Goal: Contribute content: Contribute content

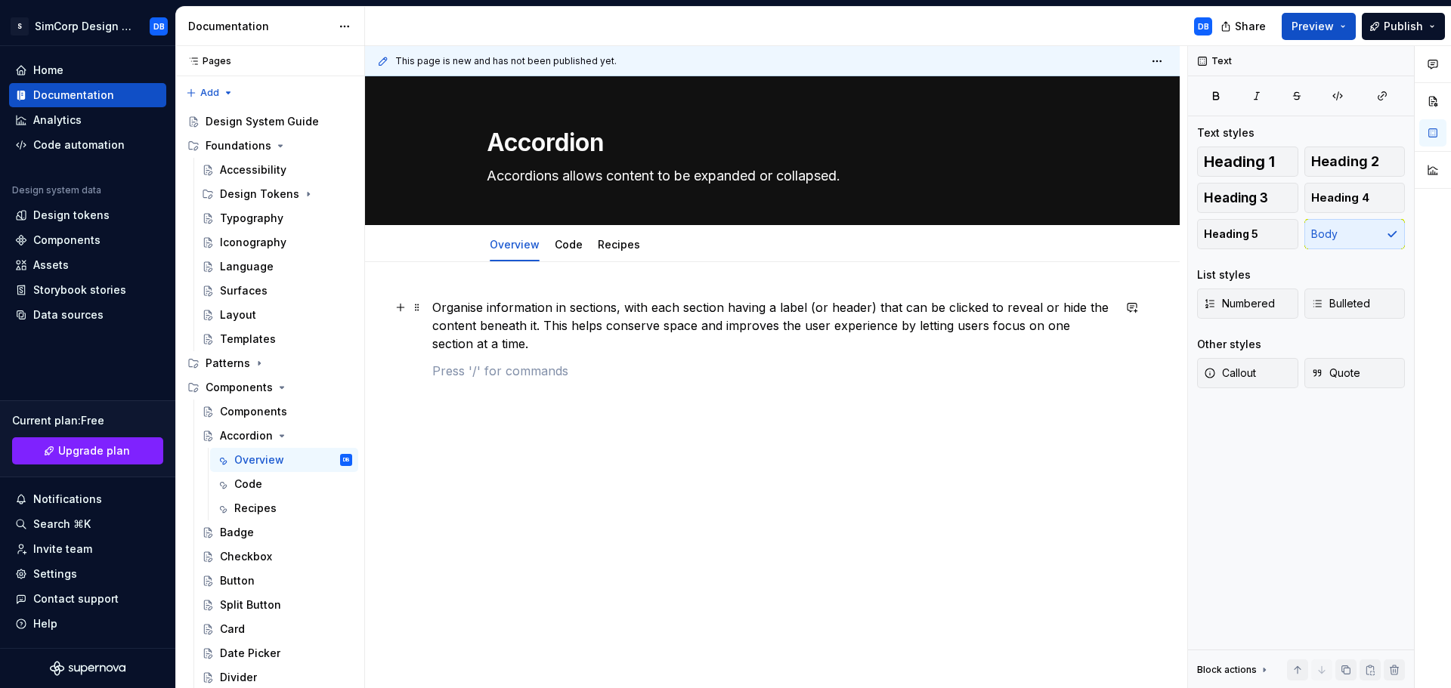
scroll to position [70, 0]
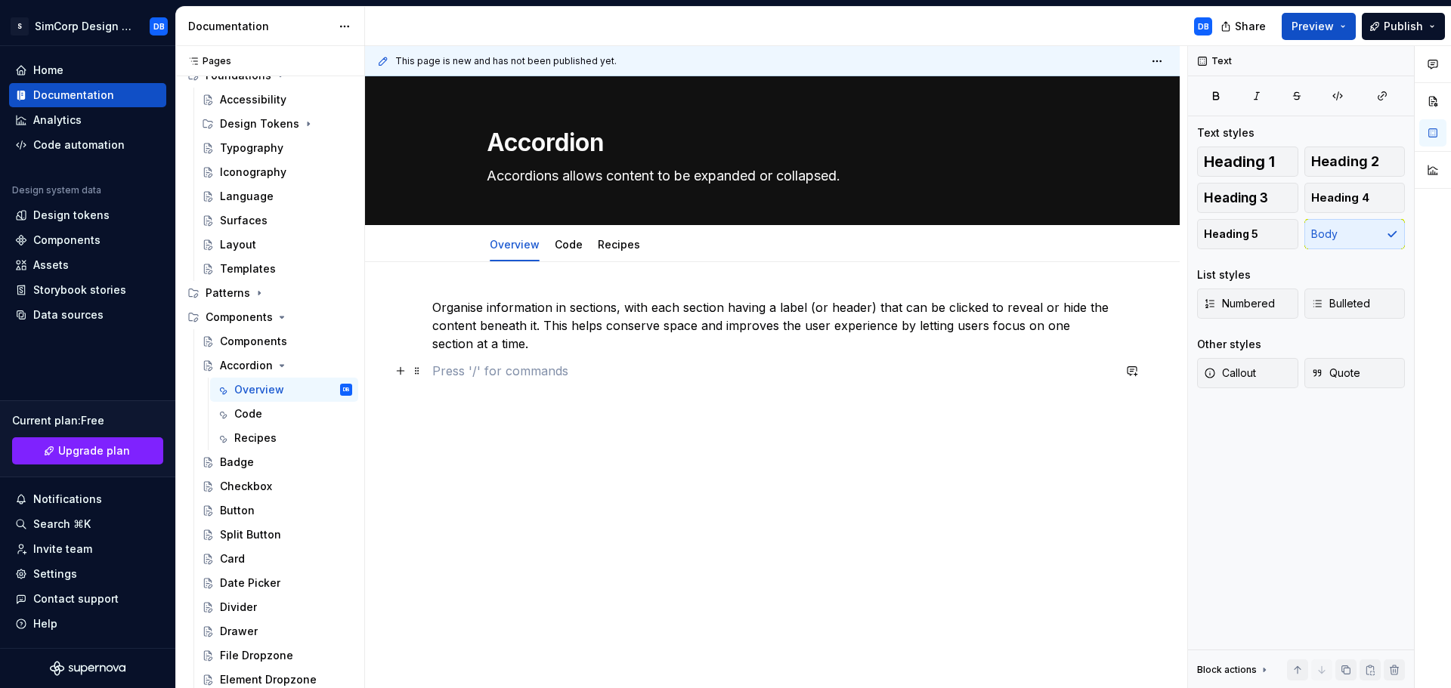
click at [515, 376] on p at bounding box center [772, 371] width 680 height 18
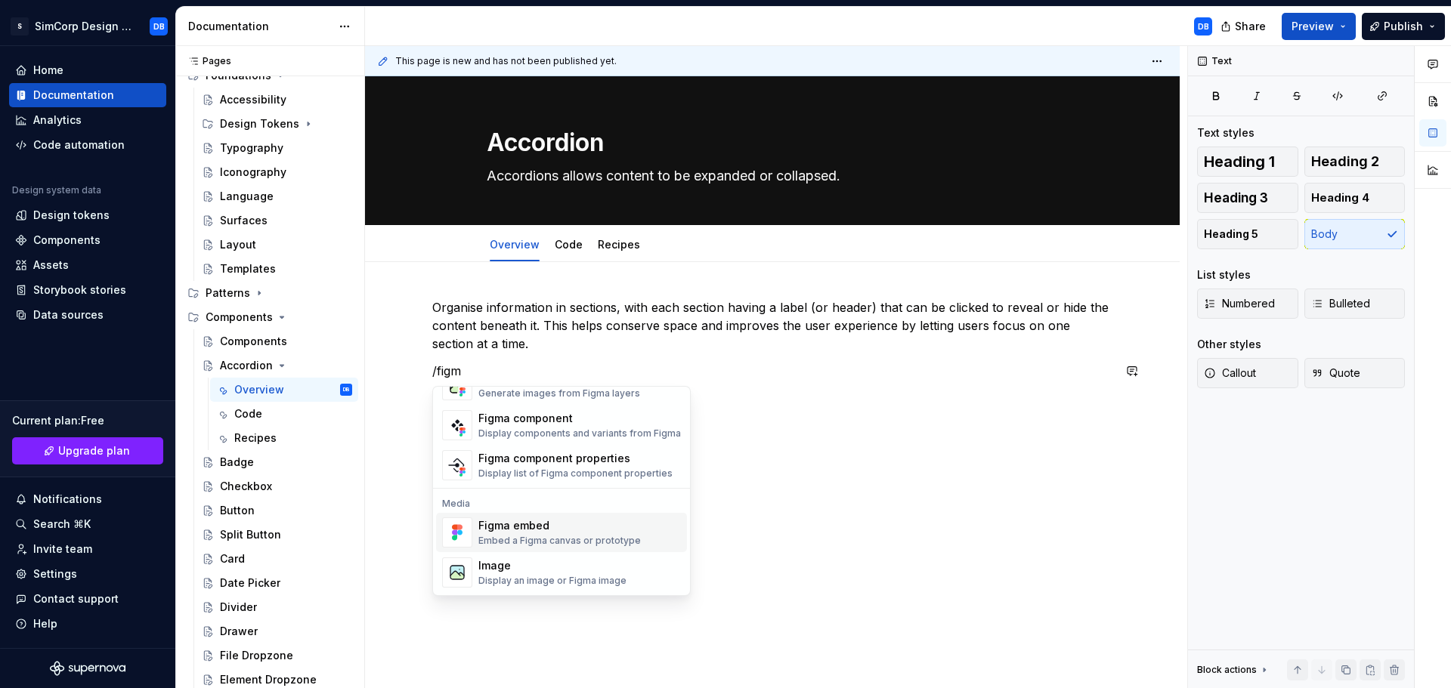
scroll to position [0, 0]
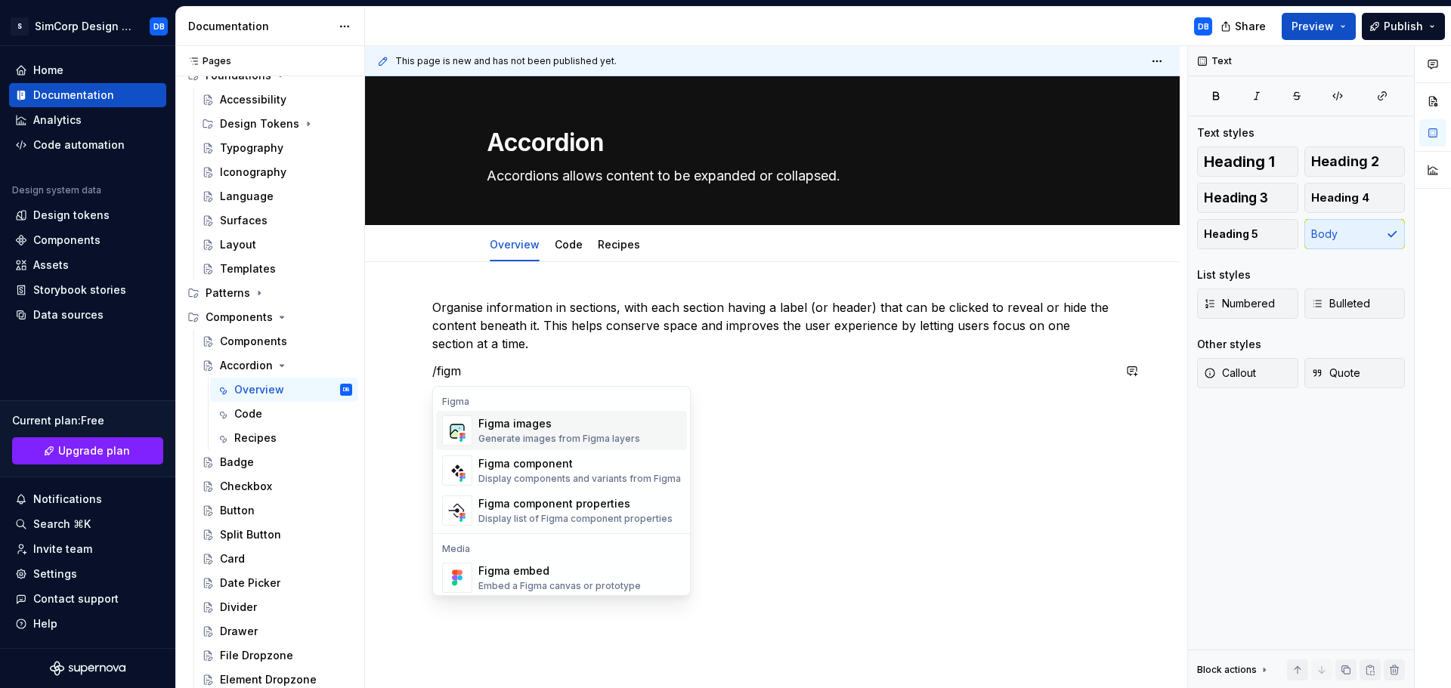
click at [555, 433] on div "Generate images from Figma layers" at bounding box center [559, 439] width 162 height 12
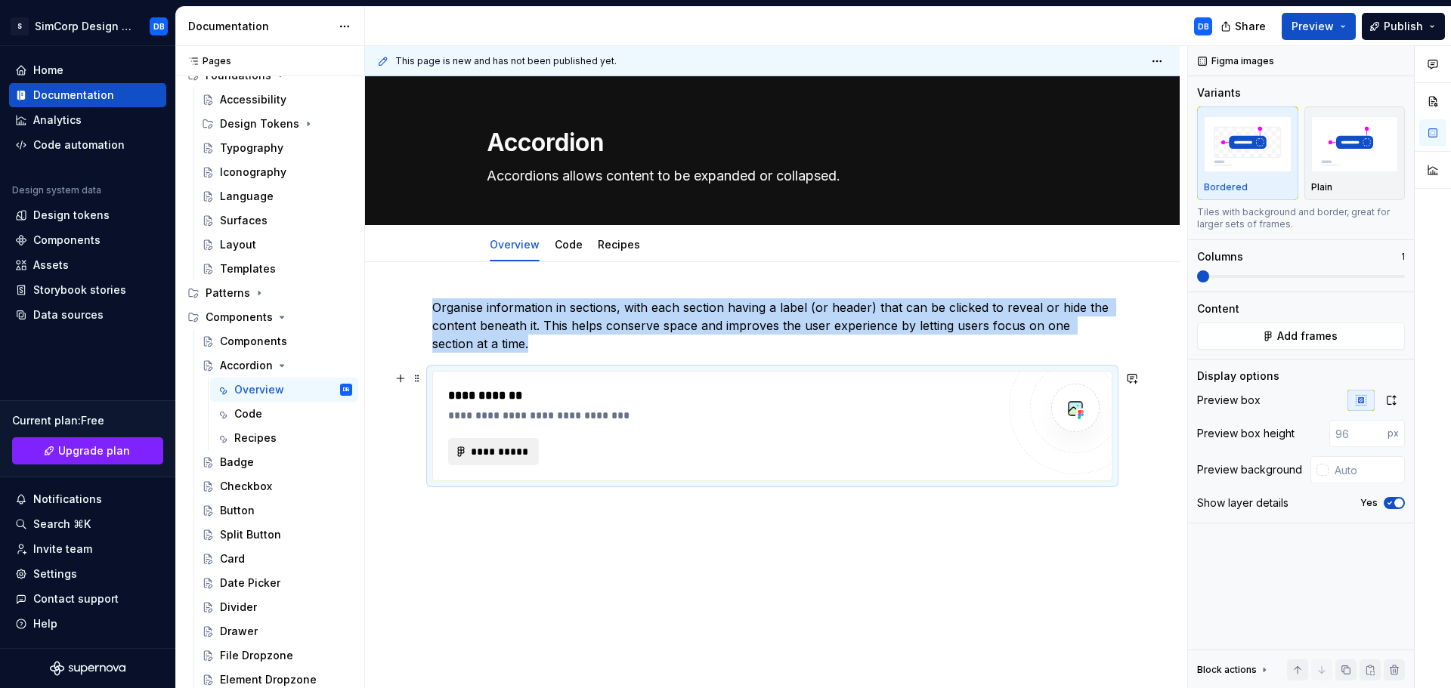
click at [503, 456] on span "**********" at bounding box center [499, 451] width 59 height 15
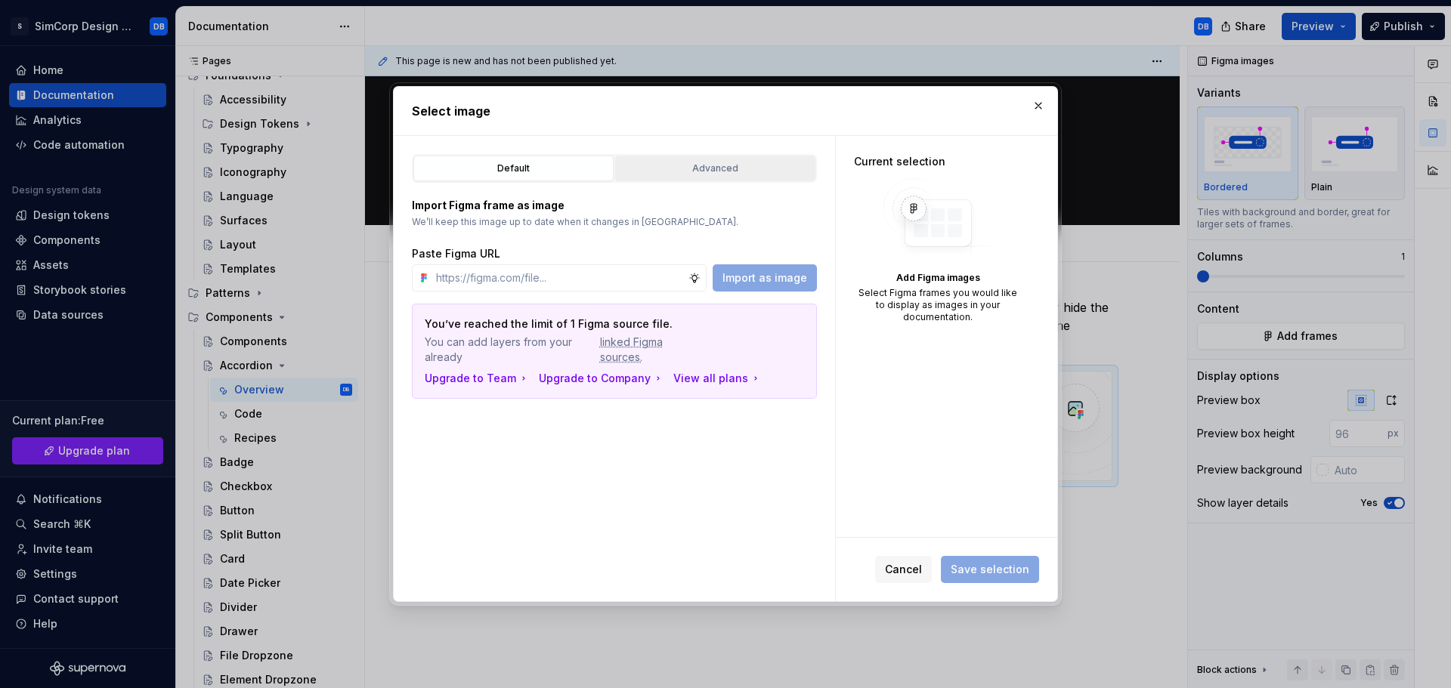
click at [700, 169] on div "Advanced" at bounding box center [715, 168] width 190 height 15
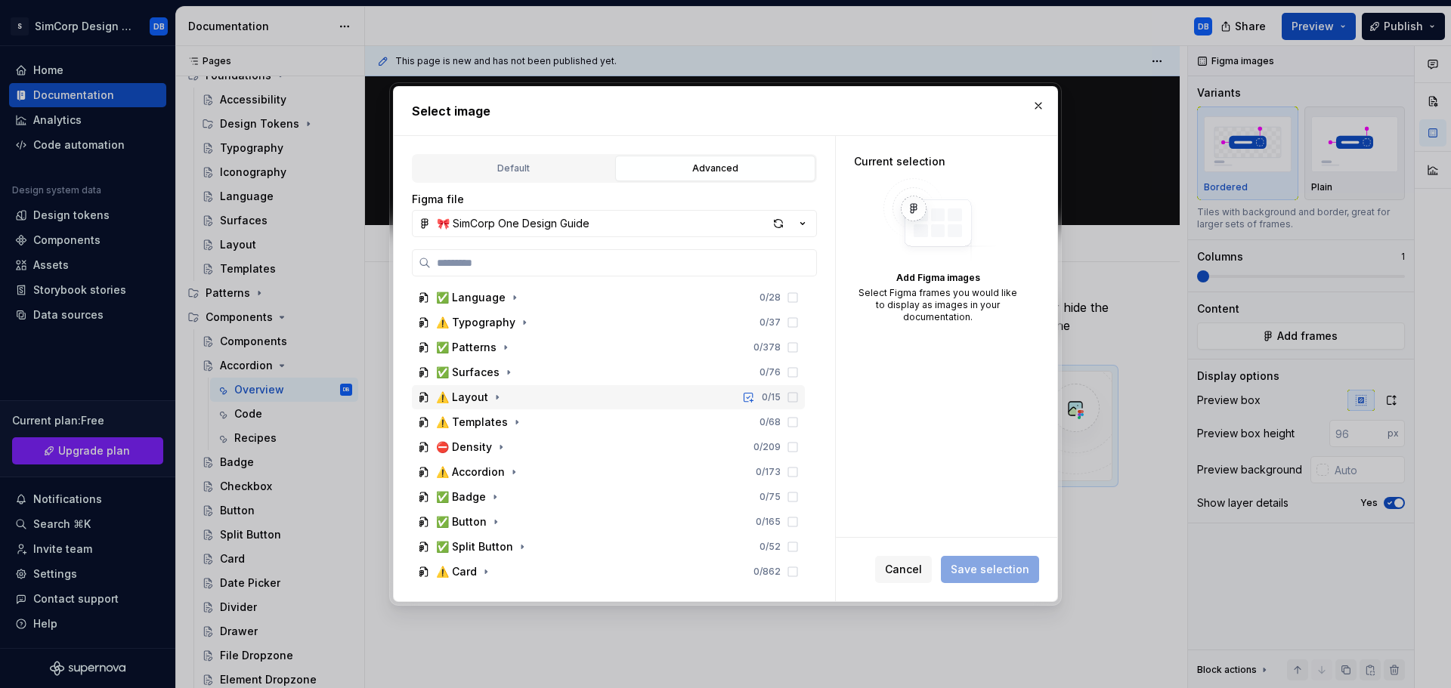
scroll to position [151, 0]
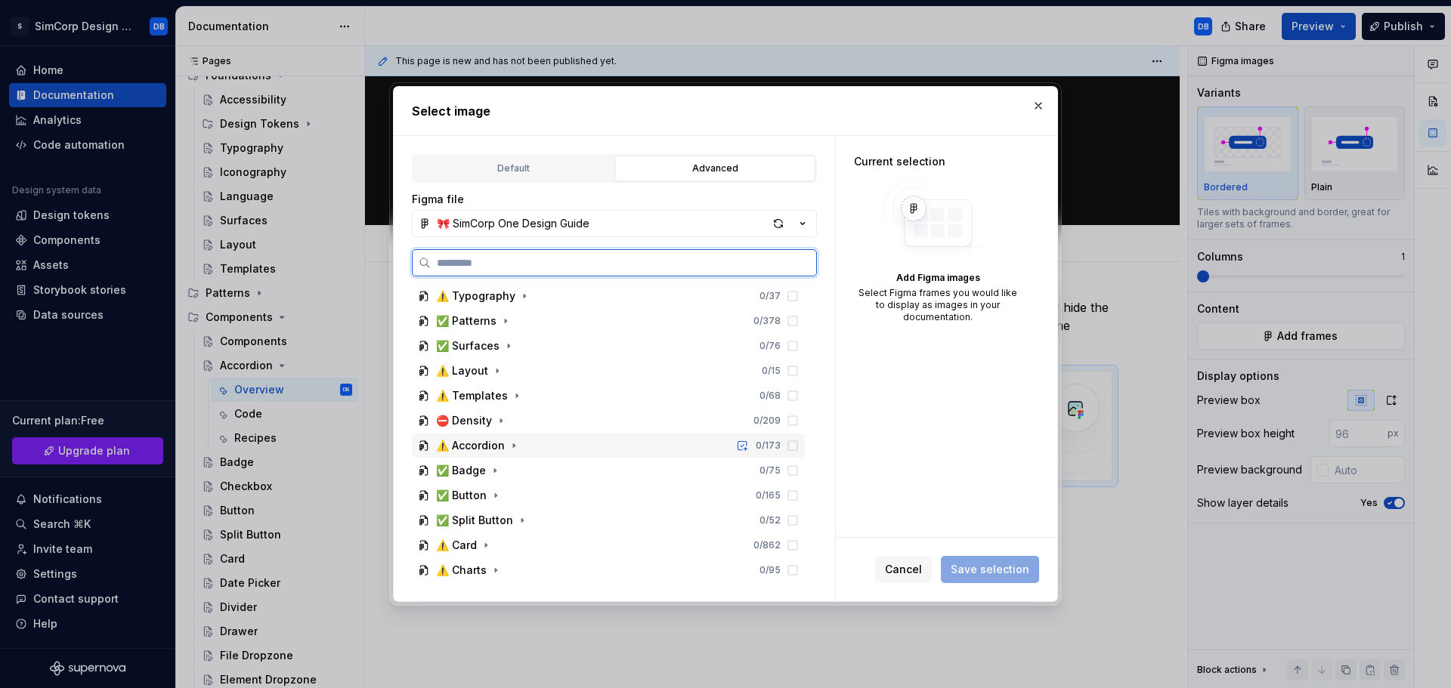
click at [506, 444] on div "⚠️ Accordion" at bounding box center [478, 445] width 85 height 15
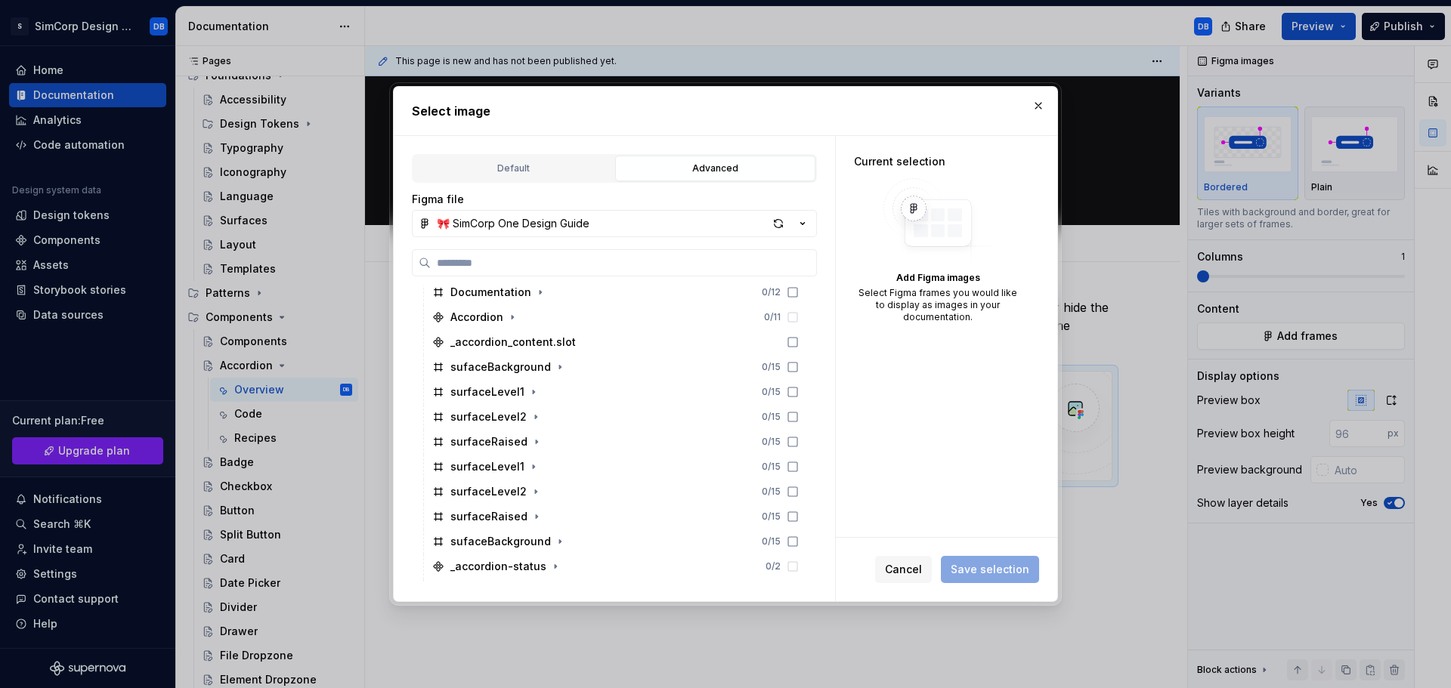
scroll to position [335, 0]
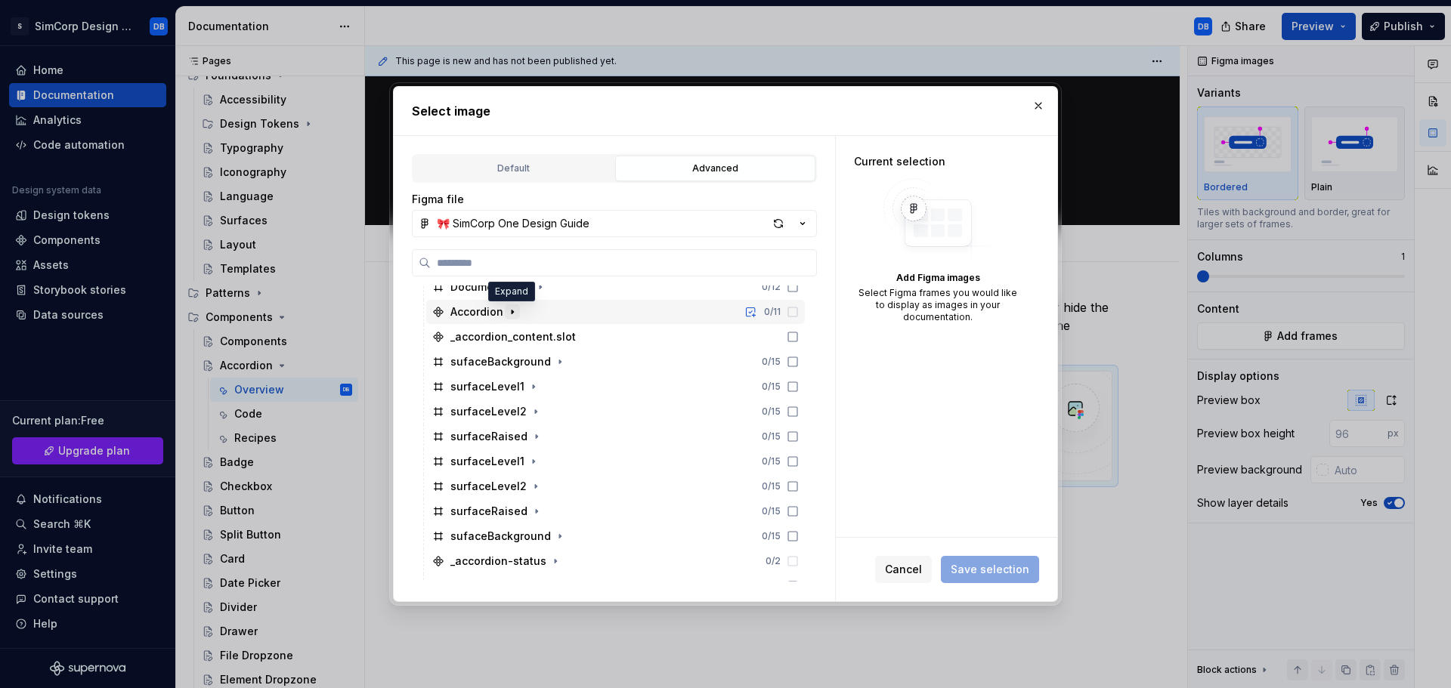
click at [512, 310] on icon "button" at bounding box center [512, 312] width 12 height 12
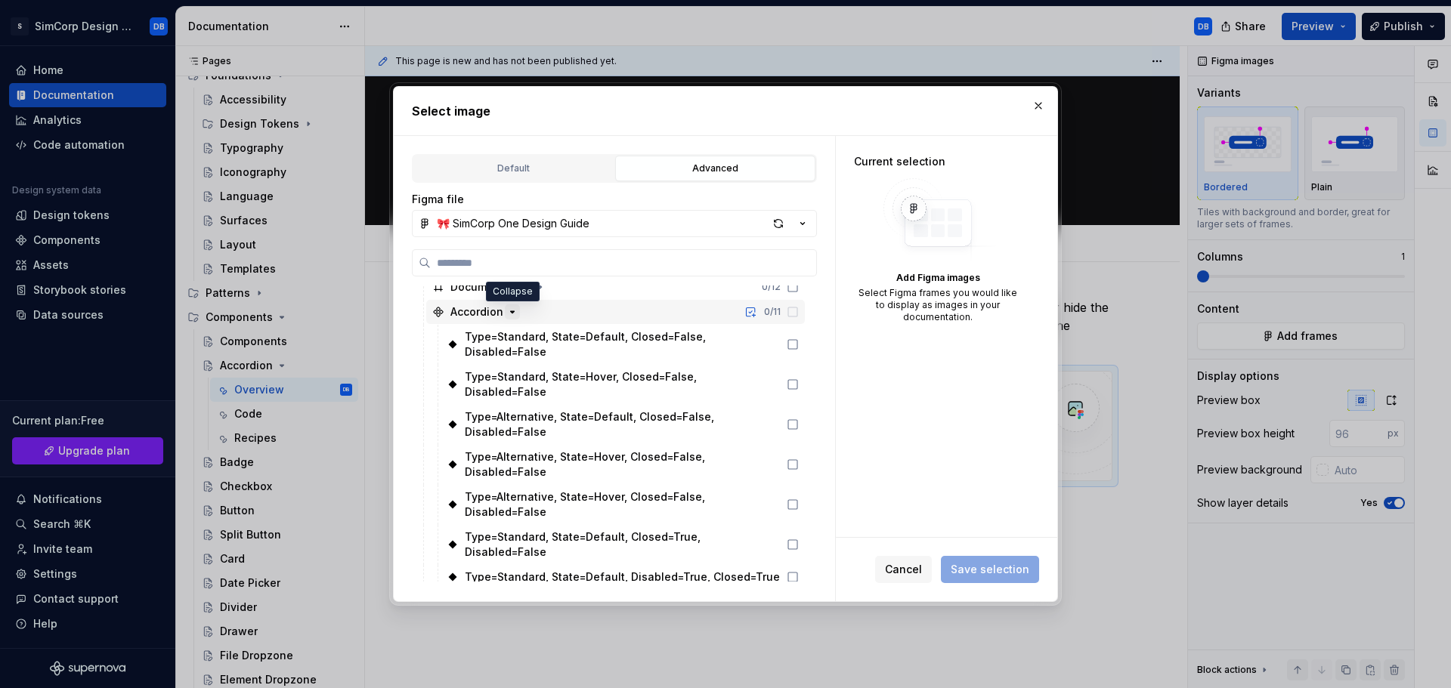
click at [512, 310] on icon "button" at bounding box center [512, 312] width 12 height 12
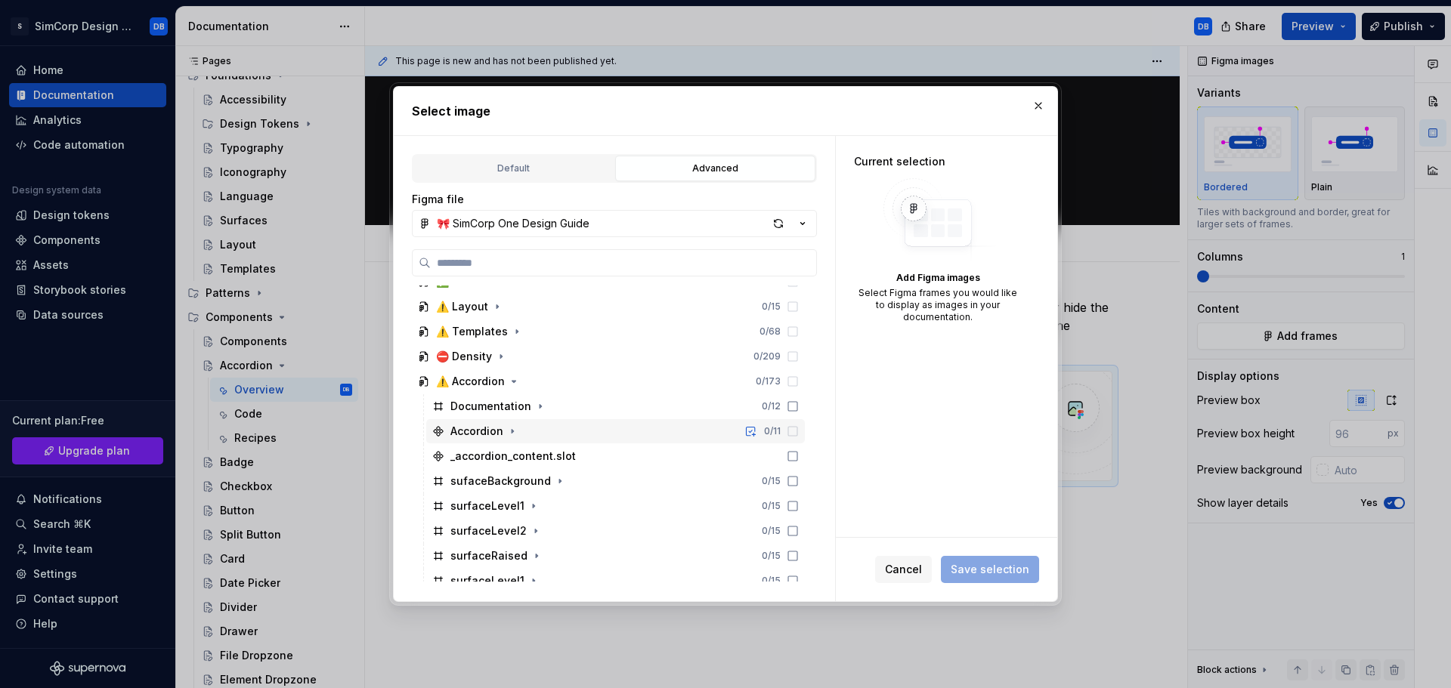
scroll to position [184, 0]
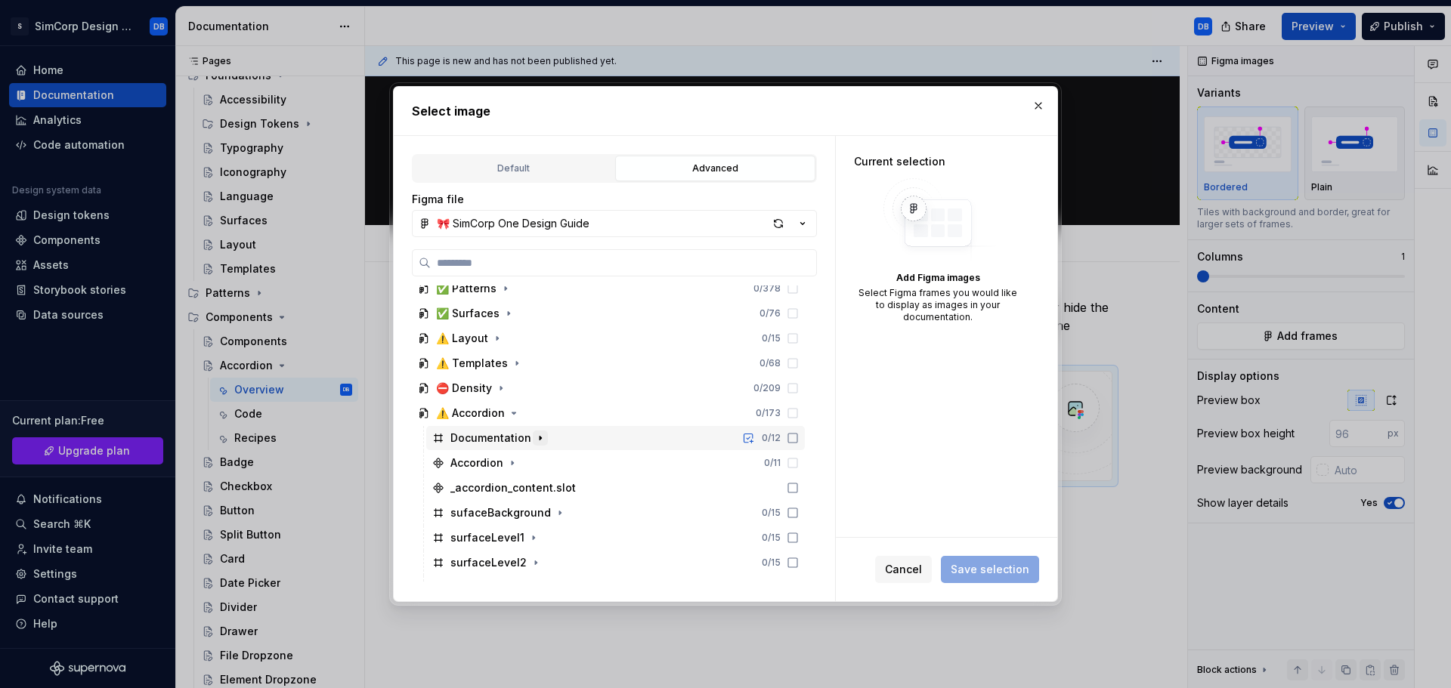
click at [540, 440] on icon "button" at bounding box center [541, 438] width 2 height 4
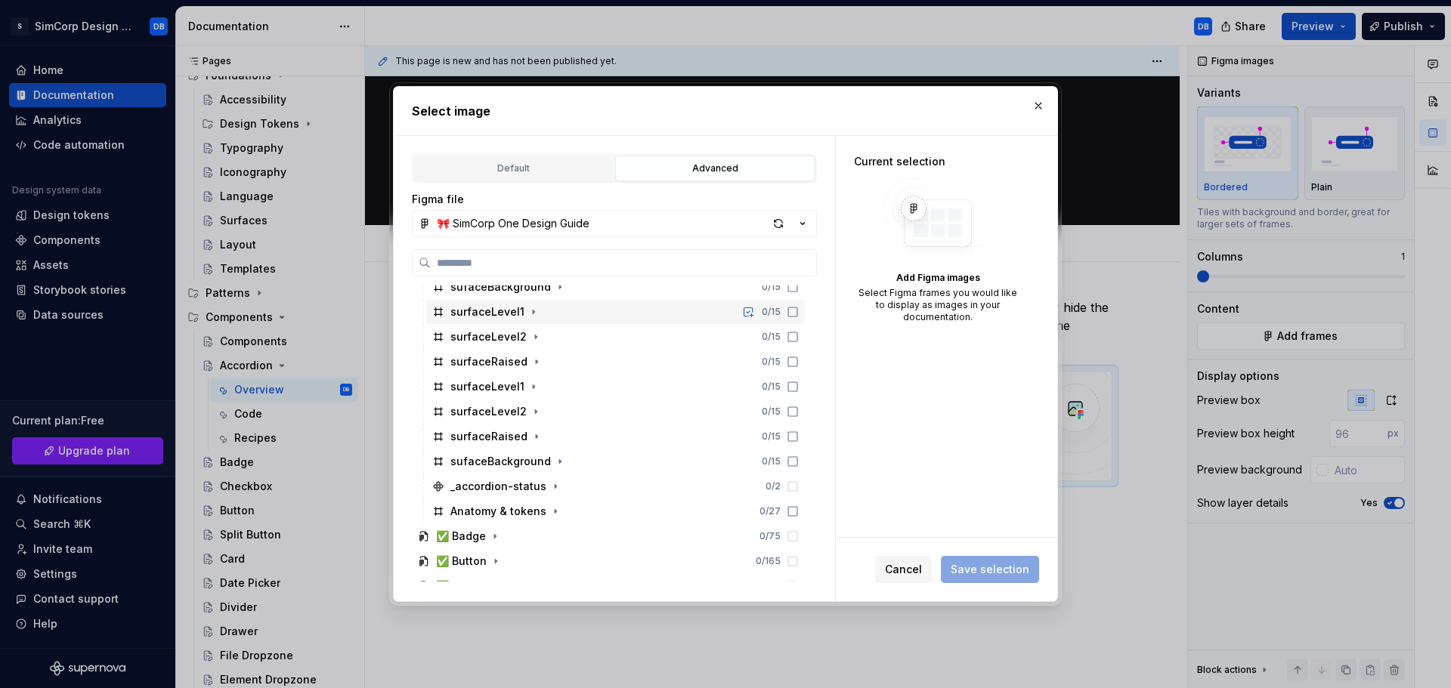
scroll to position [561, 0]
click at [552, 482] on icon "button" at bounding box center [555, 484] width 12 height 12
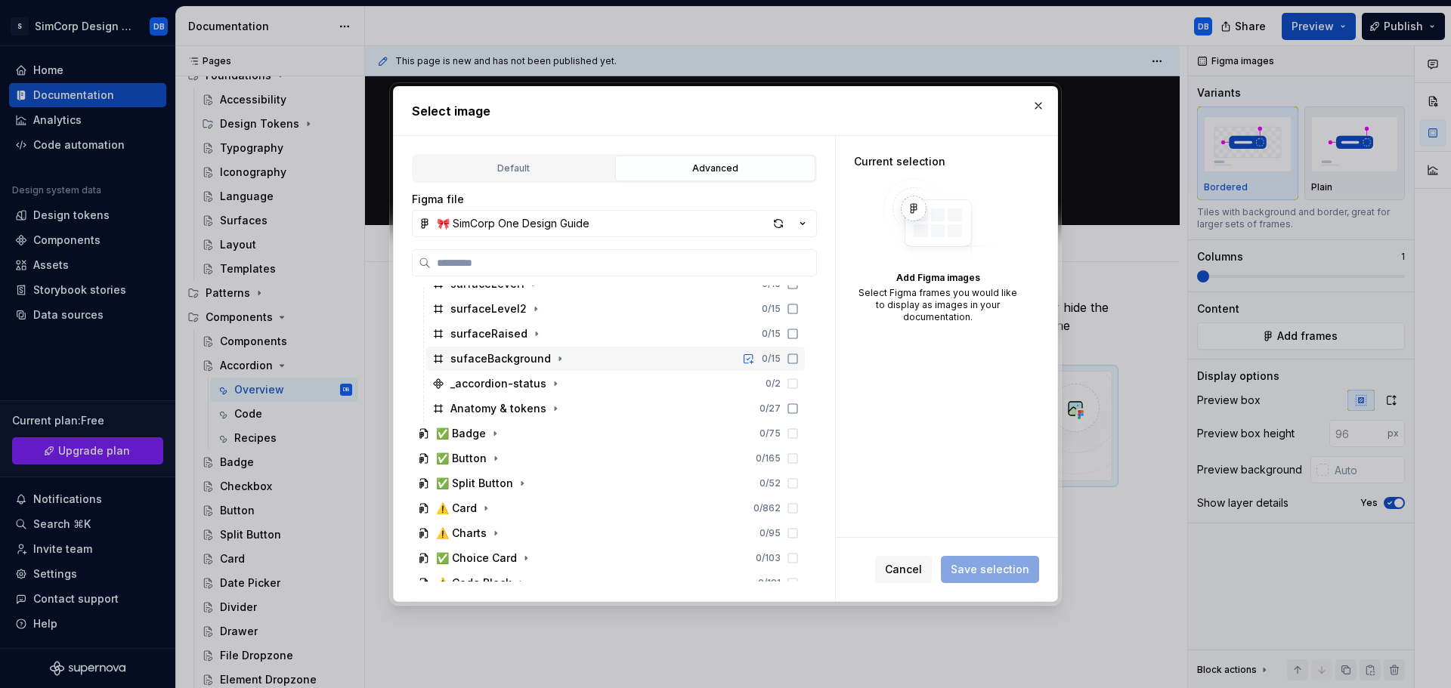
type textarea "*"
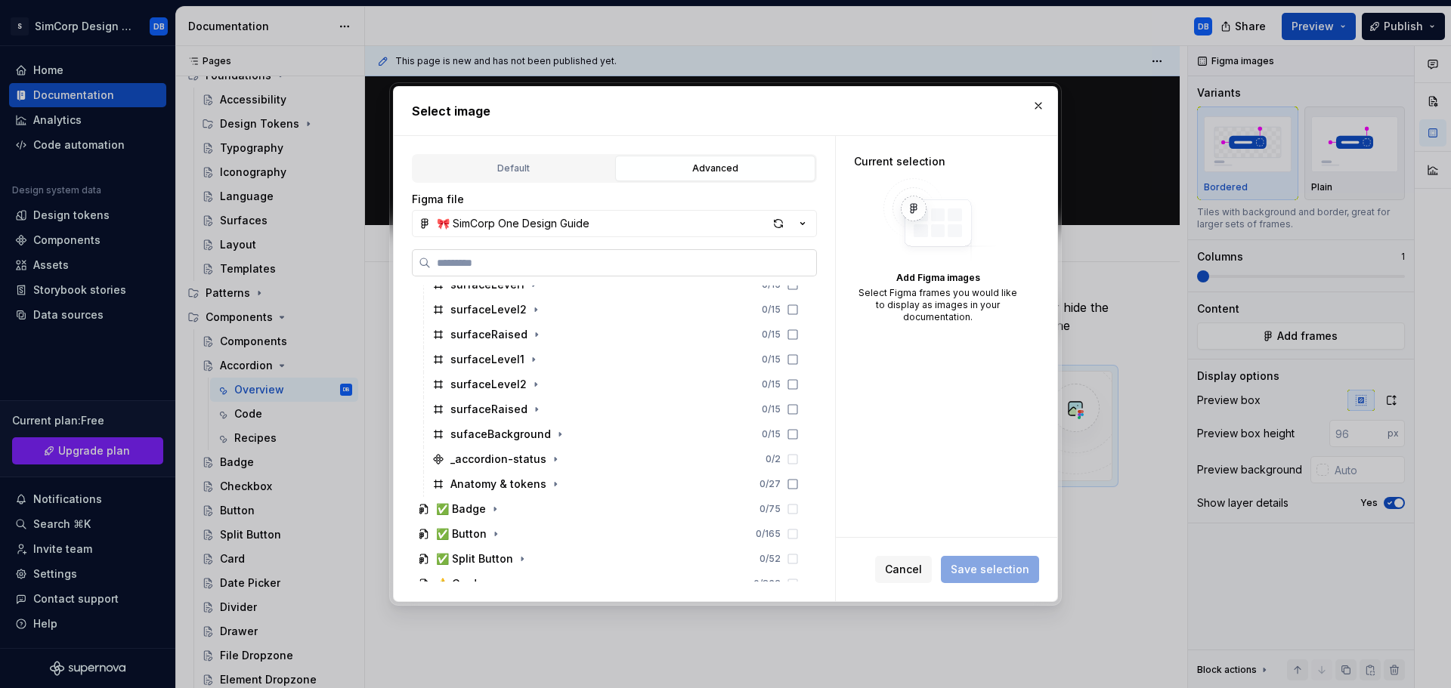
click at [484, 262] on input "search" at bounding box center [623, 262] width 385 height 15
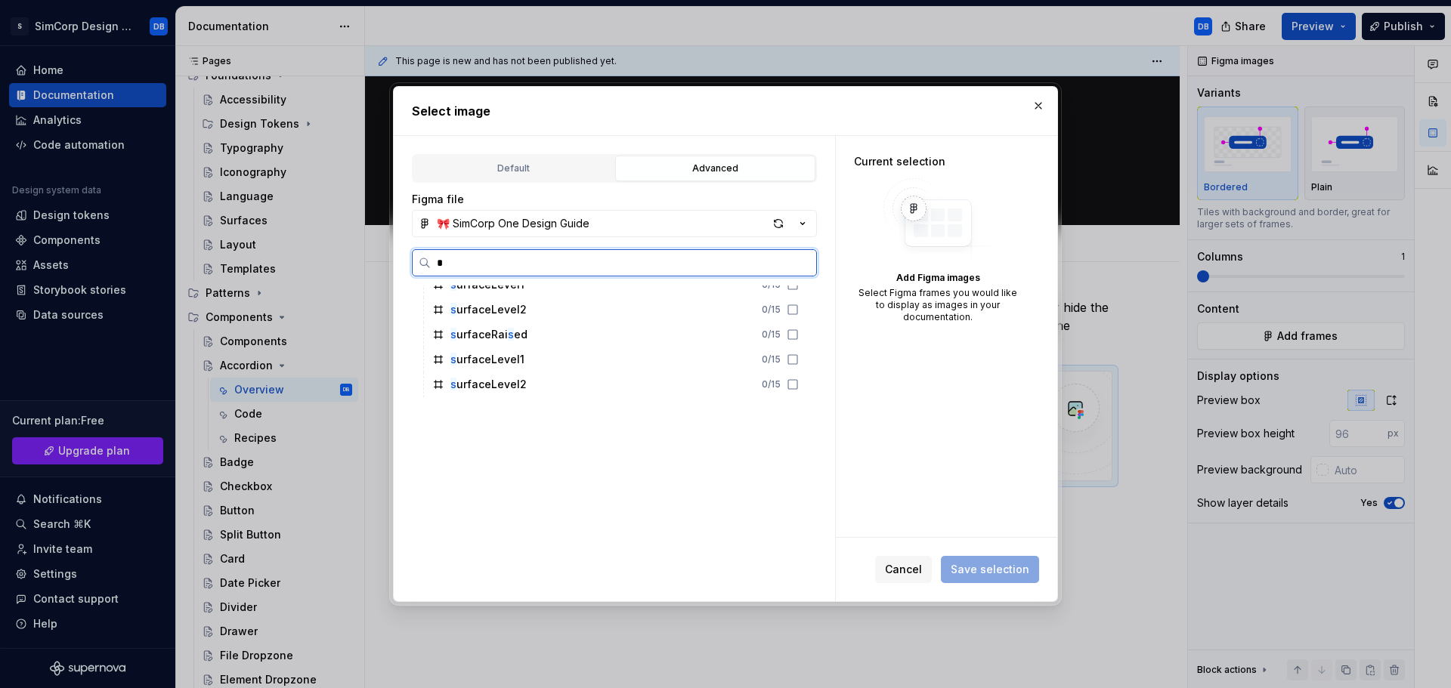
scroll to position [0, 0]
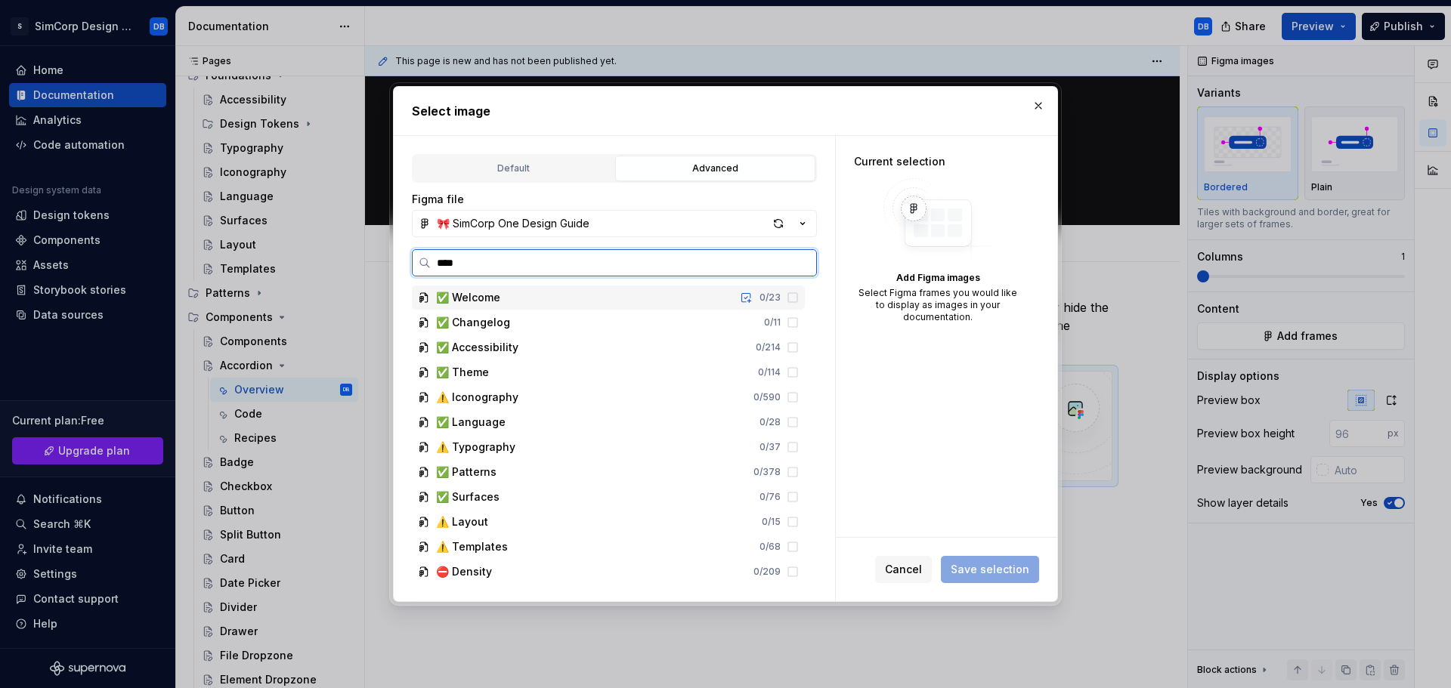
type input "*****"
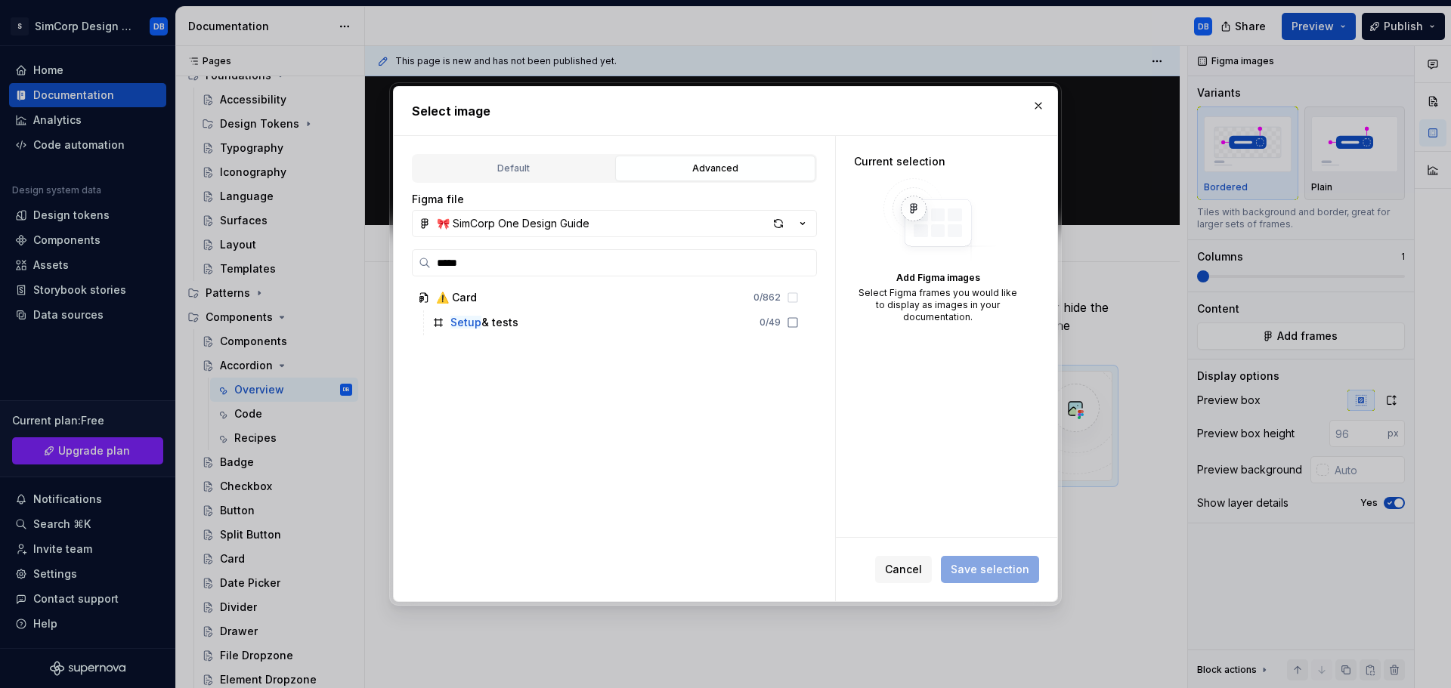
click at [819, 243] on div "Default Advanced Import Figma frame as image We’ll keep this image up to date w…" at bounding box center [614, 369] width 441 height 466
click at [508, 263] on input "*****" at bounding box center [623, 262] width 385 height 15
click at [800, 263] on input "*****" at bounding box center [623, 262] width 385 height 15
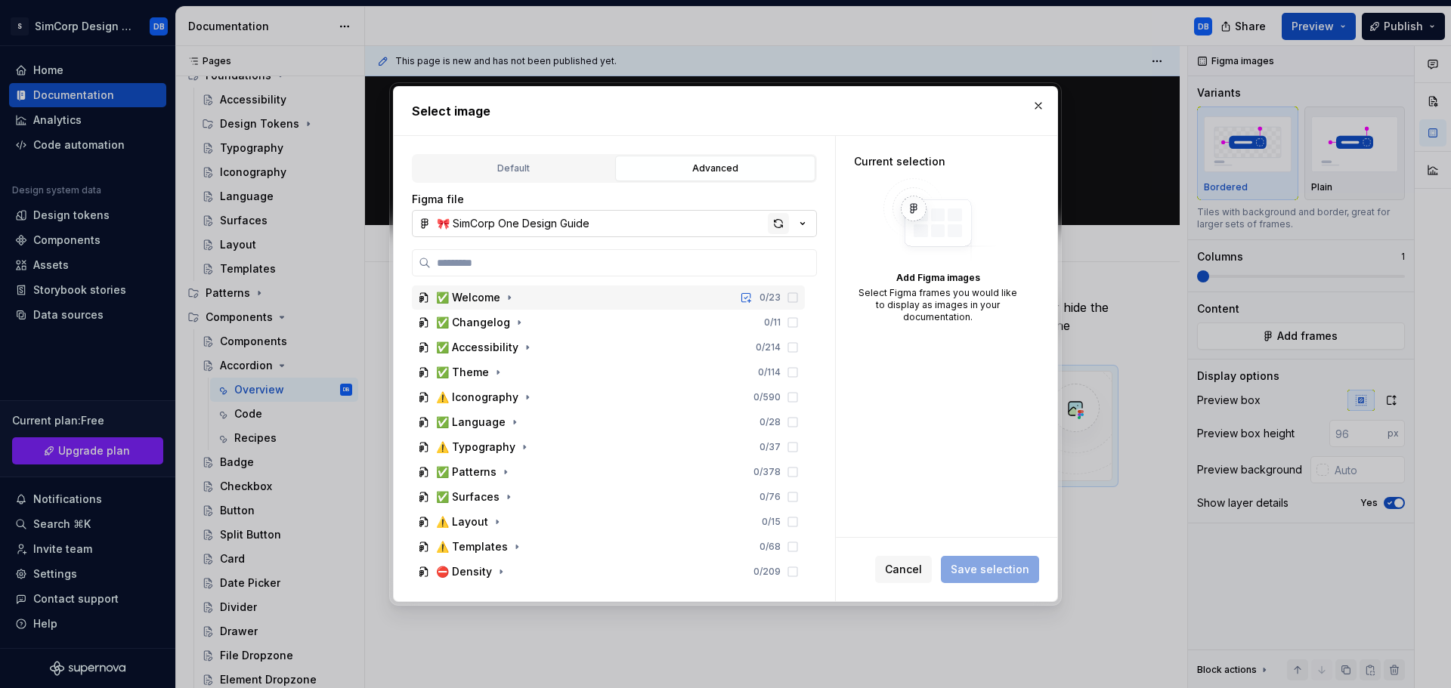
click at [779, 225] on div "button" at bounding box center [778, 223] width 21 height 21
type textarea "*"
click at [592, 266] on input "search" at bounding box center [623, 262] width 385 height 15
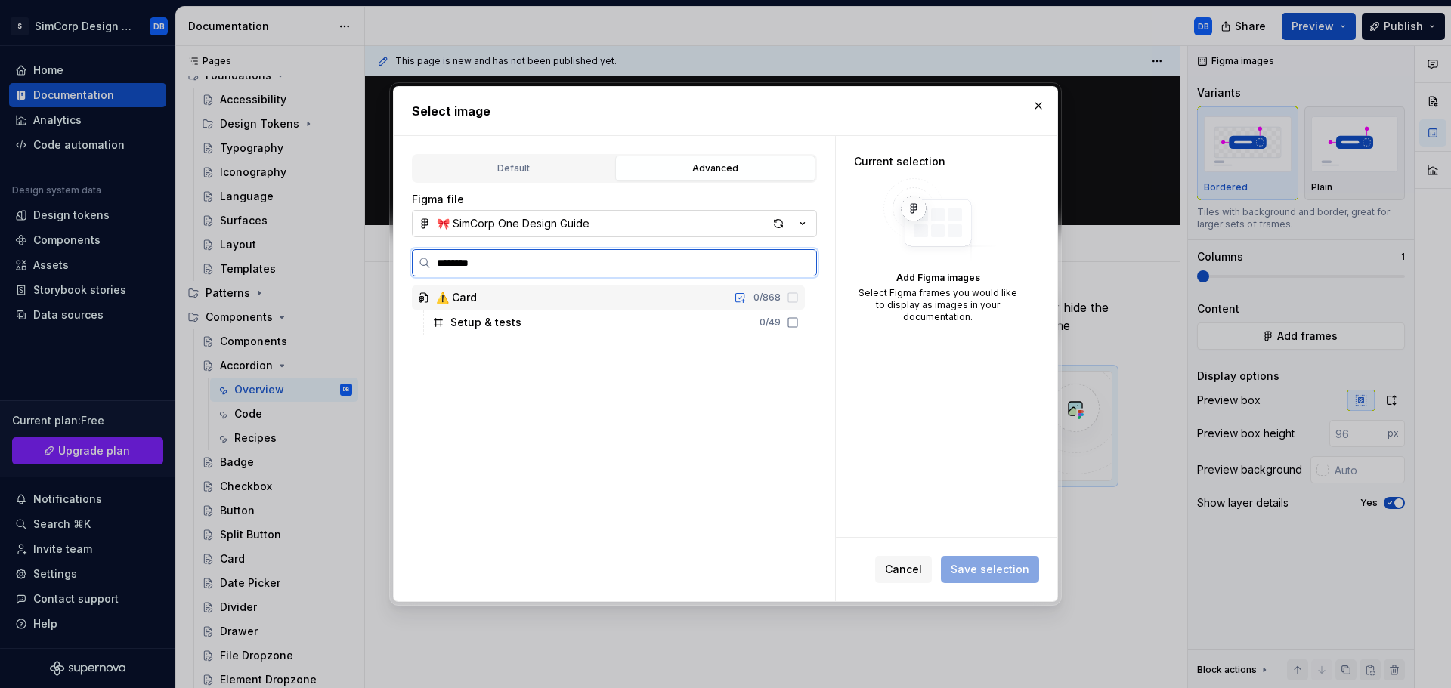
type input "*********"
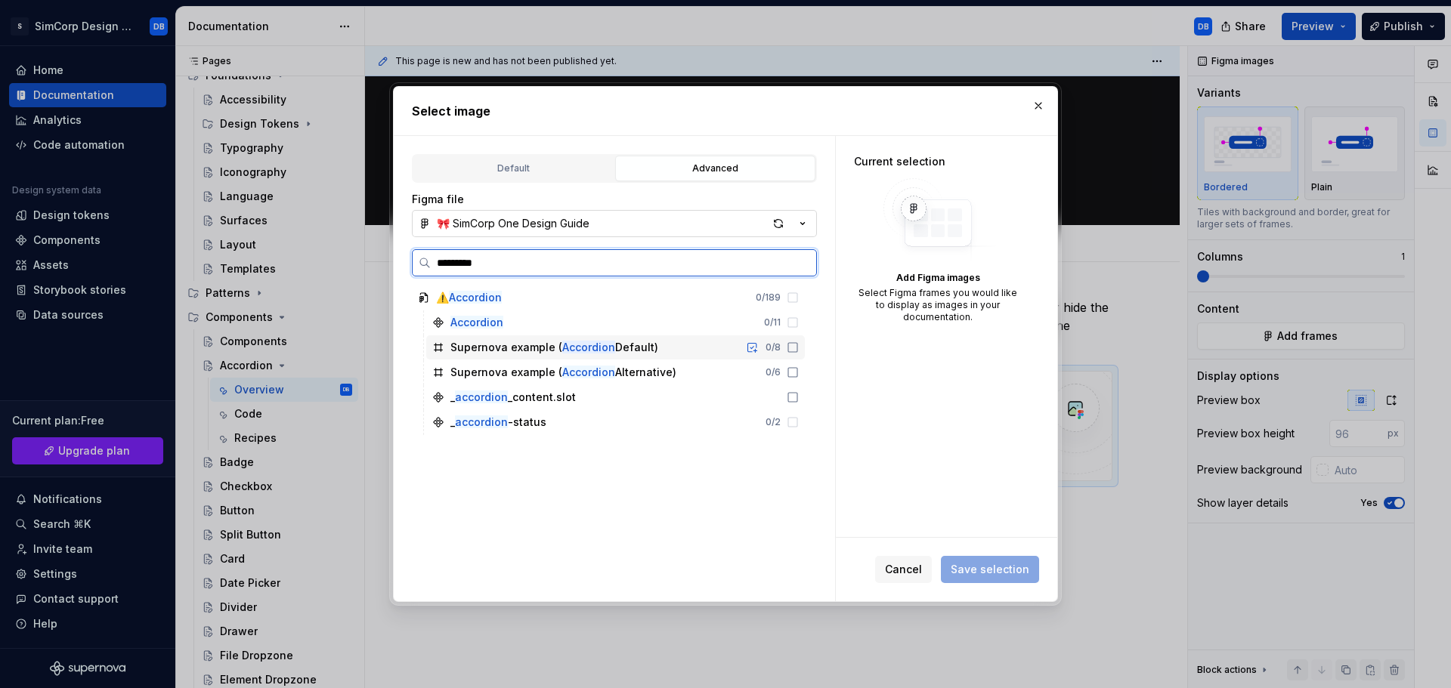
click at [794, 345] on icon at bounding box center [793, 348] width 12 height 12
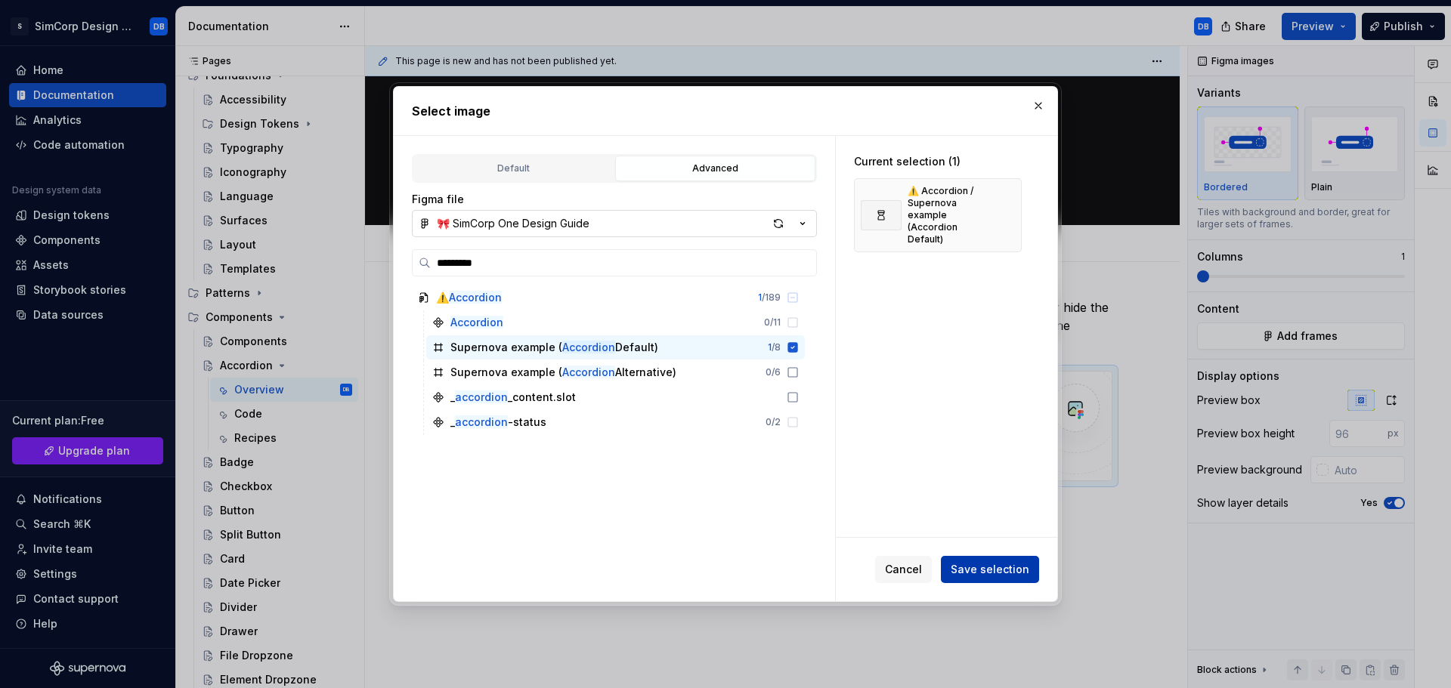
click at [1015, 568] on span "Save selection" at bounding box center [990, 569] width 79 height 15
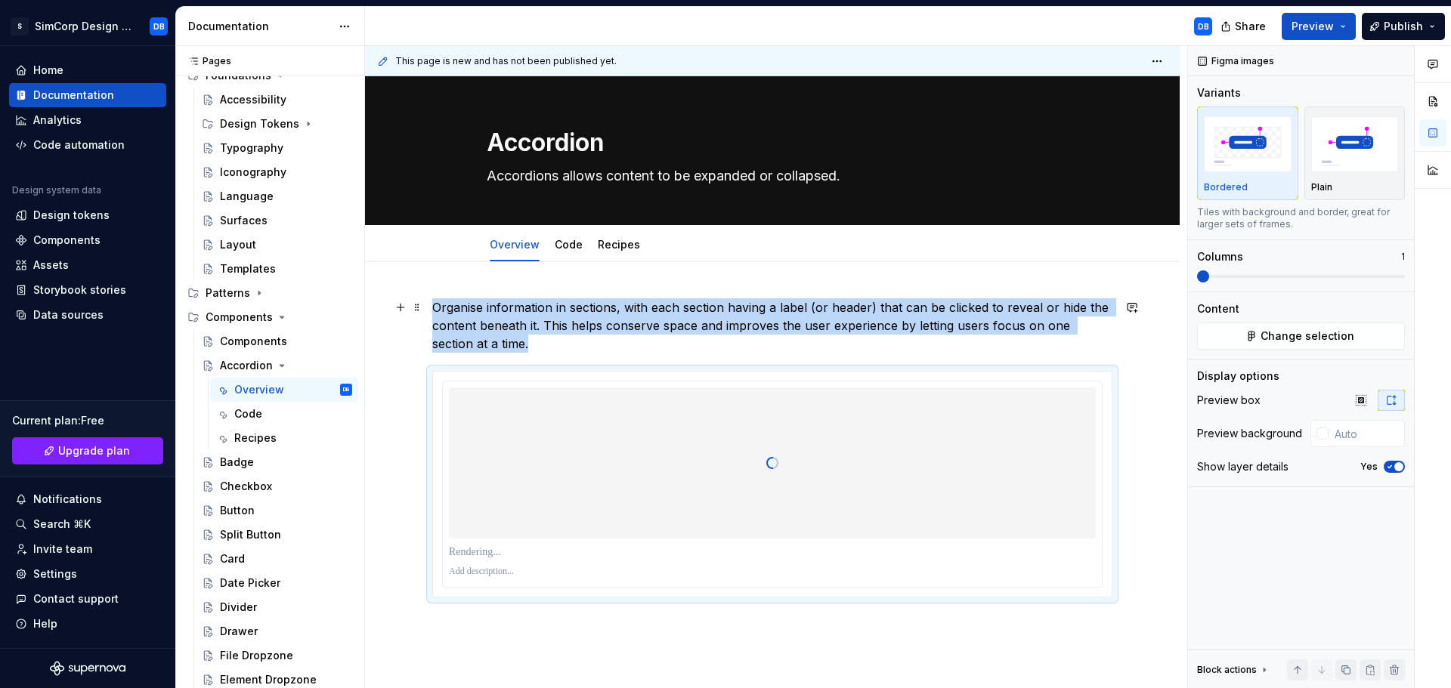
click at [499, 339] on p "Organise information in sections, with each section having a label (or header) …" at bounding box center [772, 325] width 680 height 54
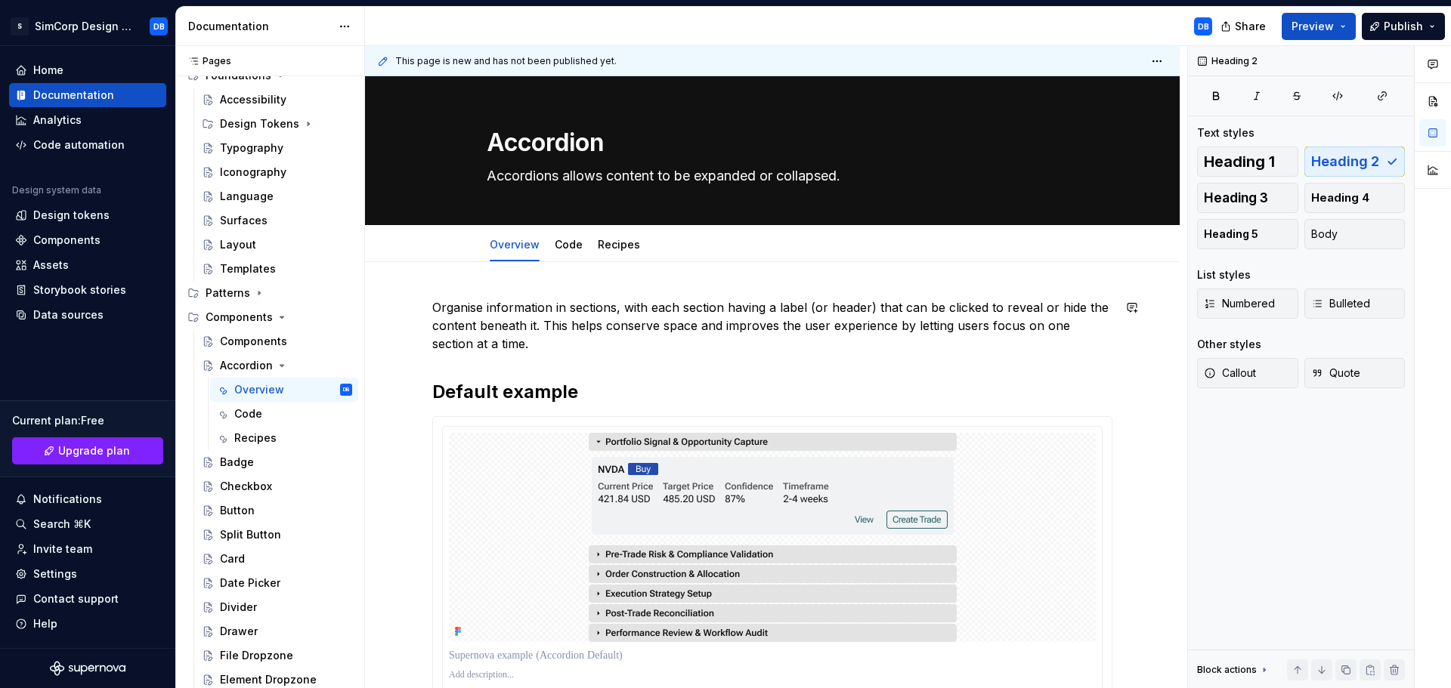
click at [650, 362] on div "Organise information in sections, with each section having a label (or header) …" at bounding box center [772, 499] width 680 height 403
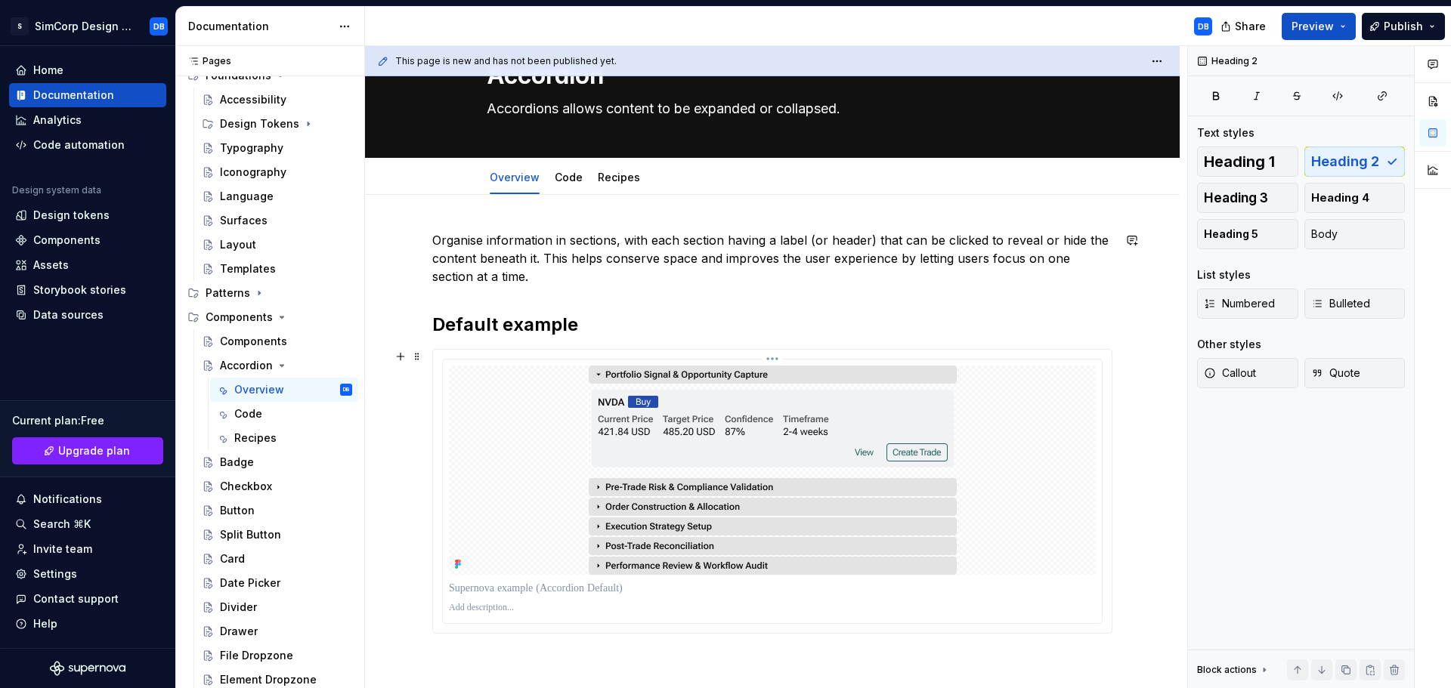
scroll to position [151, 0]
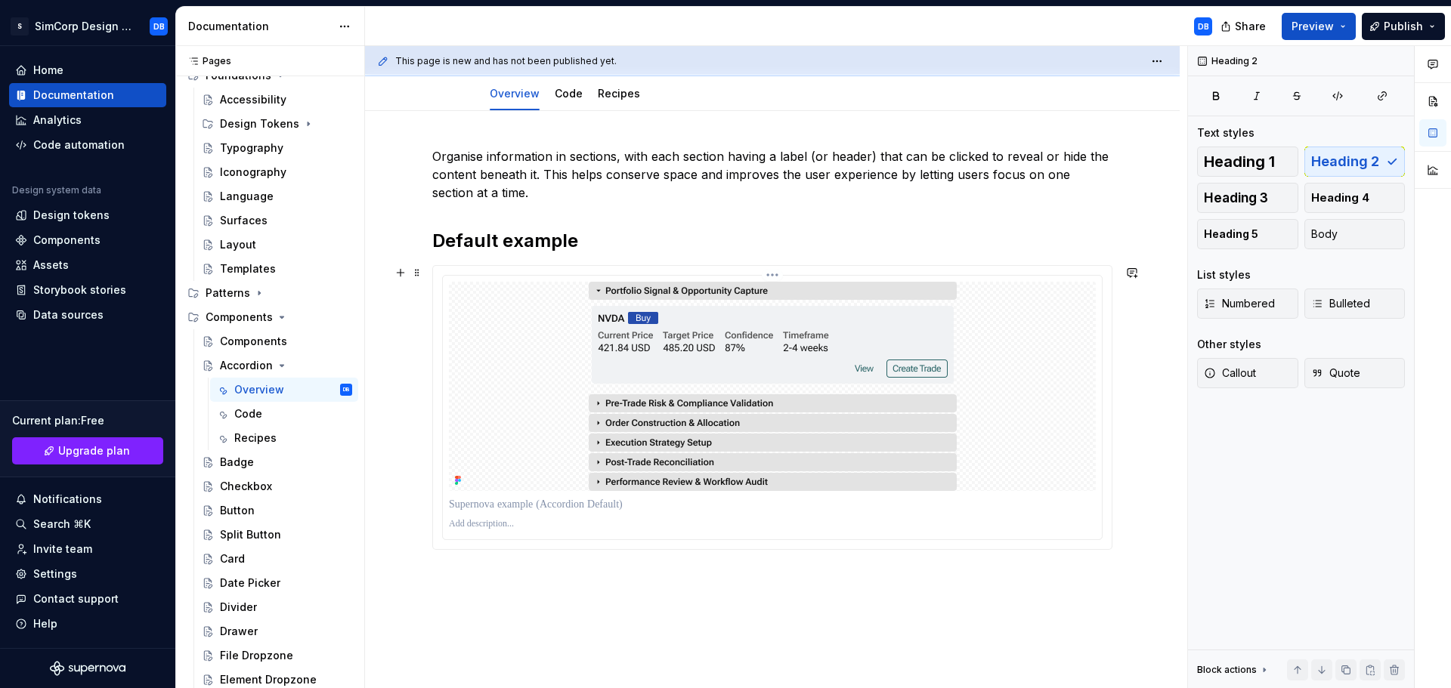
click at [521, 506] on p at bounding box center [772, 504] width 647 height 15
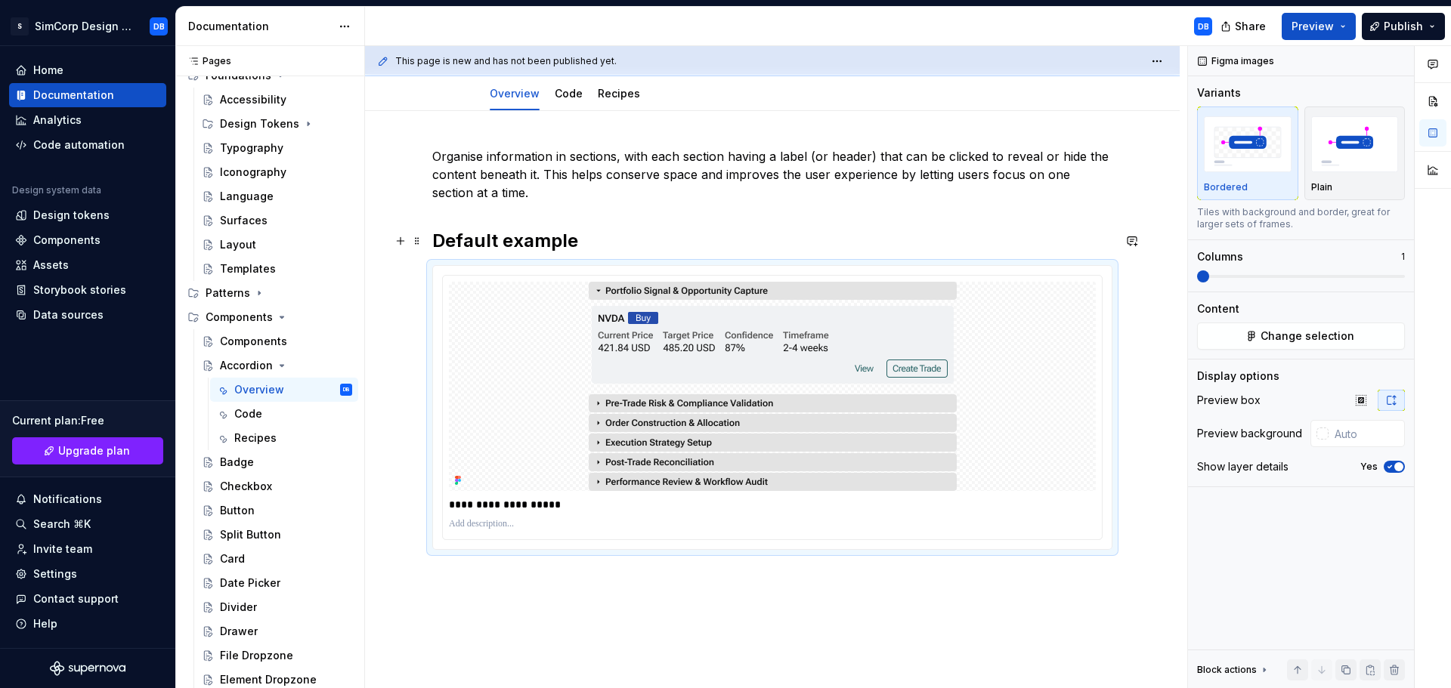
click at [473, 240] on h2 "Default example" at bounding box center [772, 241] width 680 height 24
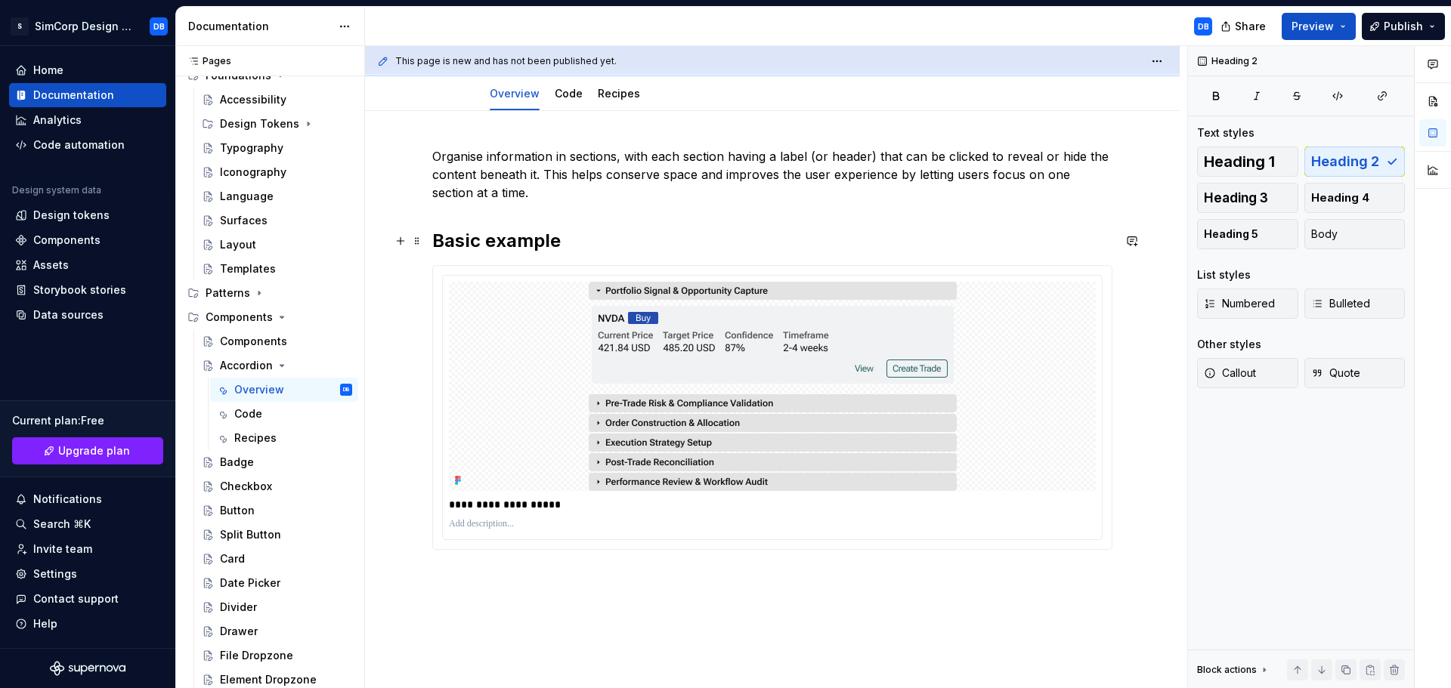
click at [604, 237] on h2 "Basic example" at bounding box center [772, 241] width 680 height 24
click at [507, 523] on p at bounding box center [772, 524] width 647 height 12
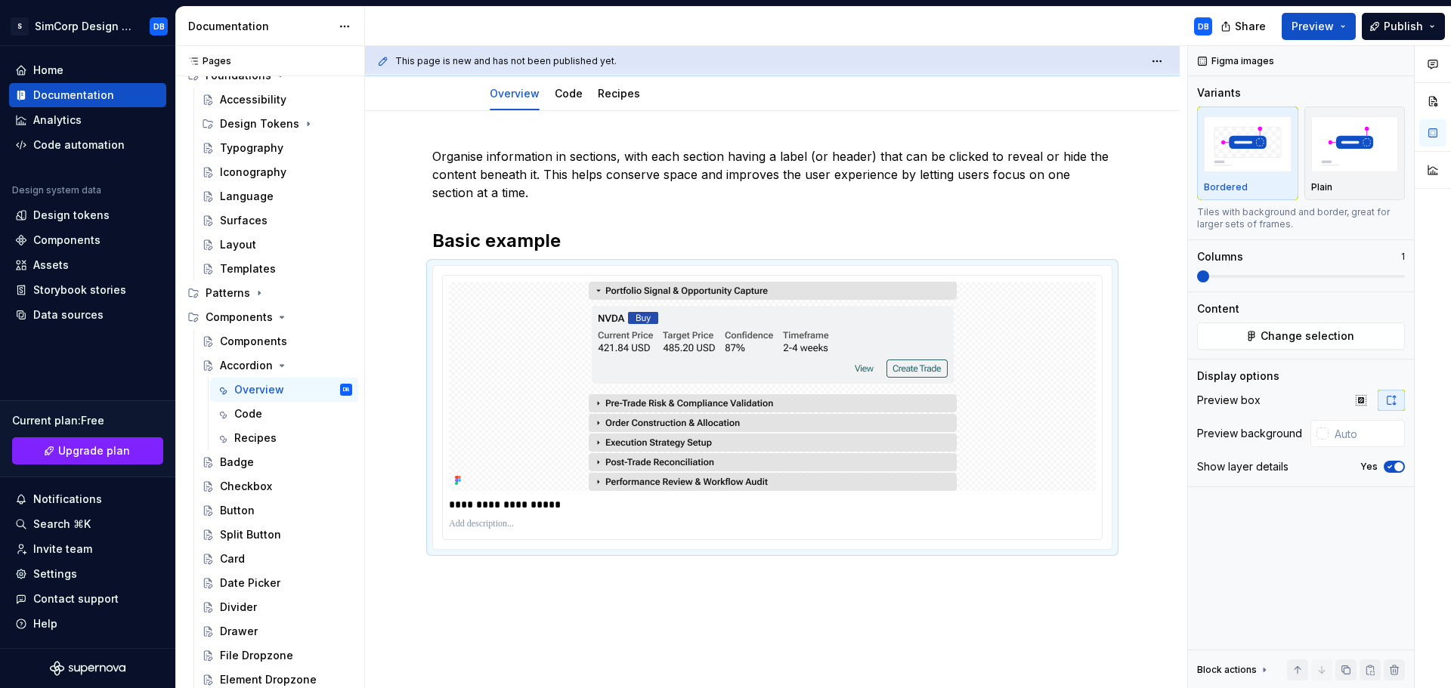
type textarea "*"
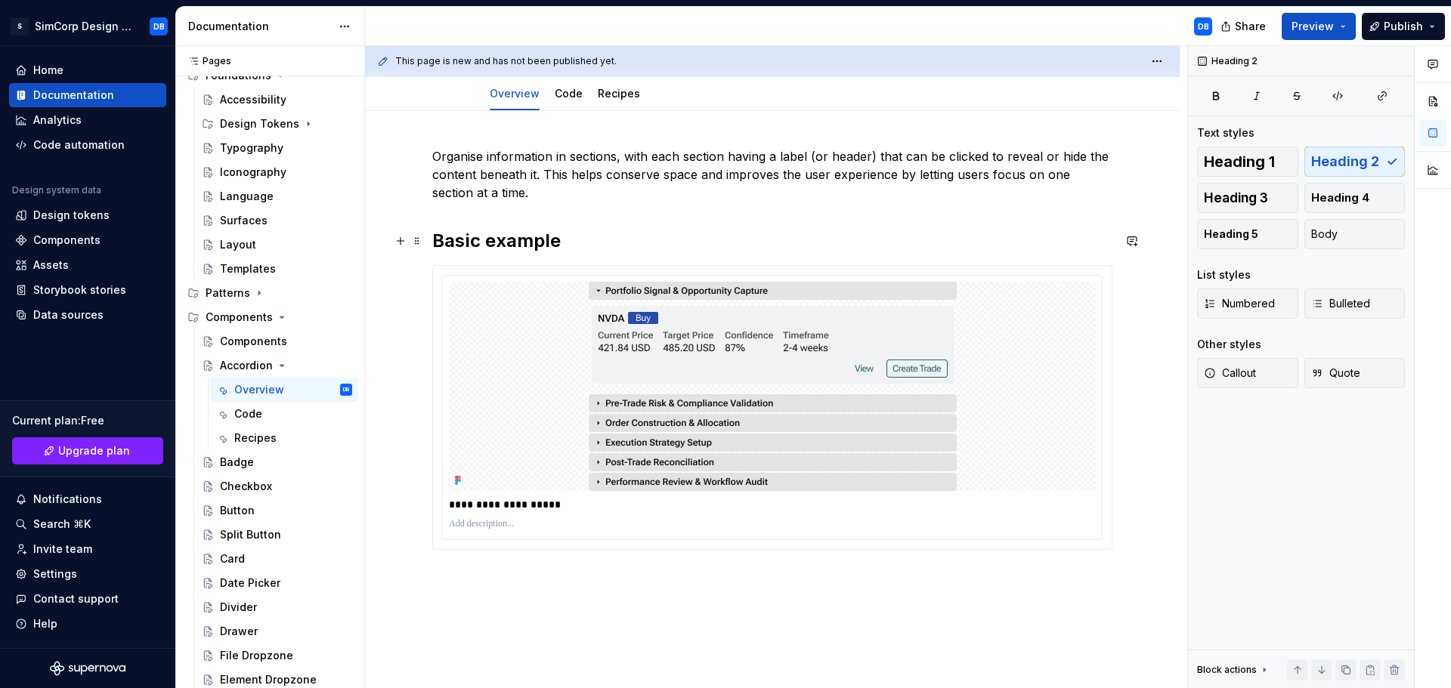
click at [478, 236] on h2 "Basic example" at bounding box center [772, 241] width 680 height 24
click at [472, 505] on p "**********" at bounding box center [772, 504] width 647 height 15
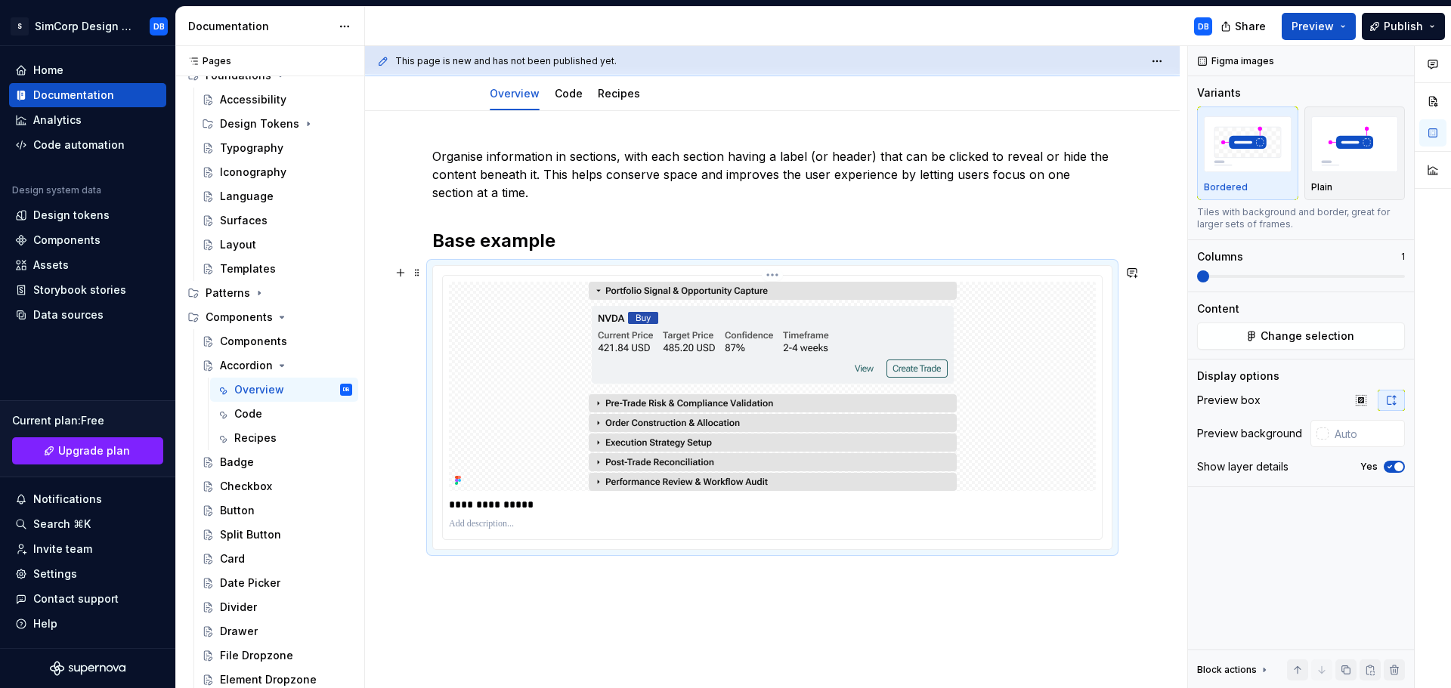
click at [524, 527] on p at bounding box center [772, 524] width 647 height 12
click at [621, 625] on div "**********" at bounding box center [772, 442] width 815 height 663
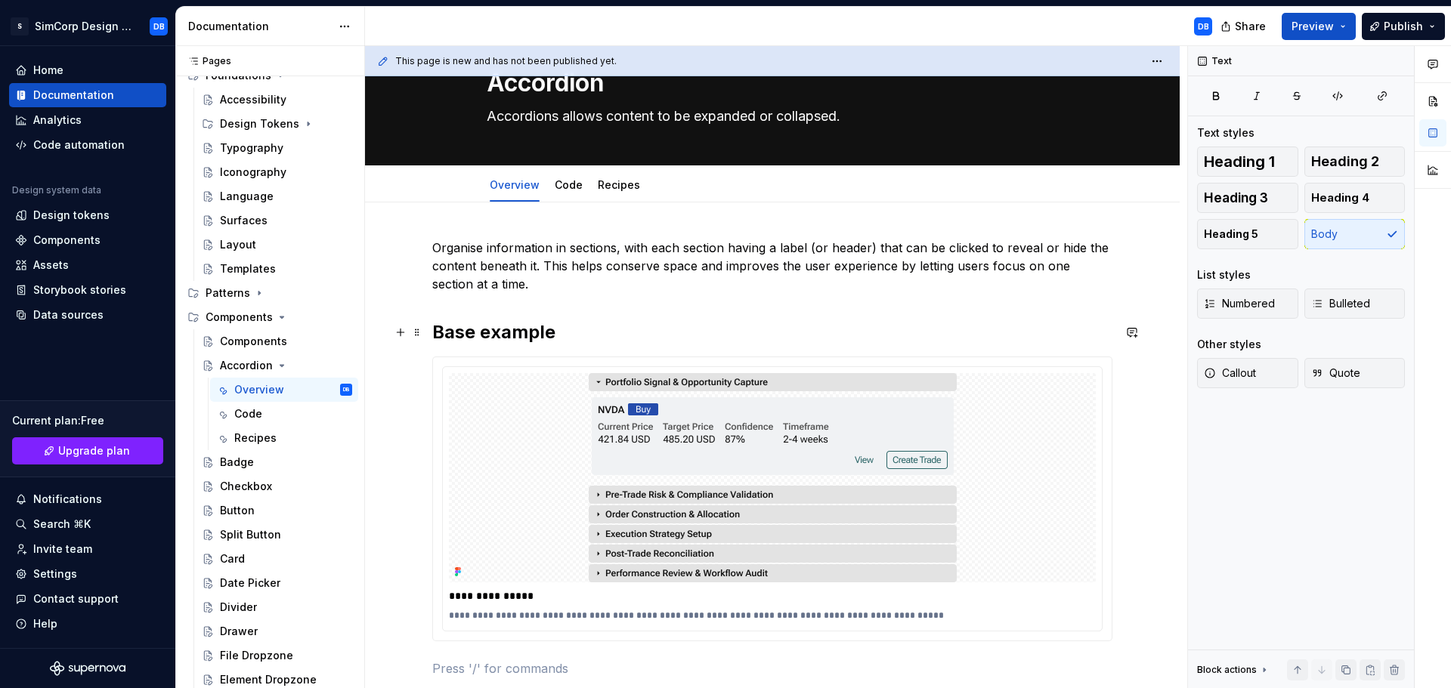
scroll to position [227, 0]
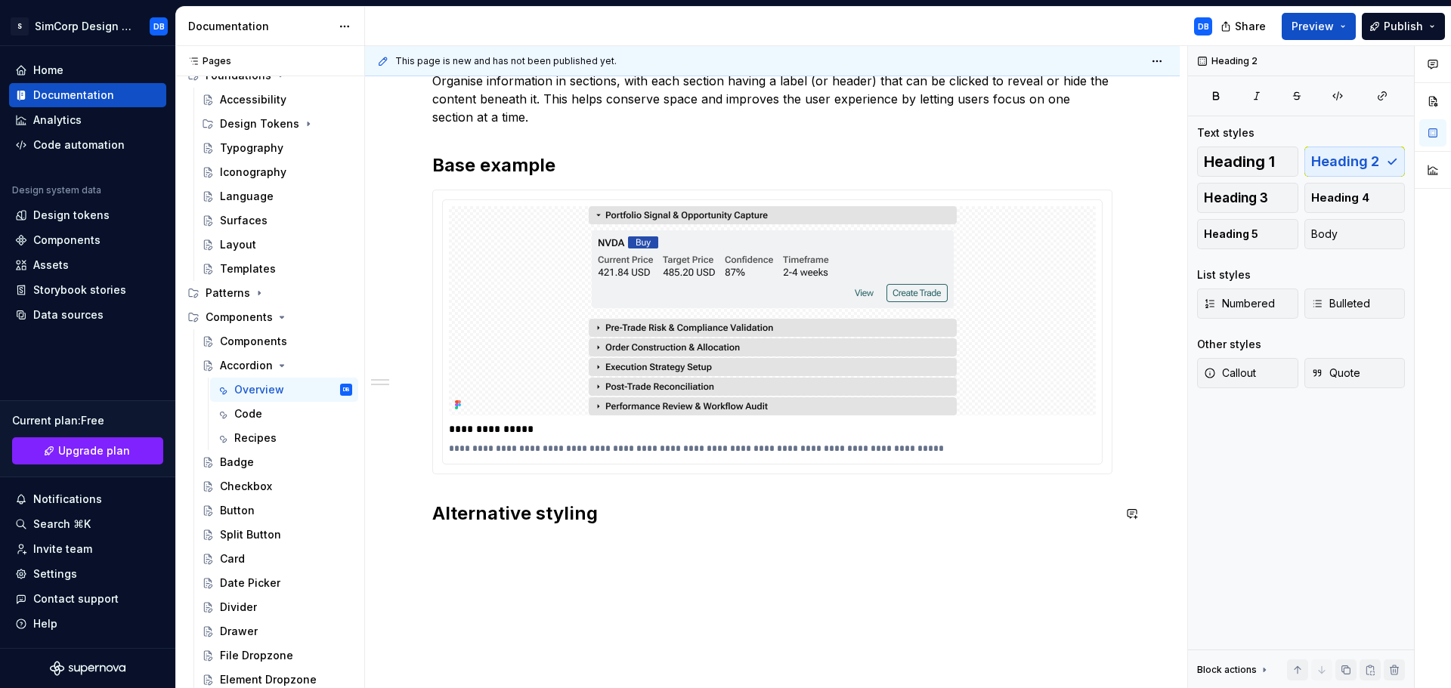
click at [490, 492] on div "**********" at bounding box center [772, 299] width 680 height 454
click at [481, 487] on div "**********" at bounding box center [772, 299] width 680 height 454
click at [439, 516] on h2 "Alternative styling" at bounding box center [772, 514] width 680 height 24
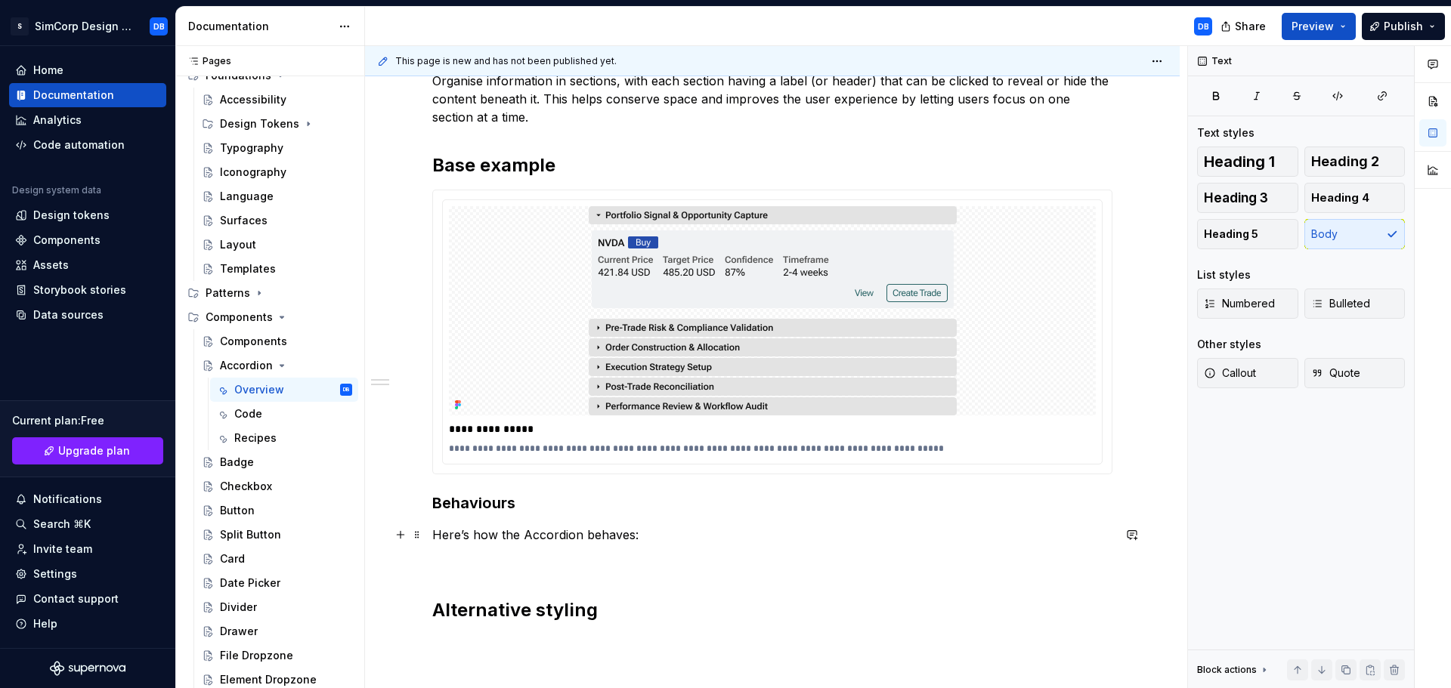
click at [513, 540] on p "Here’s how the Accordion behaves:" at bounding box center [772, 535] width 680 height 18
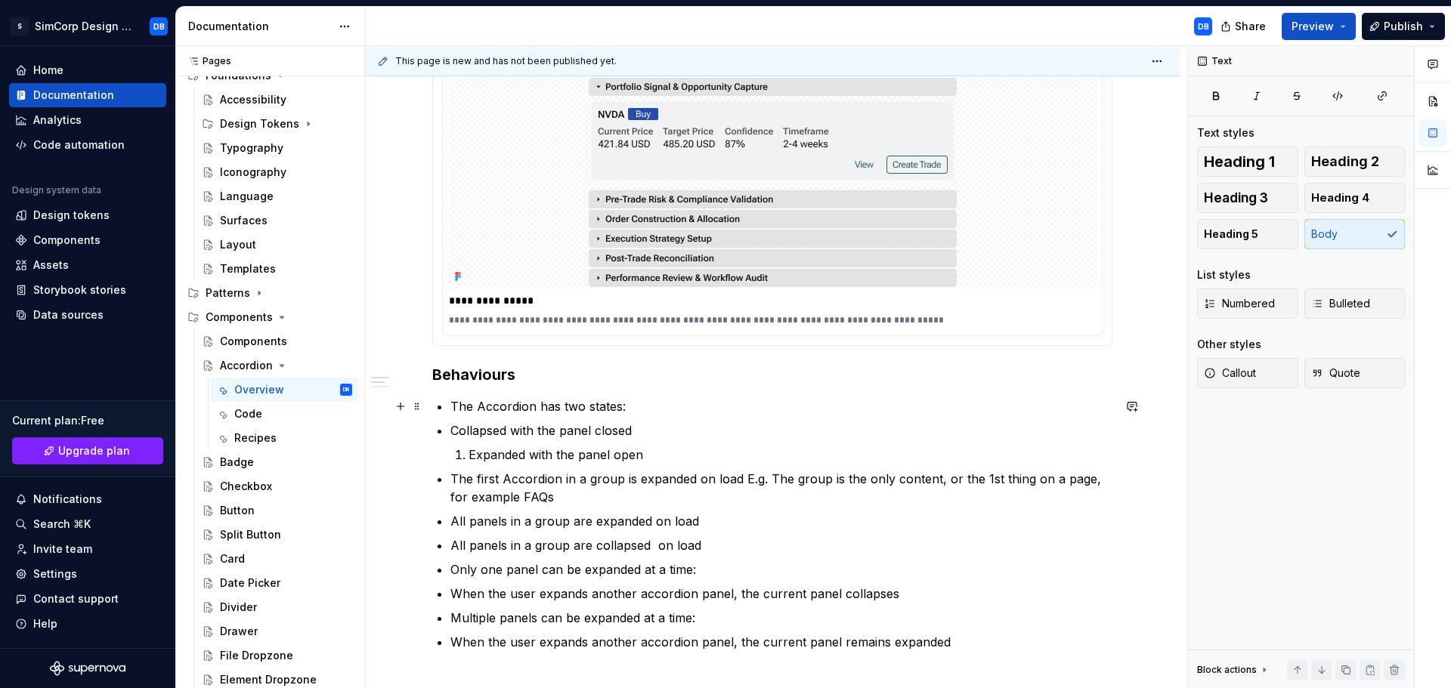
scroll to position [529, 0]
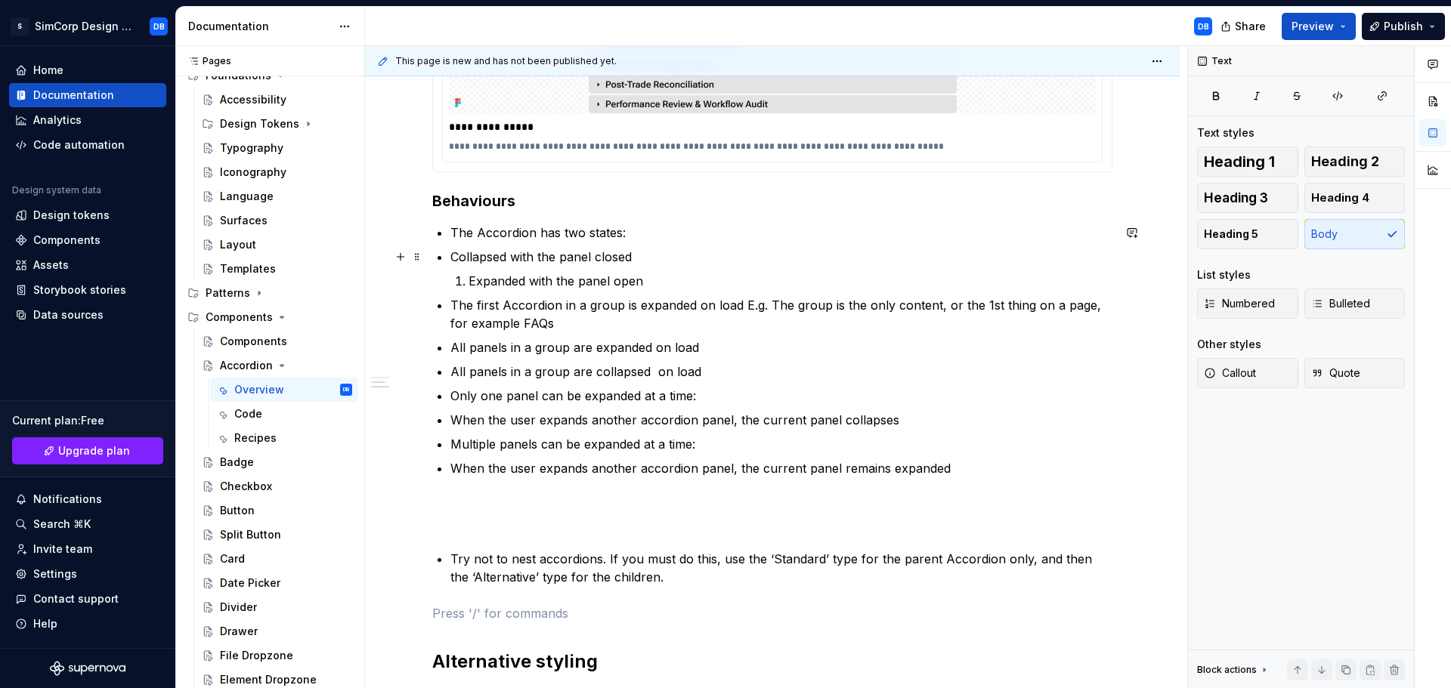
click at [519, 256] on p "Collapsed with the panel closed" at bounding box center [781, 257] width 662 height 18
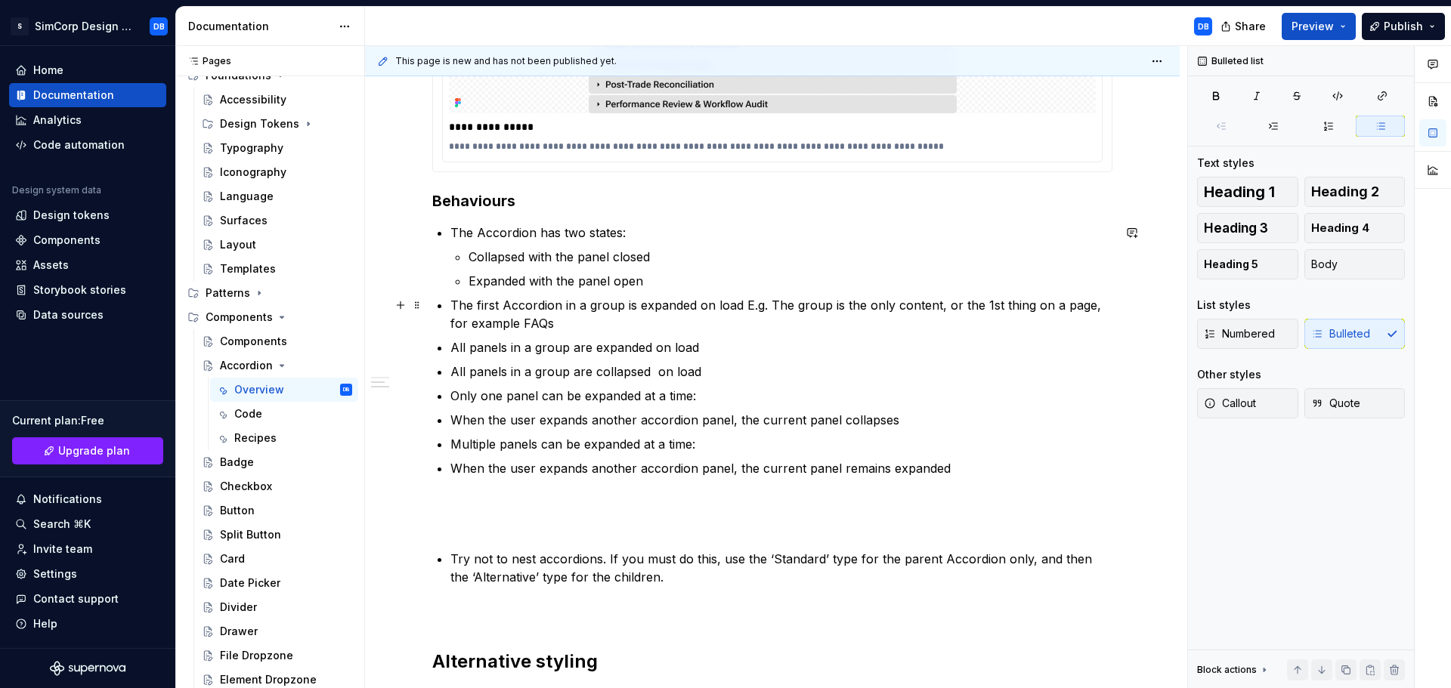
click at [650, 307] on p "The first Accordion in a group is expanded on load E.g. The group is the only c…" at bounding box center [781, 314] width 662 height 36
click at [561, 306] on p "The first Accordion in a group is expanded on load E.g. The group is the only c…" at bounding box center [781, 314] width 662 height 36
click at [674, 303] on p "The first Accordion header in a group is expanded on load E.g. The group is the…" at bounding box center [781, 314] width 662 height 36
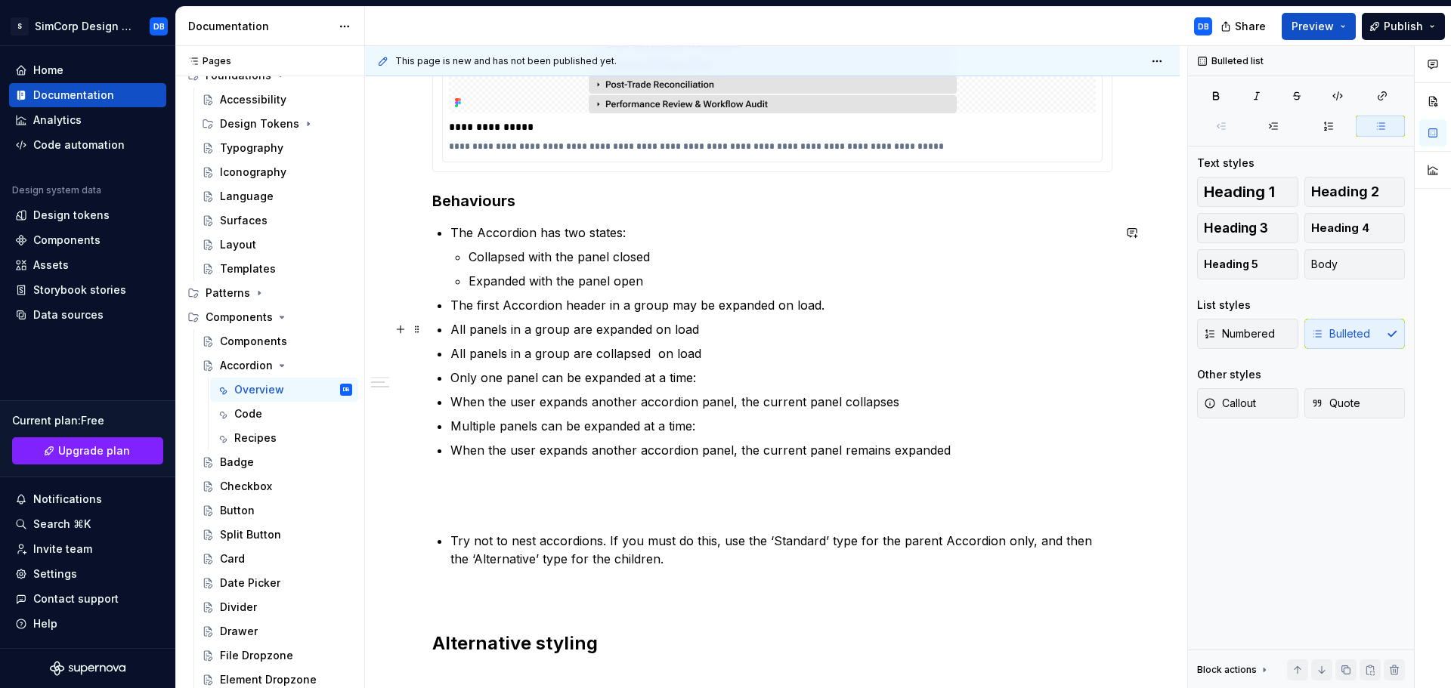
click at [648, 328] on p "All panels in a group are expanded on load" at bounding box center [781, 329] width 662 height 18
drag, startPoint x: 504, startPoint y: 305, endPoint x: 602, endPoint y: 306, distance: 97.5
click at [602, 306] on p "The first Accordion header in a group may be expanded on load." at bounding box center [781, 305] width 662 height 18
click at [614, 308] on p "The first panel in a group may be expanded on load." at bounding box center [781, 305] width 662 height 18
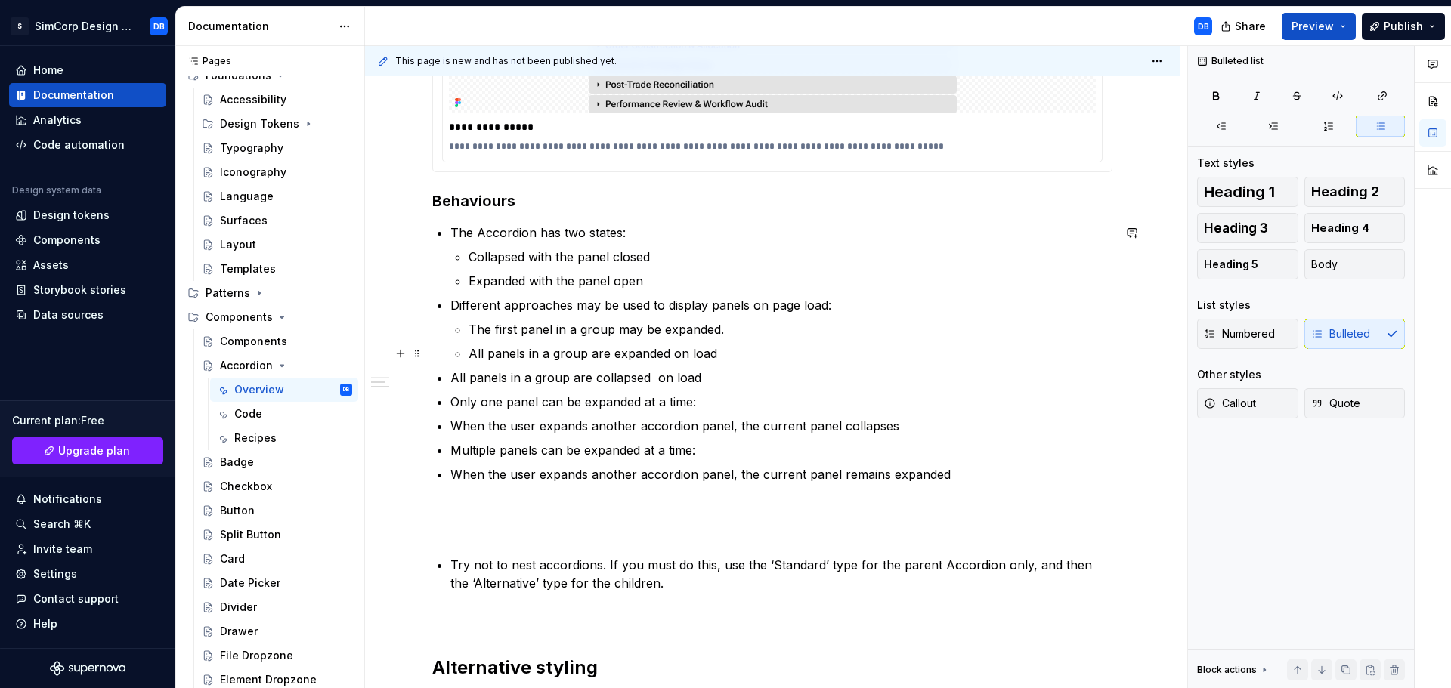
click at [568, 357] on p "All panels in a group are expanded on load" at bounding box center [791, 354] width 644 height 18
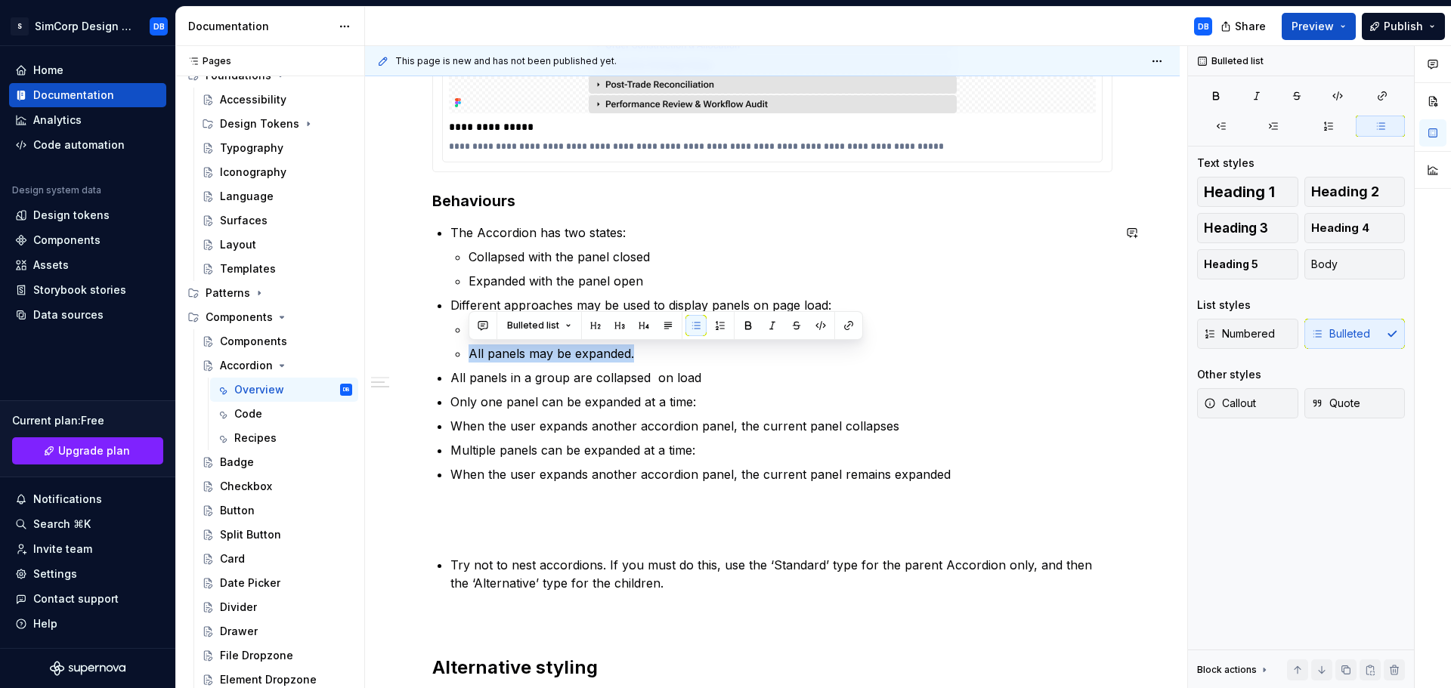
copy p "All panels may be expanded."
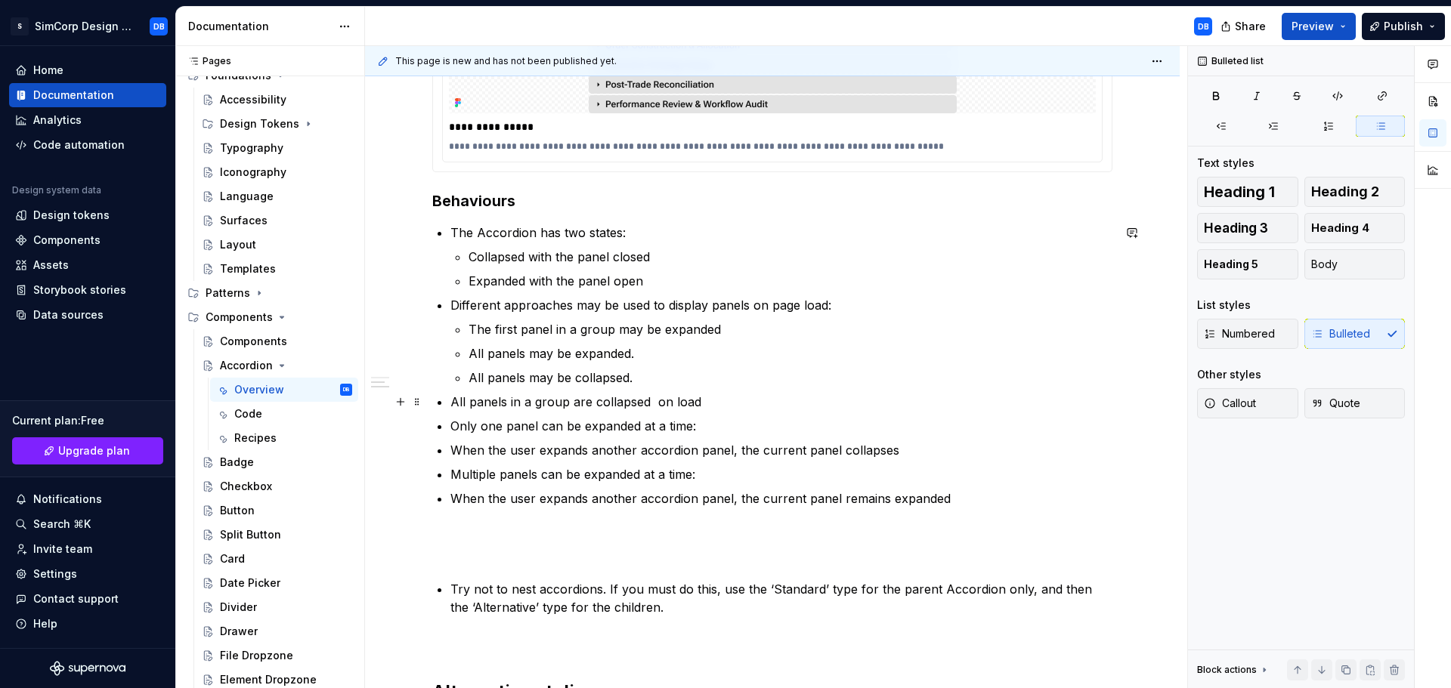
click at [619, 404] on p "All panels in a group are collapsed on load" at bounding box center [781, 402] width 662 height 18
click at [628, 305] on p "Different approaches may be used to display panels on page load:" at bounding box center [781, 305] width 662 height 18
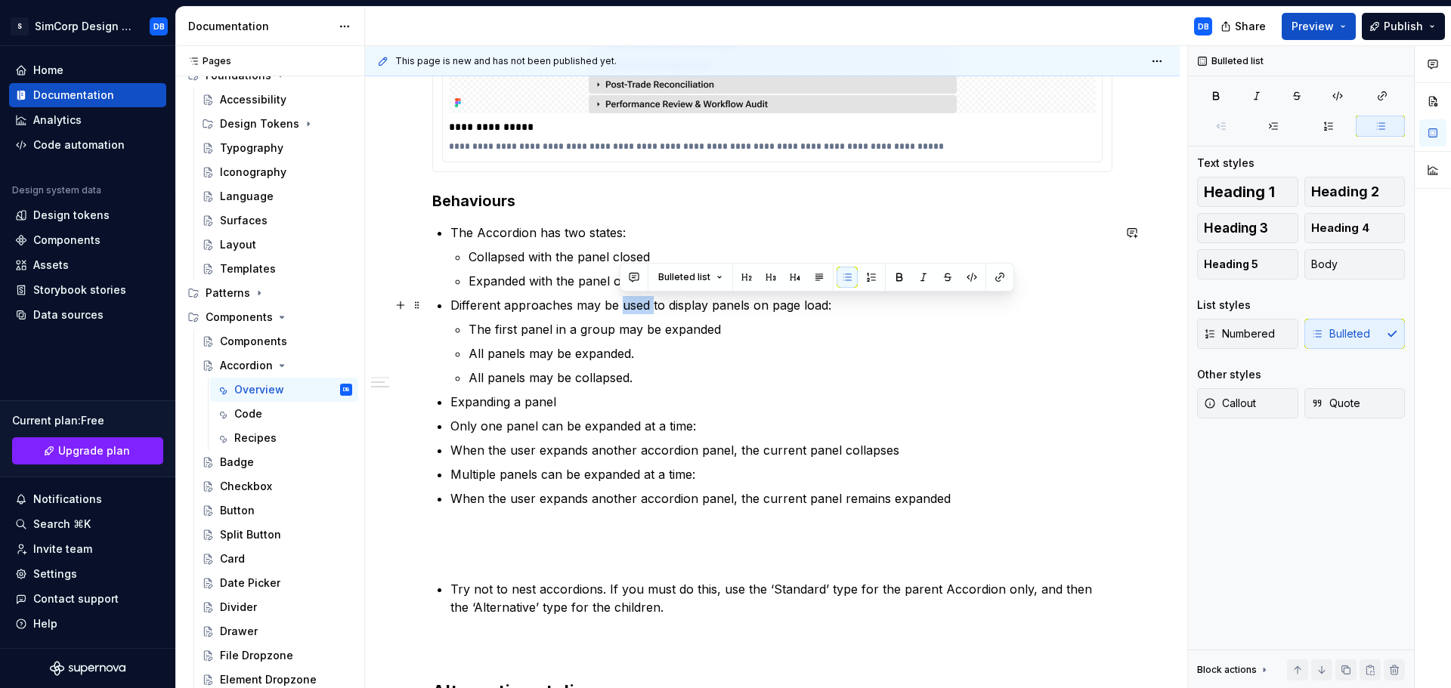
click at [628, 305] on p "Different approaches may be used to display panels on page load:" at bounding box center [781, 305] width 662 height 18
click at [745, 305] on p "Different approaches for displaying panels on page load can be implemented :" at bounding box center [781, 305] width 662 height 18
click at [806, 396] on p "Expanding a panel" at bounding box center [781, 402] width 662 height 18
click at [734, 326] on p "The first panel in a group may be expanded" at bounding box center [791, 329] width 644 height 18
click at [560, 403] on p "Expanding a panel" at bounding box center [781, 402] width 662 height 18
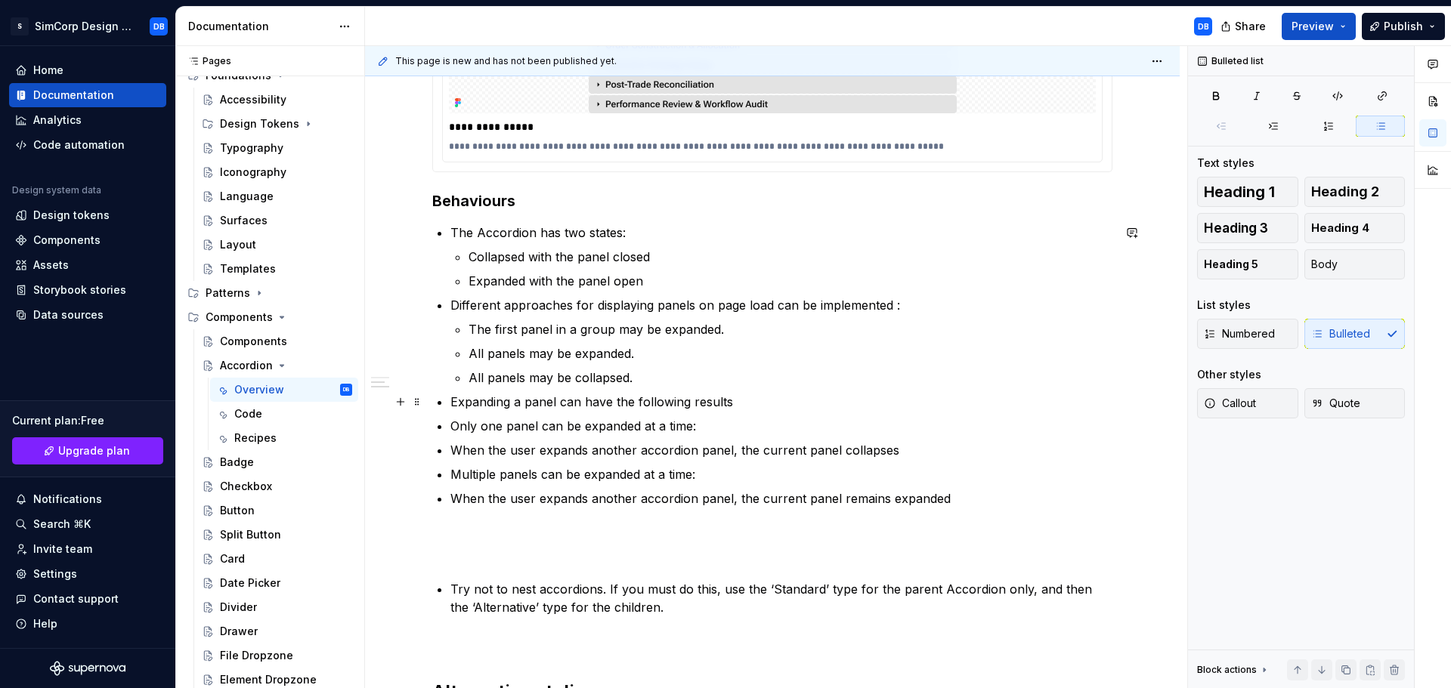
click at [552, 403] on p "Expanding a panel can have the following results" at bounding box center [781, 402] width 662 height 18
click at [452, 308] on p "Different approaches for displaying panels on page load can be implemented :" at bounding box center [781, 305] width 662 height 18
click at [925, 304] on p "You may choose between different approaches for displaying panels on page load:" at bounding box center [781, 305] width 662 height 18
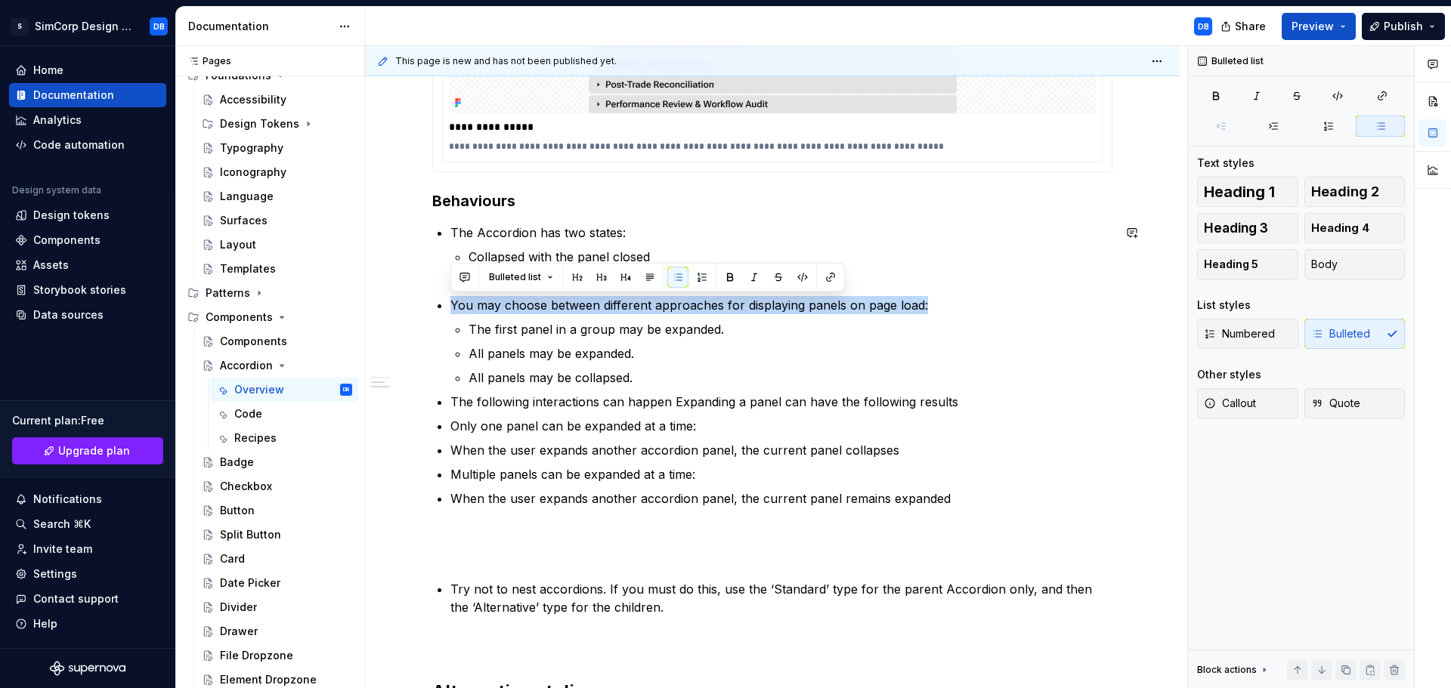
copy p "You may choose between different approaches for displaying panels on page load:"
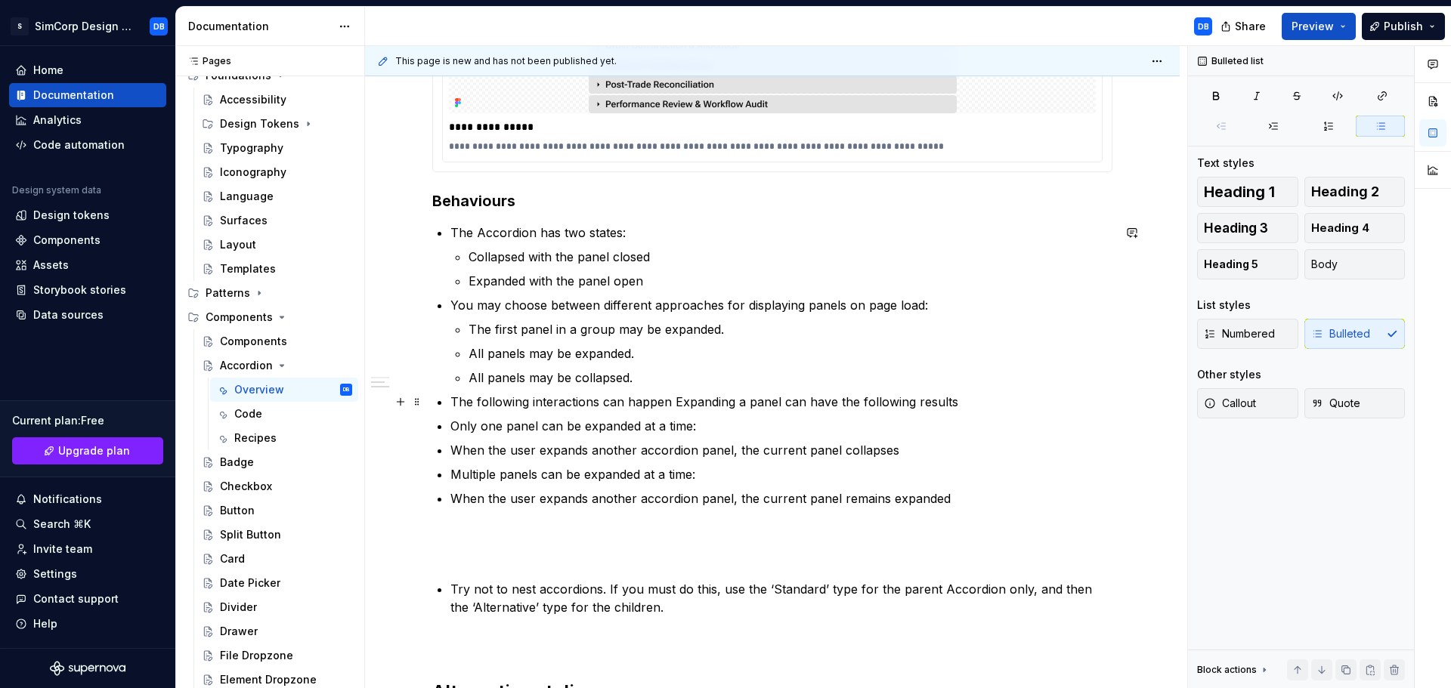
click at [719, 404] on p "The following interactions can happen Expanding a panel can have the following …" at bounding box center [781, 402] width 662 height 18
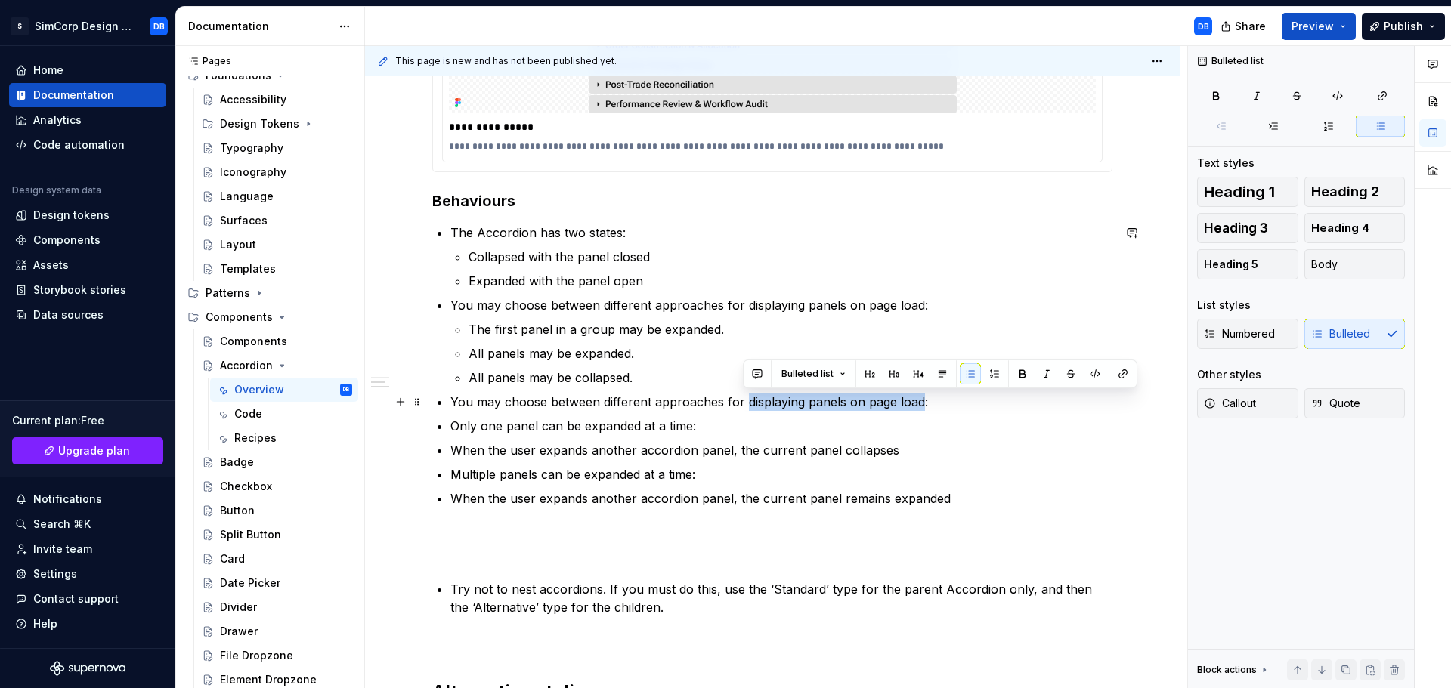
drag, startPoint x: 742, startPoint y: 403, endPoint x: 920, endPoint y: 406, distance: 178.4
click at [920, 406] on p "You may choose between different approaches for displaying panels on page load:" at bounding box center [781, 402] width 662 height 18
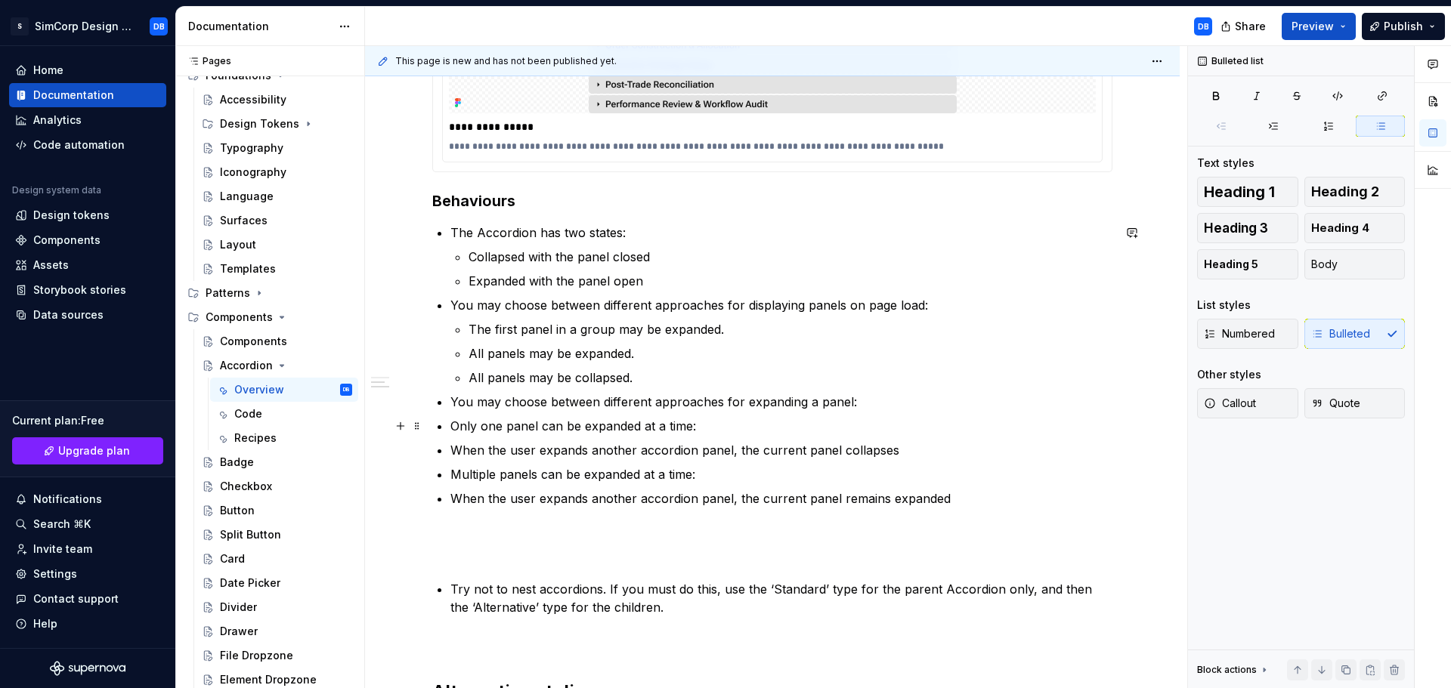
click at [452, 427] on p "Only one panel can be expanded at a time:" at bounding box center [781, 426] width 662 height 18
click at [708, 427] on p "Only one panel can be expanded at a time:" at bounding box center [791, 426] width 644 height 18
click at [728, 425] on p "Only one panel can be expanded at a time:" at bounding box center [791, 426] width 644 height 18
drag, startPoint x: 741, startPoint y: 422, endPoint x: 471, endPoint y: 428, distance: 269.8
click at [471, 428] on p "Only one panel can be expanded at a time:" at bounding box center [791, 426] width 644 height 18
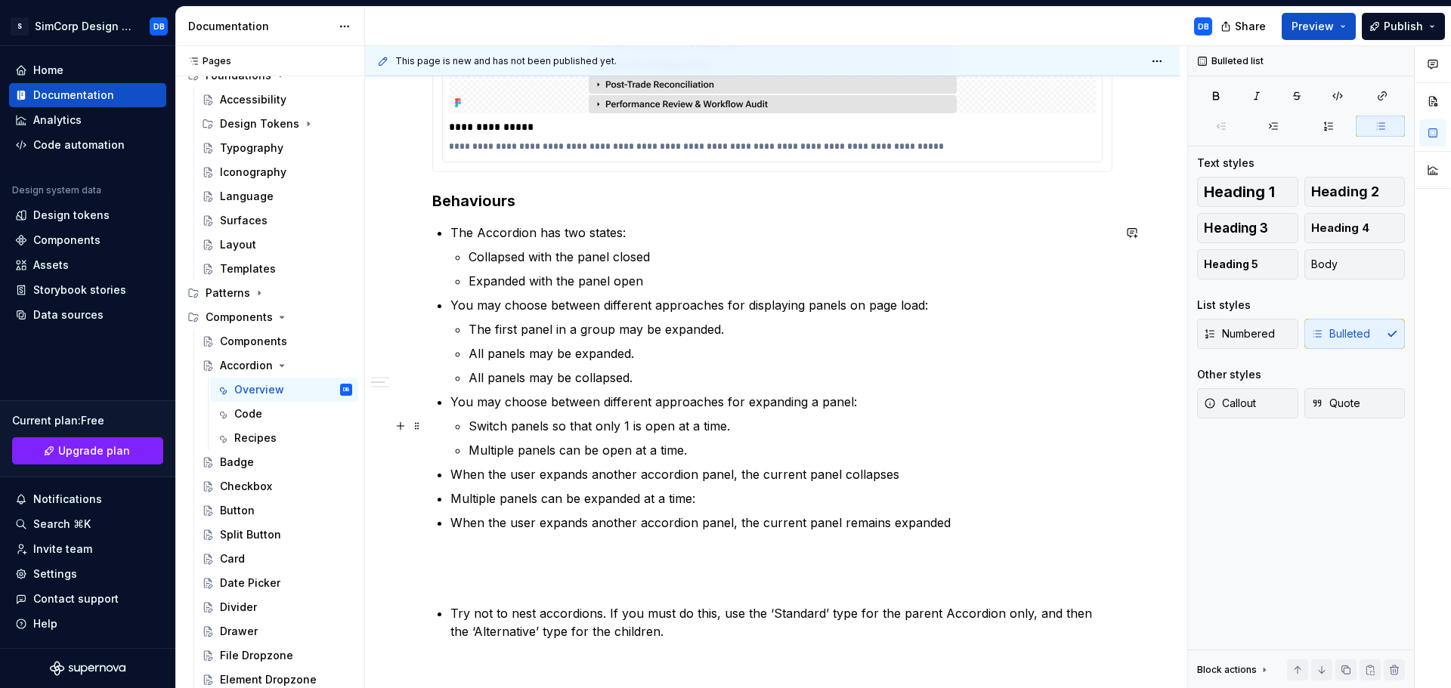
click at [598, 425] on p "Switch panels so that only 1 is open at a time." at bounding box center [791, 426] width 644 height 18
click at [627, 425] on p "Only 1 is open at a time." at bounding box center [791, 426] width 644 height 18
click at [699, 447] on p "Multiple panels can be open at a time." at bounding box center [791, 450] width 644 height 18
click at [640, 474] on p "When the user expands another accordion panel, the current panel collapses" at bounding box center [781, 475] width 662 height 18
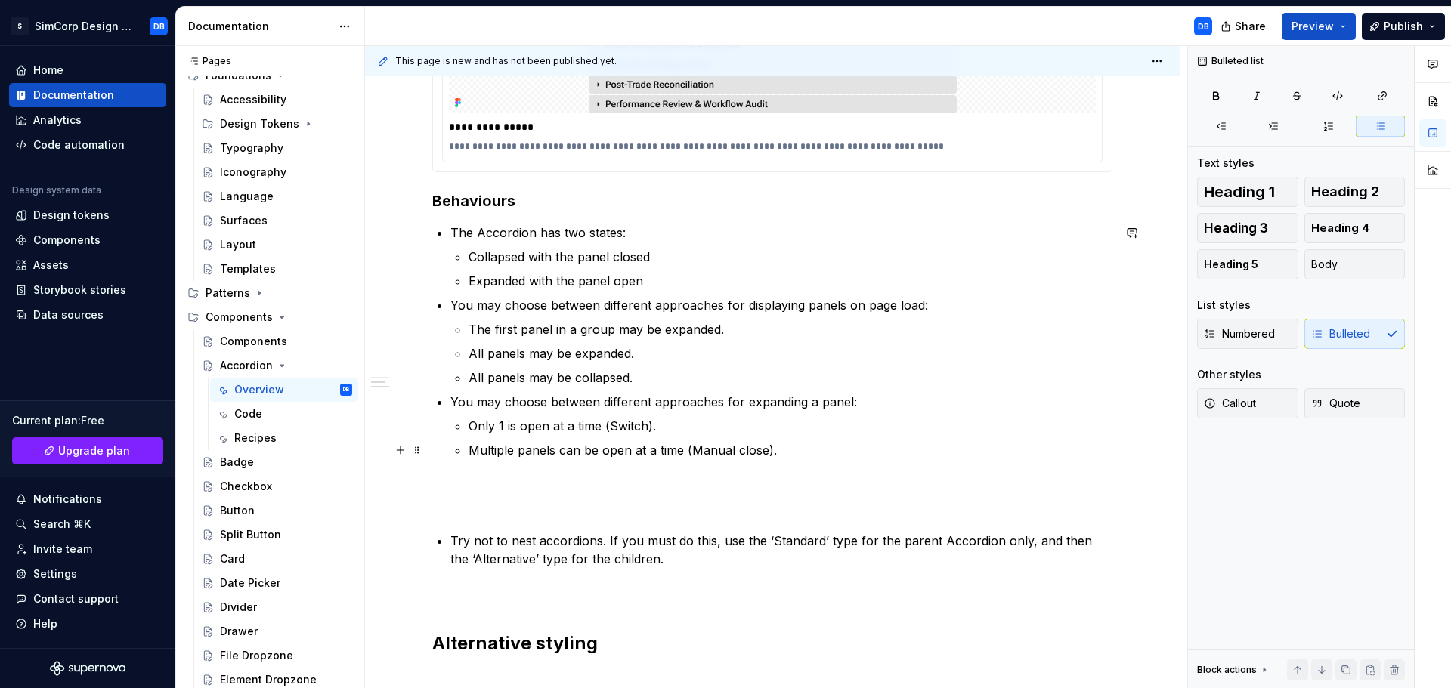
click at [1032, 456] on p "Multiple panels can be open at a time (Manual close)." at bounding box center [791, 450] width 644 height 18
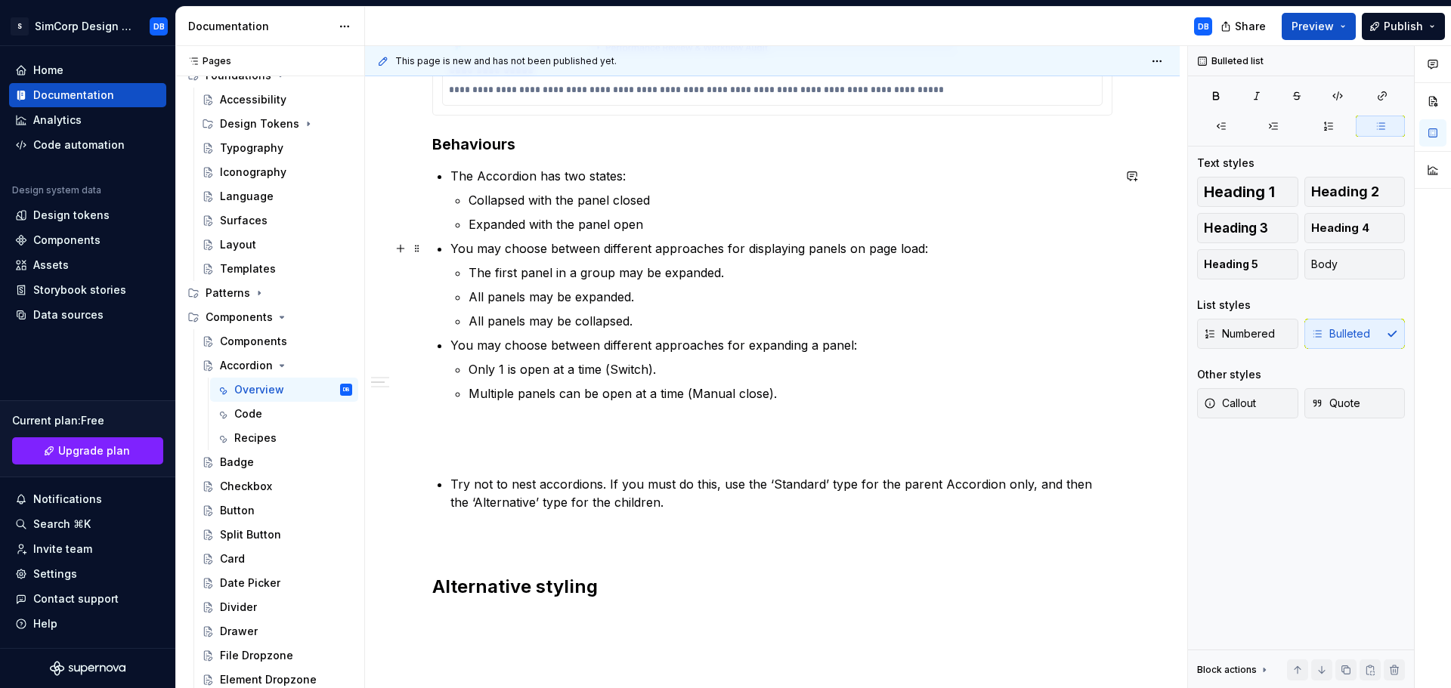
scroll to position [680, 0]
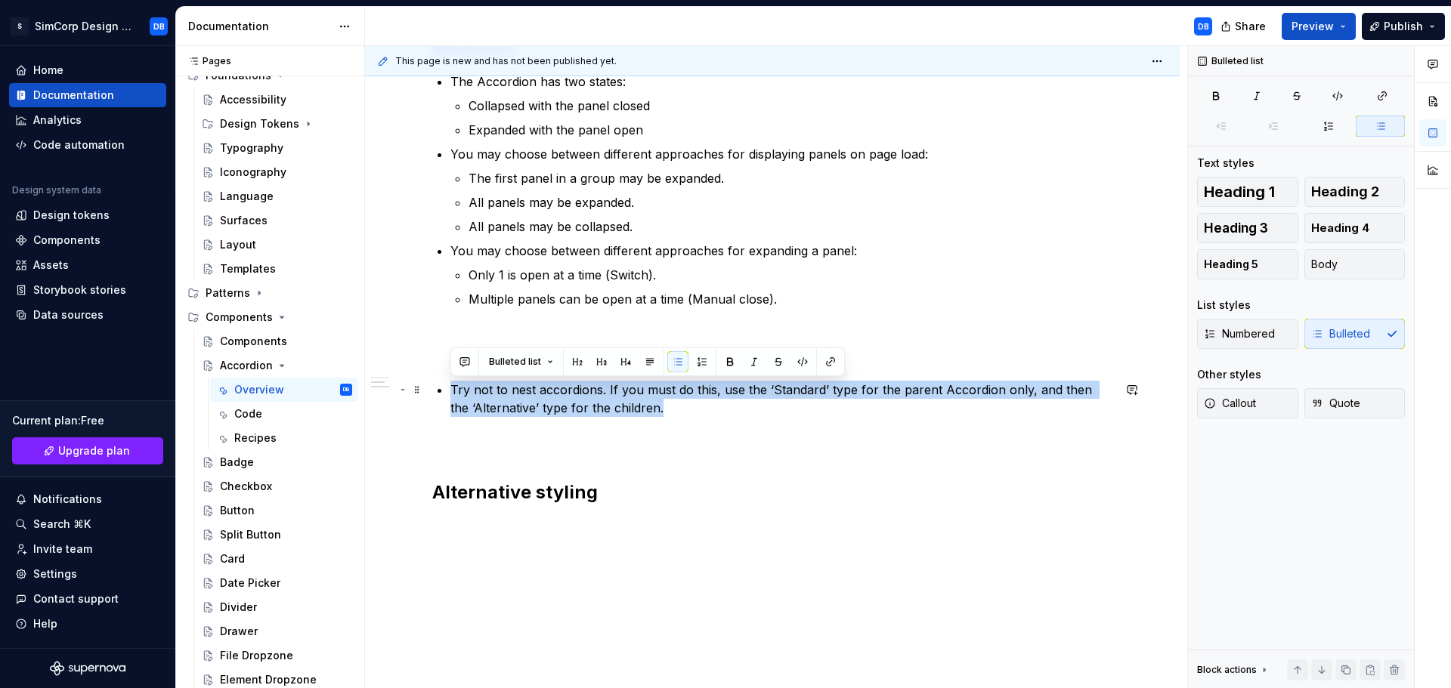
drag, startPoint x: 652, startPoint y: 406, endPoint x: 450, endPoint y: 388, distance: 203.3
click at [450, 388] on div "**********" at bounding box center [772, 61] width 680 height 886
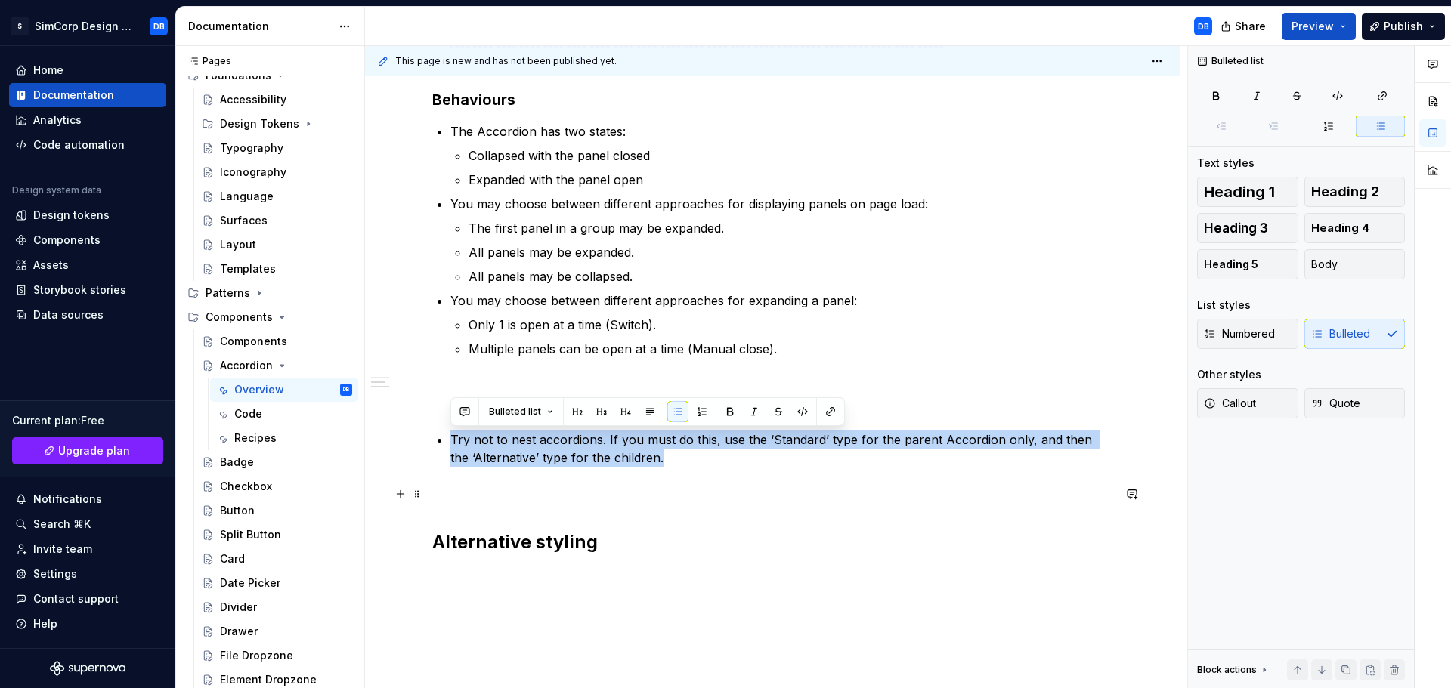
scroll to position [605, 0]
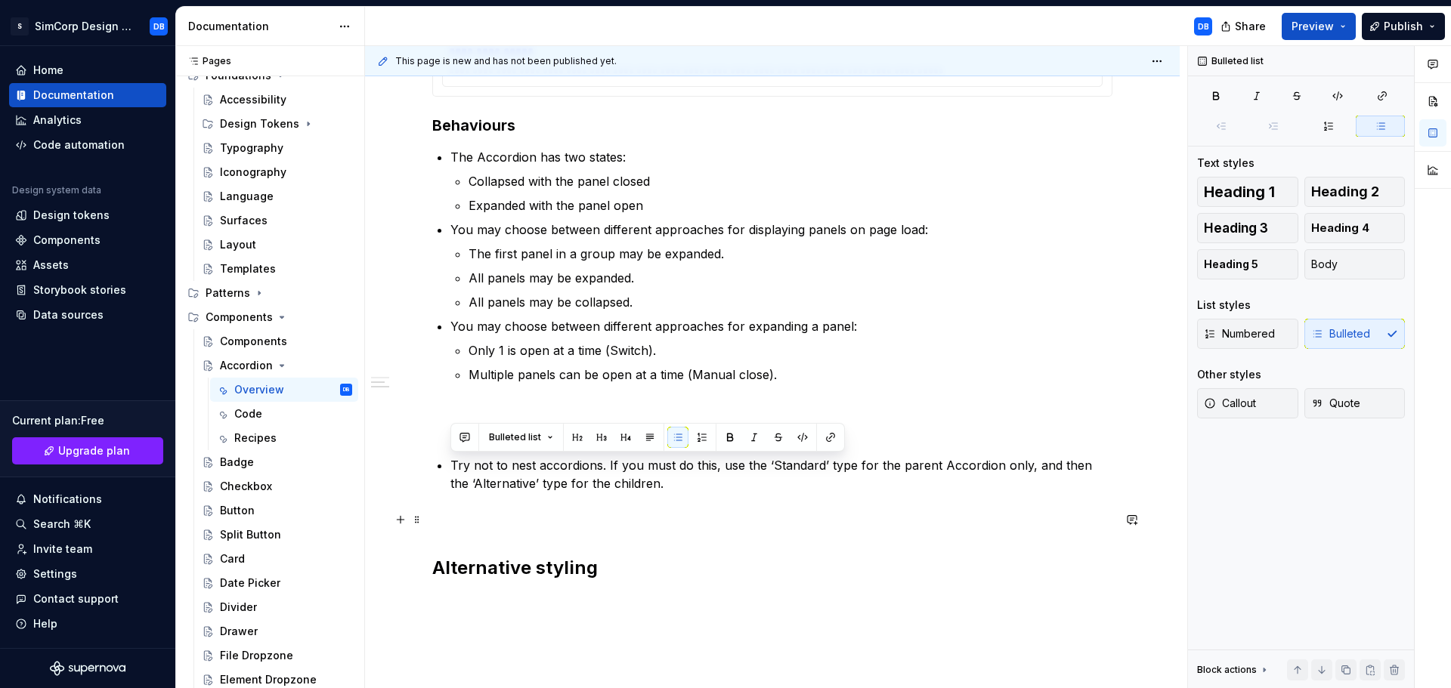
click at [688, 521] on p at bounding box center [772, 520] width 680 height 18
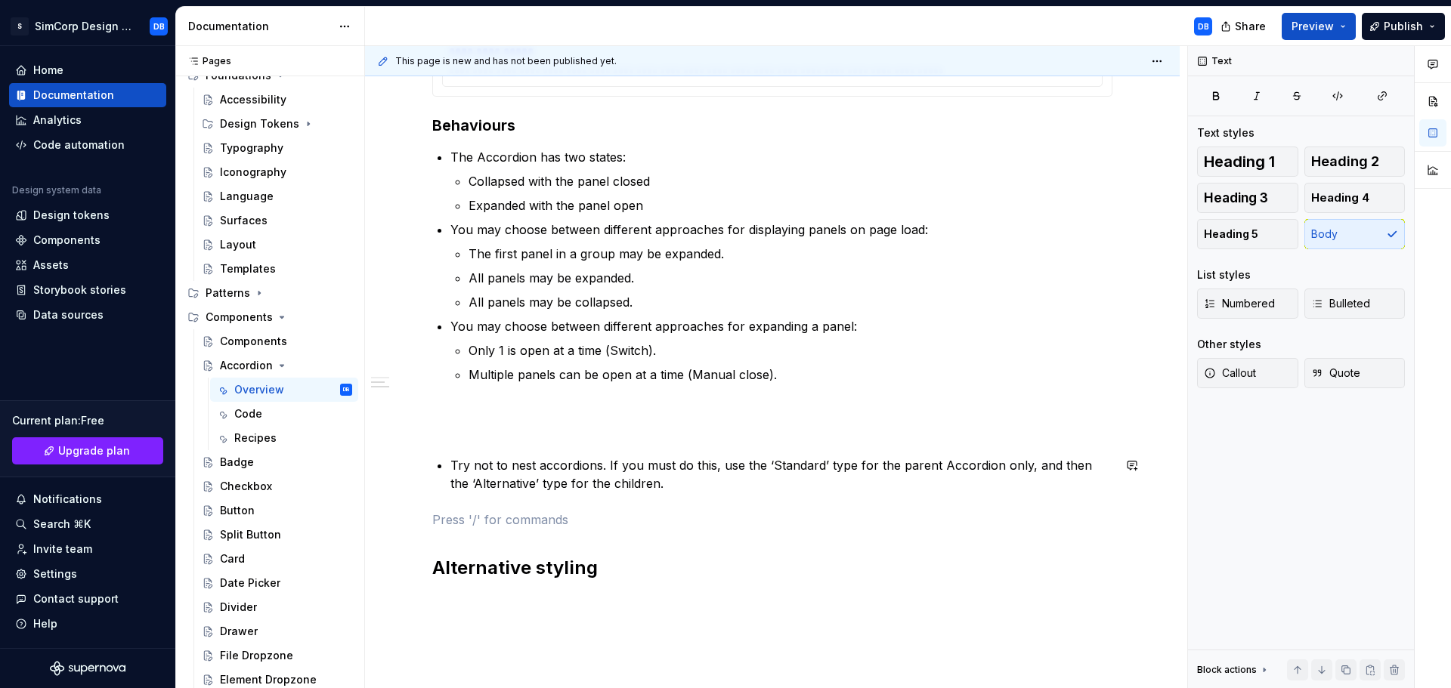
click at [472, 443] on div "**********" at bounding box center [772, 137] width 680 height 886
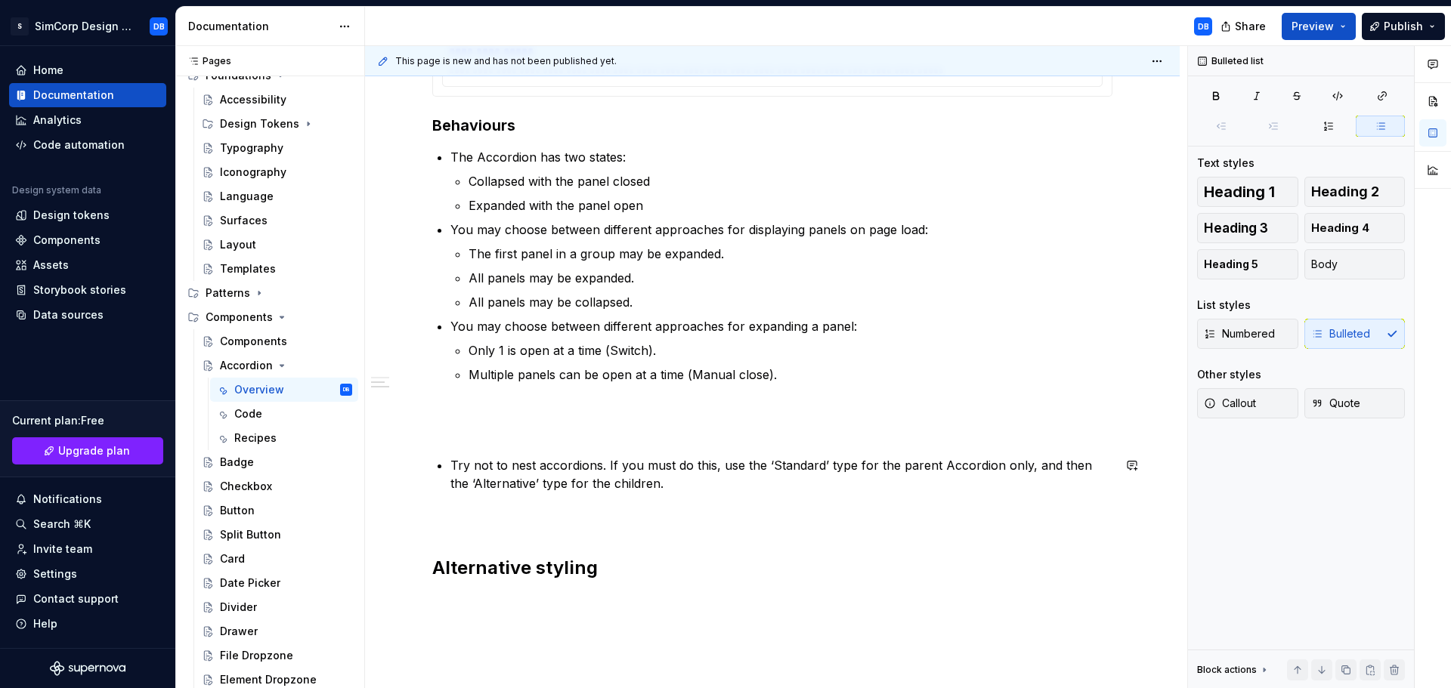
click at [483, 429] on p at bounding box center [772, 420] width 680 height 36
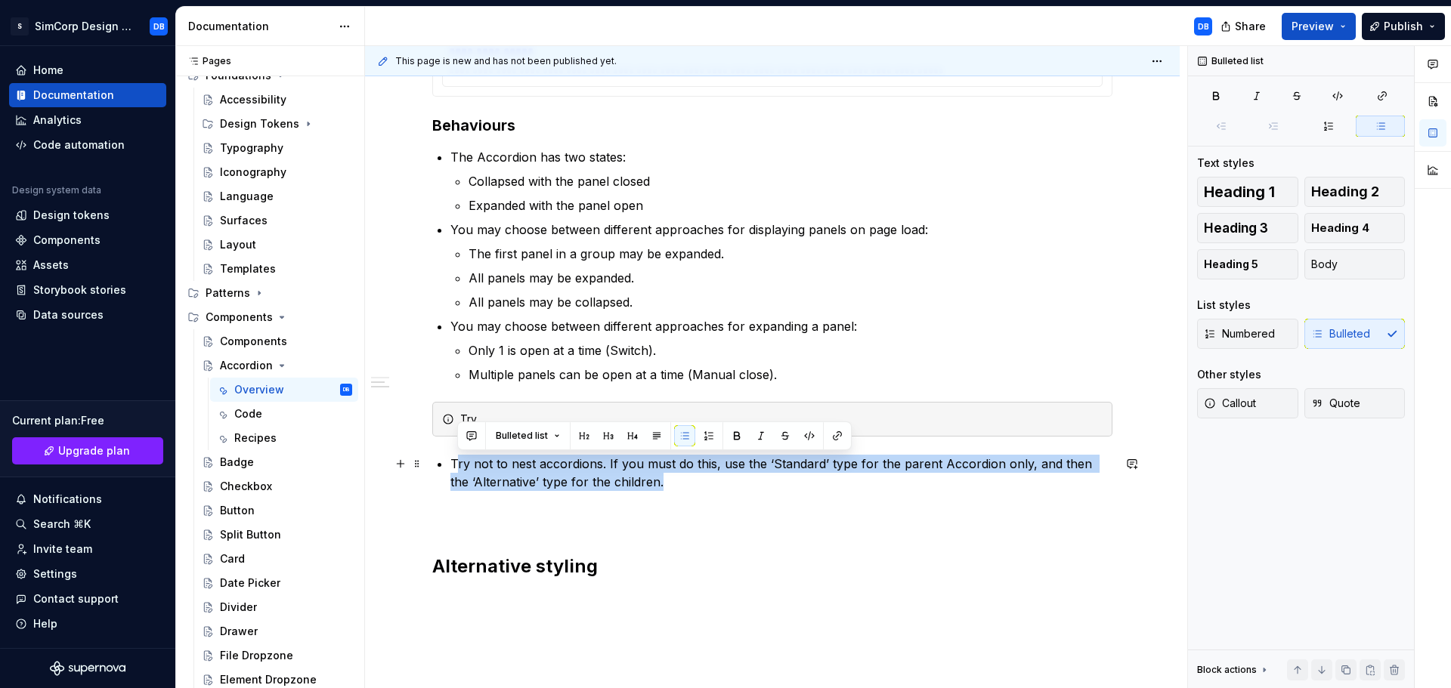
drag, startPoint x: 643, startPoint y: 481, endPoint x: 459, endPoint y: 461, distance: 185.5
click at [459, 461] on p "Try not to nest accordions. If you must do this, use the ‘Standard’ type for th…" at bounding box center [781, 473] width 662 height 36
copy p "ry not to nest accordions. If you must do this, use the ‘Standard’ type for the…"
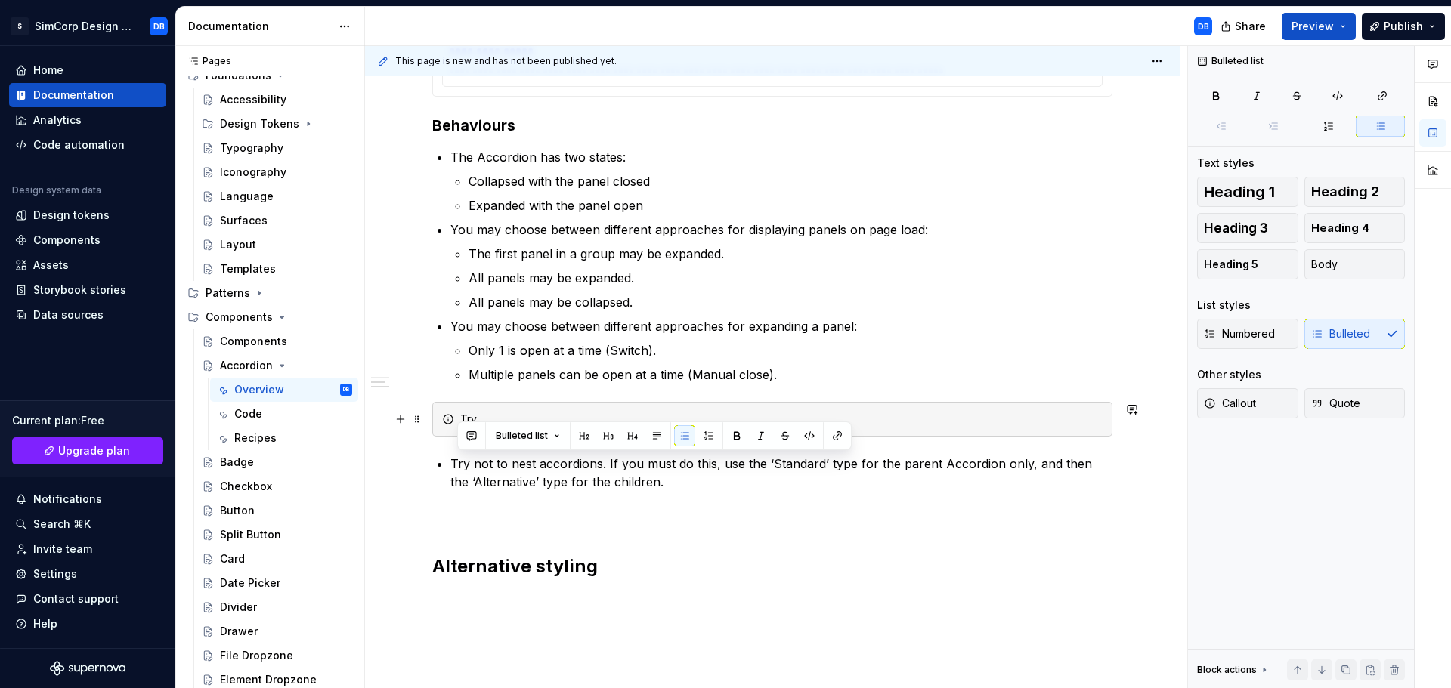
click at [486, 417] on div "Try" at bounding box center [781, 419] width 642 height 15
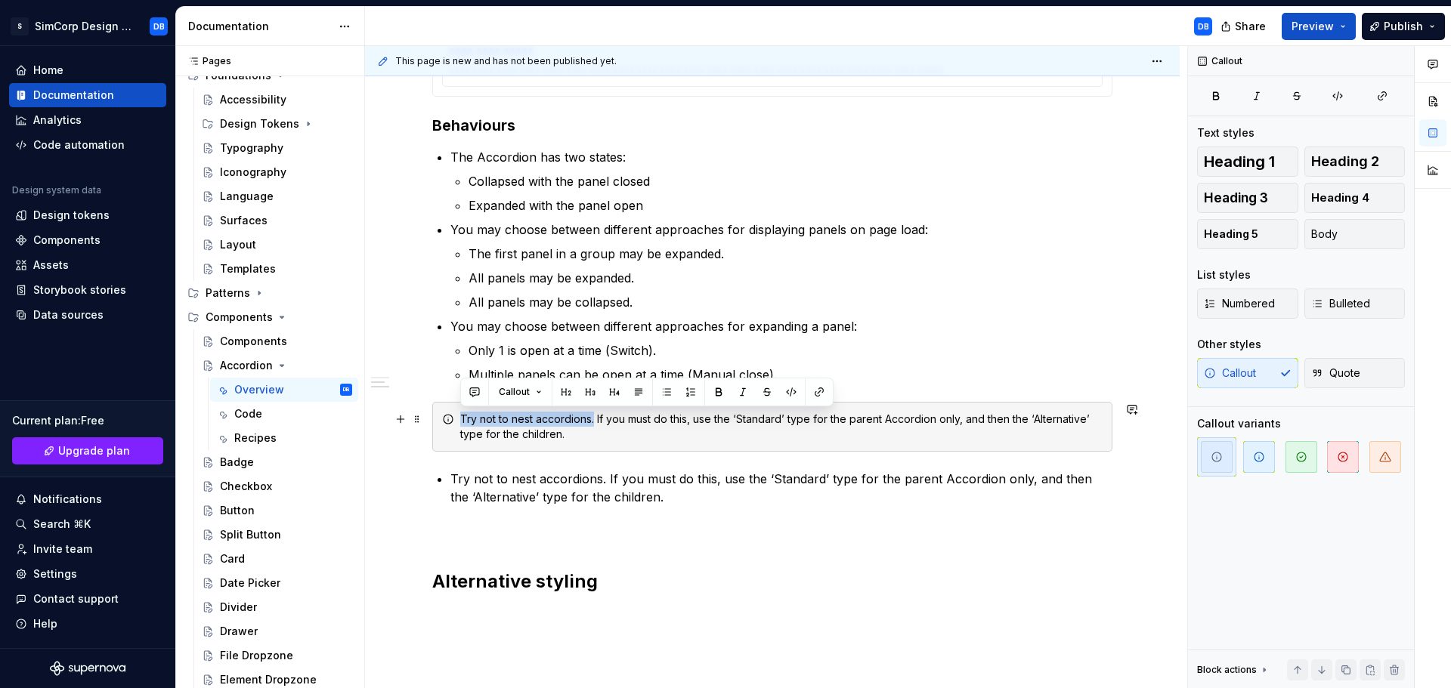
drag, startPoint x: 594, startPoint y: 419, endPoint x: 455, endPoint y: 415, distance: 139.1
click at [455, 415] on div "Try not to nest accordions. If you must do this, use the ‘Standard’ type for th…" at bounding box center [772, 427] width 680 height 50
click at [586, 433] on div "Try not to nest accordions. If you must do this, use the ‘Standard’ type for th…" at bounding box center [781, 427] width 642 height 30
click at [597, 419] on strong "Try not to nest accordions." at bounding box center [532, 419] width 144 height 13
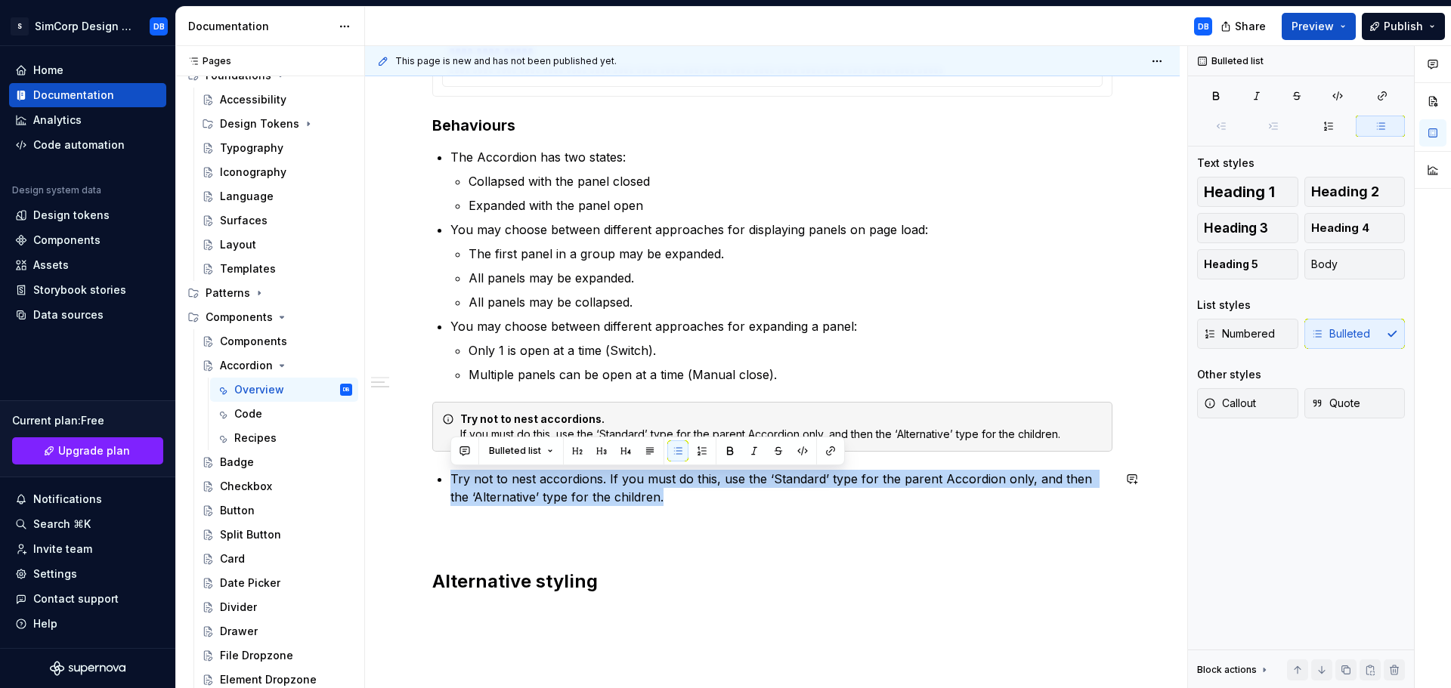
drag, startPoint x: 654, startPoint y: 495, endPoint x: 447, endPoint y: 469, distance: 209.4
click at [447, 469] on div "**********" at bounding box center [772, 144] width 680 height 900
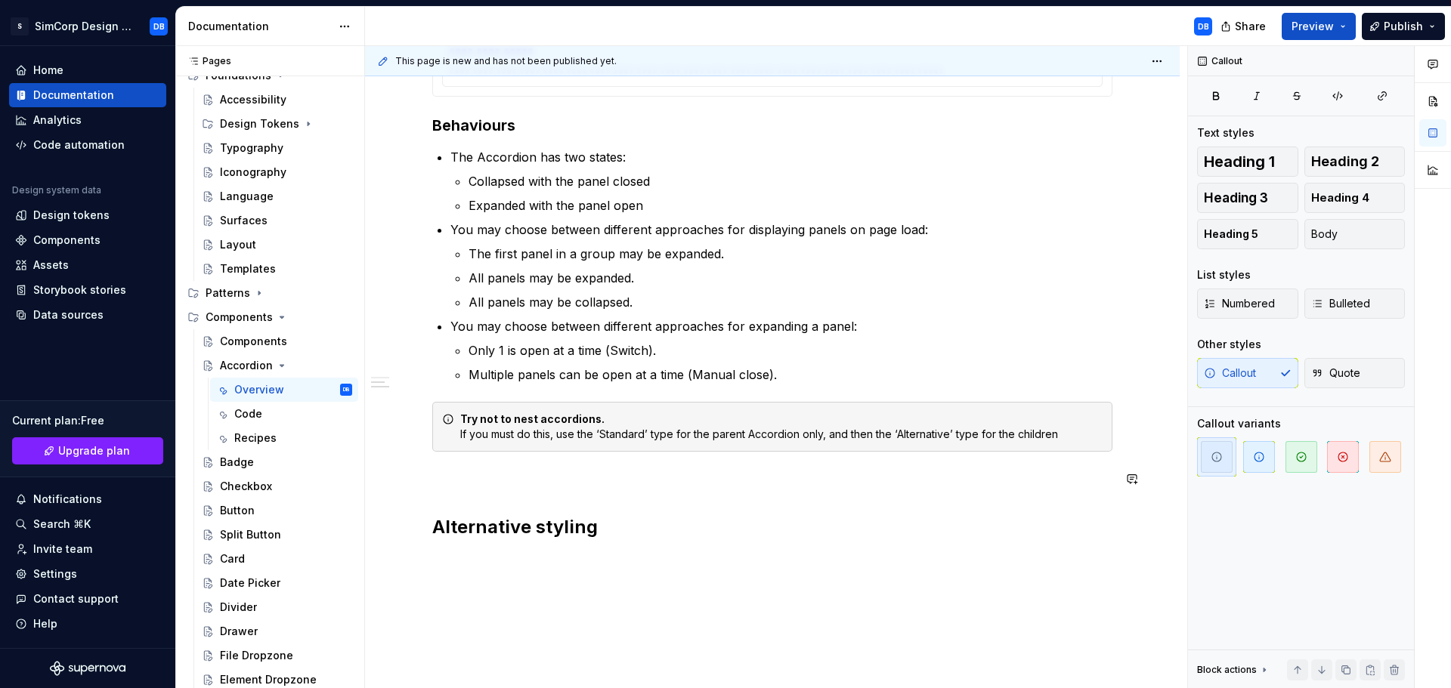
click at [604, 448] on div "Try not to nest accordions. If you must do this, use the ‘Standard’ type for th…" at bounding box center [772, 427] width 680 height 50
click at [1260, 460] on icon "button" at bounding box center [1259, 457] width 12 height 12
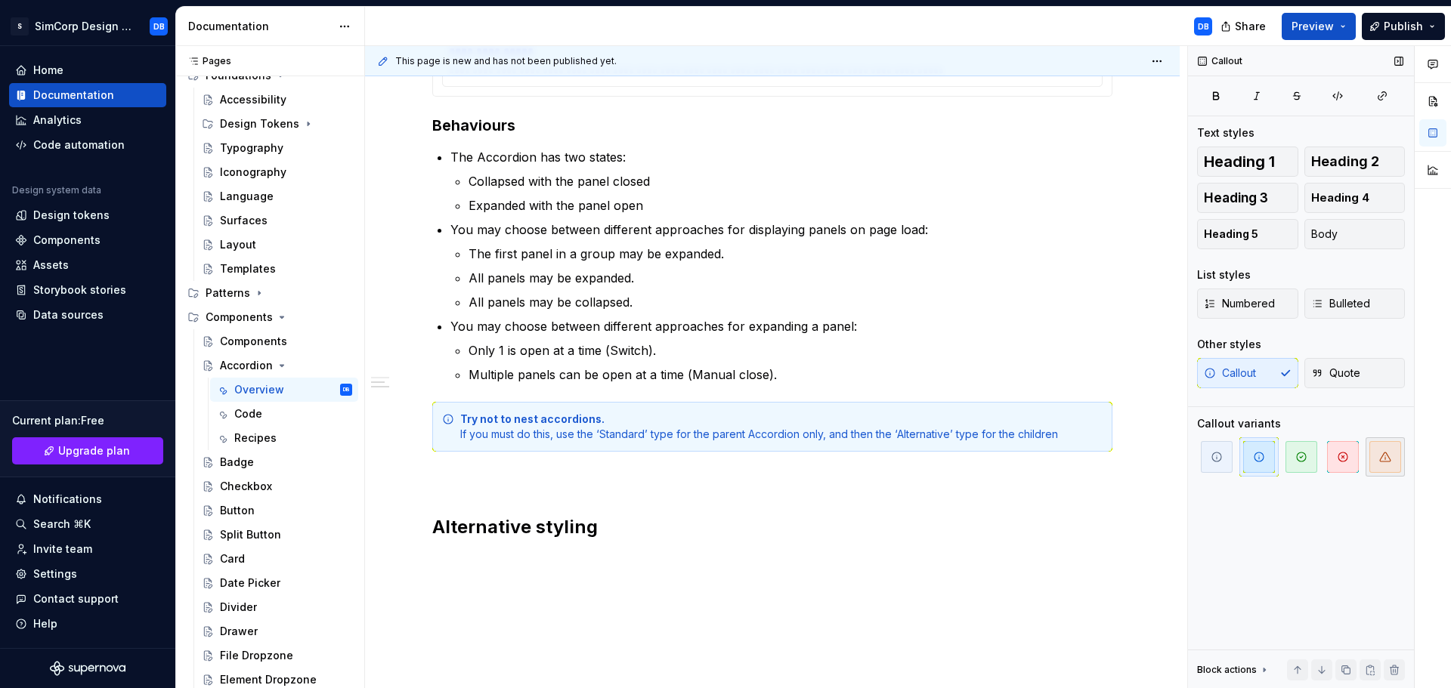
click at [1386, 460] on icon "button" at bounding box center [1385, 457] width 12 height 12
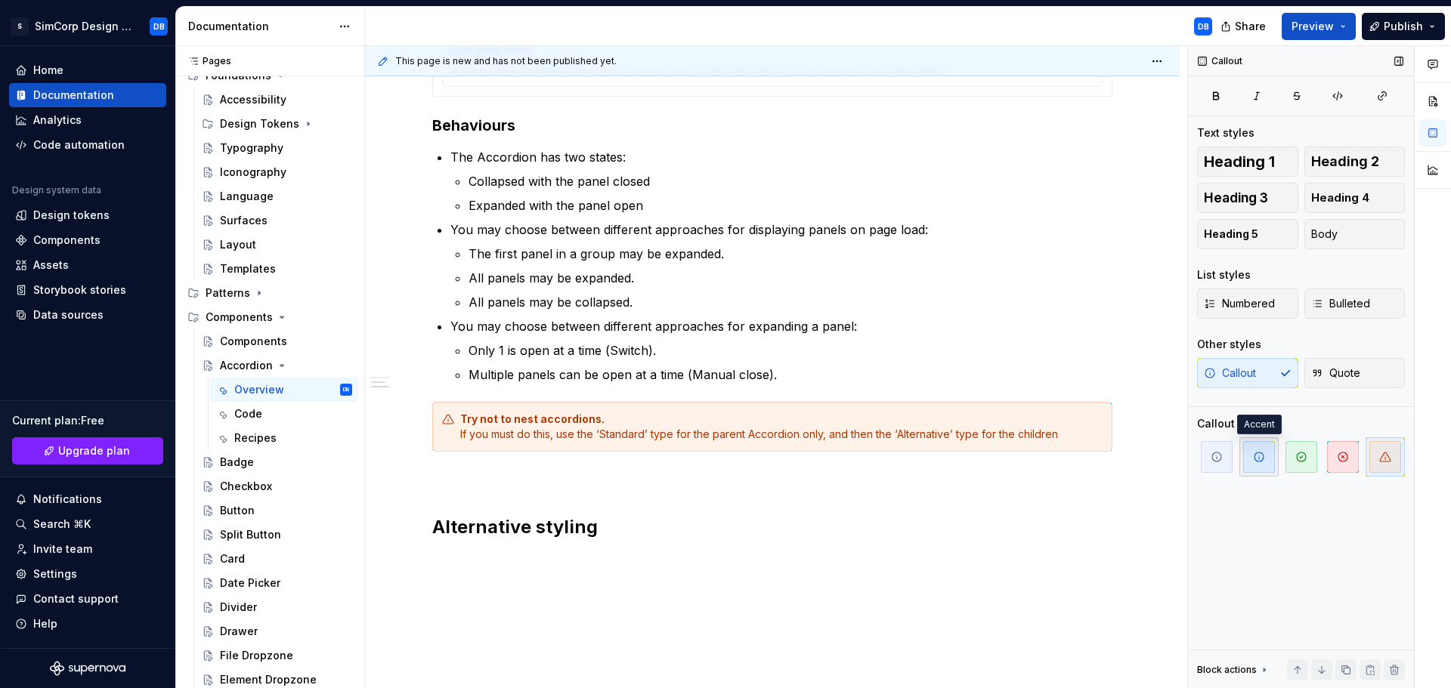
click at [1262, 460] on icon "button" at bounding box center [1258, 457] width 9 height 9
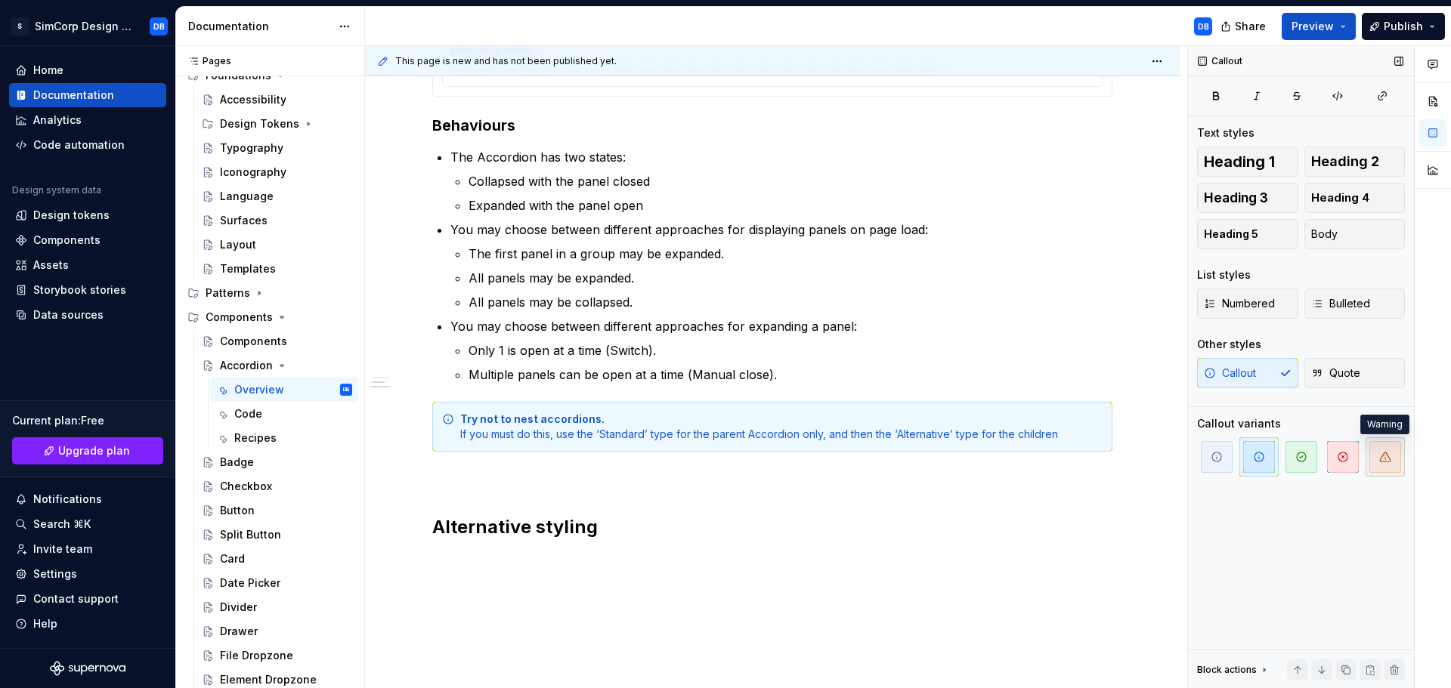
click at [1393, 455] on span "button" at bounding box center [1385, 457] width 32 height 32
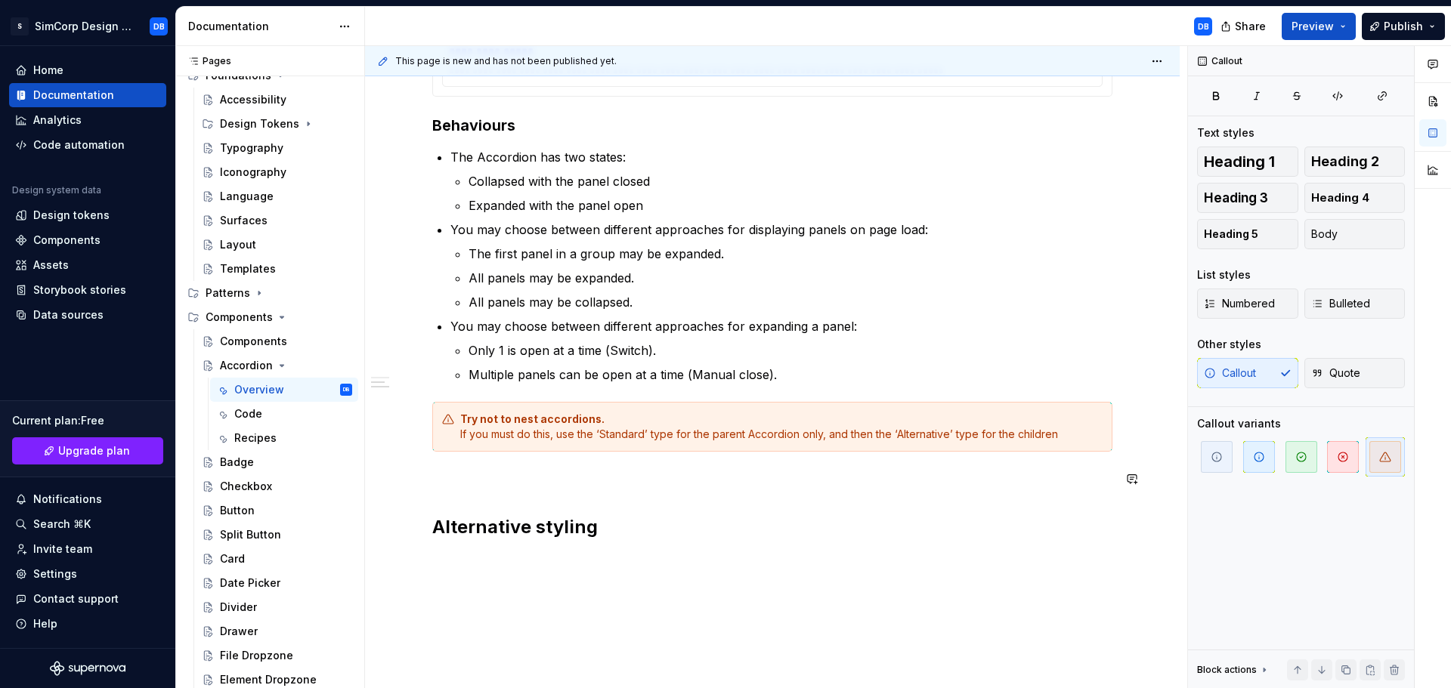
click at [656, 499] on div "**********" at bounding box center [772, 117] width 680 height 846
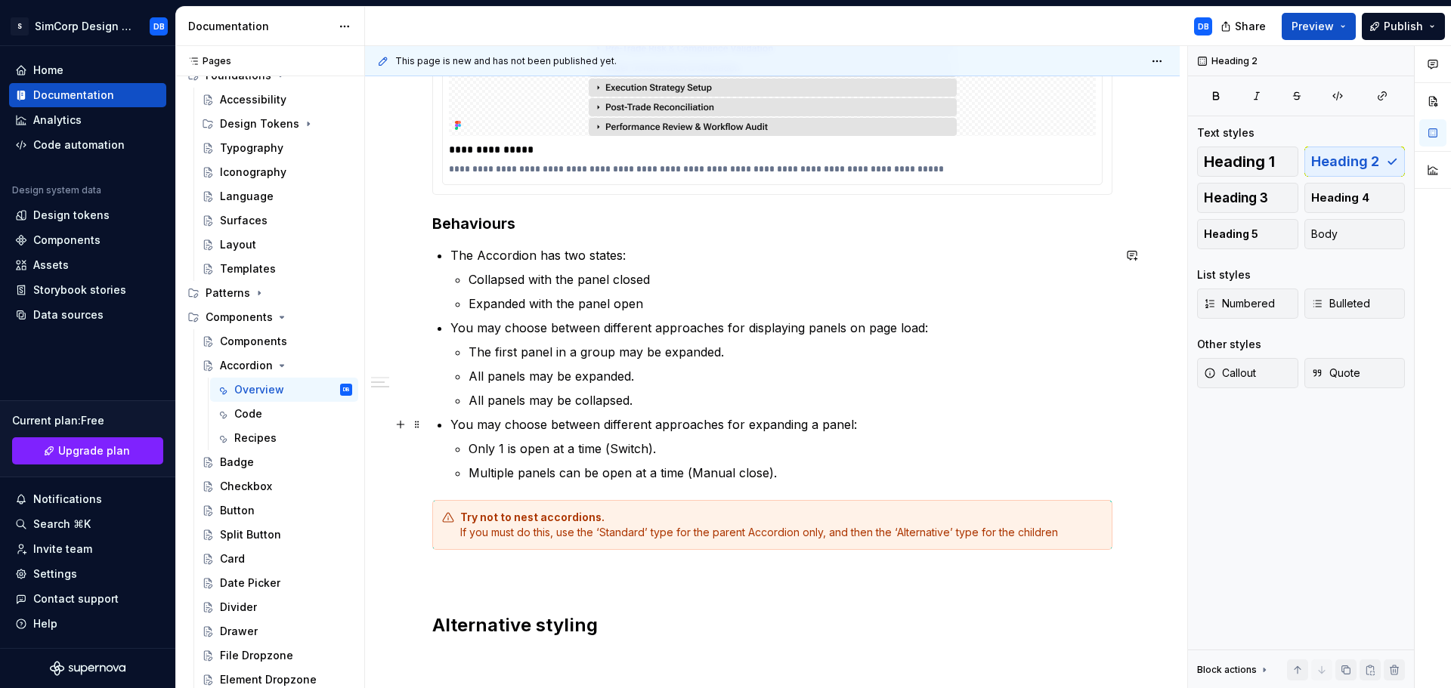
scroll to position [529, 0]
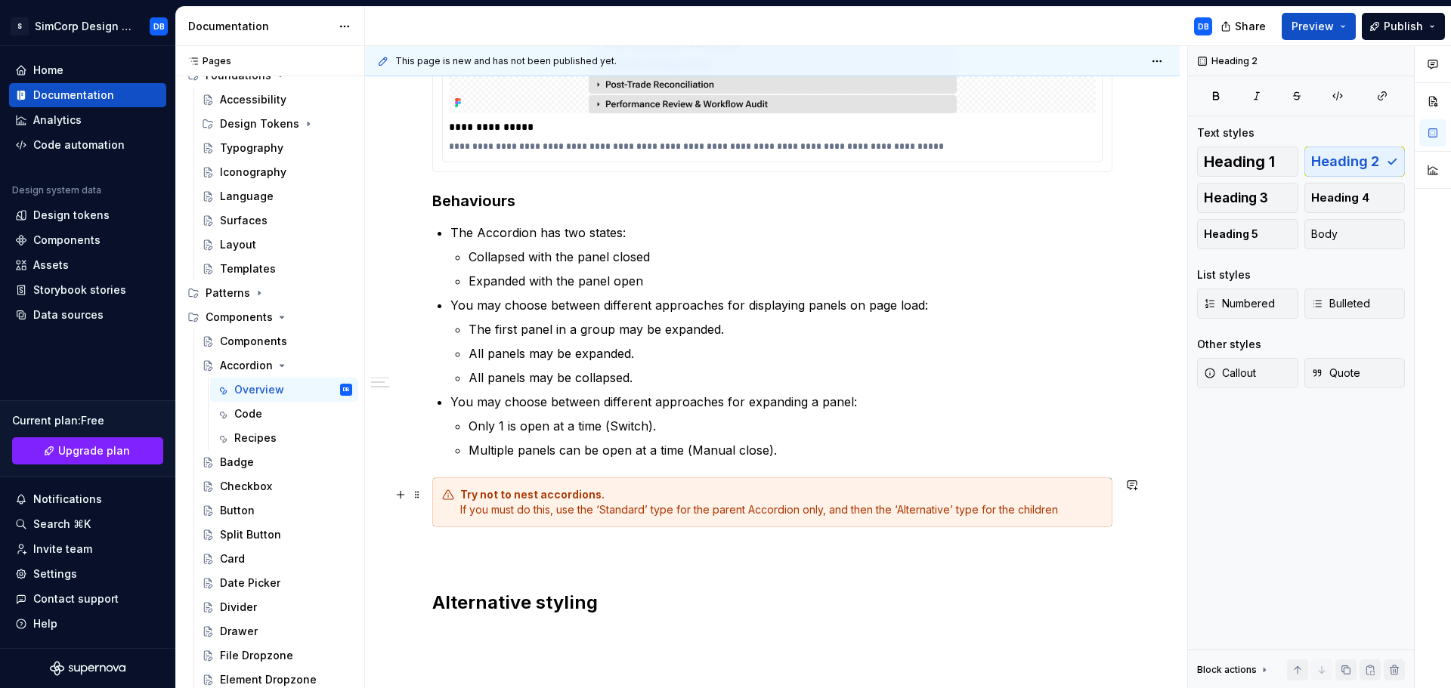
click at [711, 512] on div "Try not to nest accordions. If you must do this, use the ‘Standard’ type for th…" at bounding box center [781, 502] width 642 height 30
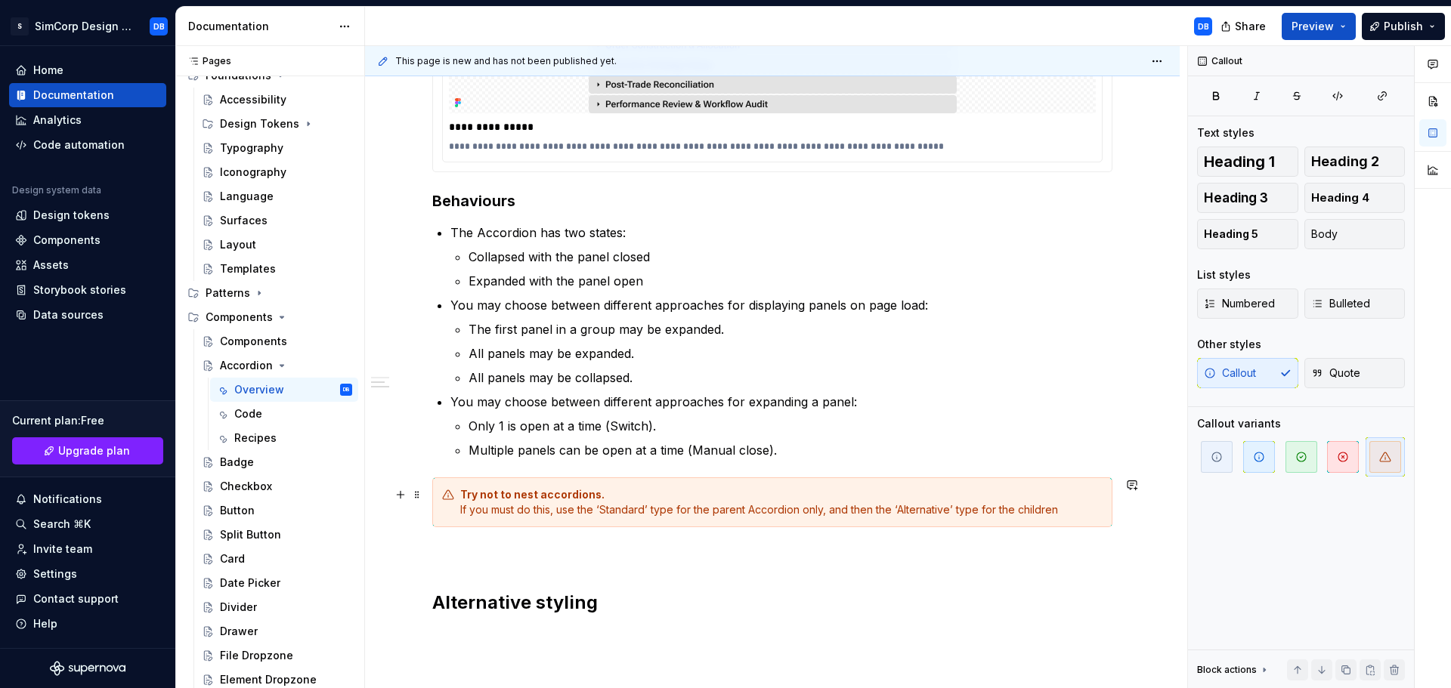
click at [564, 496] on strong "Try not to nest accordions." at bounding box center [532, 494] width 144 height 13
drag, startPoint x: 608, startPoint y: 496, endPoint x: 441, endPoint y: 488, distance: 167.9
click at [441, 488] on div "Try not to nest accordions. If you must do this, use the ‘Standard’ type for th…" at bounding box center [772, 503] width 680 height 50
click at [1270, 164] on span "Heading 1" at bounding box center [1239, 161] width 71 height 15
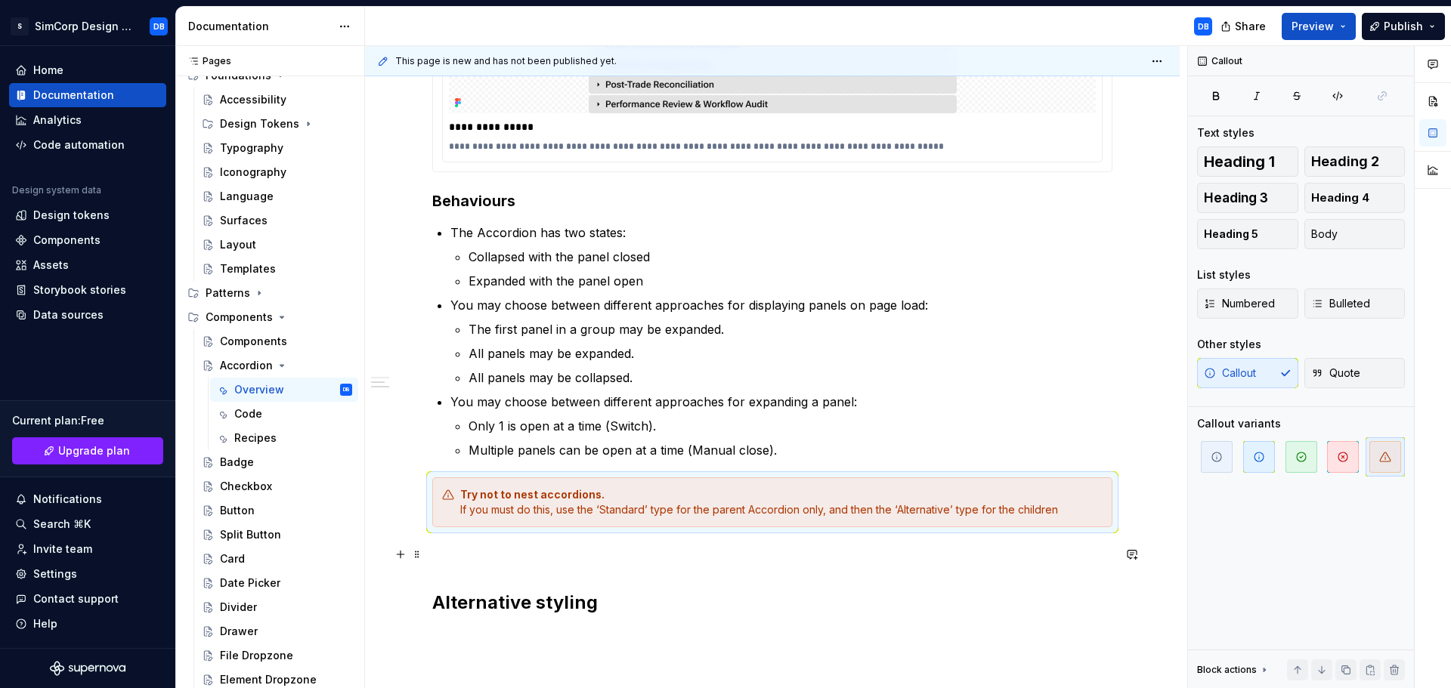
click at [784, 589] on div "**********" at bounding box center [772, 193] width 680 height 846
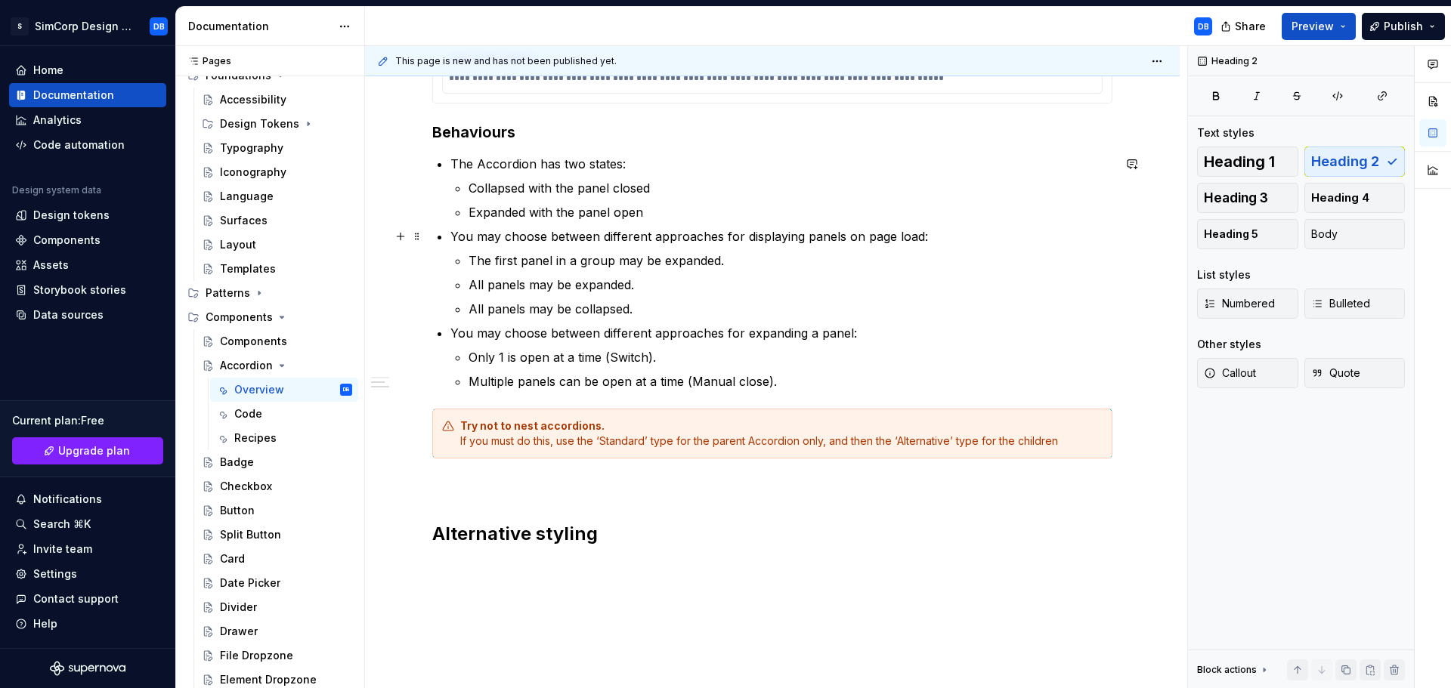
scroll to position [605, 0]
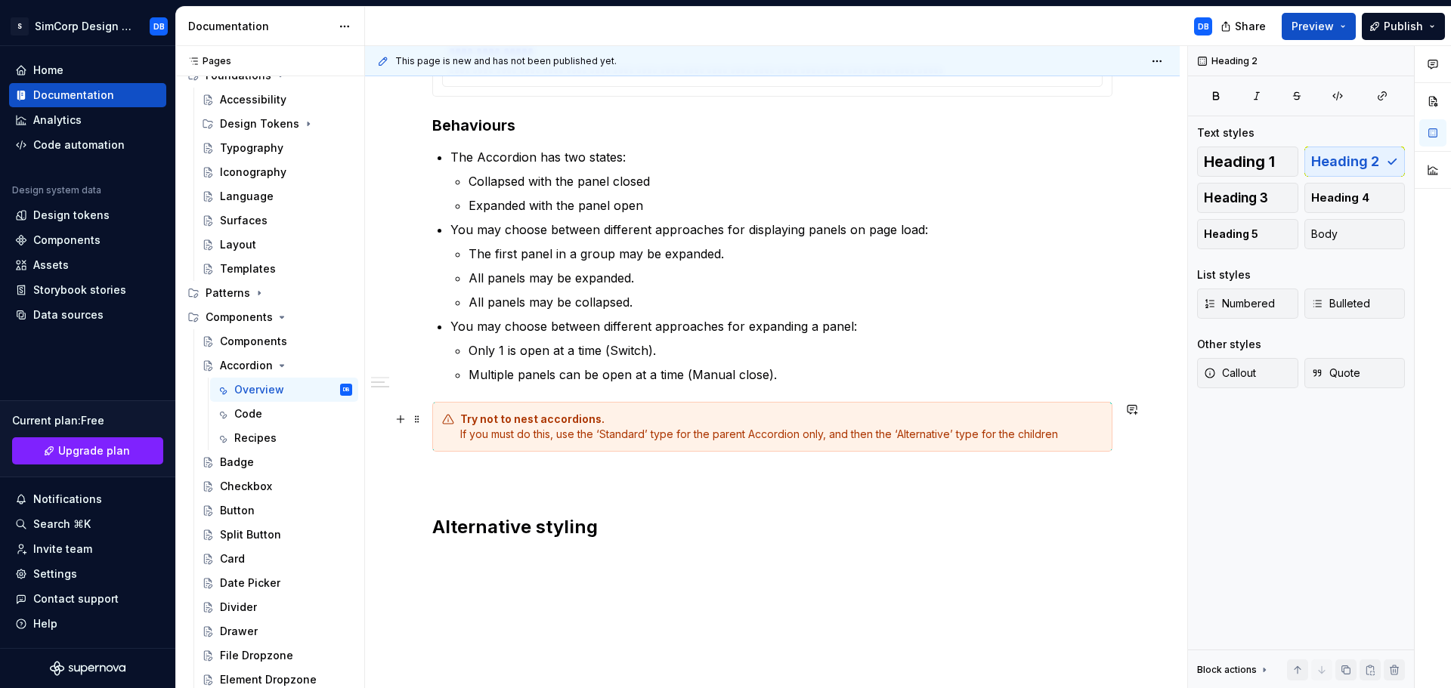
click at [620, 433] on div "Try not to nest accordions. If you must do this, use the ‘Standard’ type for th…" at bounding box center [781, 427] width 642 height 30
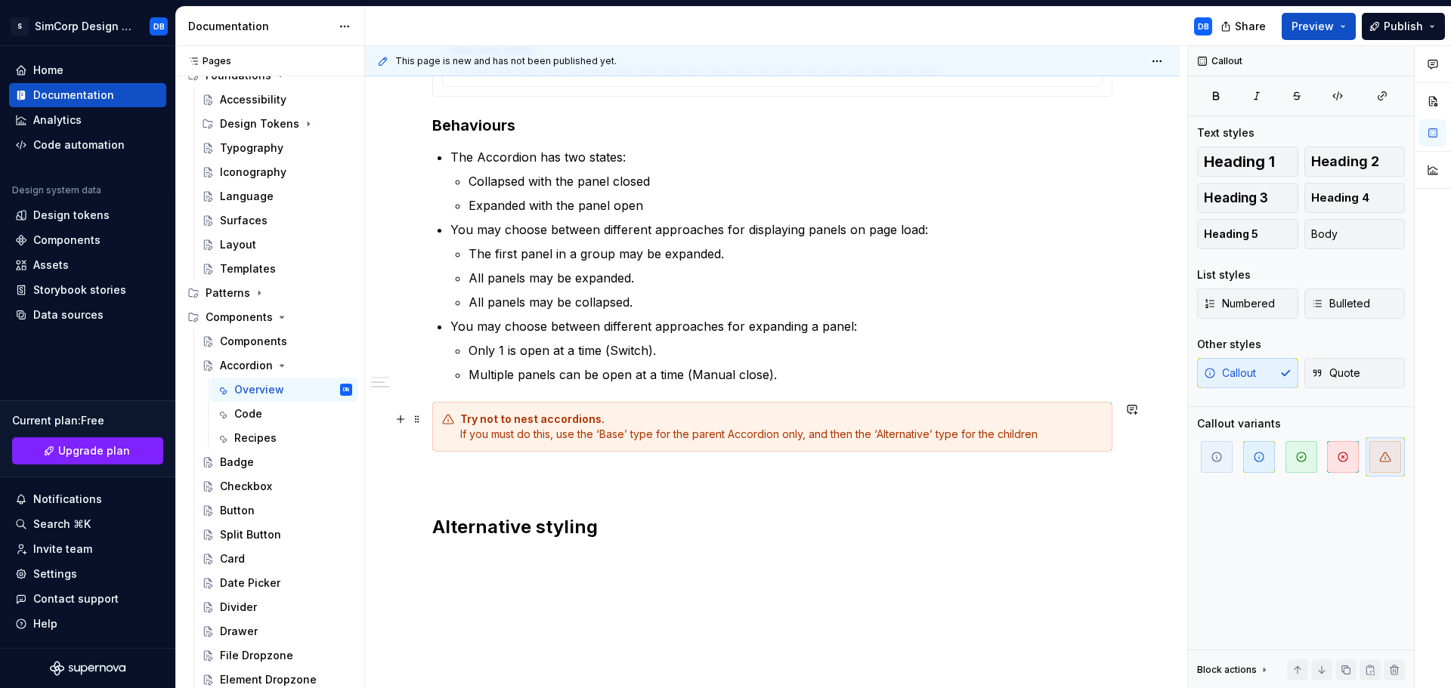
click at [845, 435] on div "Try not to nest accordions. If you must do this, use the ‘Base’ type for the pa…" at bounding box center [781, 427] width 642 height 30
click at [1023, 436] on div "Try not to nest accordions. If you must do this, use the ‘Base’ type for the pa…" at bounding box center [781, 427] width 642 height 30
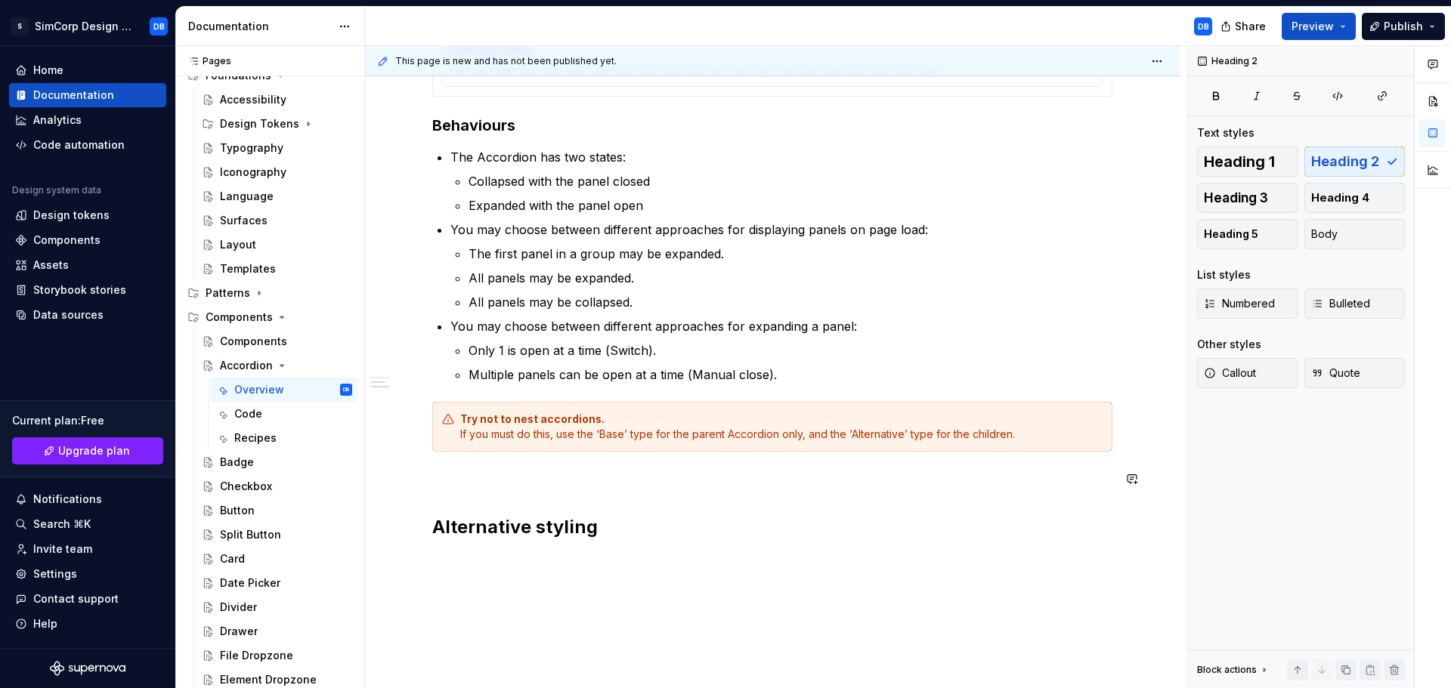
click at [697, 493] on div "**********" at bounding box center [772, 117] width 680 height 846
click at [580, 475] on p at bounding box center [772, 479] width 680 height 18
click at [649, 496] on h2 "Alternative styling" at bounding box center [772, 491] width 680 height 24
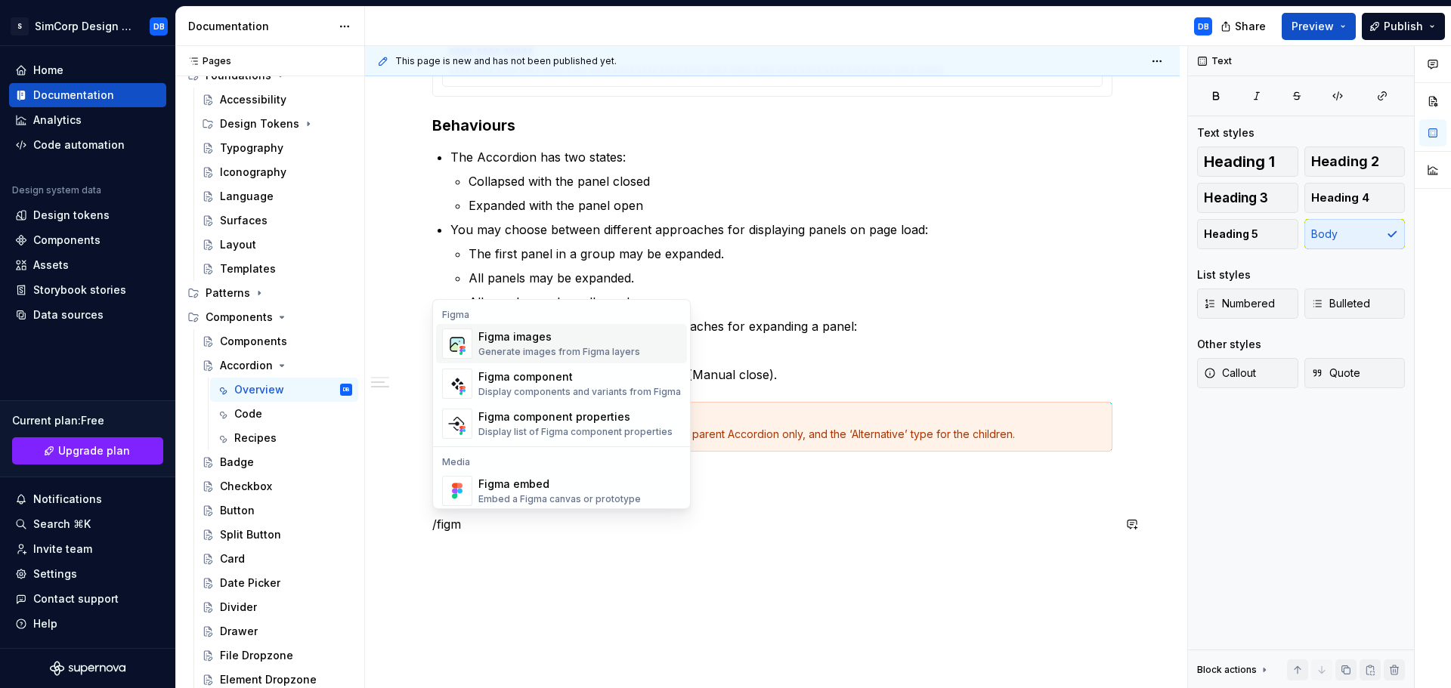
click at [534, 339] on div "Figma images" at bounding box center [559, 336] width 162 height 15
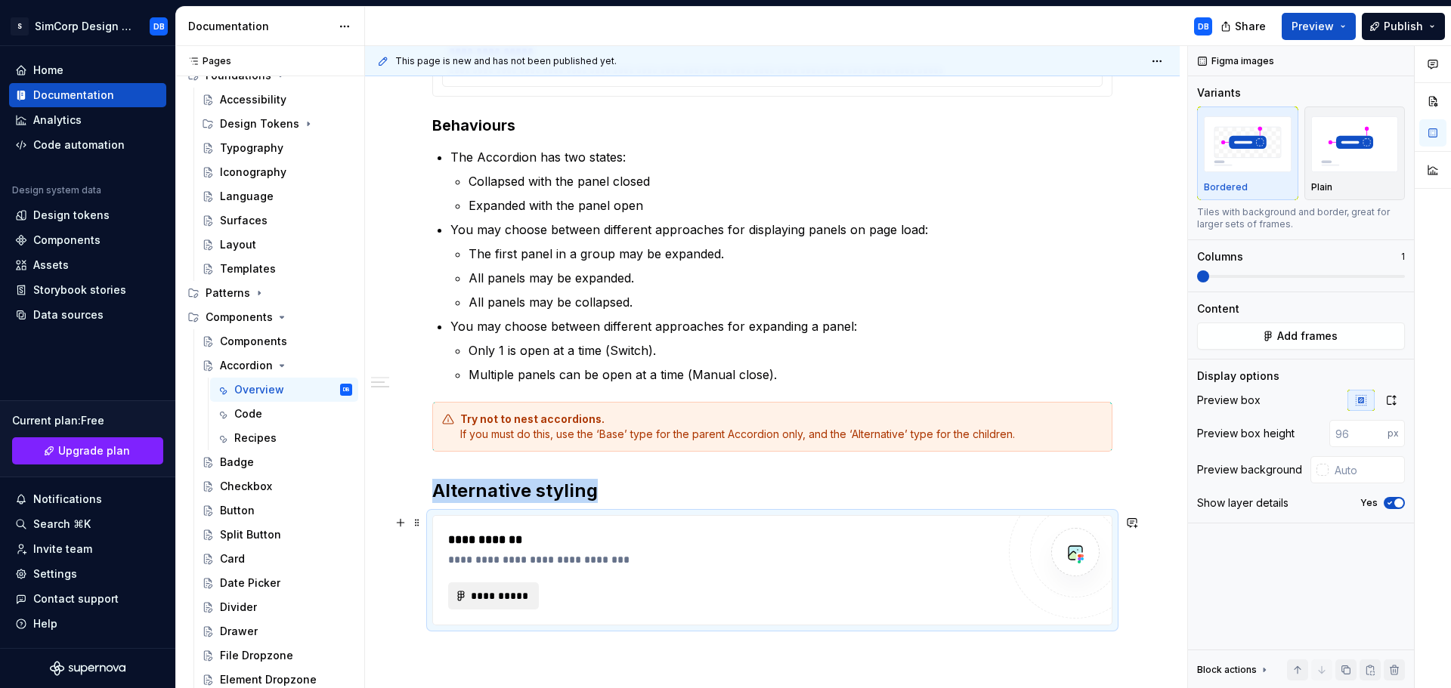
click at [517, 585] on button "**********" at bounding box center [493, 596] width 91 height 27
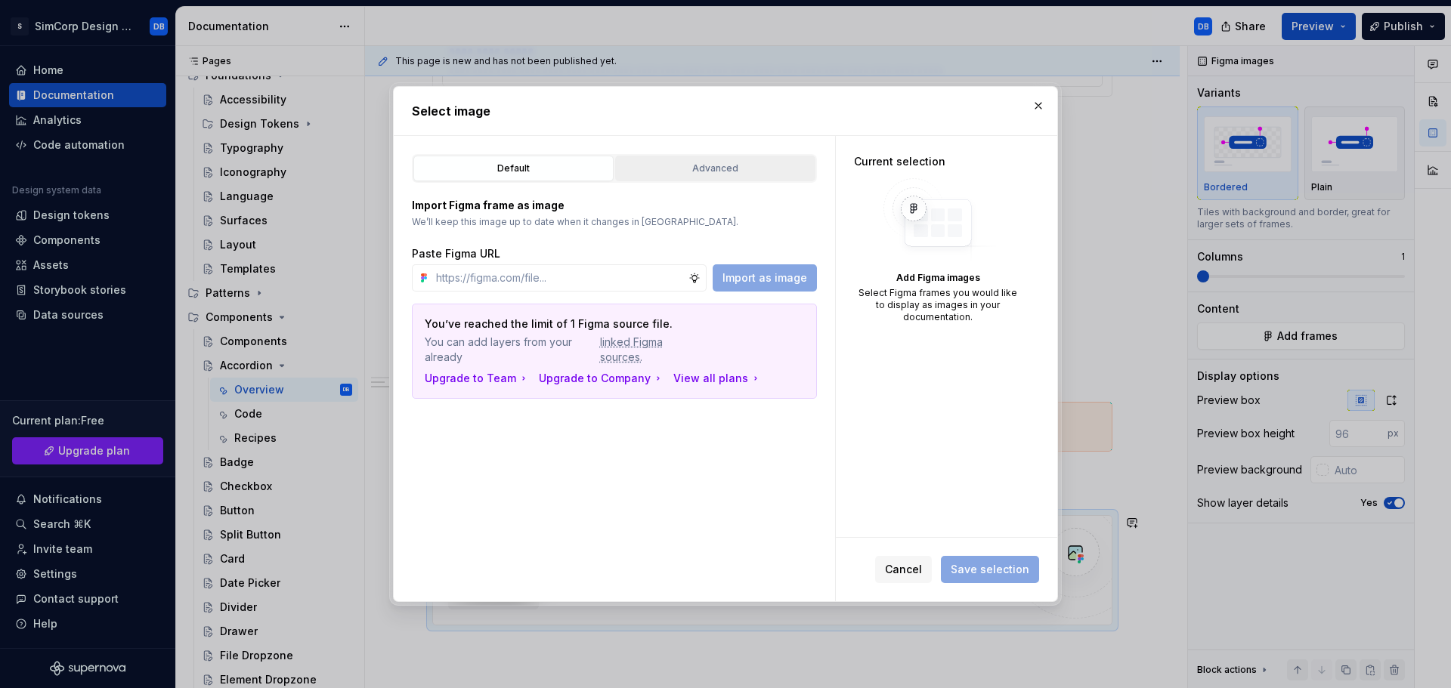
type textarea "*"
click at [693, 162] on div "Advanced" at bounding box center [715, 168] width 190 height 15
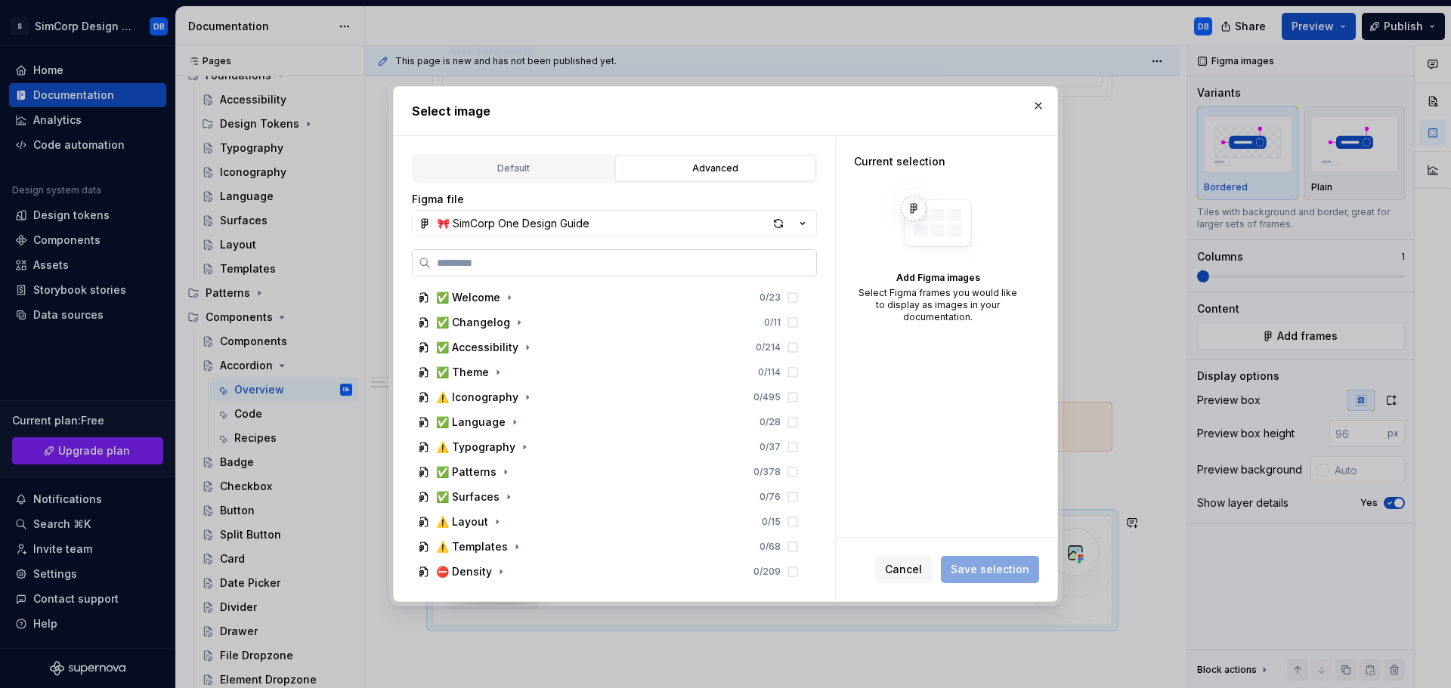
click at [569, 262] on input "search" at bounding box center [623, 262] width 385 height 15
type input "****"
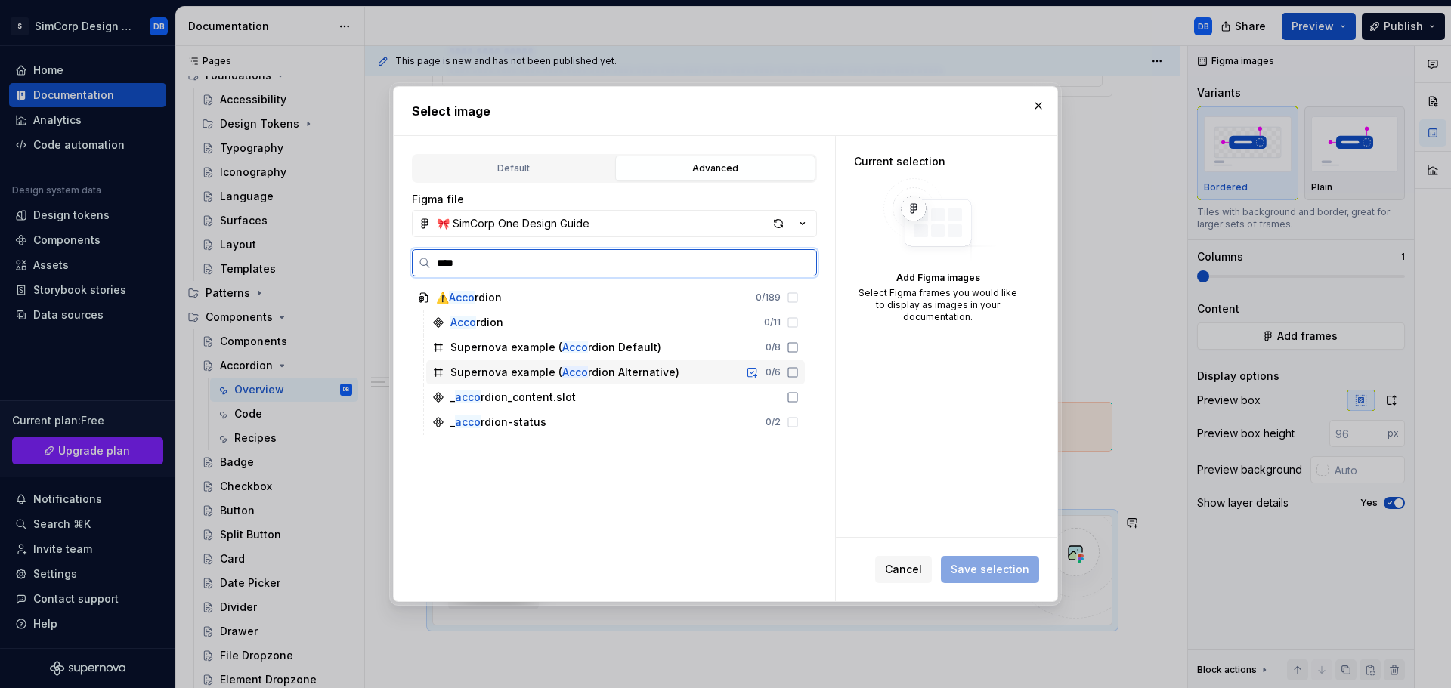
click at [793, 374] on icon at bounding box center [793, 373] width 12 height 12
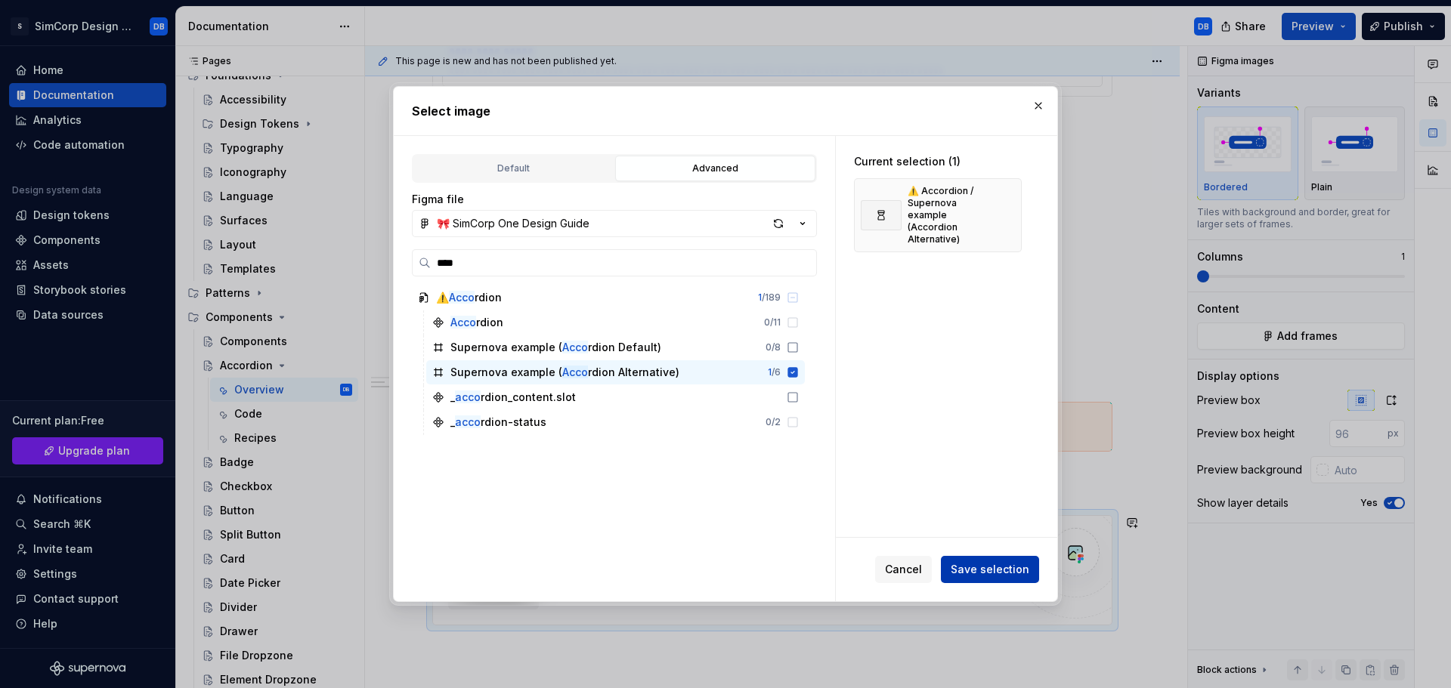
click at [974, 568] on span "Save selection" at bounding box center [990, 569] width 79 height 15
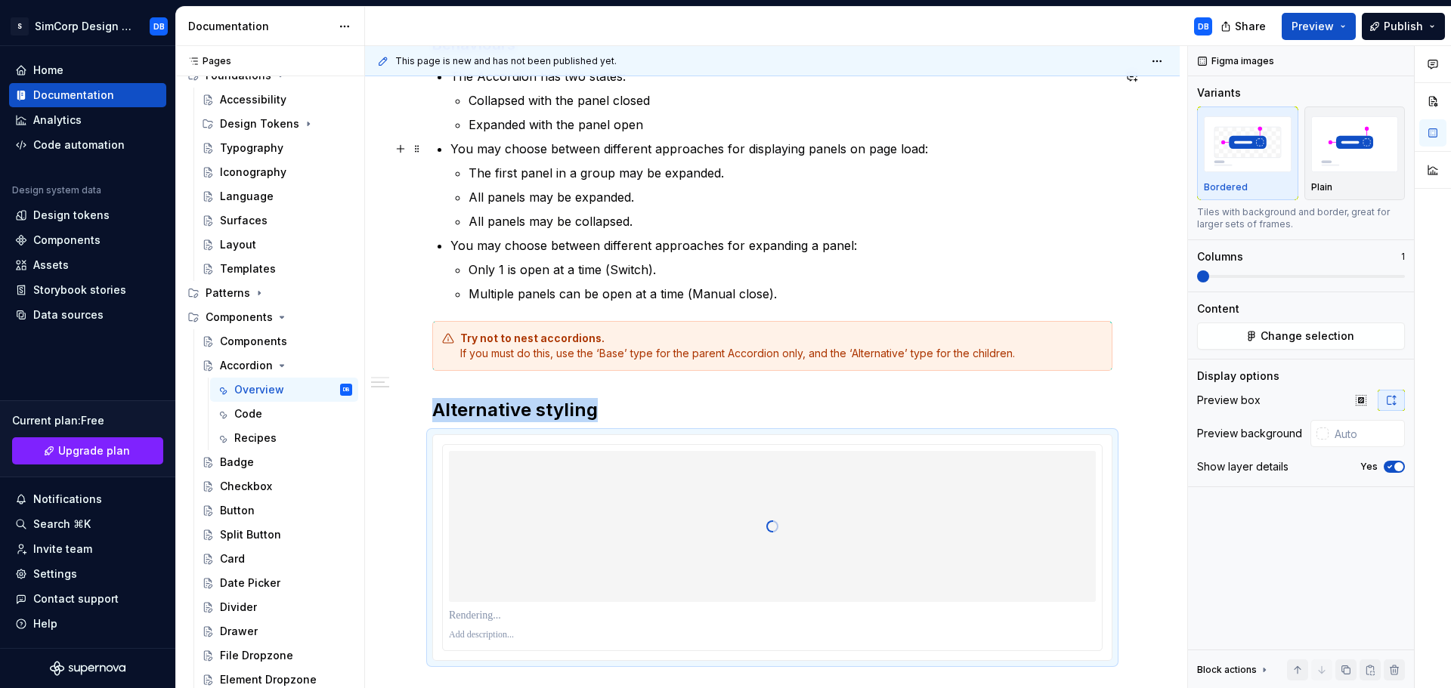
scroll to position [809, 0]
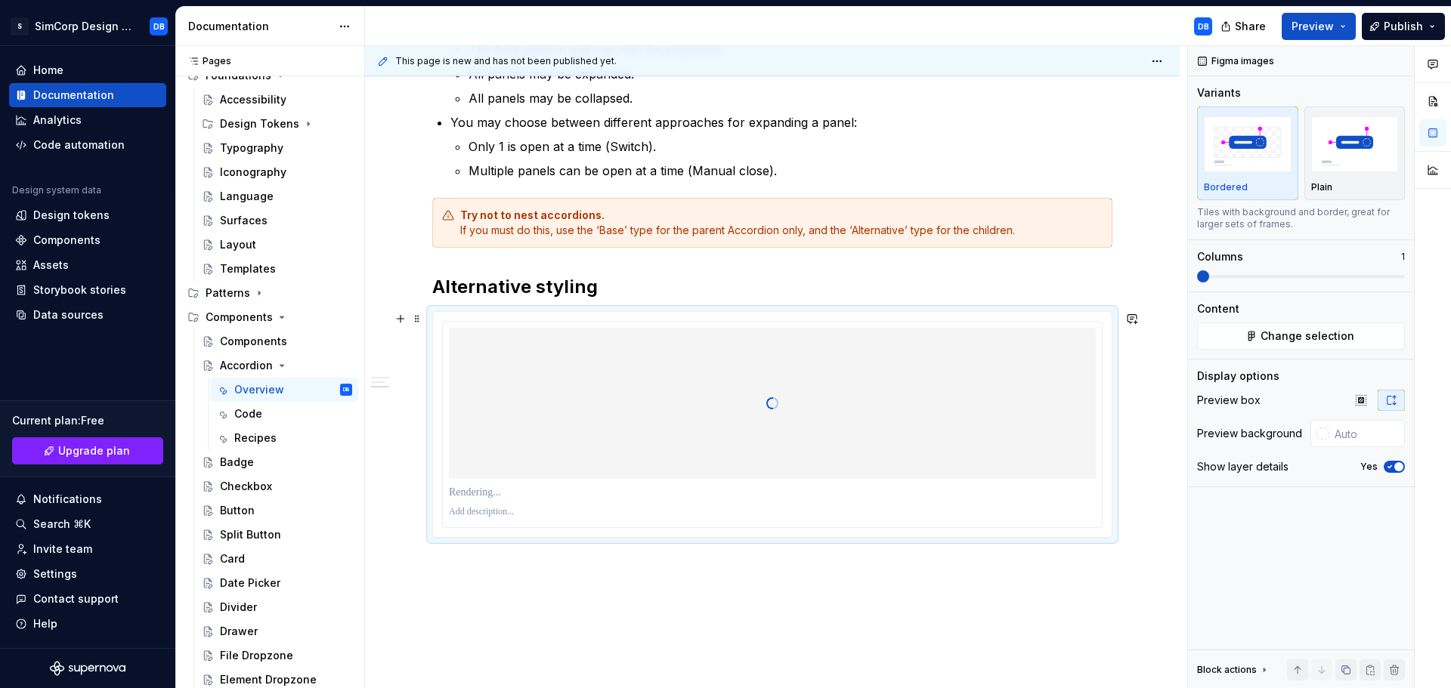
click at [487, 494] on p at bounding box center [772, 492] width 647 height 15
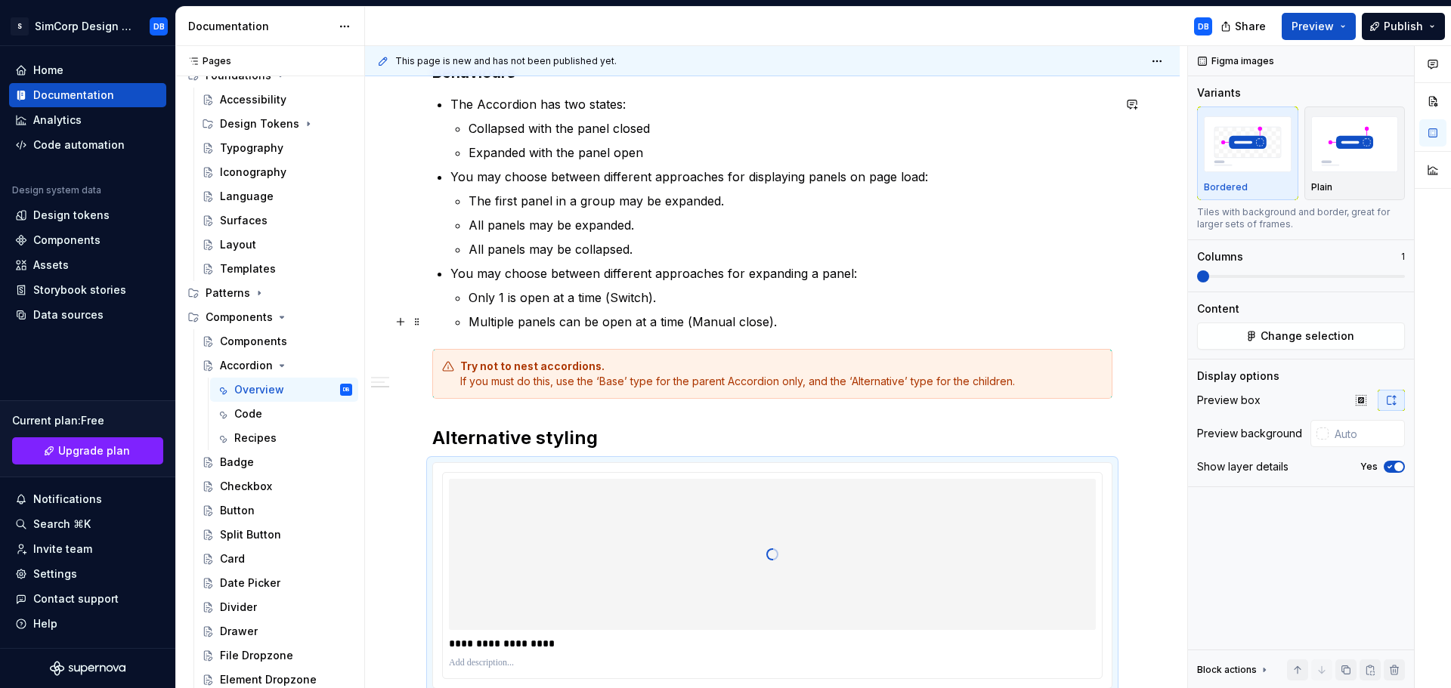
scroll to position [882, 0]
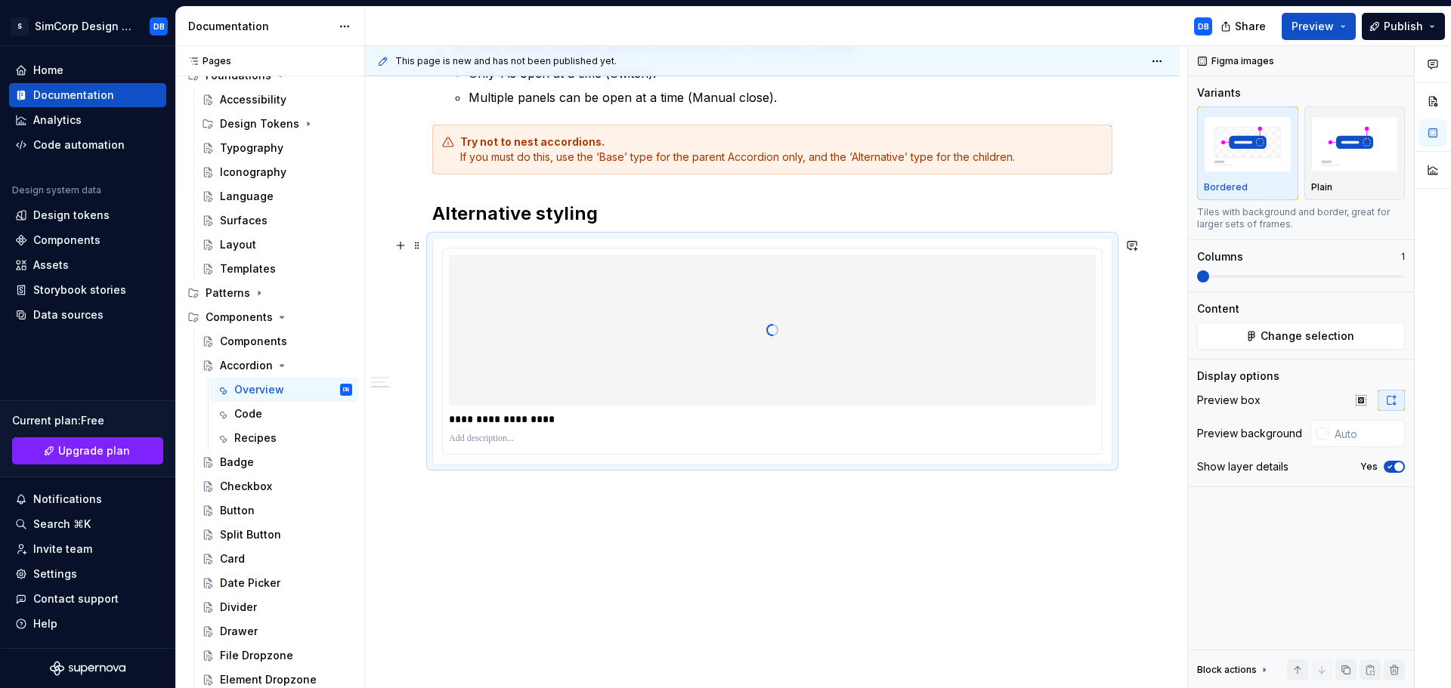
click at [506, 442] on p at bounding box center [772, 439] width 647 height 12
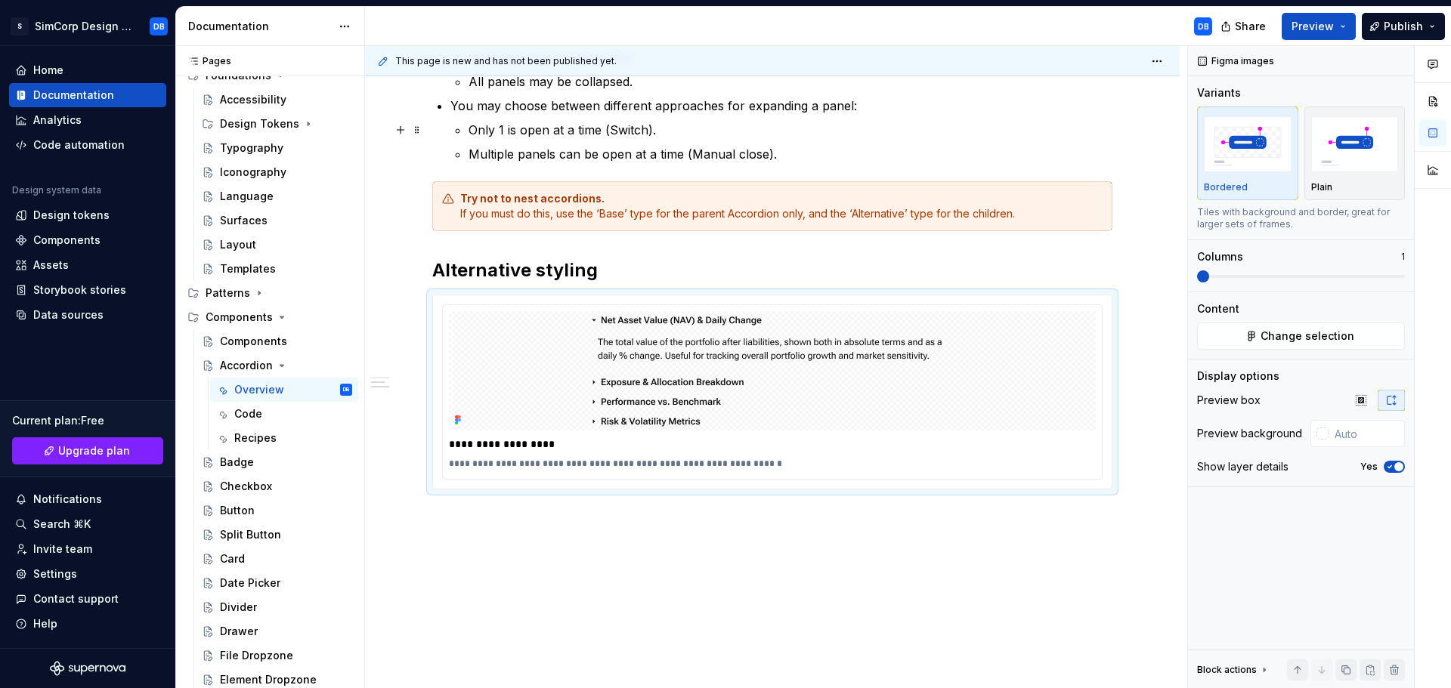
scroll to position [831, 0]
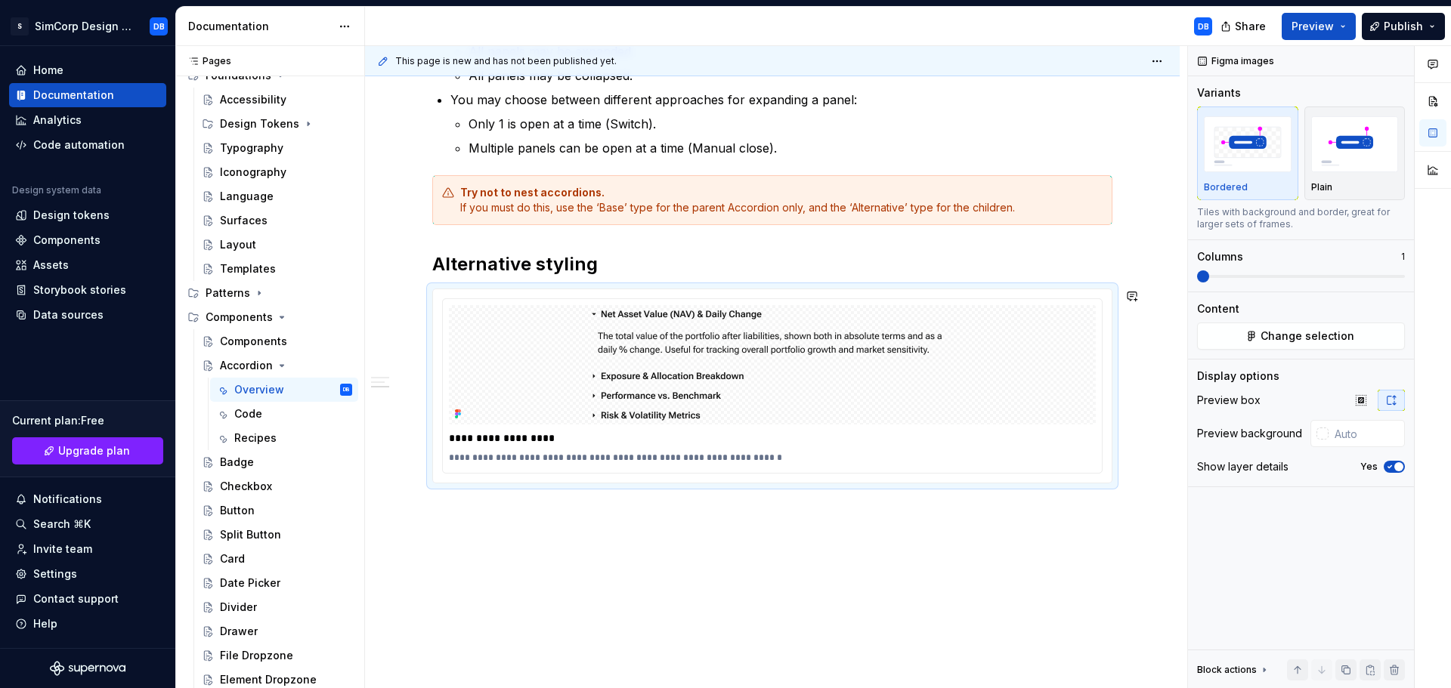
click at [543, 537] on div "**********" at bounding box center [772, 69] width 815 height 1277
click at [510, 533] on div "**********" at bounding box center [772, 69] width 815 height 1277
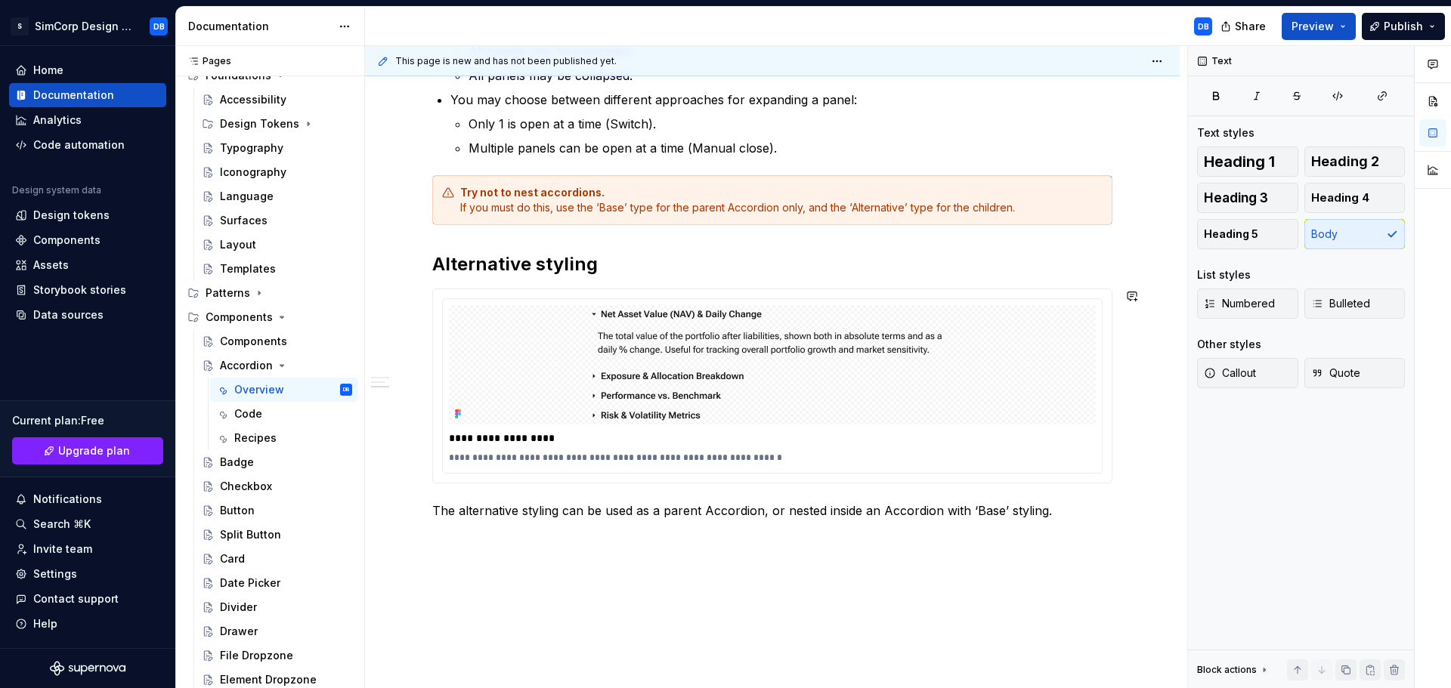
click at [642, 587] on div "**********" at bounding box center [772, 87] width 815 height 1313
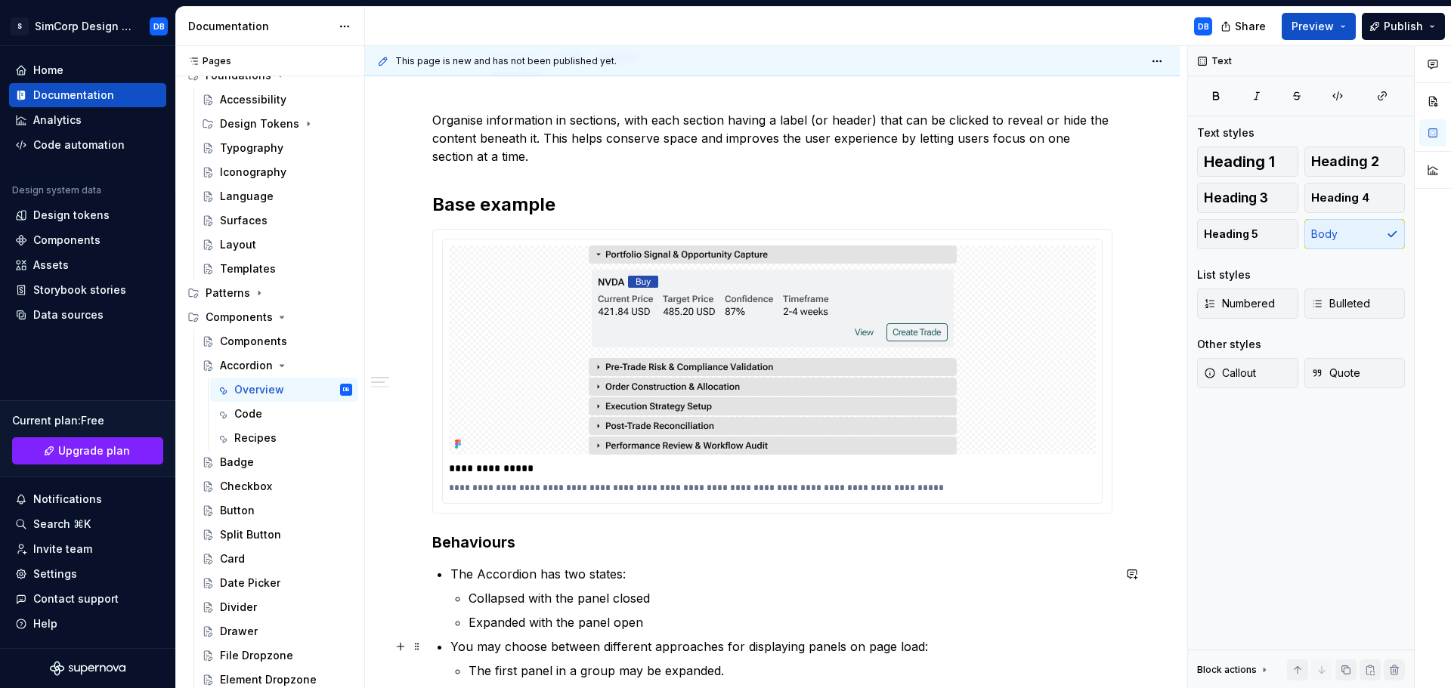
scroll to position [0, 0]
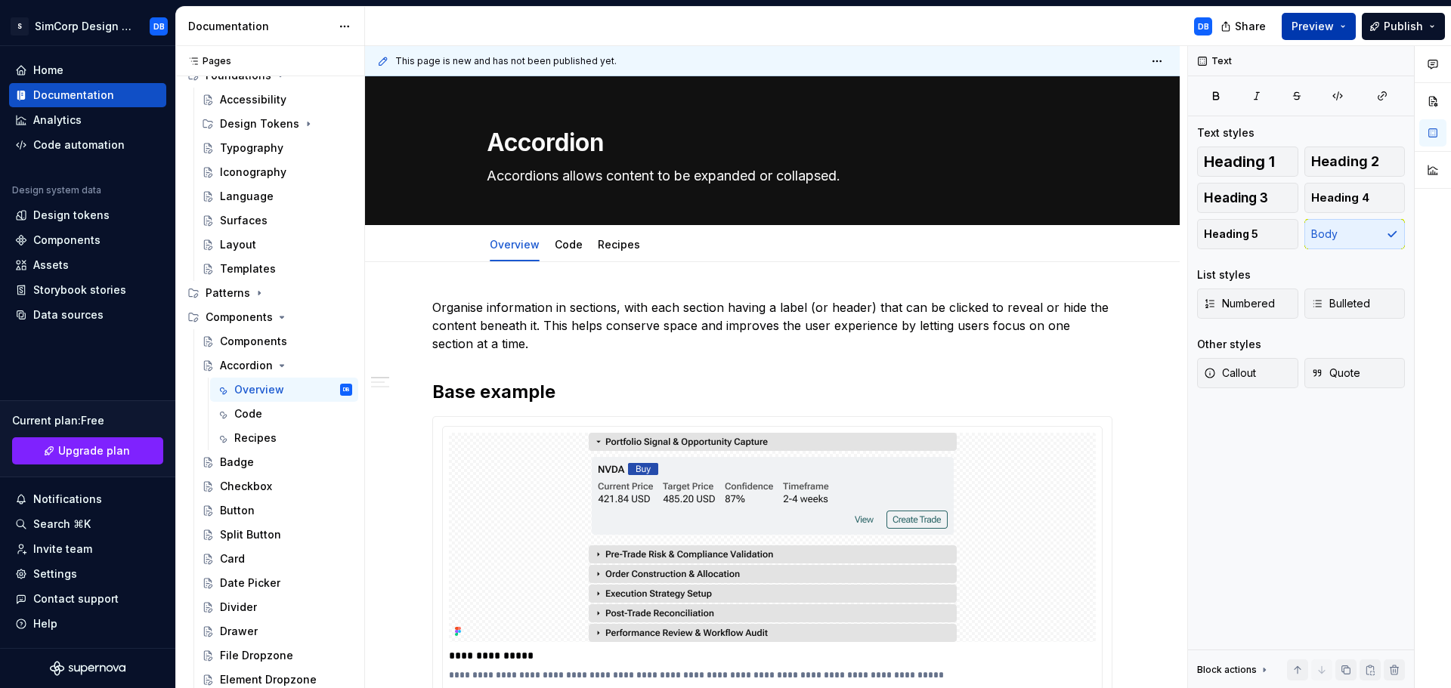
click at [1339, 32] on button "Preview" at bounding box center [1319, 26] width 74 height 27
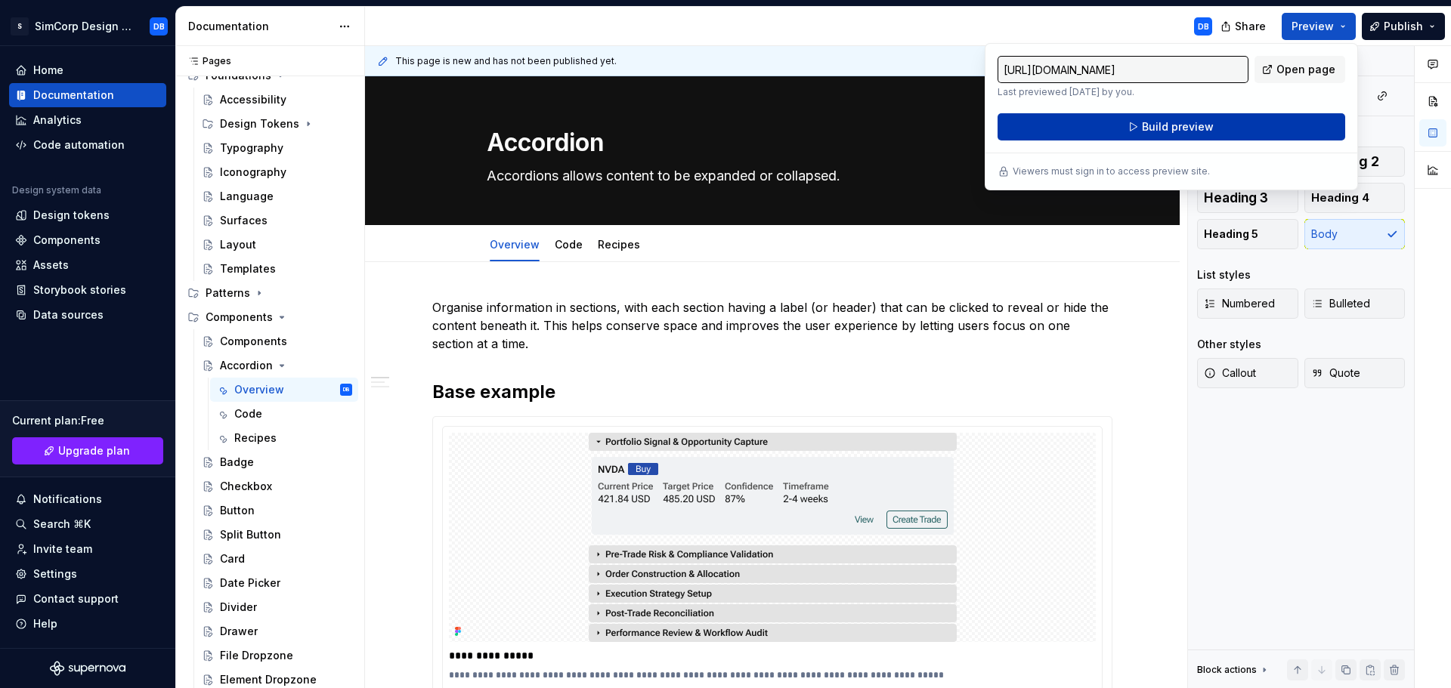
click at [1154, 123] on span "Build preview" at bounding box center [1178, 126] width 72 height 15
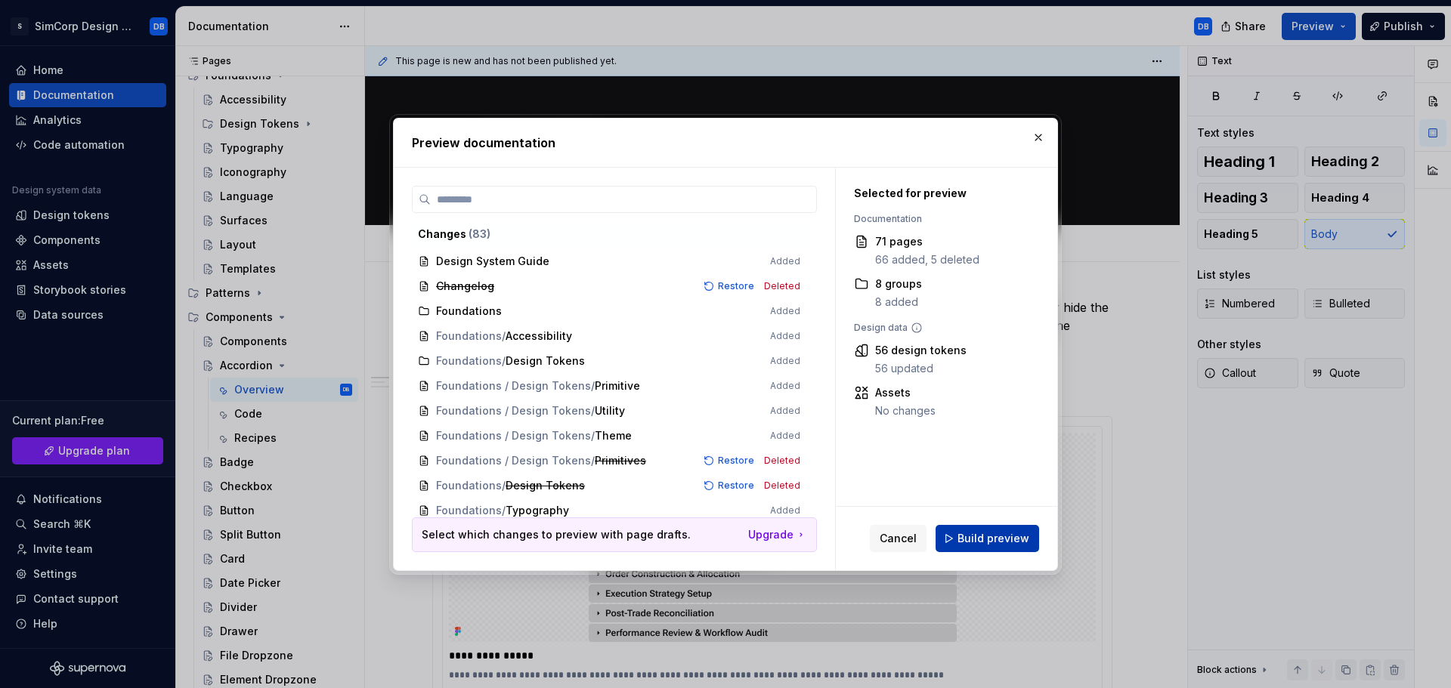
click at [994, 536] on span "Build preview" at bounding box center [993, 538] width 72 height 15
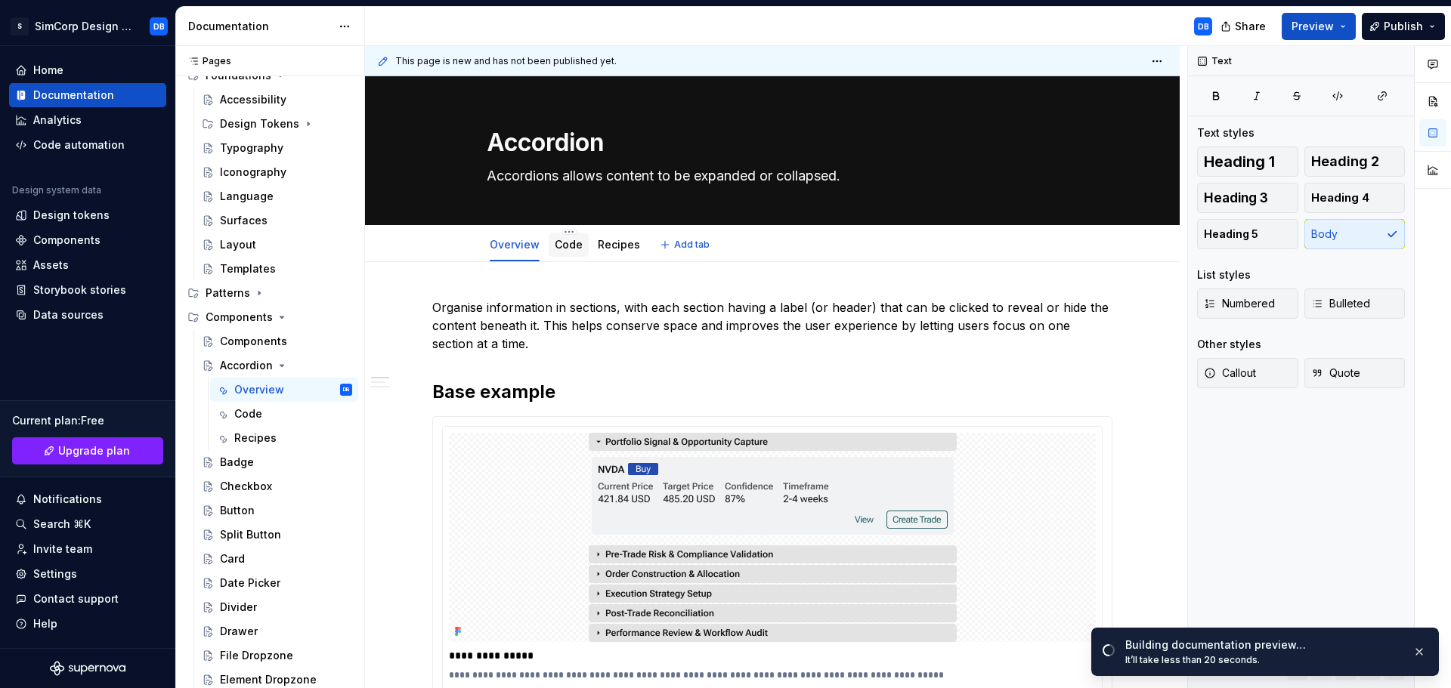
click at [568, 246] on link "Code" at bounding box center [569, 244] width 28 height 13
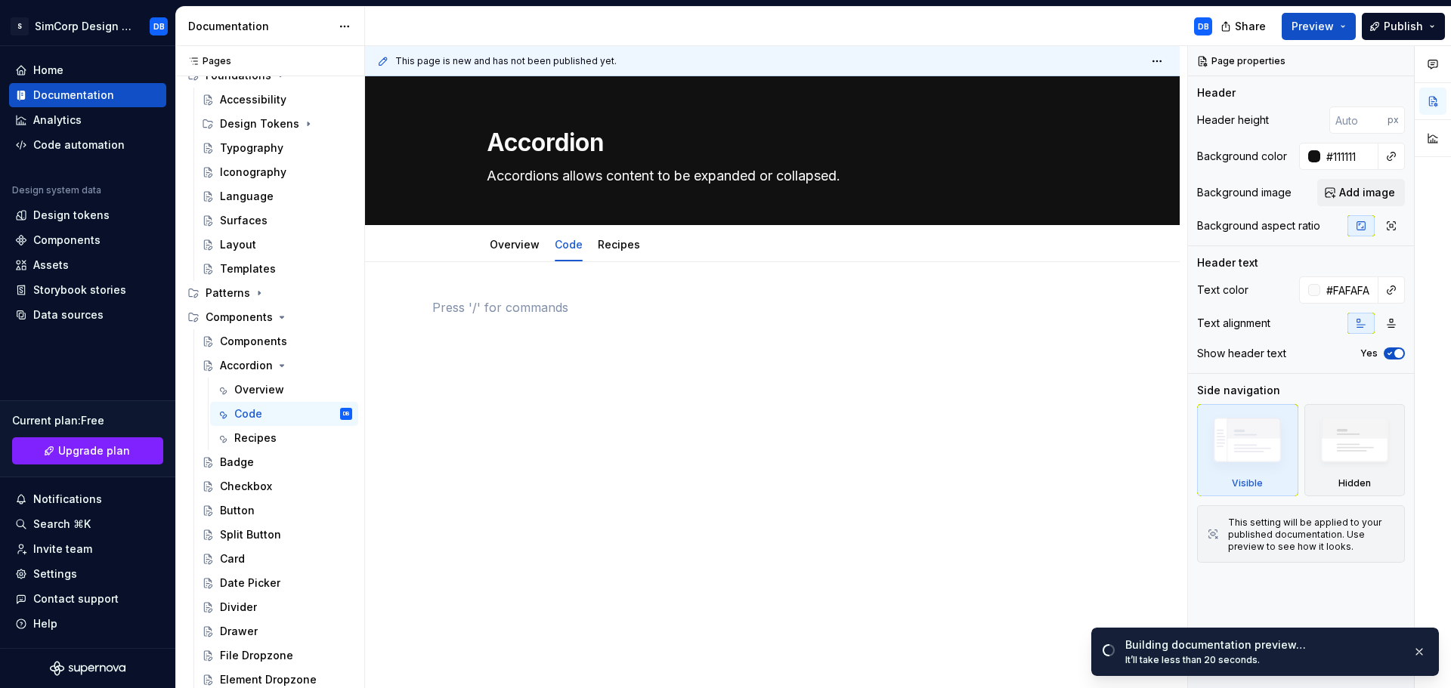
click at [540, 325] on div at bounding box center [772, 326] width 680 height 57
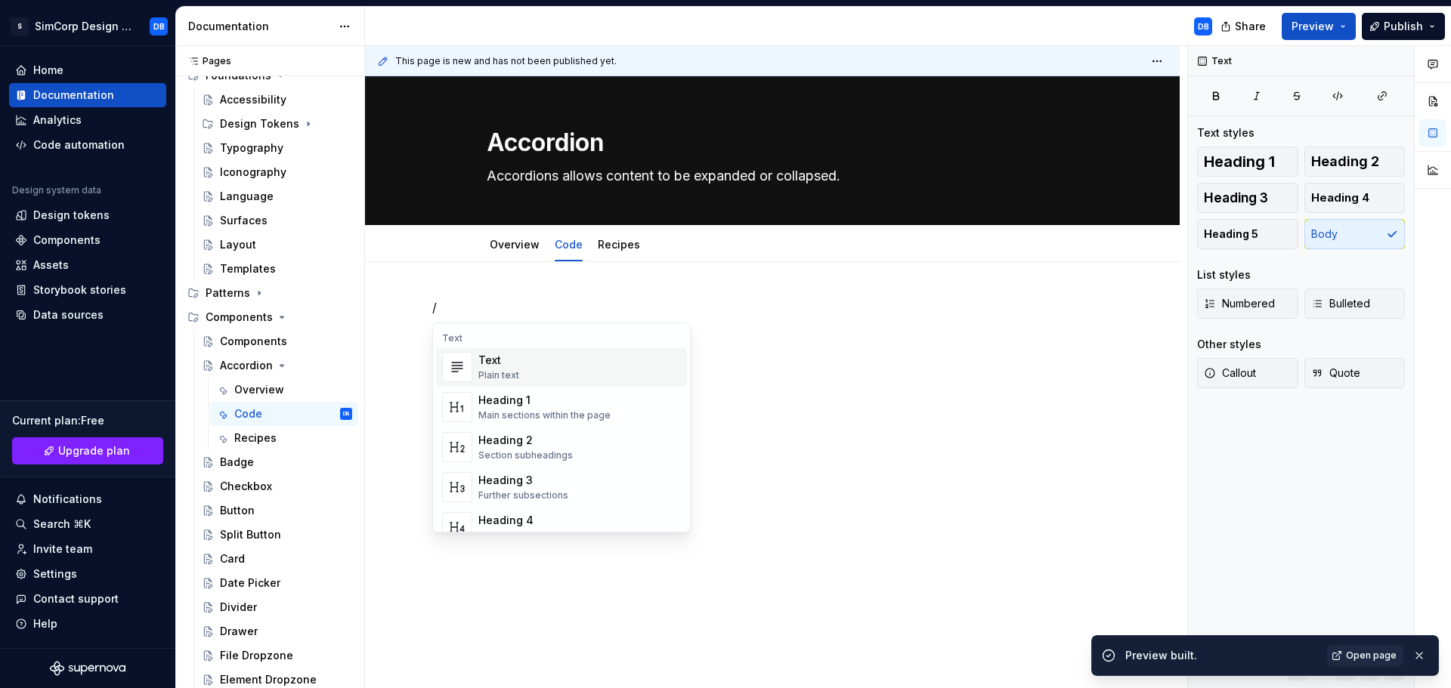
type textarea "*"
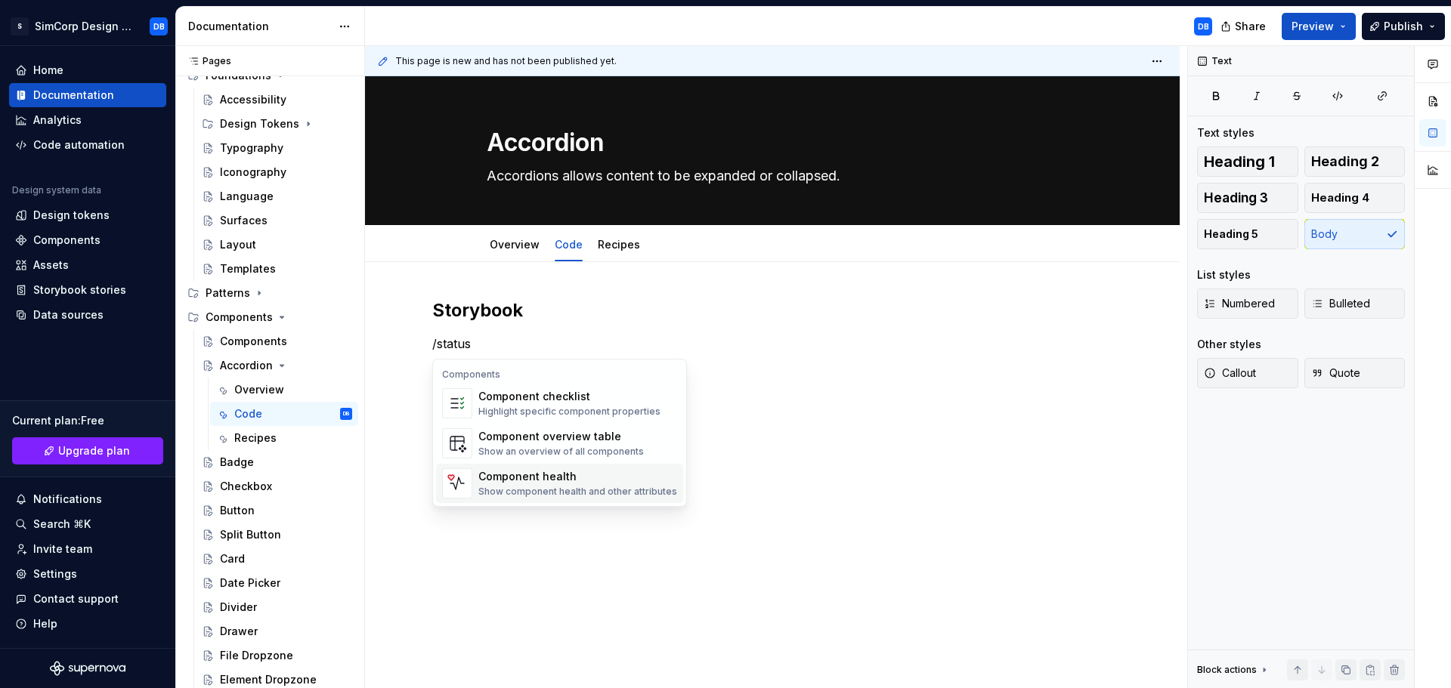
click at [564, 480] on div "Component health" at bounding box center [577, 476] width 199 height 15
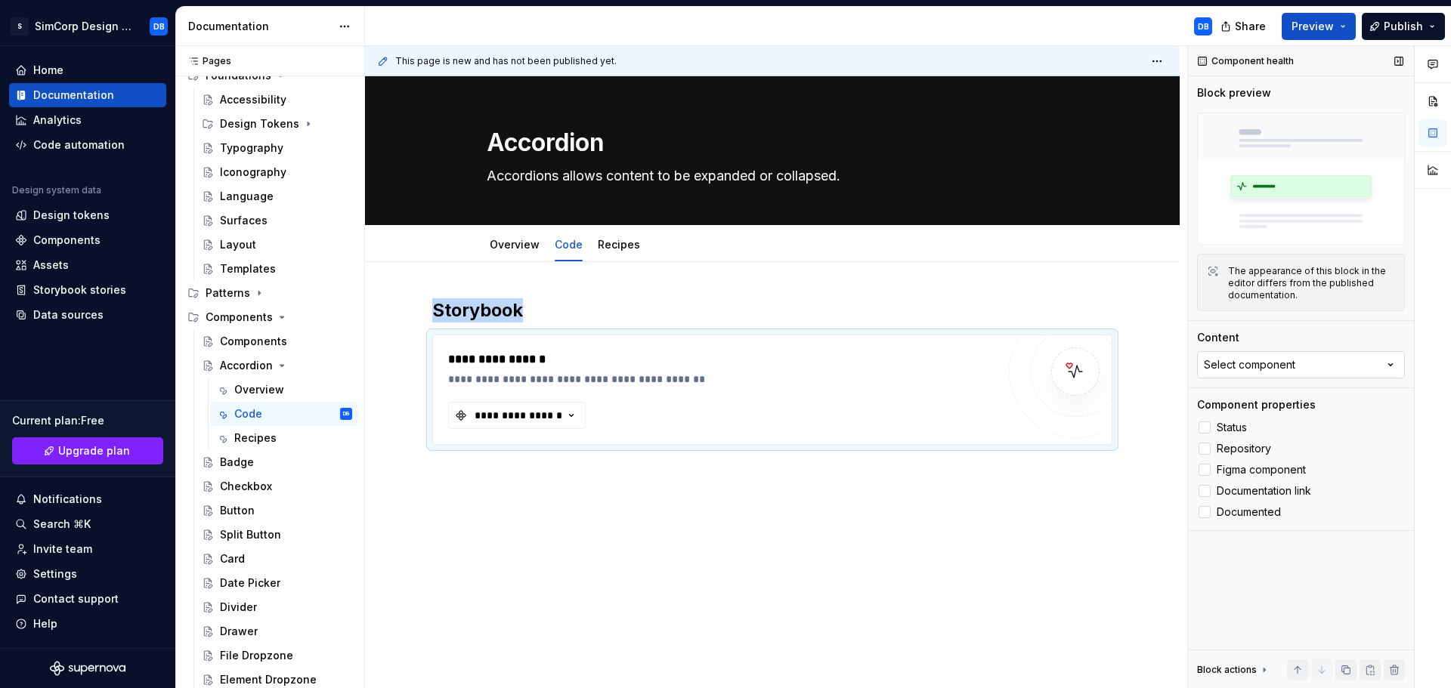
click at [1354, 369] on button "Select component" at bounding box center [1301, 364] width 208 height 27
click at [1232, 577] on div "Component health Block preview The appearance of this block in the editor diffe…" at bounding box center [1301, 367] width 226 height 643
click at [1240, 431] on span "Status" at bounding box center [1232, 428] width 30 height 12
click at [561, 418] on div "**********" at bounding box center [518, 415] width 91 height 15
click at [1274, 289] on div "The appearance of this block in the editor differs from the published documenta…" at bounding box center [1311, 283] width 167 height 36
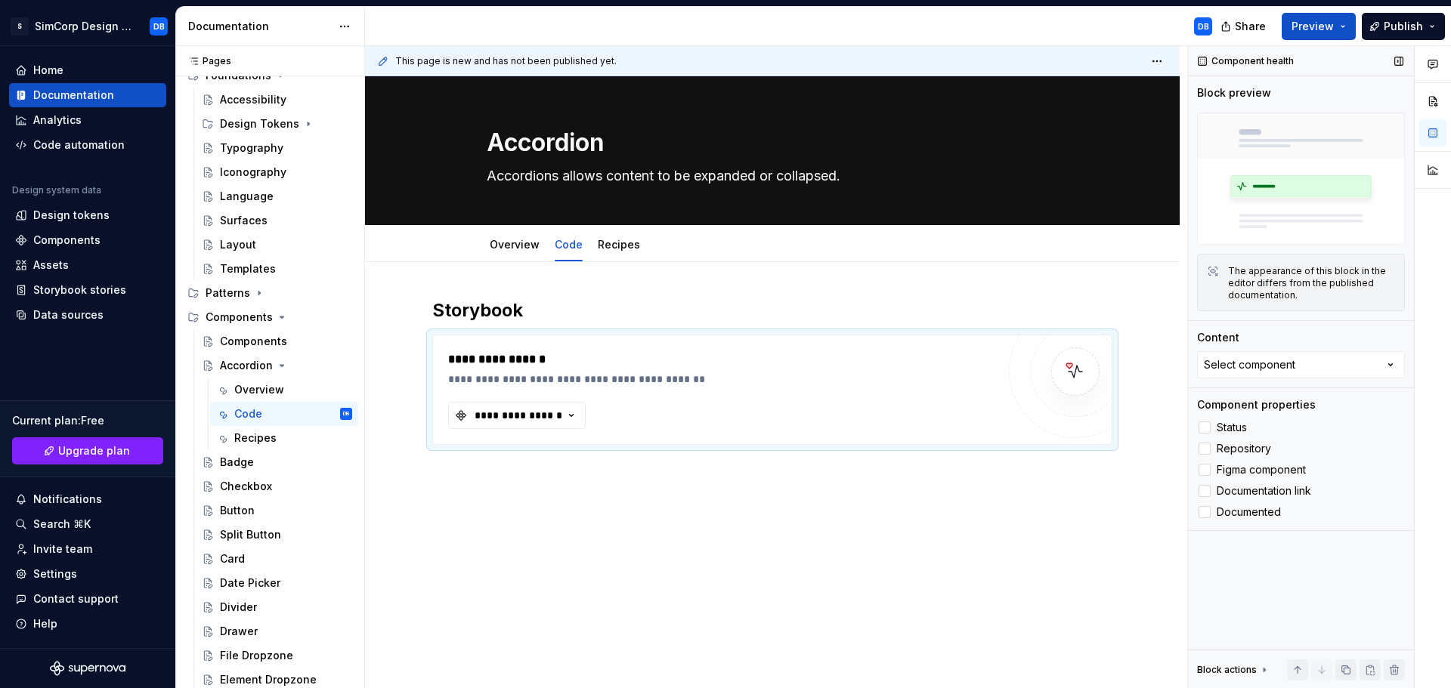
click at [1224, 677] on div "Block actions" at bounding box center [1233, 670] width 73 height 21
click at [591, 466] on div "**********" at bounding box center [772, 465] width 815 height 407
drag, startPoint x: 676, startPoint y: 394, endPoint x: 424, endPoint y: 376, distance: 252.3
click at [675, 394] on div "**********" at bounding box center [722, 390] width 549 height 79
click at [416, 342] on span at bounding box center [417, 342] width 12 height 21
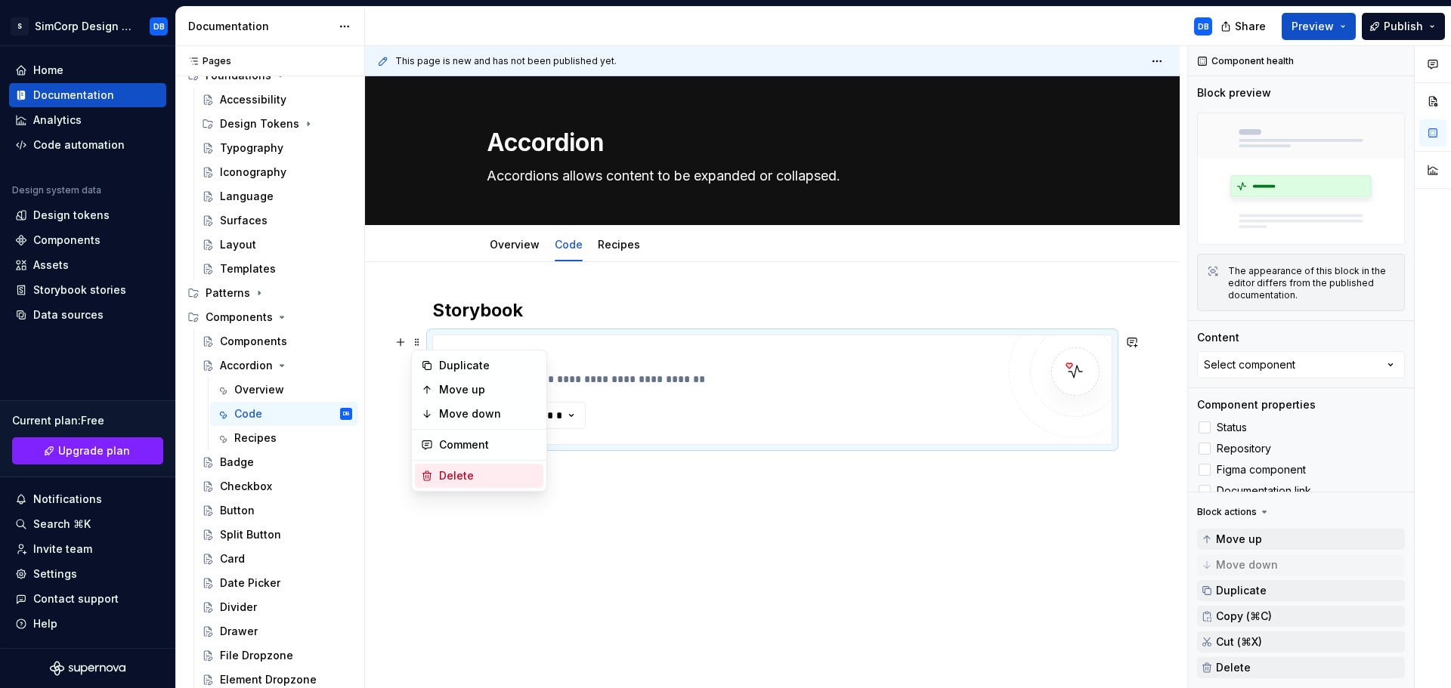
click at [448, 478] on div "Delete" at bounding box center [488, 476] width 98 height 15
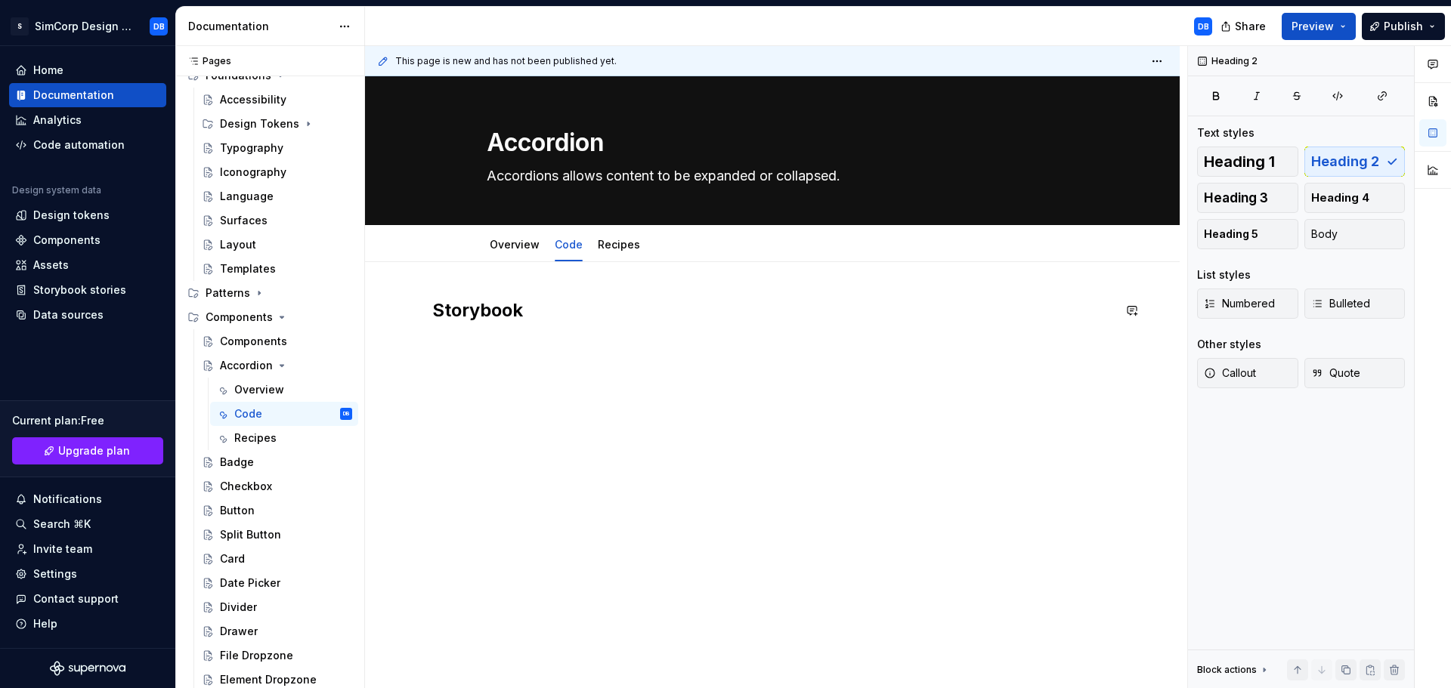
click at [530, 358] on div "Storybook" at bounding box center [772, 336] width 680 height 76
click at [512, 326] on div "Storybook" at bounding box center [772, 326] width 680 height 57
click at [552, 320] on h2 "Storybook" at bounding box center [772, 310] width 680 height 24
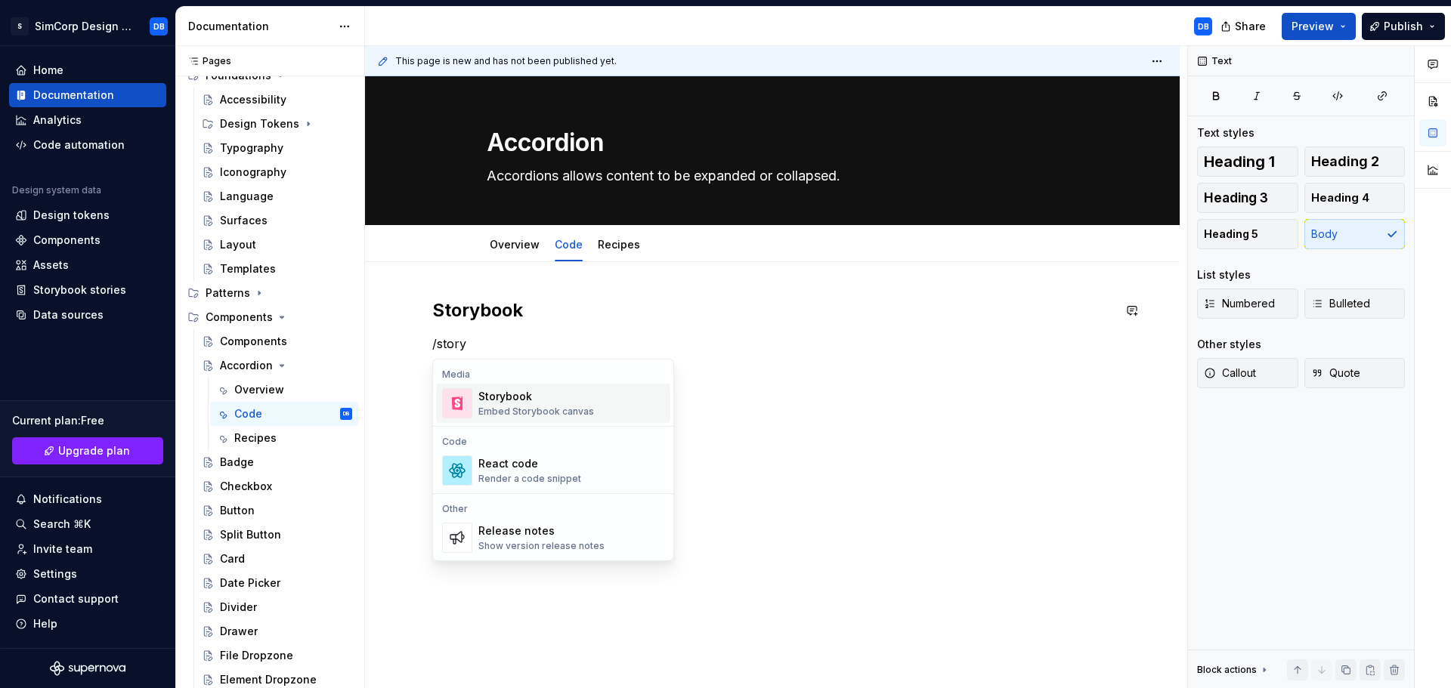
click at [558, 399] on div "Storybook" at bounding box center [536, 396] width 116 height 15
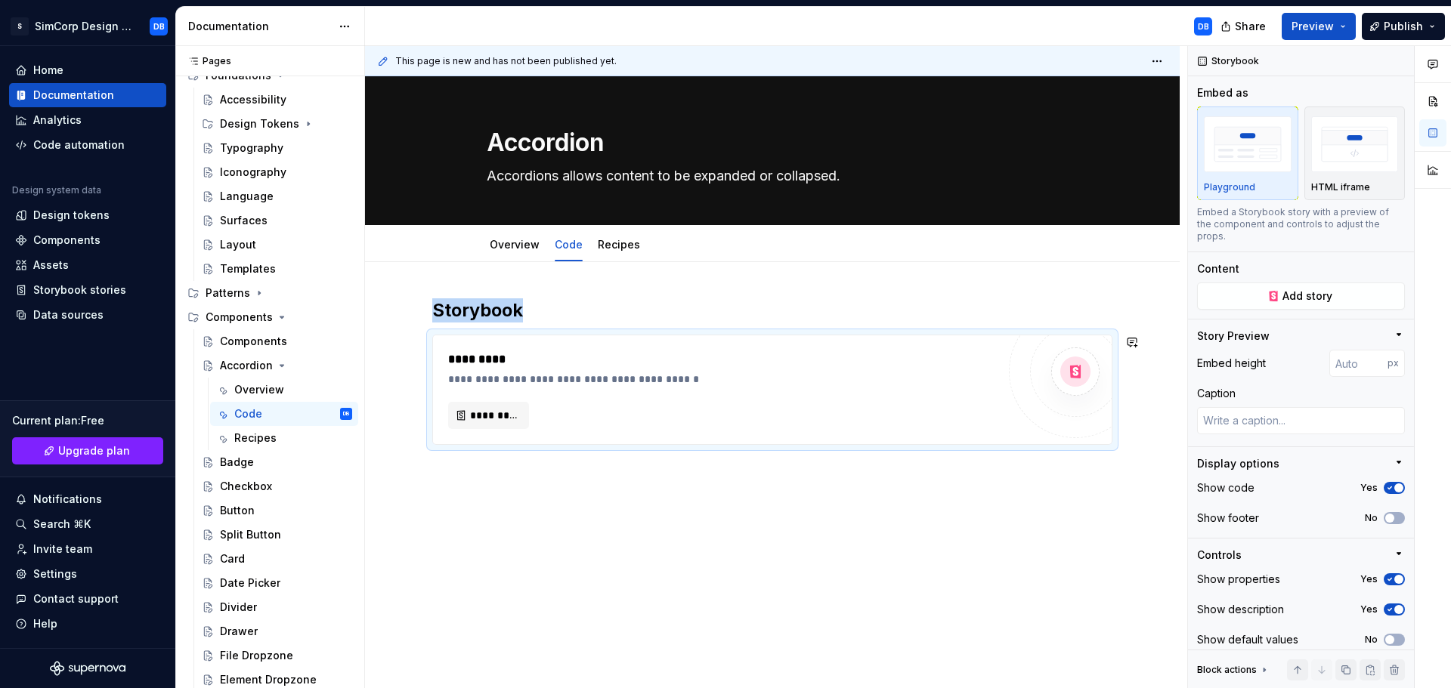
click at [747, 546] on div "**********" at bounding box center [772, 465] width 815 height 407
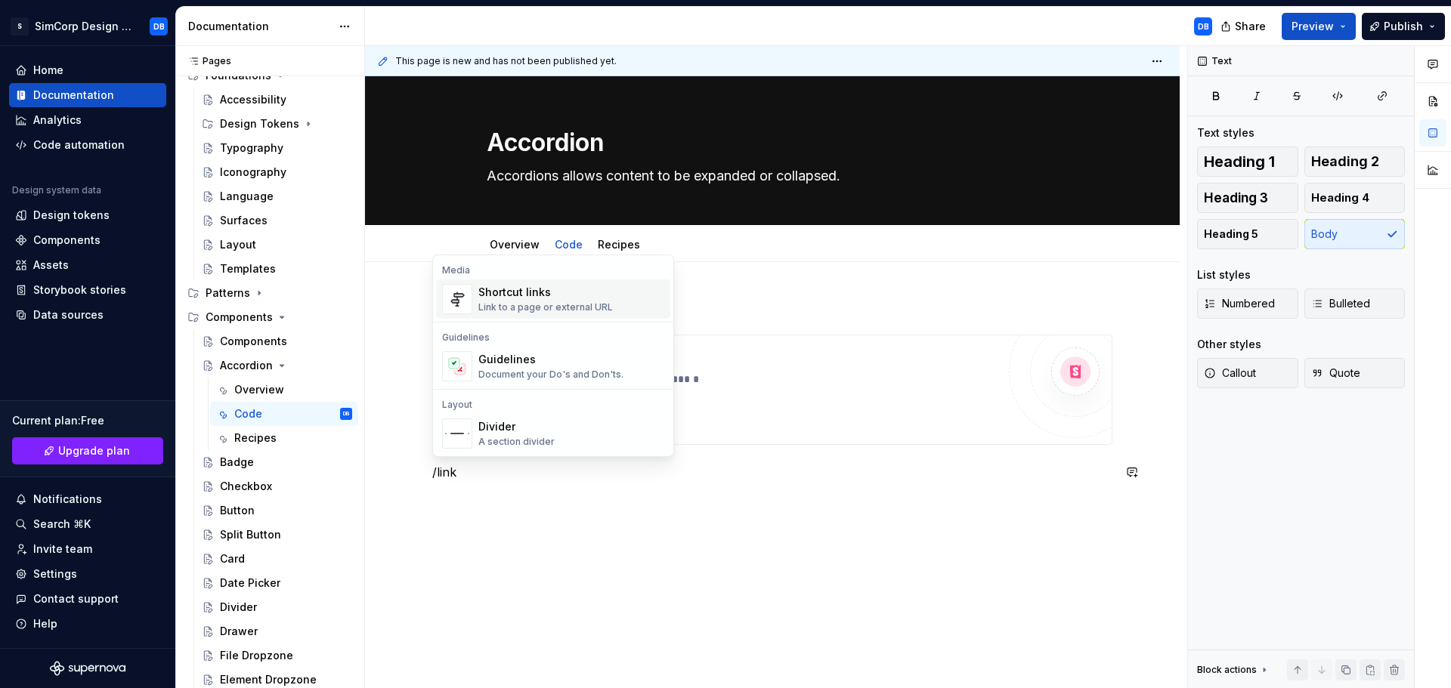
click at [548, 304] on div "Link to a page or external URL" at bounding box center [545, 308] width 135 height 12
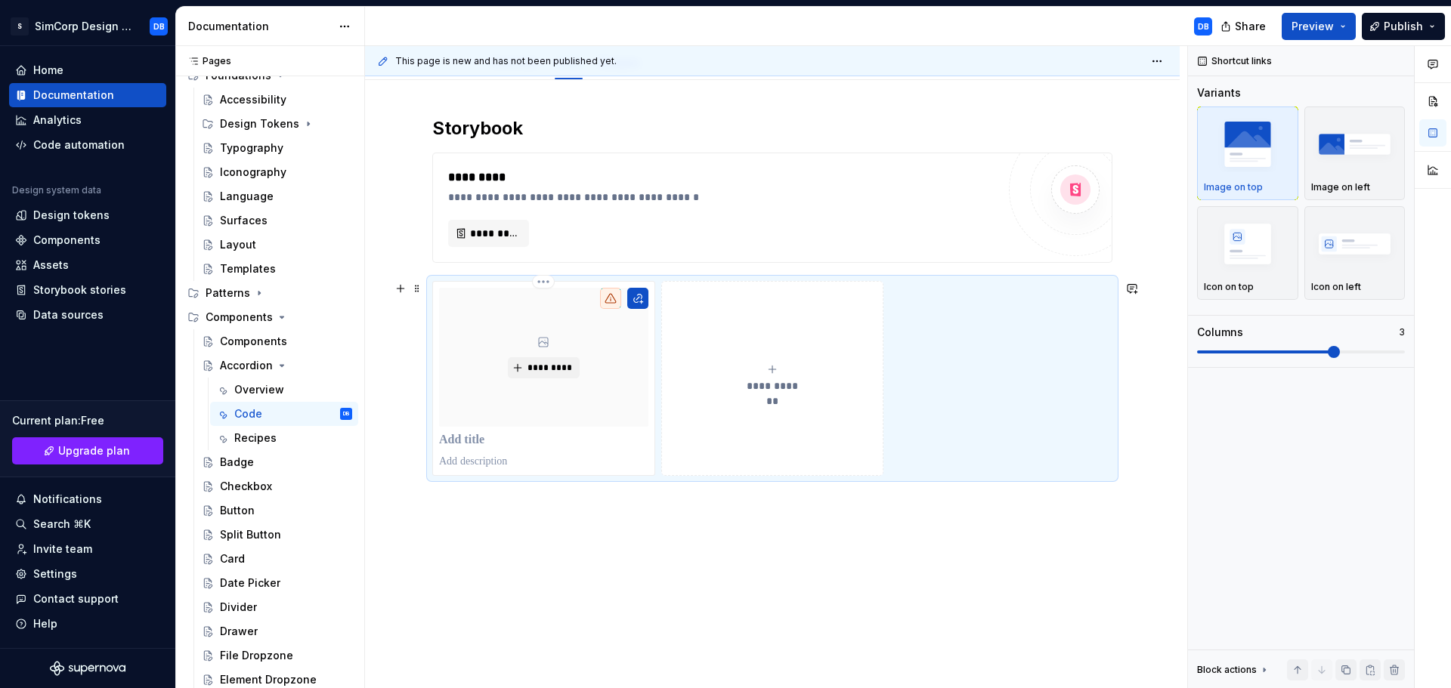
scroll to position [194, 0]
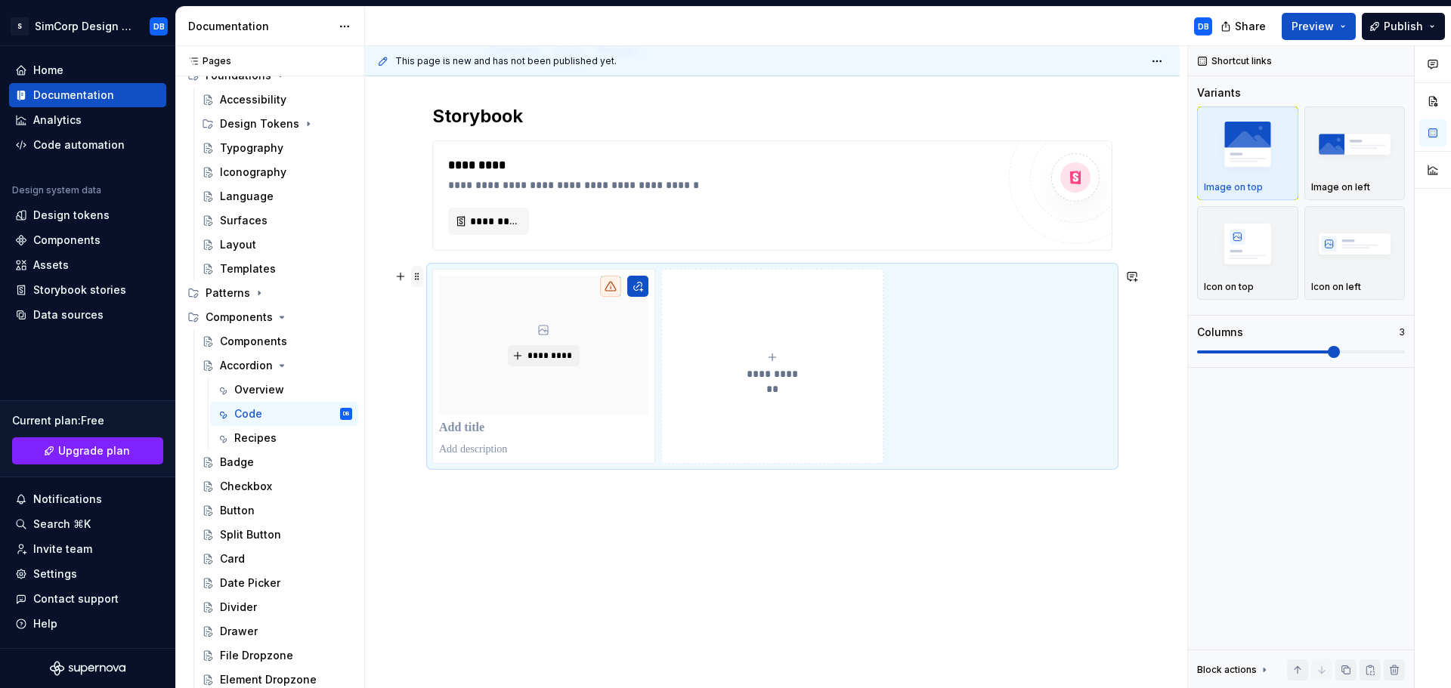
click at [422, 274] on span at bounding box center [417, 276] width 12 height 21
click at [458, 404] on div "Delete" at bounding box center [488, 410] width 98 height 15
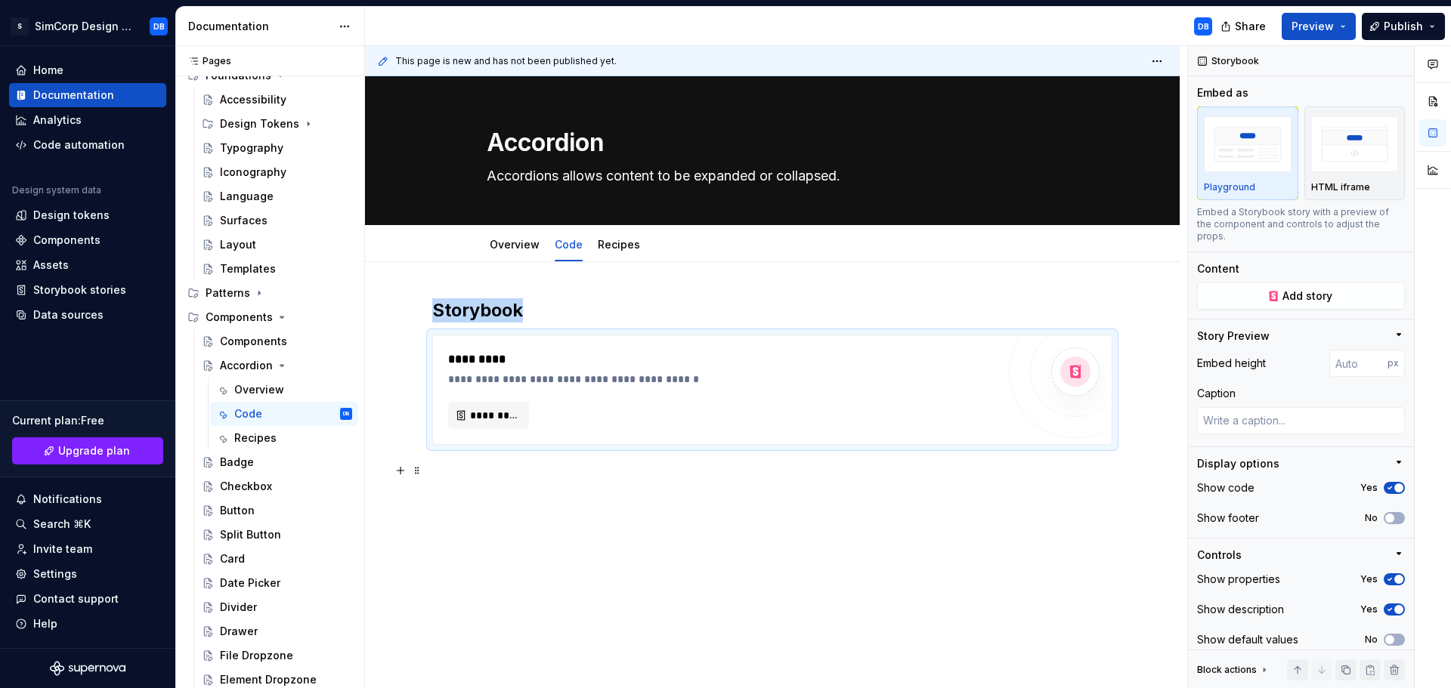
scroll to position [0, 0]
type textarea "*"
click at [538, 312] on h2 "Storybook" at bounding box center [772, 310] width 680 height 24
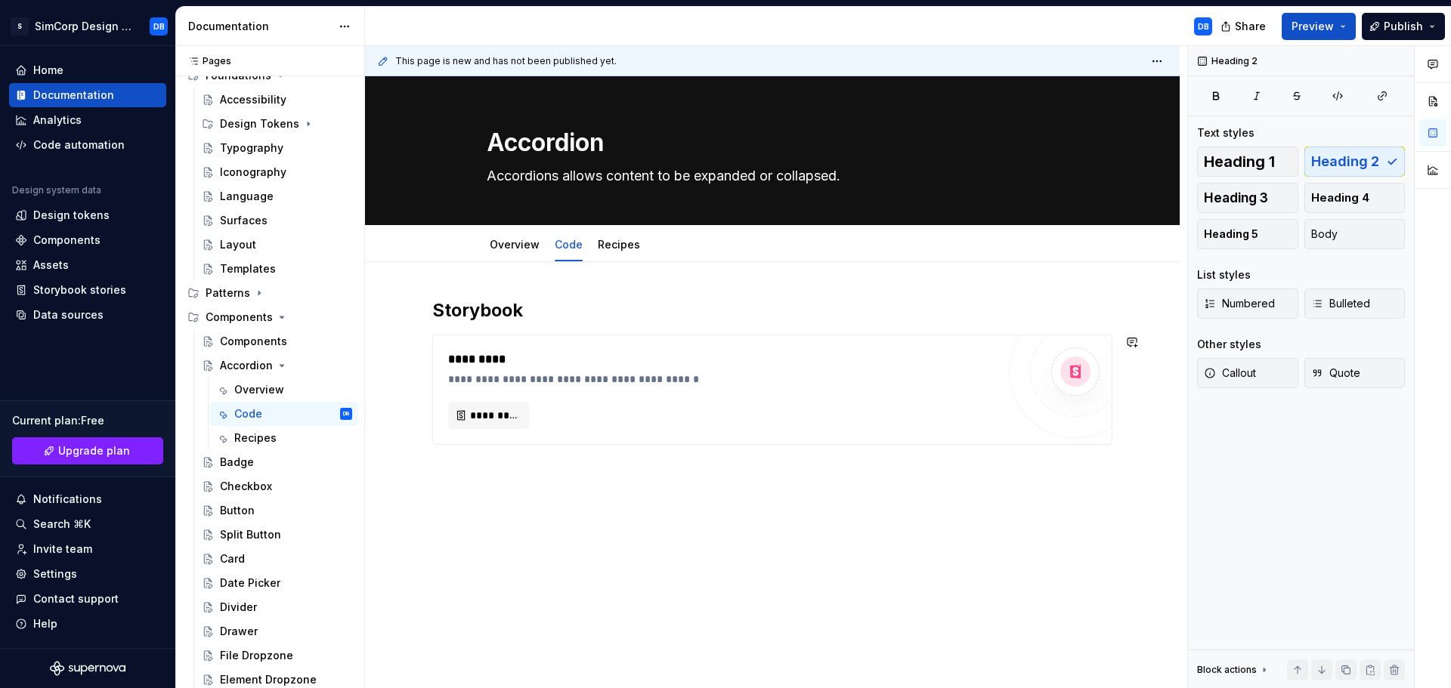
click at [554, 474] on div "**********" at bounding box center [772, 465] width 815 height 407
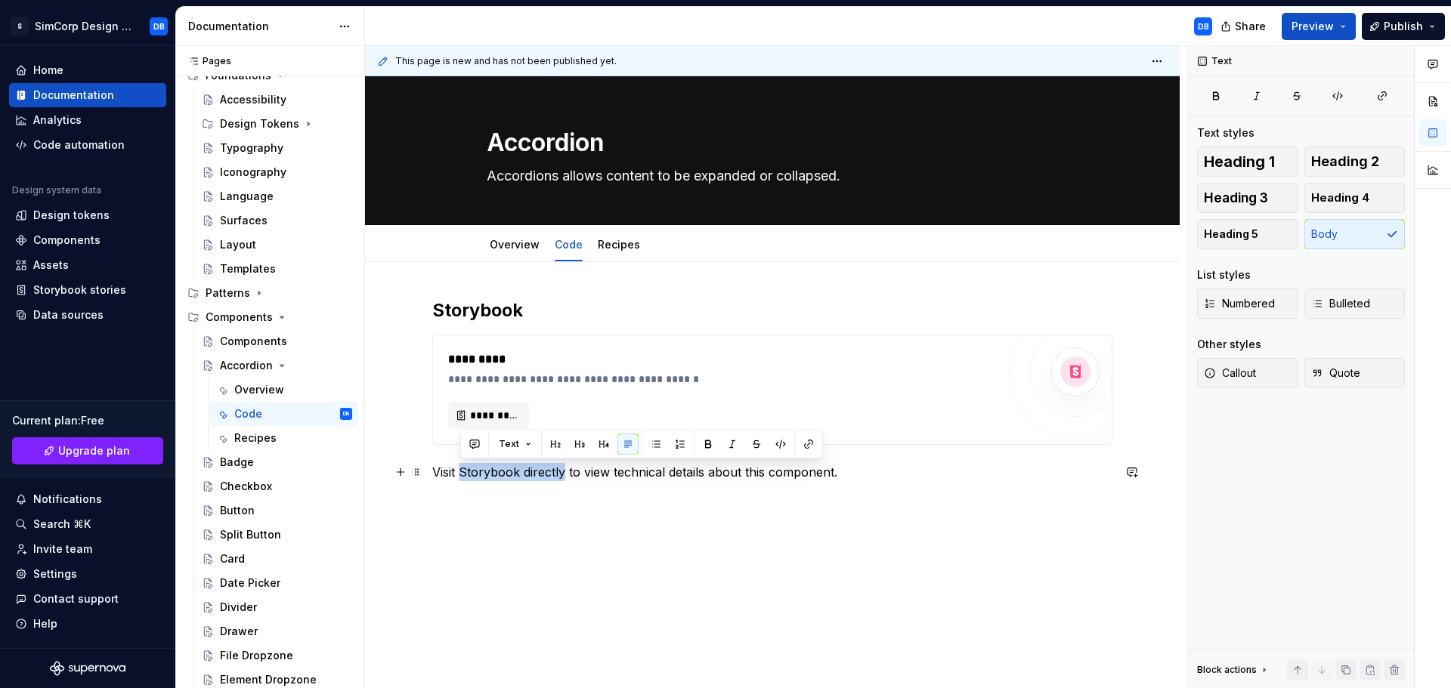
drag, startPoint x: 463, startPoint y: 475, endPoint x: 564, endPoint y: 471, distance: 100.6
click at [564, 471] on p "Visit Storybook directly to view technical details about this component." at bounding box center [772, 472] width 680 height 18
click at [479, 483] on div "**********" at bounding box center [772, 398] width 680 height 201
drag, startPoint x: 516, startPoint y: 470, endPoint x: 433, endPoint y: 469, distance: 83.1
click at [433, 469] on p "Visit Storybook directly to view technical details about this component." at bounding box center [772, 472] width 680 height 18
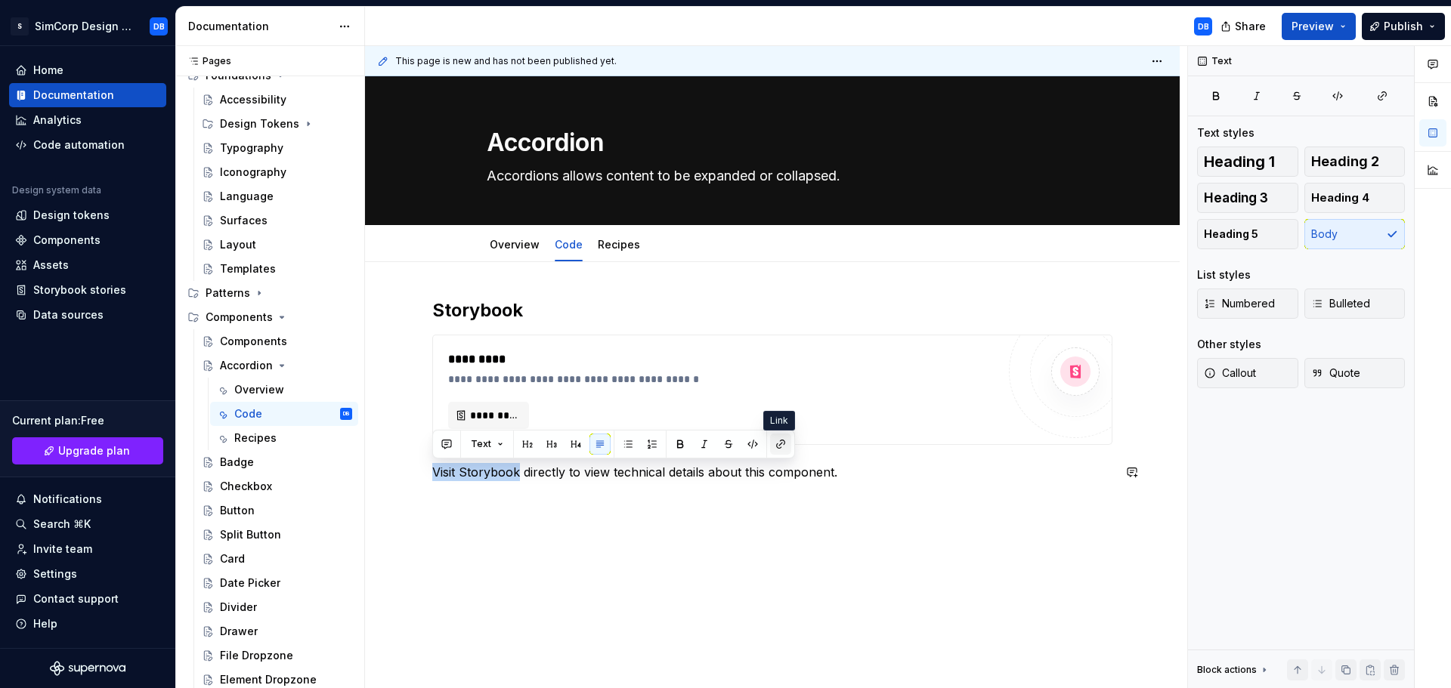
click at [773, 442] on button "button" at bounding box center [780, 444] width 21 height 21
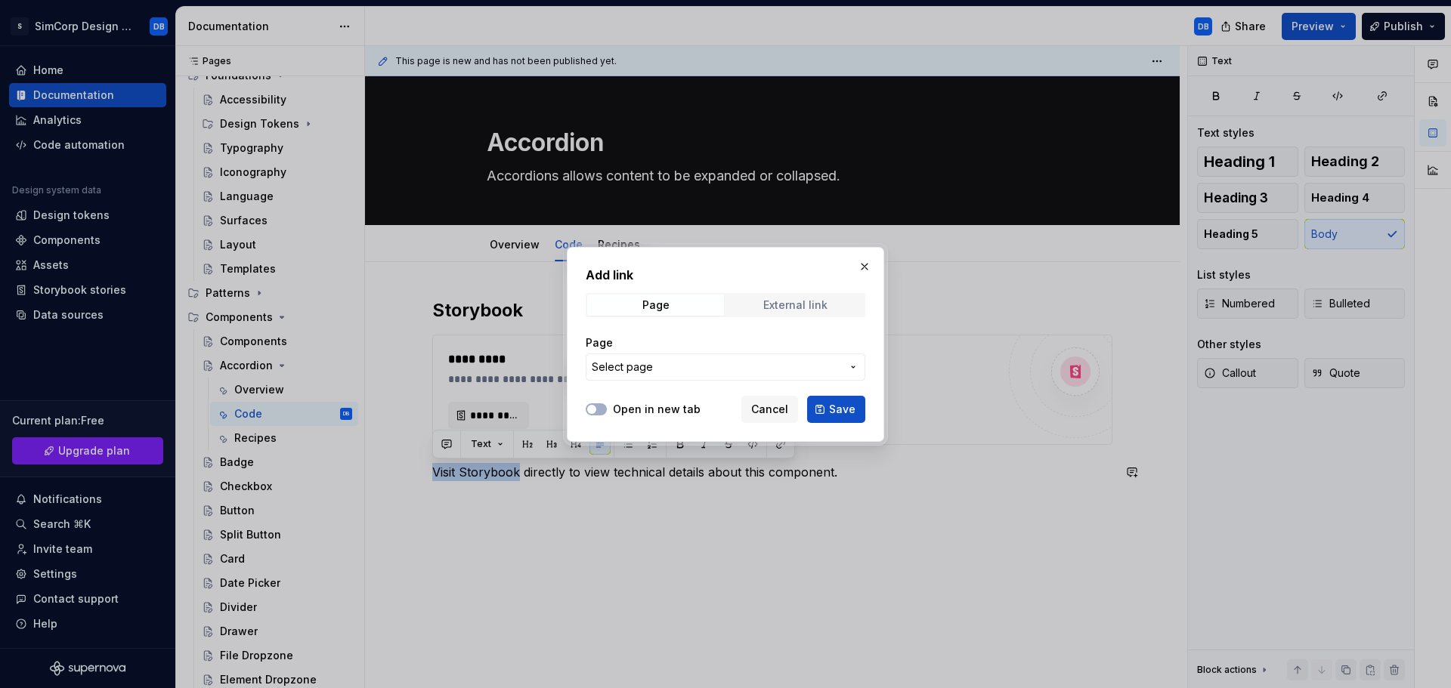
click at [779, 302] on div "External link" at bounding box center [795, 305] width 64 height 12
click at [633, 365] on input "URL" at bounding box center [726, 367] width 280 height 27
type input "#"
click at [601, 407] on button "Open in new tab" at bounding box center [596, 410] width 21 height 12
click at [843, 406] on span "Save" at bounding box center [842, 409] width 26 height 15
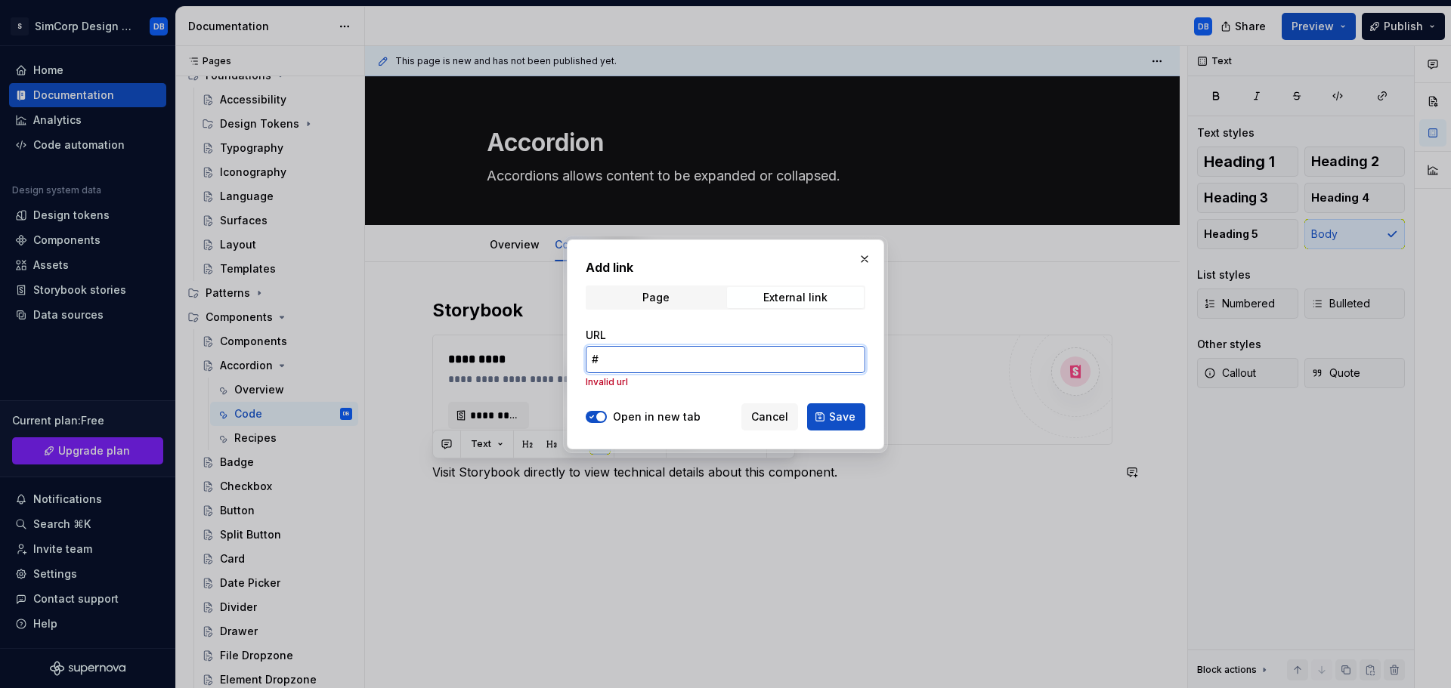
click at [626, 363] on input "#" at bounding box center [726, 359] width 280 height 27
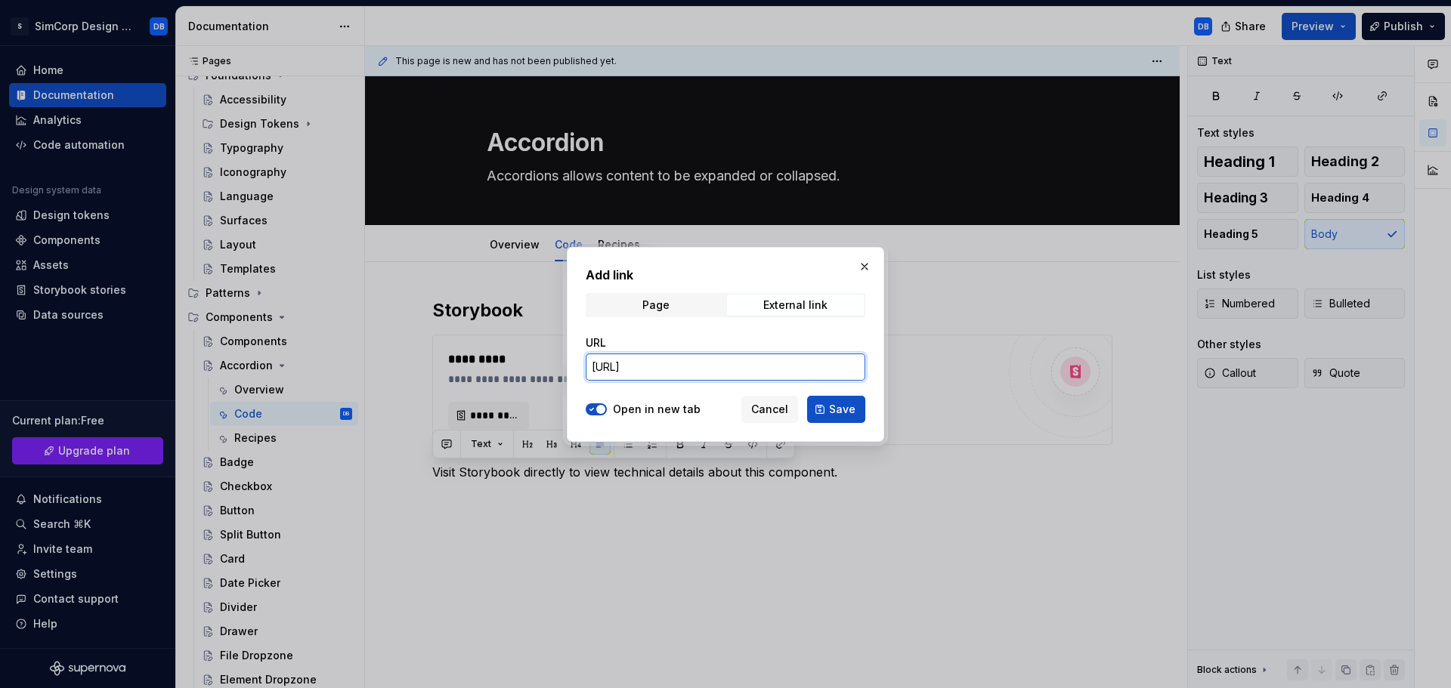
type input "[URL]"
click at [840, 403] on span "Save" at bounding box center [842, 409] width 26 height 15
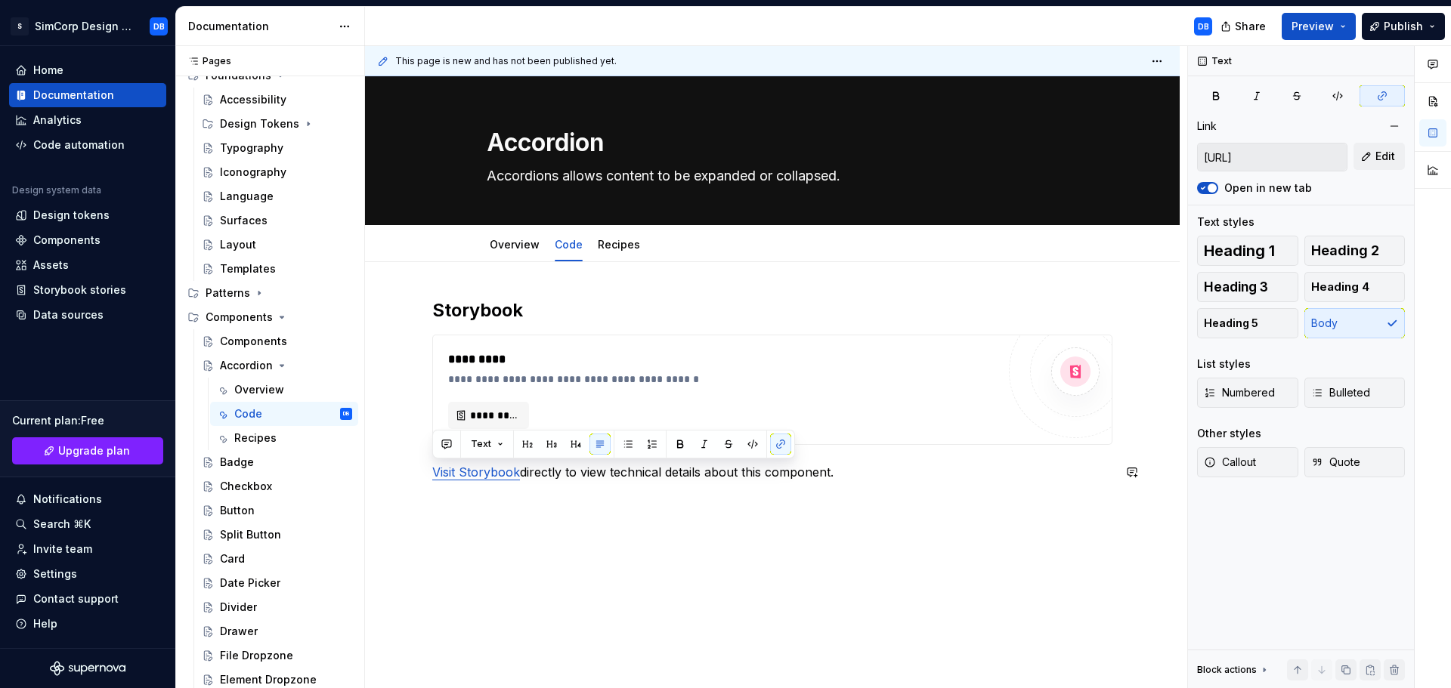
click at [704, 543] on div "**********" at bounding box center [772, 484] width 815 height 444
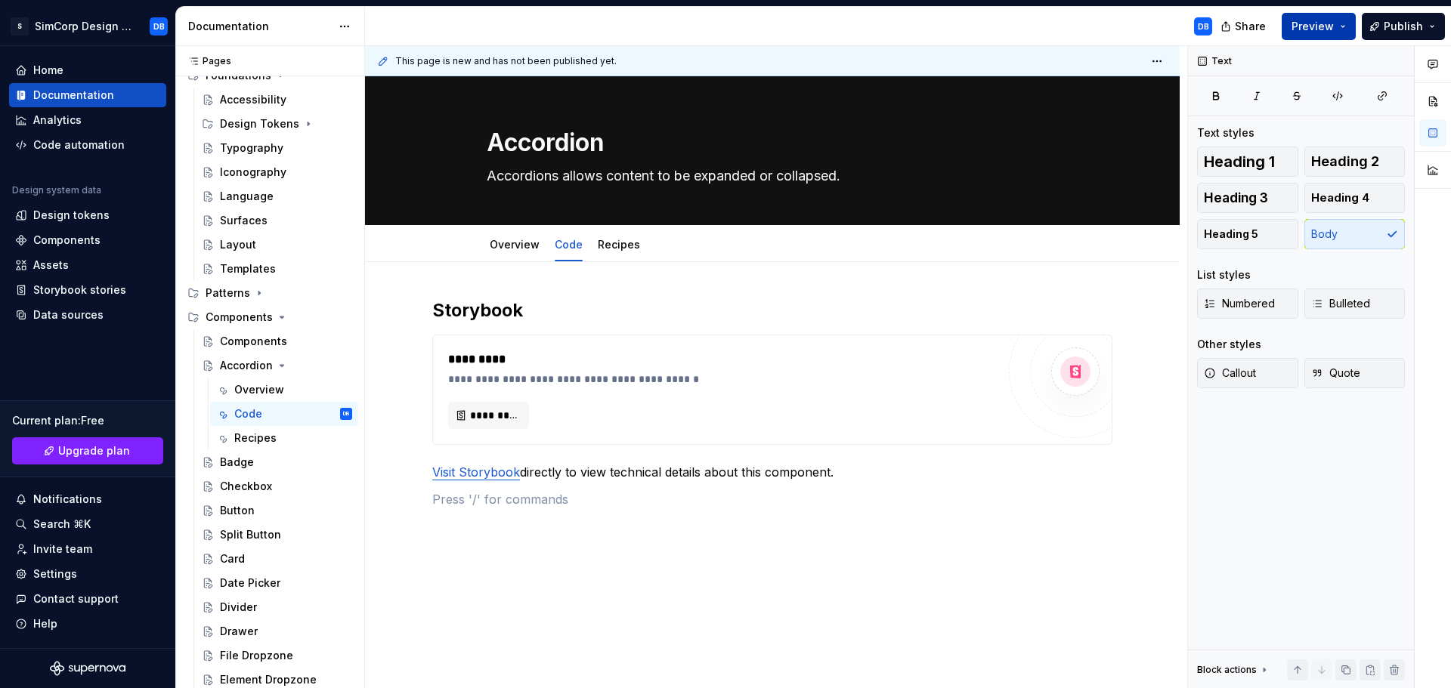
click at [1322, 29] on span "Preview" at bounding box center [1312, 26] width 42 height 15
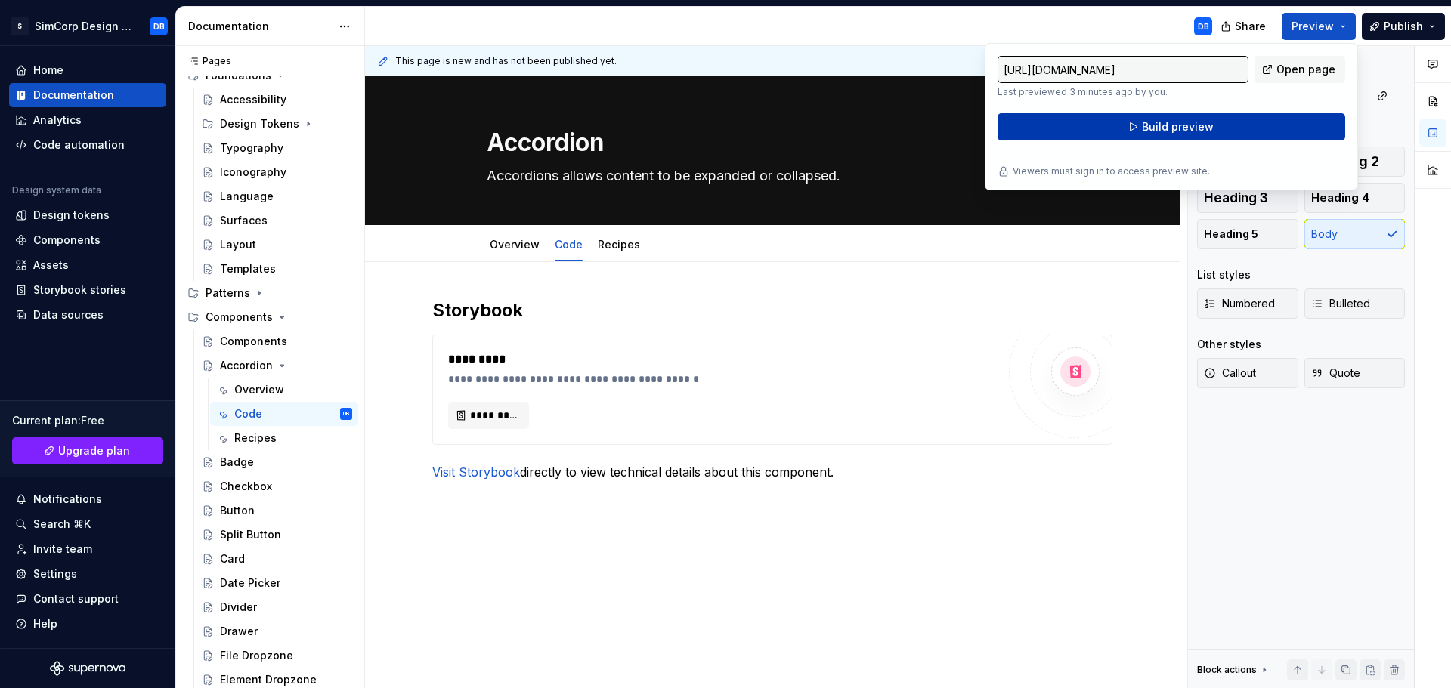
click at [1121, 128] on button "Build preview" at bounding box center [1172, 126] width 348 height 27
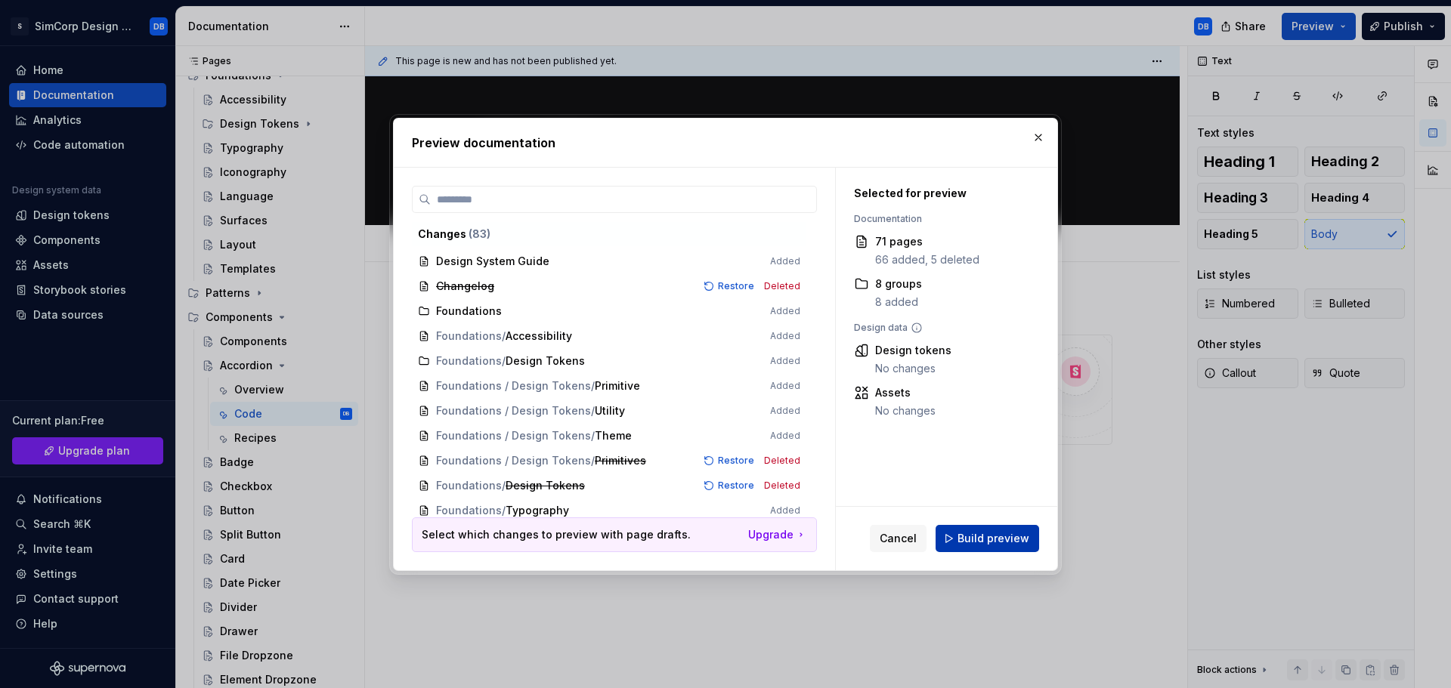
click at [972, 531] on span "Build preview" at bounding box center [993, 538] width 72 height 15
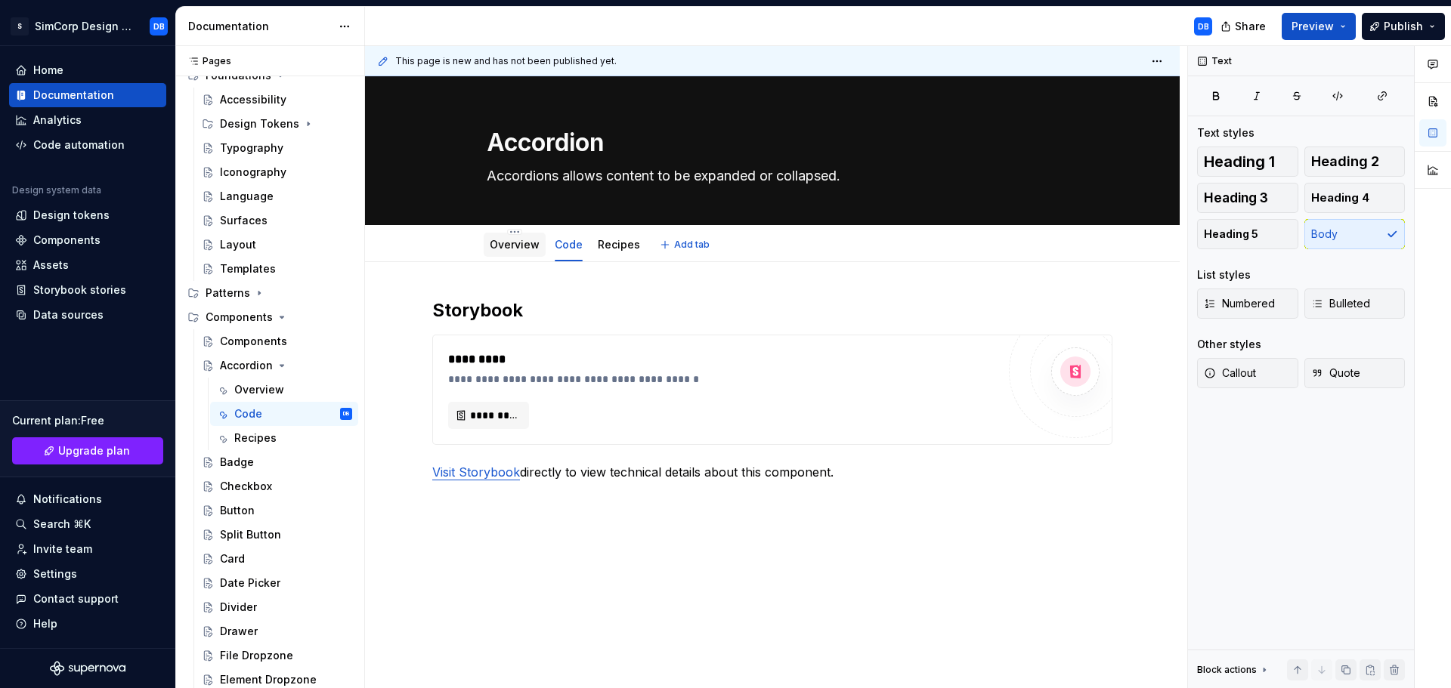
click at [524, 247] on link "Overview" at bounding box center [515, 244] width 50 height 13
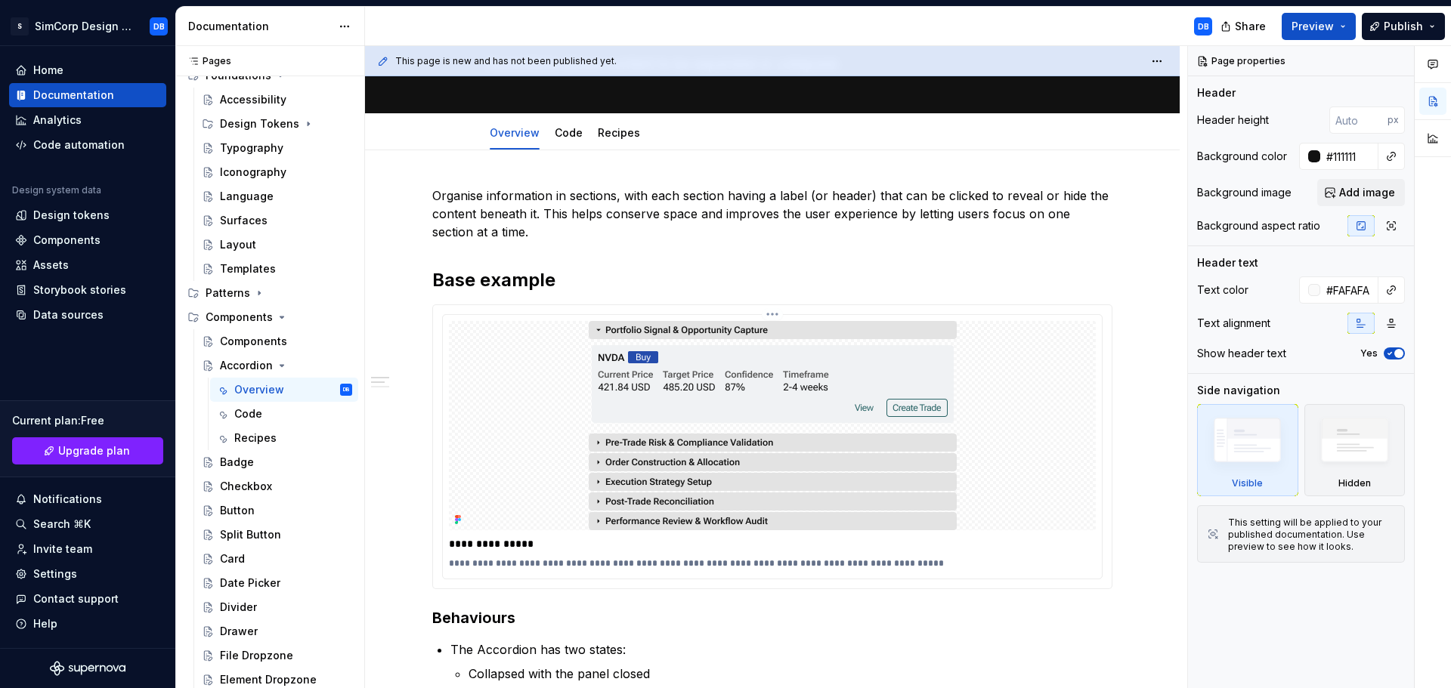
scroll to position [227, 0]
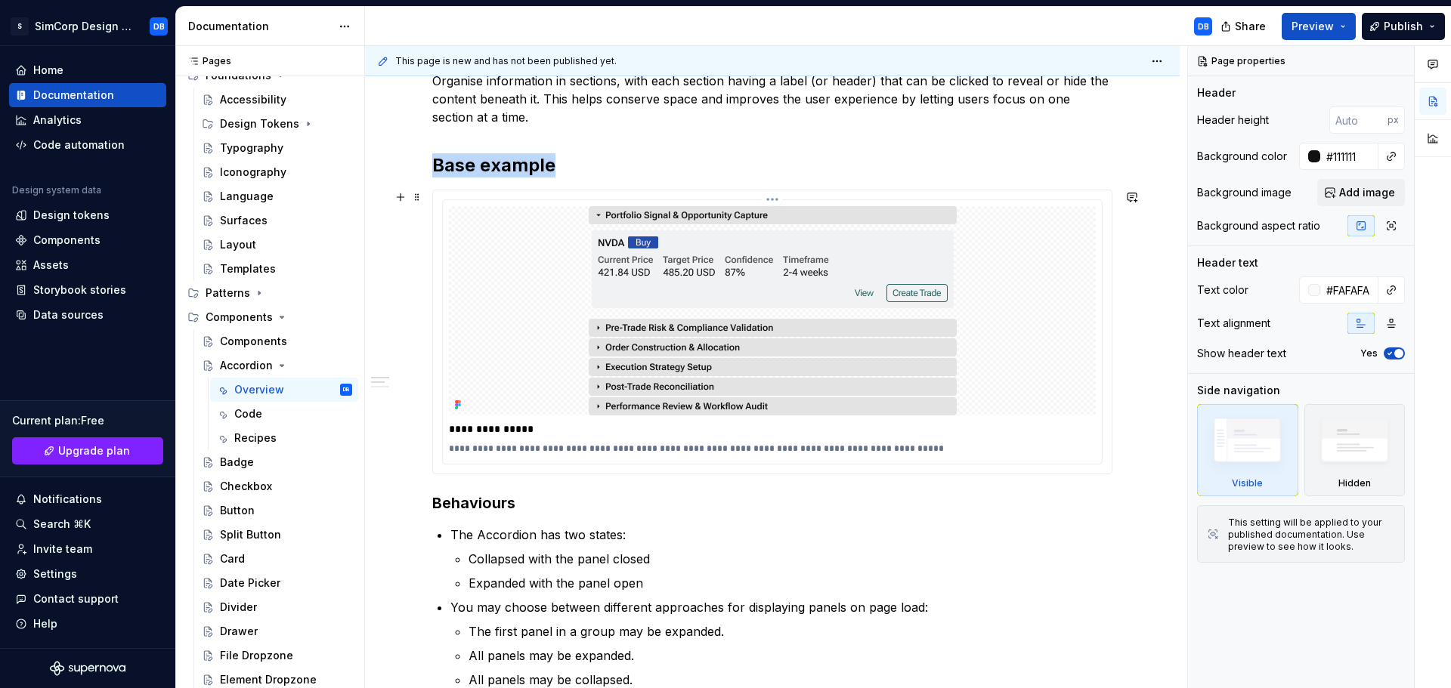
click at [1041, 288] on div at bounding box center [772, 310] width 647 height 209
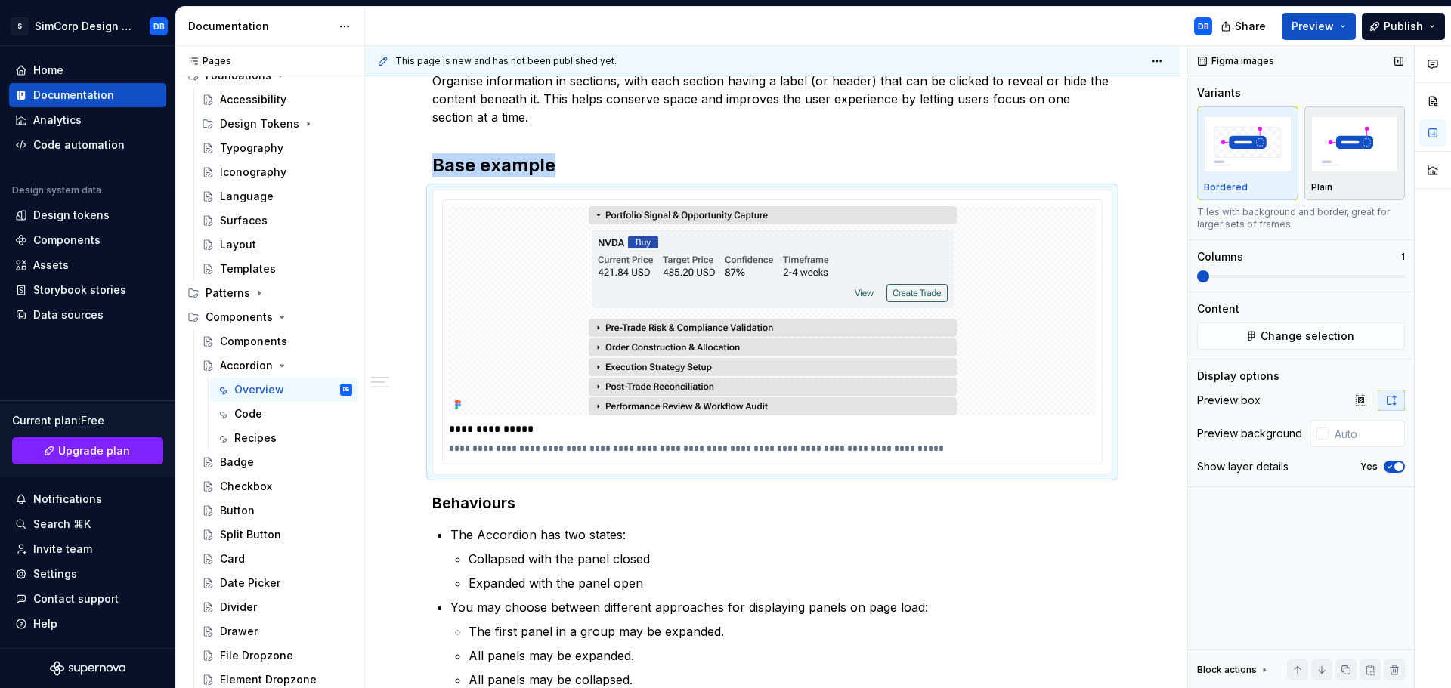
click at [1358, 156] on img "button" at bounding box center [1355, 143] width 88 height 55
type textarea "*"
click at [1264, 160] on img "button" at bounding box center [1248, 143] width 88 height 55
click at [1349, 434] on input "text" at bounding box center [1367, 433] width 76 height 27
type input "#FFFFFF"
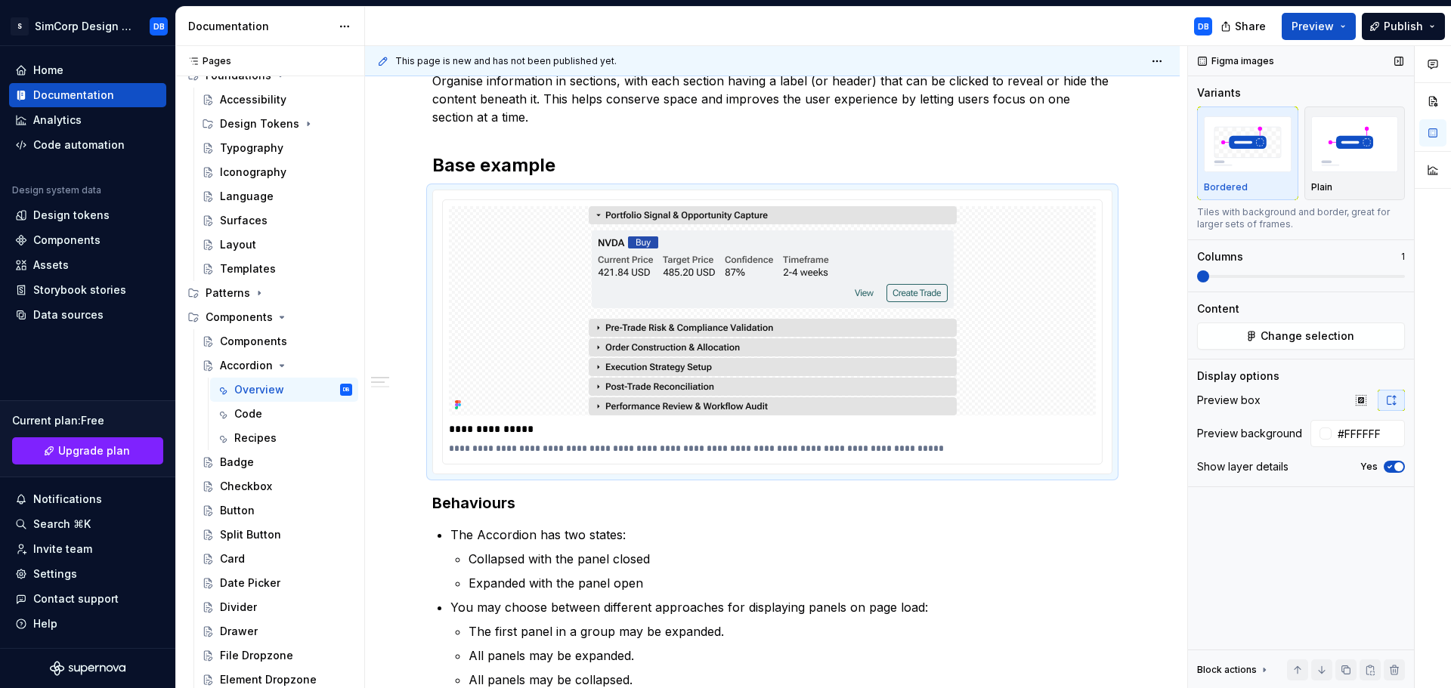
click at [1293, 547] on div "Figma images Variants Bordered Plain Tiles with background and border, great fo…" at bounding box center [1301, 367] width 226 height 643
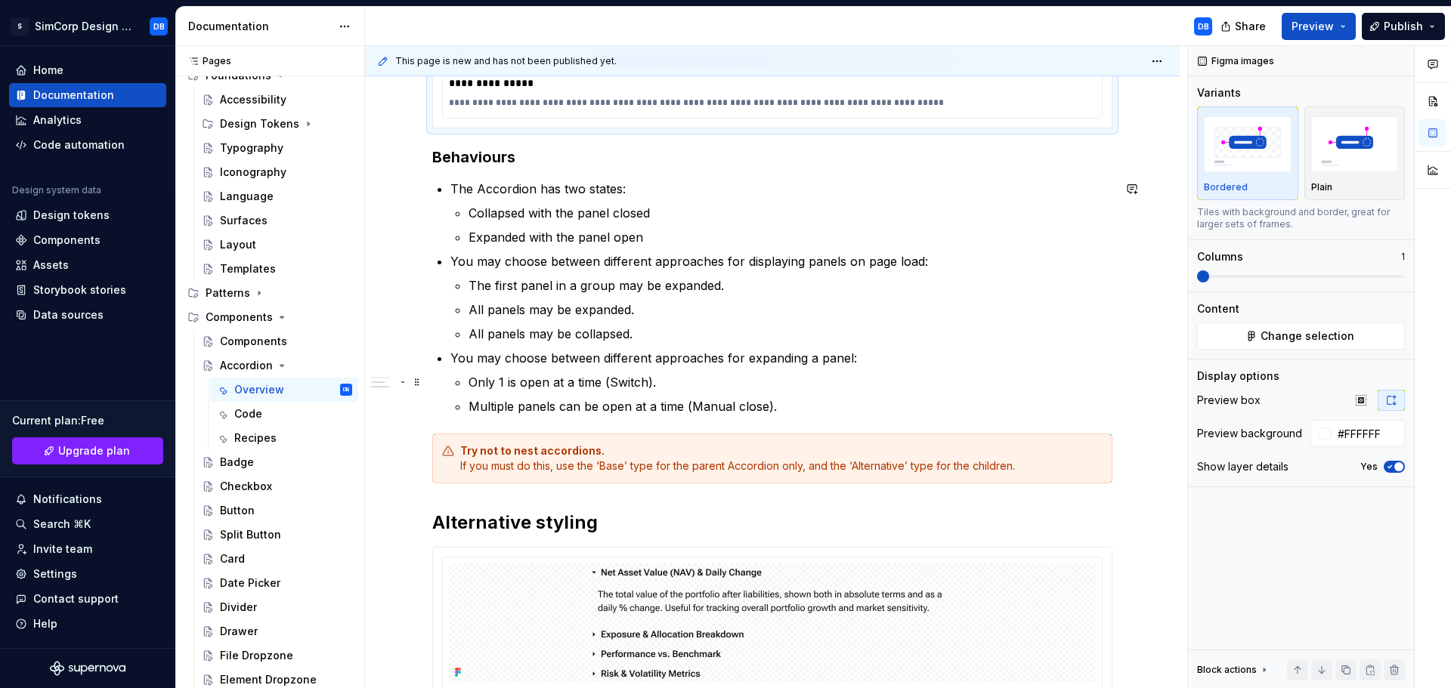
scroll to position [831, 0]
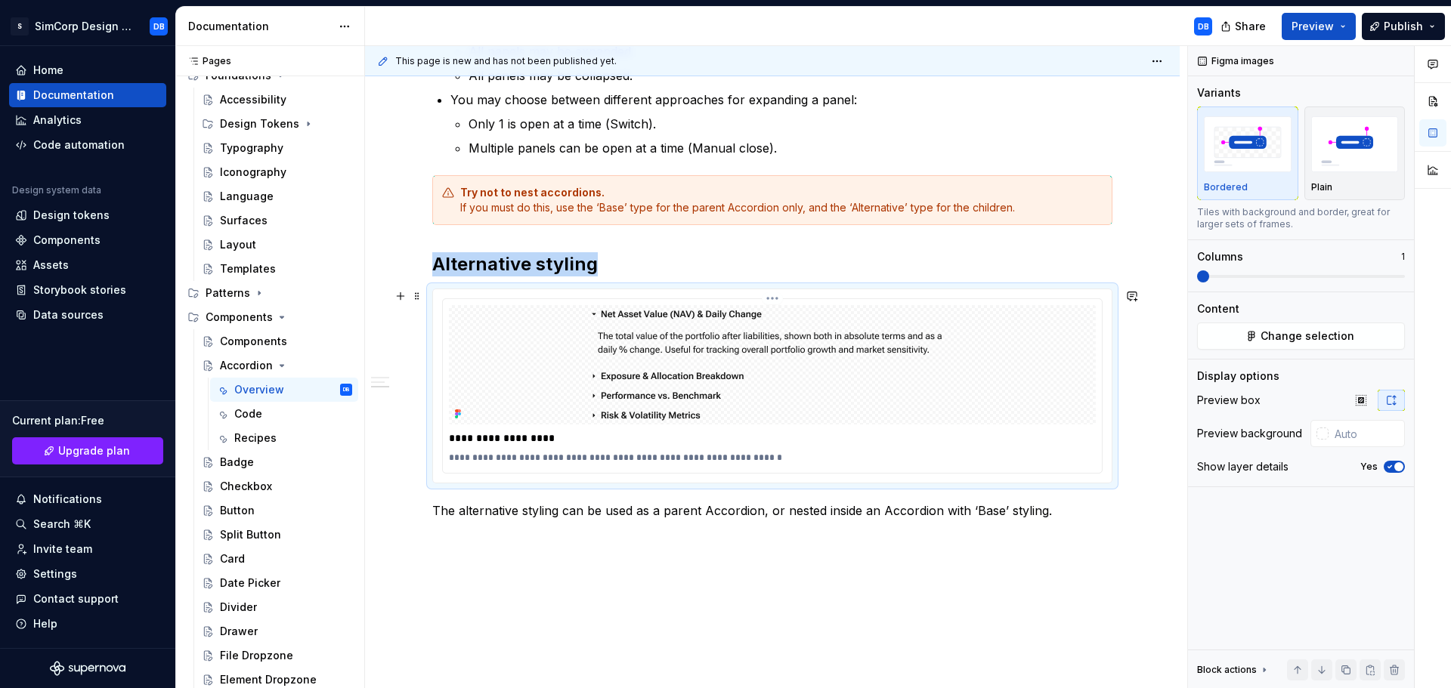
click at [1037, 332] on div at bounding box center [772, 364] width 647 height 119
click at [1352, 432] on input "text" at bounding box center [1367, 433] width 76 height 27
type input "#FFFFFF"
click at [1290, 531] on div "Figma images Variants Bordered Plain Tiles with background and border, great fo…" at bounding box center [1301, 367] width 226 height 643
click at [1323, 29] on span "Preview" at bounding box center [1312, 26] width 42 height 15
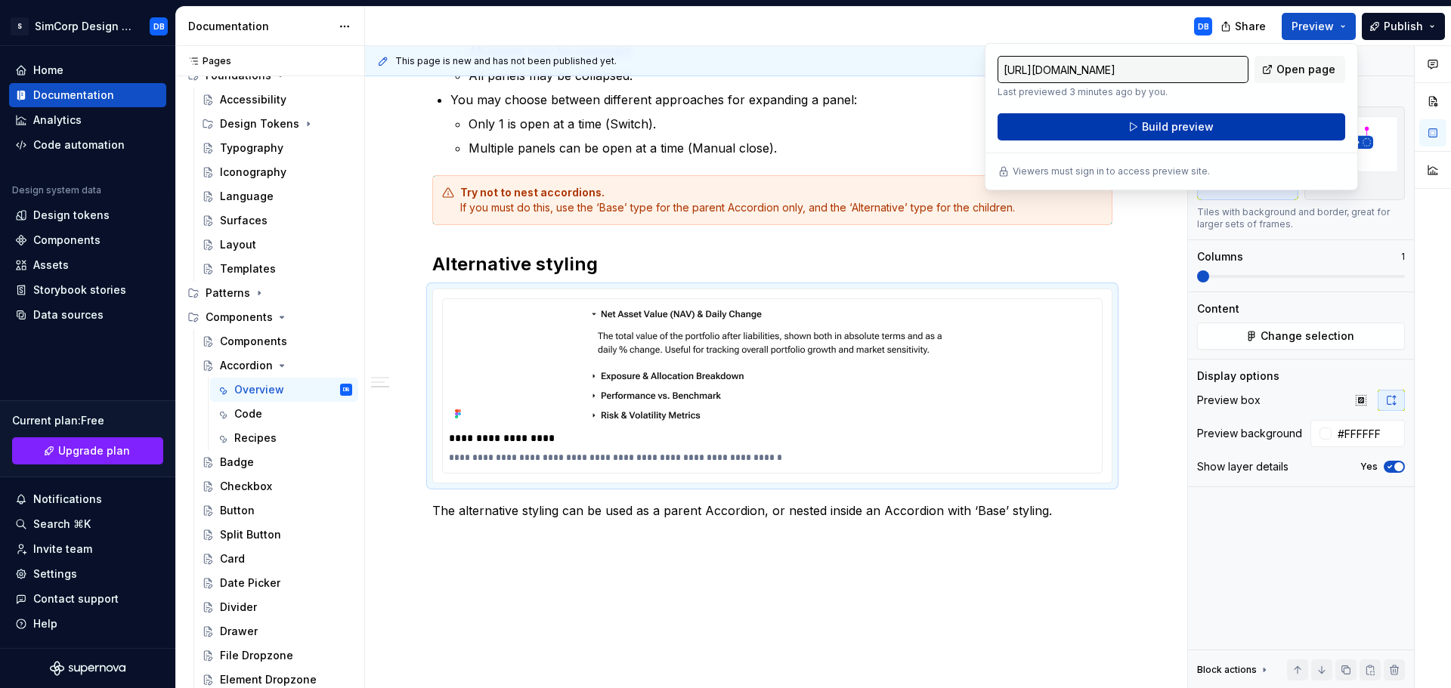
click at [1192, 129] on span "Build preview" at bounding box center [1178, 126] width 72 height 15
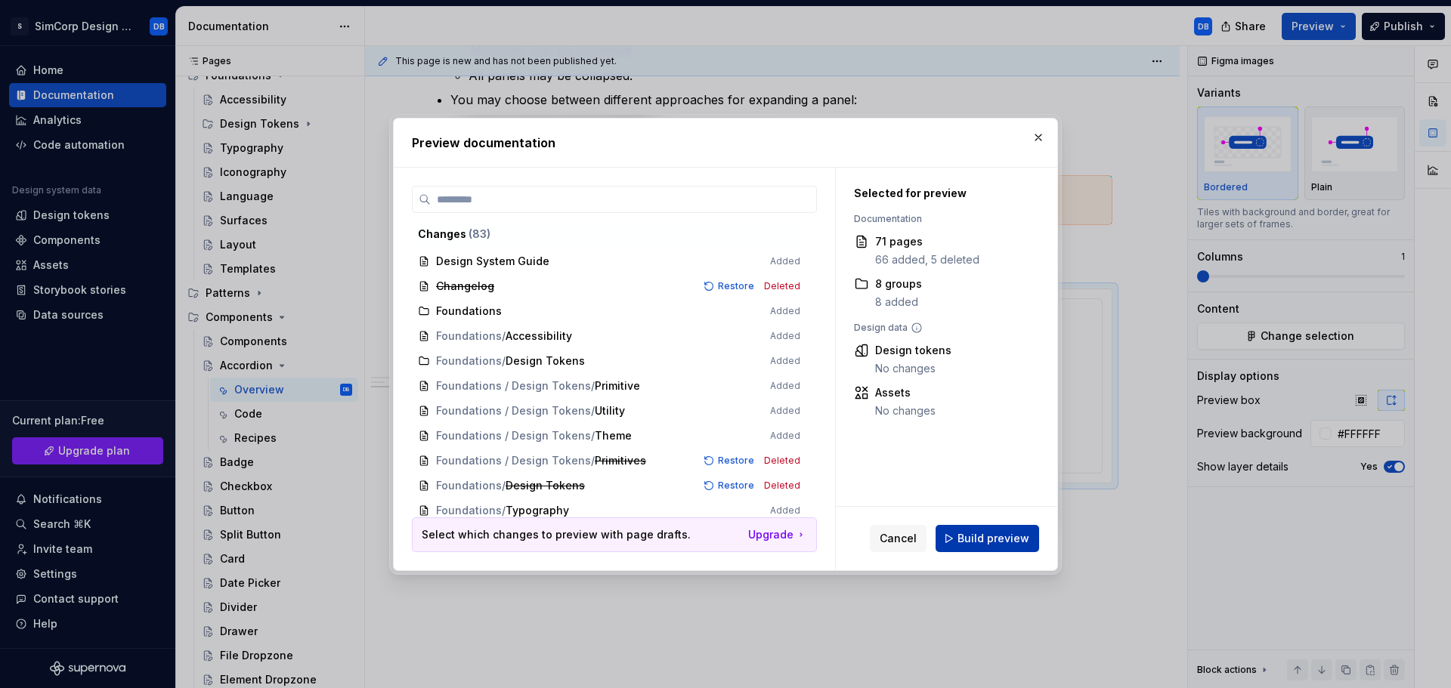
click at [973, 541] on span "Build preview" at bounding box center [993, 538] width 72 height 15
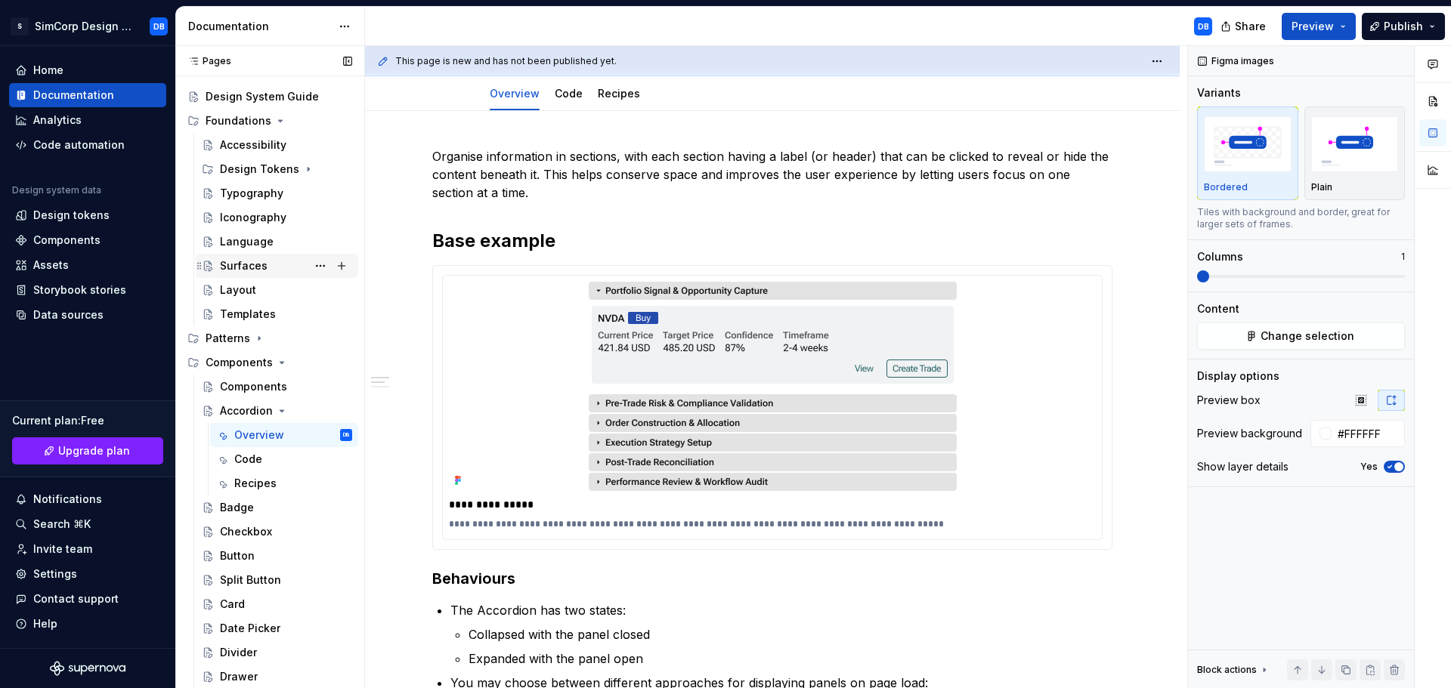
scroll to position [0, 0]
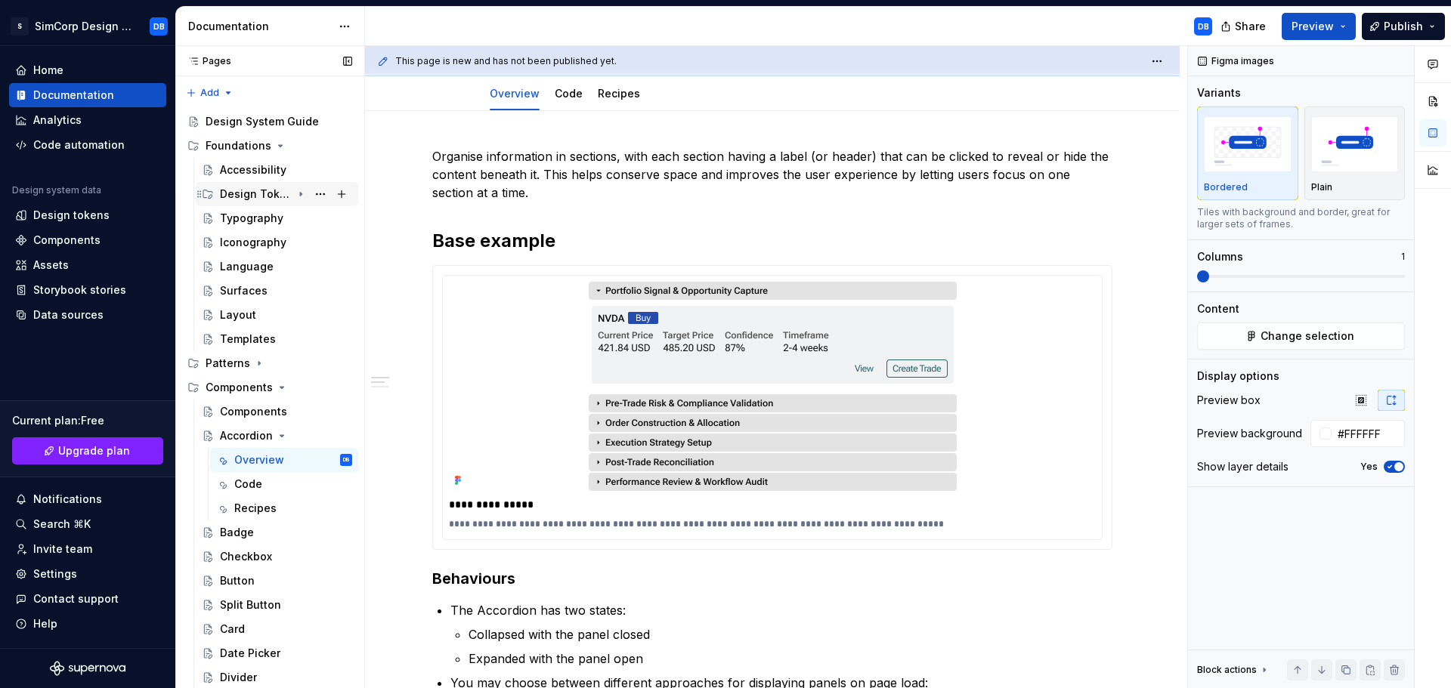
click at [300, 195] on icon "Page tree" at bounding box center [301, 195] width 2 height 4
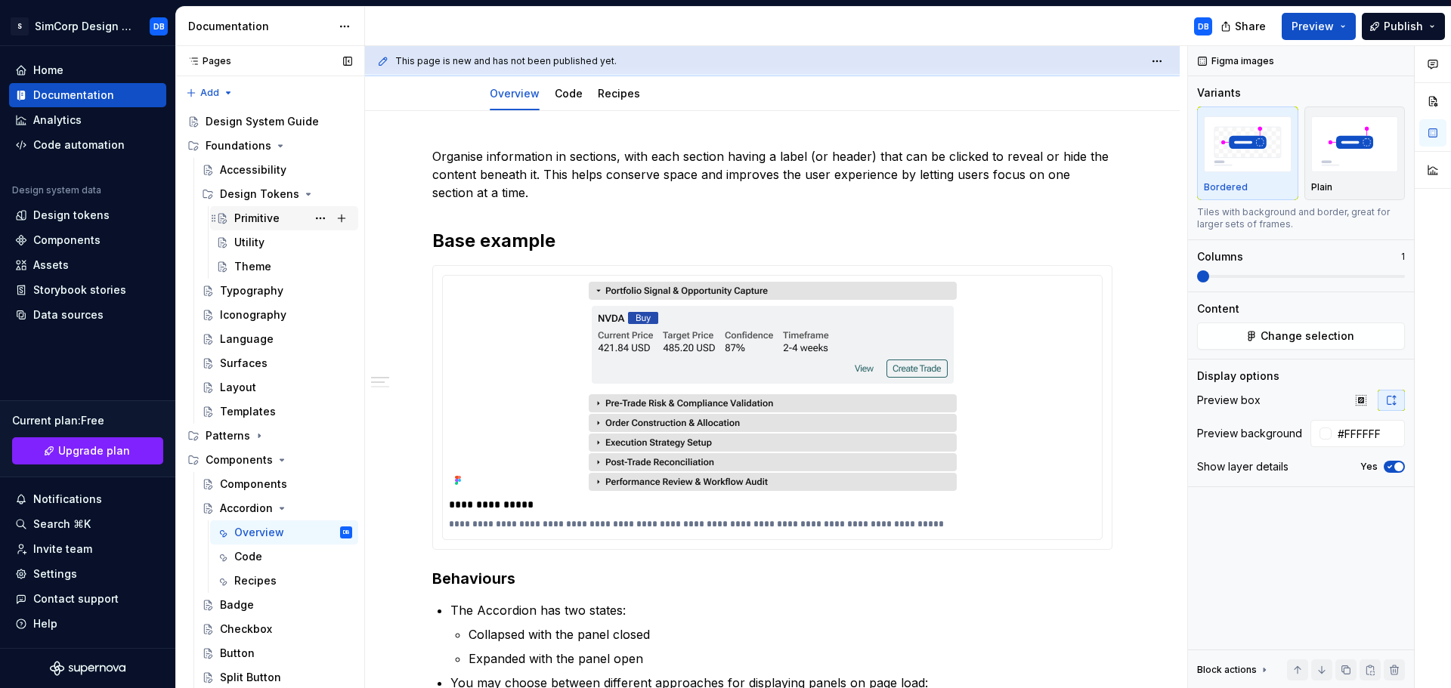
click at [263, 220] on div "Primitive" at bounding box center [256, 218] width 45 height 15
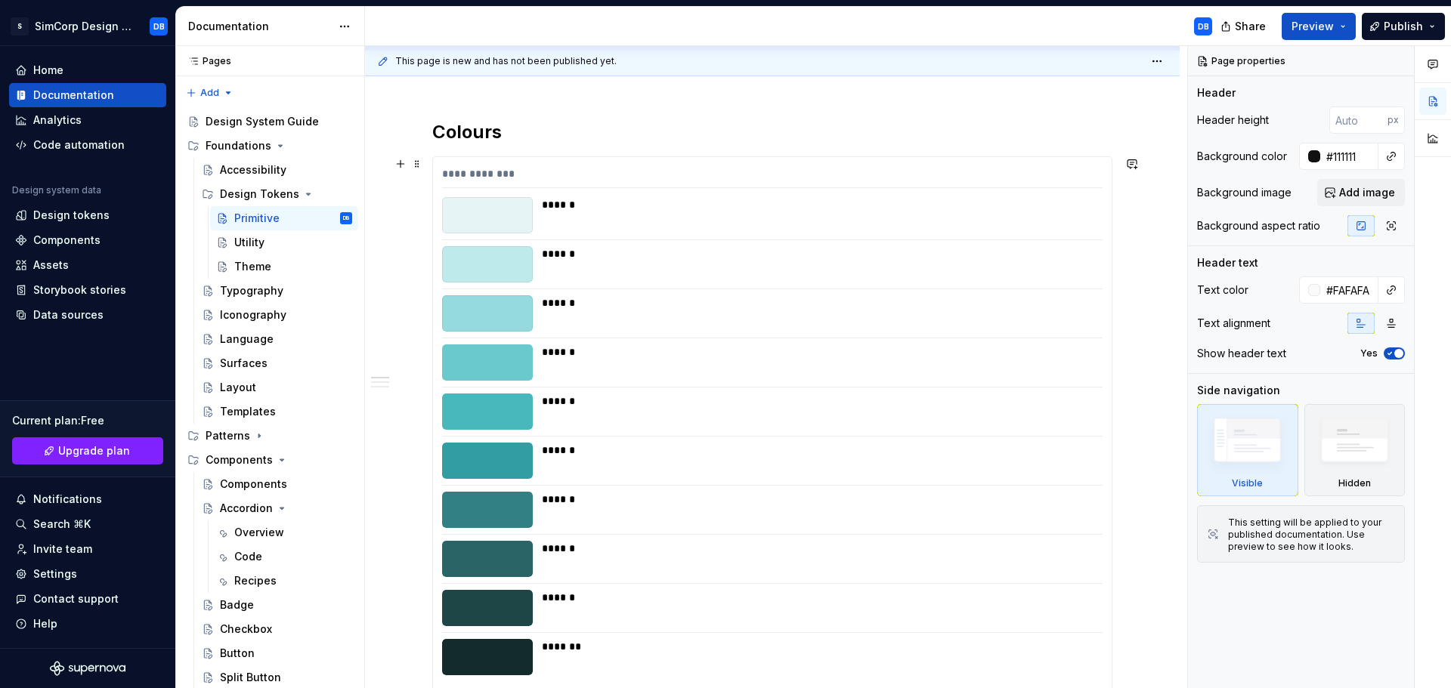
scroll to position [76, 0]
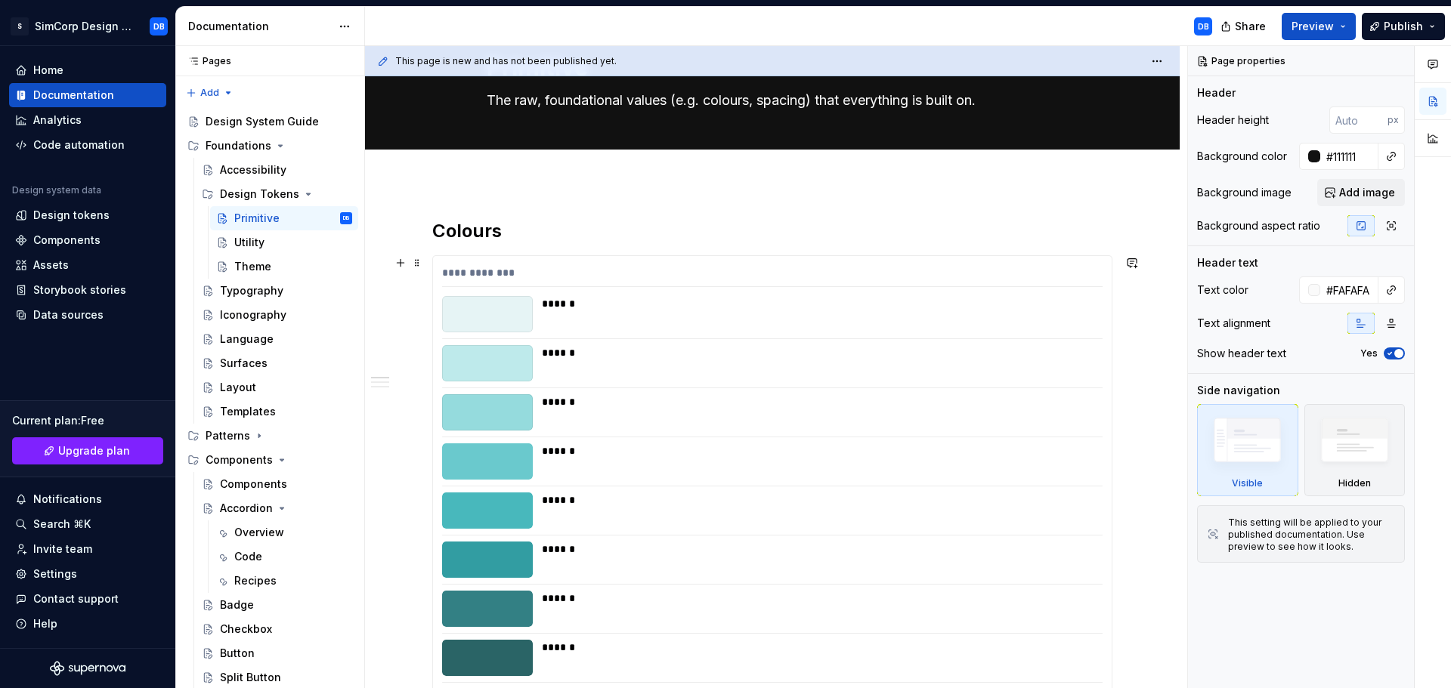
click at [659, 316] on div "******" at bounding box center [818, 314] width 552 height 36
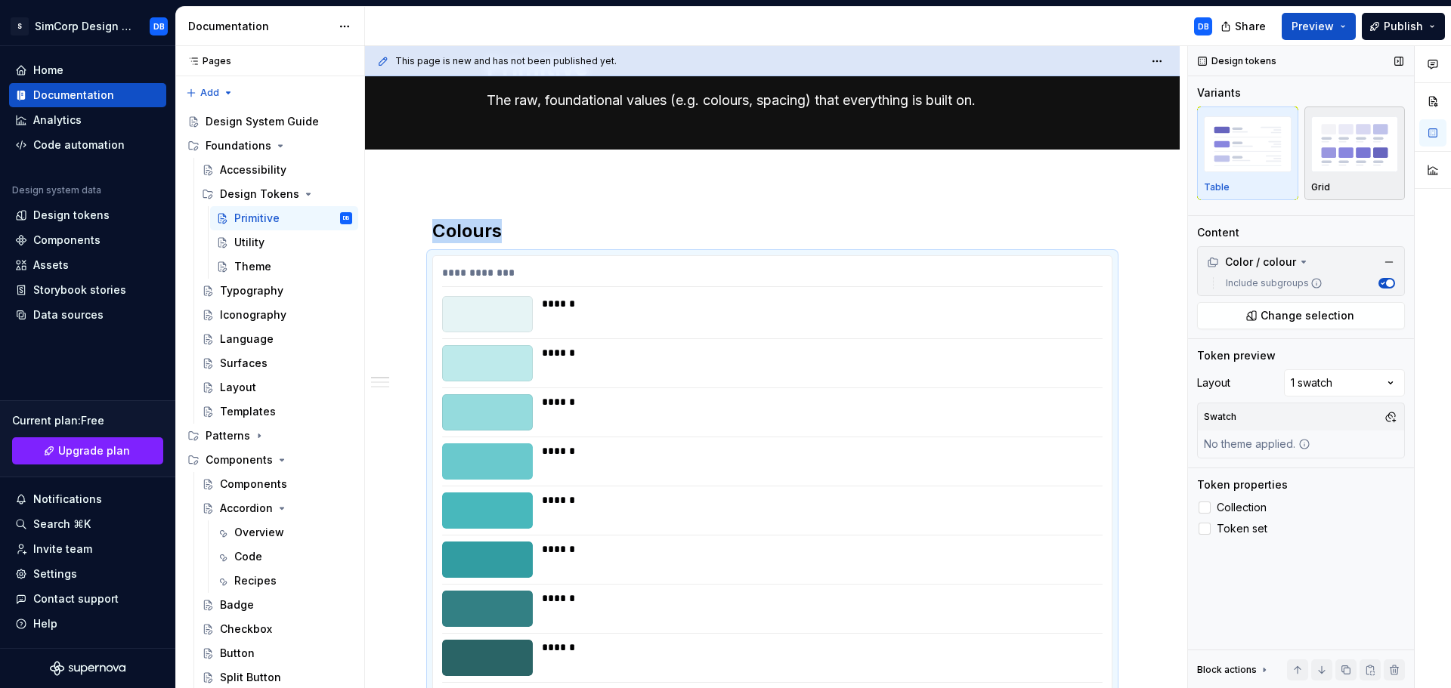
click at [1350, 143] on img "button" at bounding box center [1355, 143] width 88 height 55
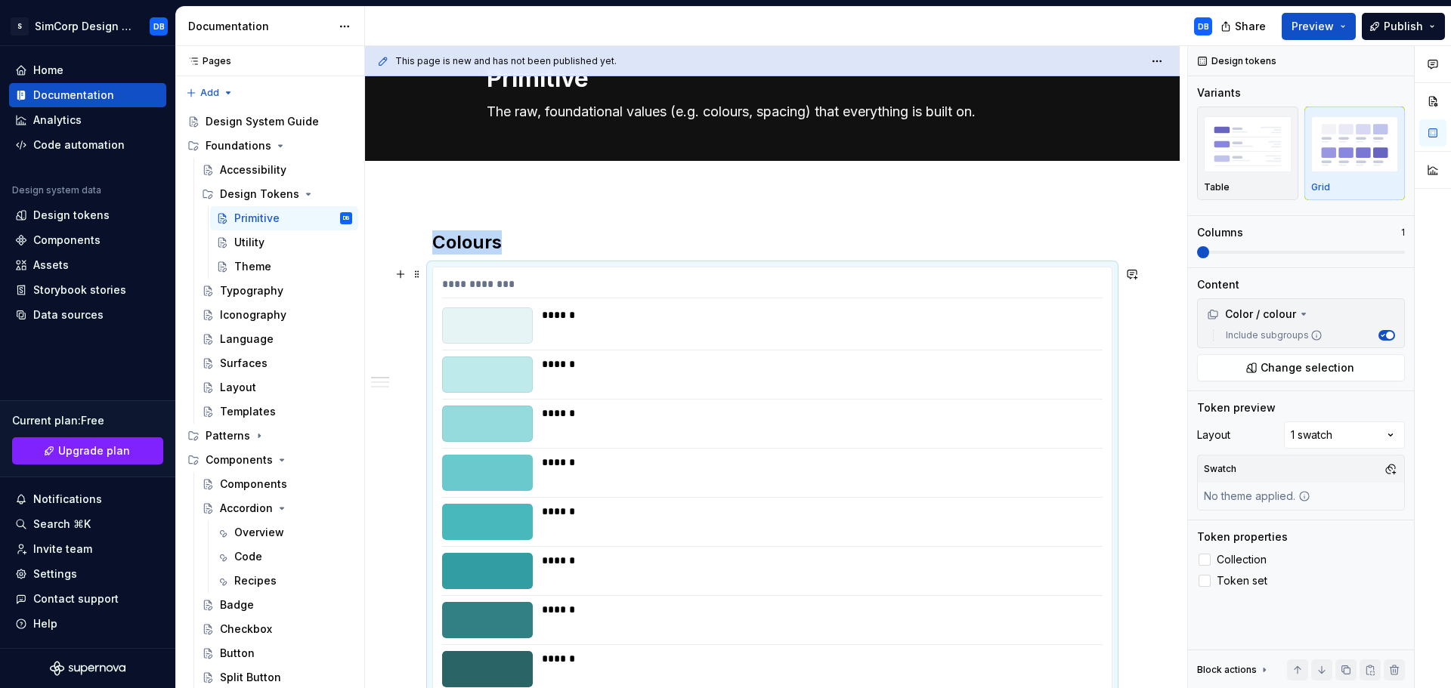
scroll to position [58, 0]
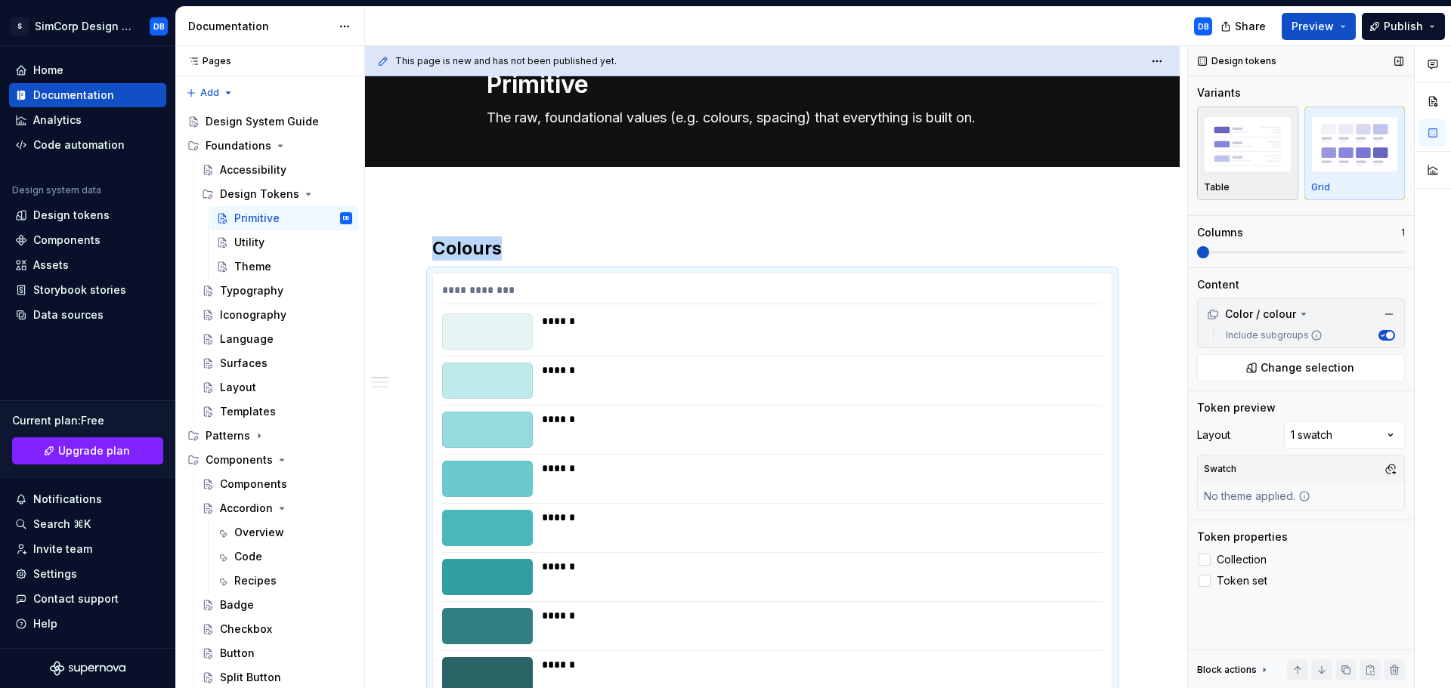
click at [1248, 146] on img "button" at bounding box center [1248, 143] width 88 height 55
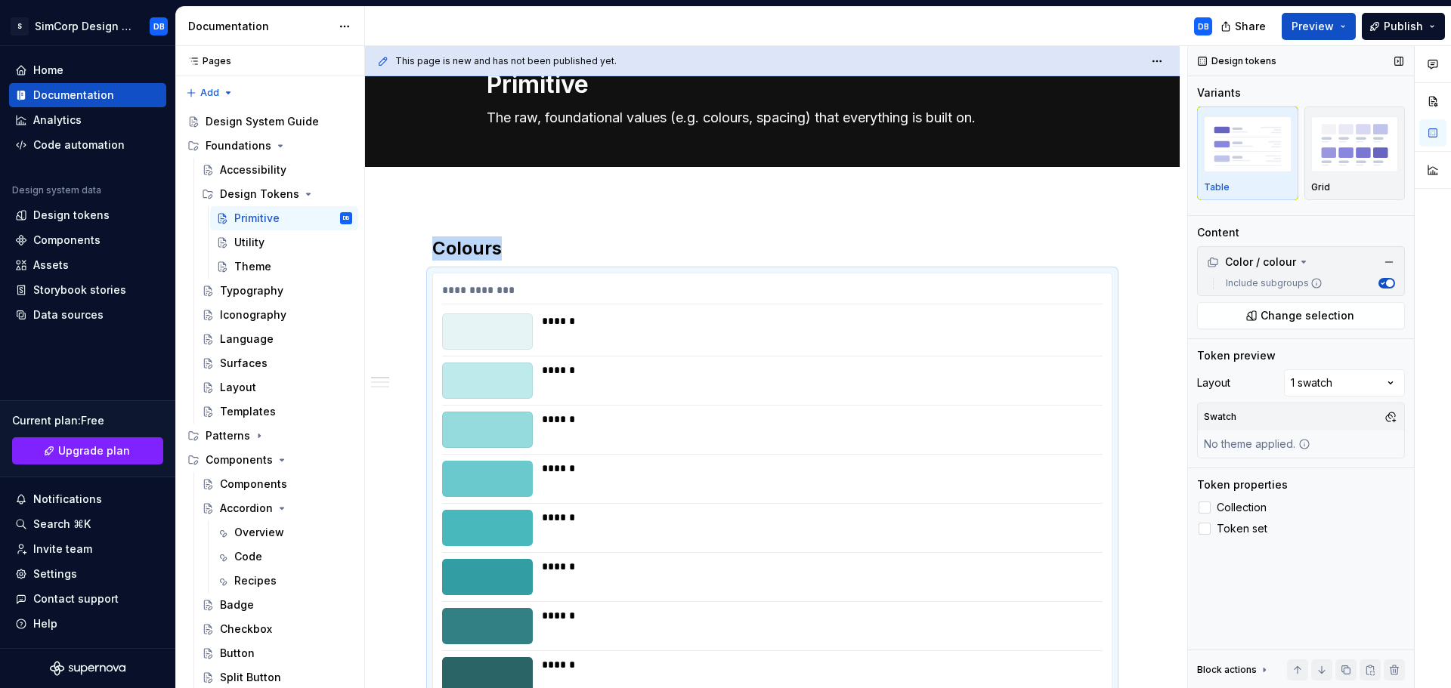
scroll to position [285, 0]
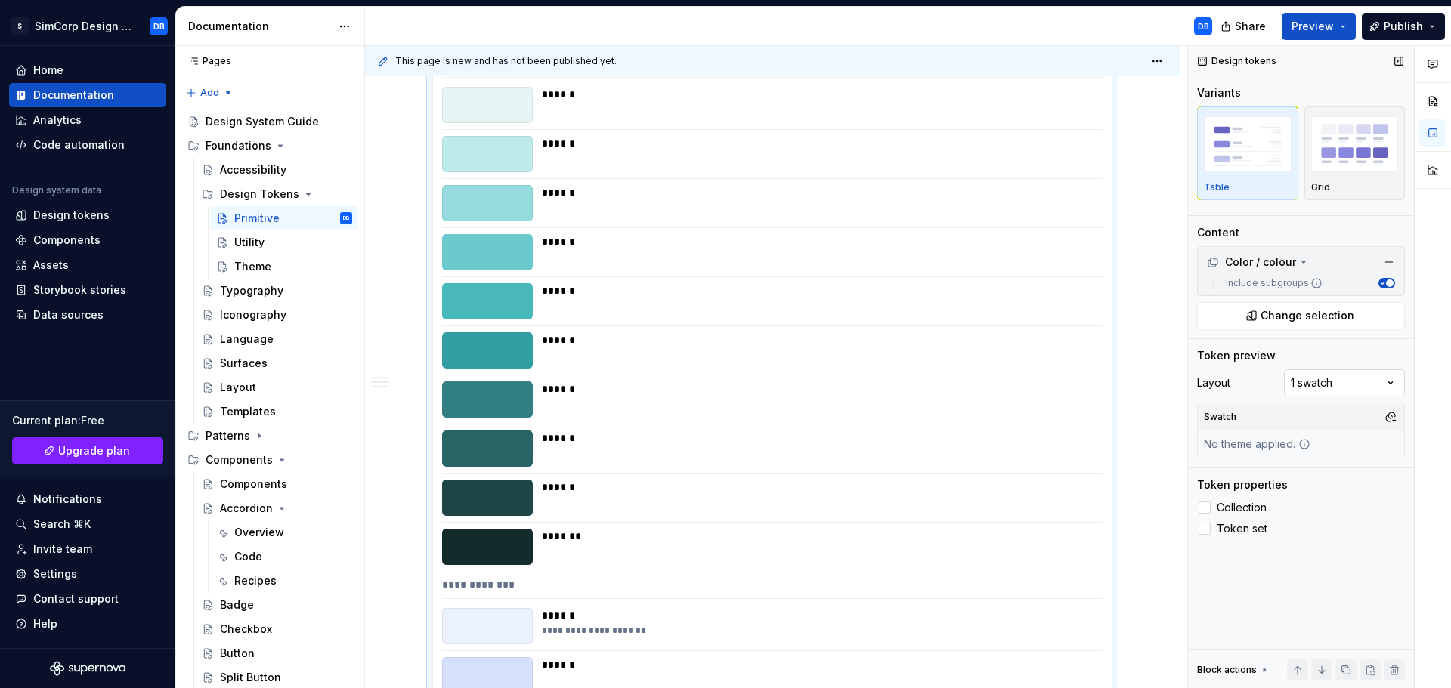
click at [1341, 385] on div "Comments Open comments No comments yet Select ‘Comment’ from the block context …" at bounding box center [1319, 367] width 263 height 643
click at [1239, 374] on div "Comments Open comments No comments yet Select ‘Comment’ from the block context …" at bounding box center [1319, 367] width 263 height 643
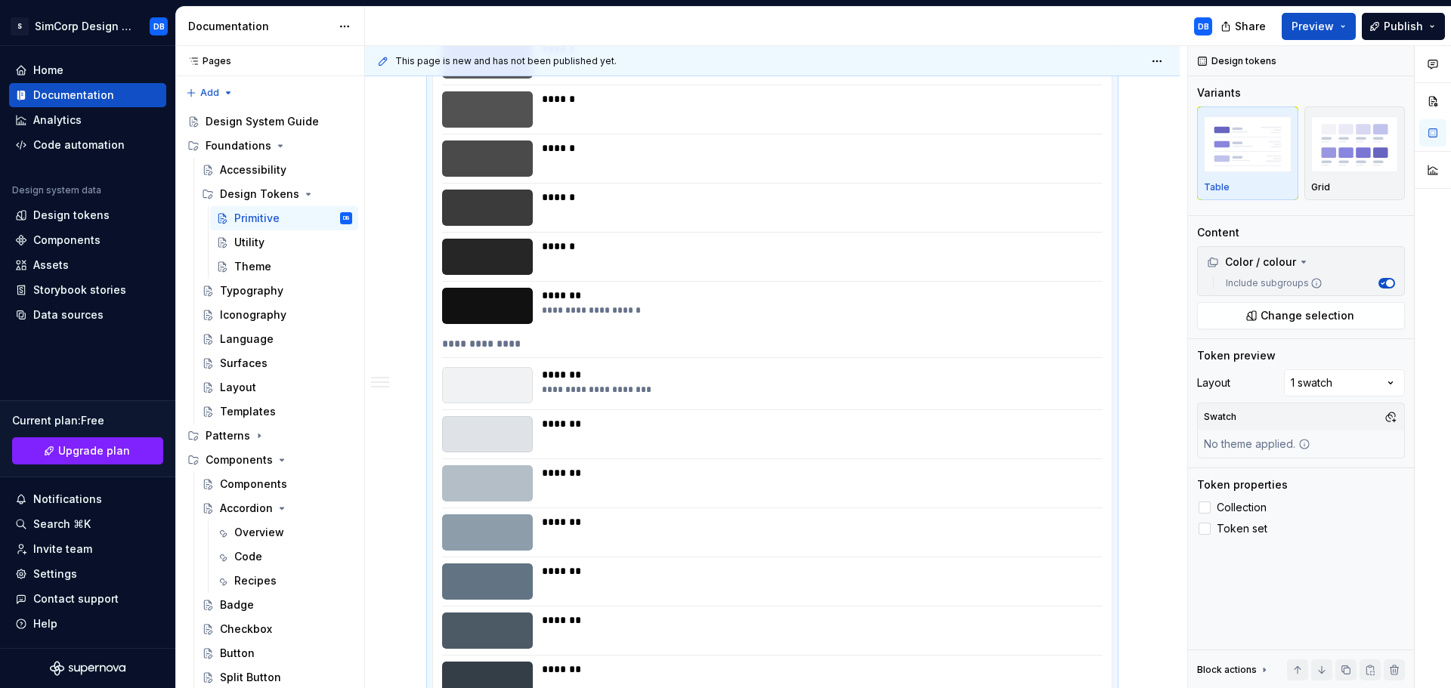
scroll to position [3565, 0]
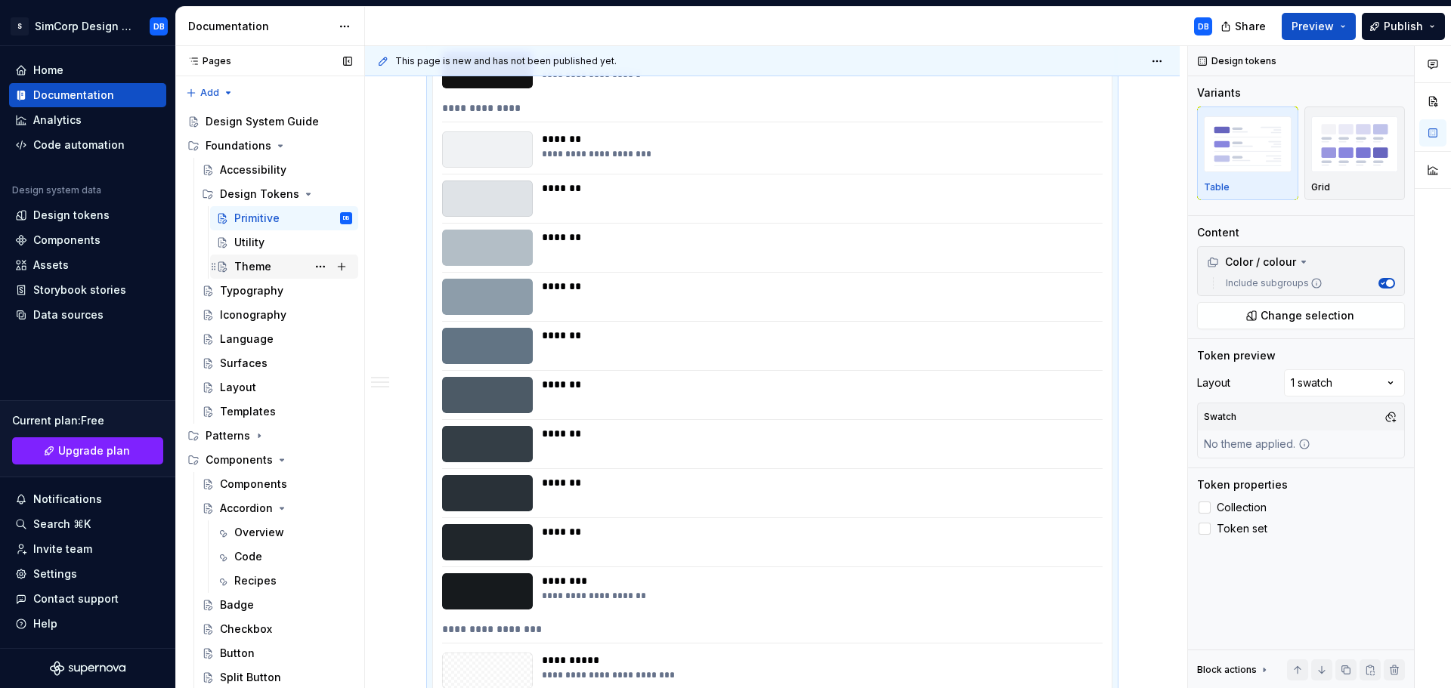
drag, startPoint x: 248, startPoint y: 264, endPoint x: 606, endPoint y: 229, distance: 360.0
click at [248, 264] on div "Theme" at bounding box center [252, 266] width 37 height 15
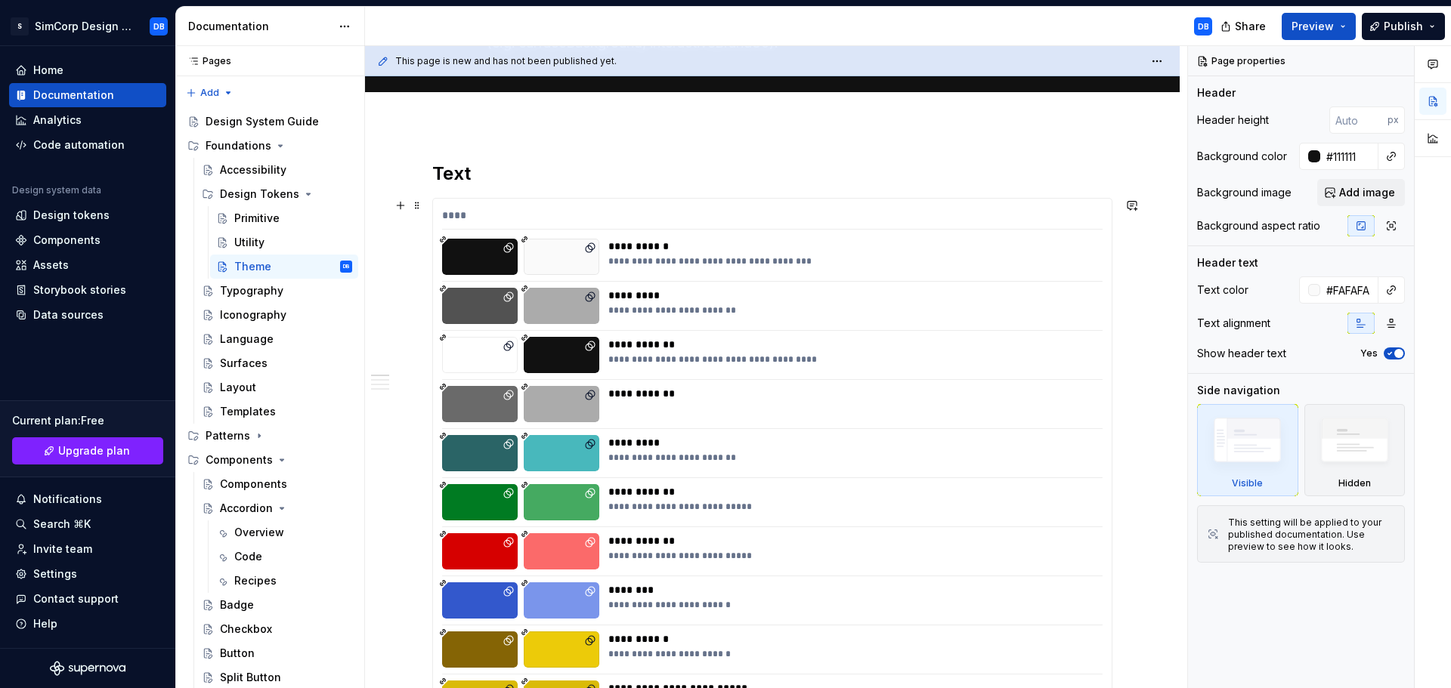
scroll to position [227, 0]
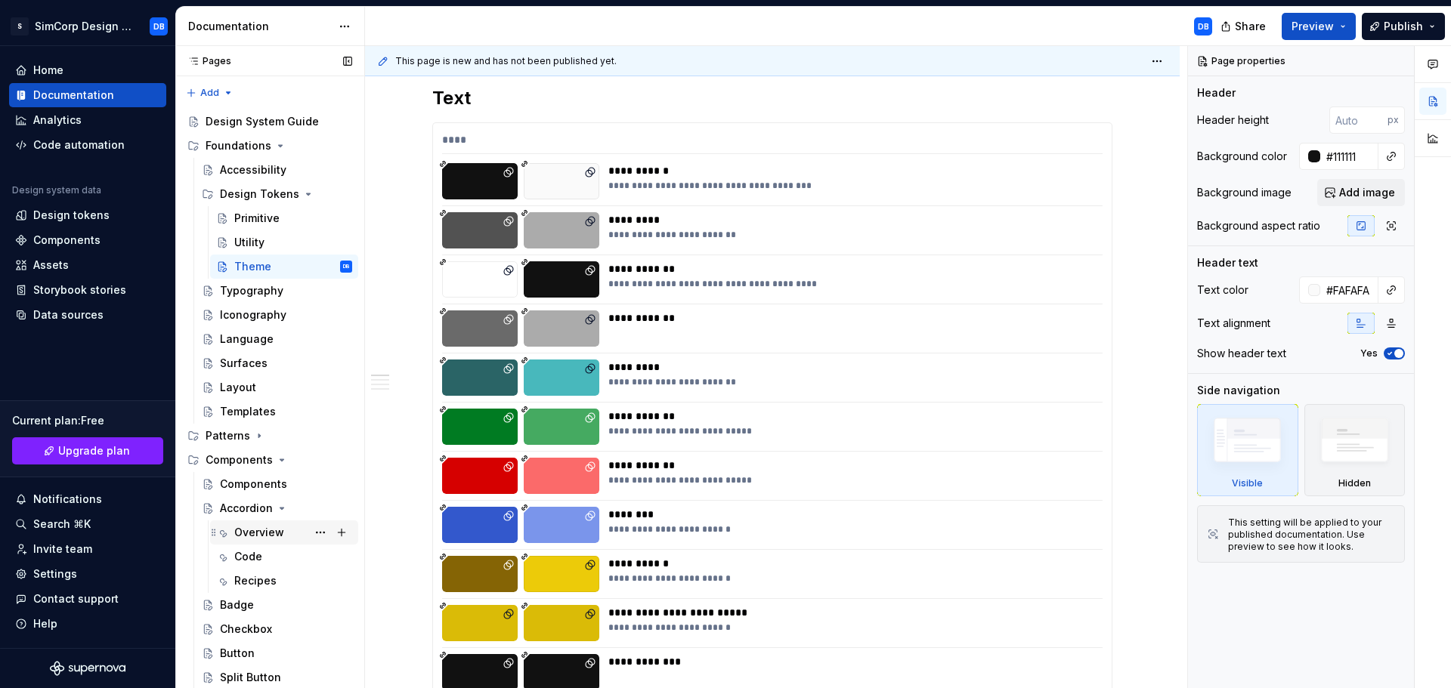
drag, startPoint x: 260, startPoint y: 534, endPoint x: 268, endPoint y: 534, distance: 8.3
click at [259, 534] on div "Overview" at bounding box center [259, 532] width 50 height 15
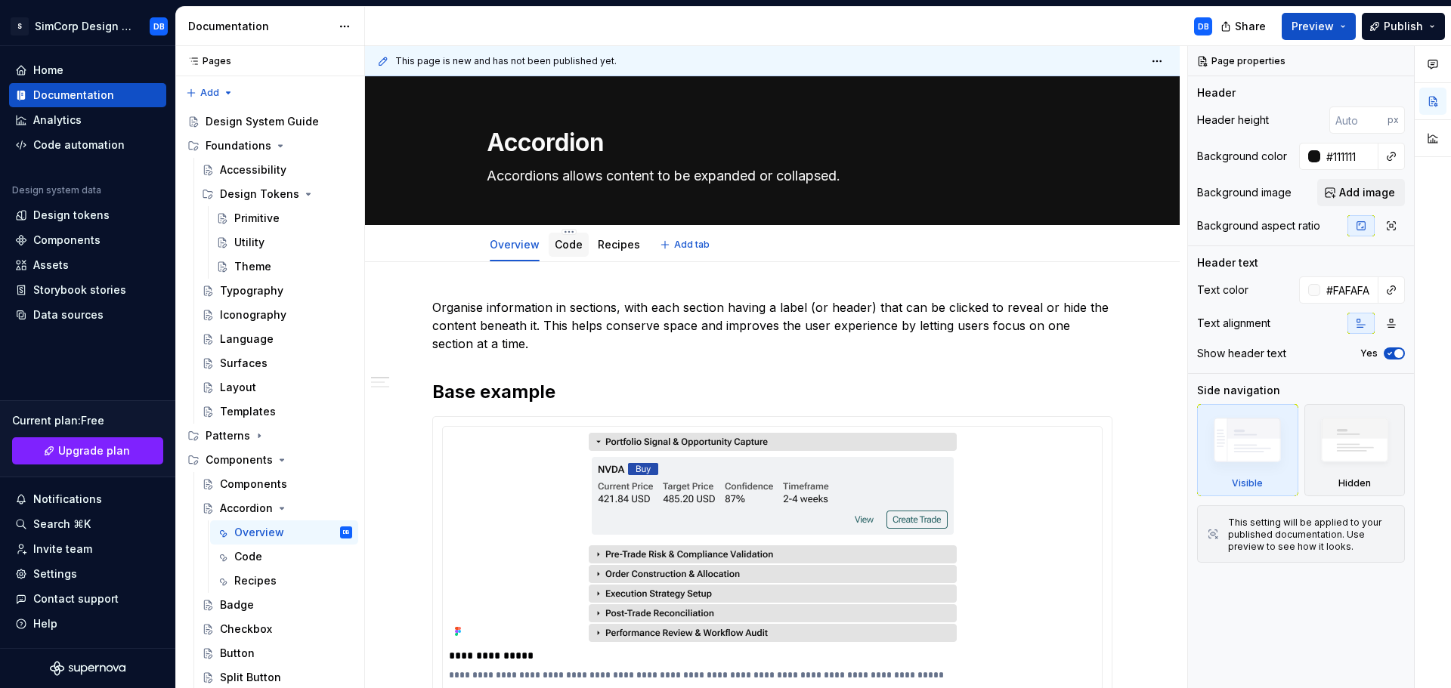
click at [568, 250] on link "Code" at bounding box center [569, 244] width 28 height 13
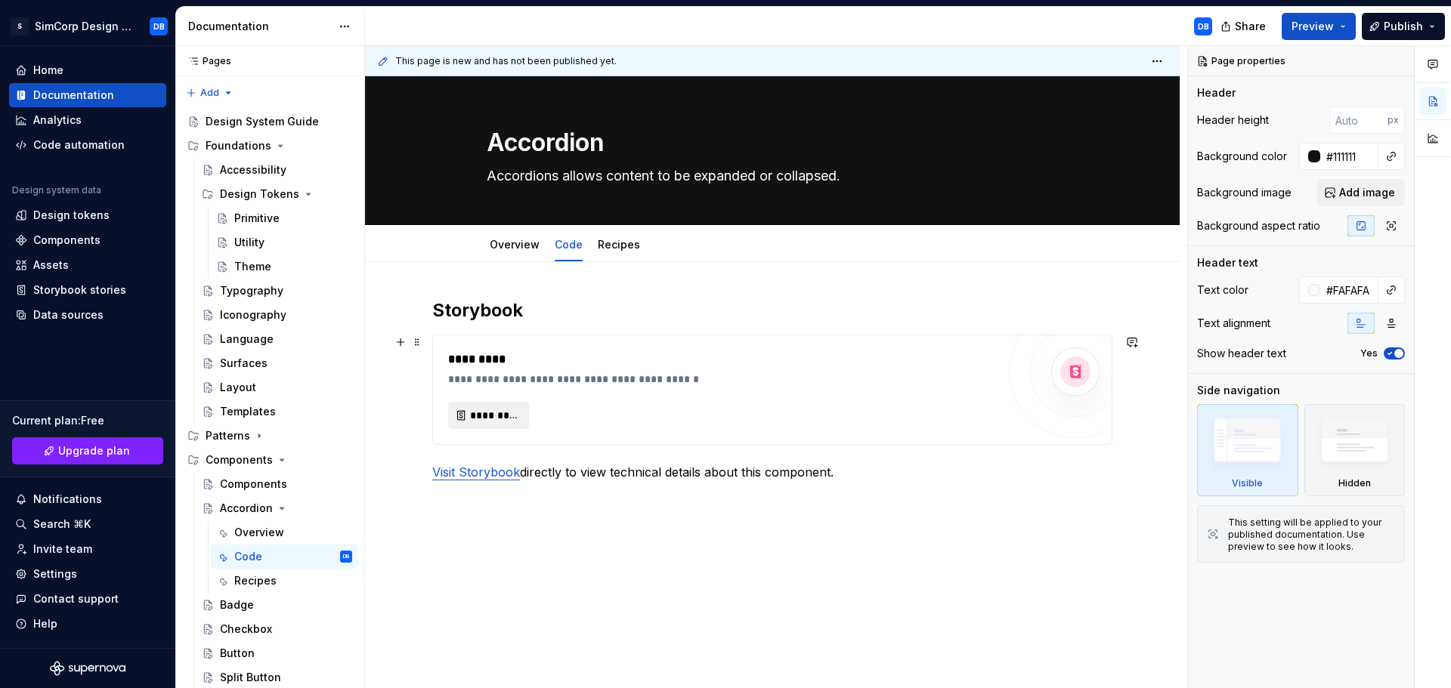
click at [508, 413] on span "*********" at bounding box center [494, 415] width 49 height 15
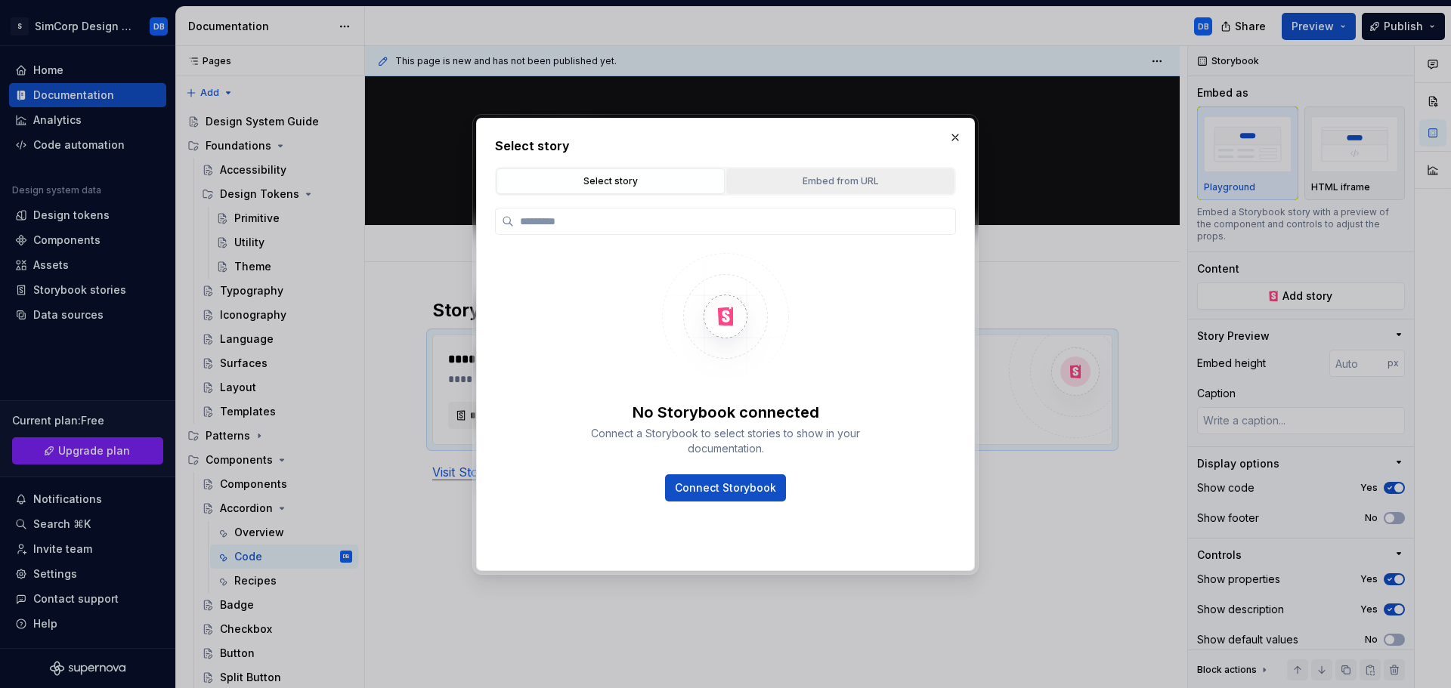
click at [831, 177] on div "Embed from URL" at bounding box center [841, 181] width 218 height 15
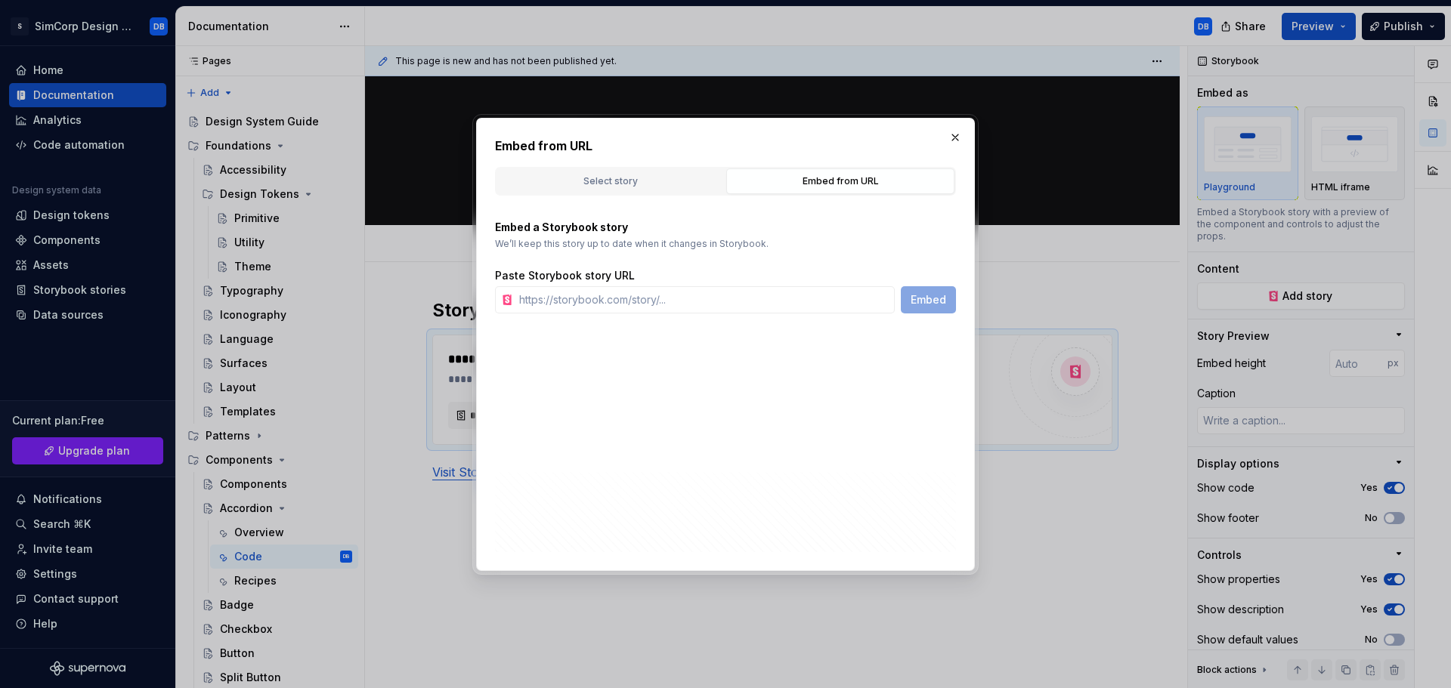
type textarea "*"
click at [605, 298] on input "text" at bounding box center [704, 299] width 382 height 27
paste input "[URL][DOMAIN_NAME][PERSON_NAME]"
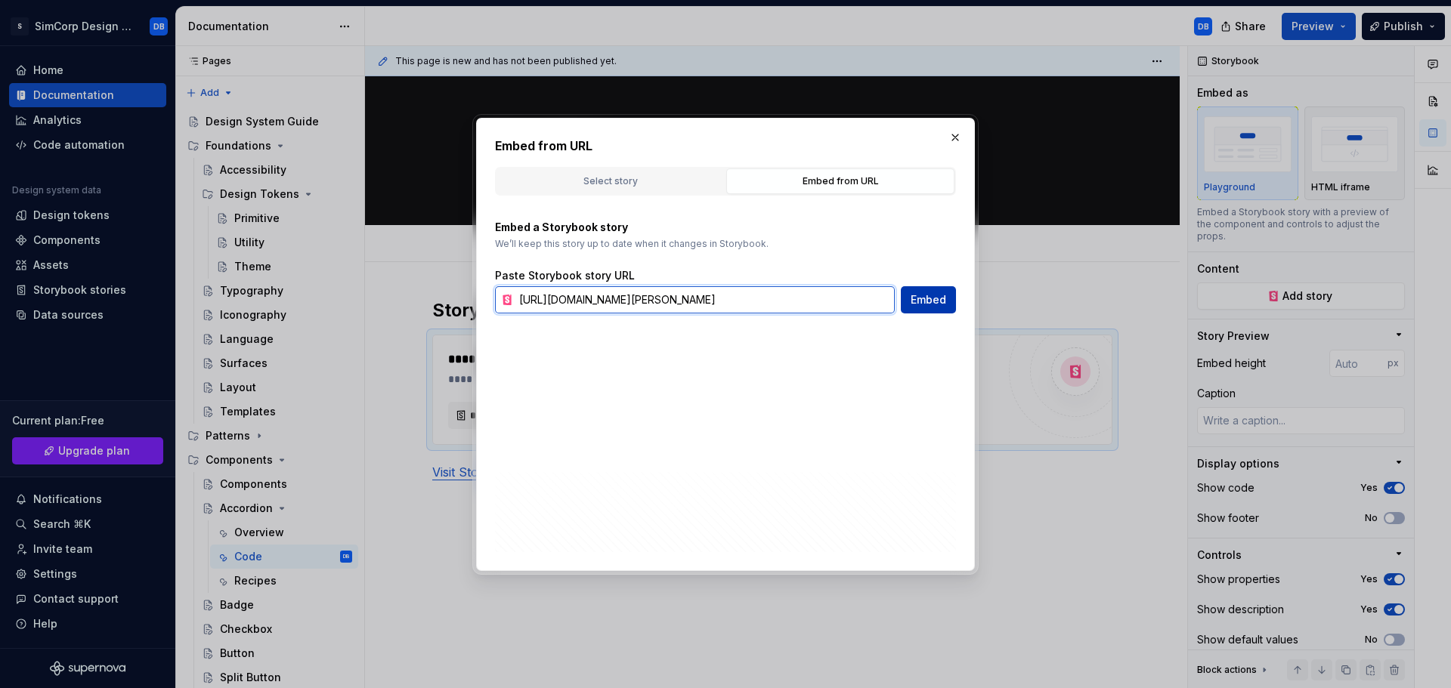
type input "[URL][DOMAIN_NAME][PERSON_NAME]"
click at [923, 296] on span "Embed" at bounding box center [929, 299] width 36 height 15
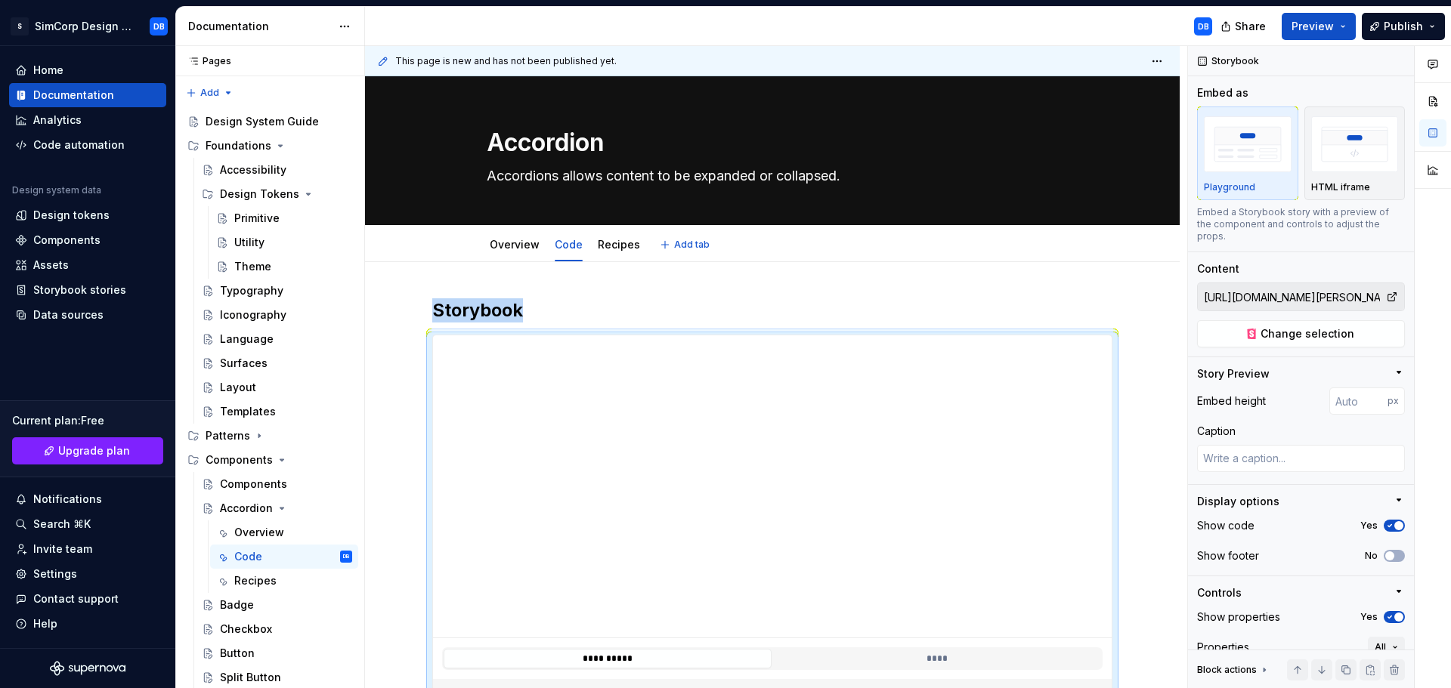
type textarea "*"
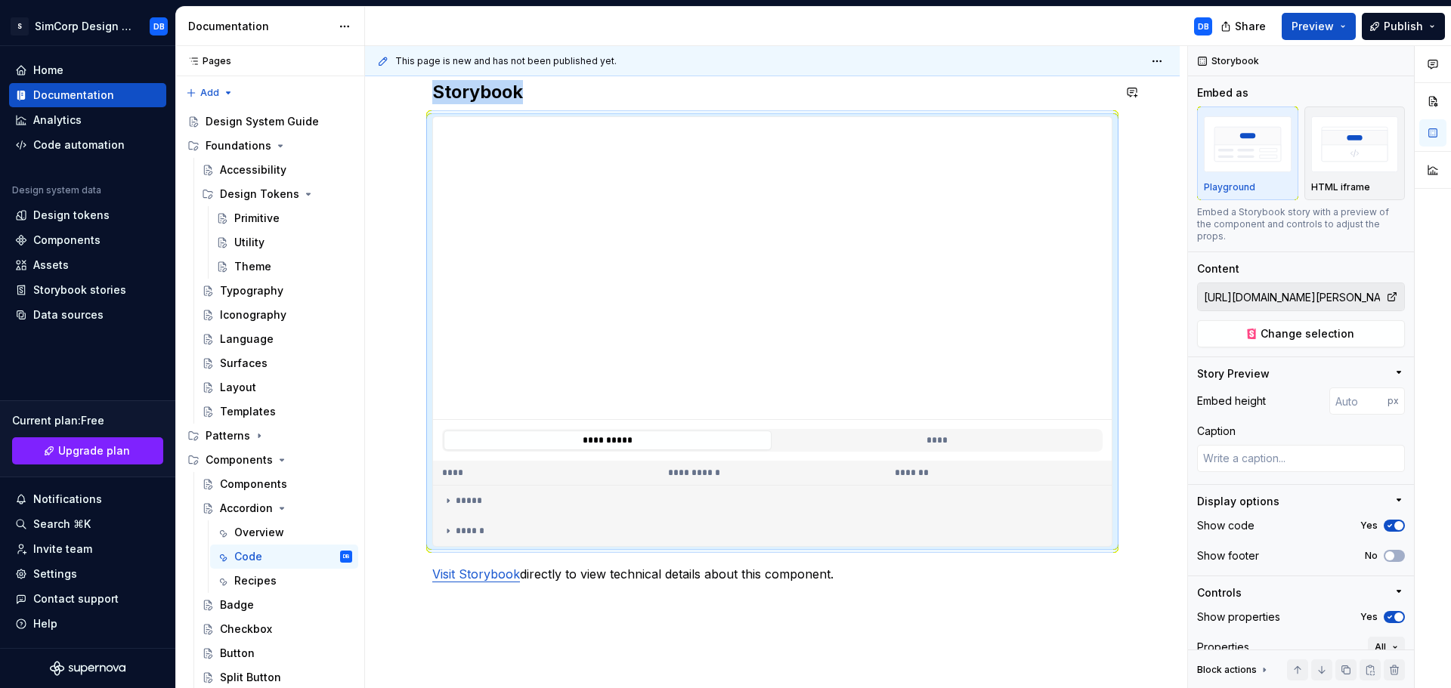
scroll to position [227, 0]
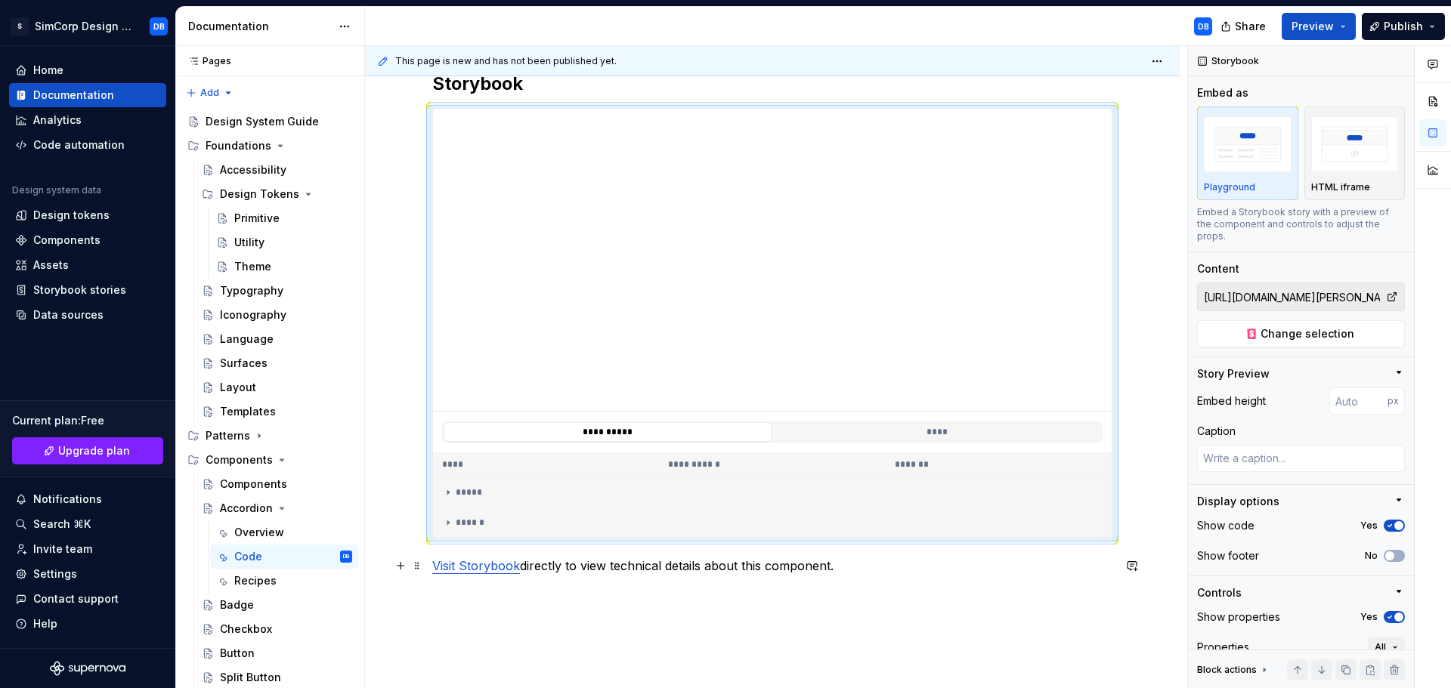
click at [606, 568] on p "Visit Storybook directly to view technical details about this component." at bounding box center [772, 566] width 680 height 18
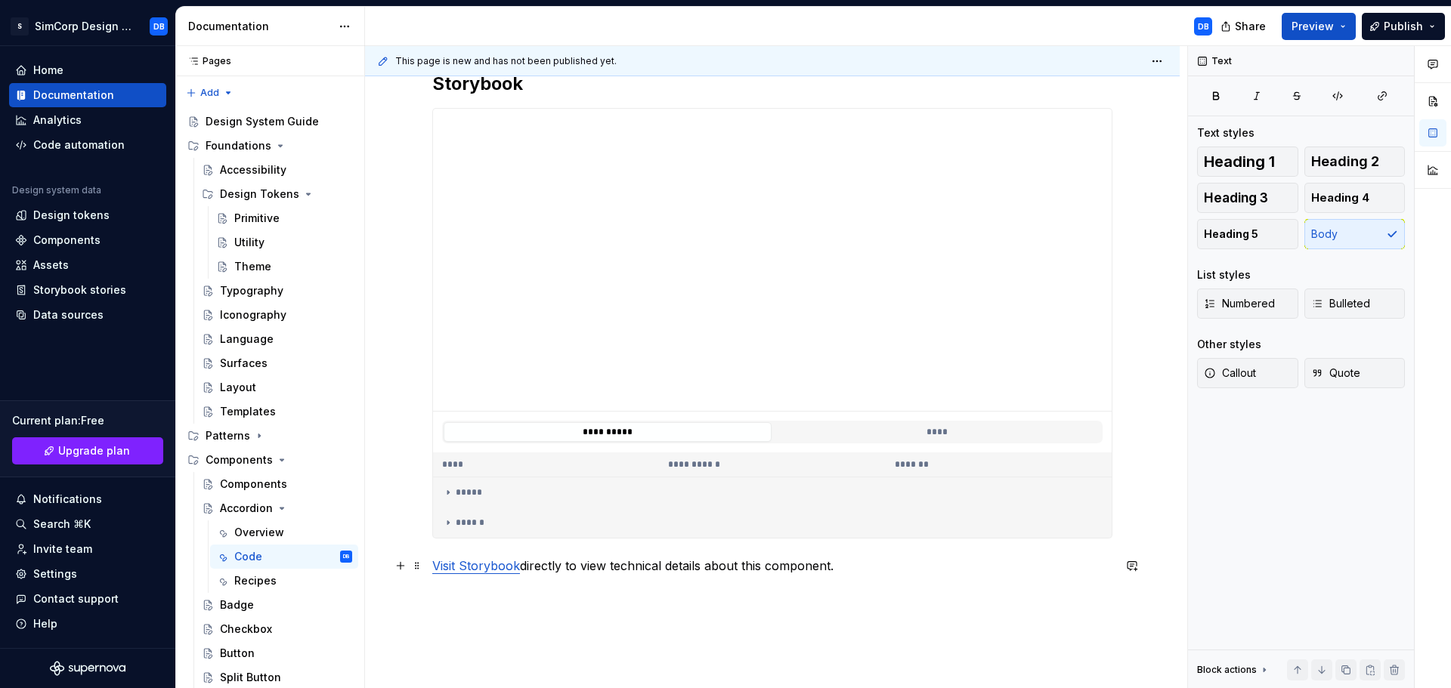
click at [613, 565] on p "Visit Storybook directly to view technical details about this component." at bounding box center [772, 566] width 680 height 18
click at [914, 563] on p "Visit Storybook directly to view all stories and technical details for this com…" at bounding box center [772, 566] width 680 height 18
click at [416, 567] on span at bounding box center [417, 565] width 12 height 21
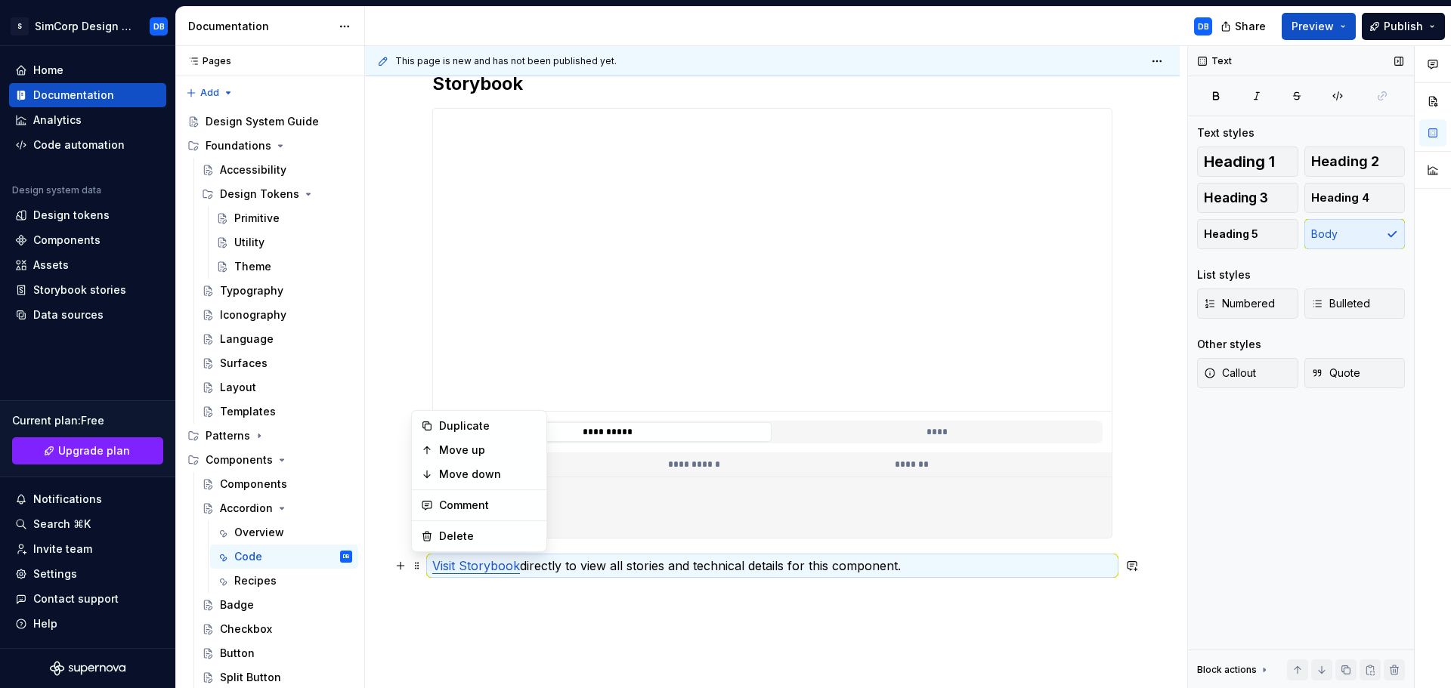
click at [1232, 673] on div "Block actions" at bounding box center [1227, 670] width 60 height 12
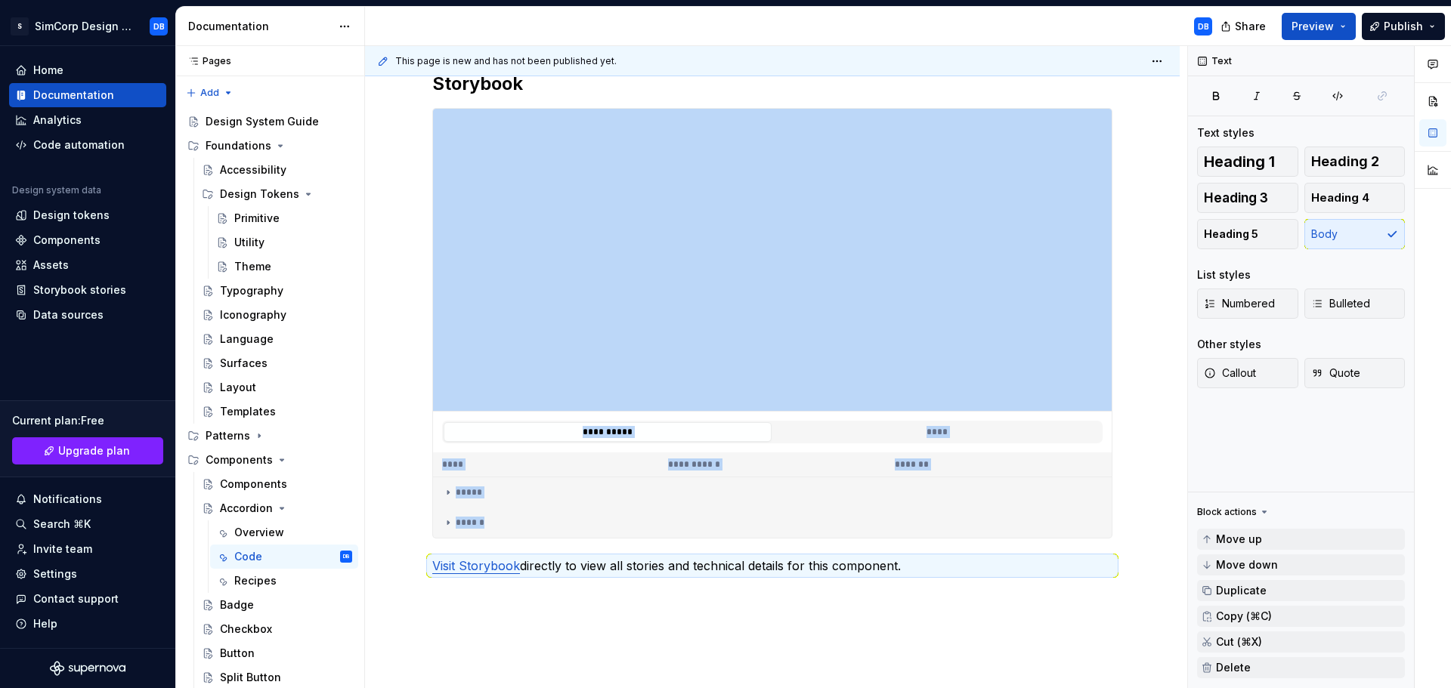
click at [855, 633] on div "**********" at bounding box center [772, 431] width 815 height 791
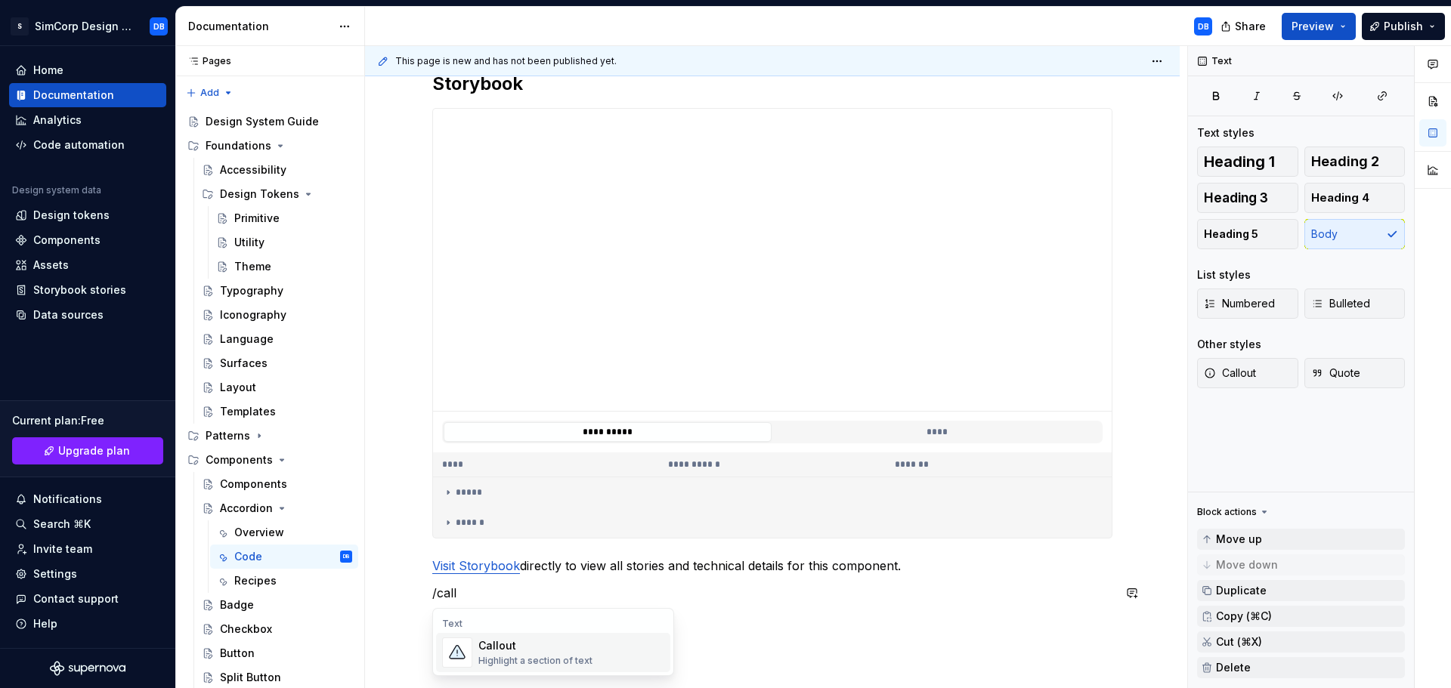
click at [502, 663] on div "Highlight a section of text" at bounding box center [535, 661] width 114 height 12
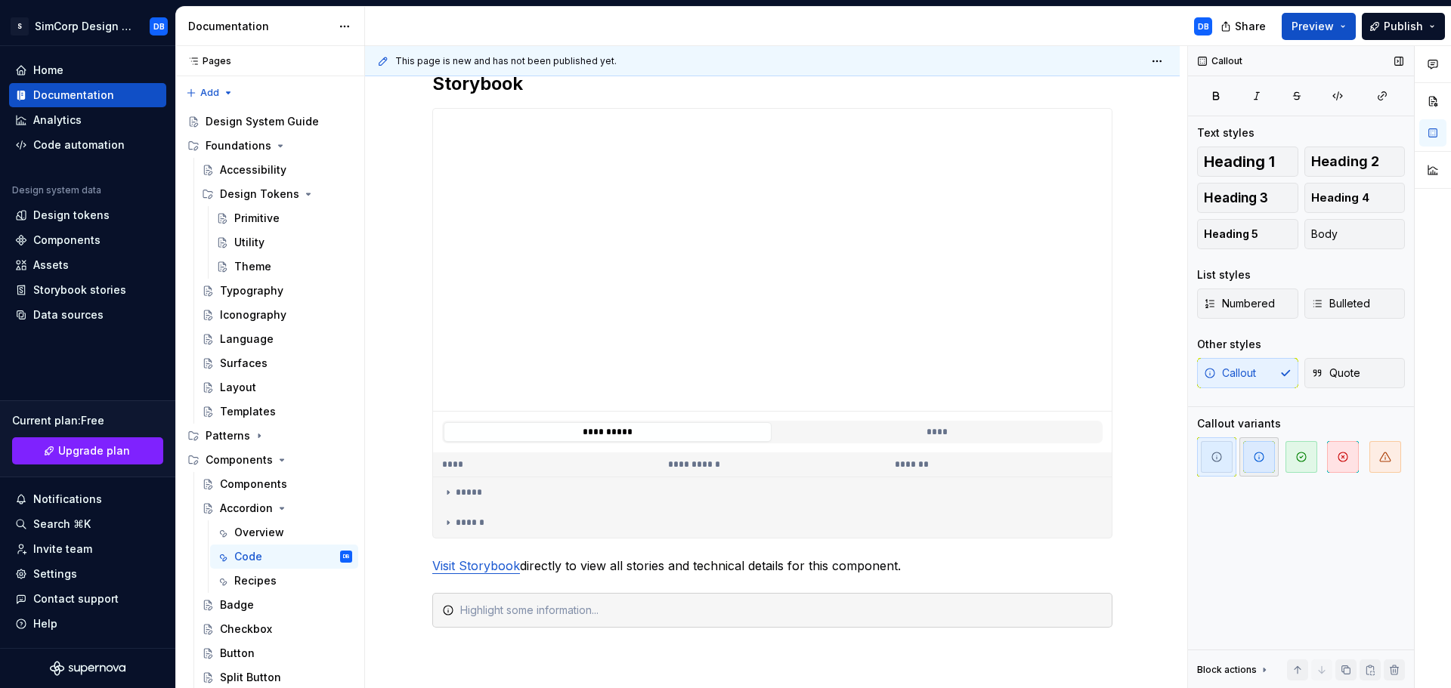
click at [1254, 451] on icon "button" at bounding box center [1259, 457] width 12 height 12
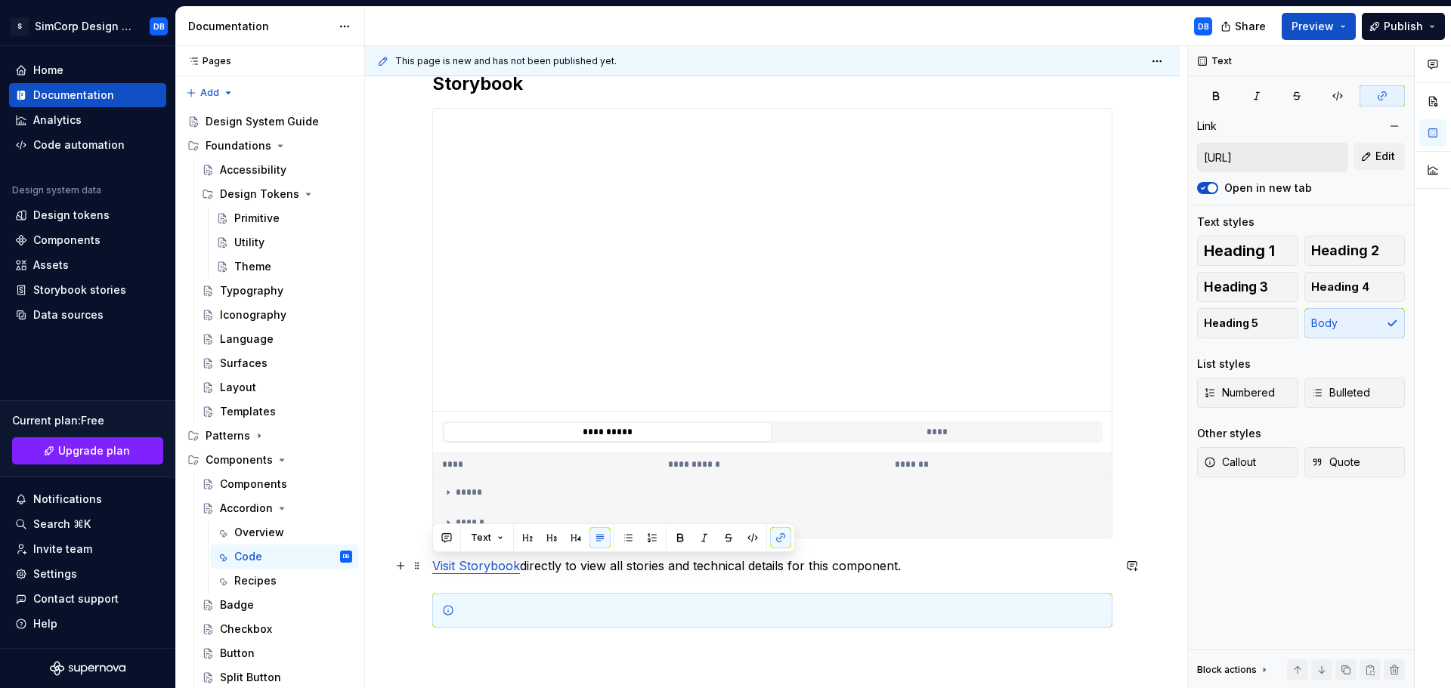
drag, startPoint x: 907, startPoint y: 566, endPoint x: 428, endPoint y: 574, distance: 479.2
click at [428, 574] on div "**********" at bounding box center [772, 444] width 815 height 817
copy p "Visit Storybook directly to view all stories and technical details for this com…"
click at [525, 611] on div at bounding box center [781, 610] width 642 height 15
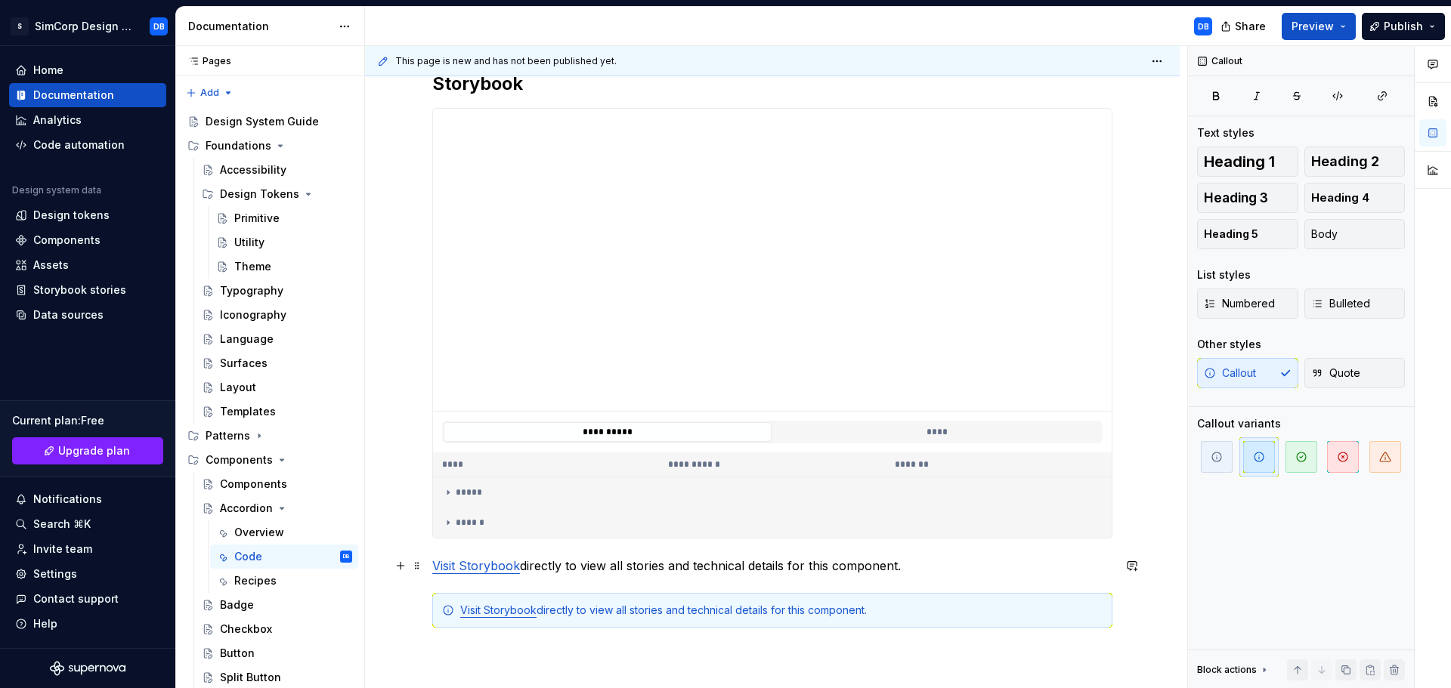
click at [943, 574] on p "Visit Storybook directly to view all stories and technical details for this com…" at bounding box center [772, 566] width 680 height 18
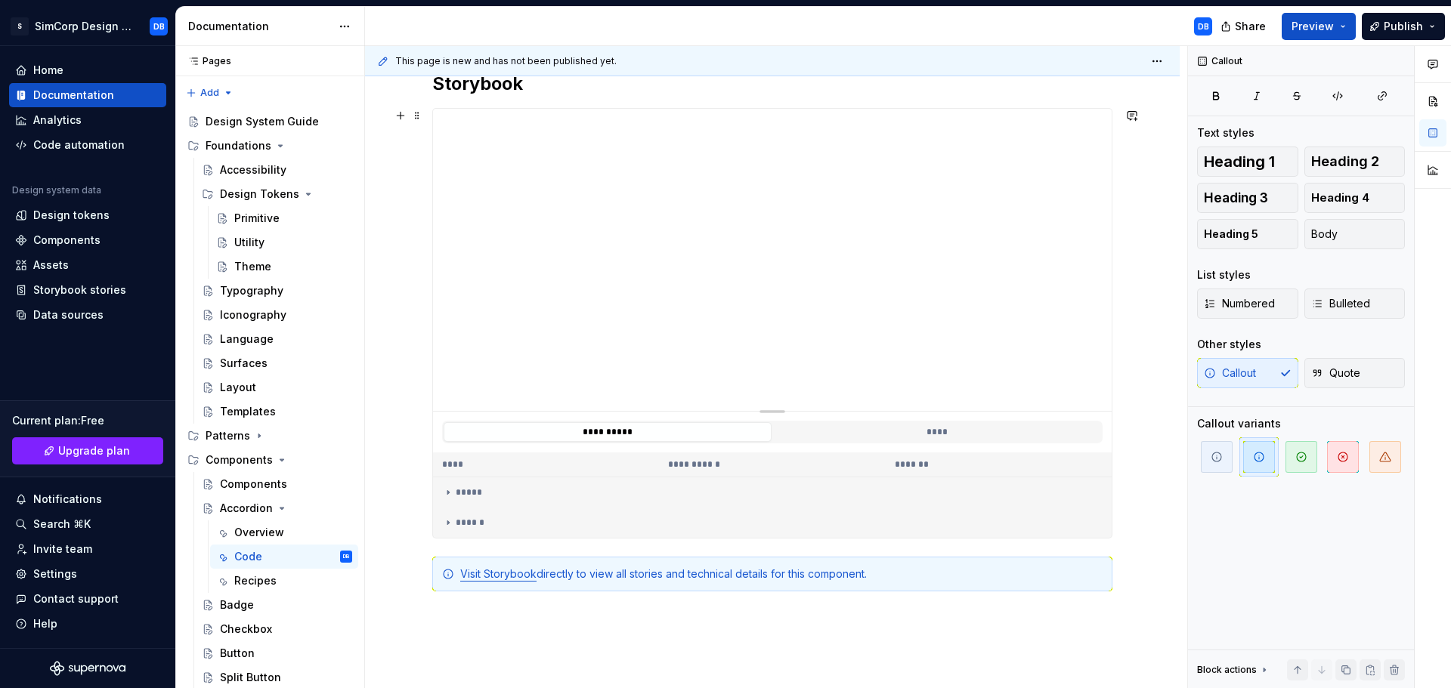
drag, startPoint x: 417, startPoint y: 572, endPoint x: 450, endPoint y: 113, distance: 459.9
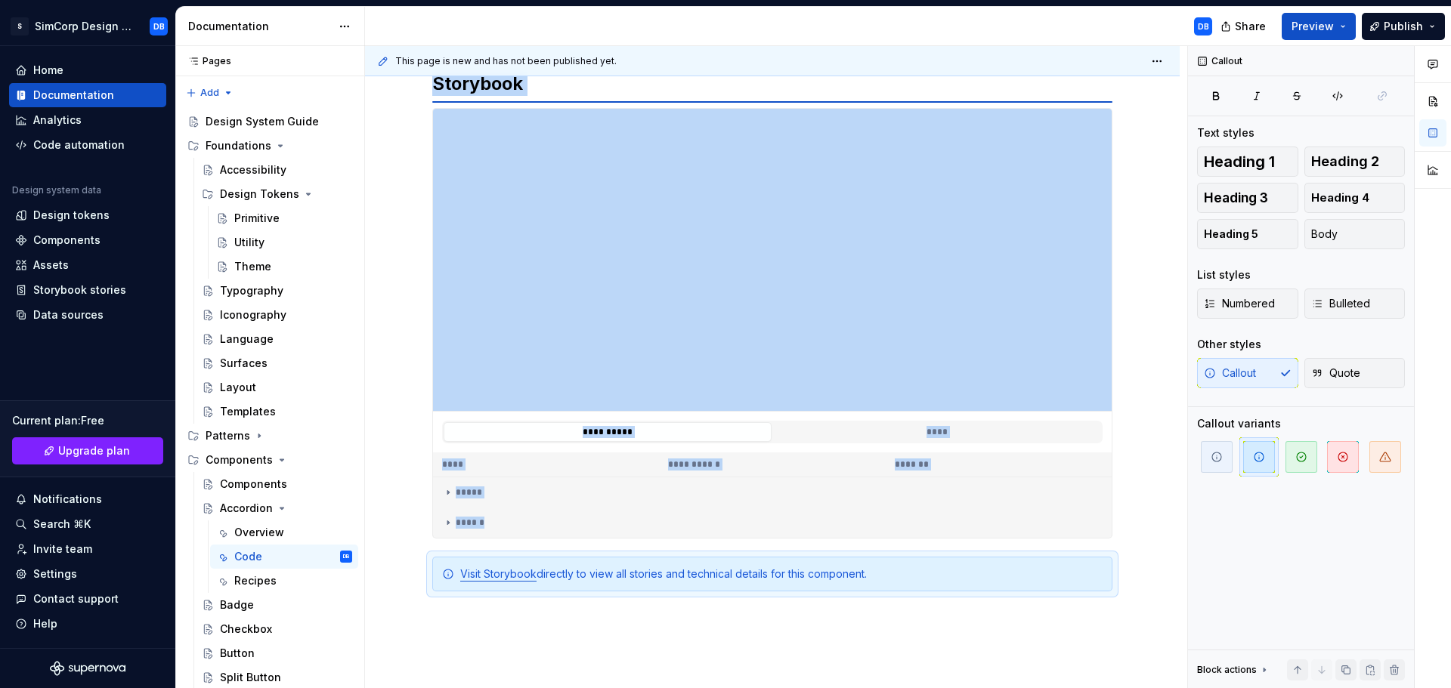
scroll to position [0, 0]
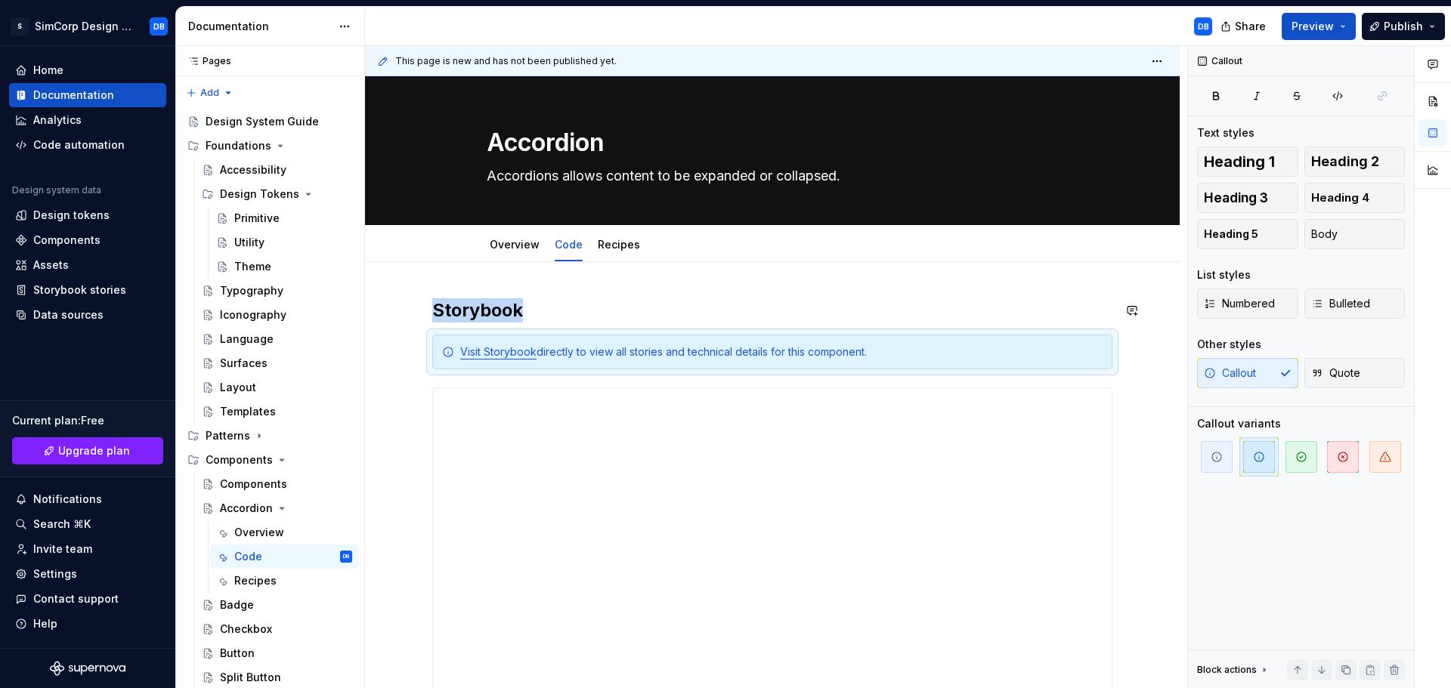
click at [861, 291] on div "**********" at bounding box center [772, 652] width 815 height 781
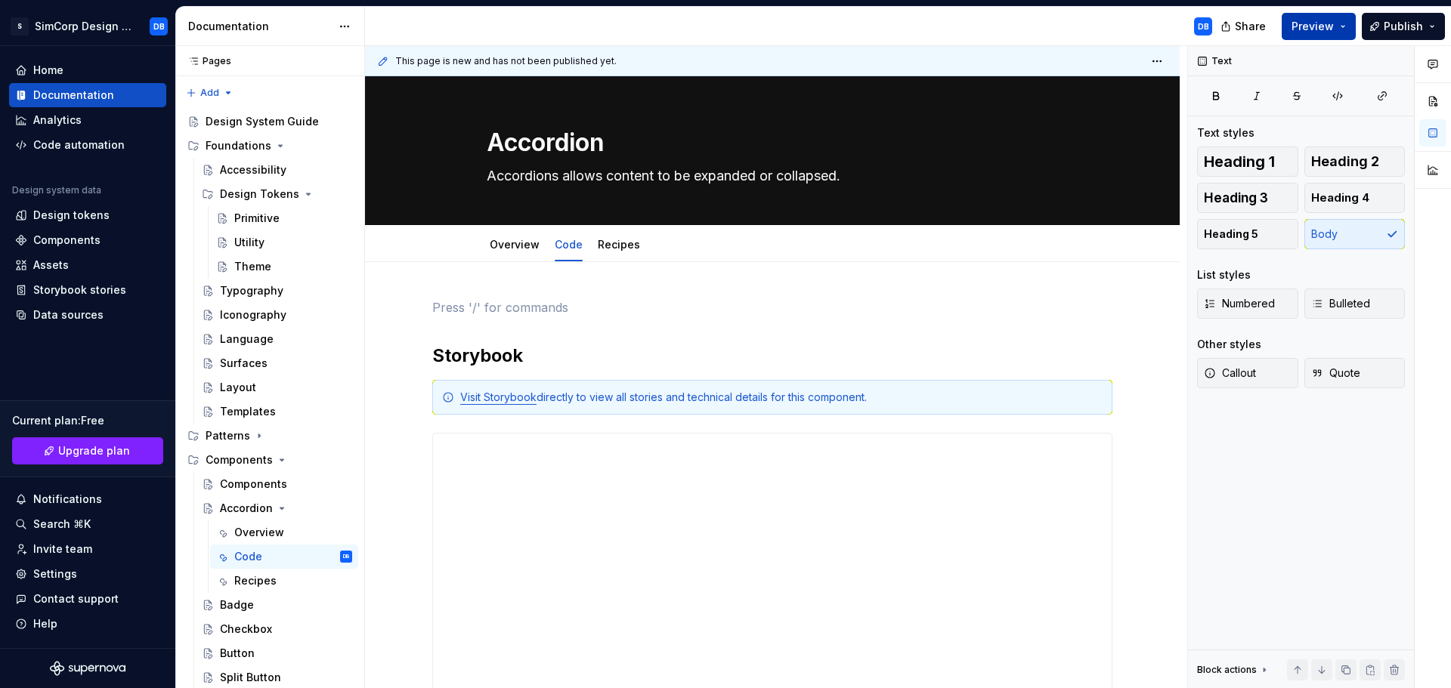
click at [1300, 25] on span "Preview" at bounding box center [1312, 26] width 42 height 15
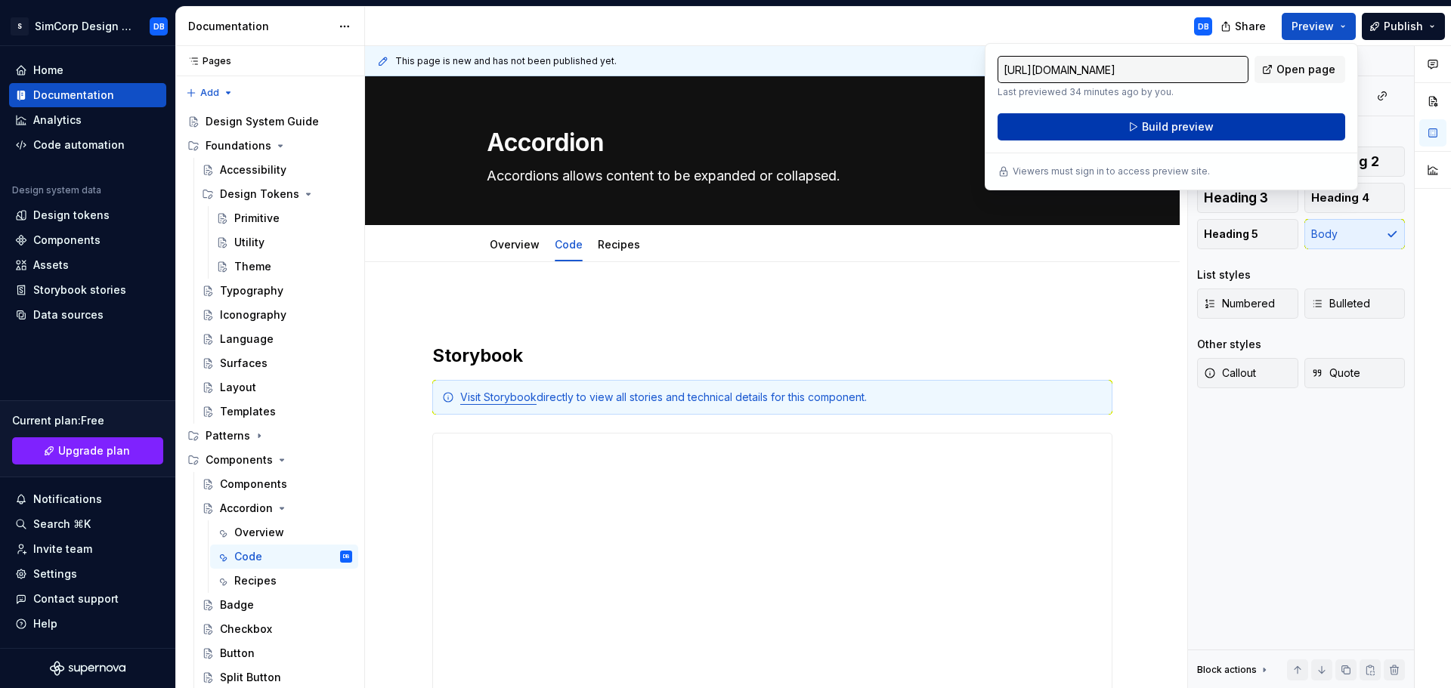
click at [1142, 124] on button "Build preview" at bounding box center [1172, 126] width 348 height 27
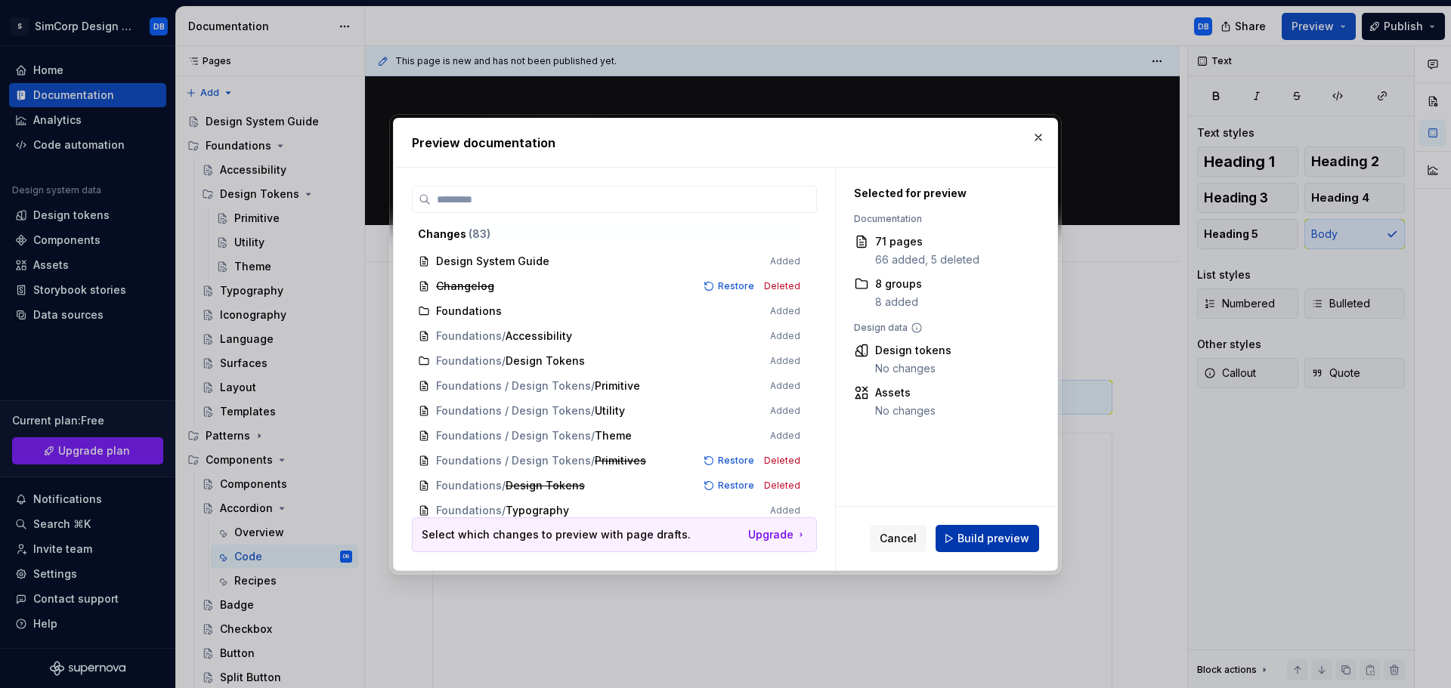
click at [989, 541] on span "Build preview" at bounding box center [993, 538] width 72 height 15
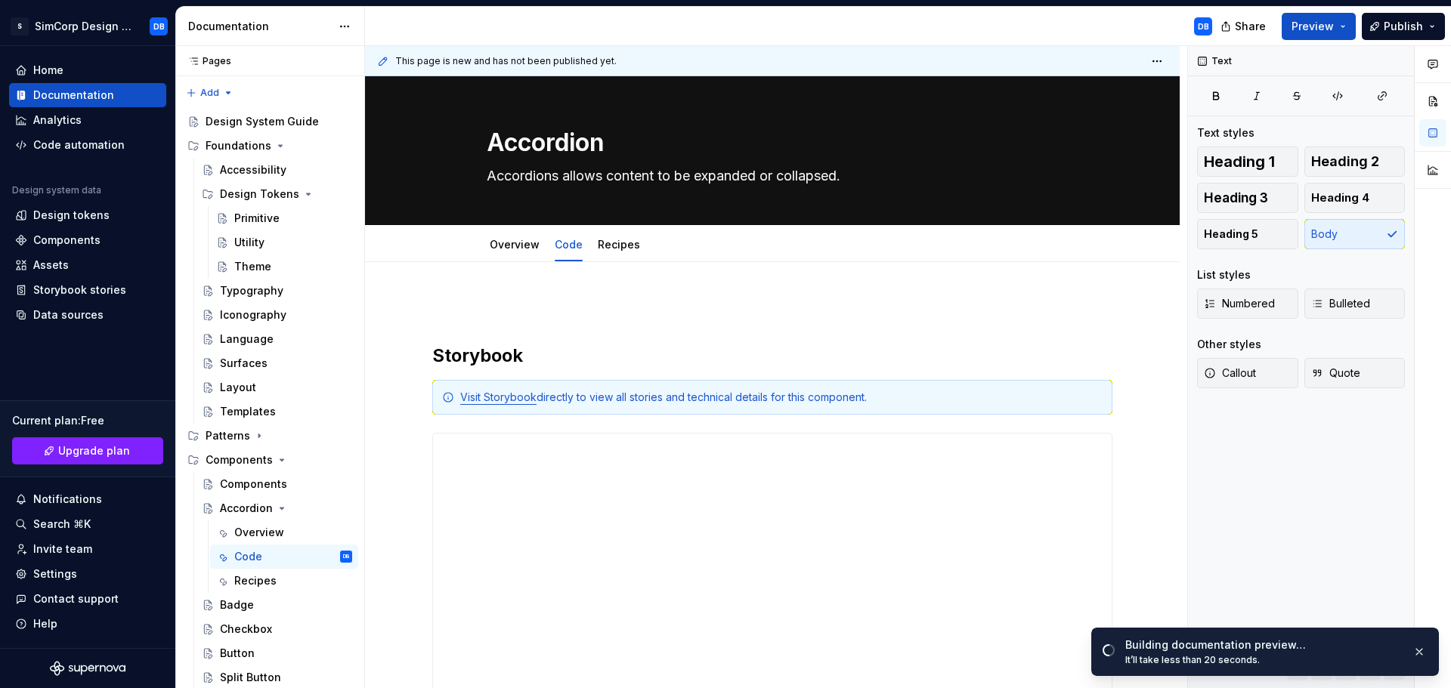
click at [540, 294] on div "**********" at bounding box center [772, 675] width 815 height 826
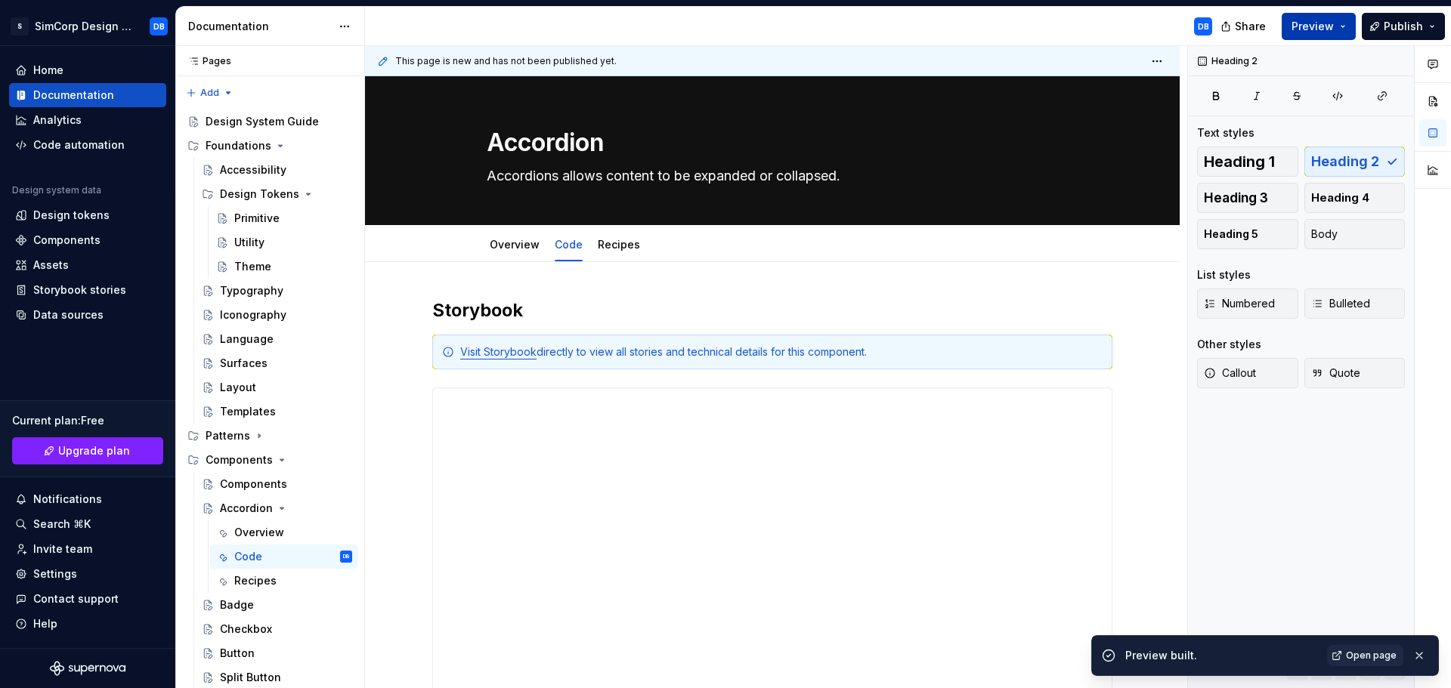
click at [1321, 30] on span "Preview" at bounding box center [1312, 26] width 42 height 15
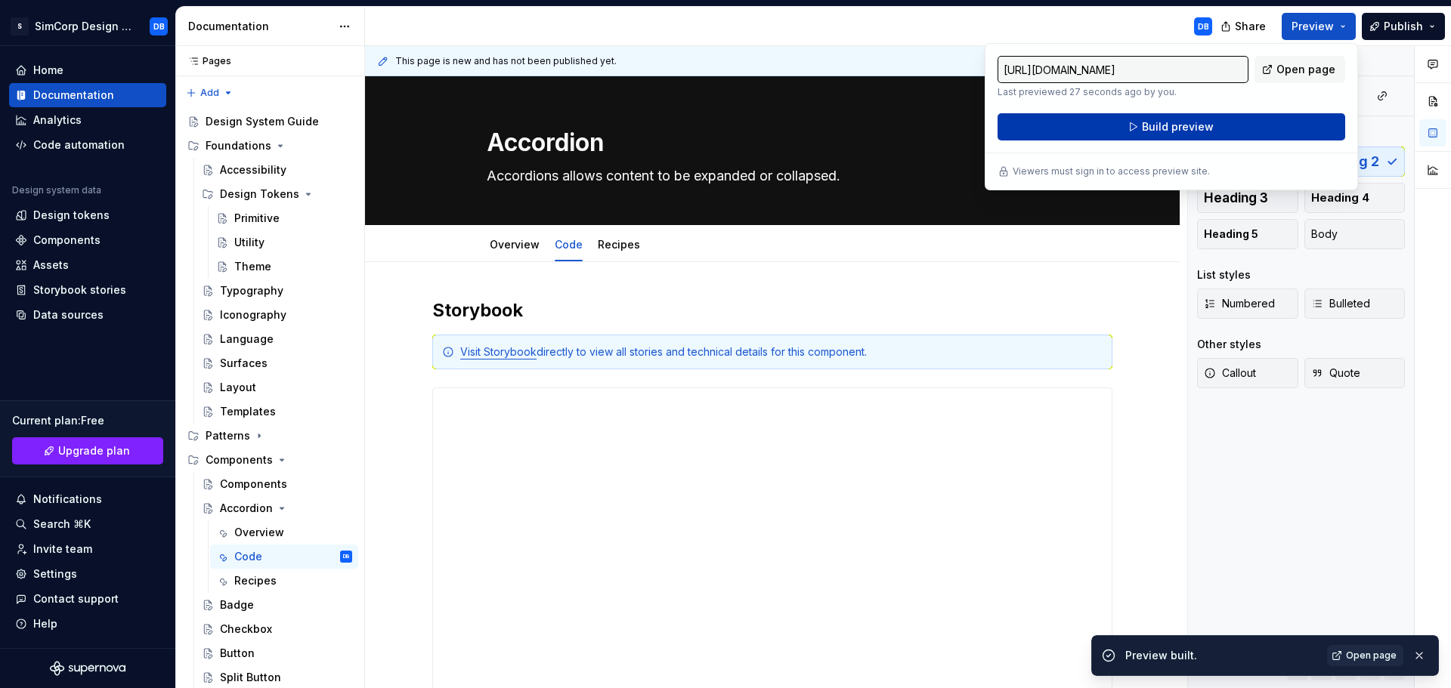
click at [1171, 124] on span "Build preview" at bounding box center [1178, 126] width 72 height 15
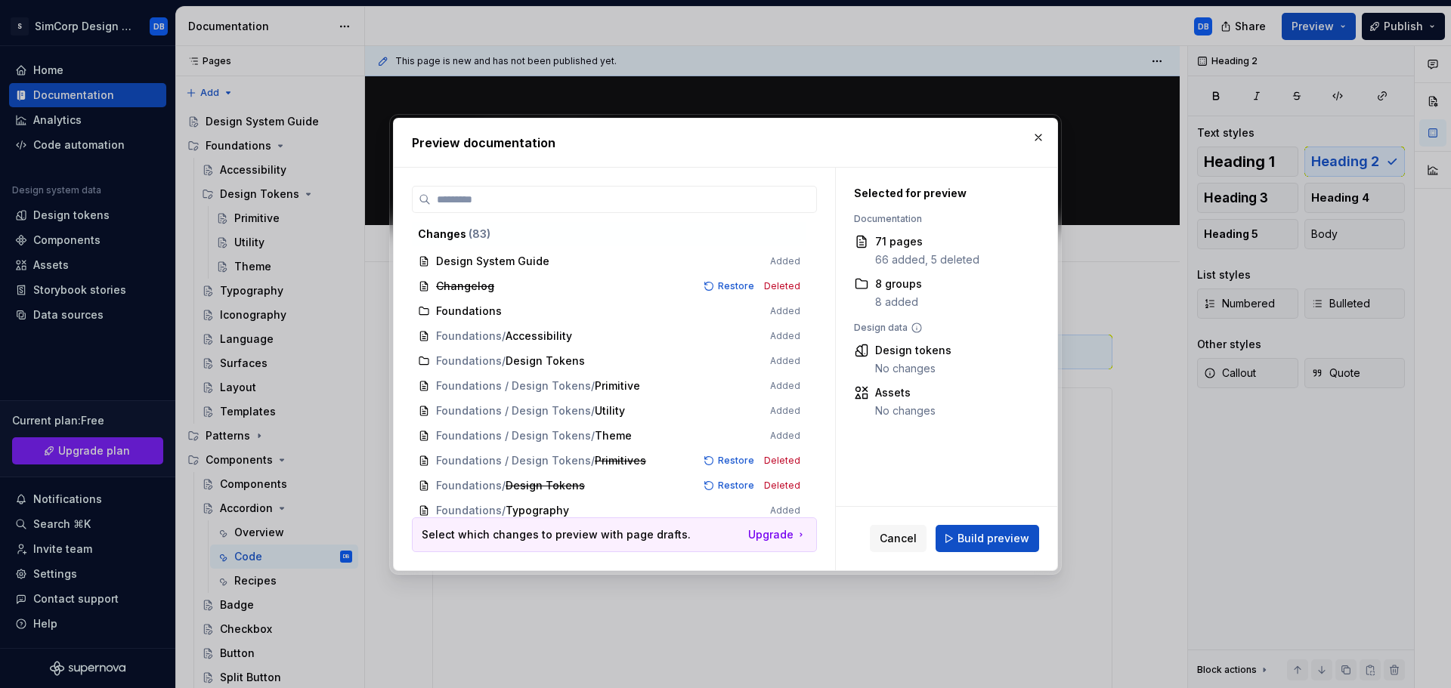
drag, startPoint x: 973, startPoint y: 534, endPoint x: 969, endPoint y: 479, distance: 54.5
click at [969, 479] on div "Selected for preview Documentation 71 pages 66 added, 5 deleted 8 groups 8 adde…" at bounding box center [946, 369] width 221 height 403
click at [528, 336] on span "Foundations / Accessibility Added" at bounding box center [609, 336] width 394 height 25
click at [580, 333] on span "Foundations / Accessibility Added" at bounding box center [609, 336] width 394 height 25
click at [693, 331] on span "Foundations / Accessibility Added" at bounding box center [609, 336] width 394 height 25
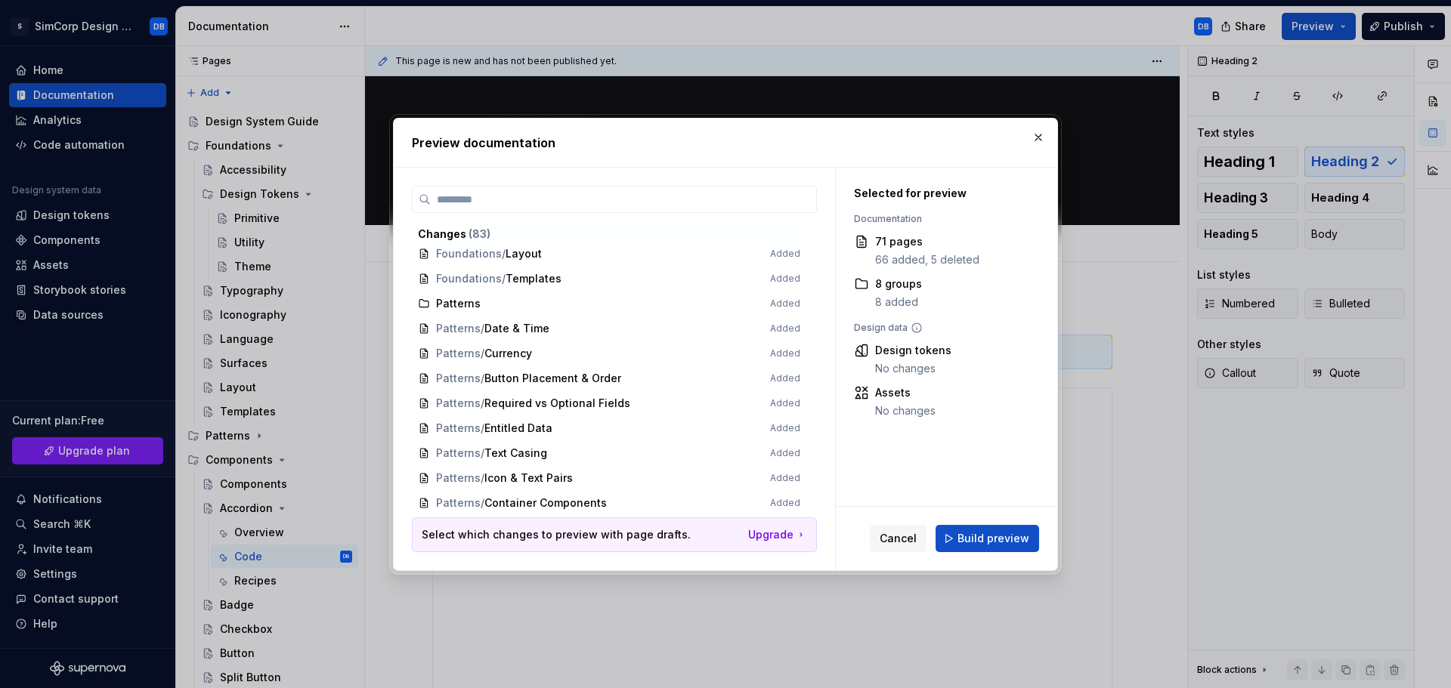
scroll to position [378, 0]
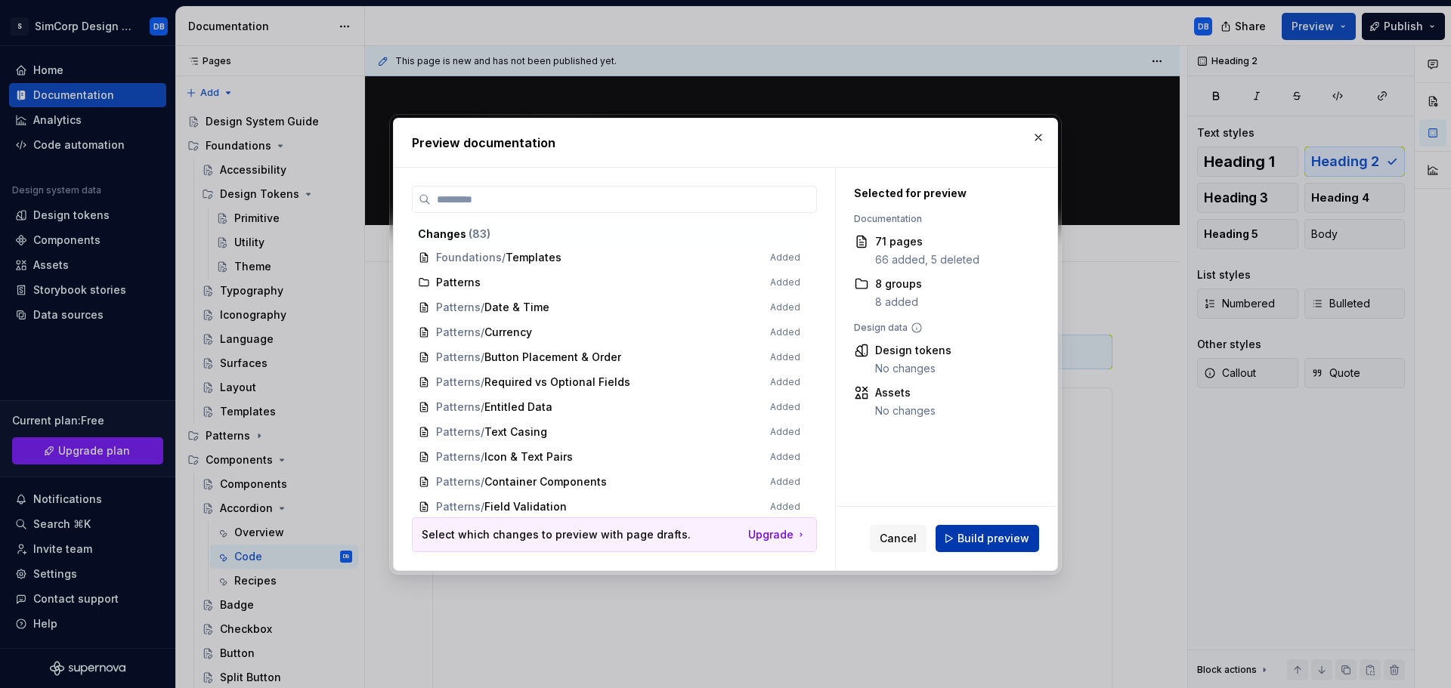
click at [985, 534] on span "Build preview" at bounding box center [993, 538] width 72 height 15
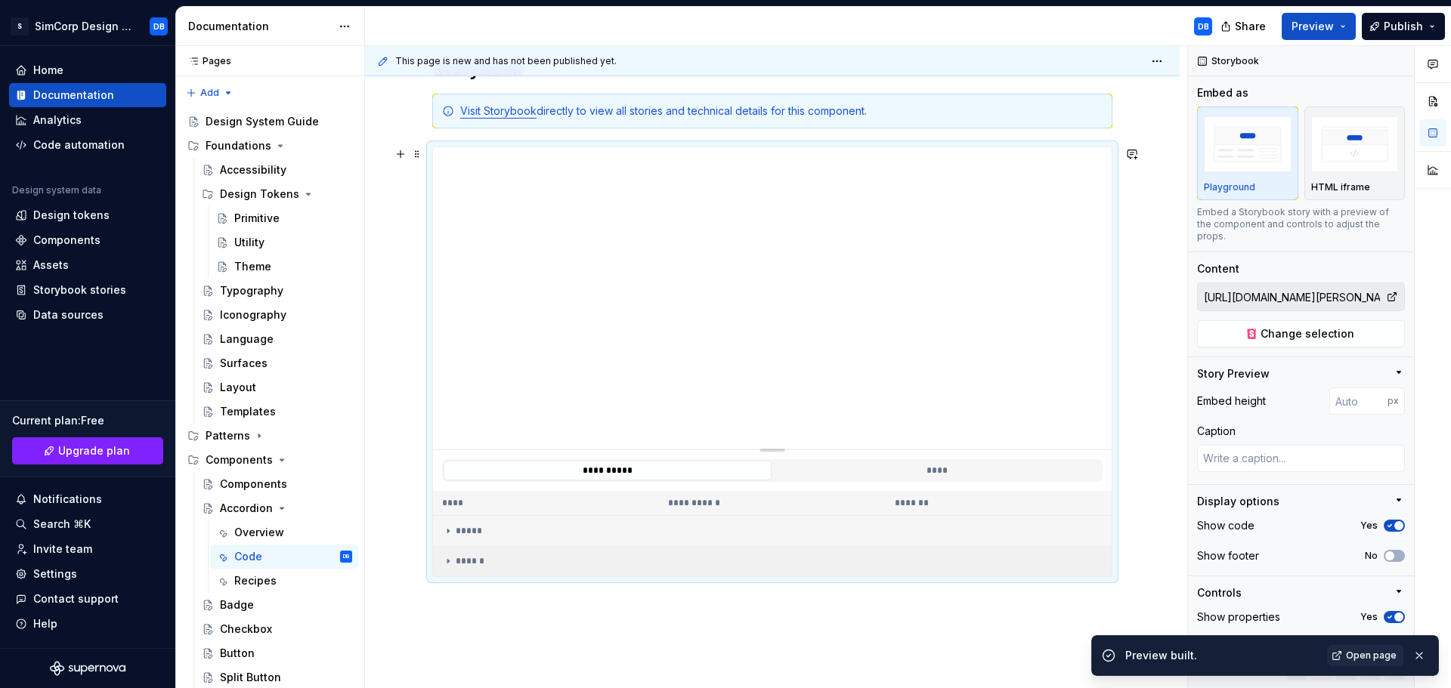
scroll to position [354, 0]
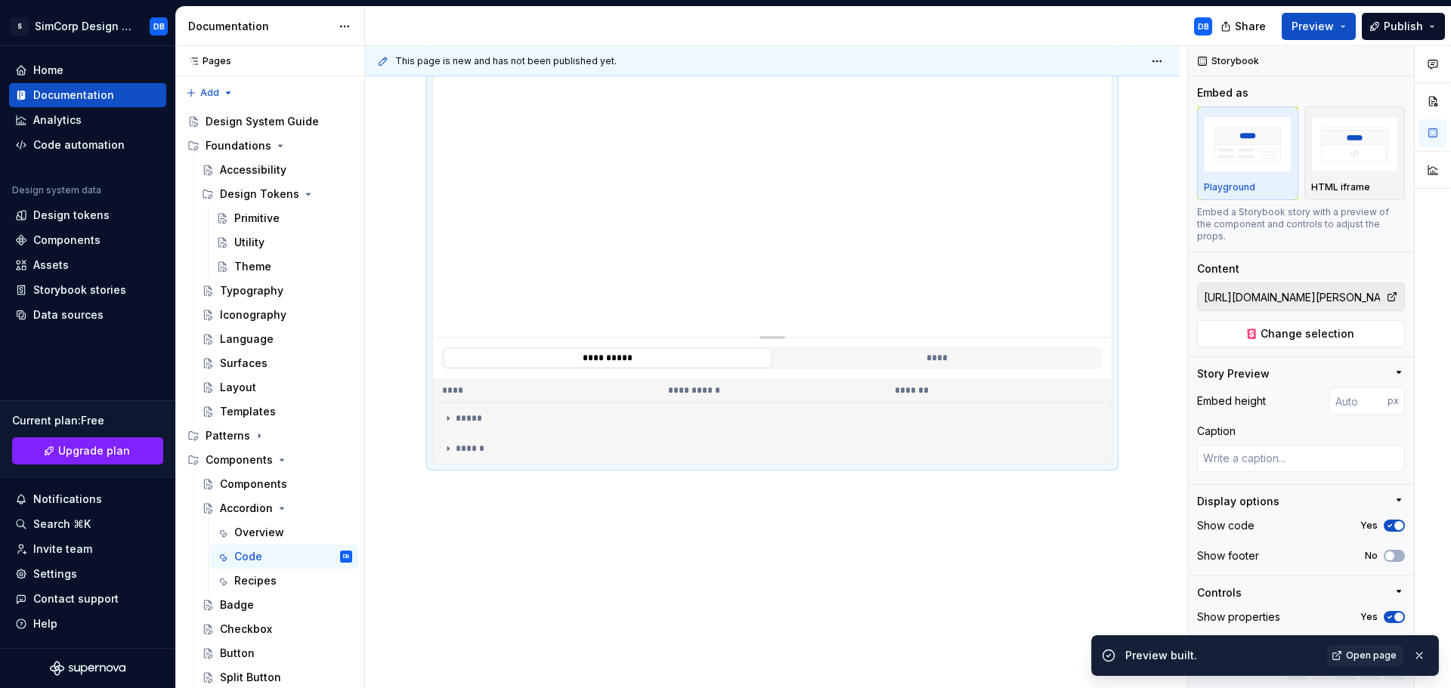
click at [577, 519] on div "**********" at bounding box center [772, 299] width 815 height 781
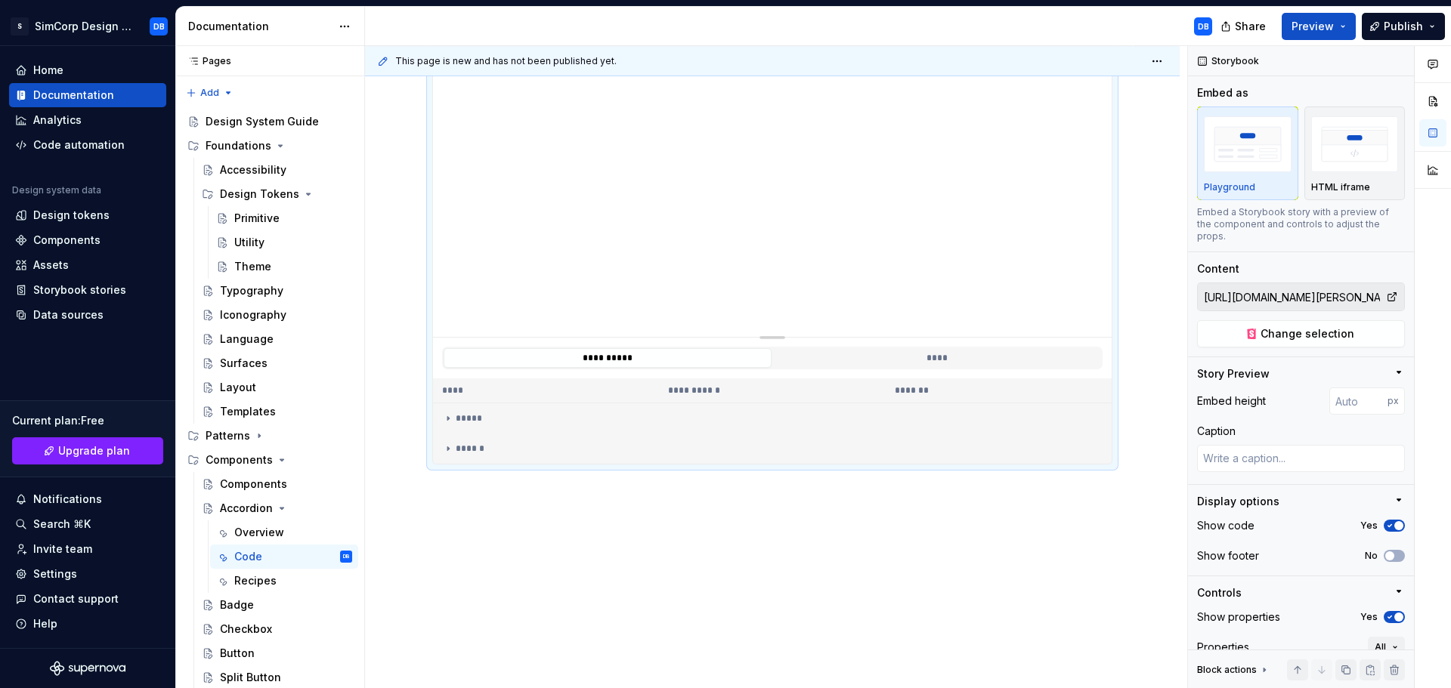
click at [537, 531] on div "**********" at bounding box center [772, 299] width 815 height 781
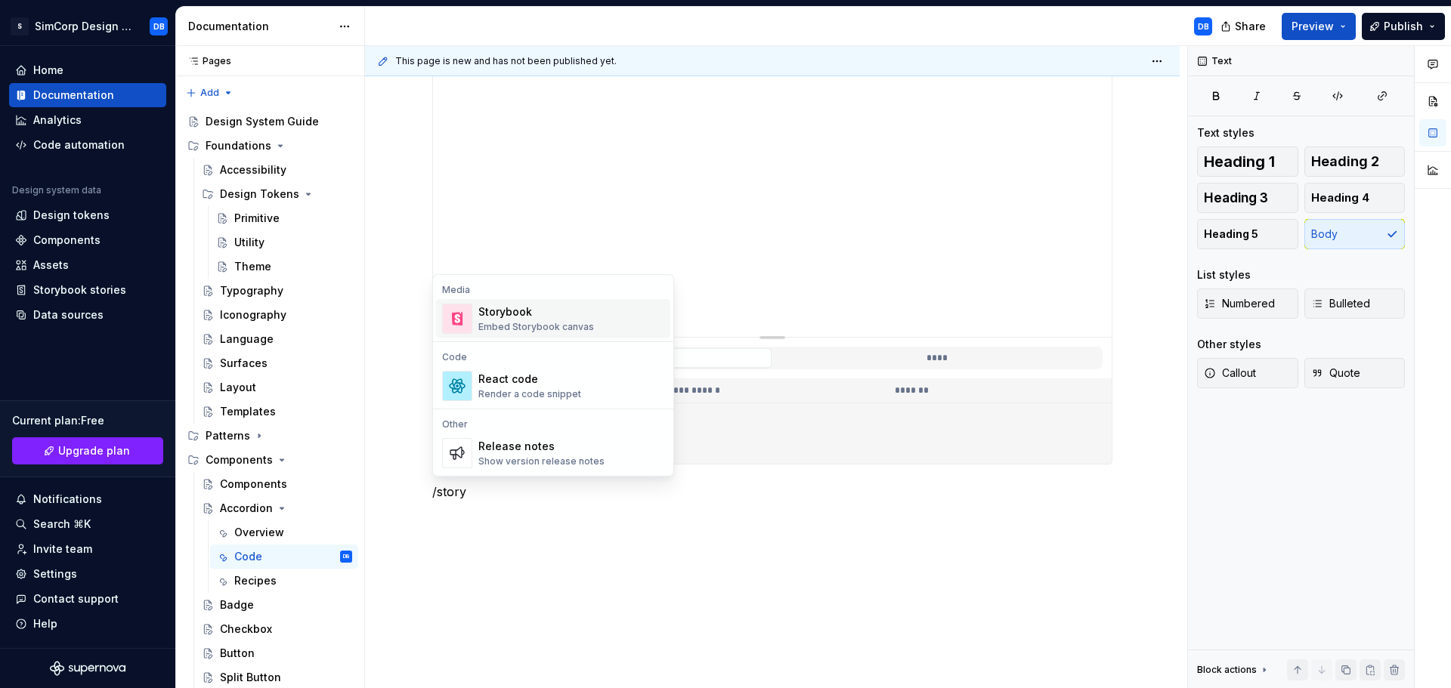
click at [518, 315] on div "Storybook" at bounding box center [536, 312] width 116 height 15
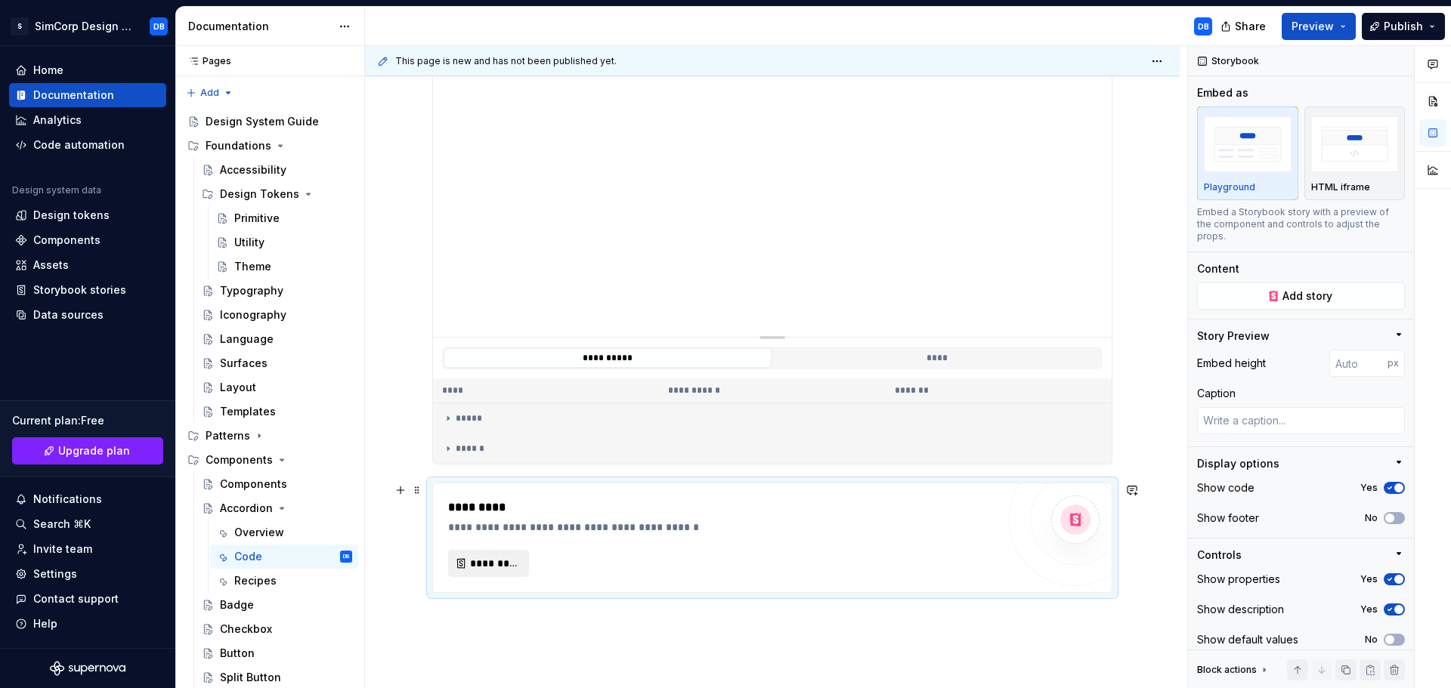
click at [500, 568] on span "*********" at bounding box center [494, 563] width 49 height 15
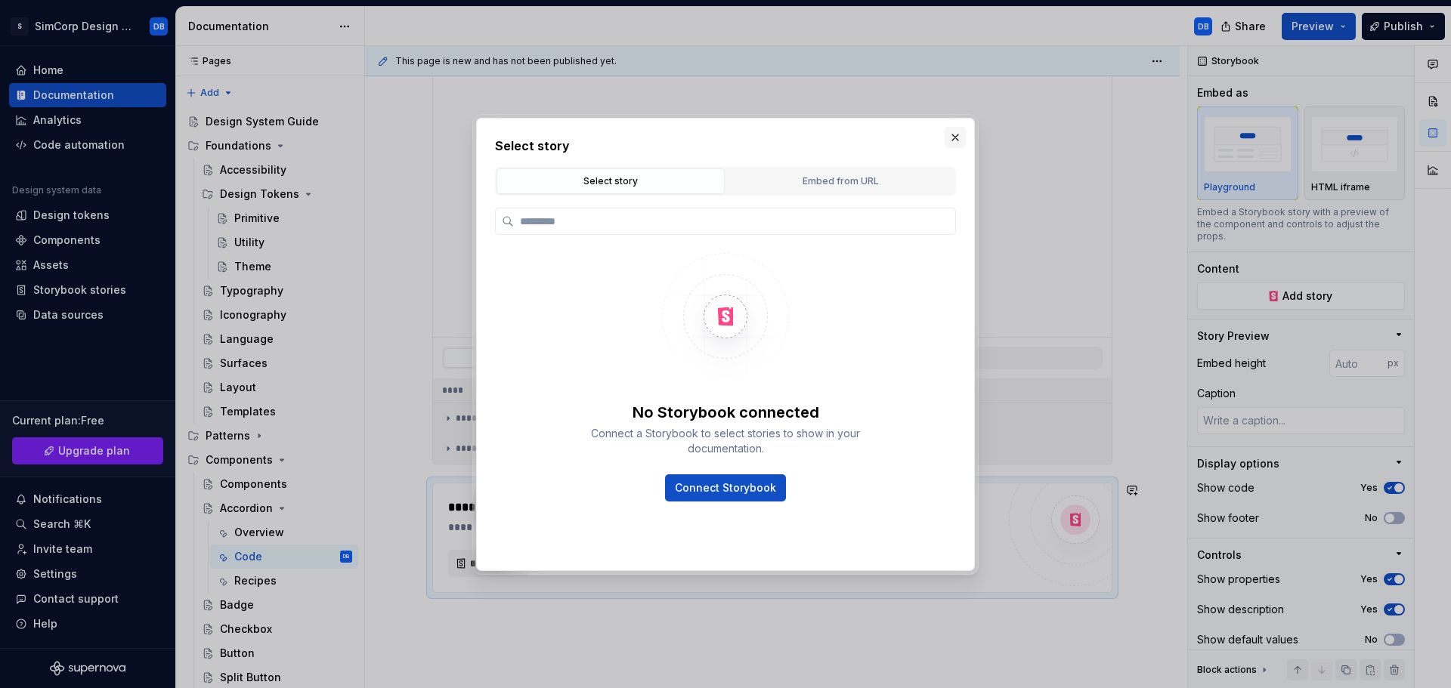
click at [956, 136] on button "button" at bounding box center [955, 137] width 21 height 21
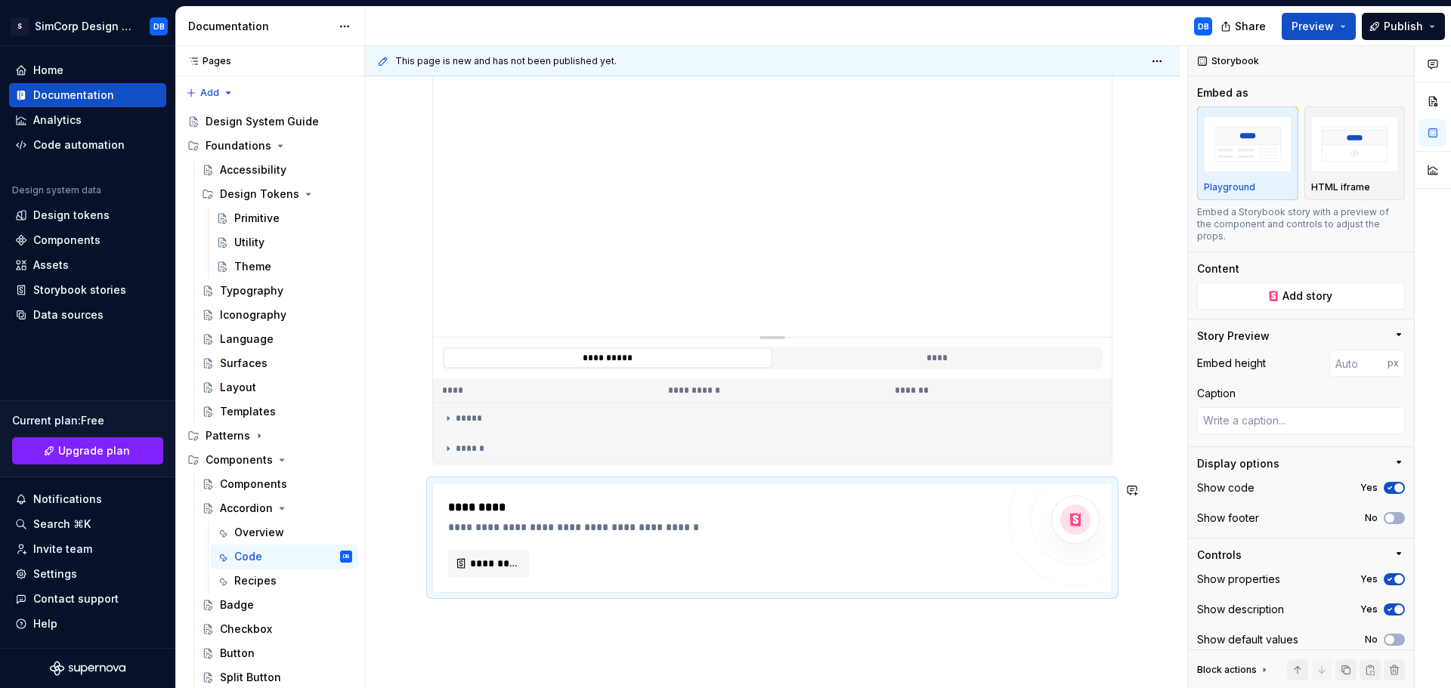
click at [506, 612] on div "**********" at bounding box center [772, 363] width 815 height 909
click at [419, 490] on span at bounding box center [417, 490] width 12 height 21
click at [450, 629] on div "Delete" at bounding box center [488, 624] width 98 height 15
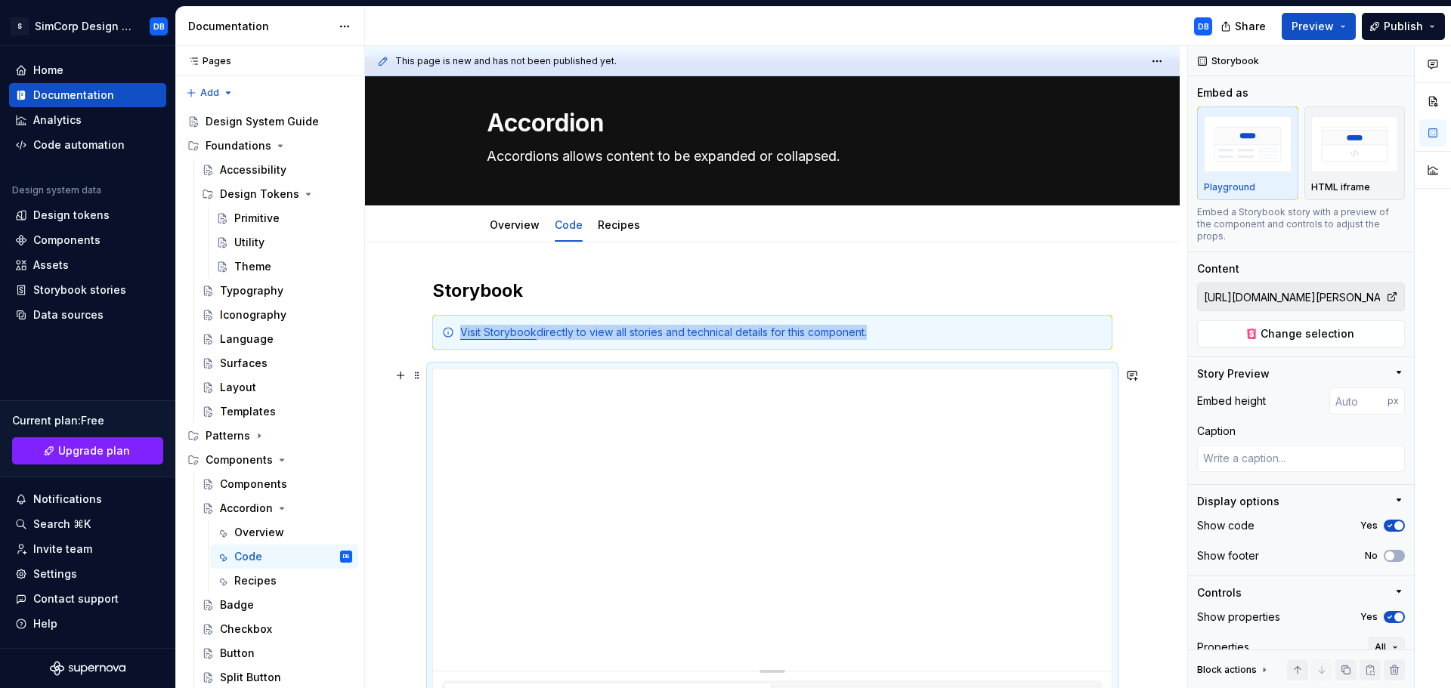
scroll to position [0, 0]
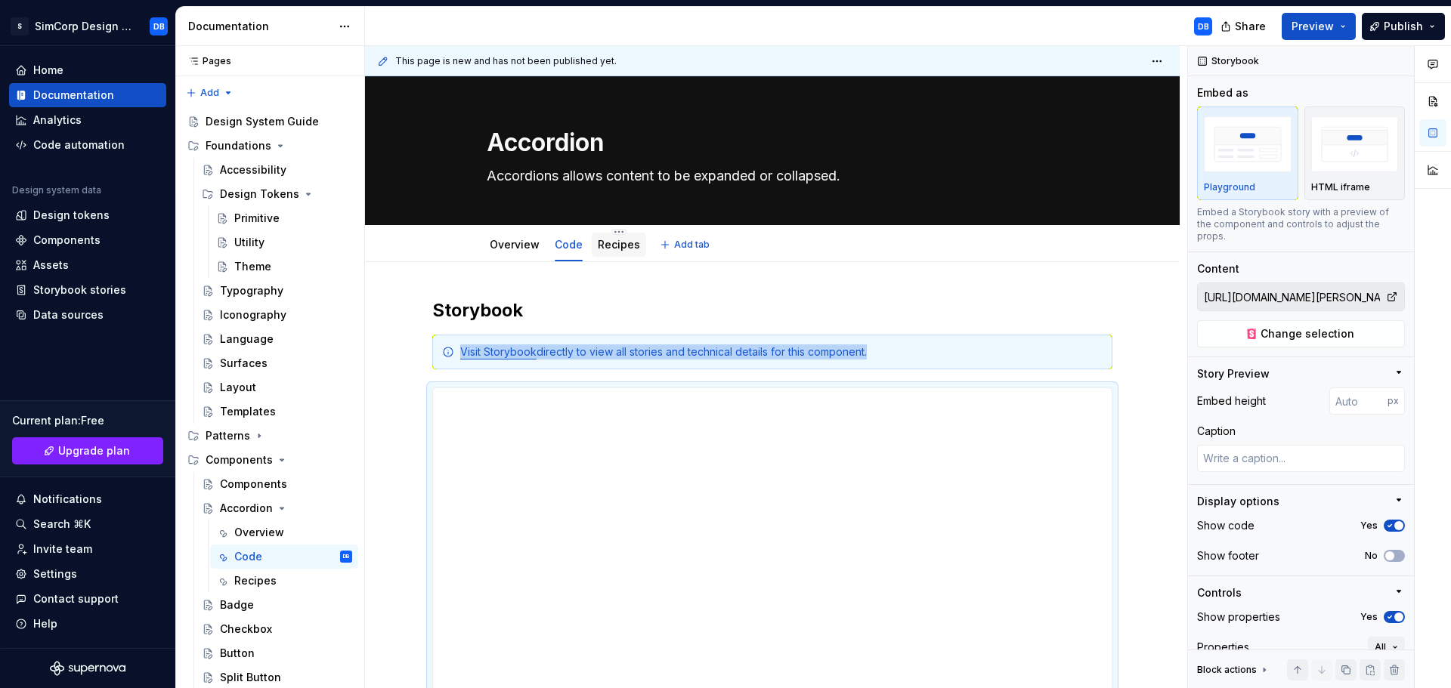
click at [605, 243] on link "Recipes" at bounding box center [619, 244] width 42 height 13
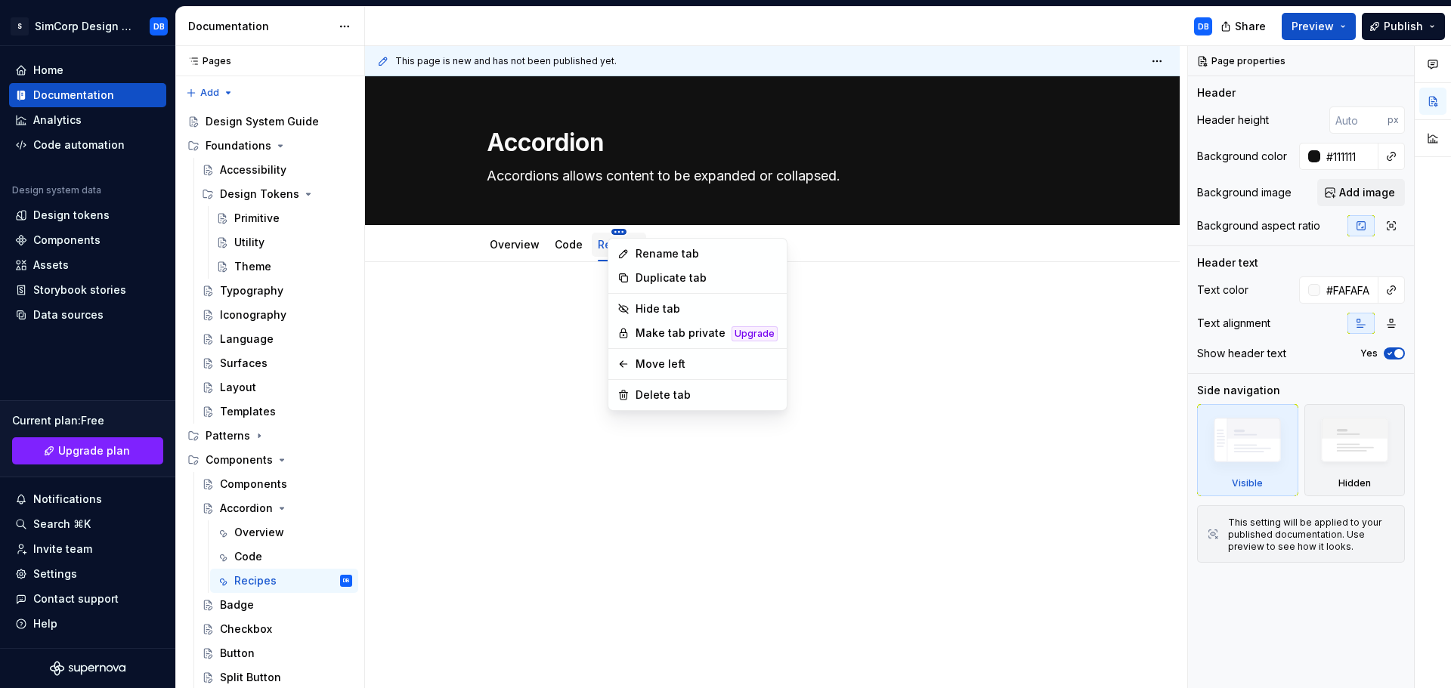
click at [618, 230] on html "S SimCorp Design System DB Home Documentation Analytics Code automation Design …" at bounding box center [725, 344] width 1451 height 688
click at [815, 245] on html "S SimCorp Design System DB Home Documentation Analytics Code automation Design …" at bounding box center [725, 344] width 1451 height 688
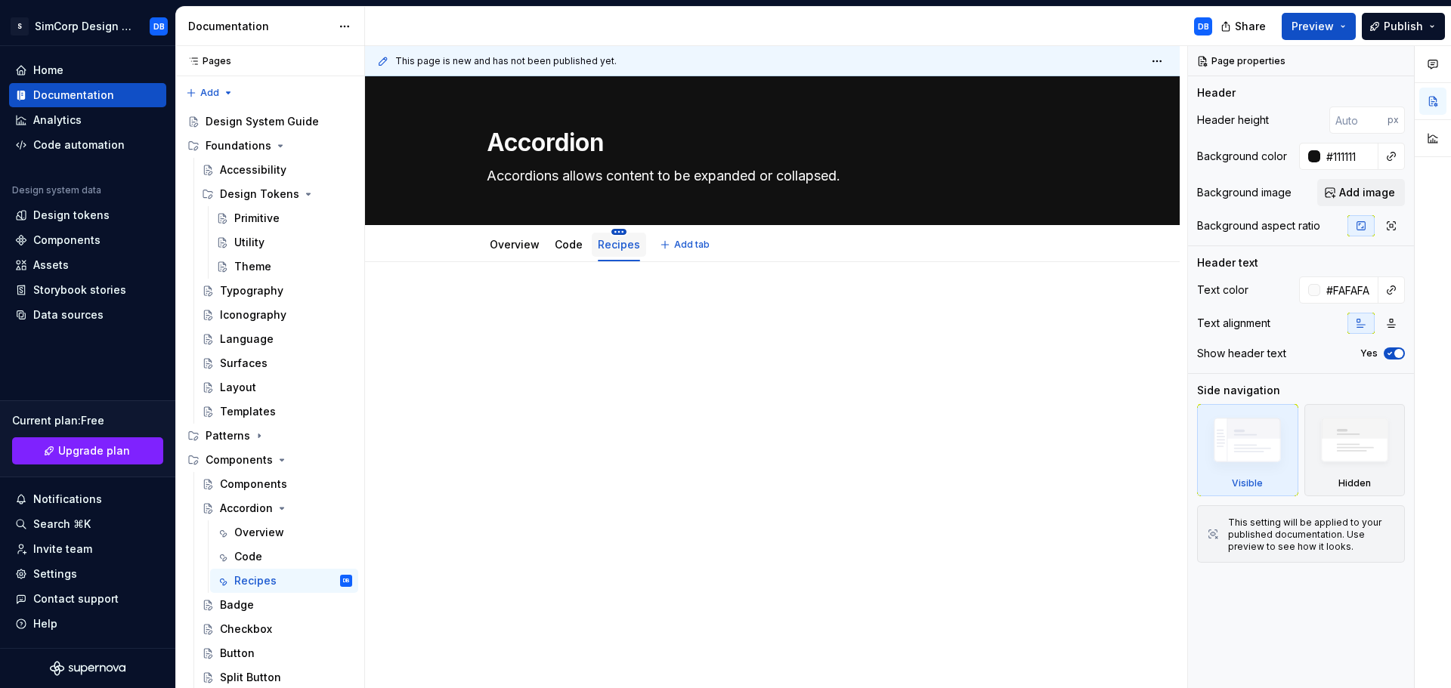
click at [616, 230] on html "S SimCorp Design System DB Home Documentation Analytics Code automation Design …" at bounding box center [725, 344] width 1451 height 688
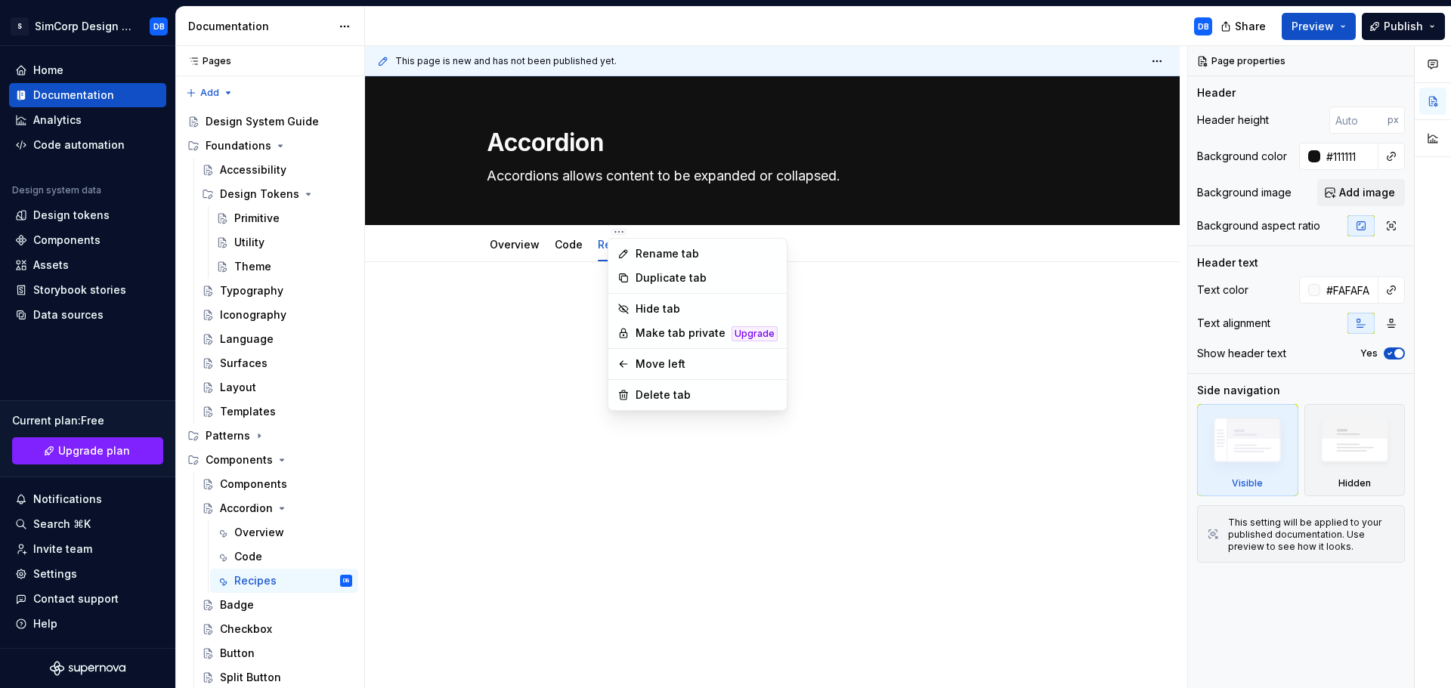
click at [833, 242] on html "S SimCorp Design System DB Home Documentation Analytics Code automation Design …" at bounding box center [725, 344] width 1451 height 688
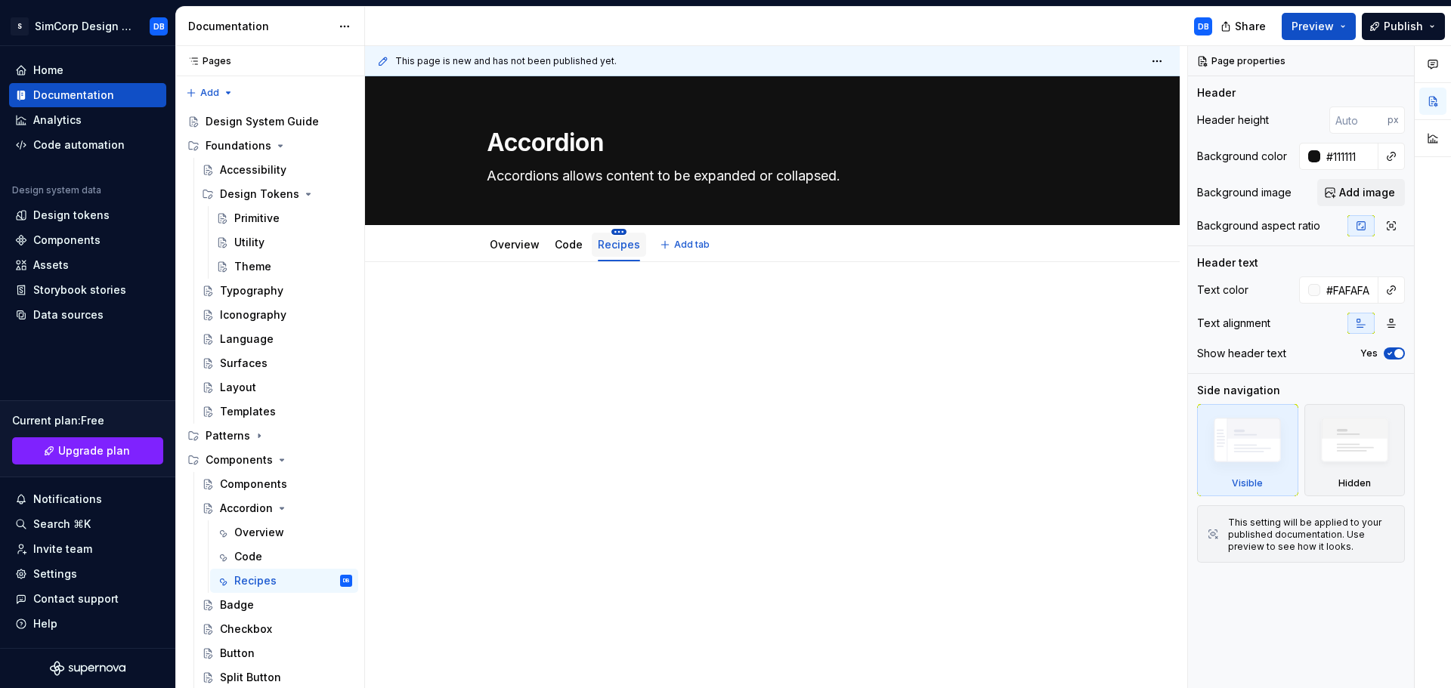
click at [617, 233] on html "S SimCorp Design System DB Home Documentation Analytics Code automation Design …" at bounding box center [725, 344] width 1451 height 688
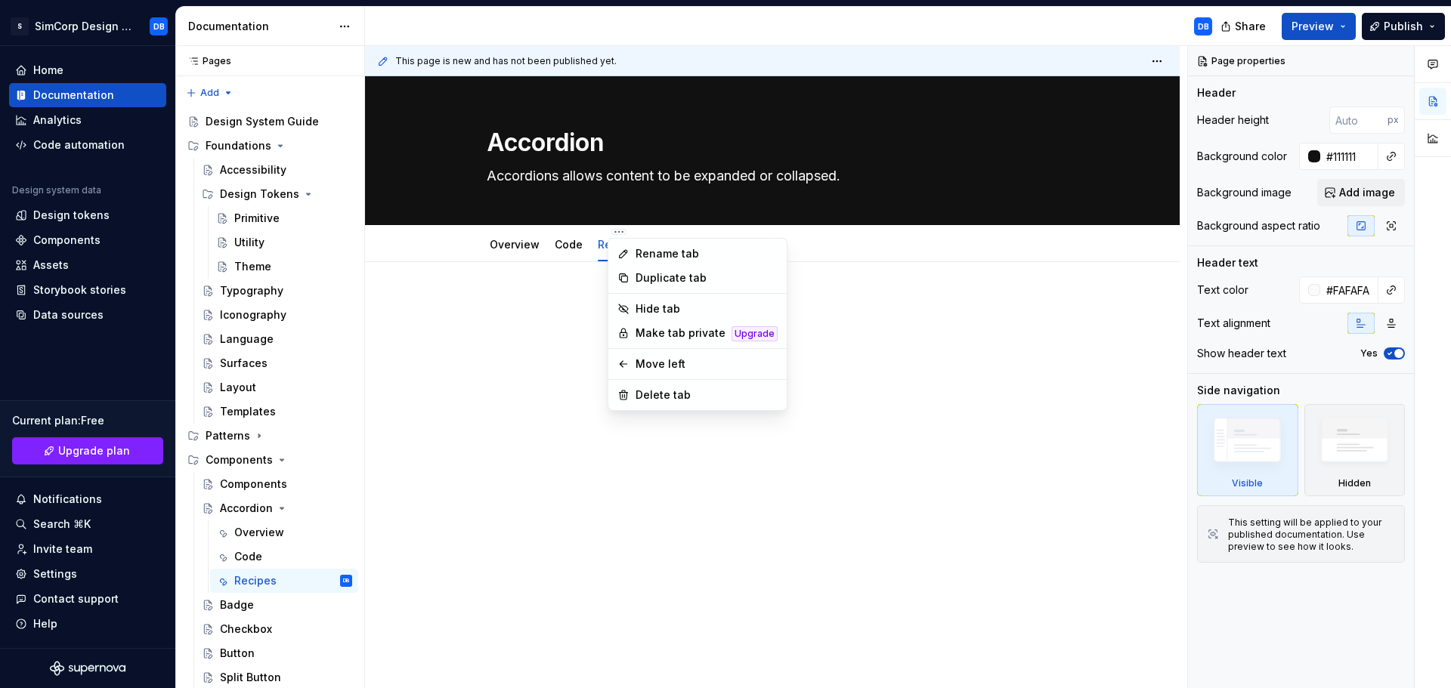
click at [839, 241] on html "S SimCorp Design System DB Home Documentation Analytics Code automation Design …" at bounding box center [725, 344] width 1451 height 688
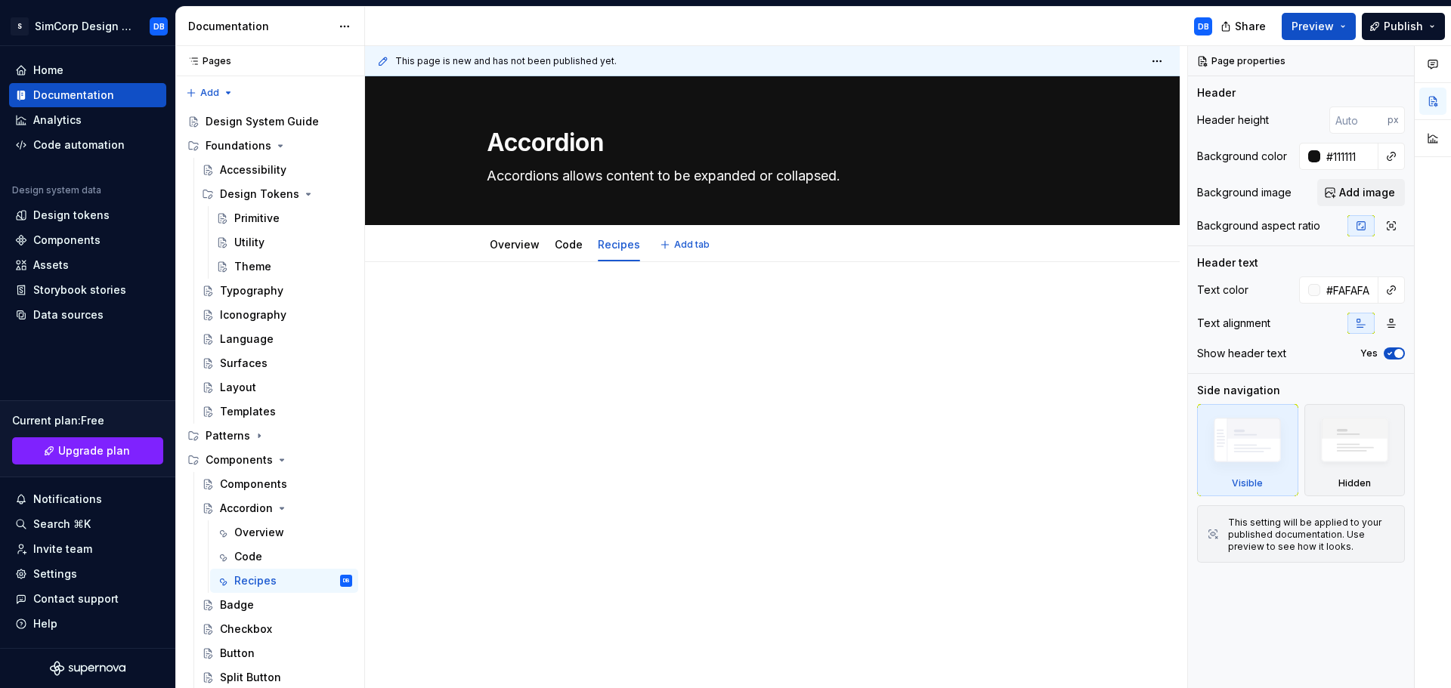
type textarea "*"
click at [530, 305] on p at bounding box center [772, 307] width 680 height 18
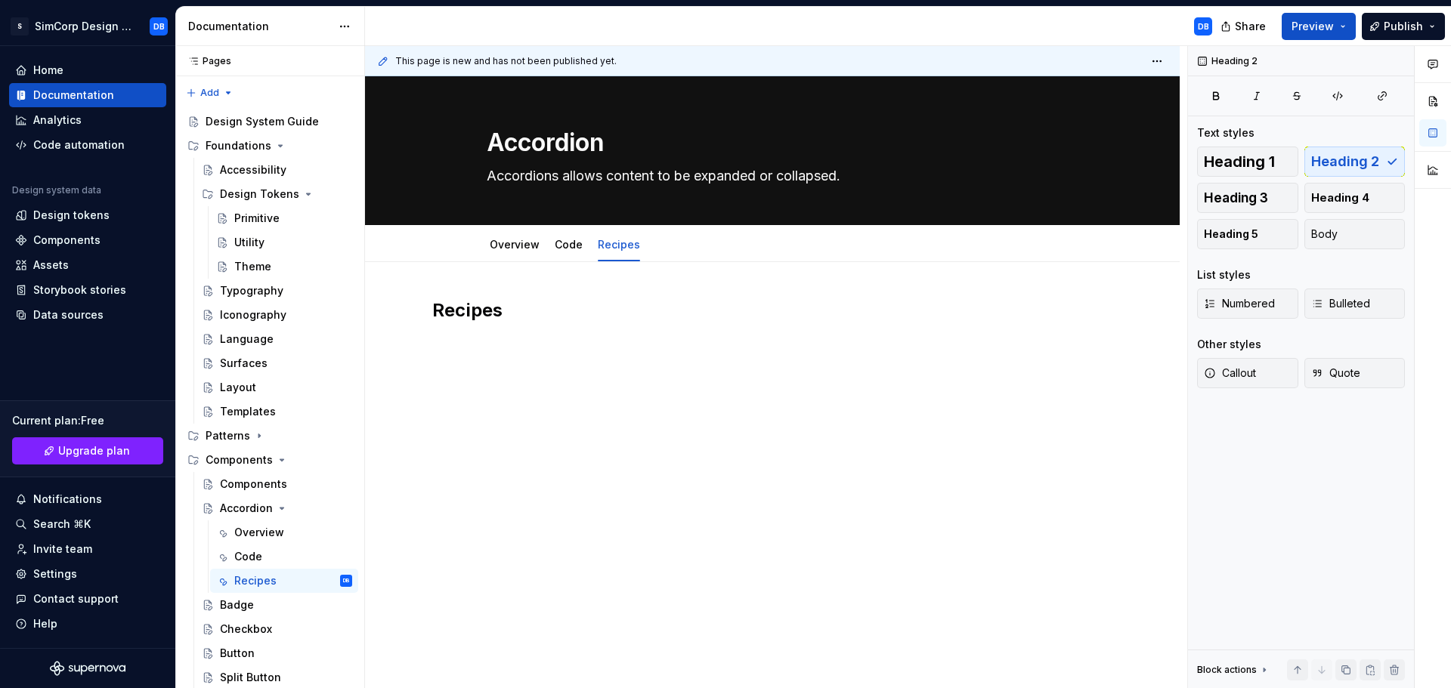
click at [578, 317] on h2 "Recipes" at bounding box center [772, 310] width 680 height 24
click at [566, 254] on div "Code" at bounding box center [569, 245] width 40 height 24
click at [572, 247] on link "Code" at bounding box center [569, 244] width 28 height 13
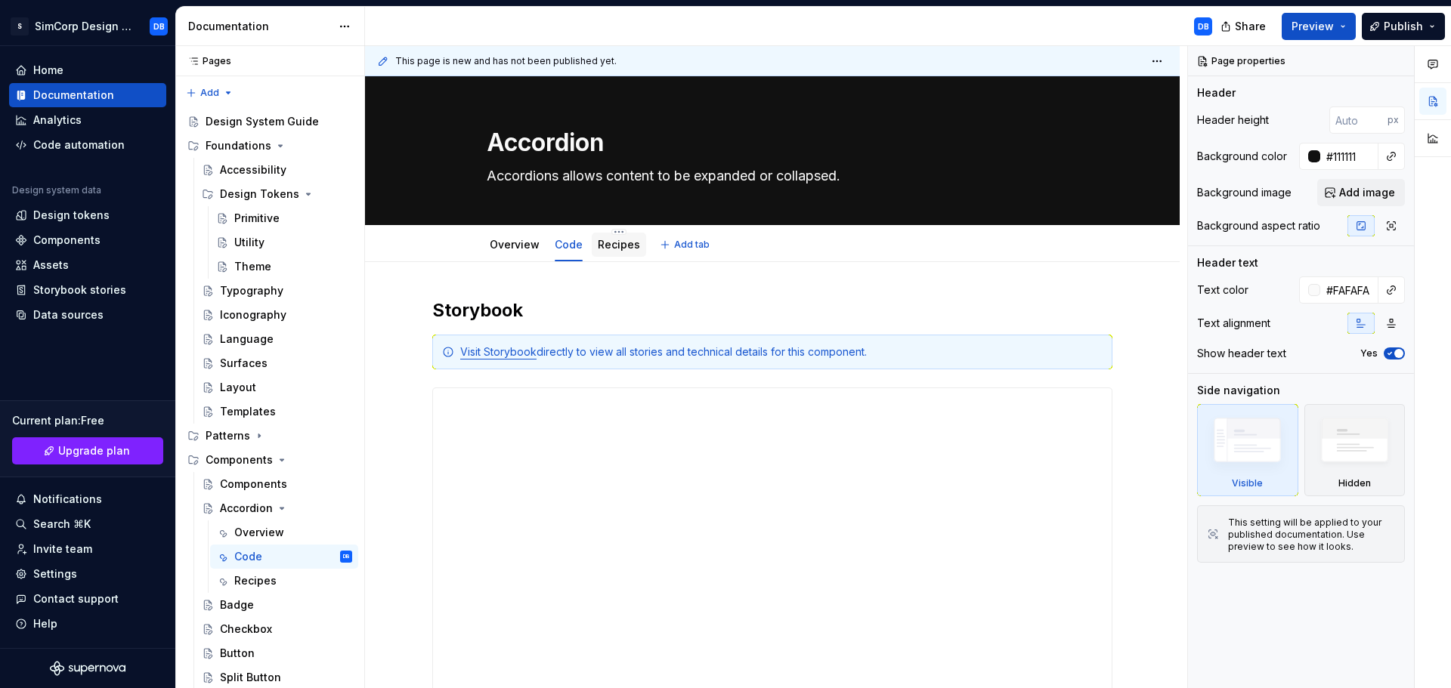
click at [617, 244] on link "Recipes" at bounding box center [619, 244] width 42 height 13
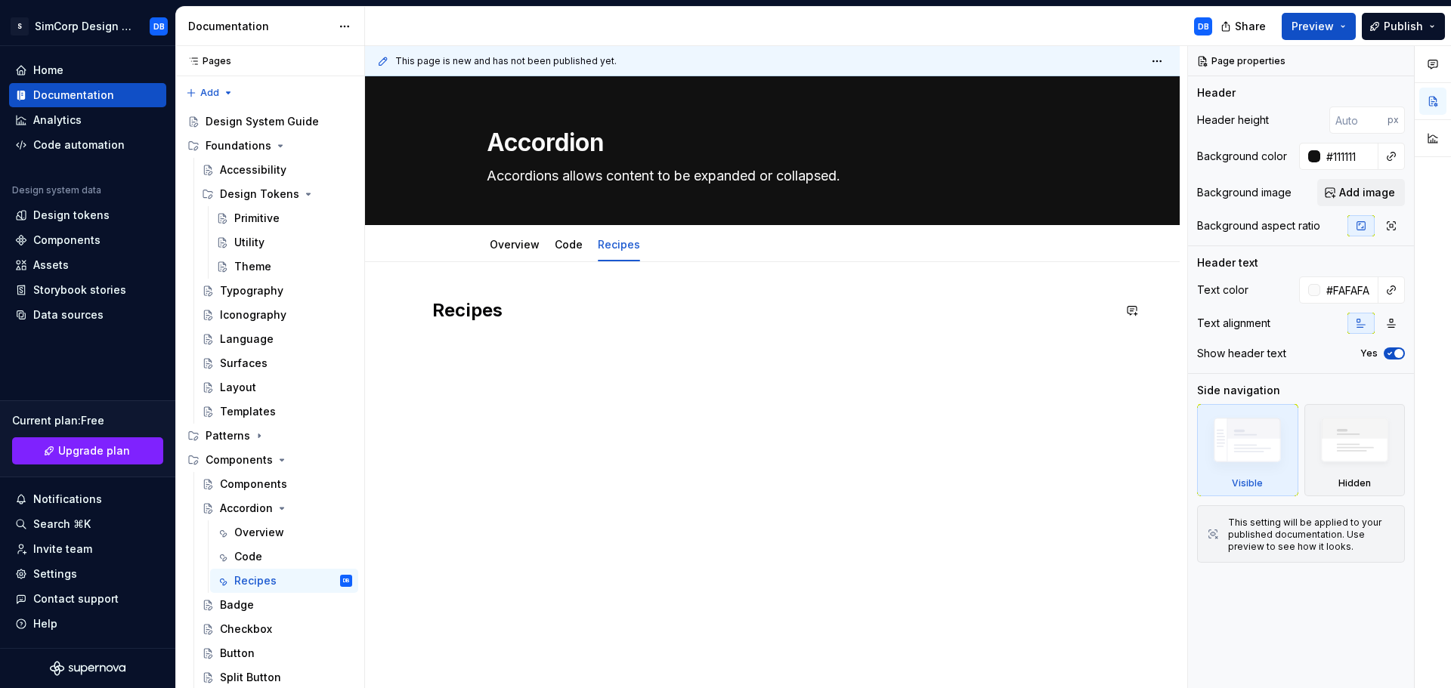
click at [530, 345] on div "Recipes" at bounding box center [772, 326] width 680 height 57
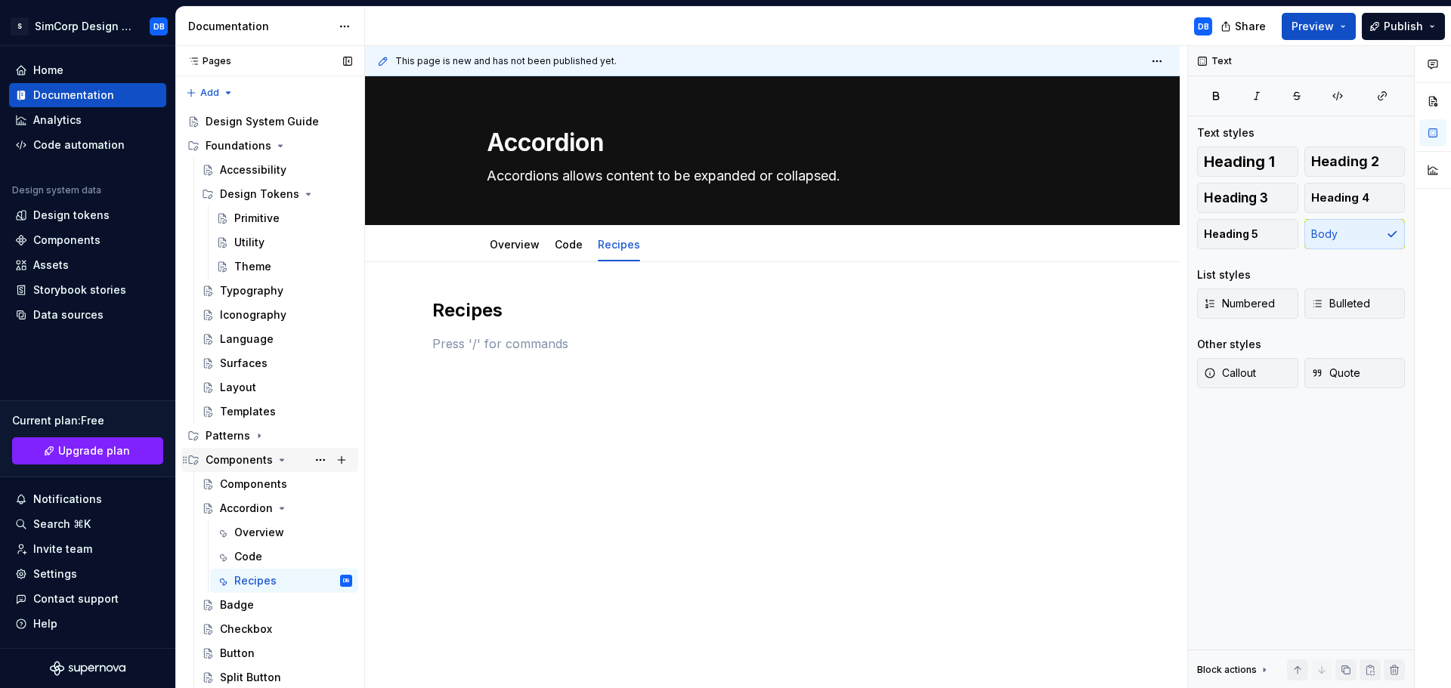
type textarea "*"
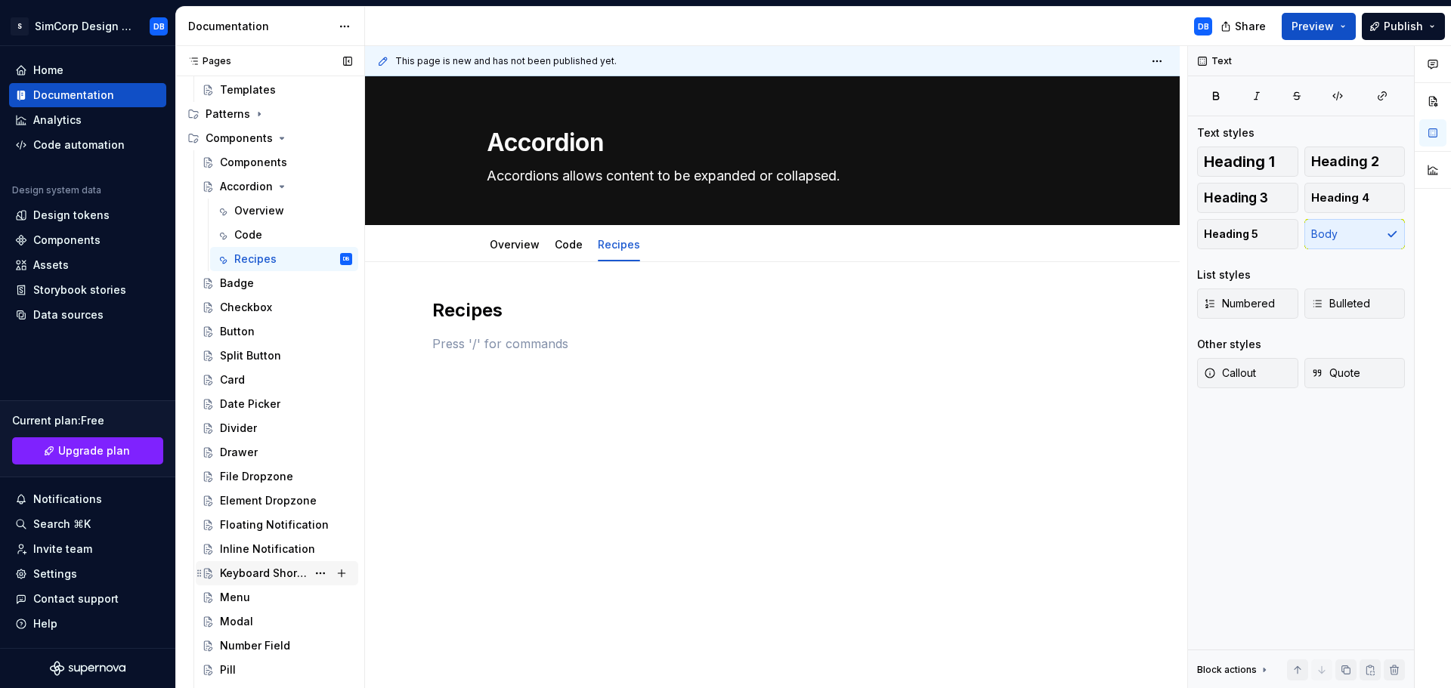
scroll to position [453, 0]
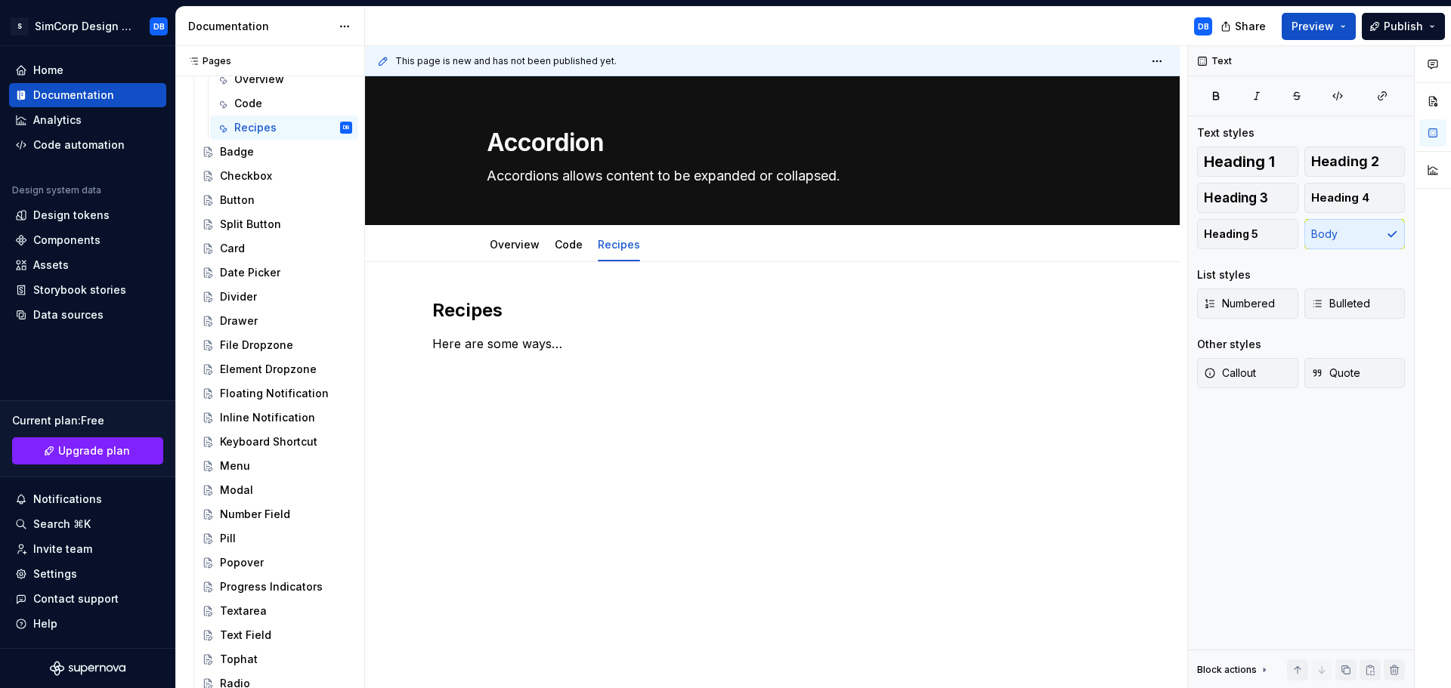
click at [605, 444] on div "Recipes Here are some ways…" at bounding box center [772, 421] width 815 height 318
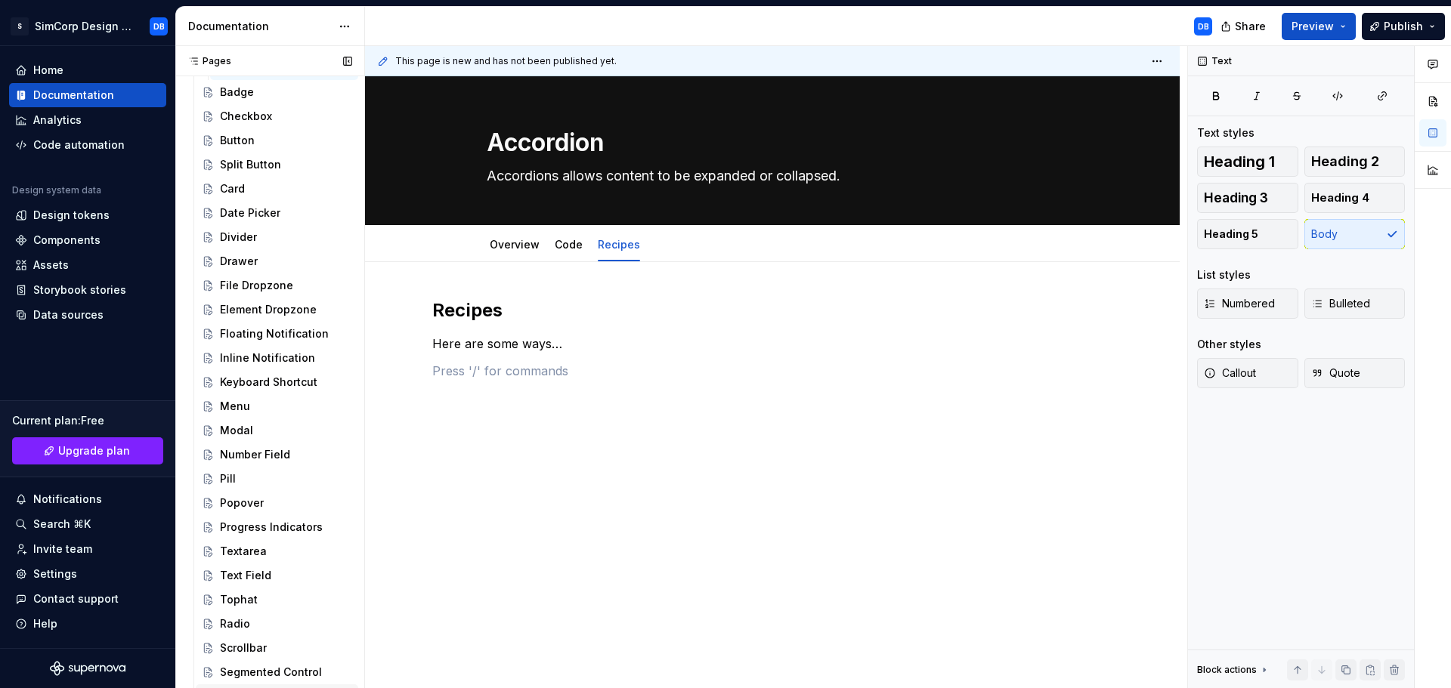
scroll to position [772, 0]
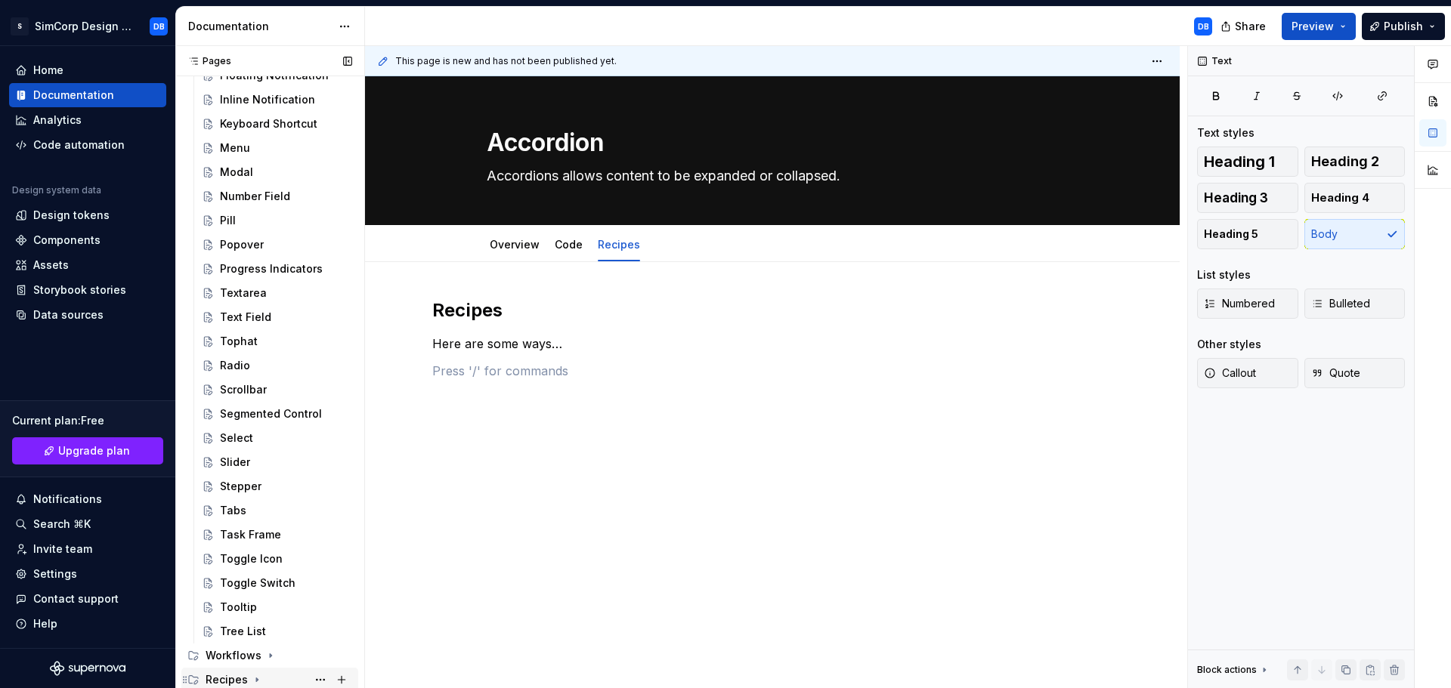
click at [238, 678] on div "Recipes" at bounding box center [227, 680] width 42 height 15
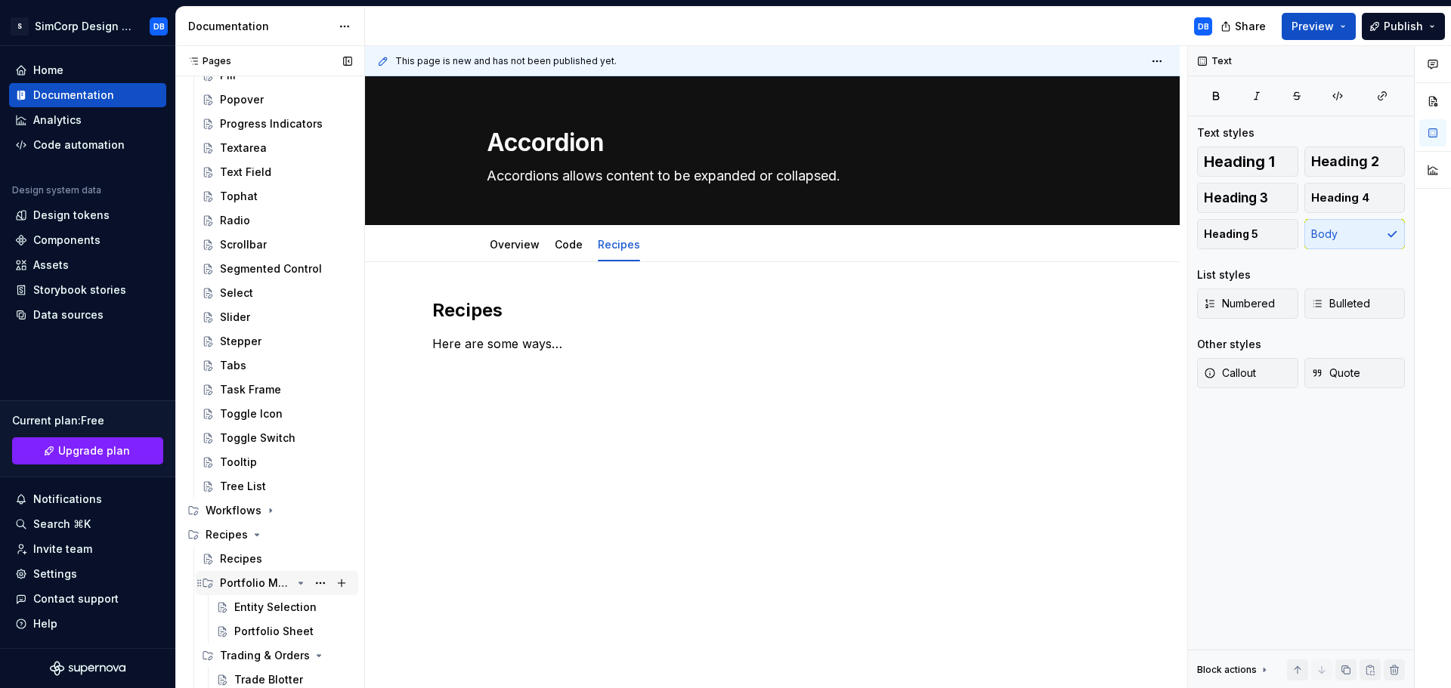
click at [251, 585] on div "Portfolio Management" at bounding box center [256, 583] width 72 height 15
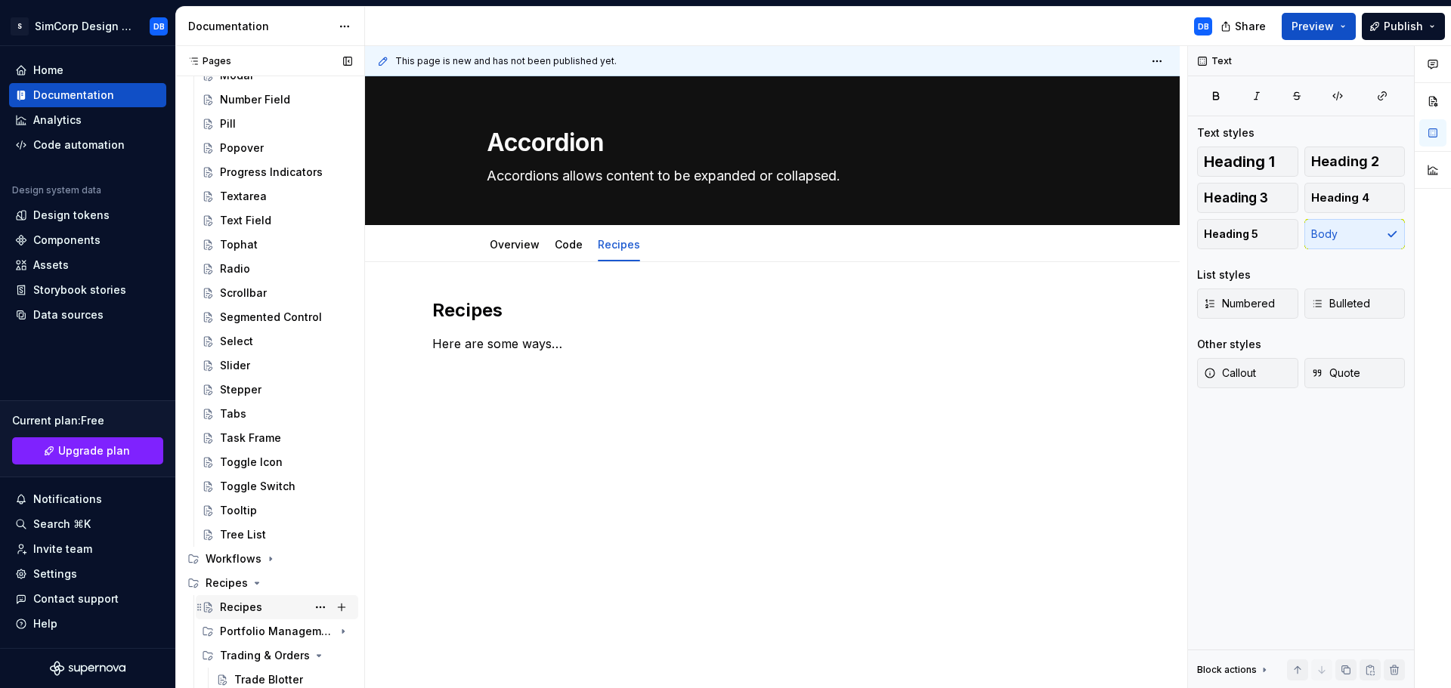
click at [249, 611] on div "Recipes" at bounding box center [241, 607] width 42 height 15
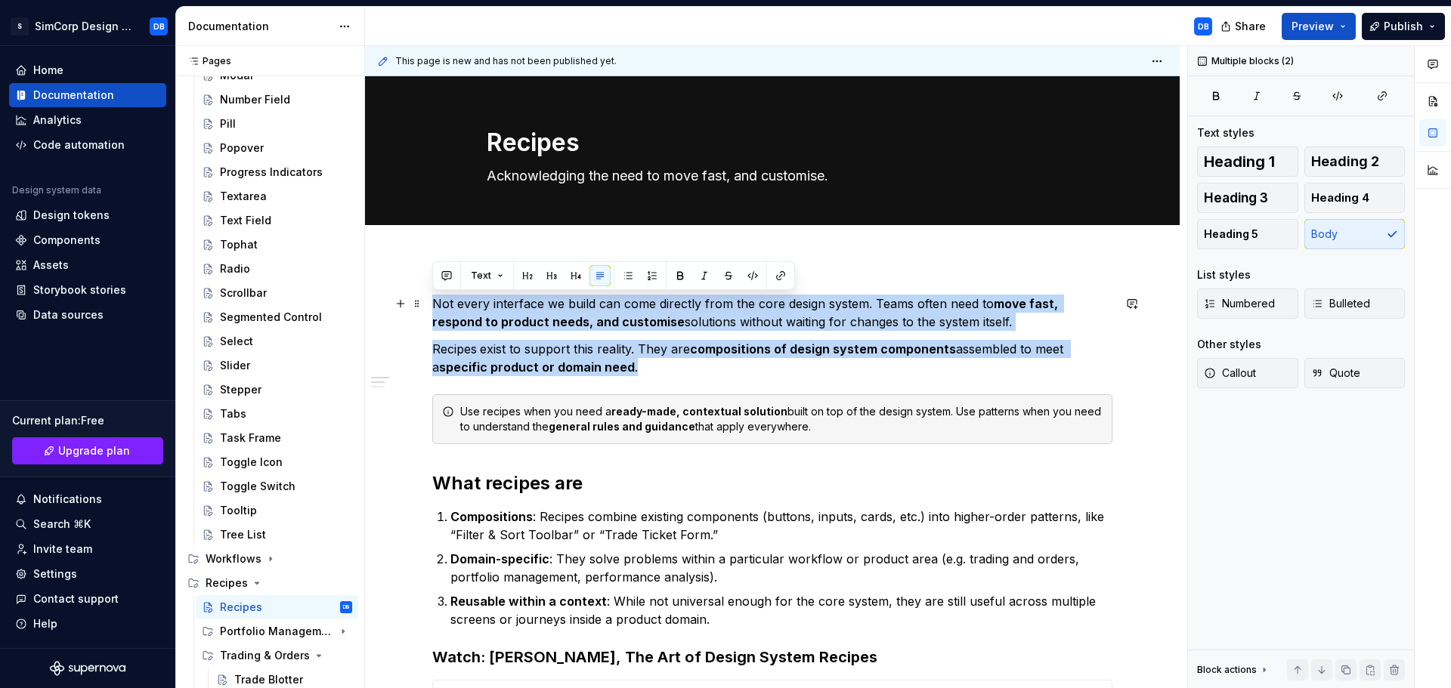
drag, startPoint x: 638, startPoint y: 363, endPoint x: 435, endPoint y: 298, distance: 213.4
copy div "Not every interface we build can come directly from the core design system. Tea…"
click at [571, 362] on strong "specific product or domain need" at bounding box center [537, 367] width 196 height 15
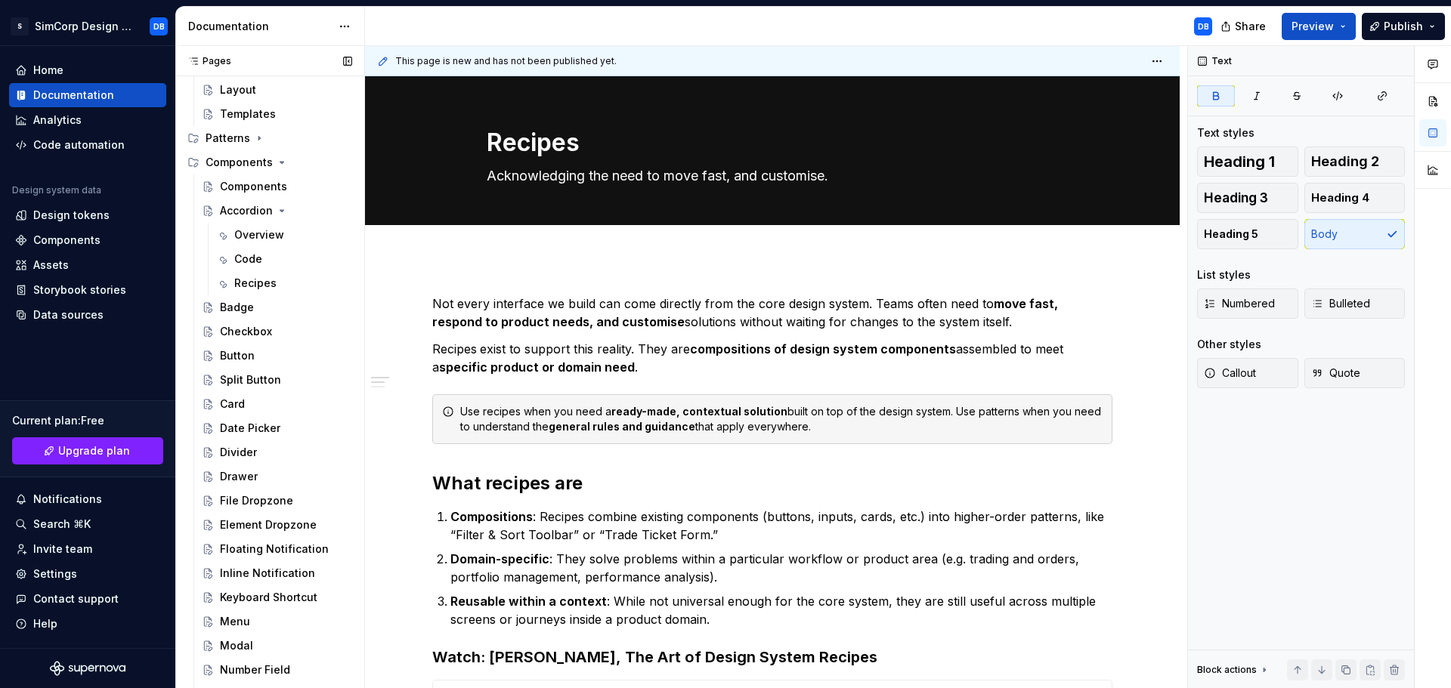
scroll to position [302, 0]
click at [263, 280] on div "Recipes" at bounding box center [255, 278] width 42 height 15
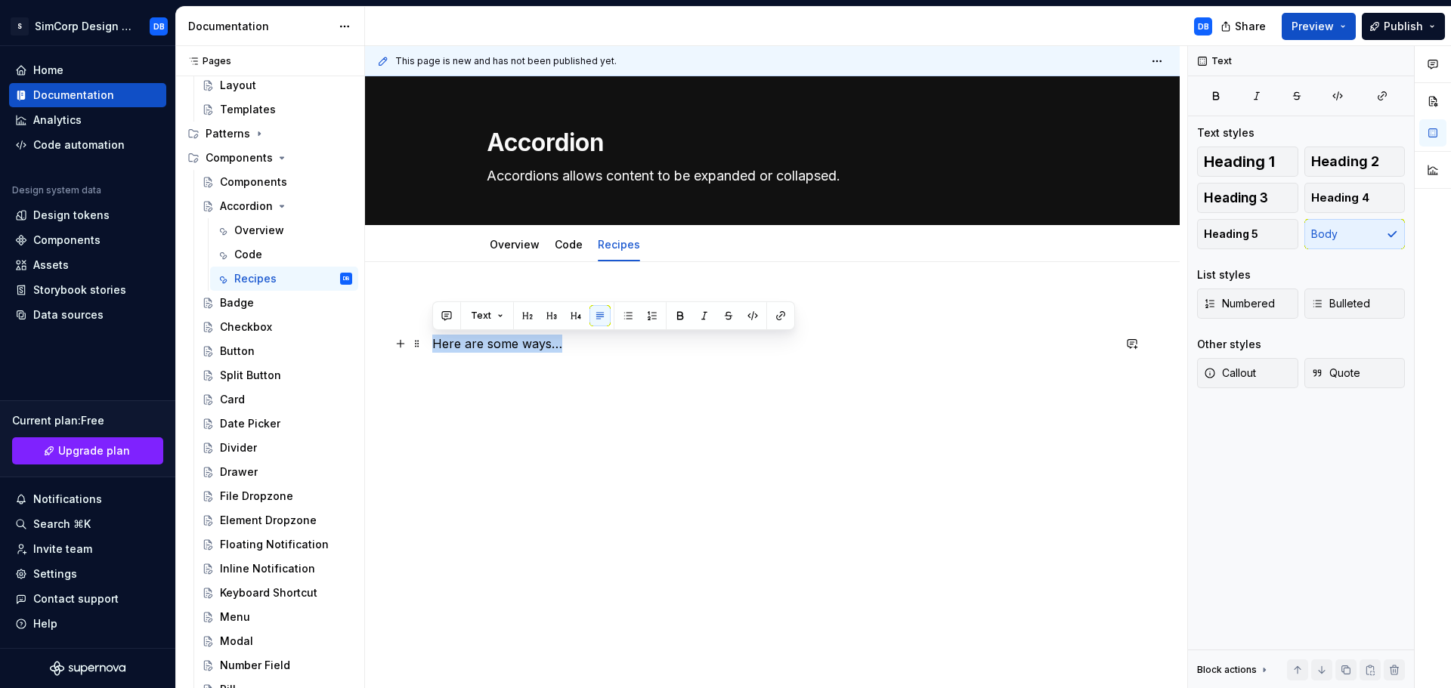
drag, startPoint x: 574, startPoint y: 346, endPoint x: 435, endPoint y: 344, distance: 138.3
click at [435, 344] on p "Here are some ways…" at bounding box center [772, 344] width 680 height 18
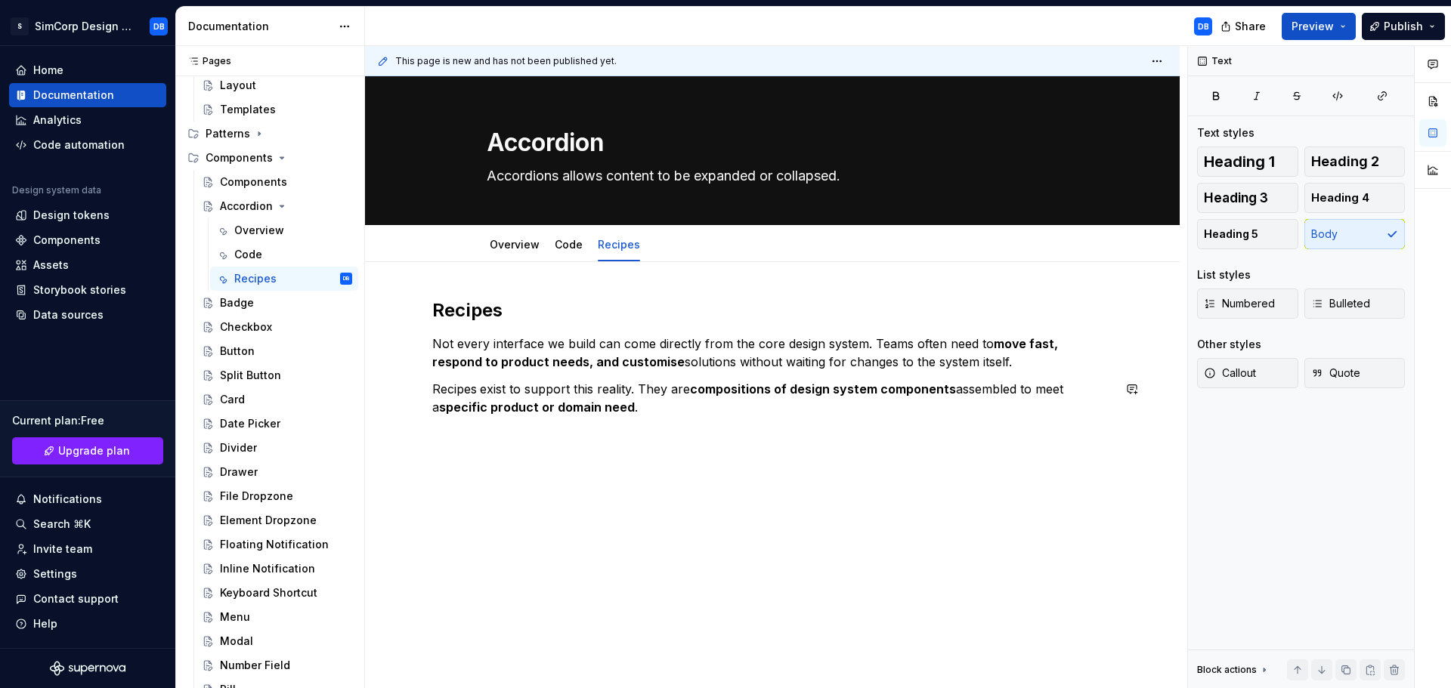
type textarea "*"
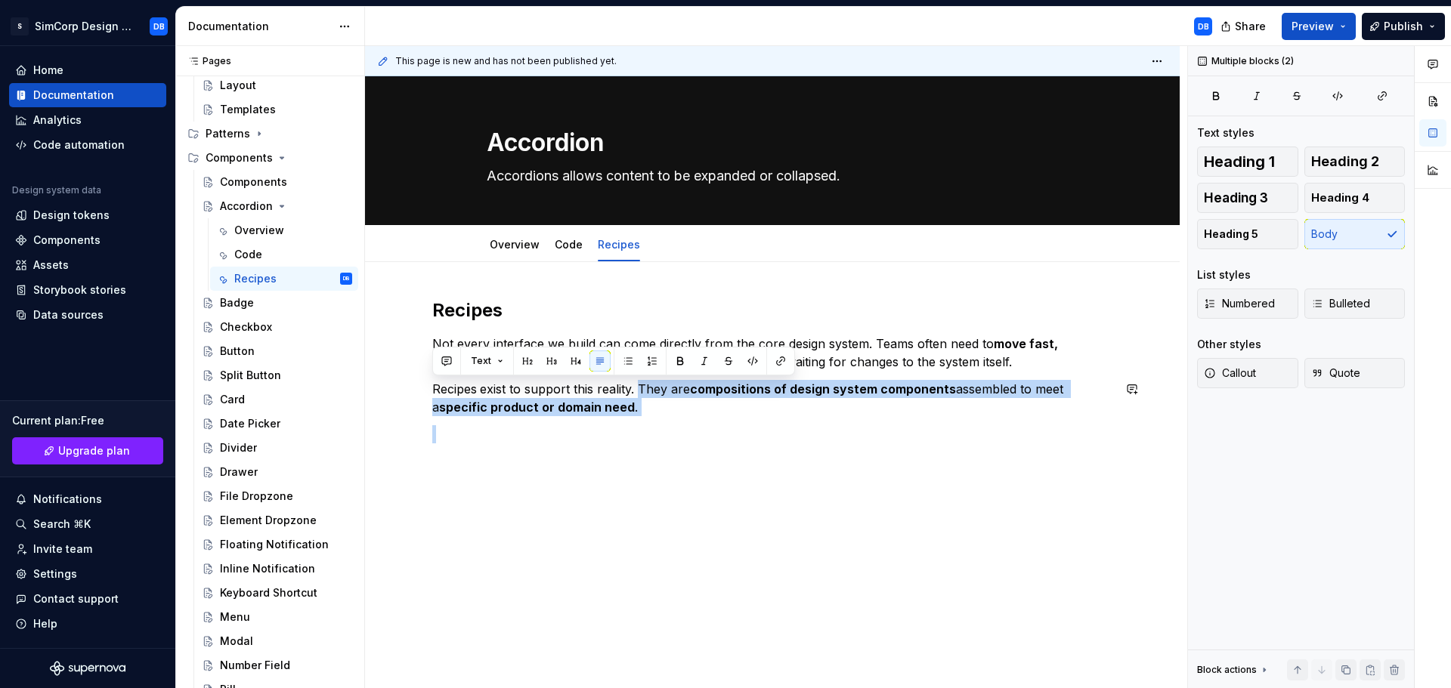
drag, startPoint x: 638, startPoint y: 388, endPoint x: 668, endPoint y: 417, distance: 41.7
click at [668, 417] on div "Recipes Not every interface we build can come directly from the core design sys…" at bounding box center [772, 370] width 680 height 145
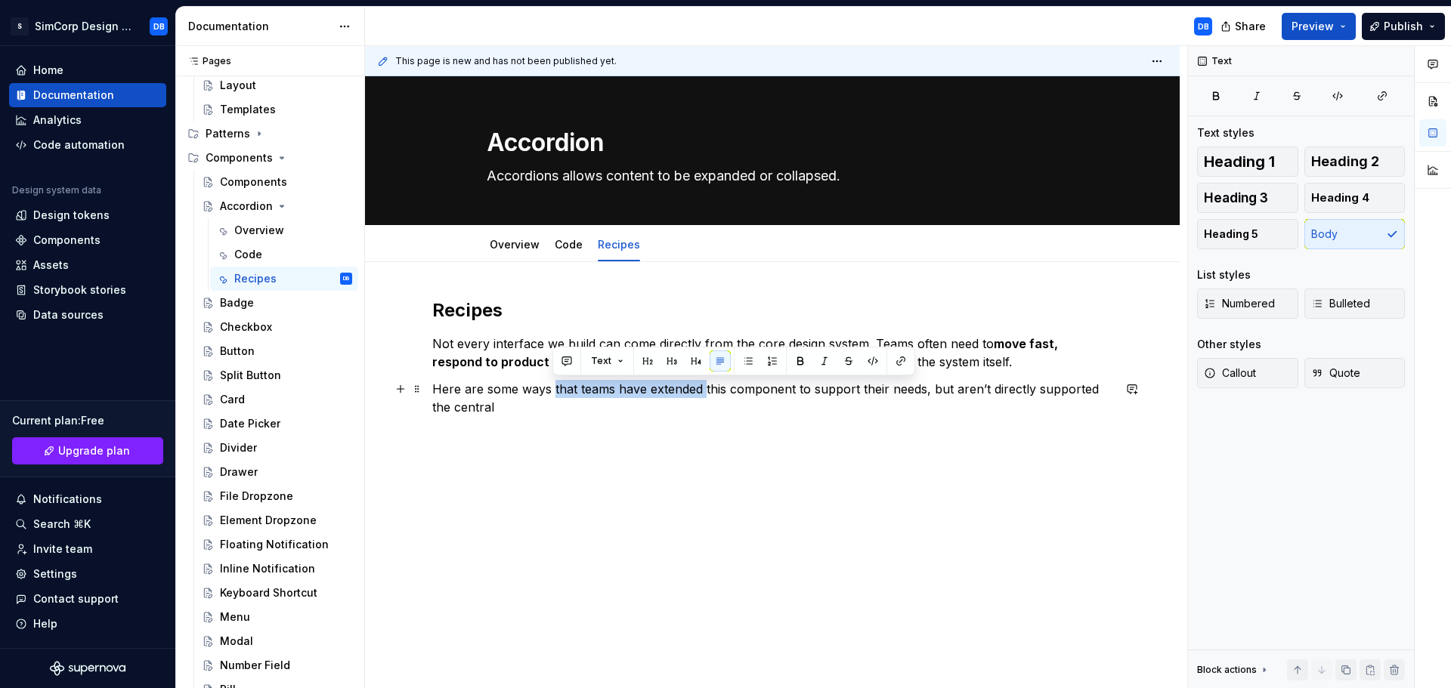
drag, startPoint x: 552, startPoint y: 389, endPoint x: 704, endPoint y: 394, distance: 151.2
click at [704, 394] on p "Here are some ways that teams have extended this component to support their nee…" at bounding box center [772, 398] width 680 height 36
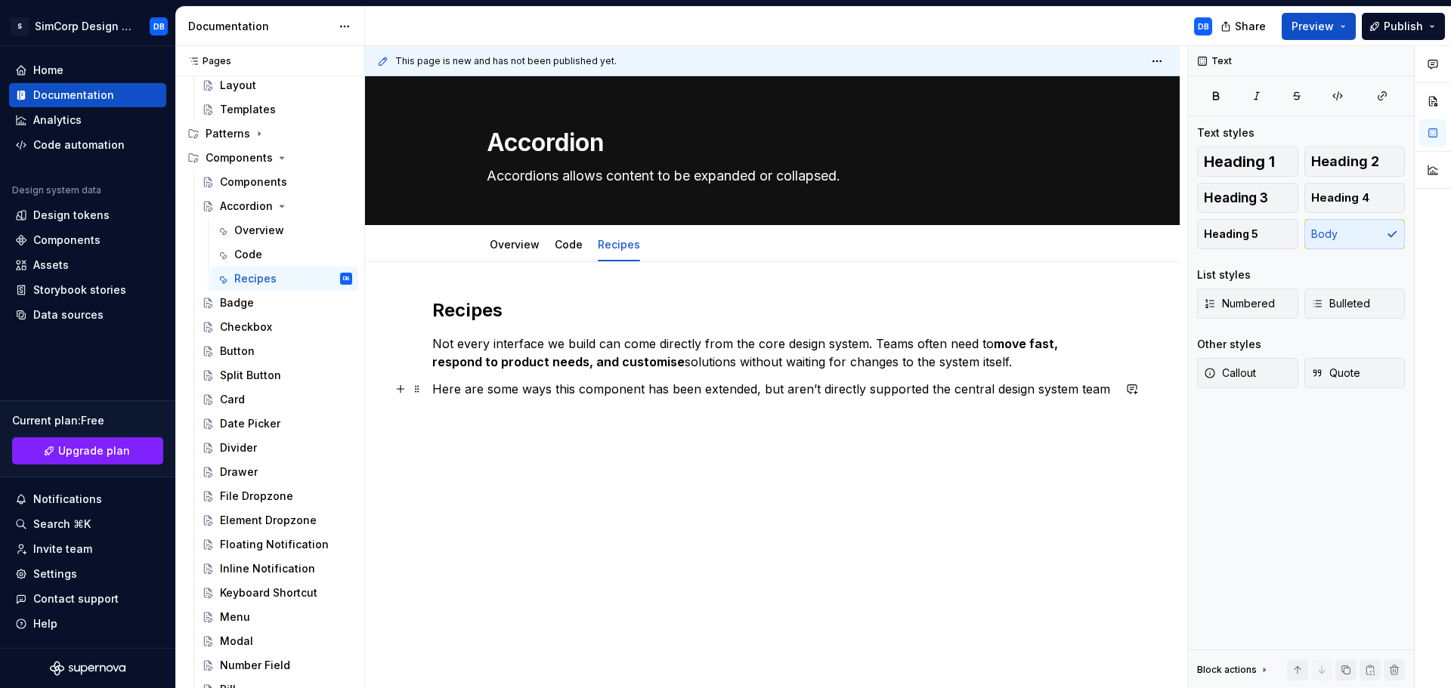
click at [930, 389] on p "Here are some ways this component has been extended, but aren’t directly suppor…" at bounding box center [772, 389] width 680 height 18
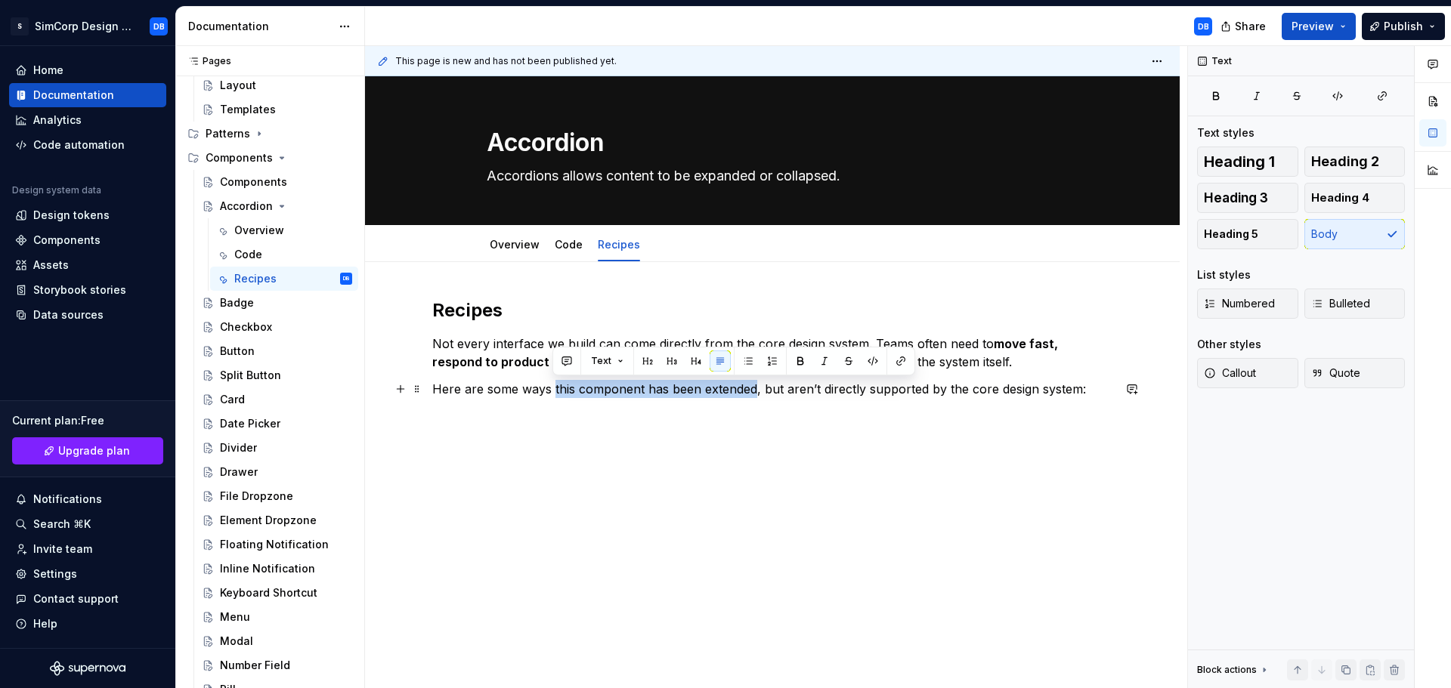
drag, startPoint x: 552, startPoint y: 389, endPoint x: 753, endPoint y: 386, distance: 201.0
click at [753, 386] on p "Here are some ways this component has been extended, but aren’t directly suppor…" at bounding box center [772, 389] width 680 height 18
click at [745, 458] on div "Recipes Not every interface we build can come directly from the core design sys…" at bounding box center [772, 442] width 815 height 360
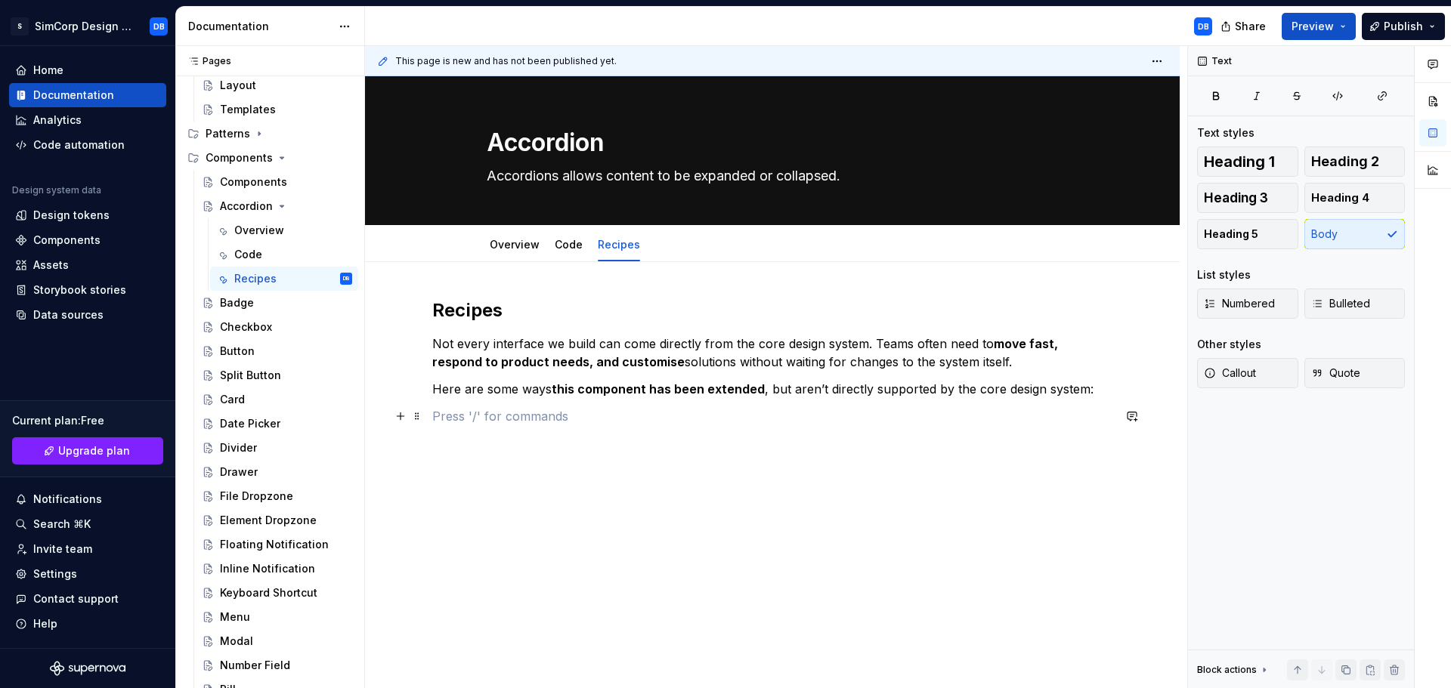
click at [481, 418] on p at bounding box center [772, 416] width 680 height 18
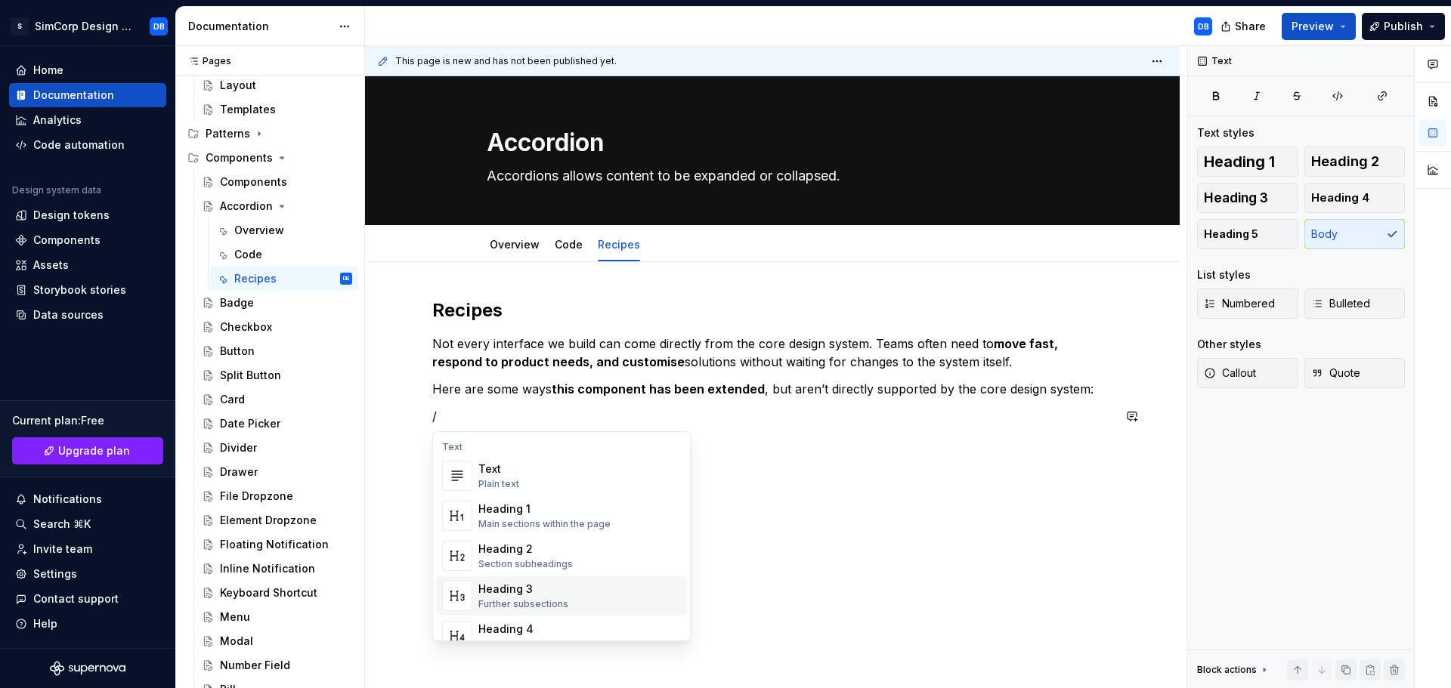
click at [512, 595] on div "Heading 3" at bounding box center [523, 589] width 90 height 15
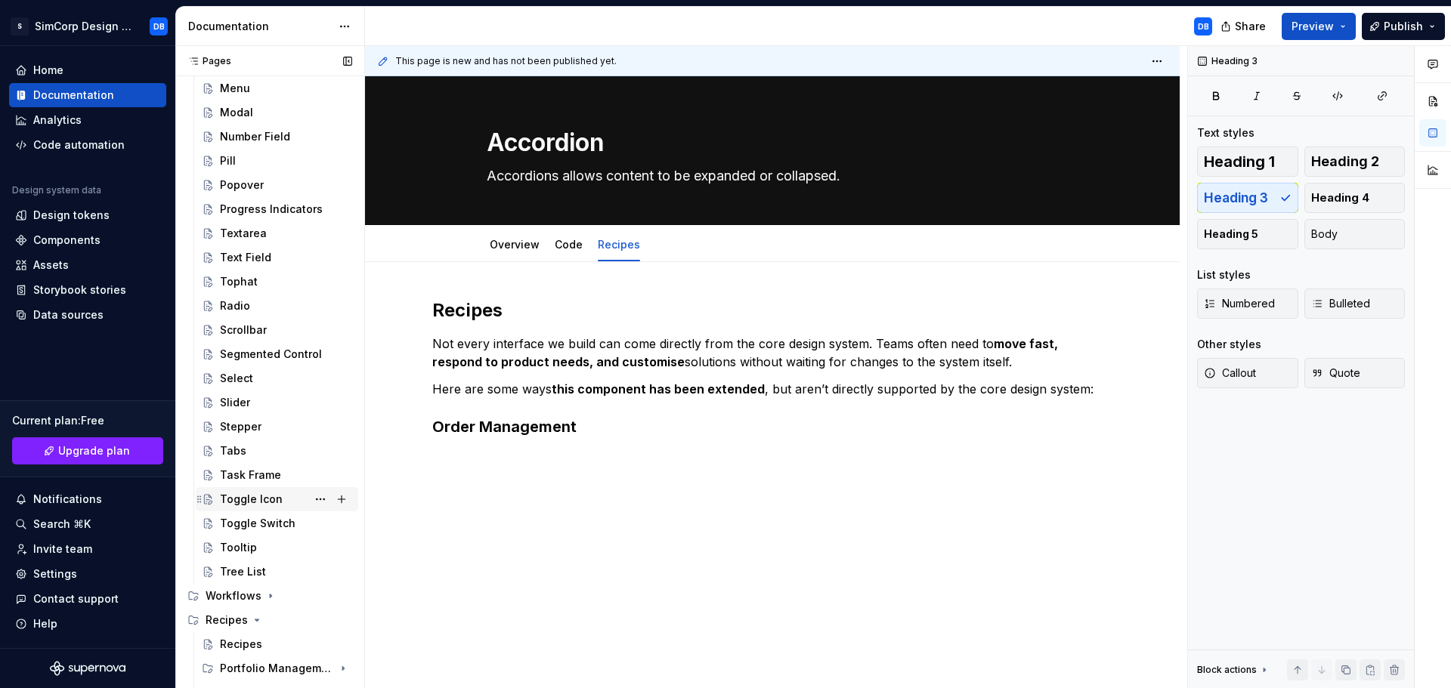
scroll to position [868, 0]
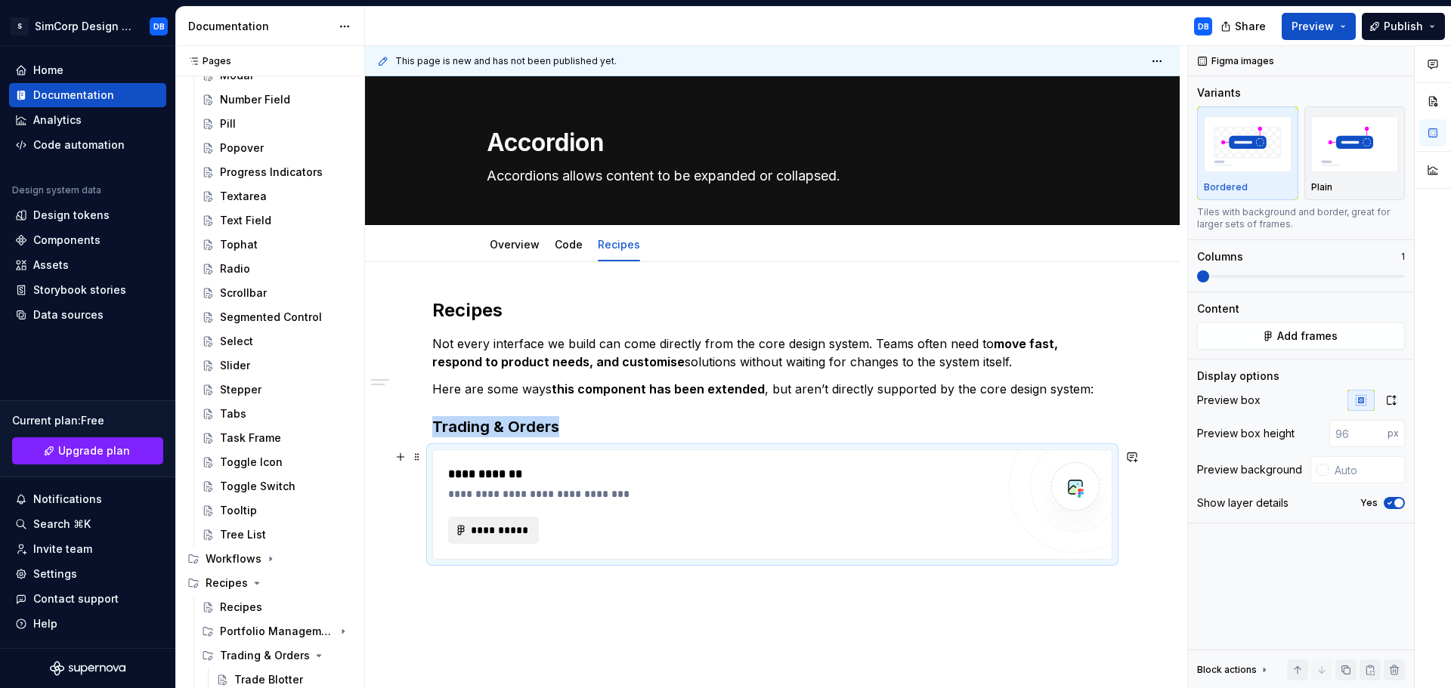
click at [511, 532] on span "**********" at bounding box center [499, 530] width 59 height 15
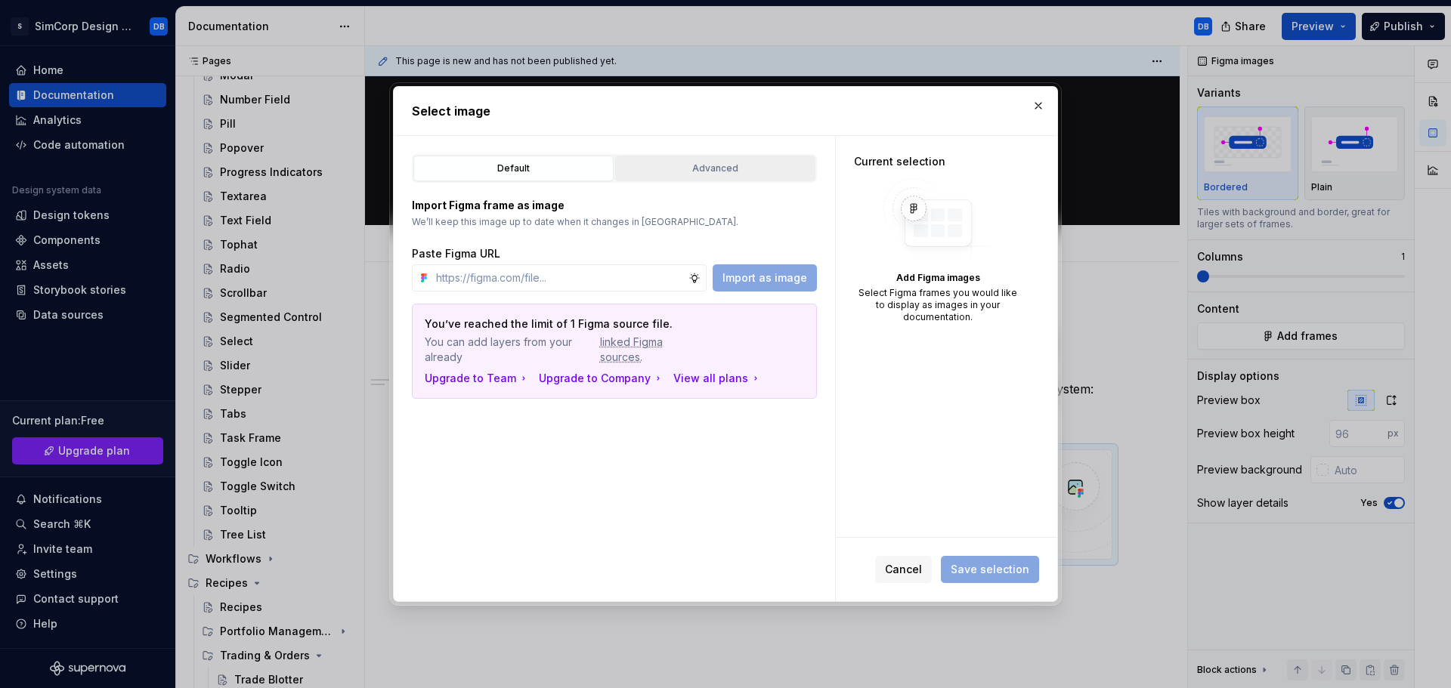
click at [709, 172] on div "Advanced" at bounding box center [715, 168] width 190 height 15
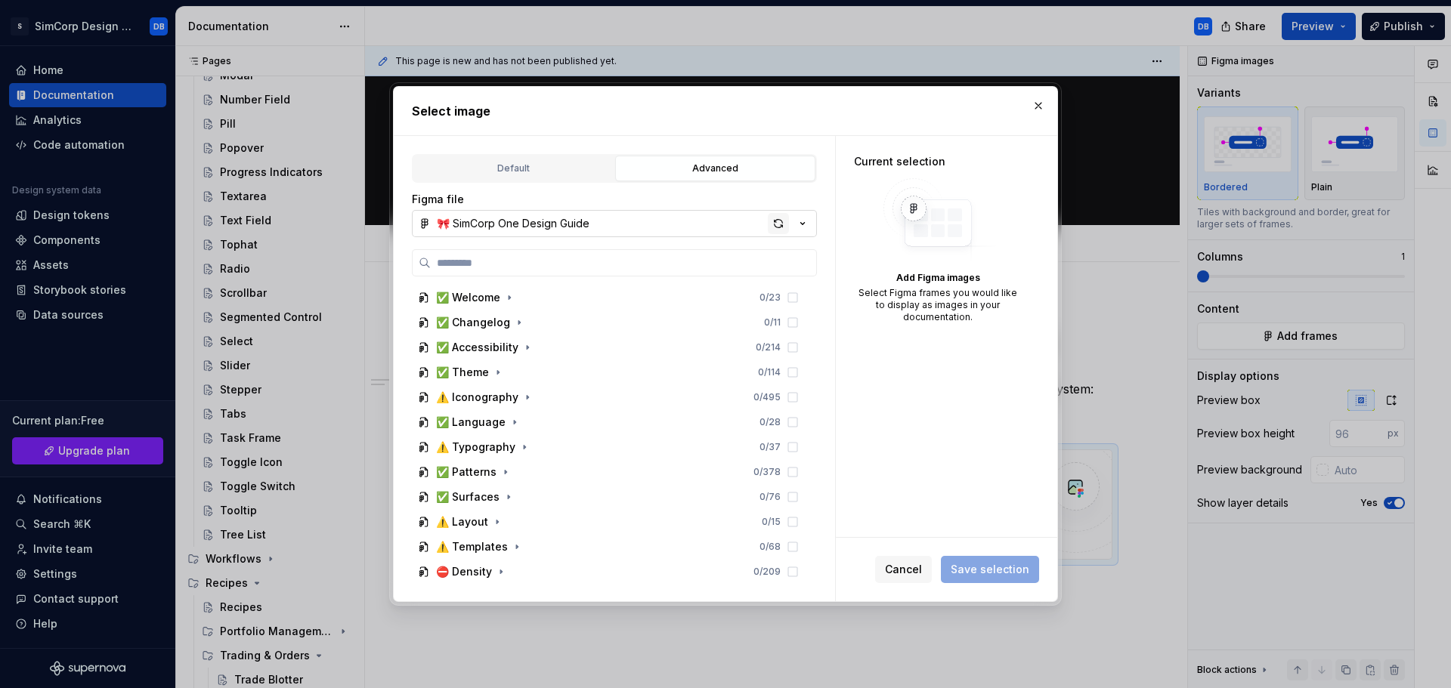
click at [781, 227] on div "button" at bounding box center [778, 223] width 21 height 21
type textarea "*"
click at [494, 258] on input "search" at bounding box center [623, 262] width 385 height 15
type input "****"
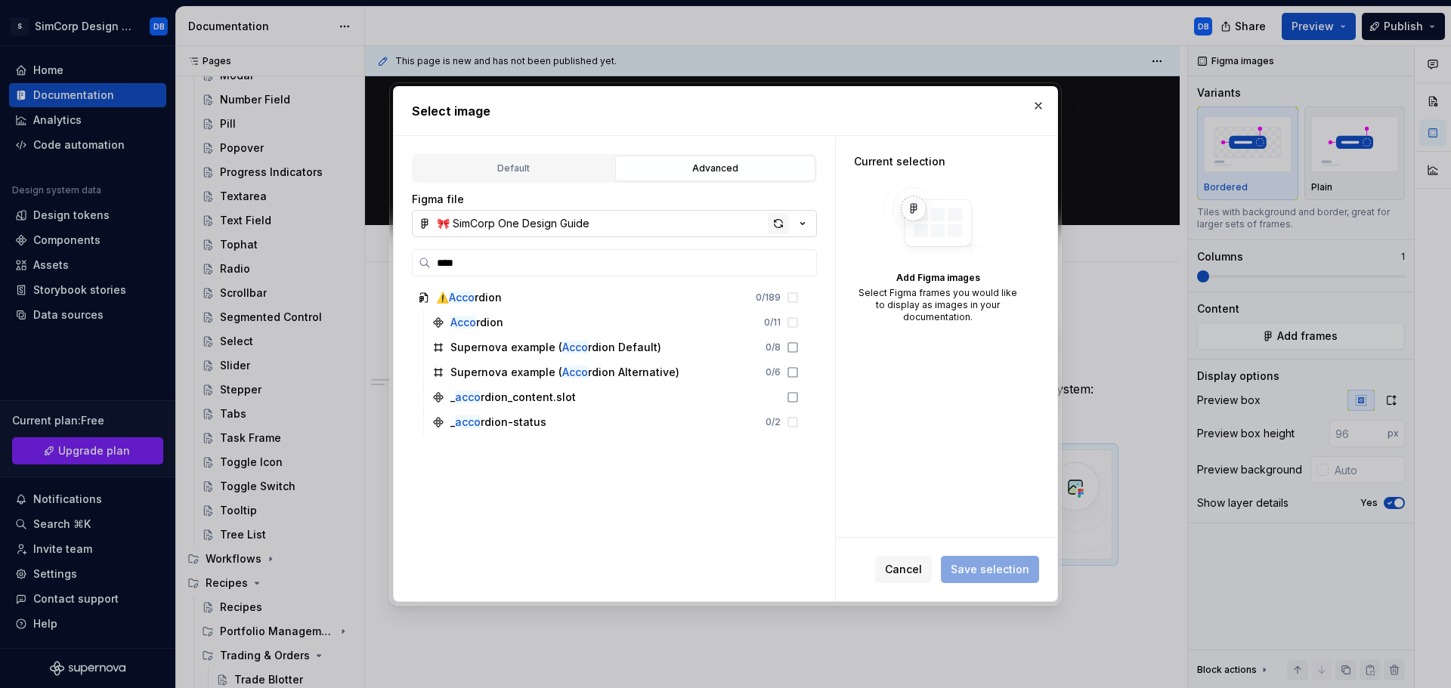
click at [777, 222] on div "button" at bounding box center [778, 223] width 21 height 21
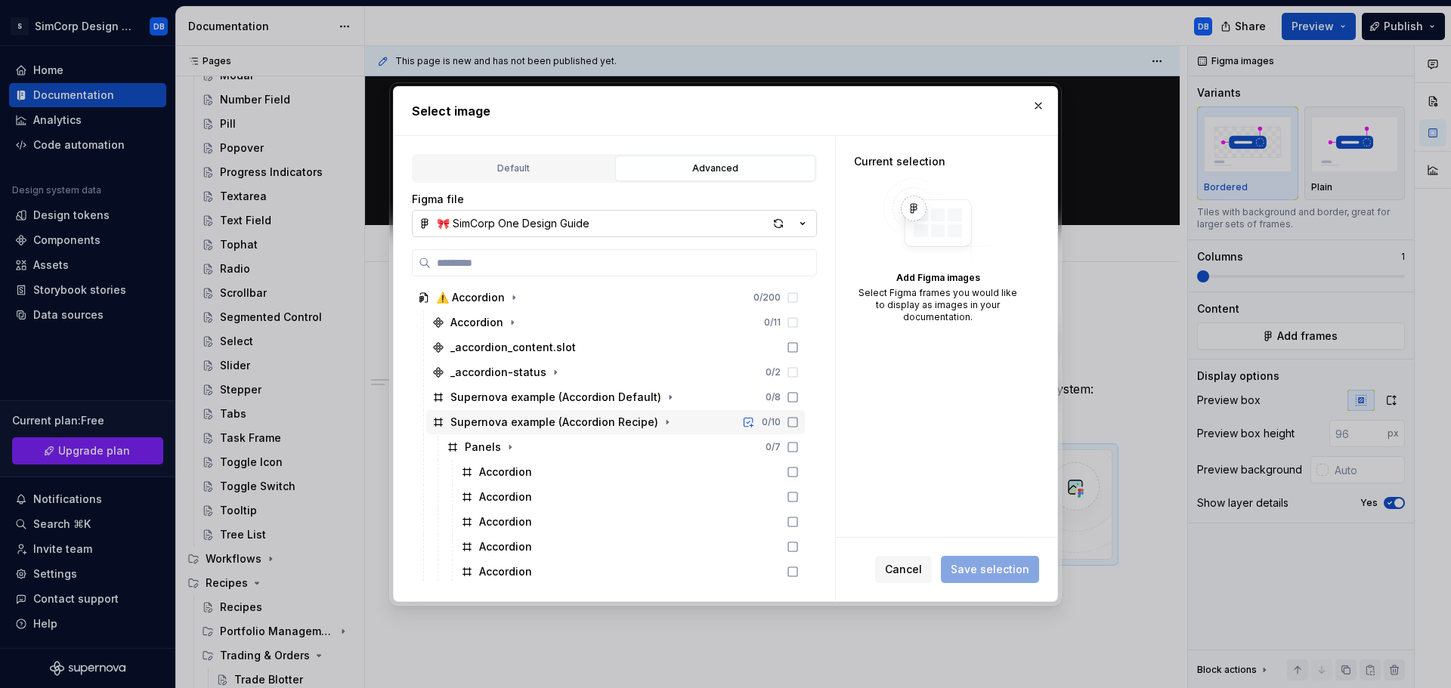
type textarea "*"
click at [699, 422] on div "Supernova example (Accordion Recipe) 0 / 10" at bounding box center [615, 422] width 379 height 24
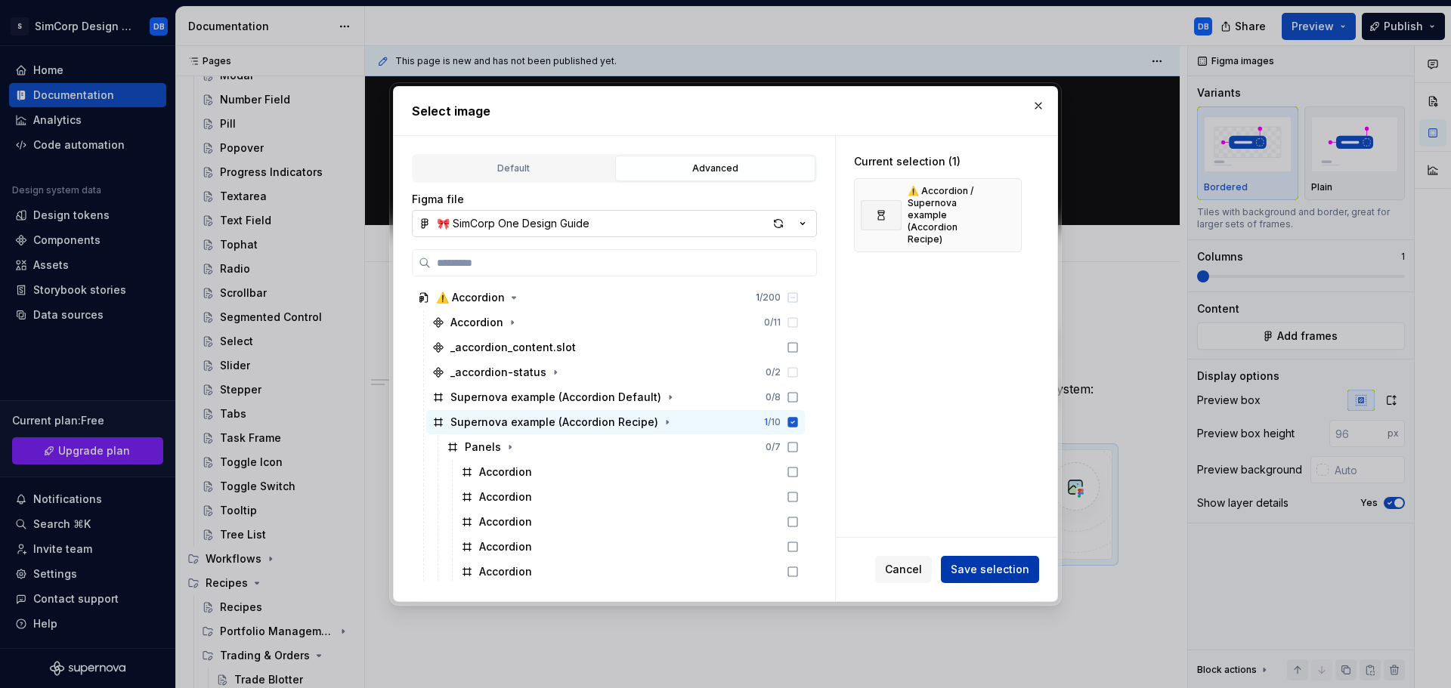
click at [974, 567] on span "Save selection" at bounding box center [990, 569] width 79 height 15
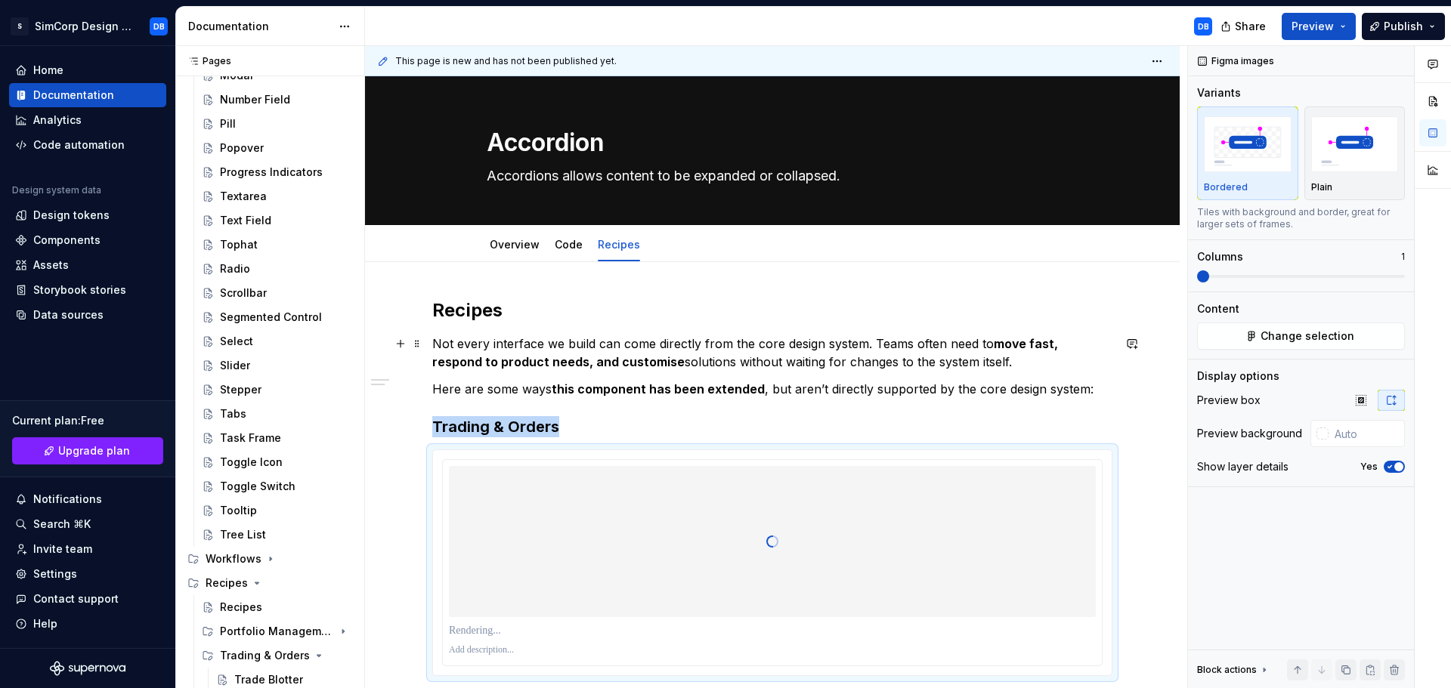
scroll to position [76, 0]
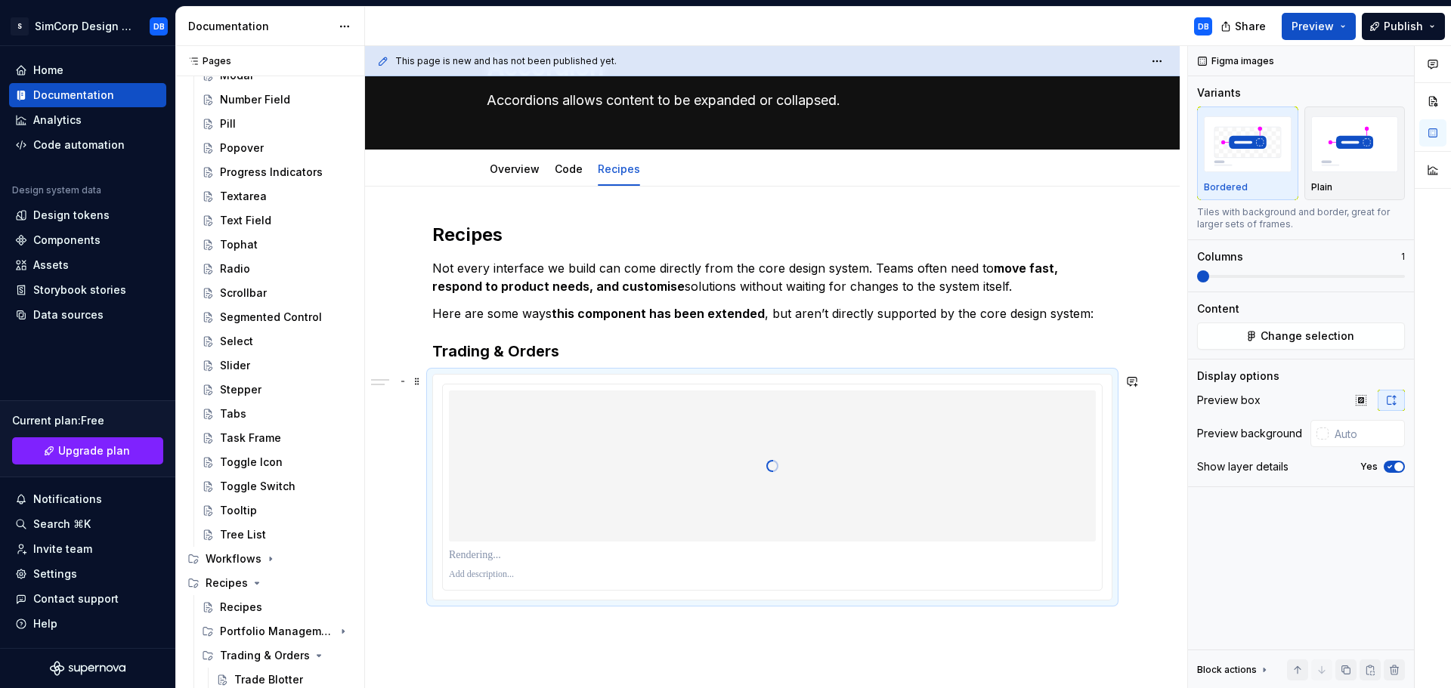
click at [479, 553] on p at bounding box center [772, 555] width 647 height 15
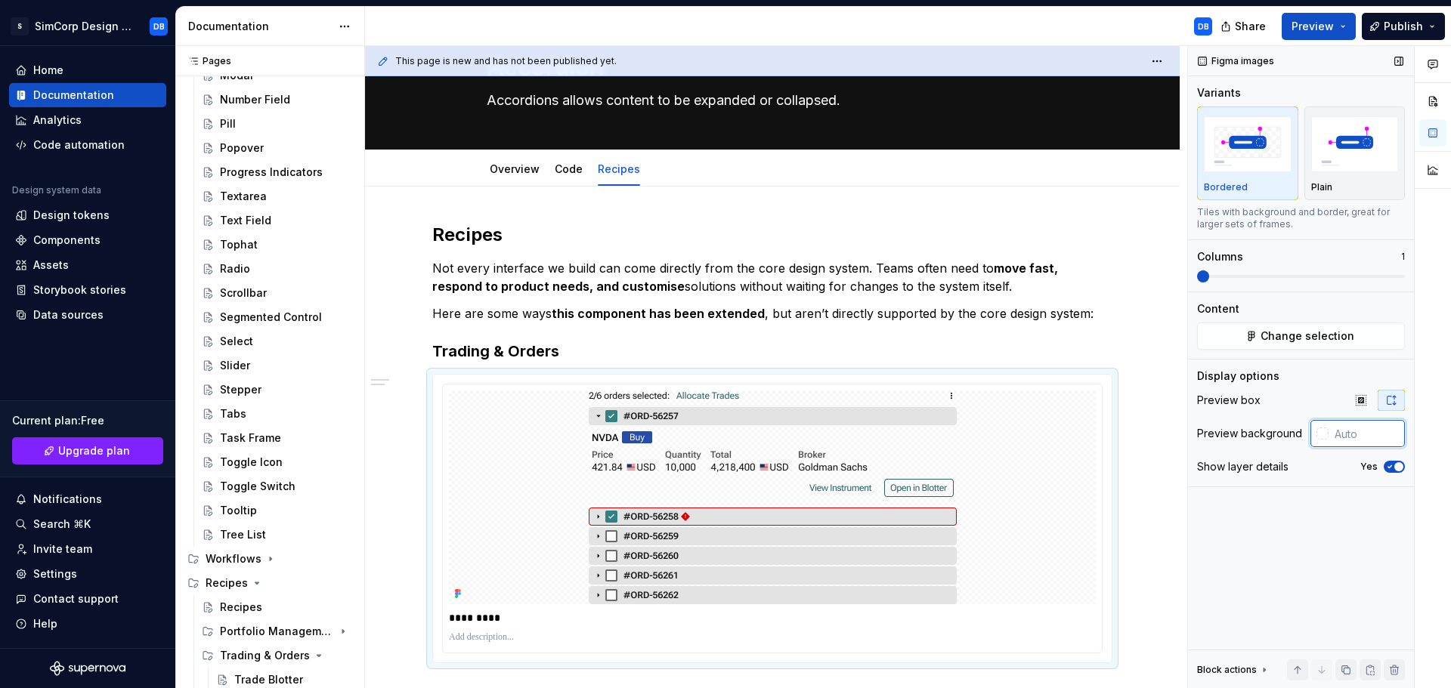
click at [1368, 436] on input "text" at bounding box center [1367, 433] width 76 height 27
type input "#FFFFFF"
click at [1370, 514] on div "Figma images Variants Bordered Plain Tiles with background and border, great fo…" at bounding box center [1301, 367] width 226 height 643
click at [1393, 463] on icon "button" at bounding box center [1390, 466] width 12 height 9
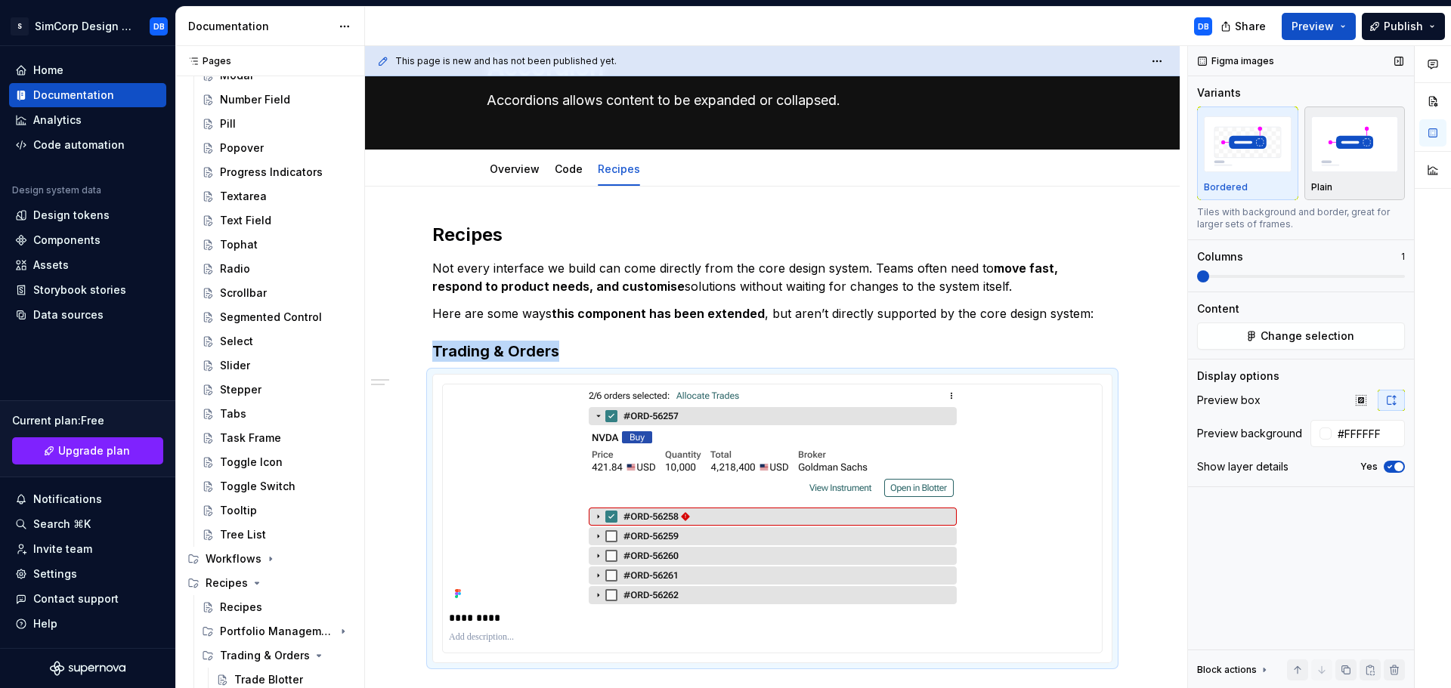
click at [1329, 187] on p "Plain" at bounding box center [1321, 187] width 21 height 12
click at [1253, 177] on div "Bordered" at bounding box center [1248, 153] width 88 height 80
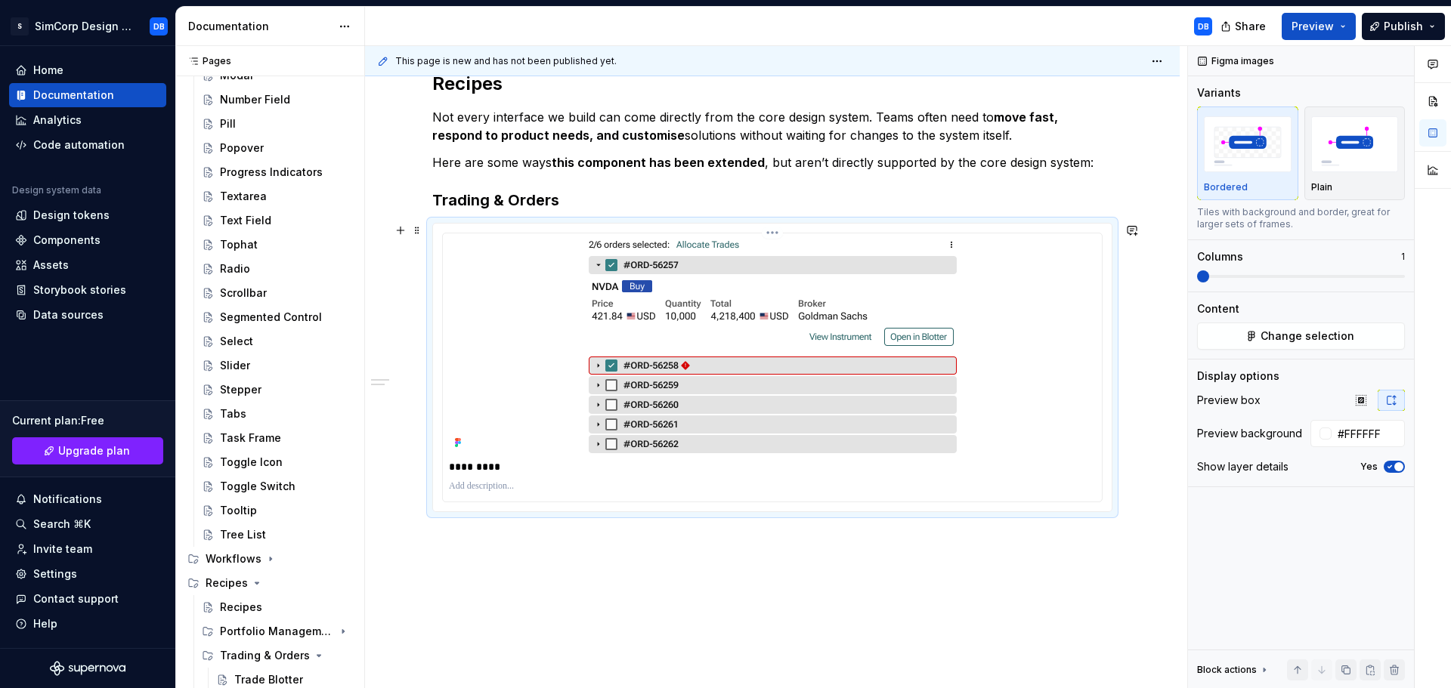
click at [503, 464] on p "*********" at bounding box center [772, 466] width 647 height 15
click at [518, 490] on p at bounding box center [772, 487] width 647 height 12
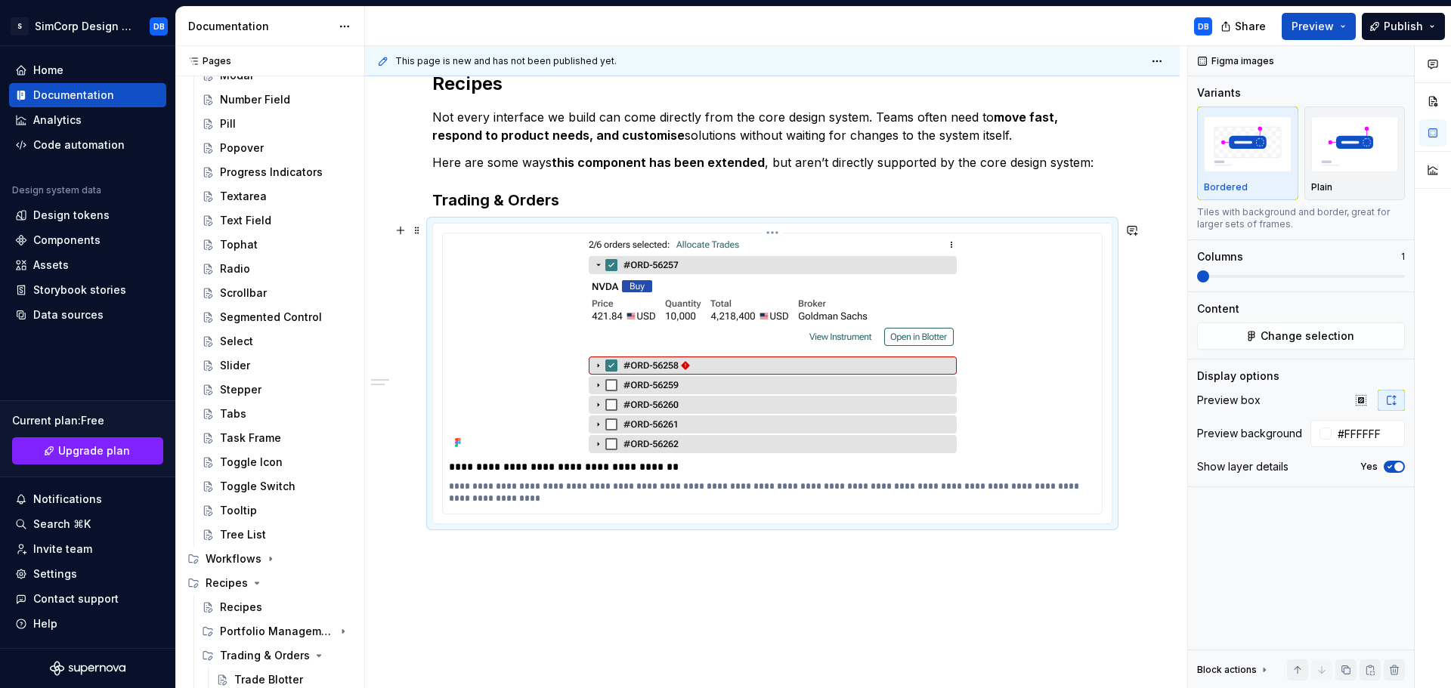
click at [701, 487] on p "**********" at bounding box center [772, 493] width 647 height 24
click at [549, 500] on p "**********" at bounding box center [772, 493] width 647 height 24
click at [676, 500] on p "**********" at bounding box center [772, 493] width 647 height 24
click at [550, 501] on p "**********" at bounding box center [772, 493] width 647 height 24
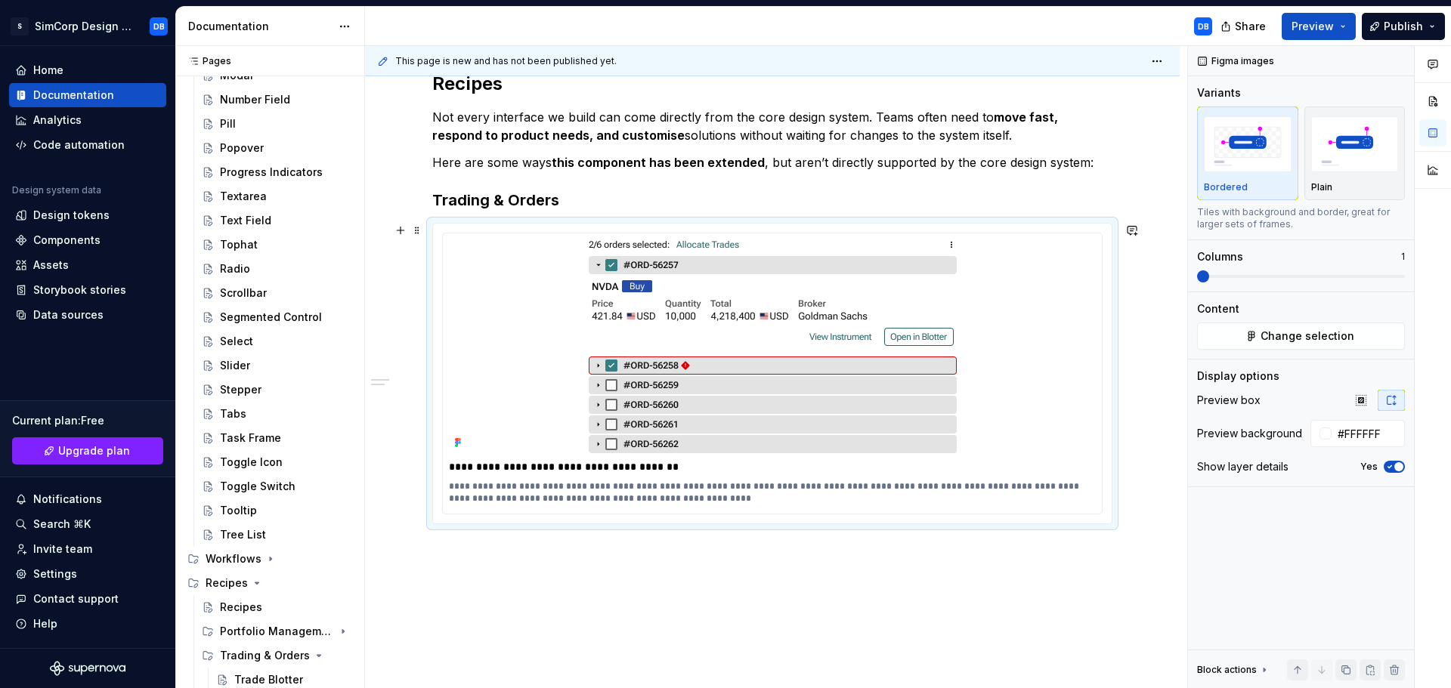
click at [631, 516] on div "**********" at bounding box center [772, 374] width 679 height 300
click at [654, 494] on p "**********" at bounding box center [772, 493] width 647 height 24
click at [679, 500] on p "**********" at bounding box center [772, 493] width 647 height 24
click at [473, 524] on p "**********" at bounding box center [772, 505] width 647 height 48
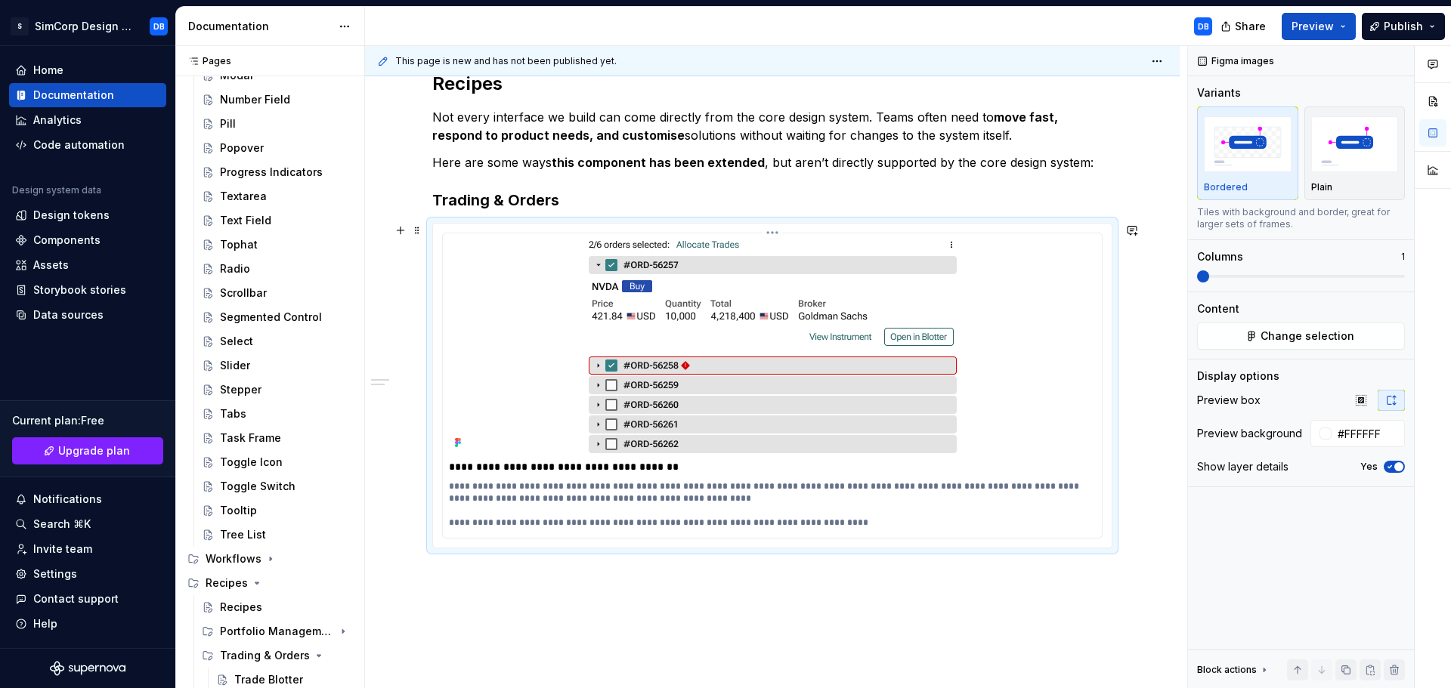
click at [676, 522] on p "**********" at bounding box center [772, 505] width 647 height 48
click at [687, 615] on div "**********" at bounding box center [772, 411] width 815 height 750
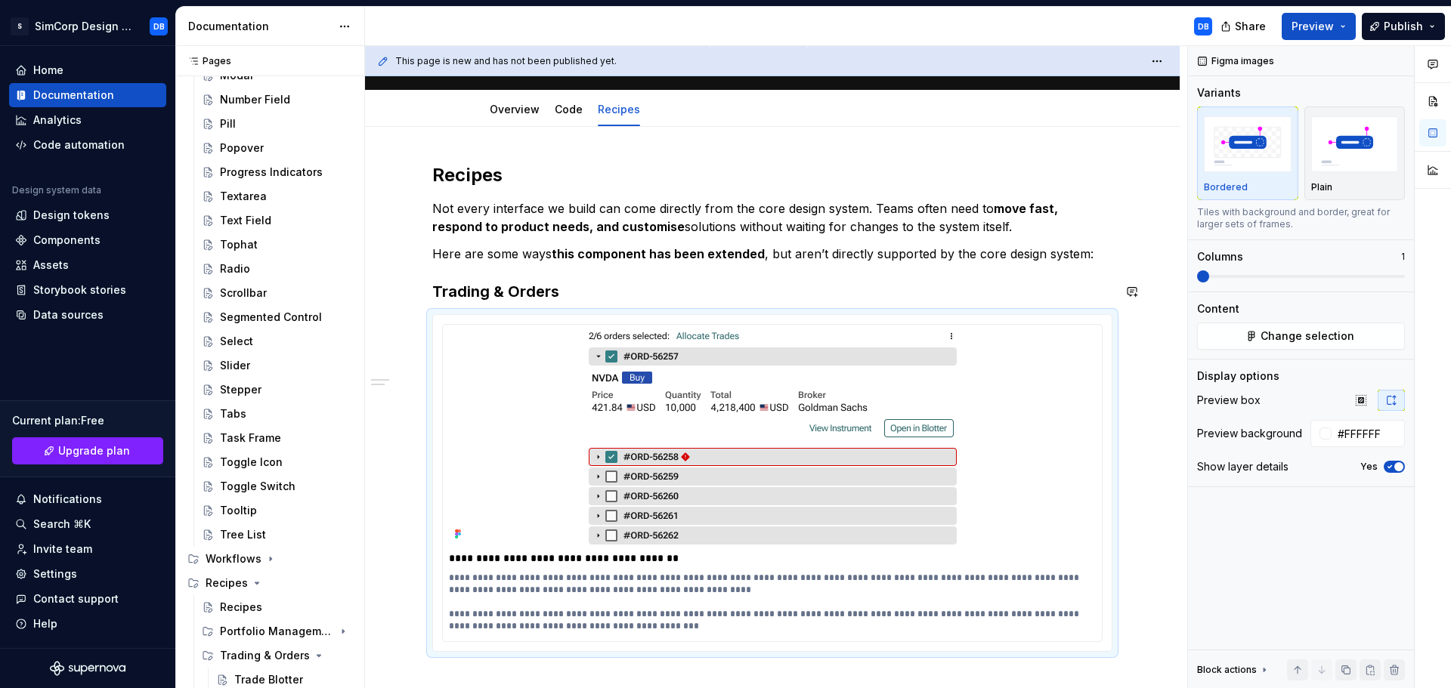
scroll to position [0, 0]
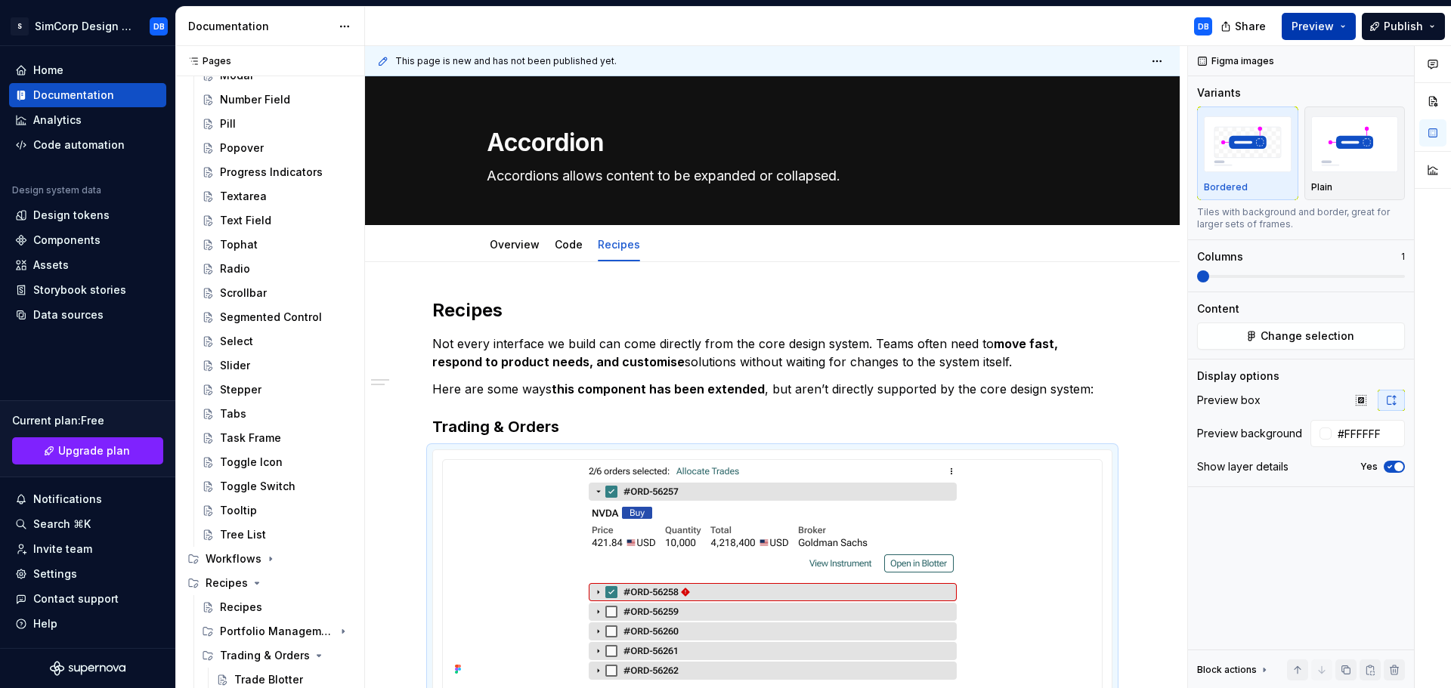
click at [1325, 23] on span "Preview" at bounding box center [1312, 26] width 42 height 15
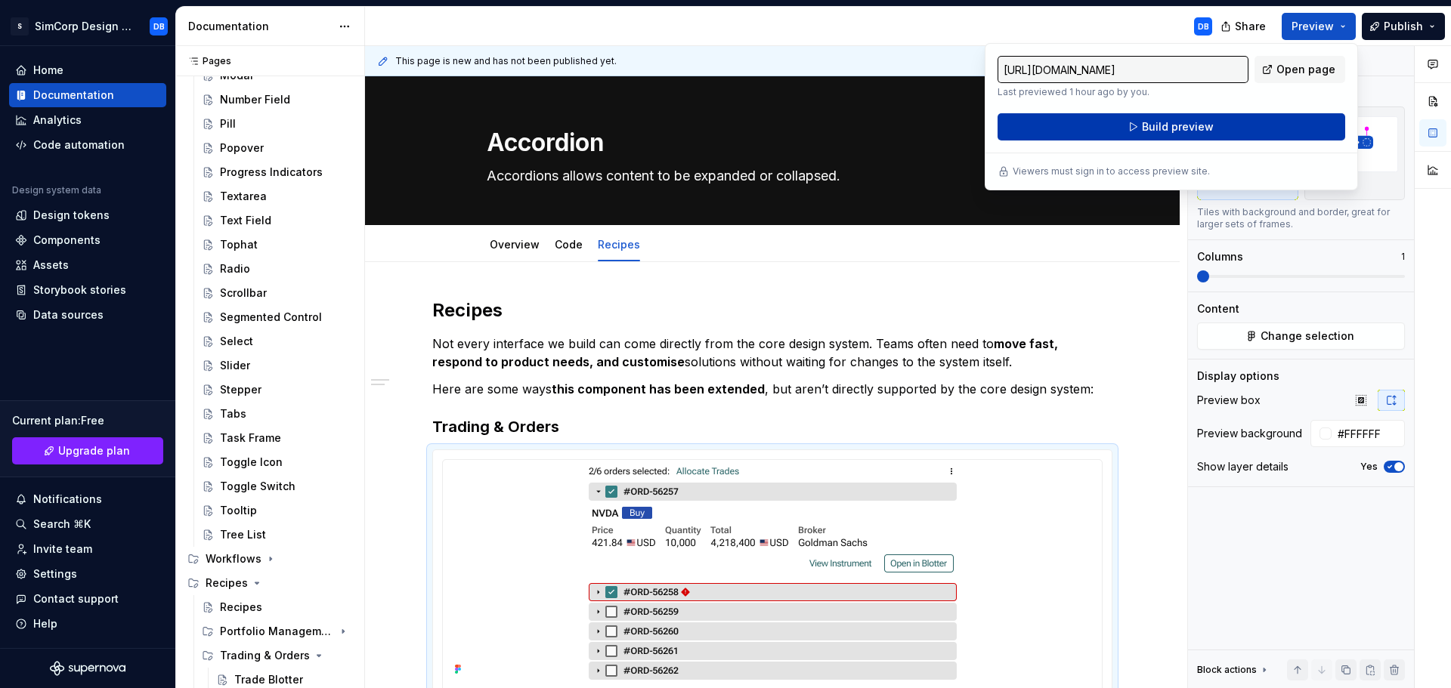
click at [1138, 117] on button "Build preview" at bounding box center [1172, 126] width 348 height 27
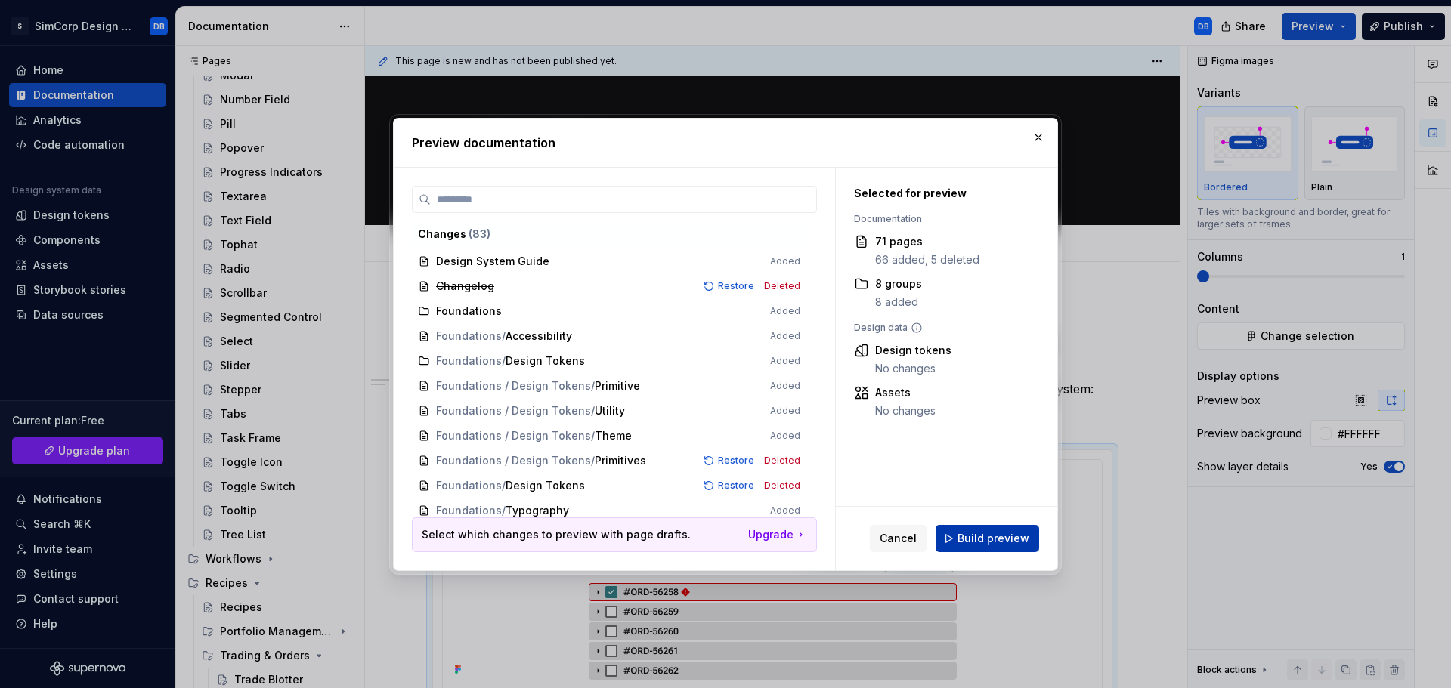
click at [963, 530] on button "Build preview" at bounding box center [988, 538] width 104 height 27
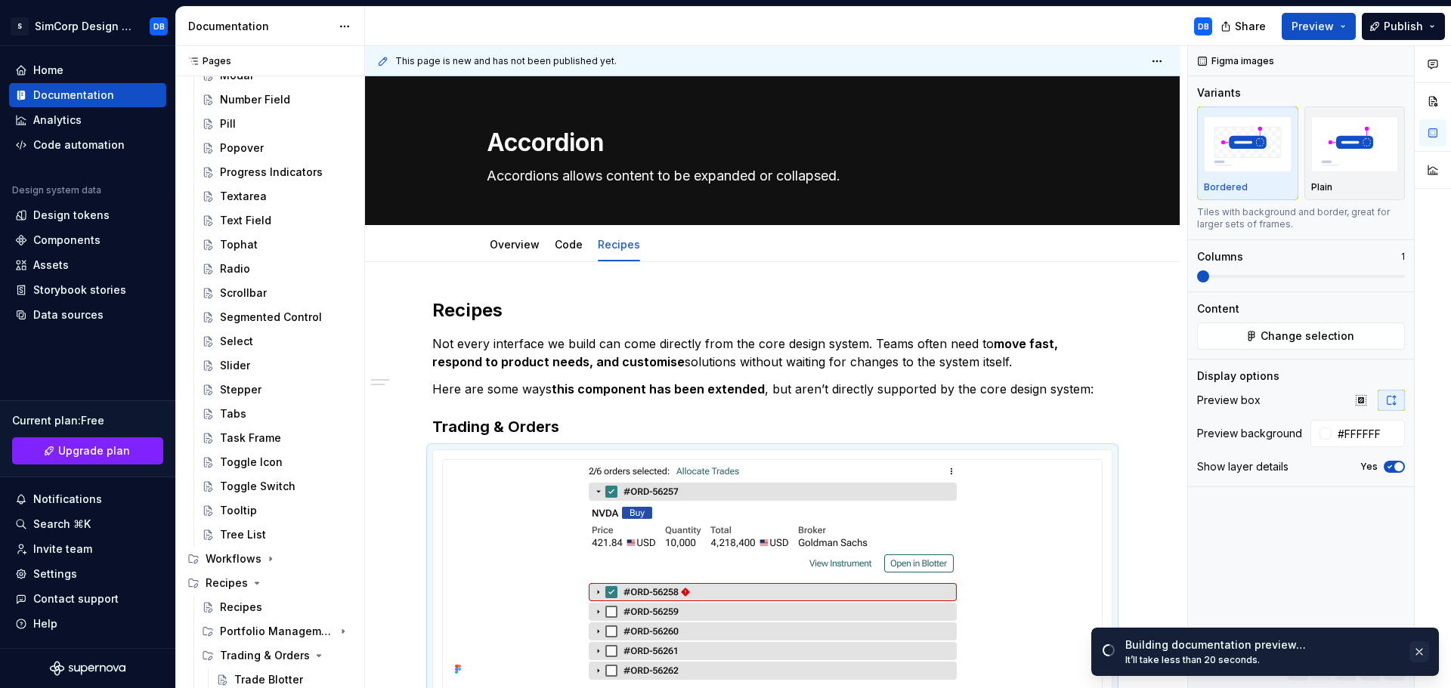
click at [1414, 652] on button "button" at bounding box center [1419, 652] width 20 height 21
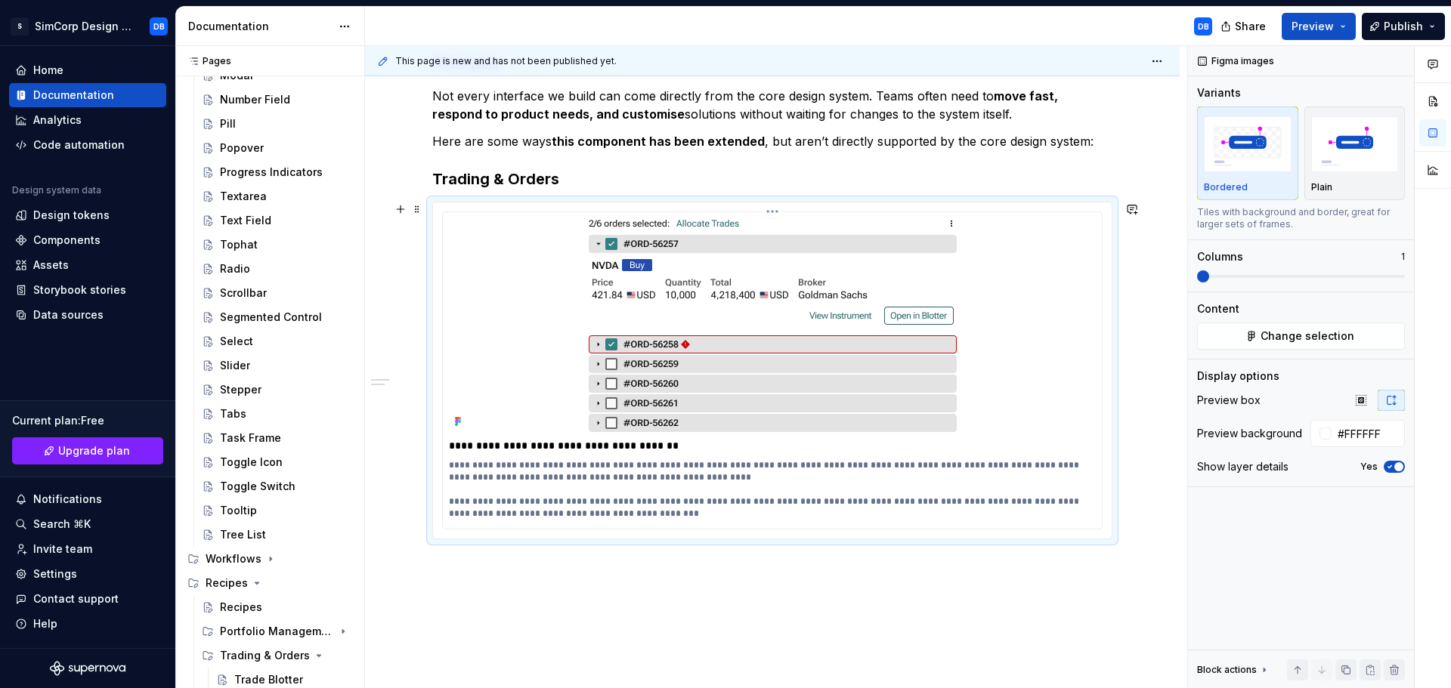
scroll to position [247, 0]
click at [647, 450] on p "**********" at bounding box center [772, 446] width 647 height 15
click at [523, 180] on h3 "Trading & Orders" at bounding box center [772, 179] width 680 height 21
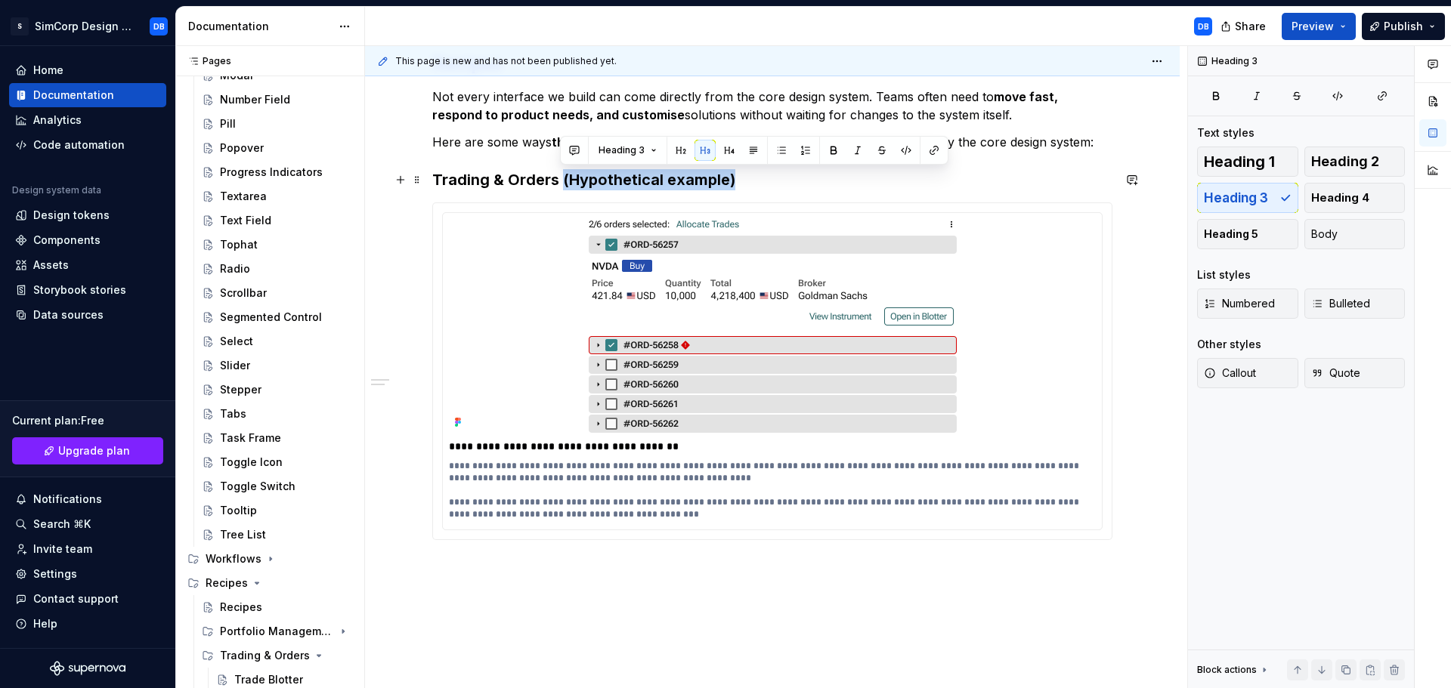
click at [561, 180] on h3 "Trading & Orders (Hypothetical example)" at bounding box center [772, 179] width 680 height 21
click at [1042, 591] on div "**********" at bounding box center [772, 390] width 815 height 750
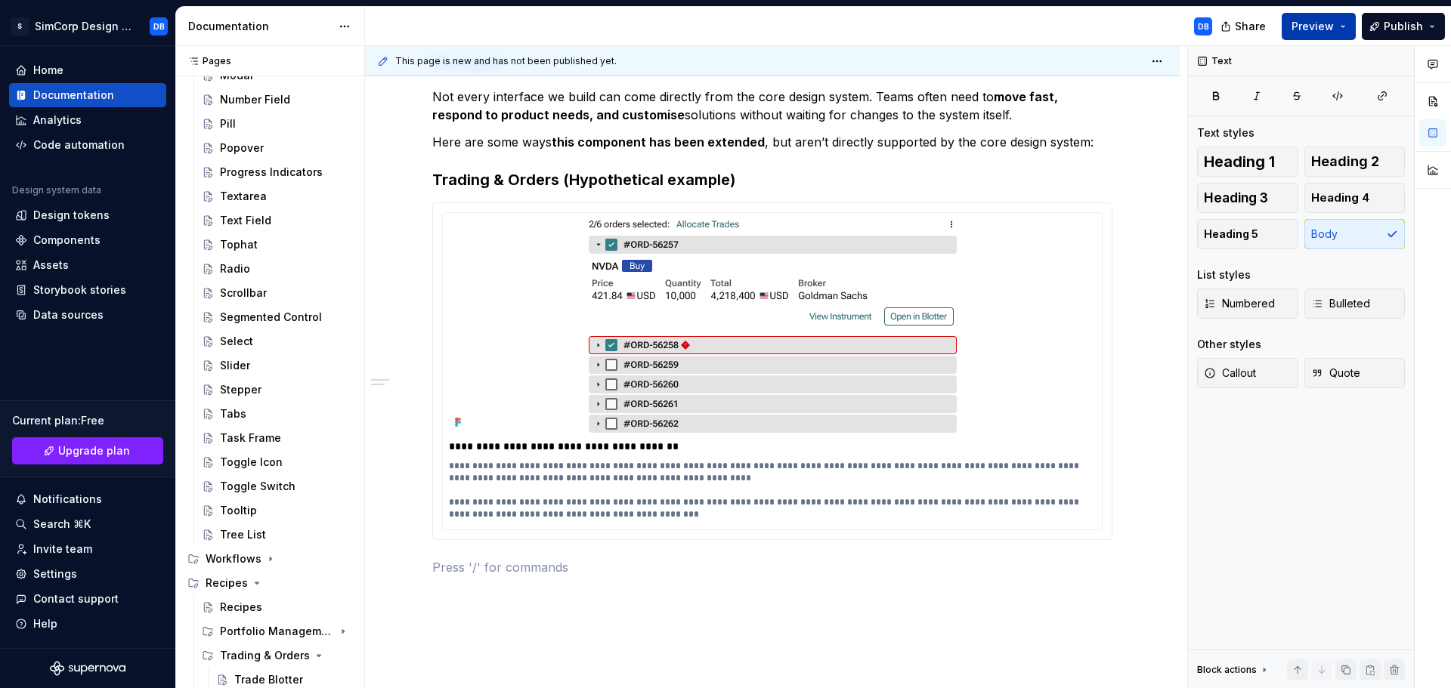
click at [1314, 29] on span "Preview" at bounding box center [1312, 26] width 42 height 15
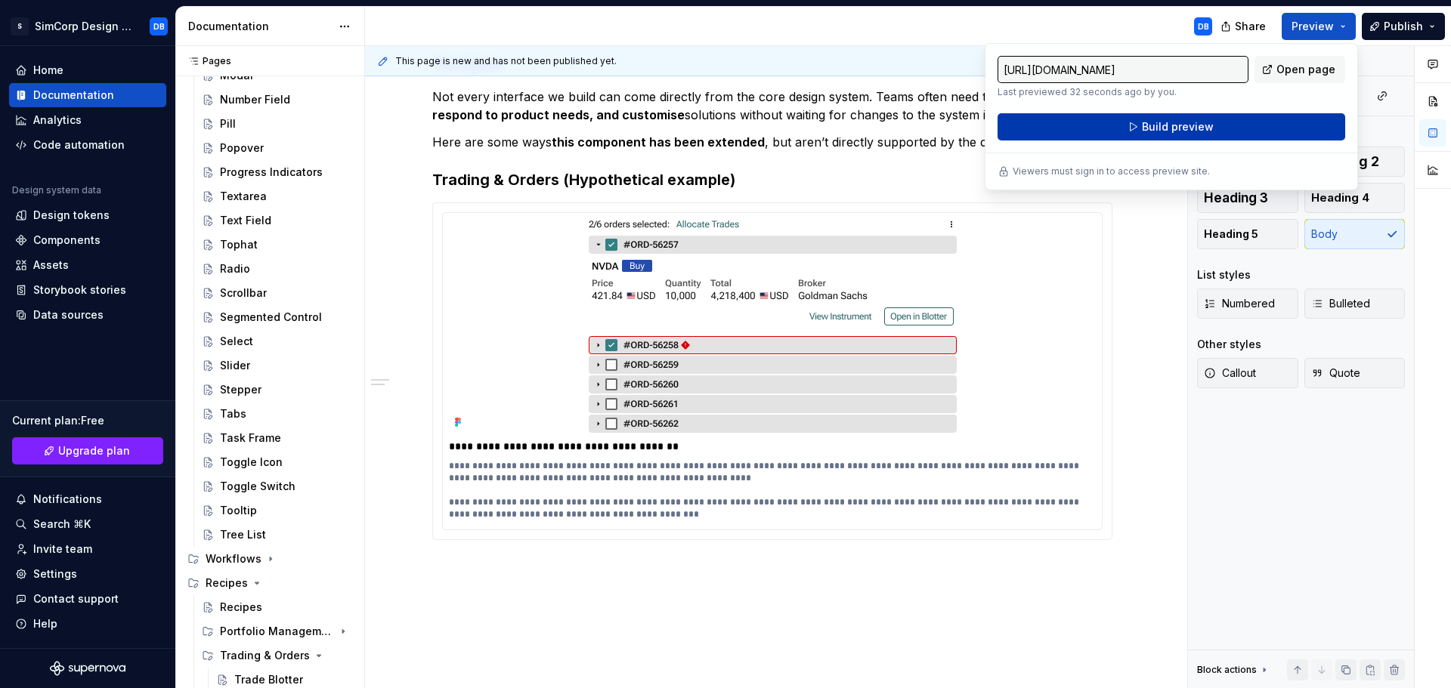
click at [1188, 128] on span "Build preview" at bounding box center [1178, 126] width 72 height 15
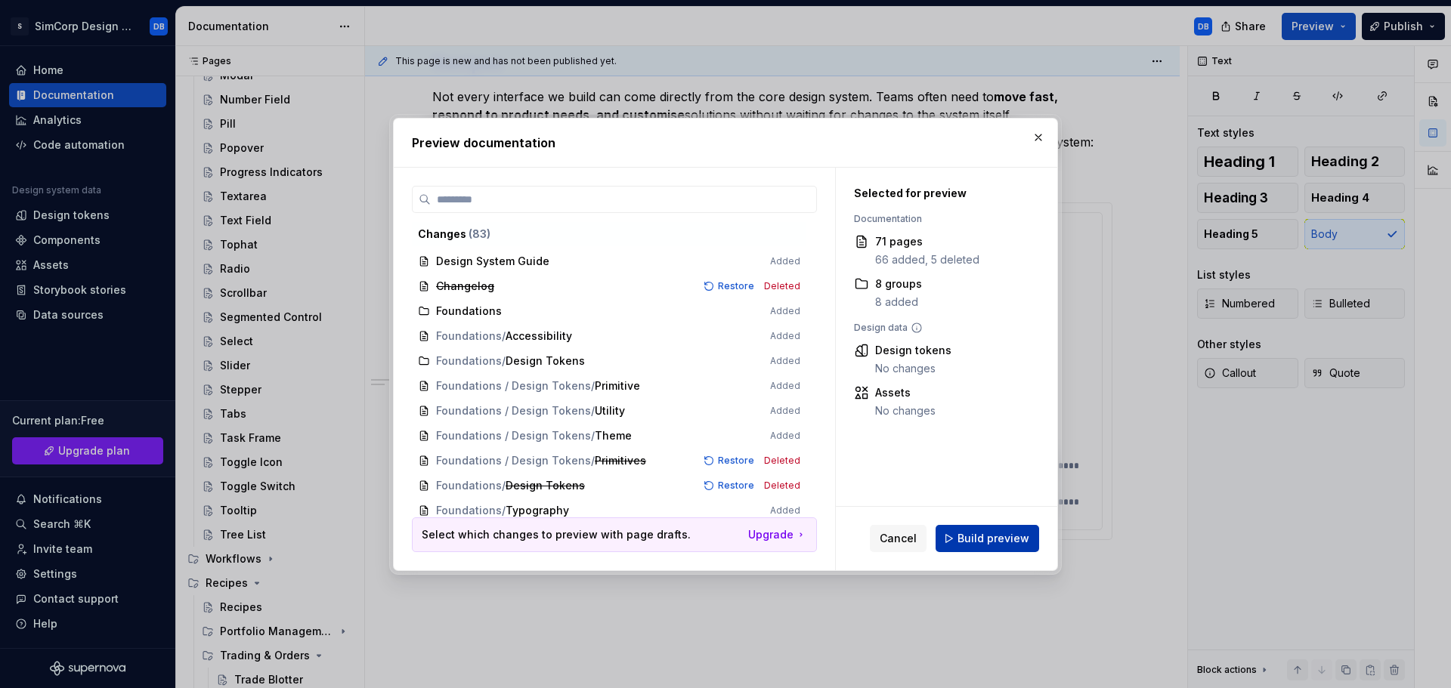
click at [969, 540] on span "Build preview" at bounding box center [993, 538] width 72 height 15
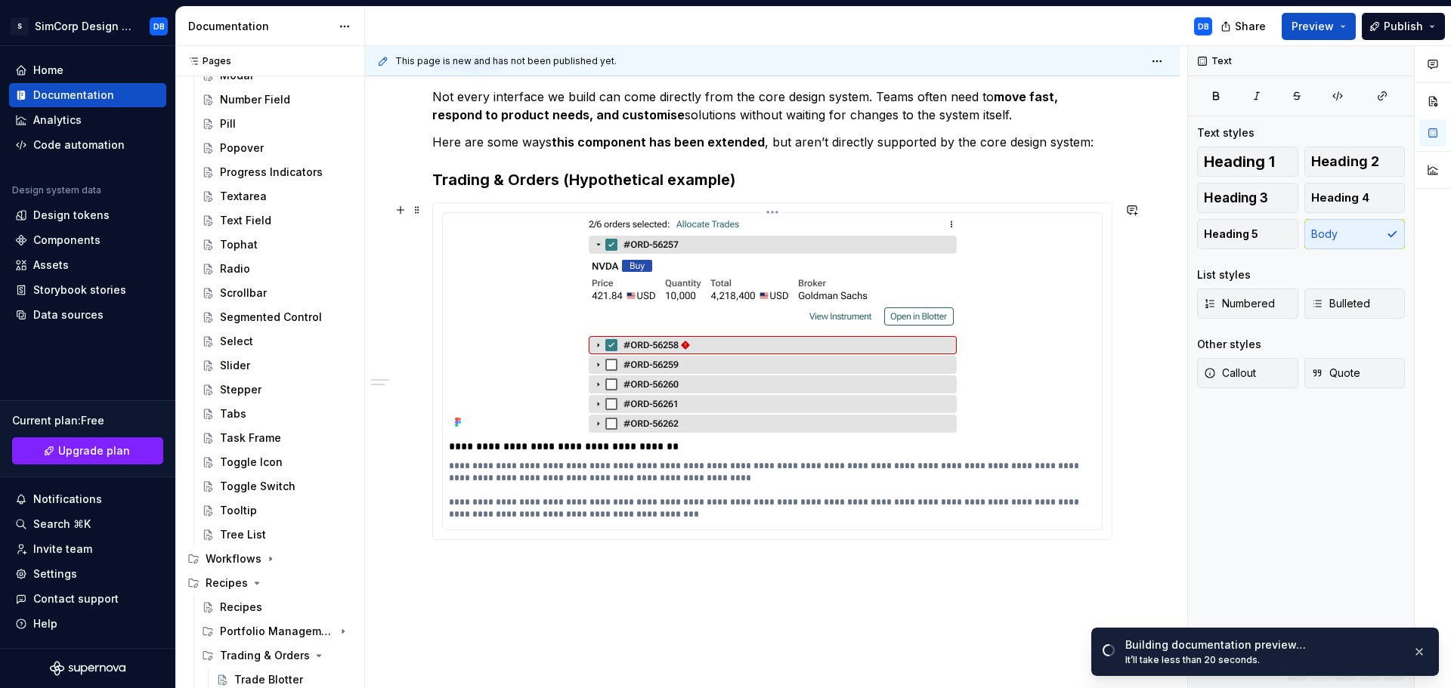
click at [928, 466] on p "**********" at bounding box center [772, 490] width 647 height 60
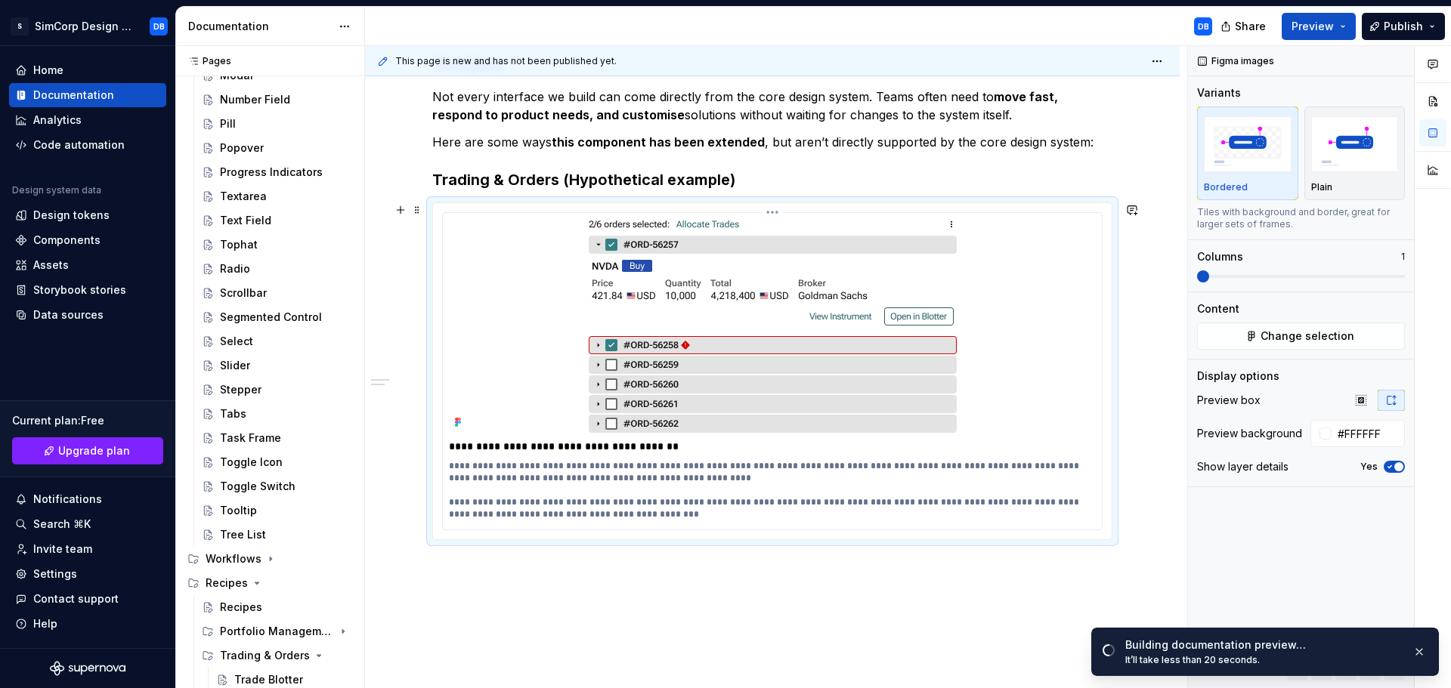
click at [936, 464] on p "**********" at bounding box center [772, 490] width 647 height 60
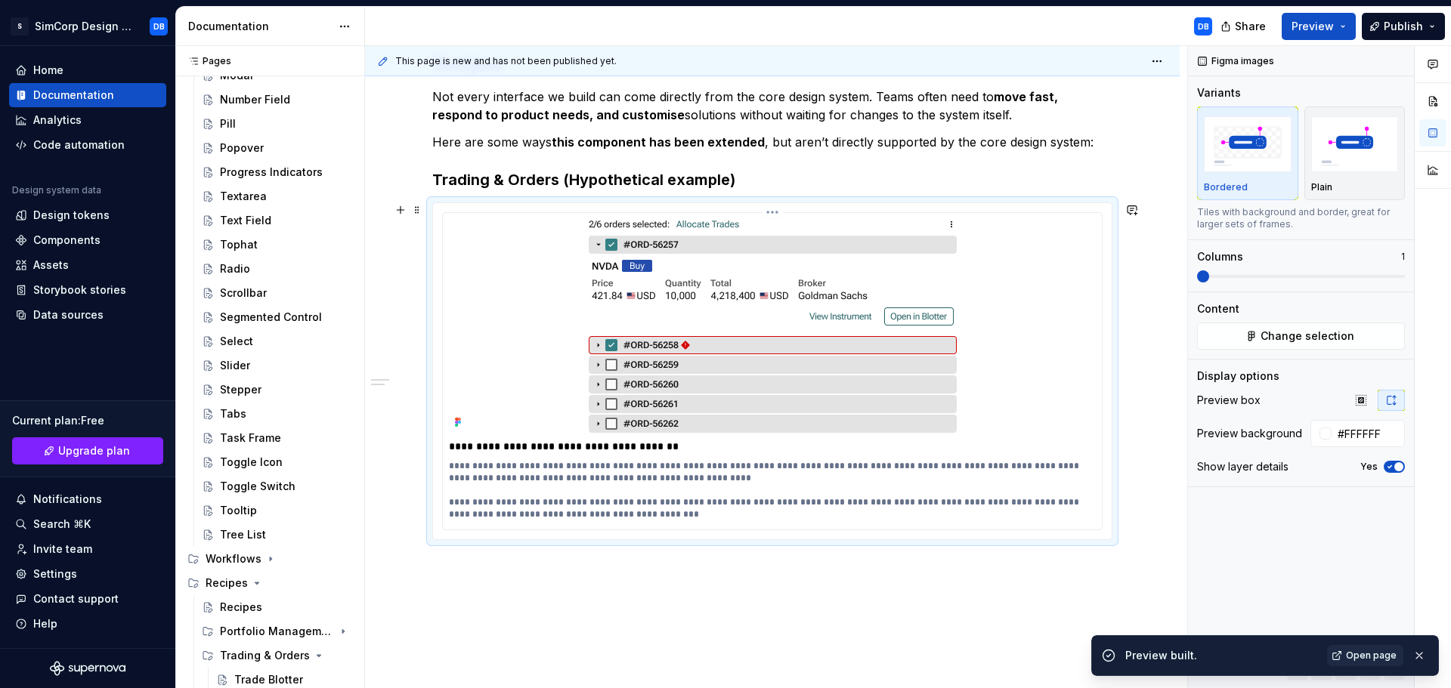
click at [938, 469] on p "**********" at bounding box center [772, 490] width 647 height 60
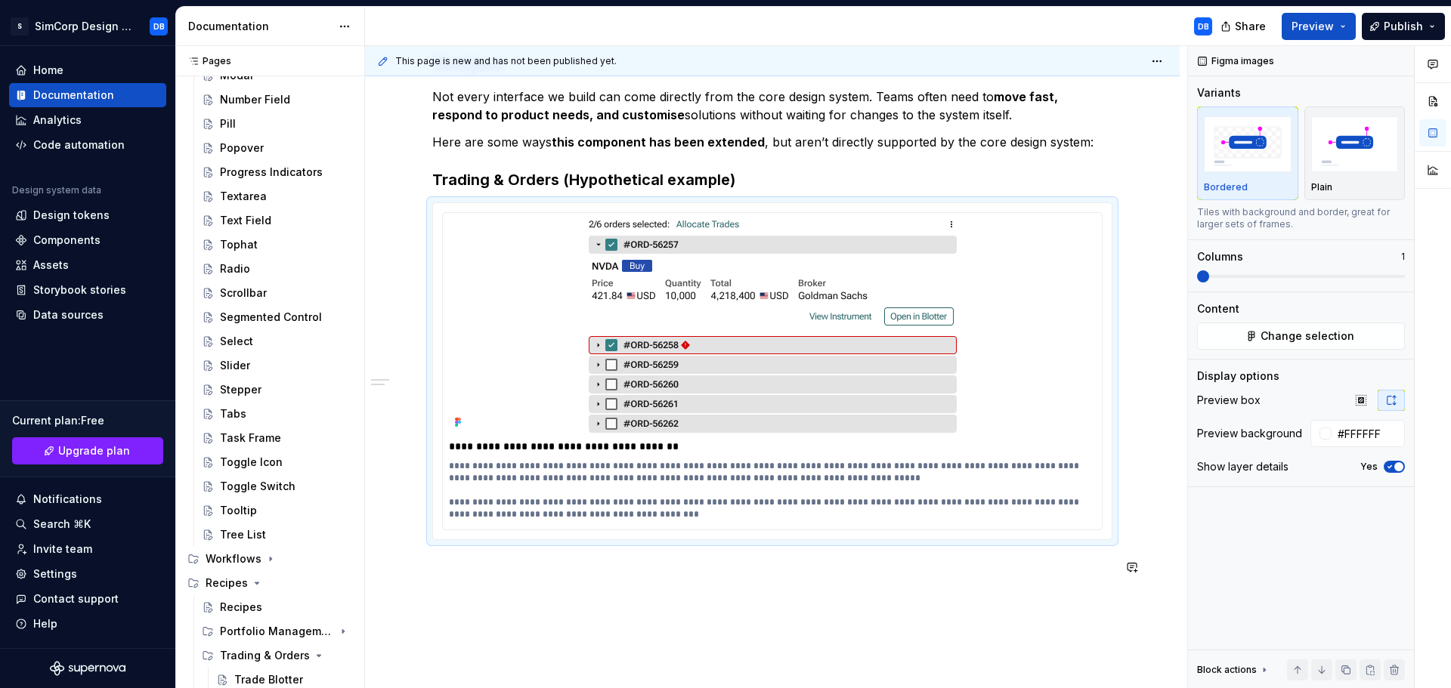
click at [1028, 589] on div "**********" at bounding box center [772, 322] width 680 height 543
click at [1319, 27] on span "Preview" at bounding box center [1312, 26] width 42 height 15
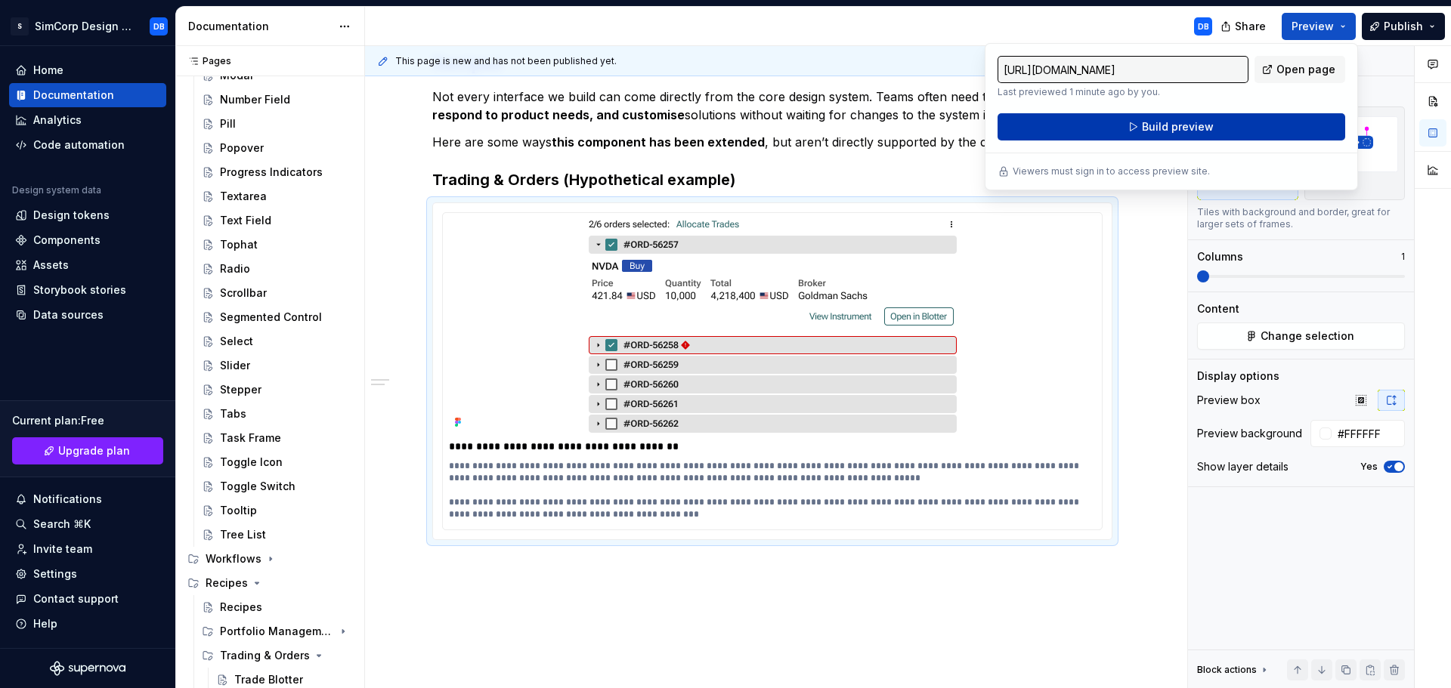
click at [1186, 127] on span "Build preview" at bounding box center [1178, 126] width 72 height 15
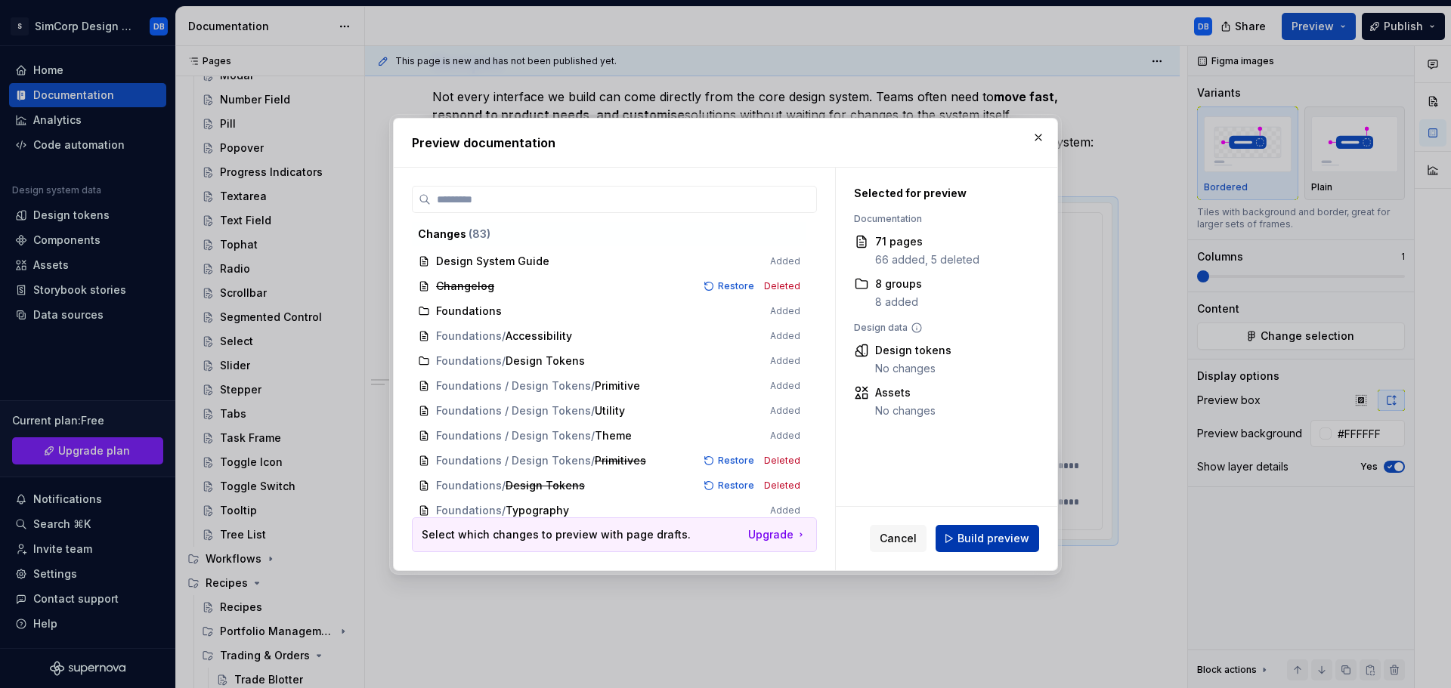
click at [986, 538] on span "Build preview" at bounding box center [993, 538] width 72 height 15
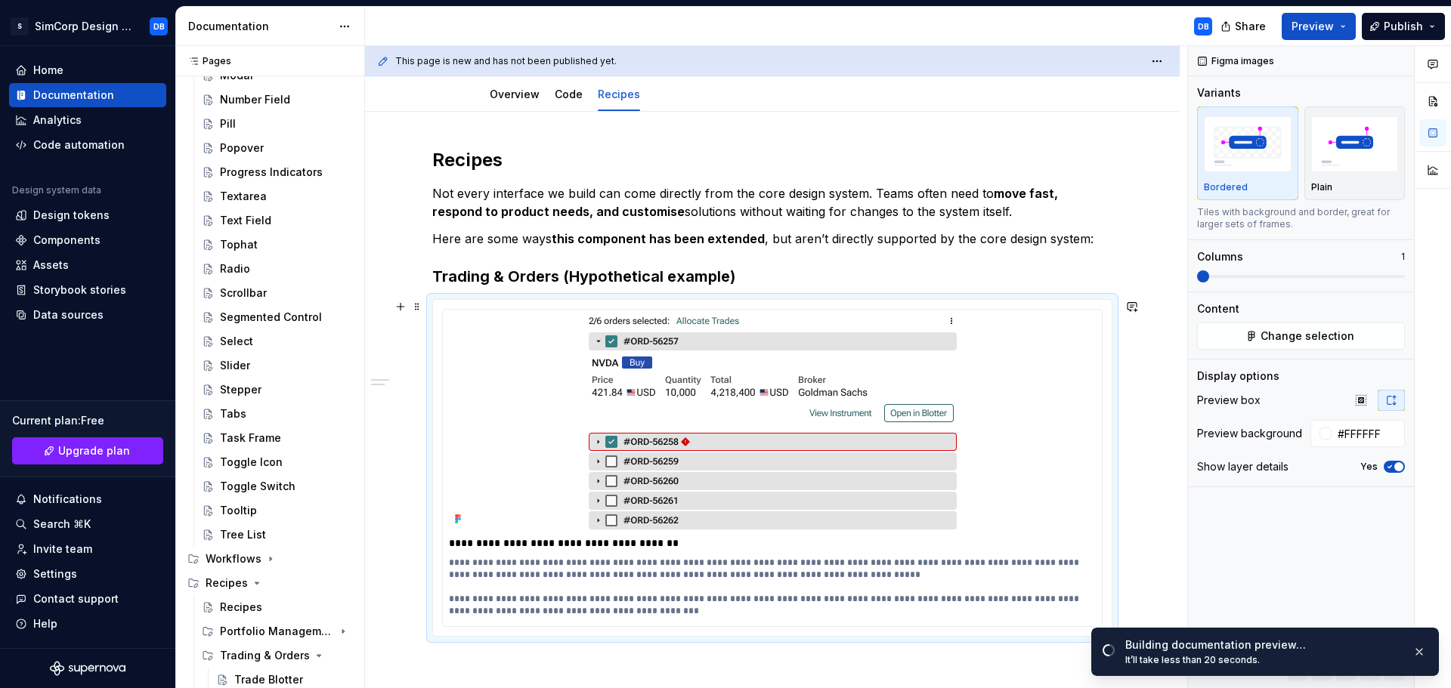
scroll to position [20, 0]
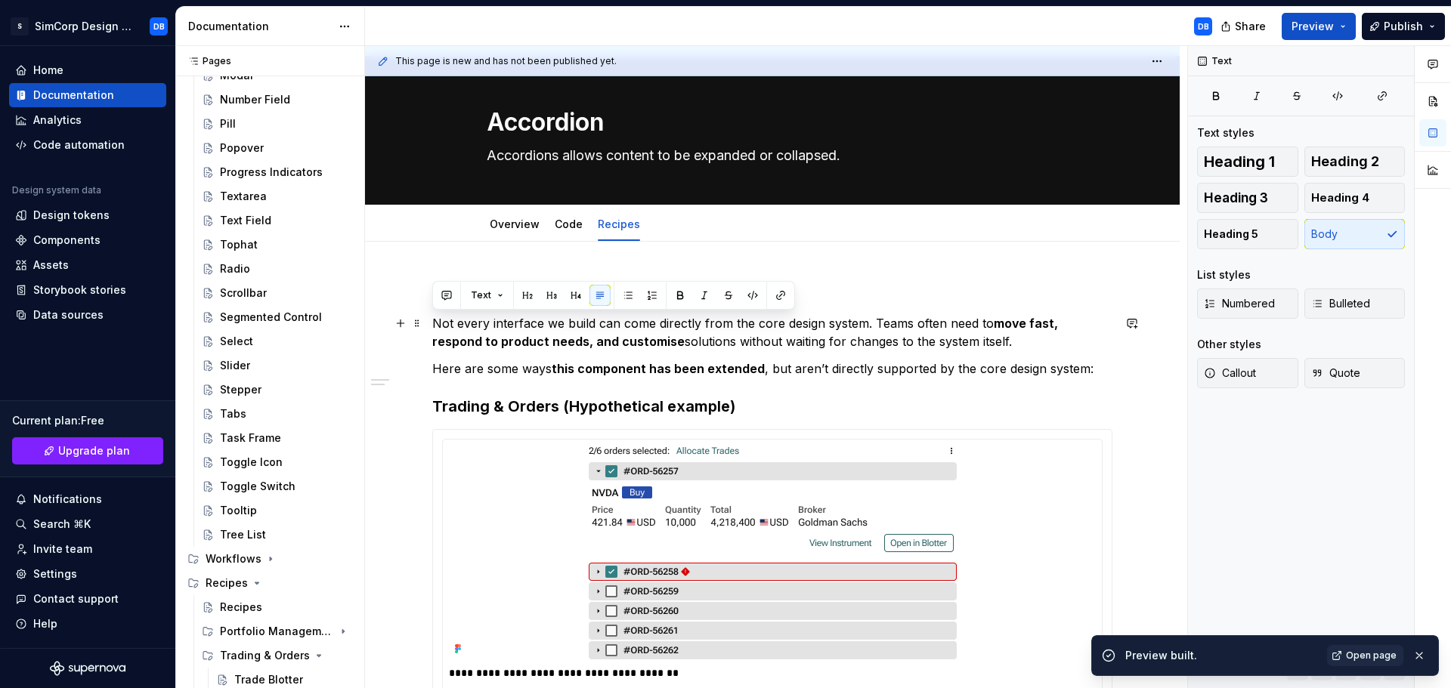
drag, startPoint x: 976, startPoint y: 341, endPoint x: 423, endPoint y: 326, distance: 552.6
click at [423, 326] on div "**********" at bounding box center [772, 635] width 815 height 786
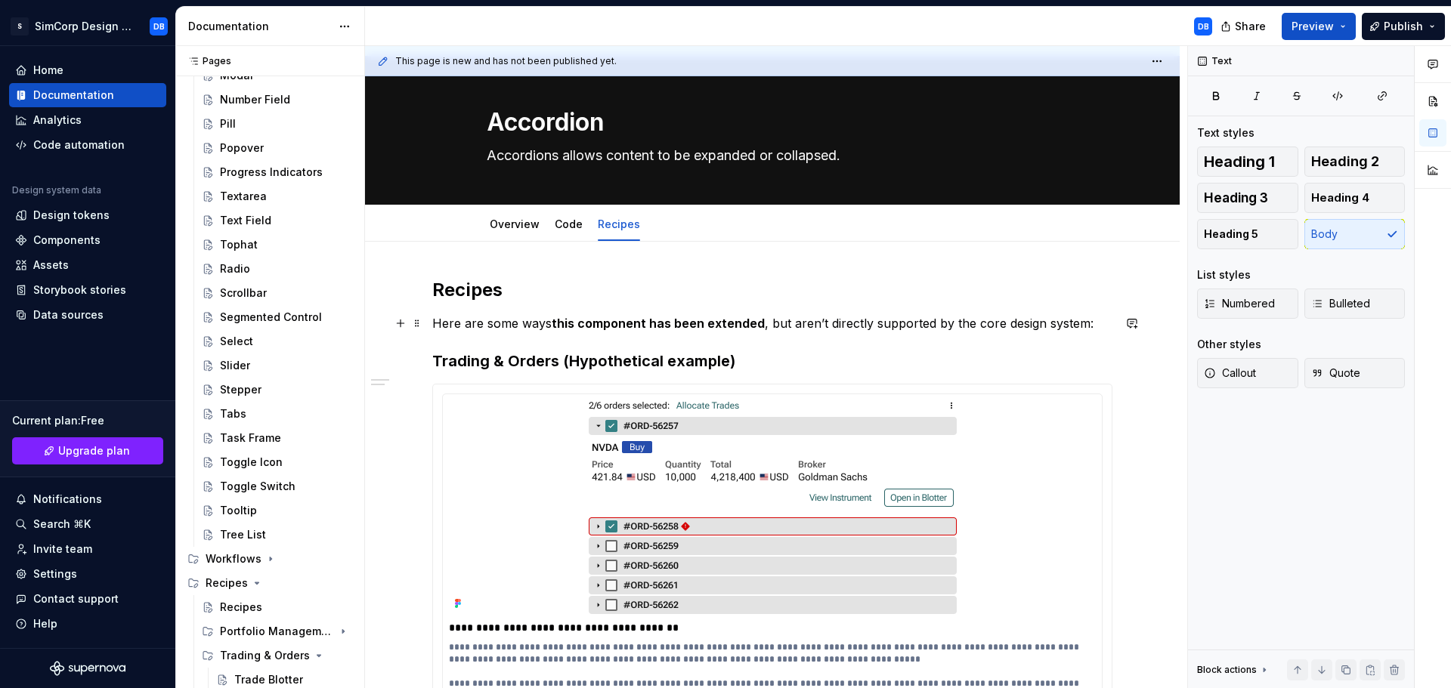
click at [756, 328] on strong "this component has been extended" at bounding box center [658, 323] width 213 height 15
click at [1063, 286] on h2 "Recipes" at bounding box center [772, 290] width 680 height 24
click at [1311, 19] on span "Preview" at bounding box center [1312, 26] width 42 height 15
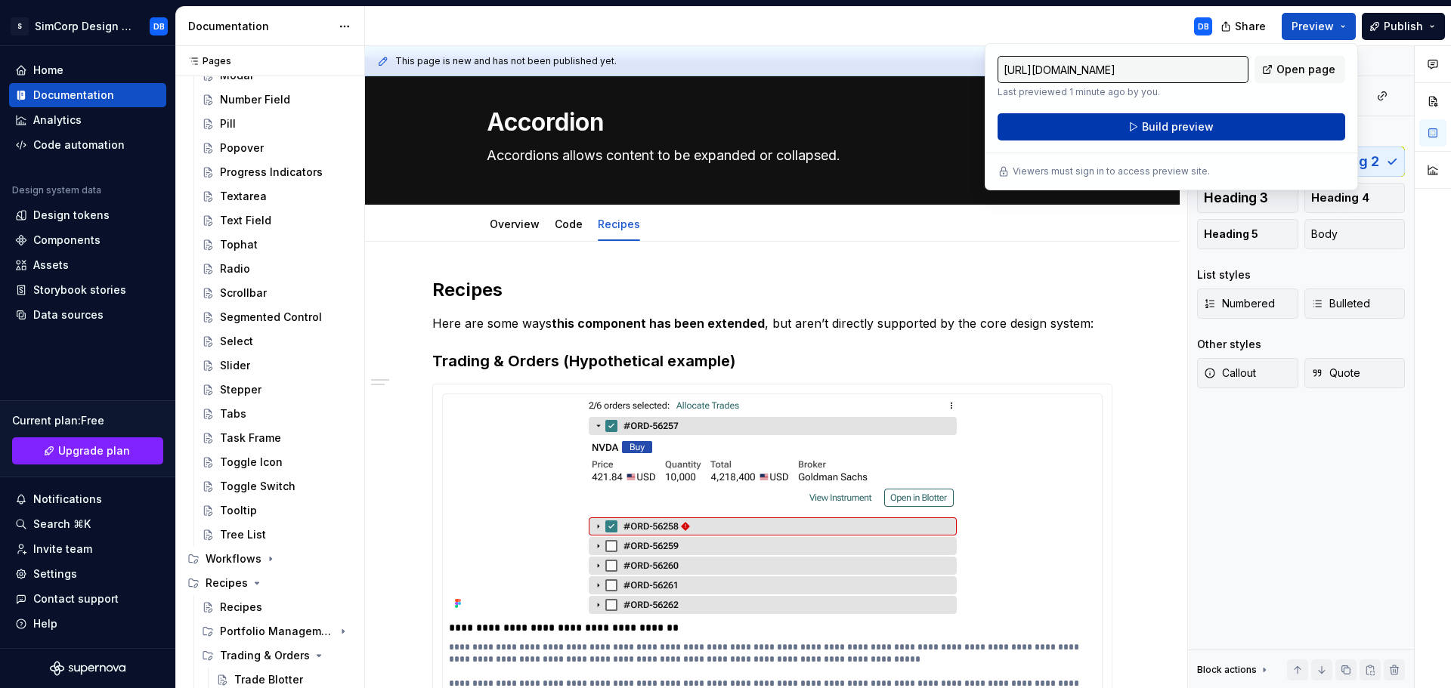
click at [1207, 127] on span "Build preview" at bounding box center [1178, 126] width 72 height 15
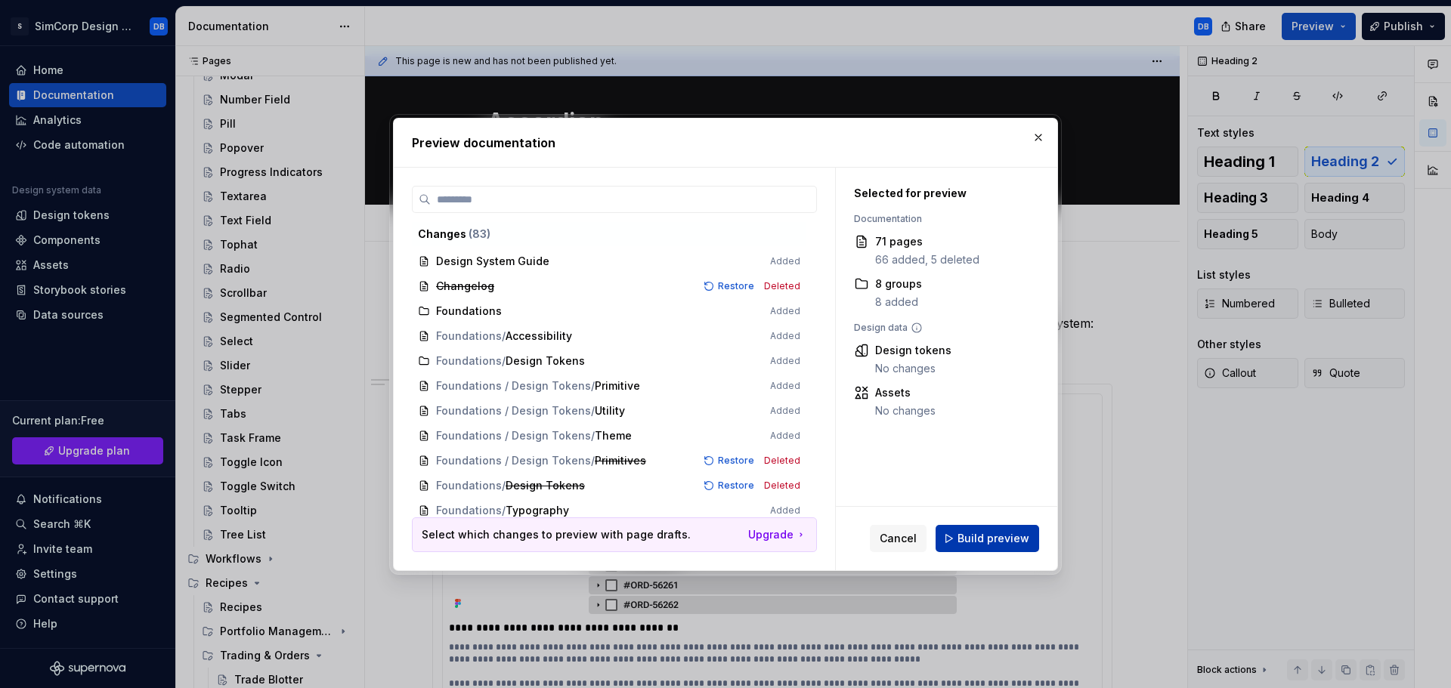
click at [974, 540] on span "Build preview" at bounding box center [993, 538] width 72 height 15
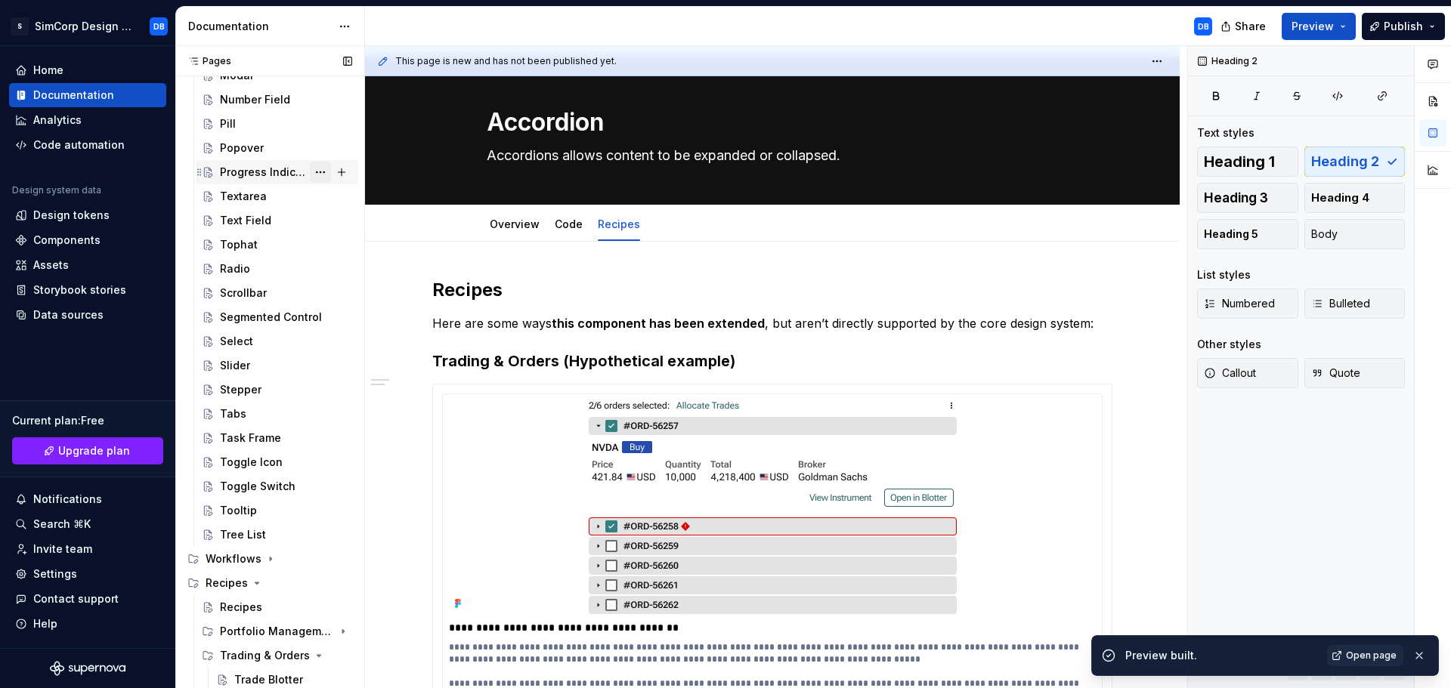
click at [320, 169] on button "Page tree" at bounding box center [320, 172] width 21 height 21
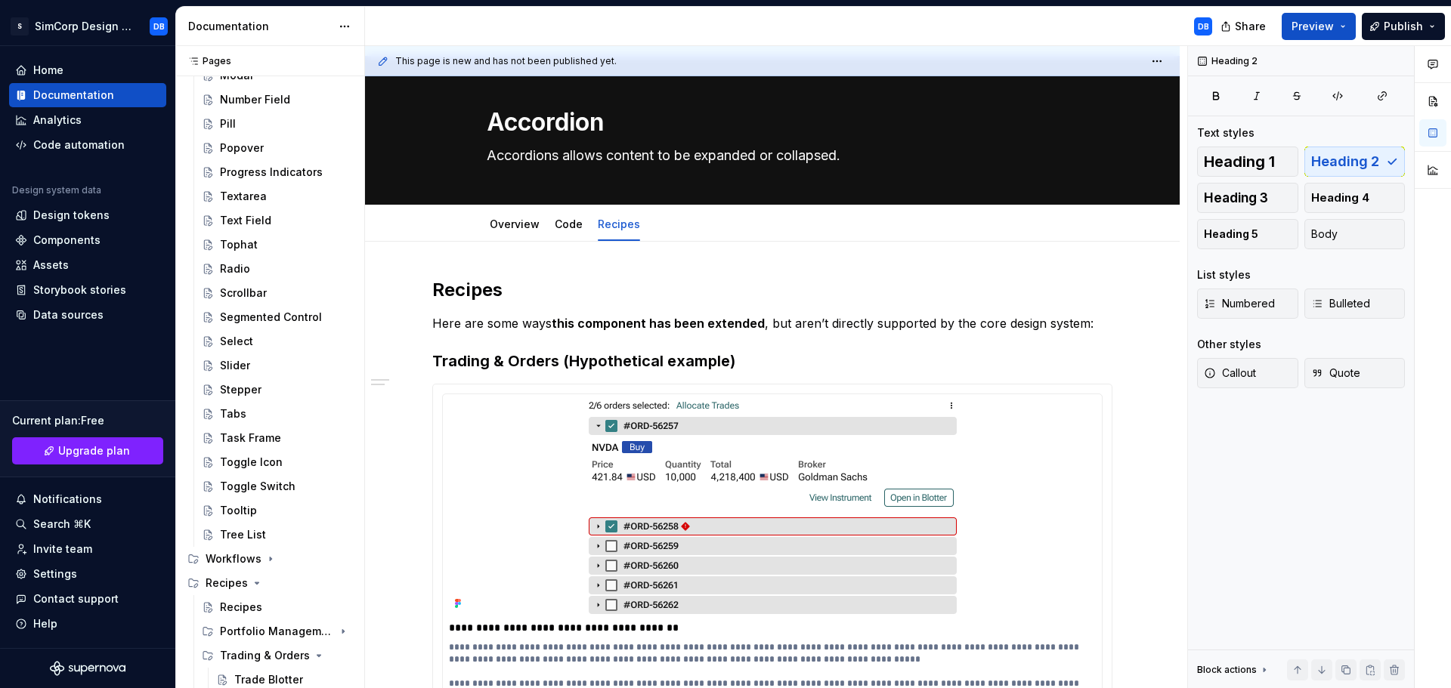
click at [882, 355] on html "S SimCorp Design System DB Home Documentation Analytics Code automation Design …" at bounding box center [725, 344] width 1451 height 688
click at [1433, 33] on button "Publish" at bounding box center [1403, 26] width 83 height 27
click at [1063, 40] on div "DB" at bounding box center [794, 26] width 859 height 39
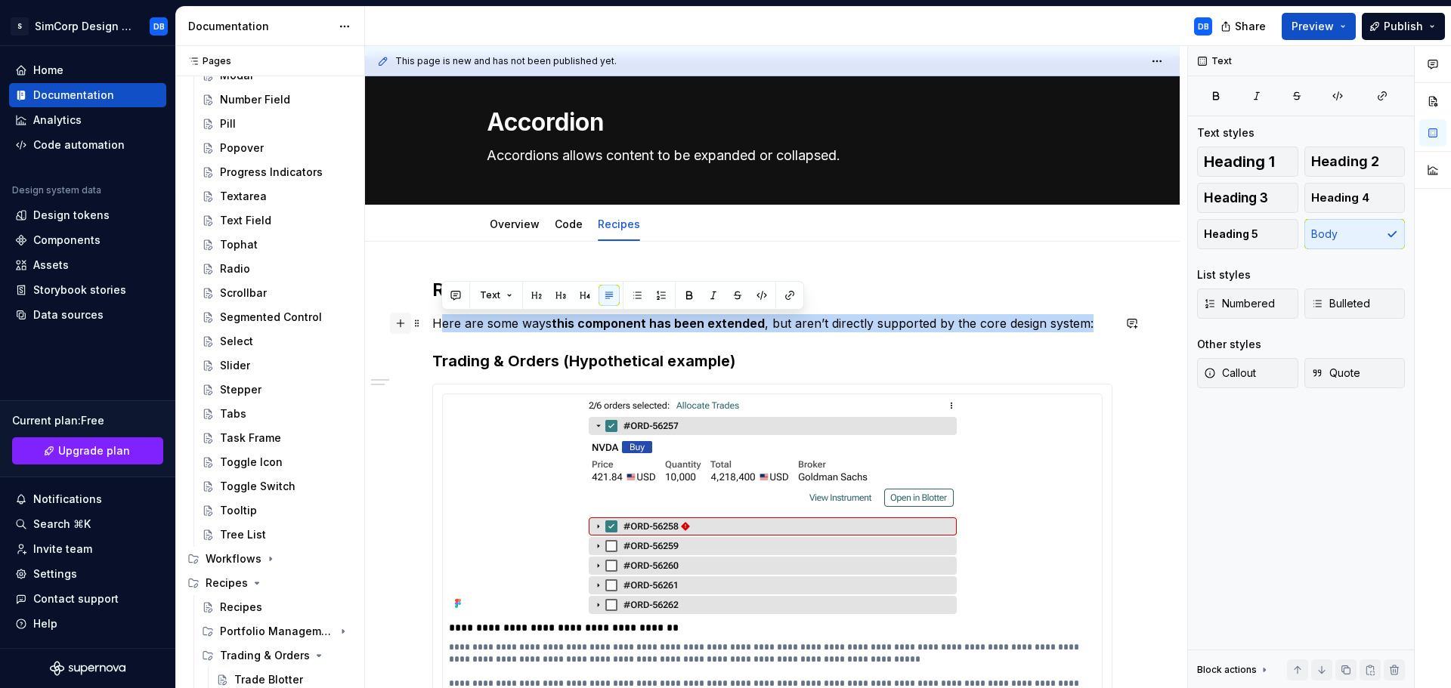
drag, startPoint x: 1097, startPoint y: 326, endPoint x: 410, endPoint y: 326, distance: 686.9
click at [432, 326] on div "**********" at bounding box center [772, 527] width 680 height 498
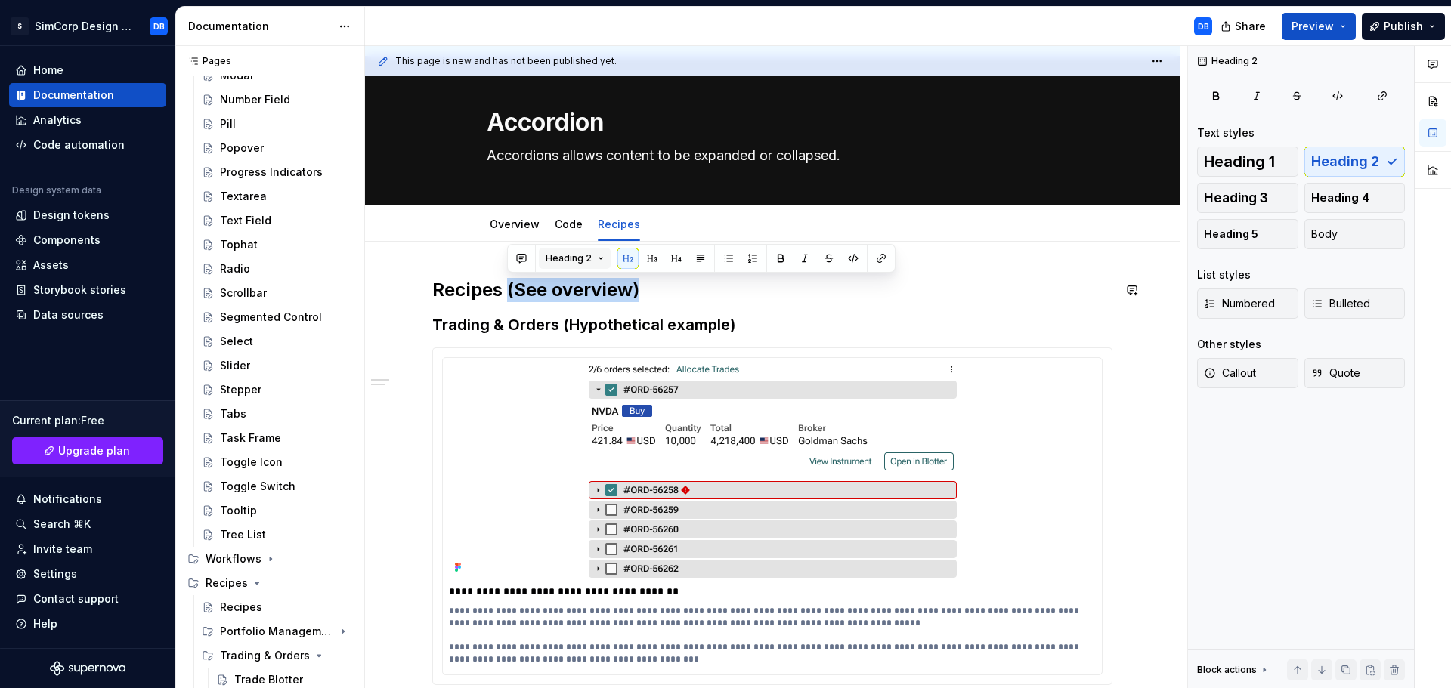
click at [596, 258] on button "Heading 2" at bounding box center [575, 258] width 72 height 21
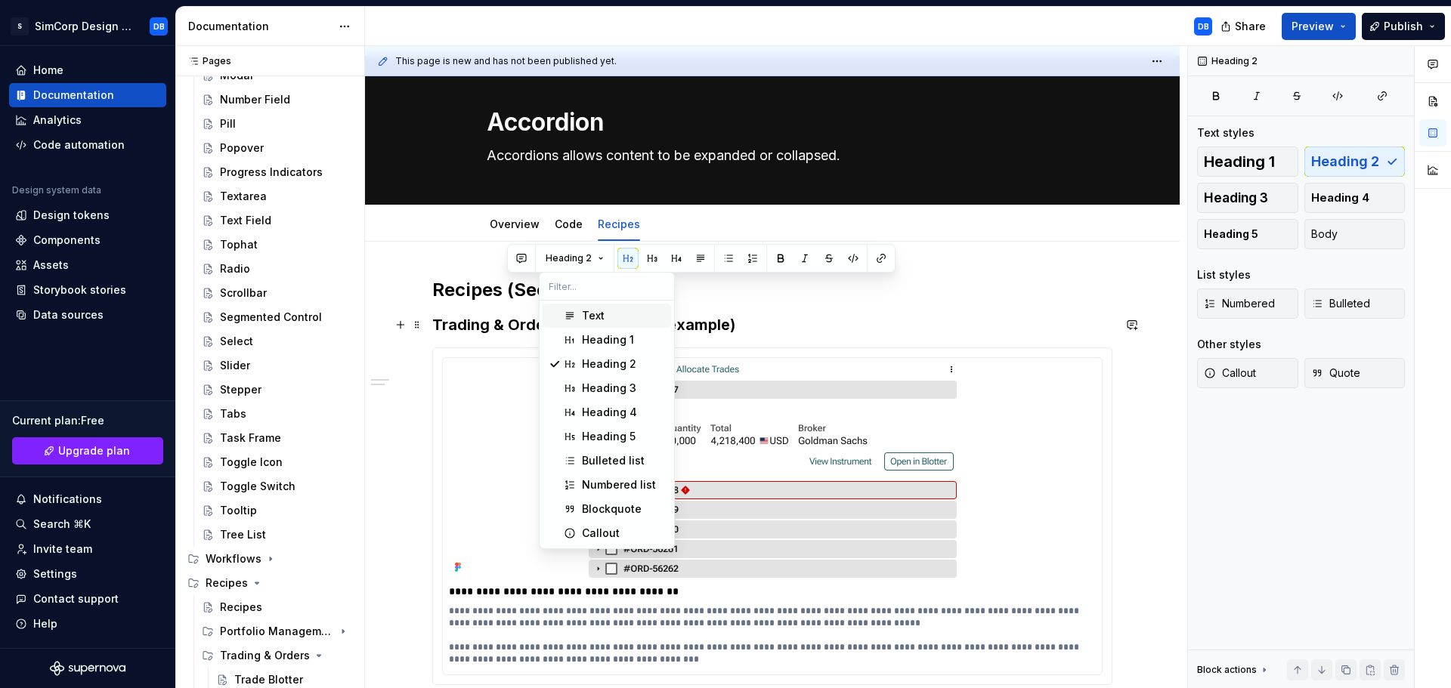
click at [605, 316] on div "Text" at bounding box center [623, 315] width 83 height 15
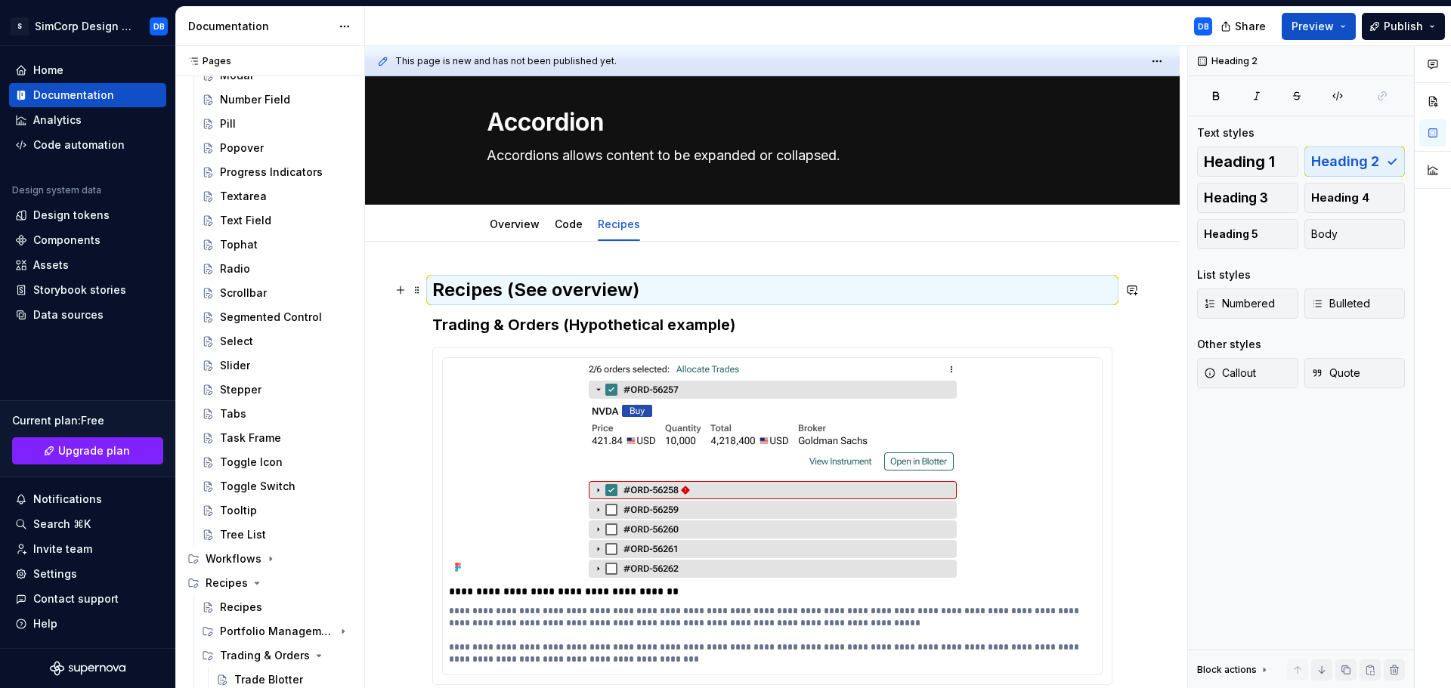
click at [599, 289] on h2 "Recipes (See overview)" at bounding box center [772, 290] width 680 height 24
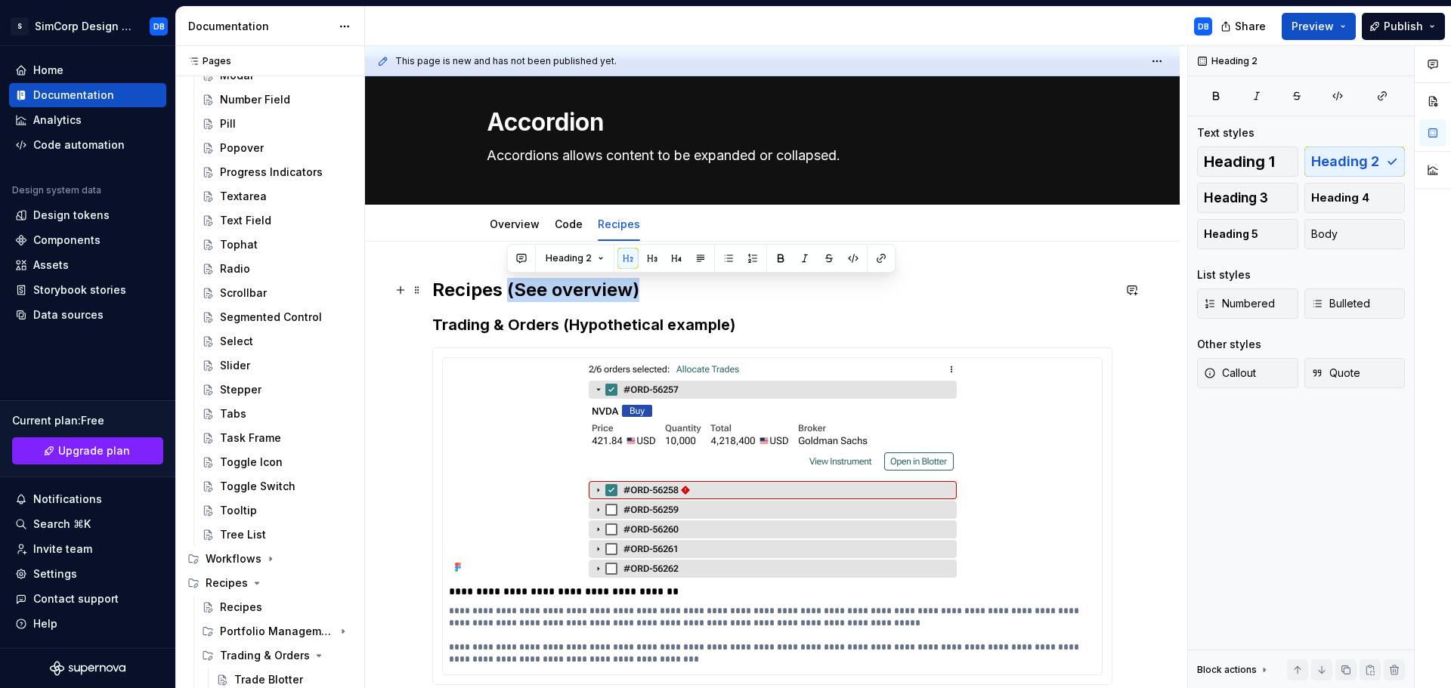
drag, startPoint x: 653, startPoint y: 289, endPoint x: 508, endPoint y: 291, distance: 145.1
click at [508, 291] on h2 "Recipes (See overview)" at bounding box center [772, 290] width 680 height 24
click at [878, 257] on button "button" at bounding box center [881, 258] width 21 height 21
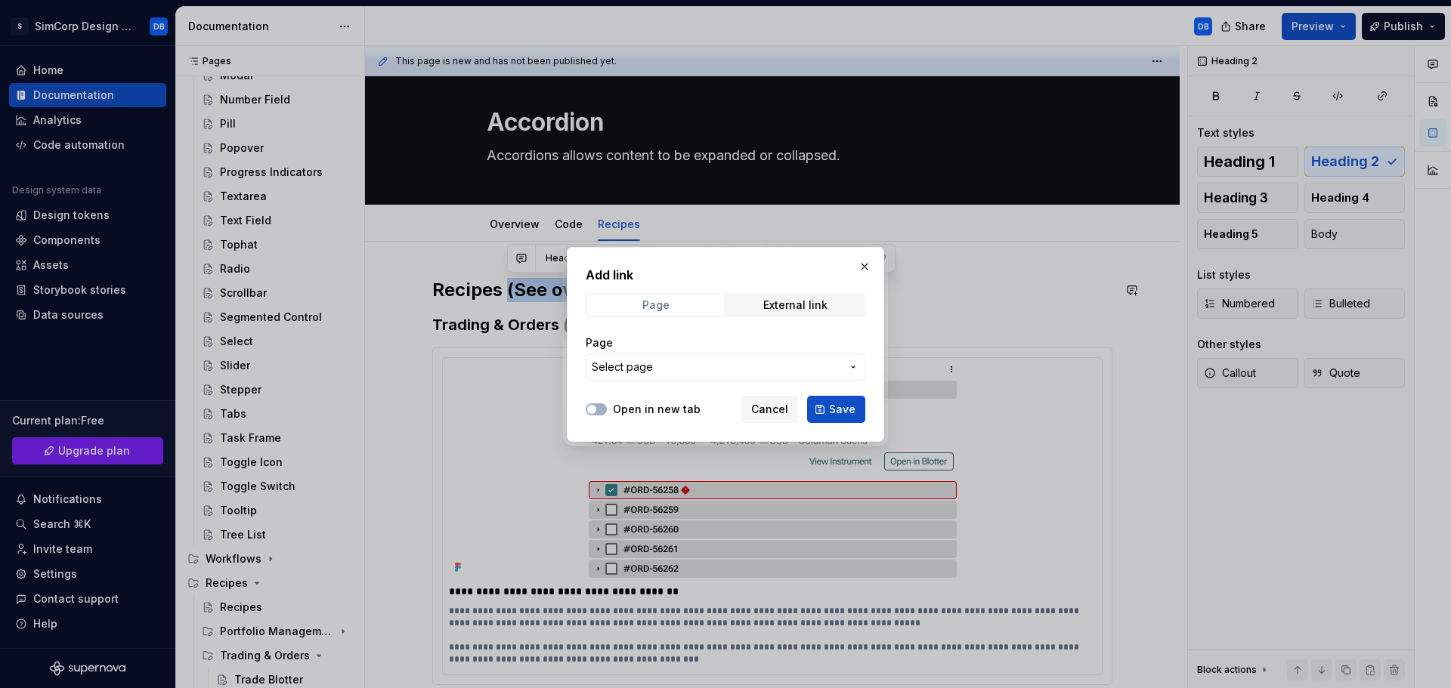
click at [685, 302] on span "Page" at bounding box center [655, 305] width 137 height 21
click at [666, 371] on span "Select page" at bounding box center [716, 367] width 249 height 15
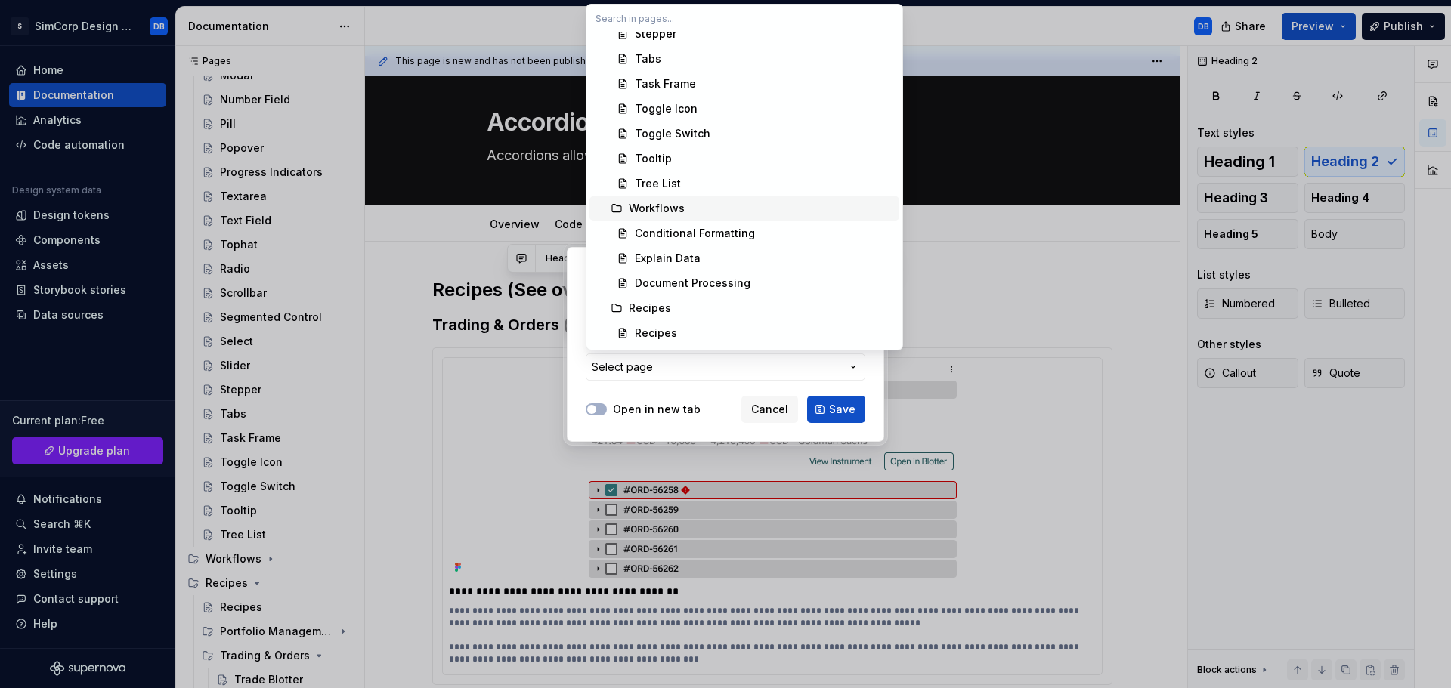
scroll to position [1511, 0]
click at [657, 325] on div "Recipes" at bounding box center [656, 331] width 42 height 15
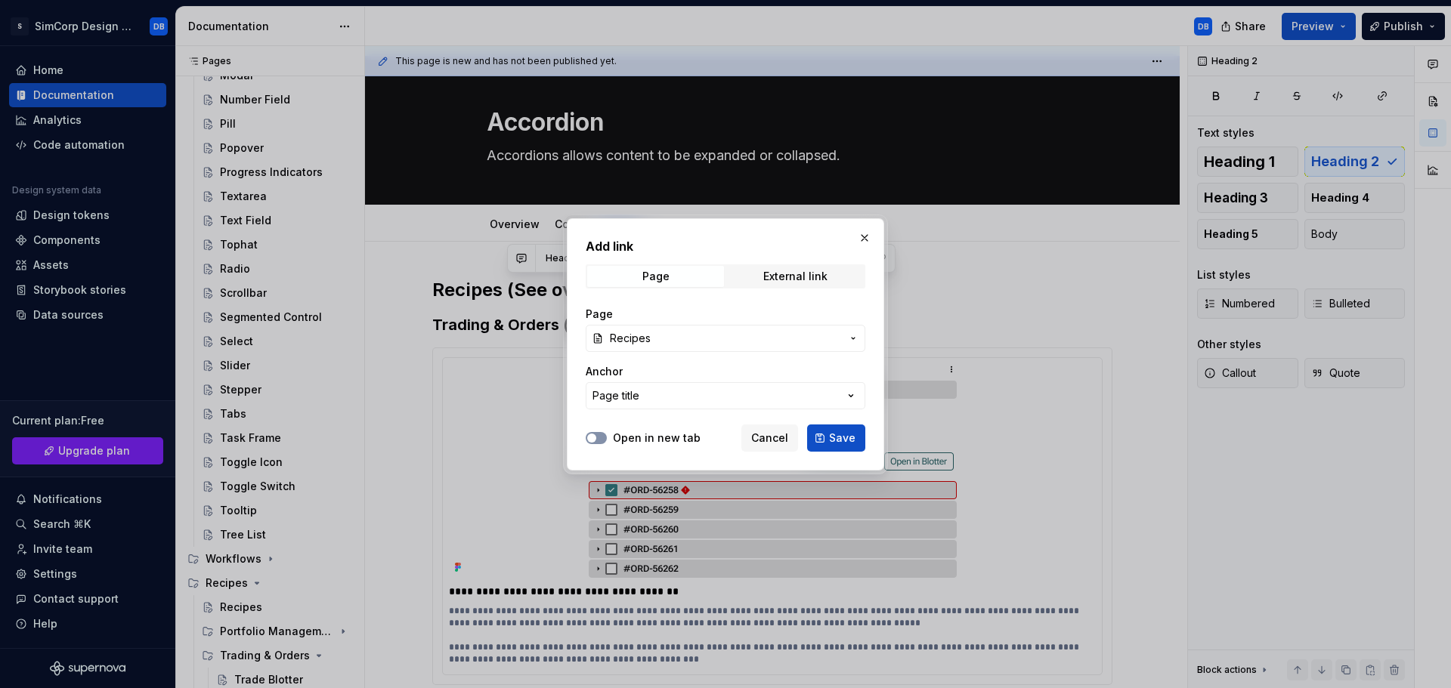
click at [596, 434] on icon "button" at bounding box center [592, 438] width 12 height 9
click at [602, 439] on span "button" at bounding box center [600, 438] width 9 height 9
click at [844, 440] on span "Save" at bounding box center [842, 438] width 26 height 15
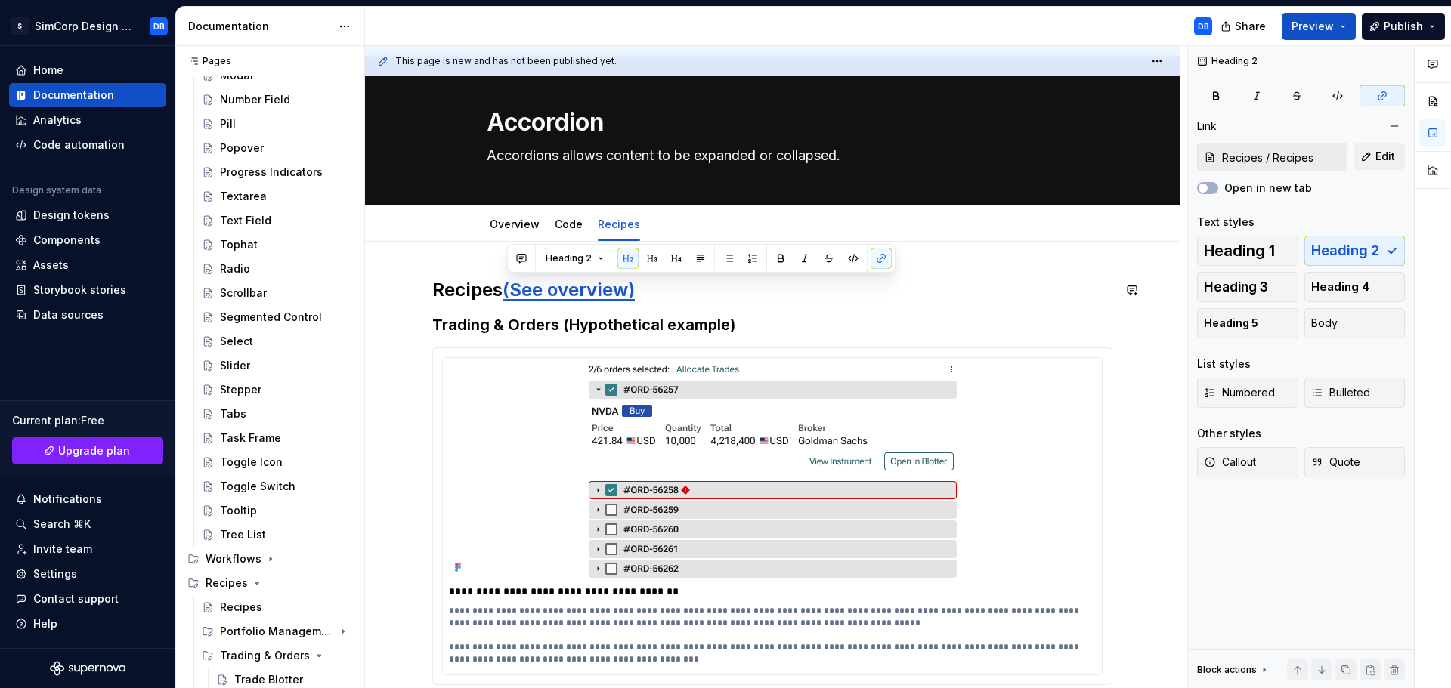
click at [751, 305] on div "**********" at bounding box center [772, 500] width 680 height 444
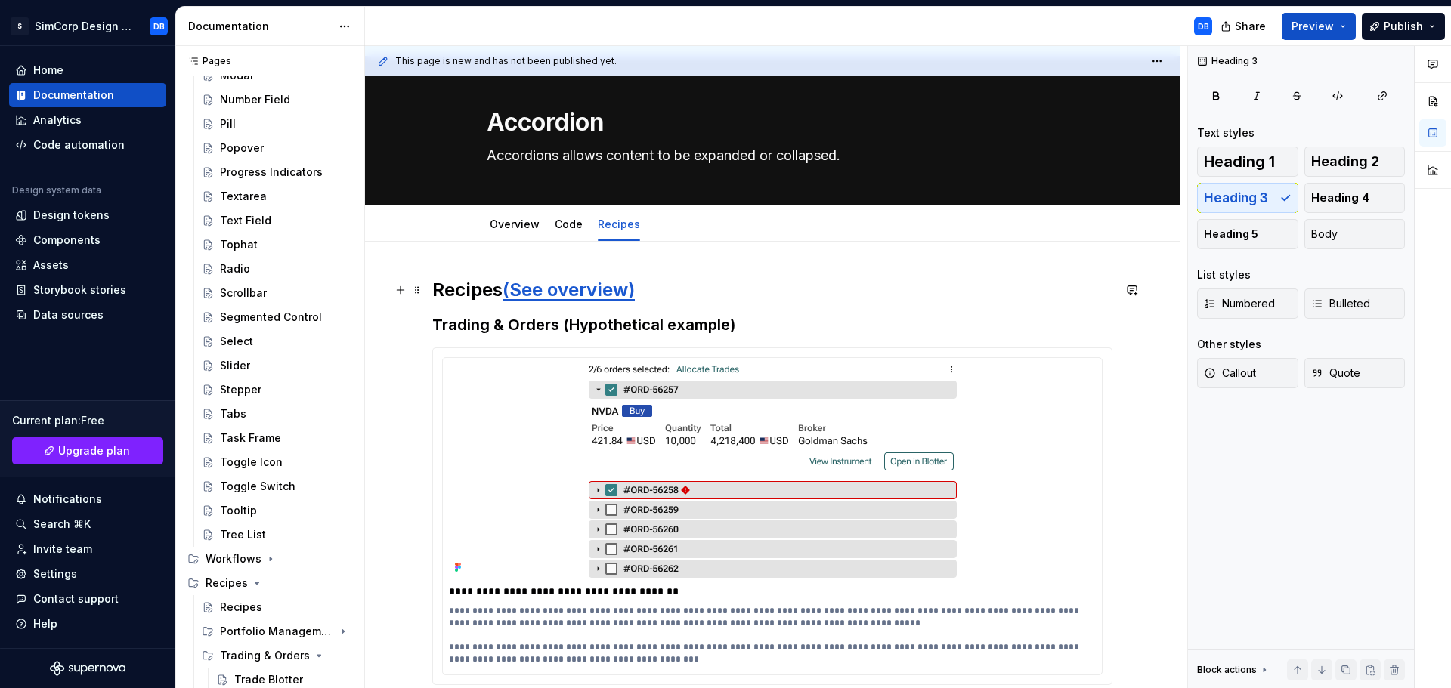
click at [533, 286] on link "(See overview)" at bounding box center [569, 290] width 132 height 22
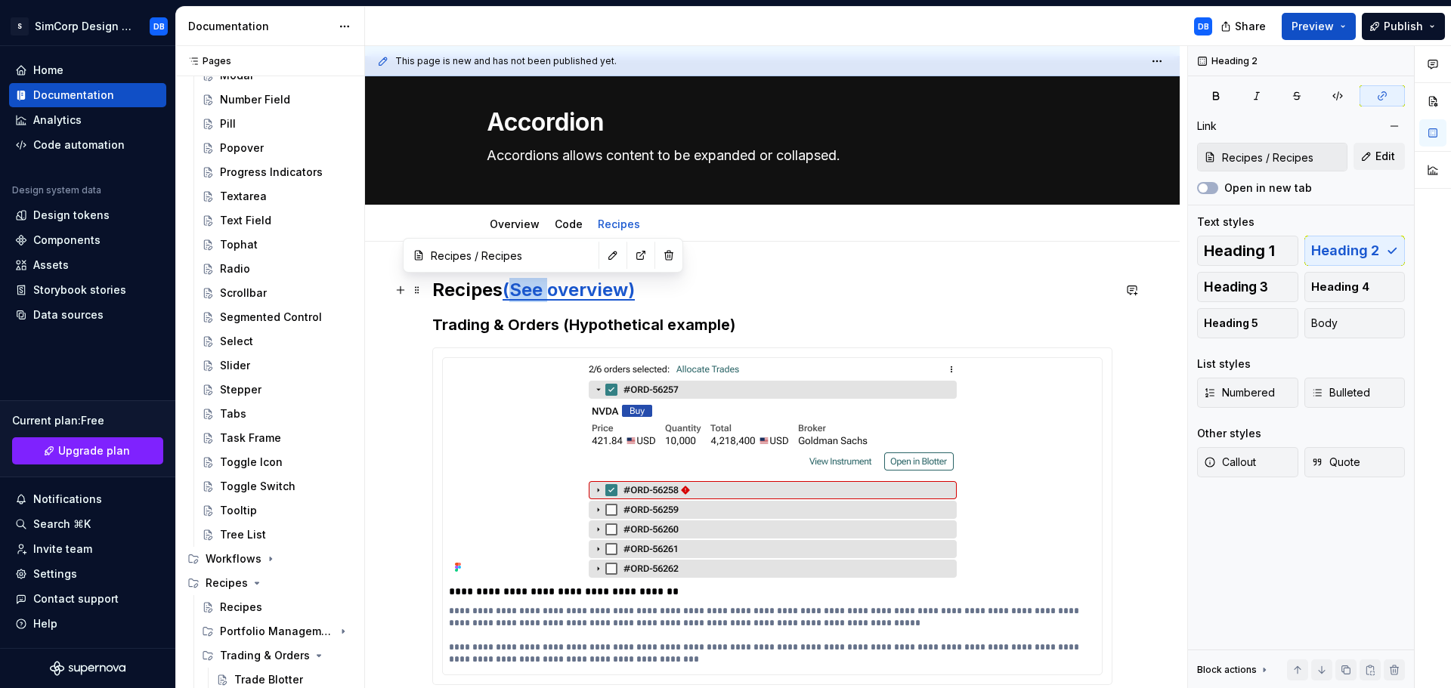
click at [533, 286] on link "(See overview)" at bounding box center [569, 290] width 132 height 22
click at [668, 293] on h2 "Recipes (Overview)" at bounding box center [772, 290] width 680 height 24
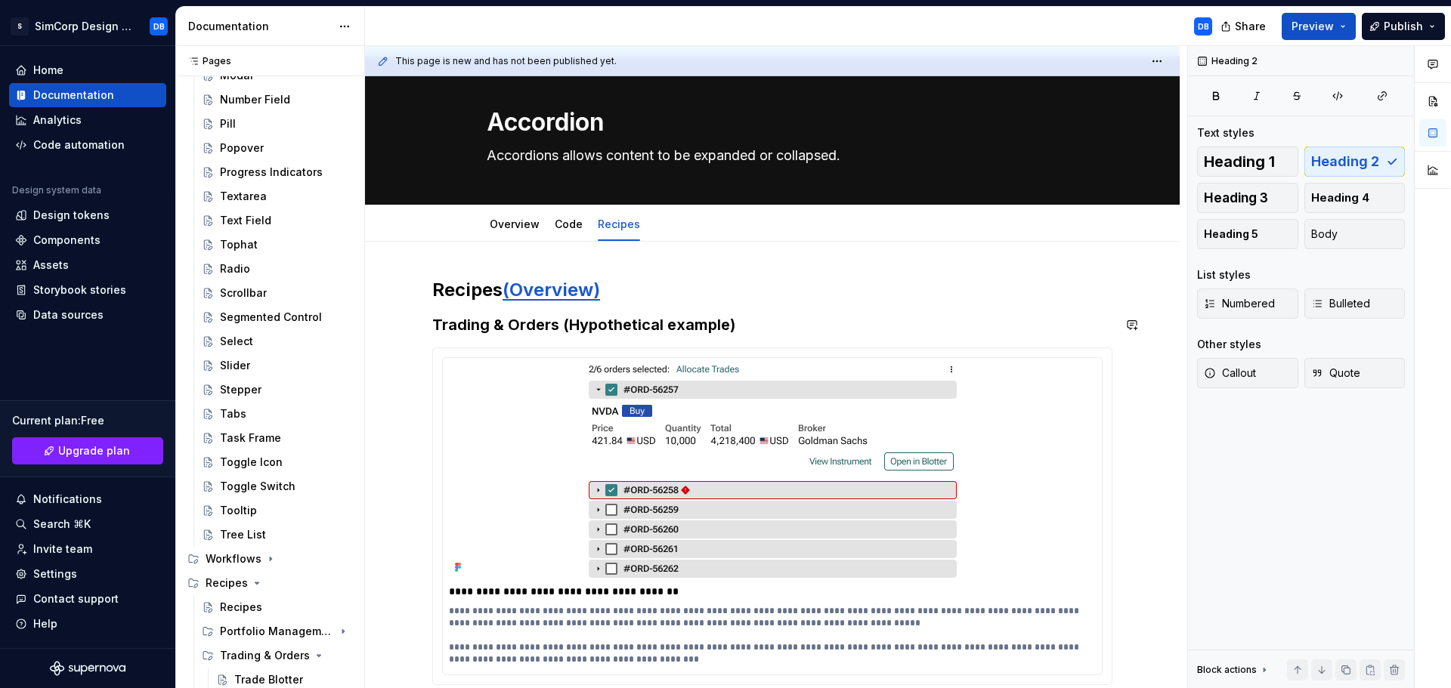
click at [803, 307] on div "**********" at bounding box center [772, 500] width 680 height 444
click at [753, 305] on div "**********" at bounding box center [772, 500] width 680 height 444
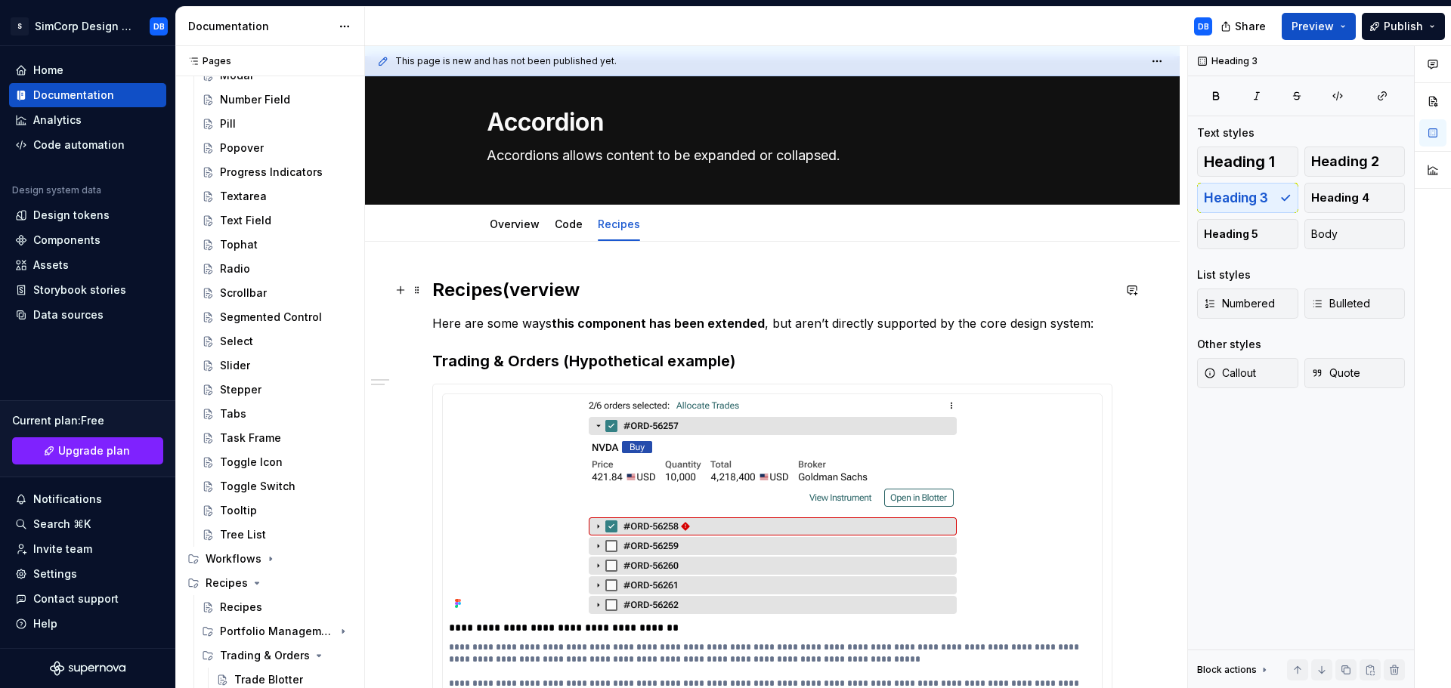
click at [557, 290] on h2 "Recipes(verview" at bounding box center [772, 290] width 680 height 24
click at [555, 290] on h2 "Recipes(verview" at bounding box center [772, 290] width 680 height 24
click at [882, 323] on p "Here are some ways this component has been extended , but aren’t directly suppo…" at bounding box center [772, 323] width 680 height 18
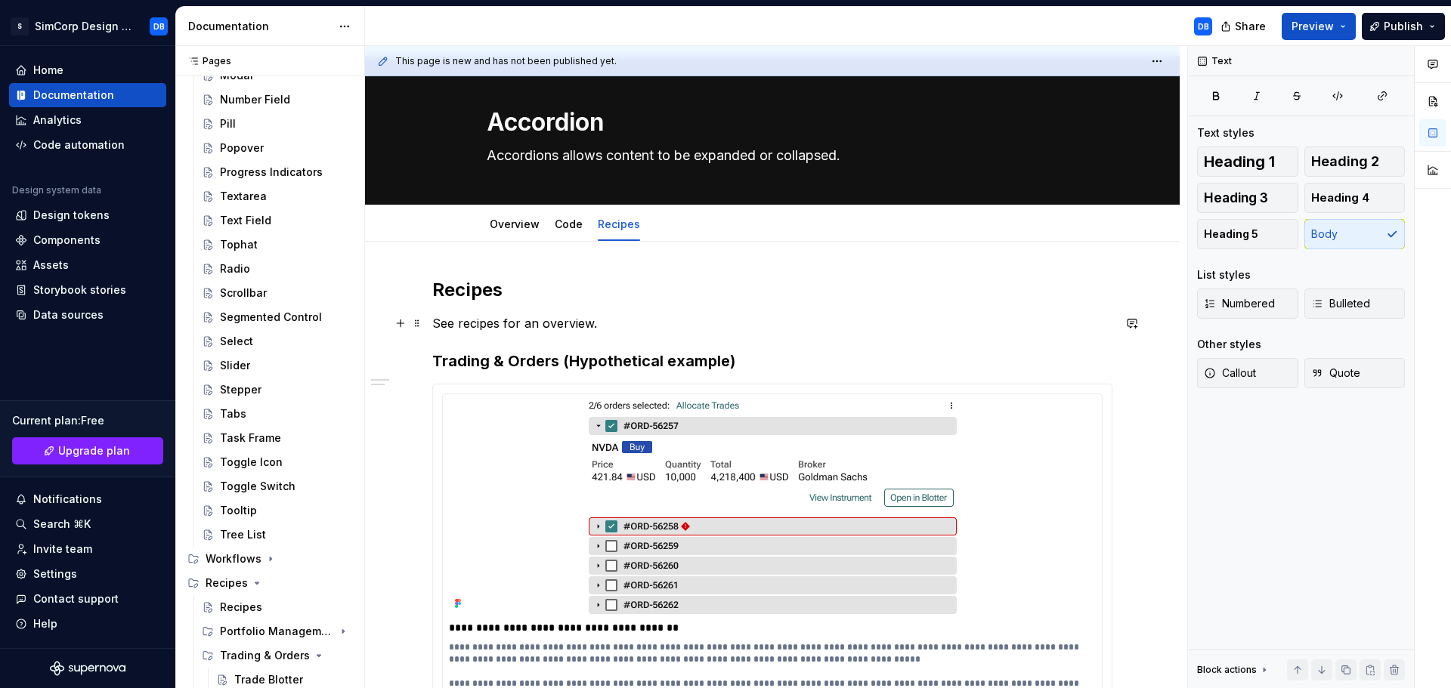
click at [476, 326] on p "See recipes for an overview." at bounding box center [772, 323] width 680 height 18
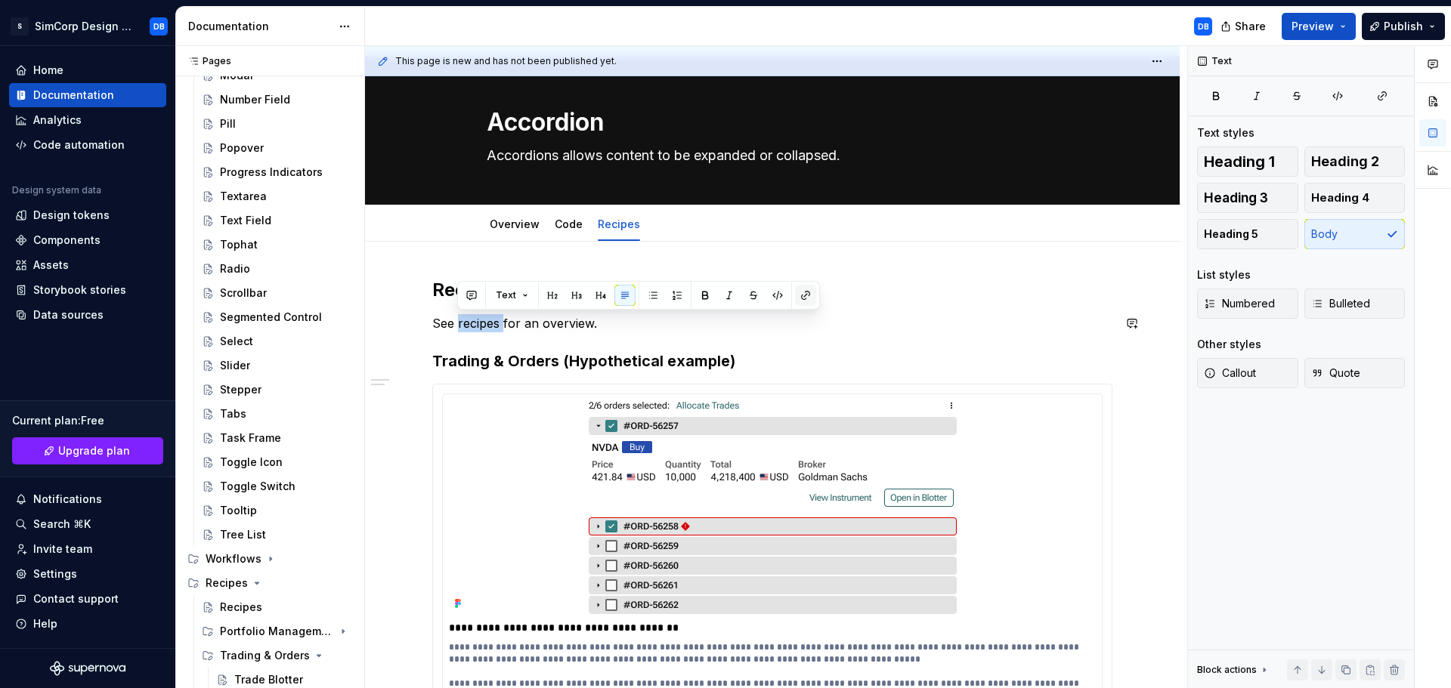
click at [800, 295] on button "button" at bounding box center [805, 295] width 21 height 21
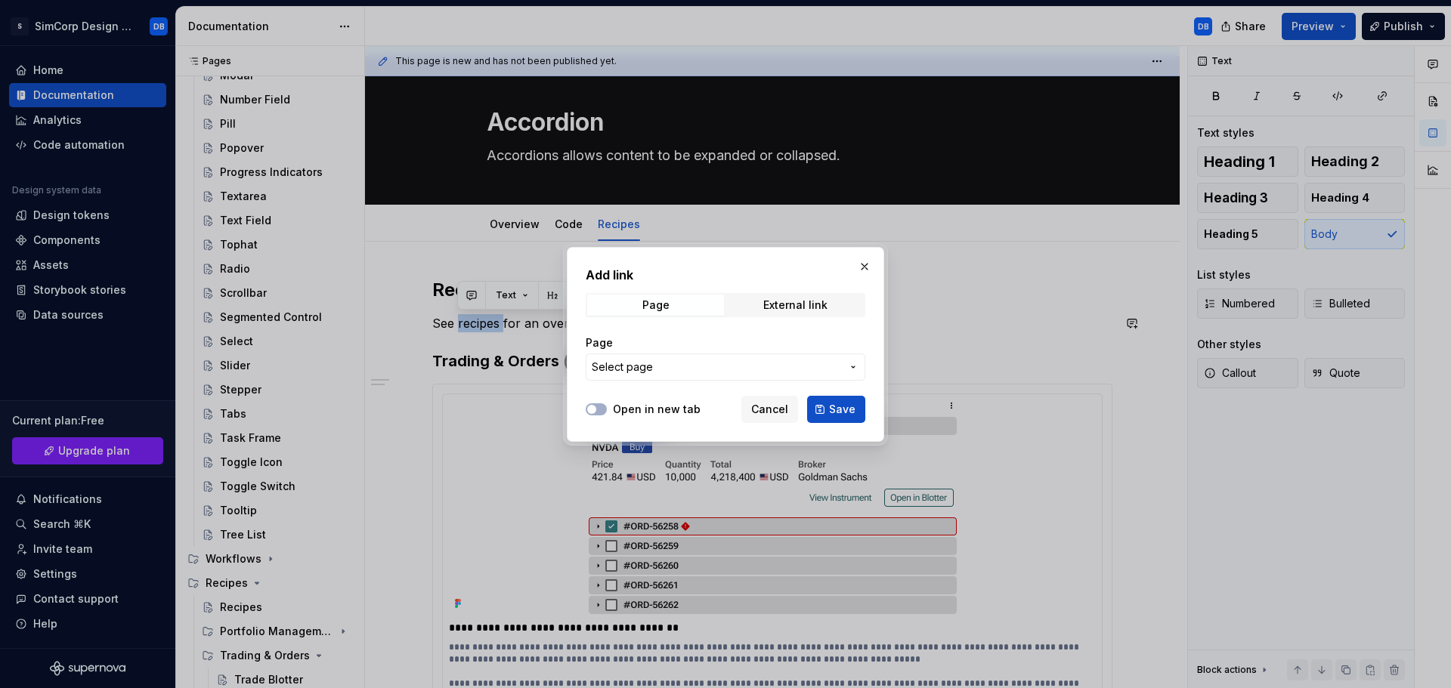
click at [656, 368] on span "Select page" at bounding box center [716, 367] width 249 height 15
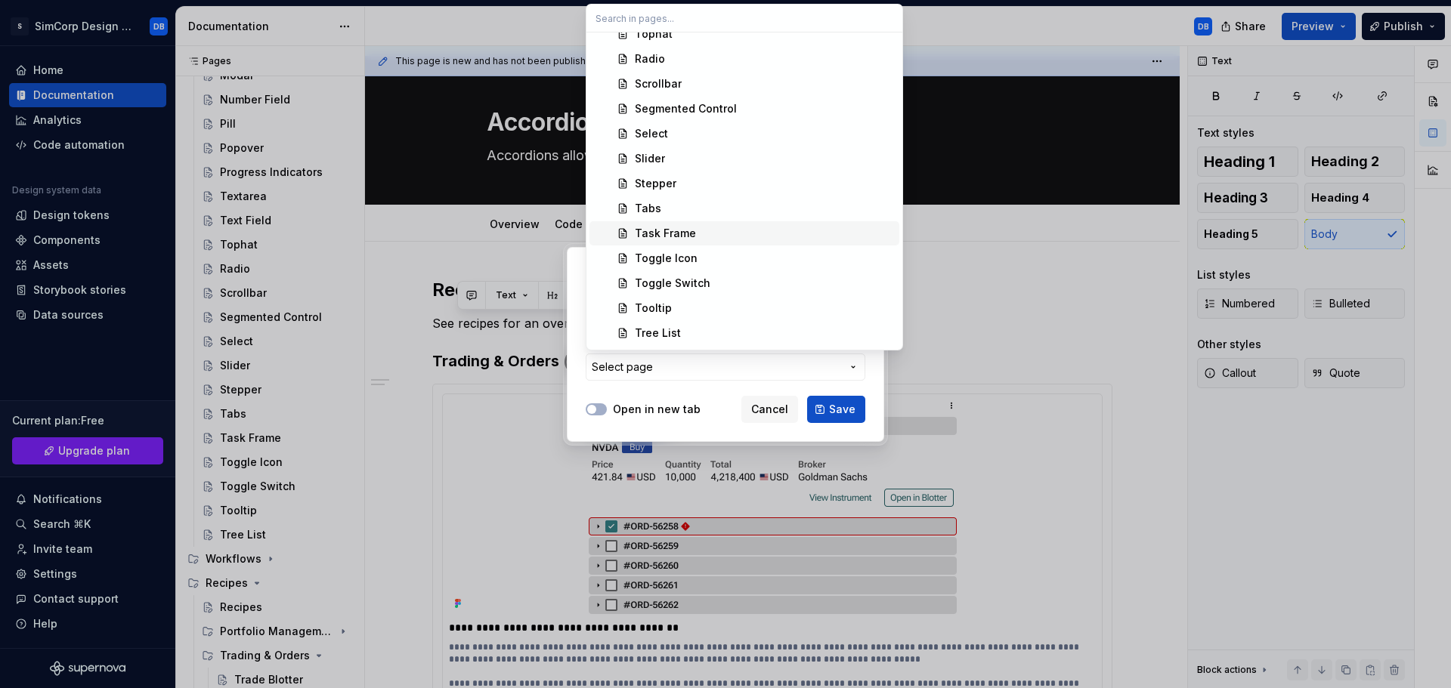
scroll to position [1587, 0]
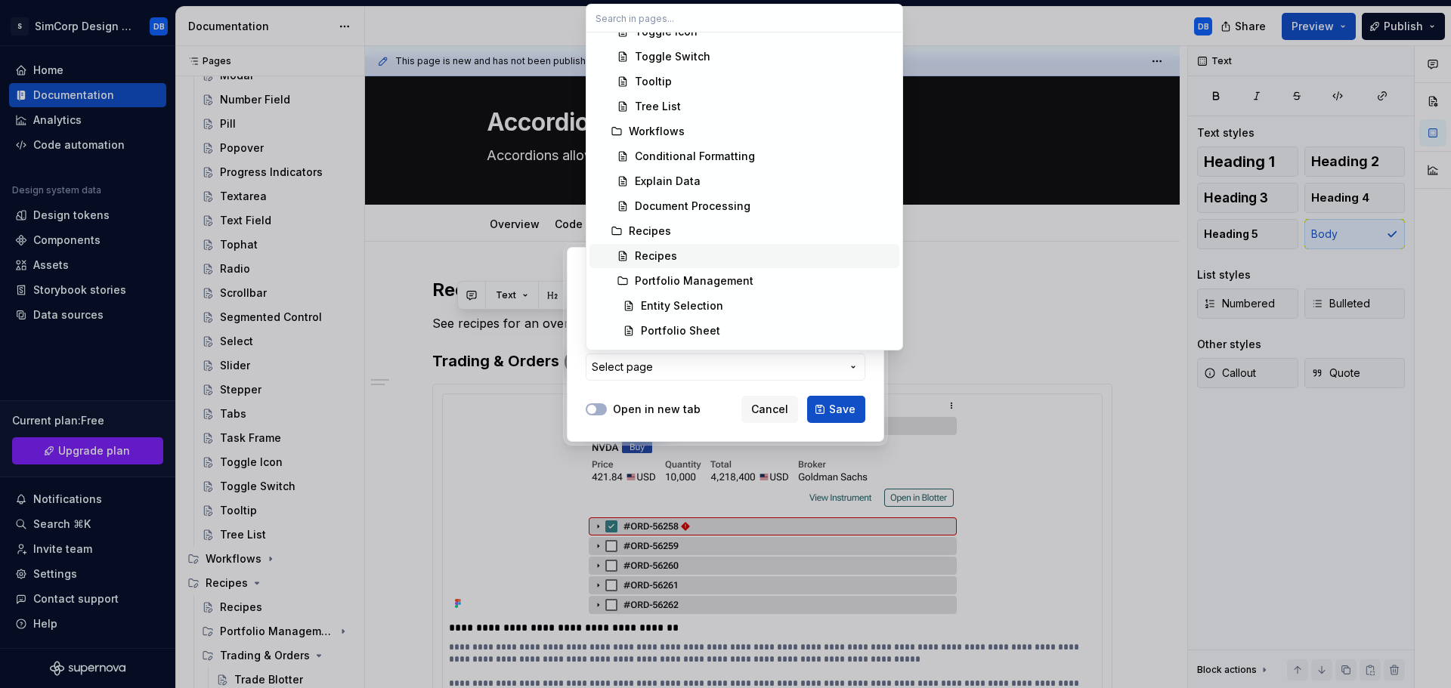
click at [663, 257] on div "Recipes" at bounding box center [656, 256] width 42 height 15
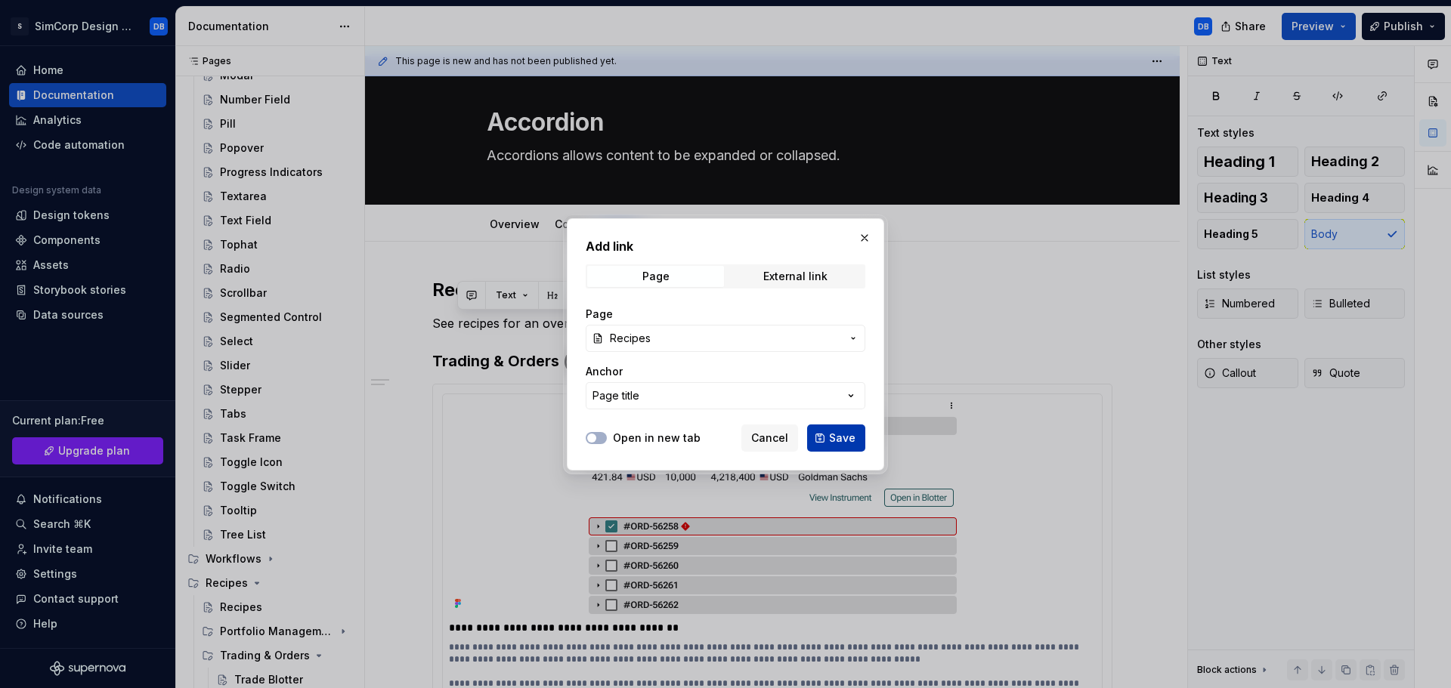
click at [847, 439] on span "Save" at bounding box center [842, 438] width 26 height 15
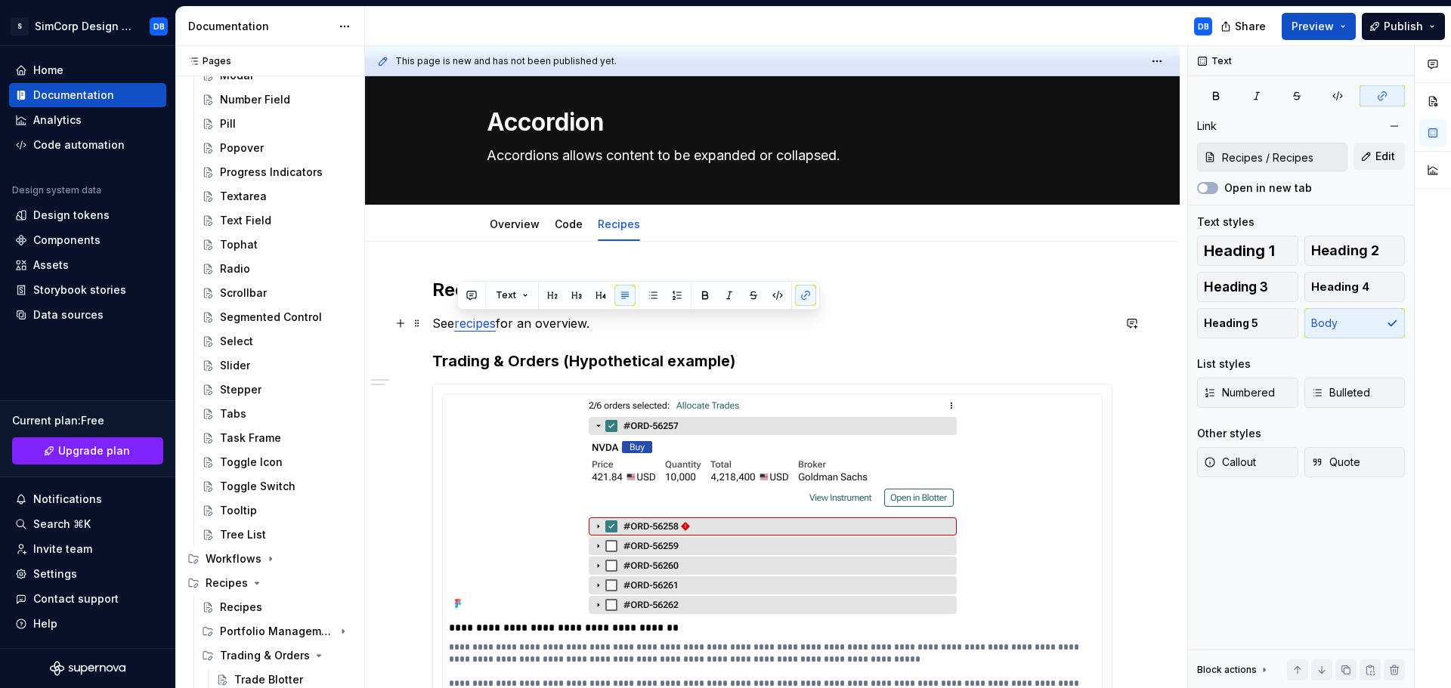
click at [895, 321] on p "See recipes for an overview." at bounding box center [772, 323] width 680 height 18
click at [505, 326] on p "See recipes for an overview." at bounding box center [772, 323] width 680 height 18
click at [849, 291] on button "button" at bounding box center [847, 295] width 21 height 21
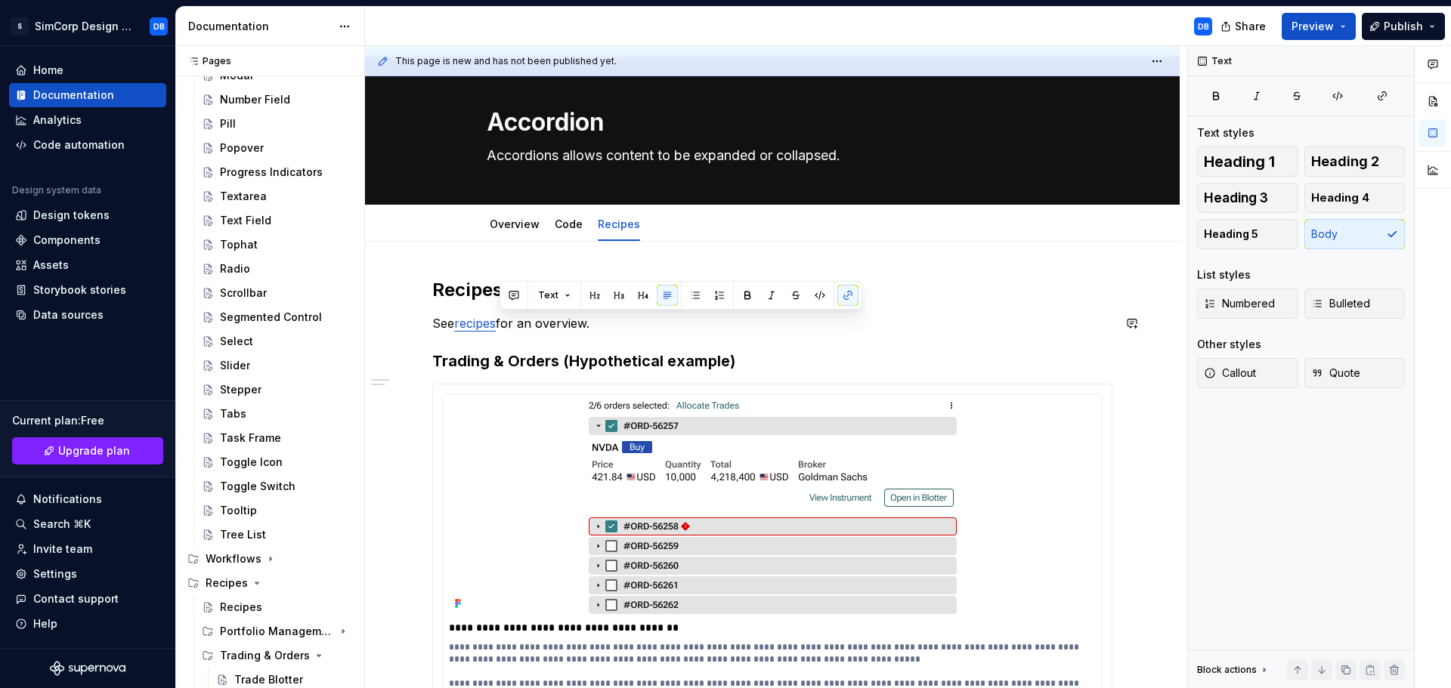
click at [938, 313] on div "**********" at bounding box center [772, 518] width 680 height 480
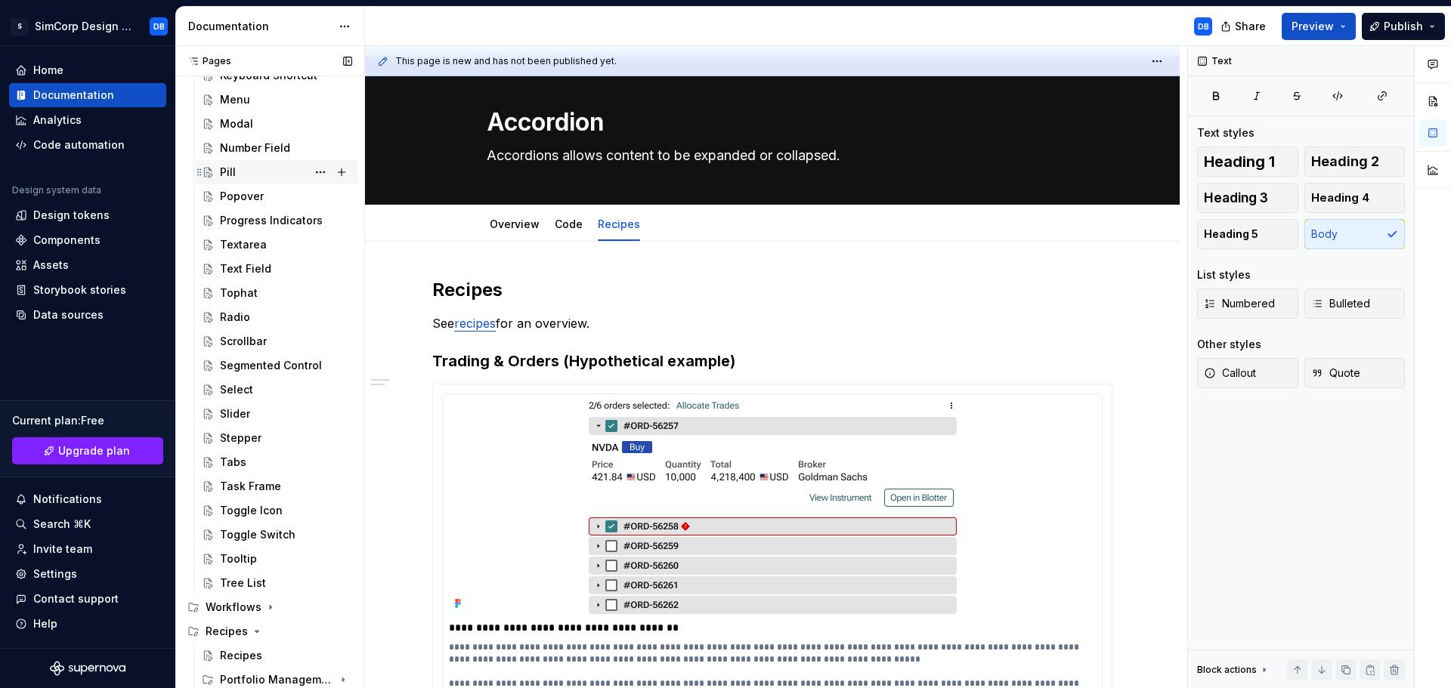
scroll to position [793, 0]
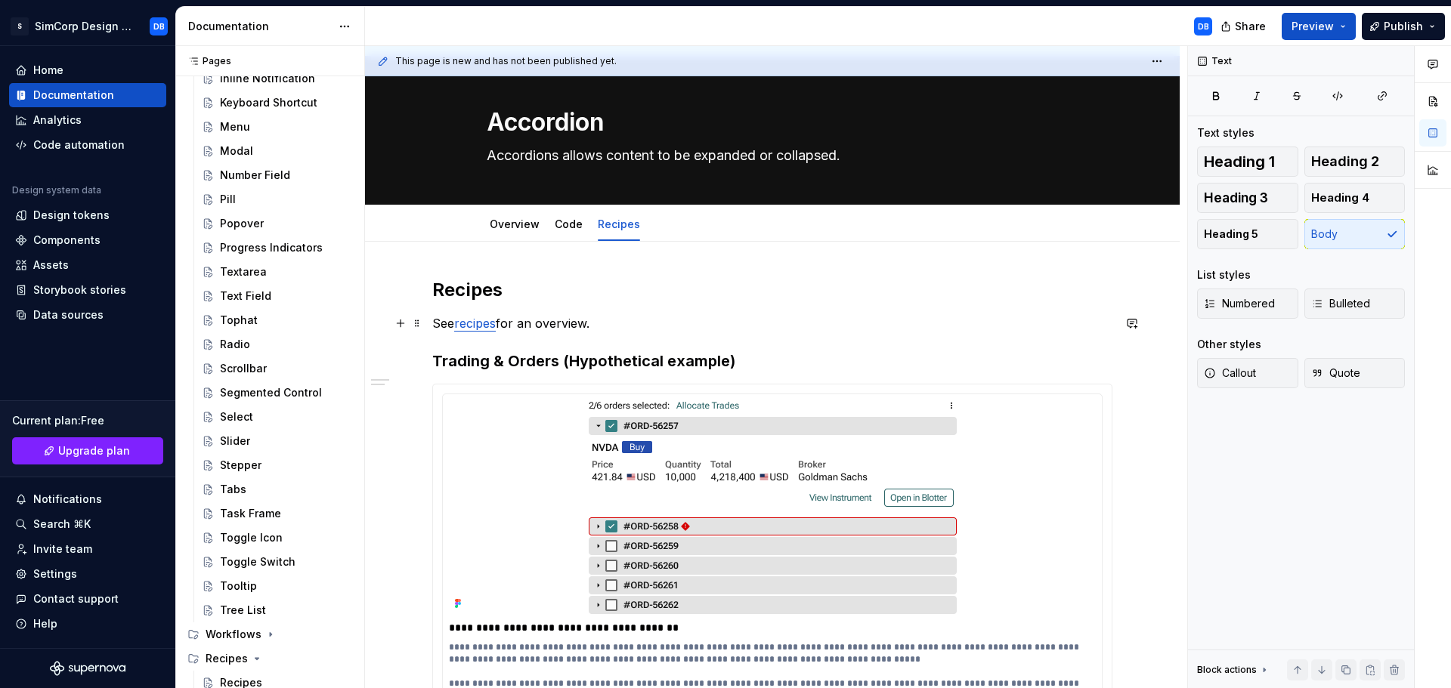
click at [486, 326] on link "recipes" at bounding box center [475, 323] width 42 height 15
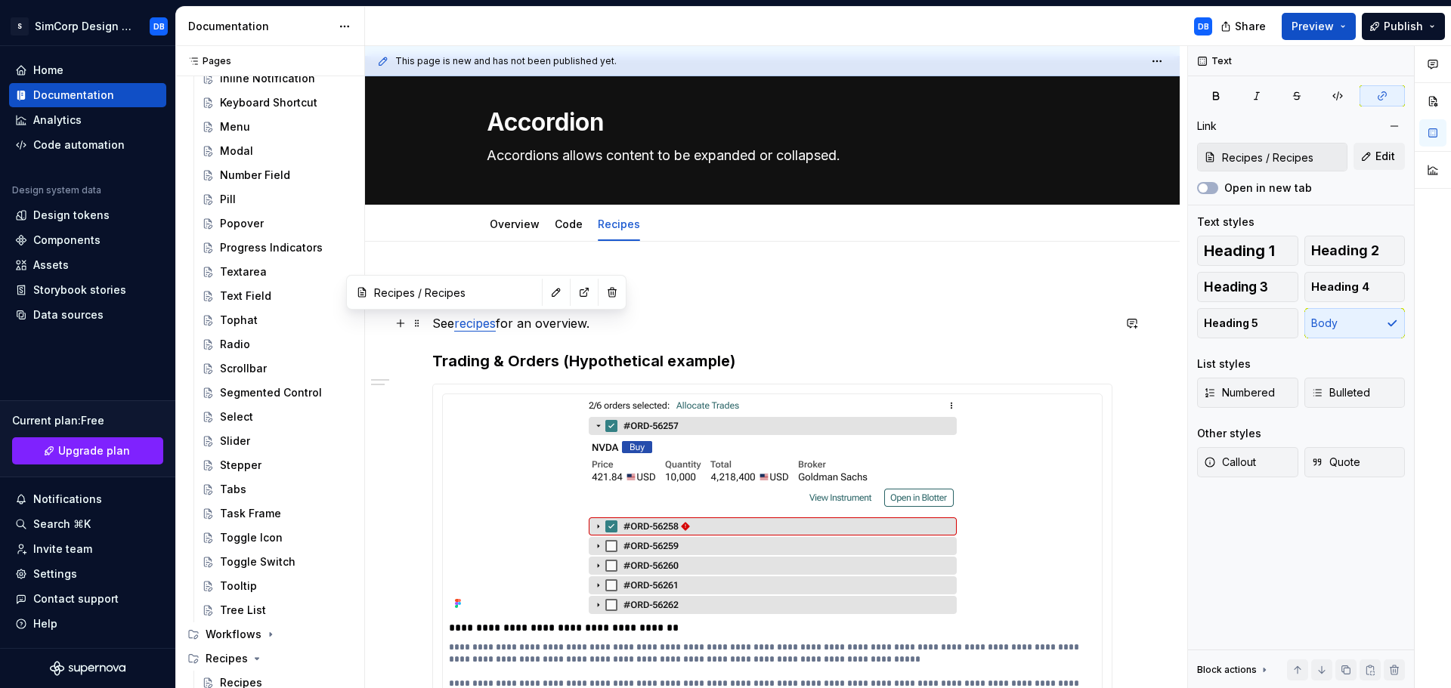
click at [480, 323] on link "recipes" at bounding box center [475, 323] width 42 height 15
click at [472, 326] on link "recipes" at bounding box center [475, 323] width 42 height 15
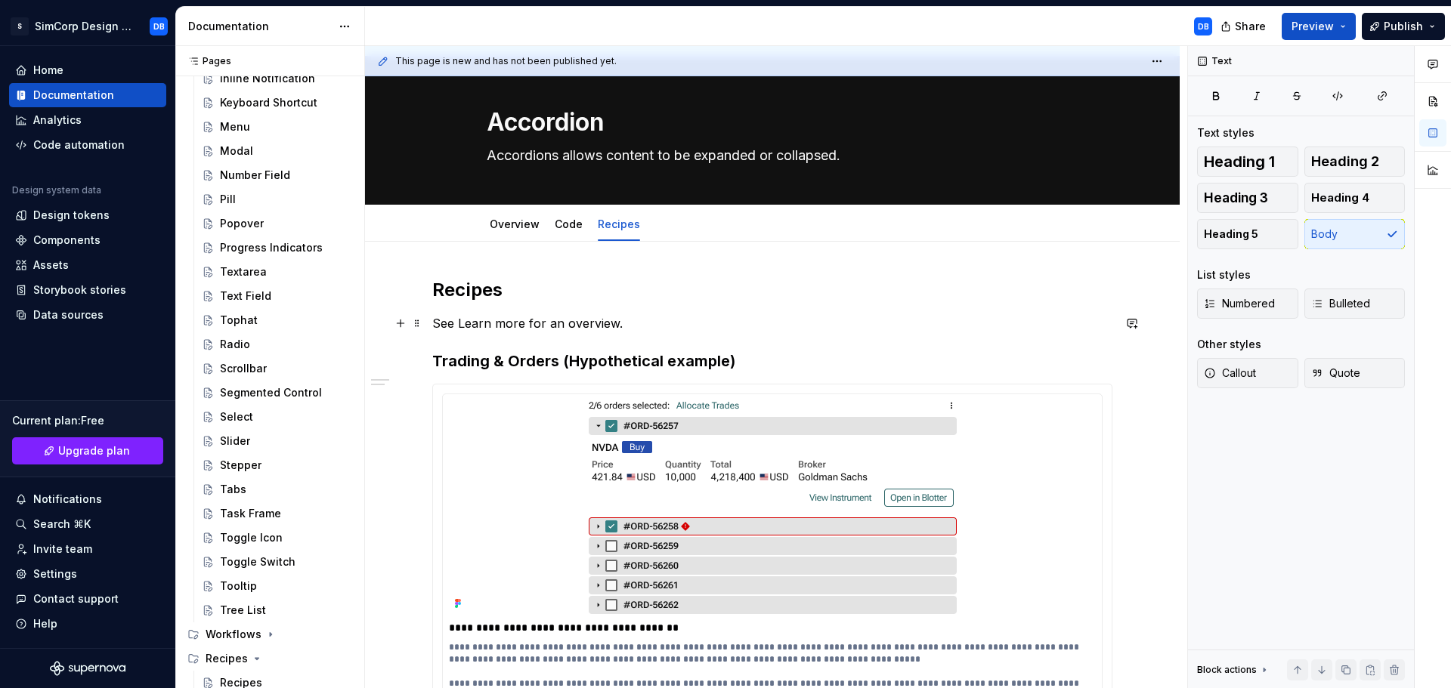
click at [457, 323] on p "See Learn more for an overview." at bounding box center [772, 323] width 680 height 18
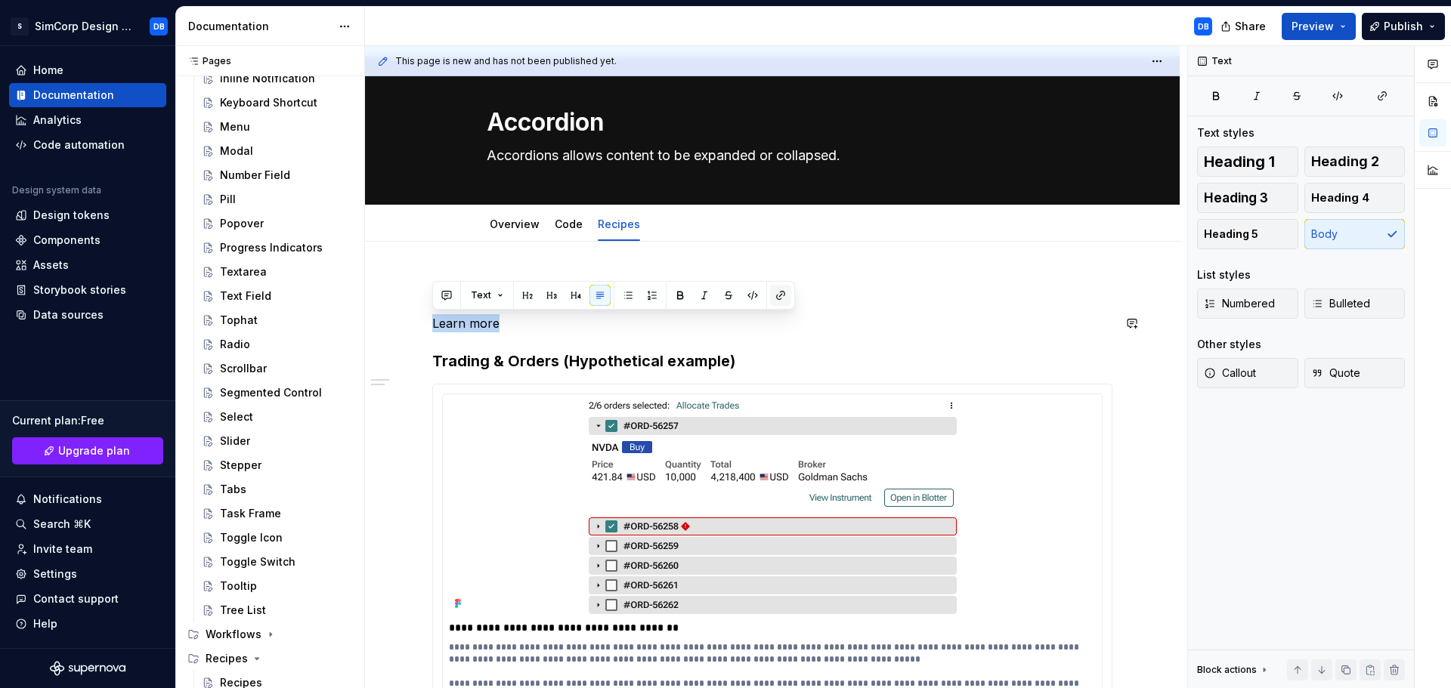
click at [784, 296] on button "button" at bounding box center [780, 295] width 21 height 21
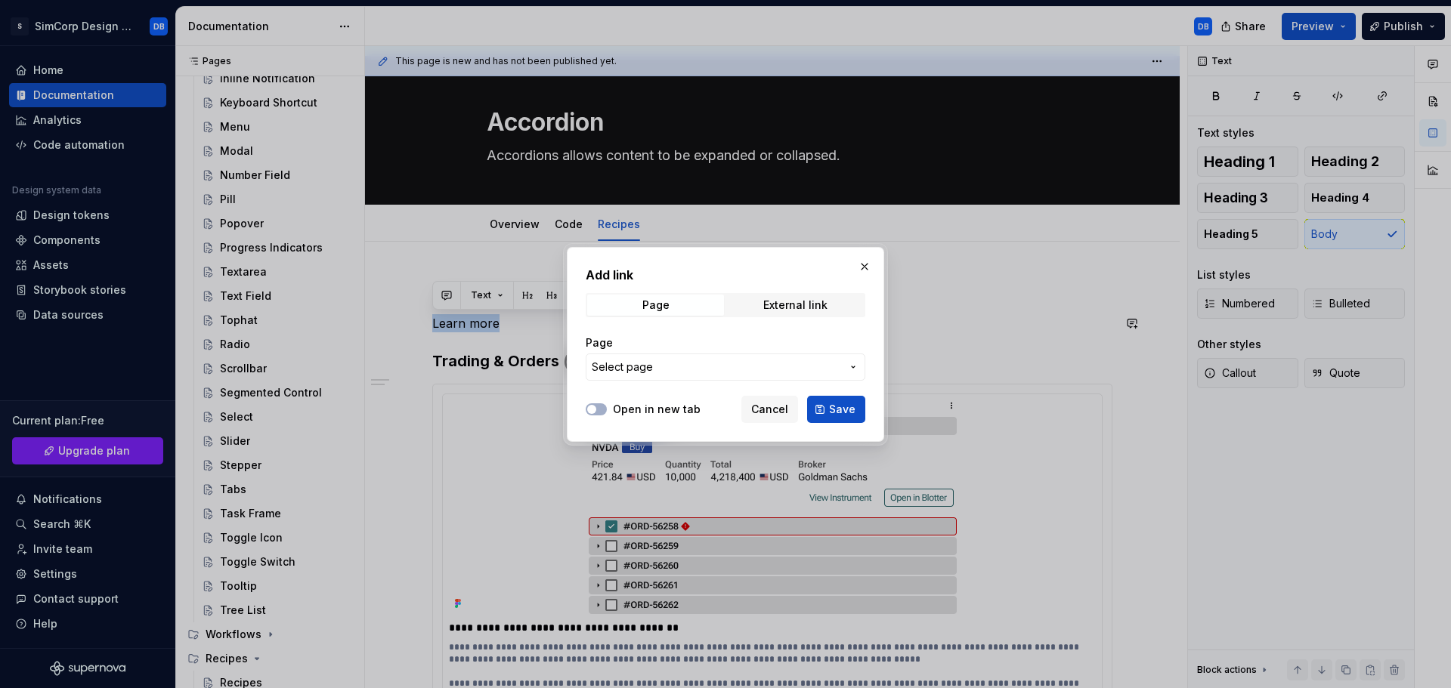
click at [679, 366] on span "Select page" at bounding box center [716, 367] width 249 height 15
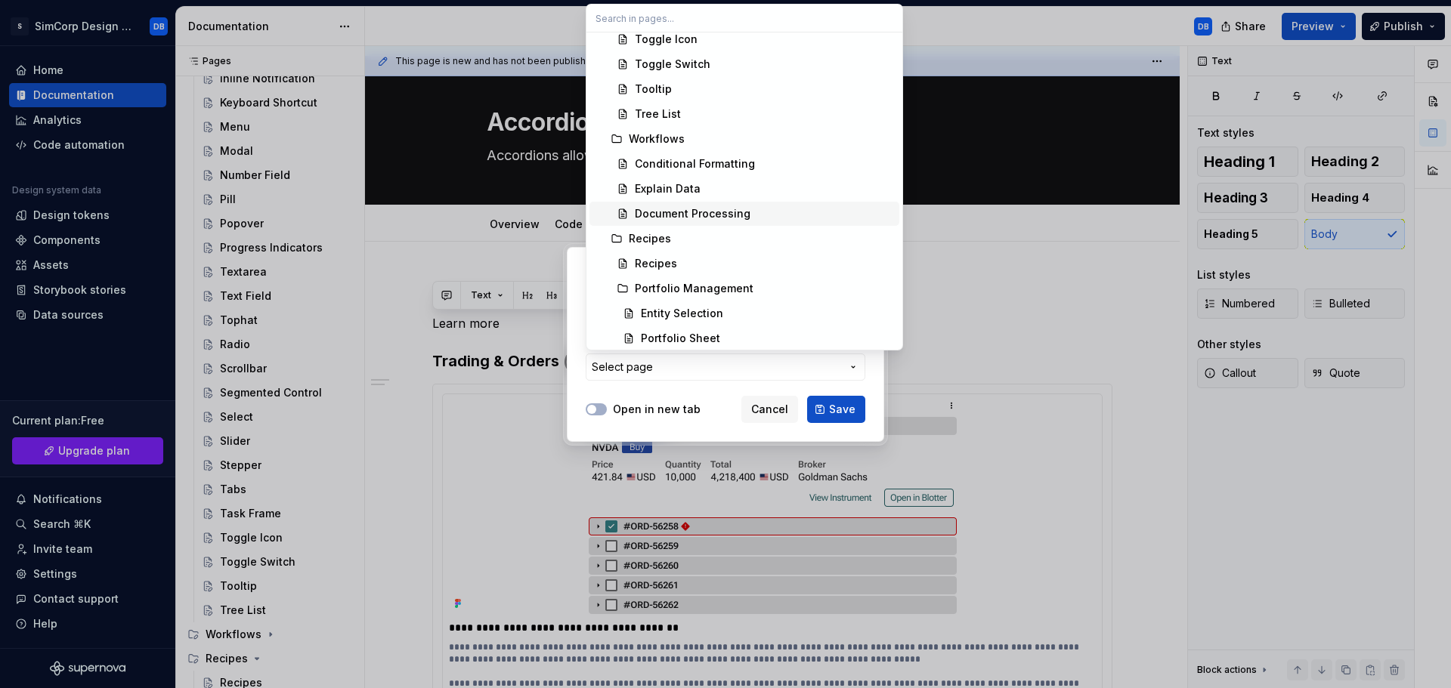
scroll to position [1557, 0]
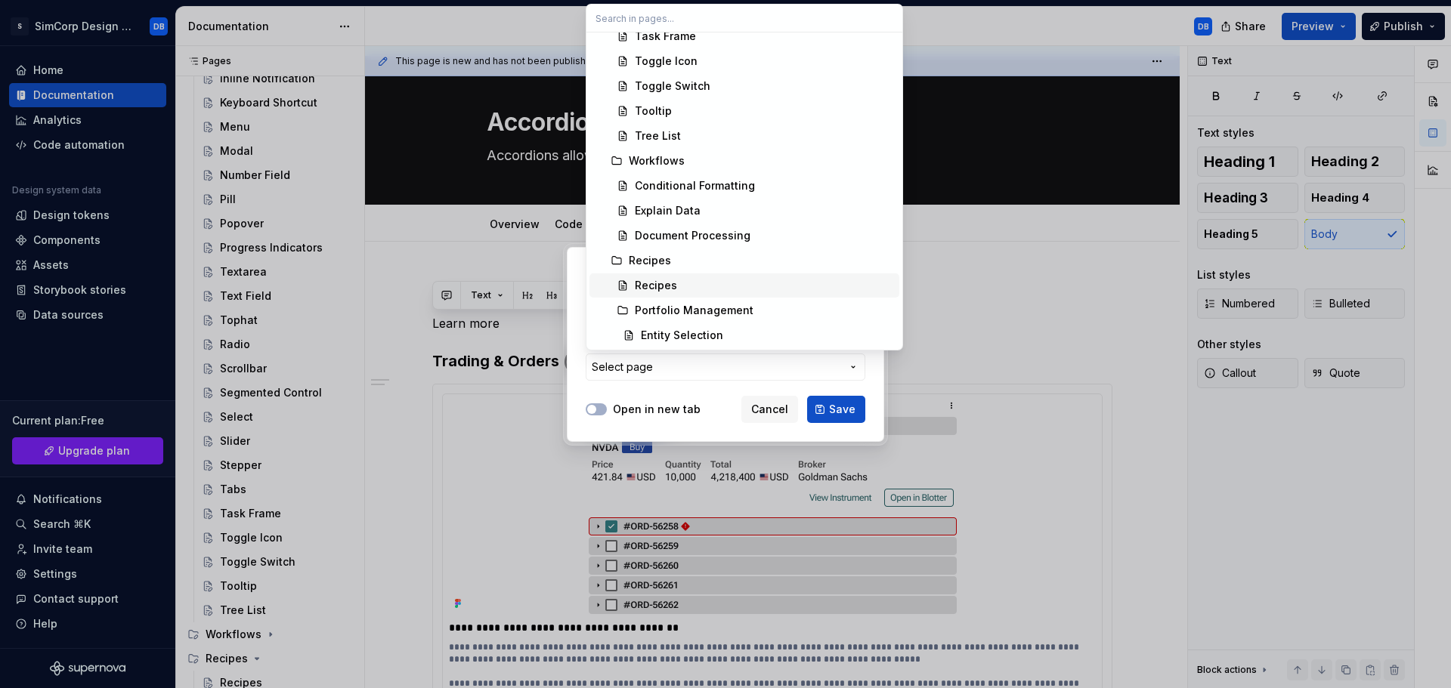
click at [651, 287] on div "Recipes" at bounding box center [656, 285] width 42 height 15
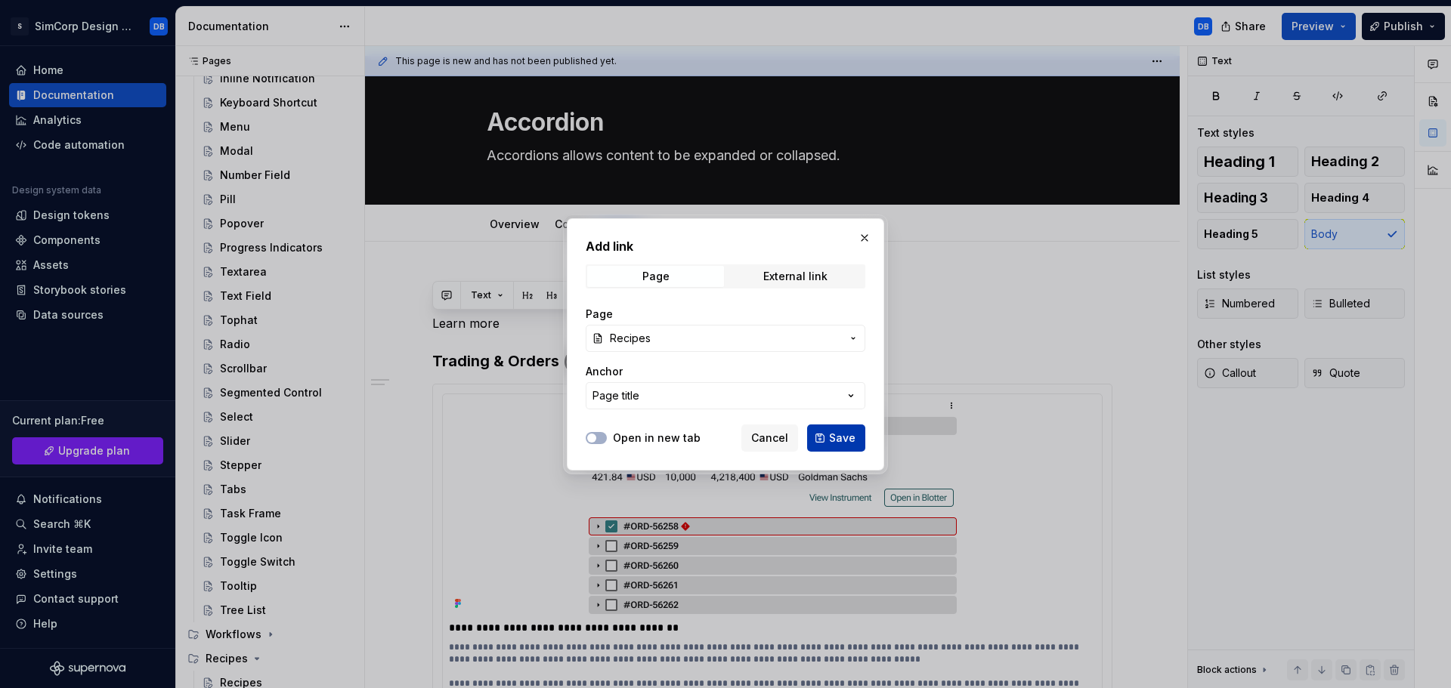
click at [839, 442] on span "Save" at bounding box center [842, 438] width 26 height 15
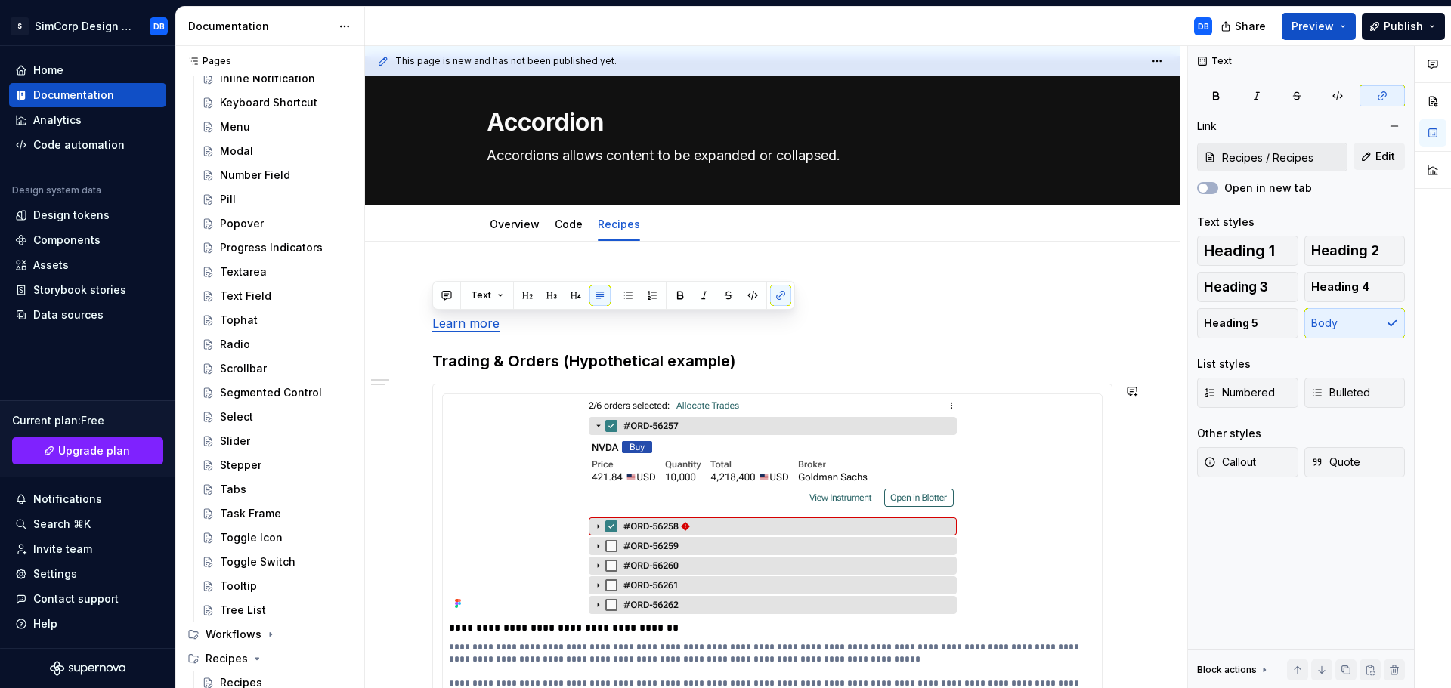
click at [841, 328] on p "Learn more" at bounding box center [772, 323] width 680 height 18
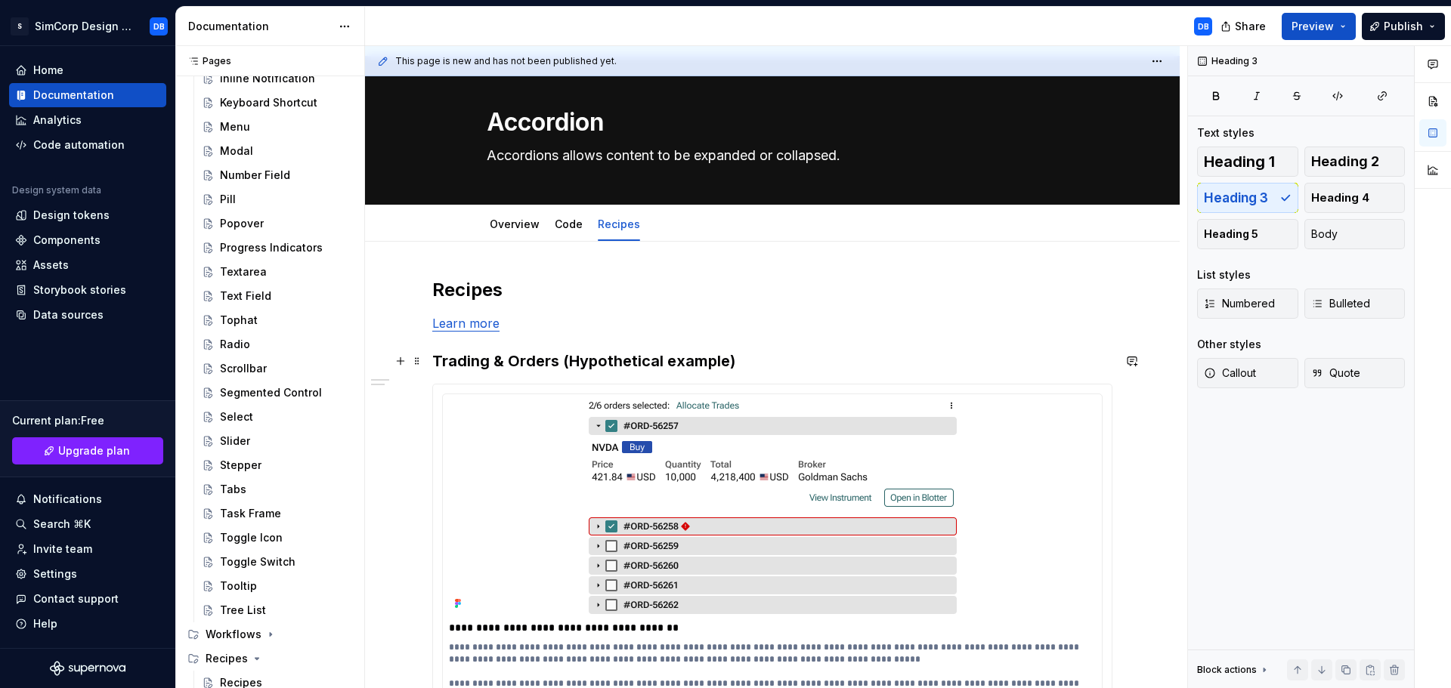
click at [977, 353] on h3 "Trading & Orders (Hypothetical example)" at bounding box center [772, 361] width 680 height 21
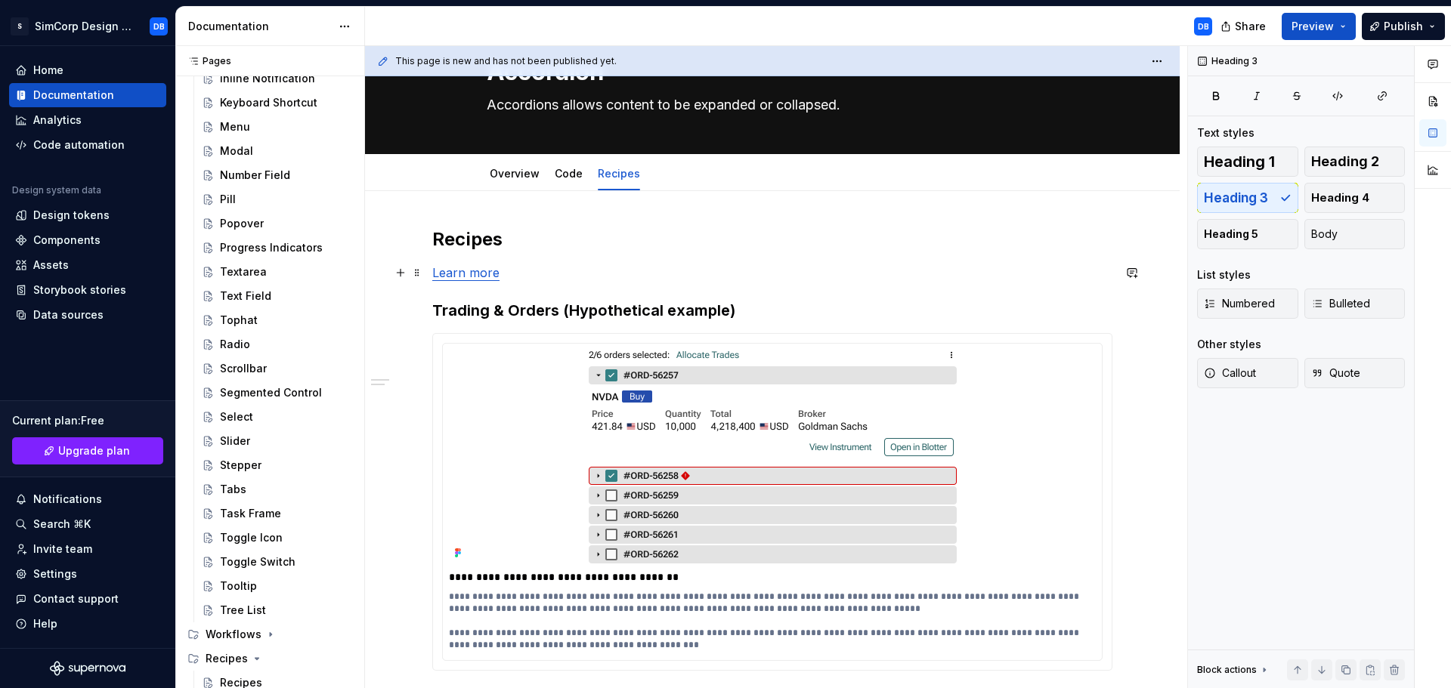
scroll to position [96, 0]
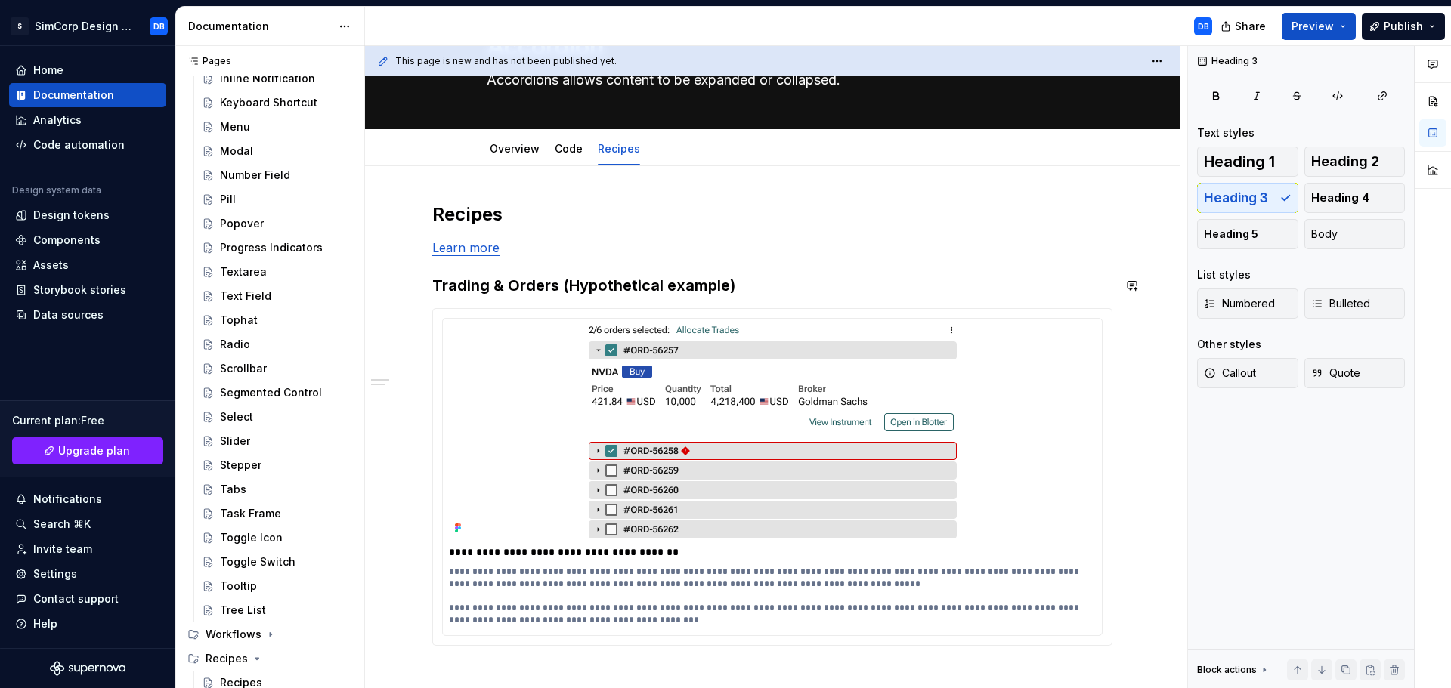
click at [536, 247] on p "Learn more" at bounding box center [772, 248] width 680 height 18
click at [693, 238] on div "**********" at bounding box center [772, 443] width 680 height 480
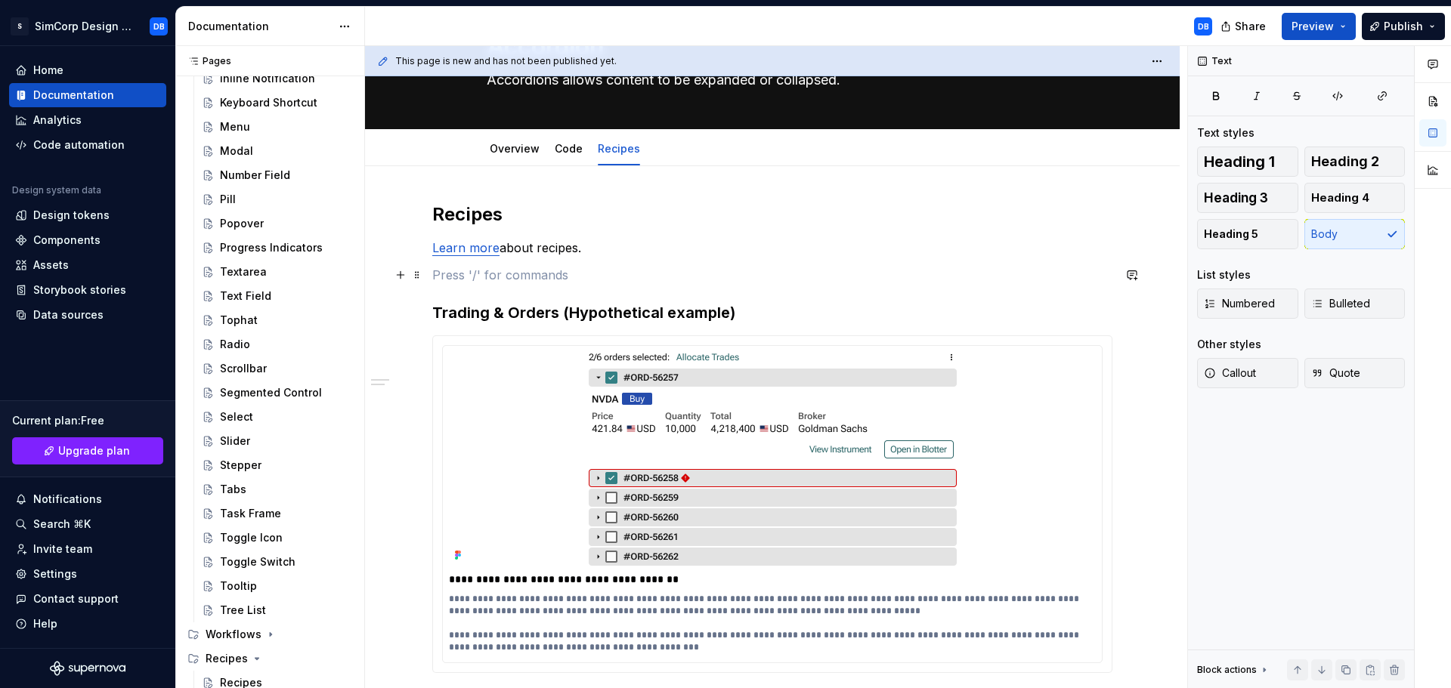
click at [417, 274] on span at bounding box center [417, 274] width 12 height 21
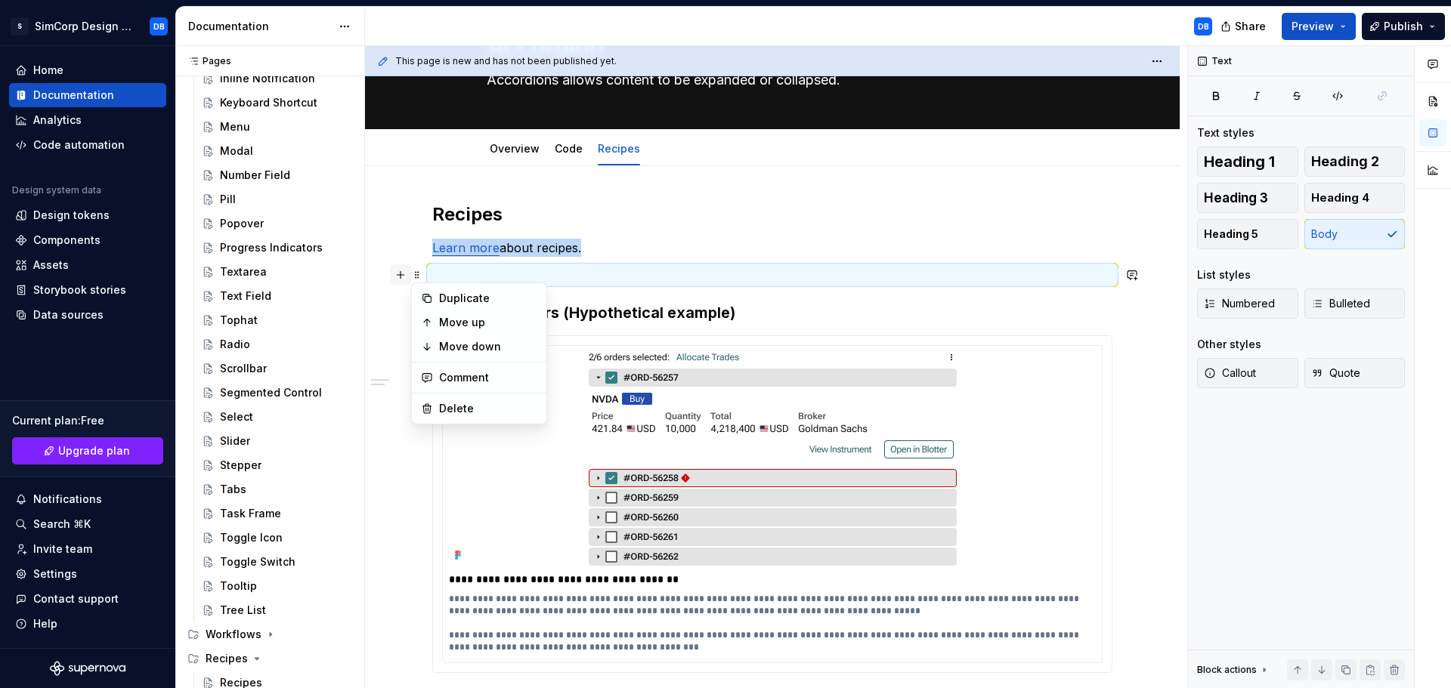
click at [398, 265] on button "button" at bounding box center [400, 274] width 21 height 21
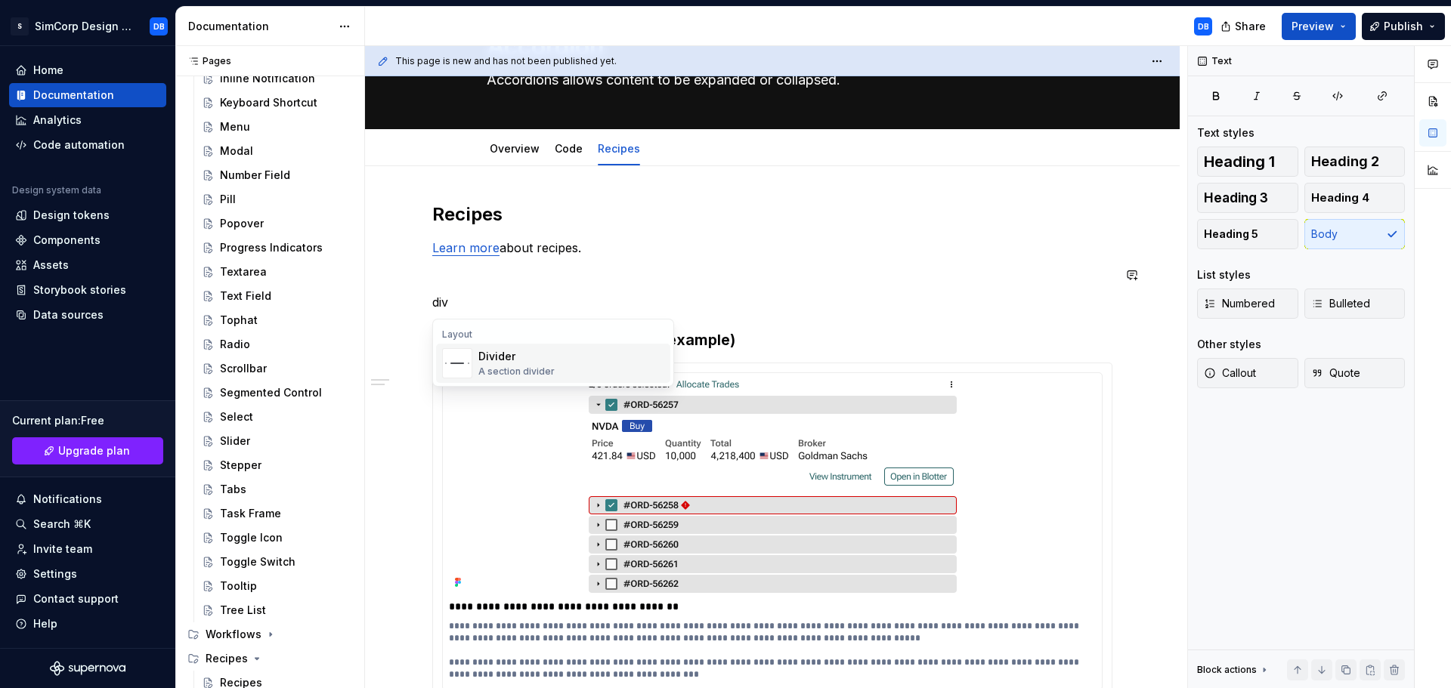
click at [512, 367] on div "A section divider" at bounding box center [516, 372] width 76 height 12
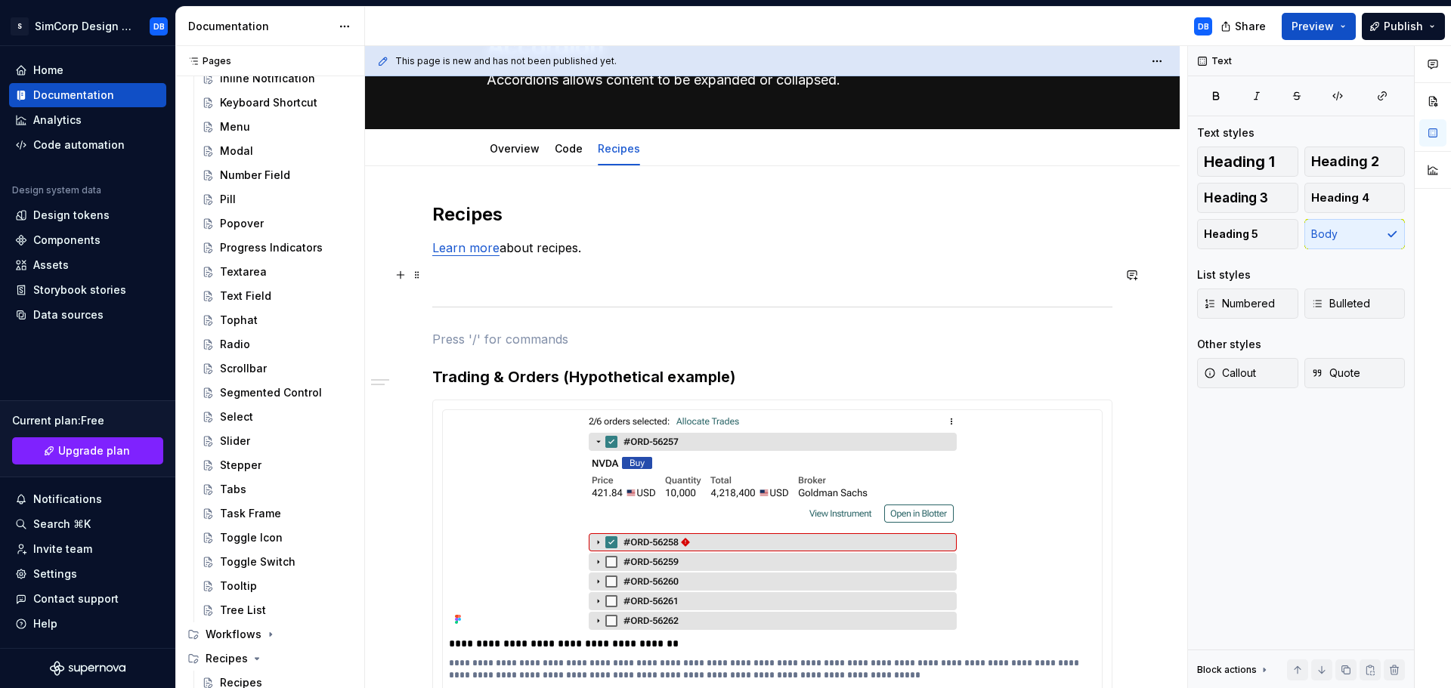
click at [561, 266] on p at bounding box center [772, 275] width 680 height 18
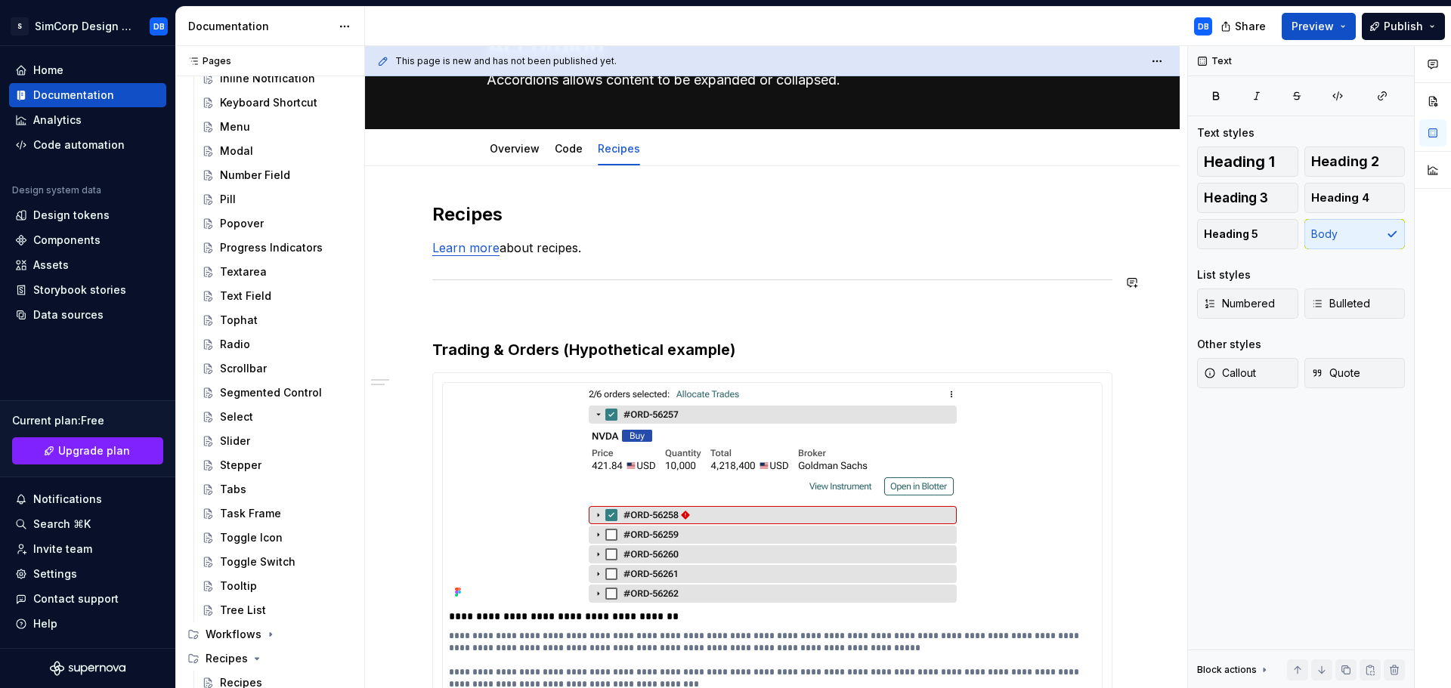
click at [534, 309] on p at bounding box center [772, 312] width 680 height 18
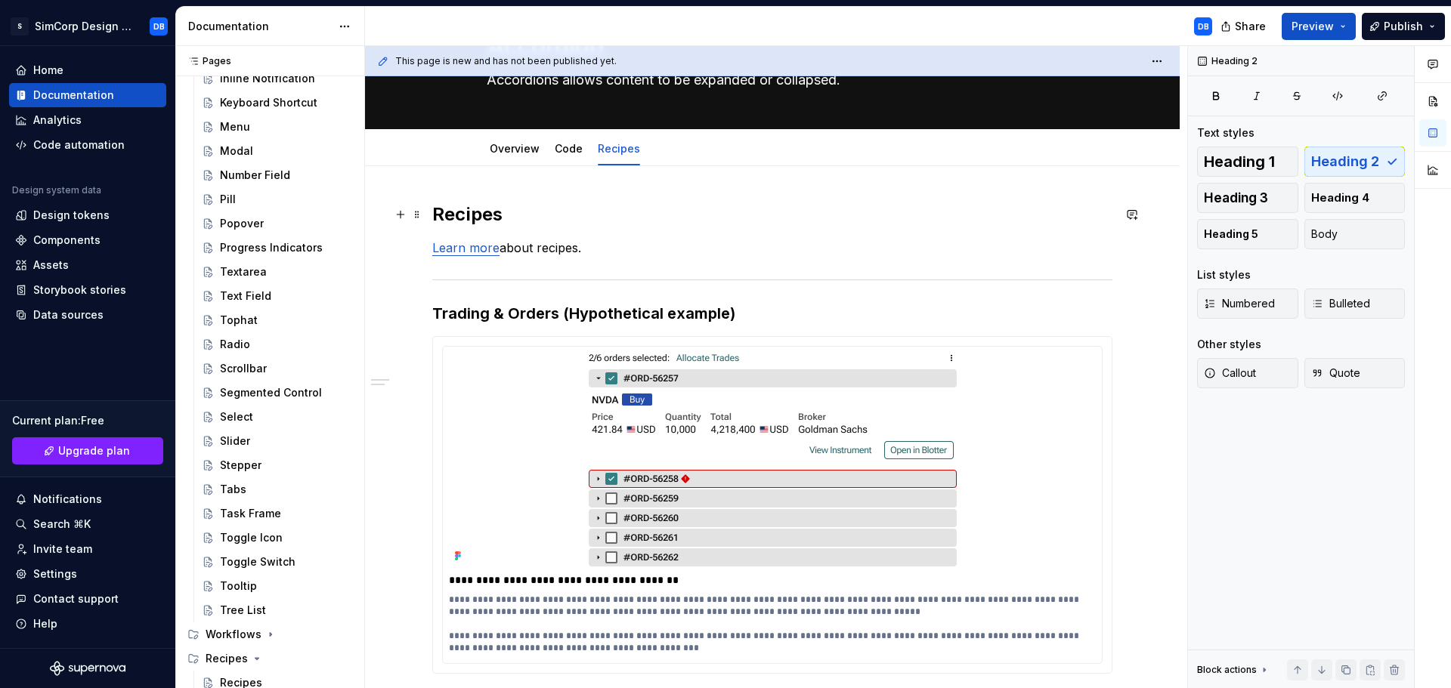
click at [625, 205] on h2 "Recipes" at bounding box center [772, 215] width 680 height 24
click at [1334, 30] on span "Preview" at bounding box center [1312, 26] width 42 height 15
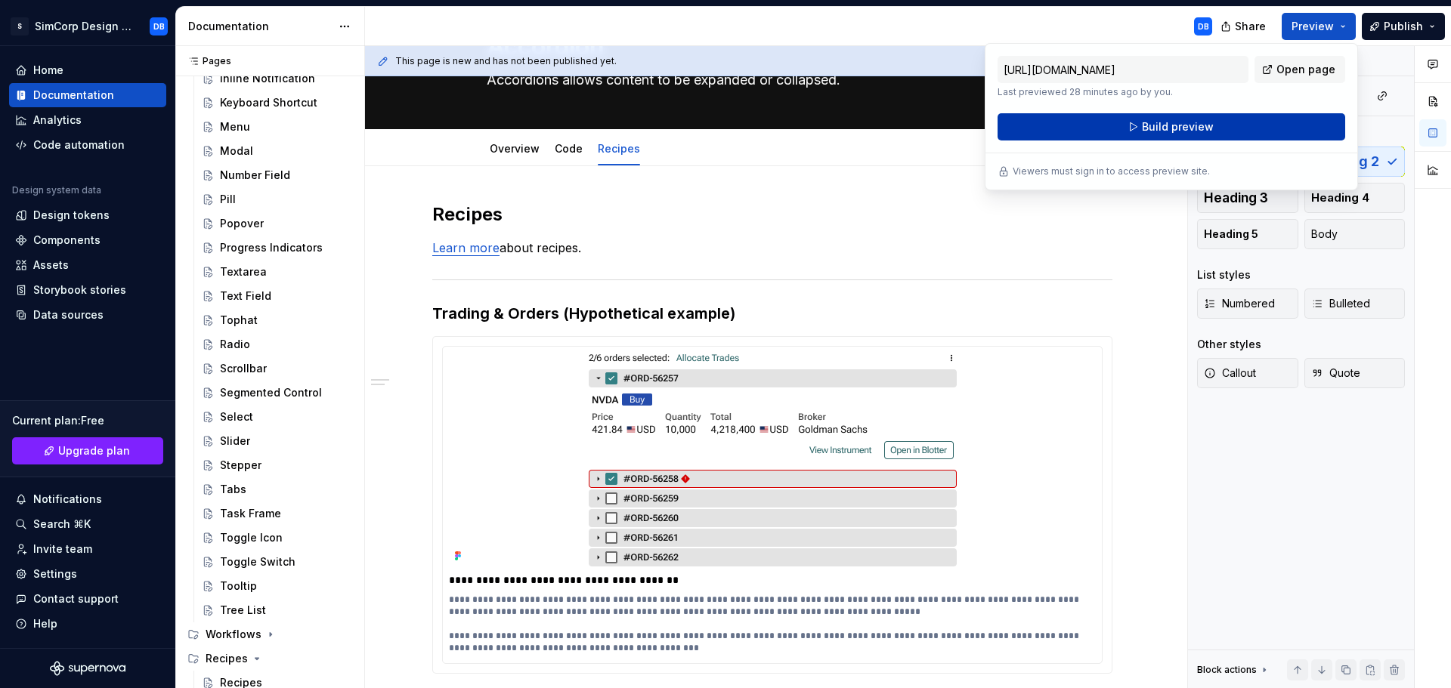
click at [1117, 126] on button "Build preview" at bounding box center [1172, 126] width 348 height 27
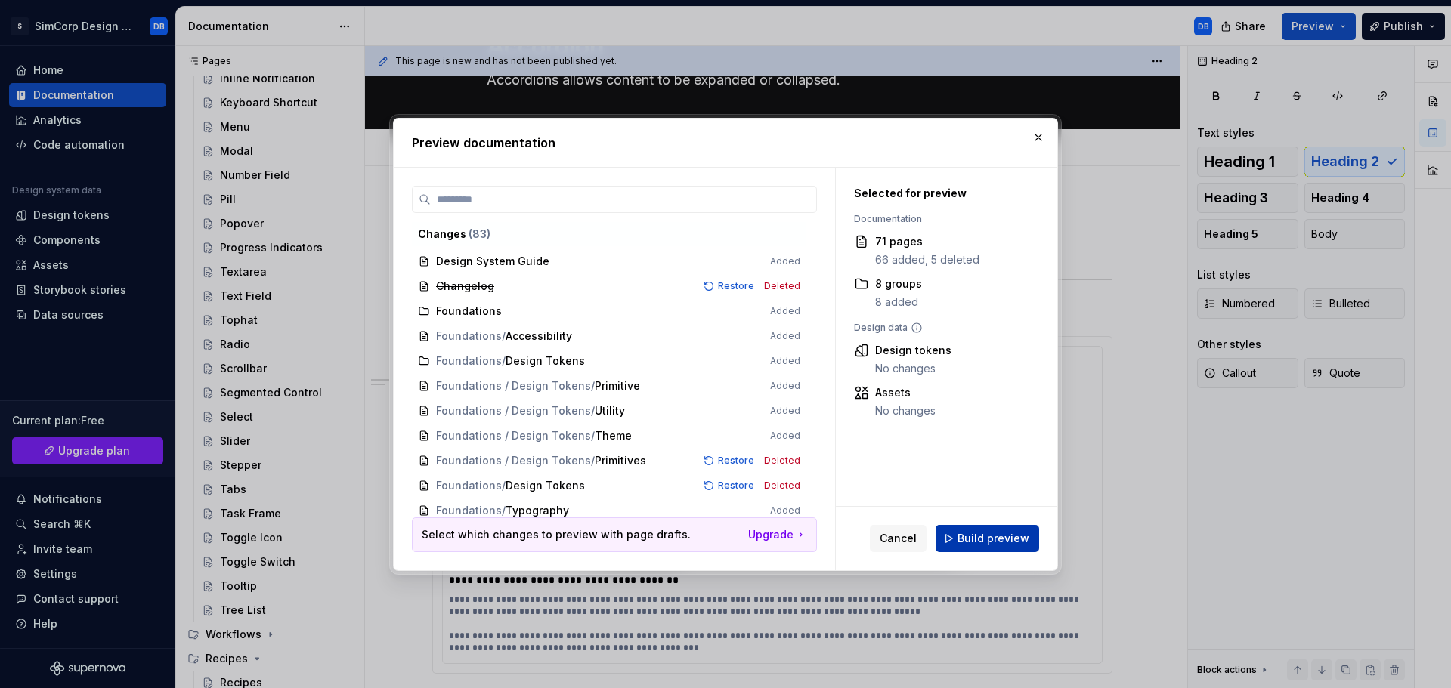
click at [983, 530] on button "Build preview" at bounding box center [988, 538] width 104 height 27
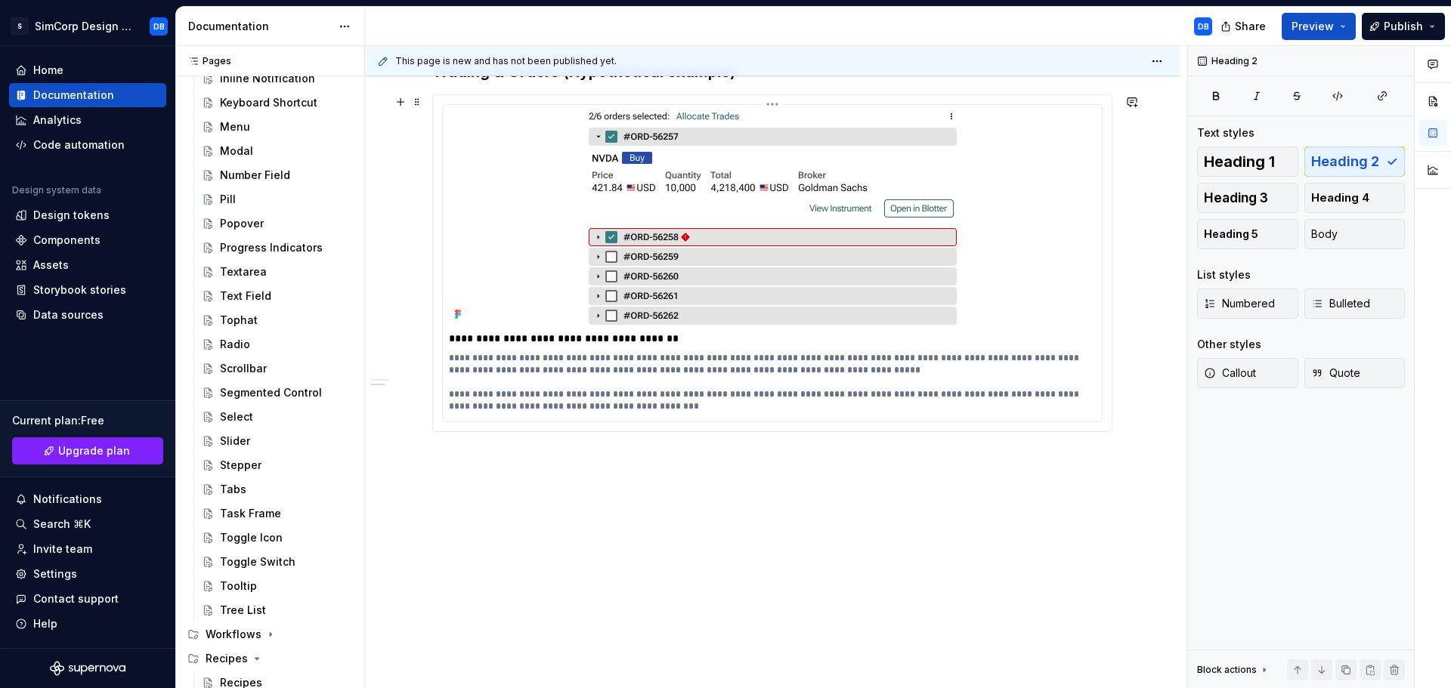
scroll to position [342, 0]
click at [510, 514] on div "**********" at bounding box center [772, 305] width 815 height 769
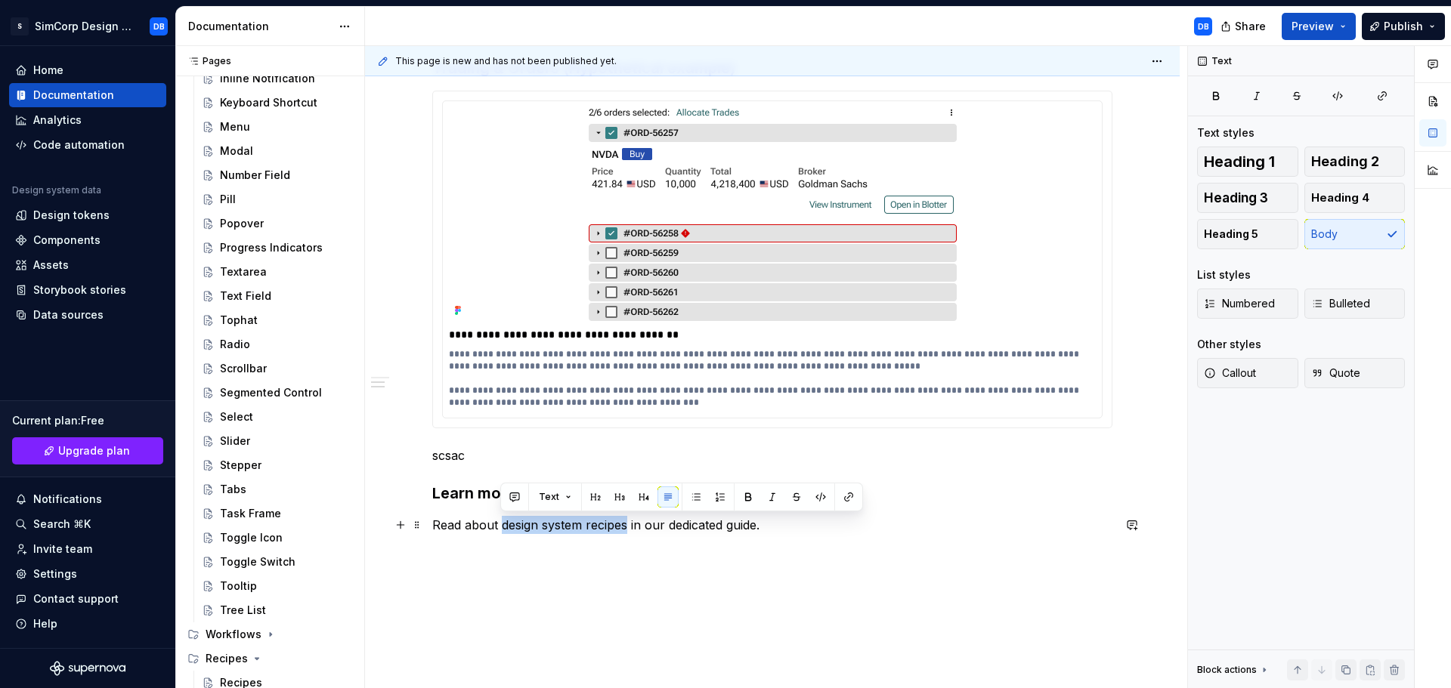
drag, startPoint x: 627, startPoint y: 525, endPoint x: 502, endPoint y: 521, distance: 125.5
click at [502, 521] on p "Read about design system recipes in our dedicated guide." at bounding box center [772, 525] width 680 height 18
click at [845, 497] on button "button" at bounding box center [848, 497] width 21 height 21
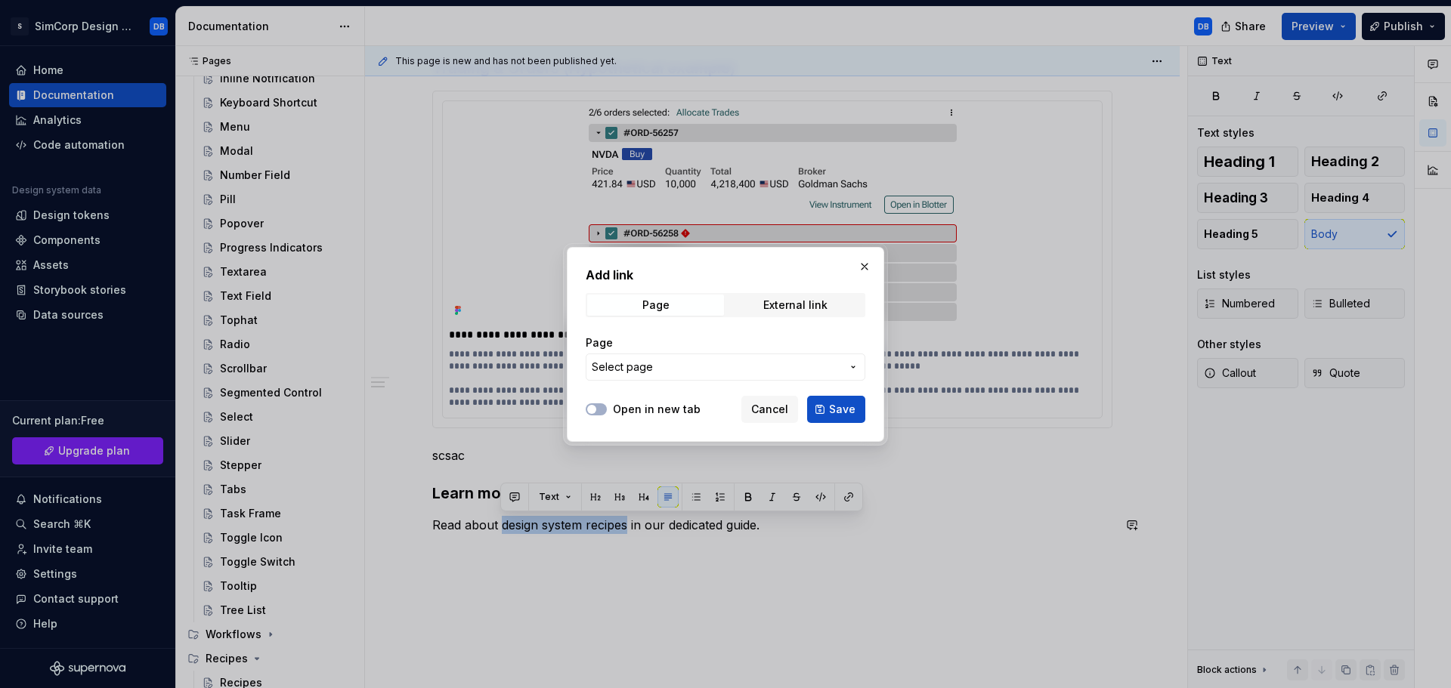
click at [663, 370] on span "Select page" at bounding box center [716, 367] width 249 height 15
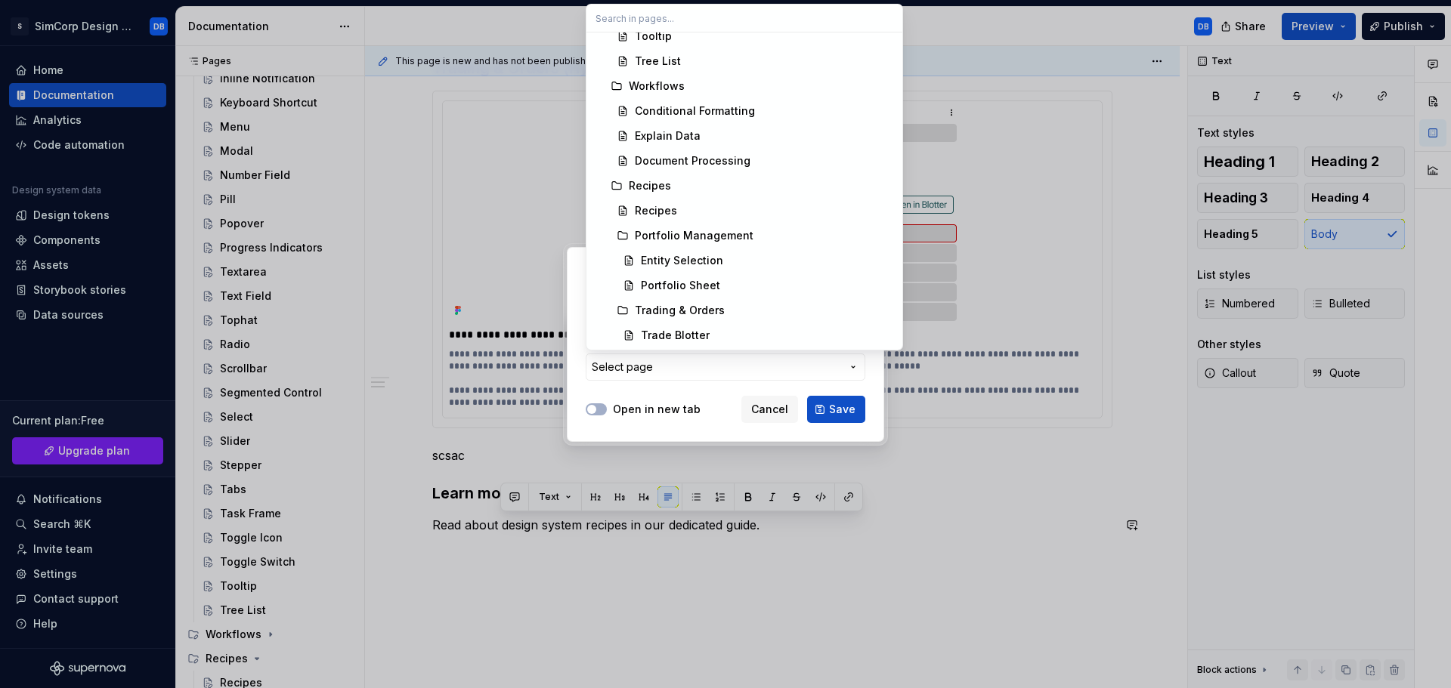
scroll to position [1633, 0]
click at [661, 208] on div "Recipes" at bounding box center [656, 210] width 42 height 15
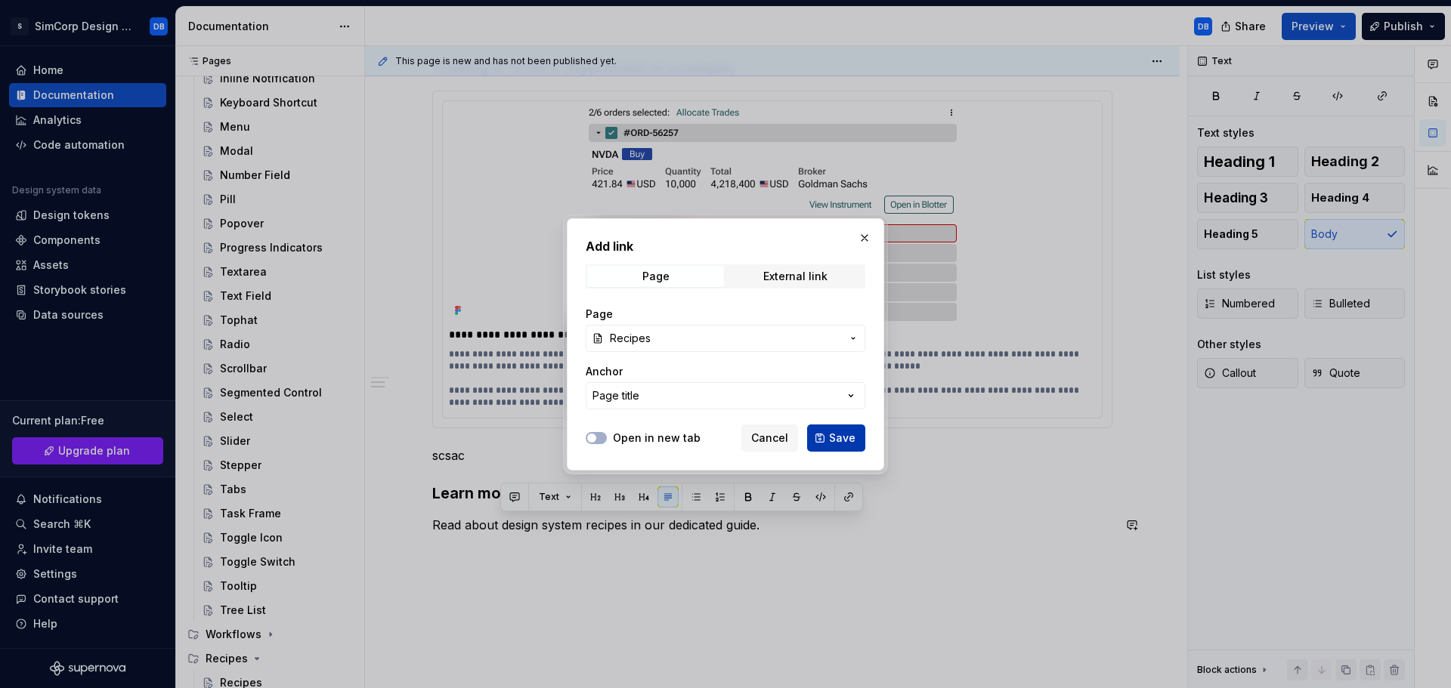
click at [836, 438] on span "Save" at bounding box center [842, 438] width 26 height 15
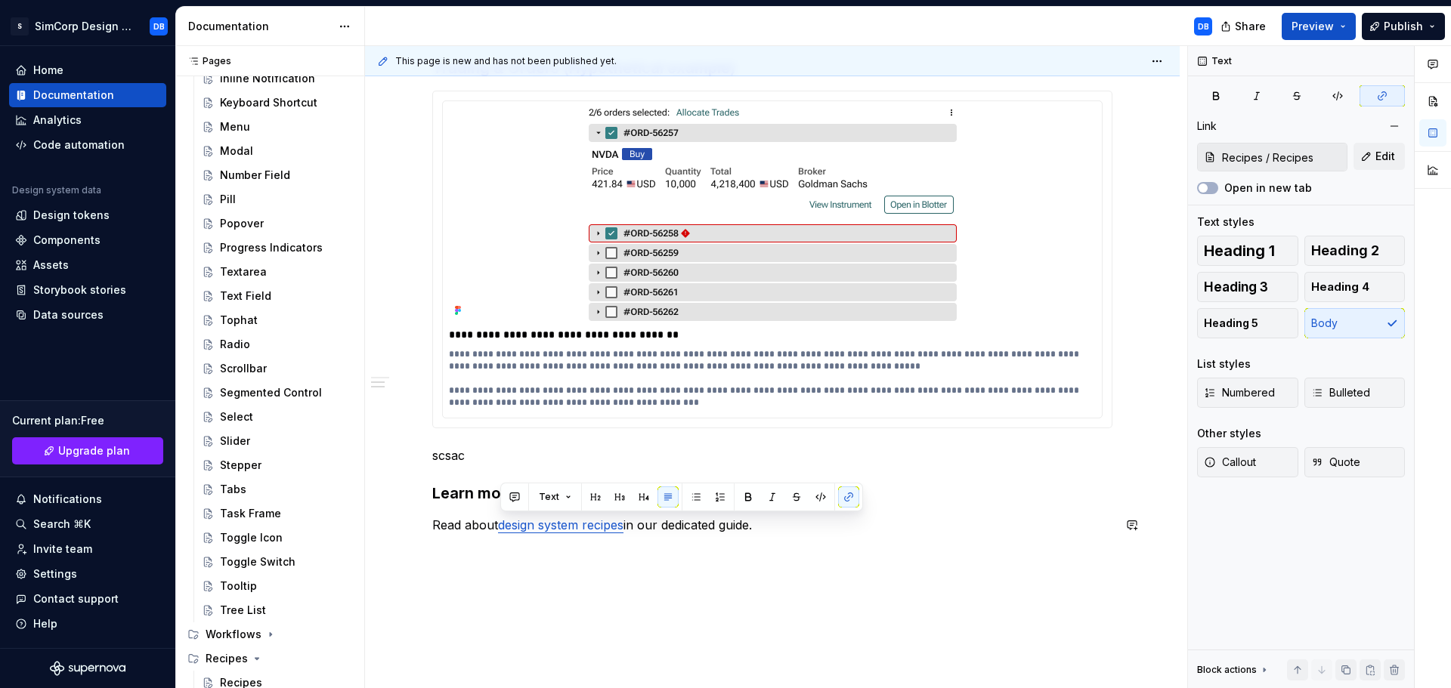
click at [929, 534] on div "**********" at bounding box center [772, 254] width 680 height 595
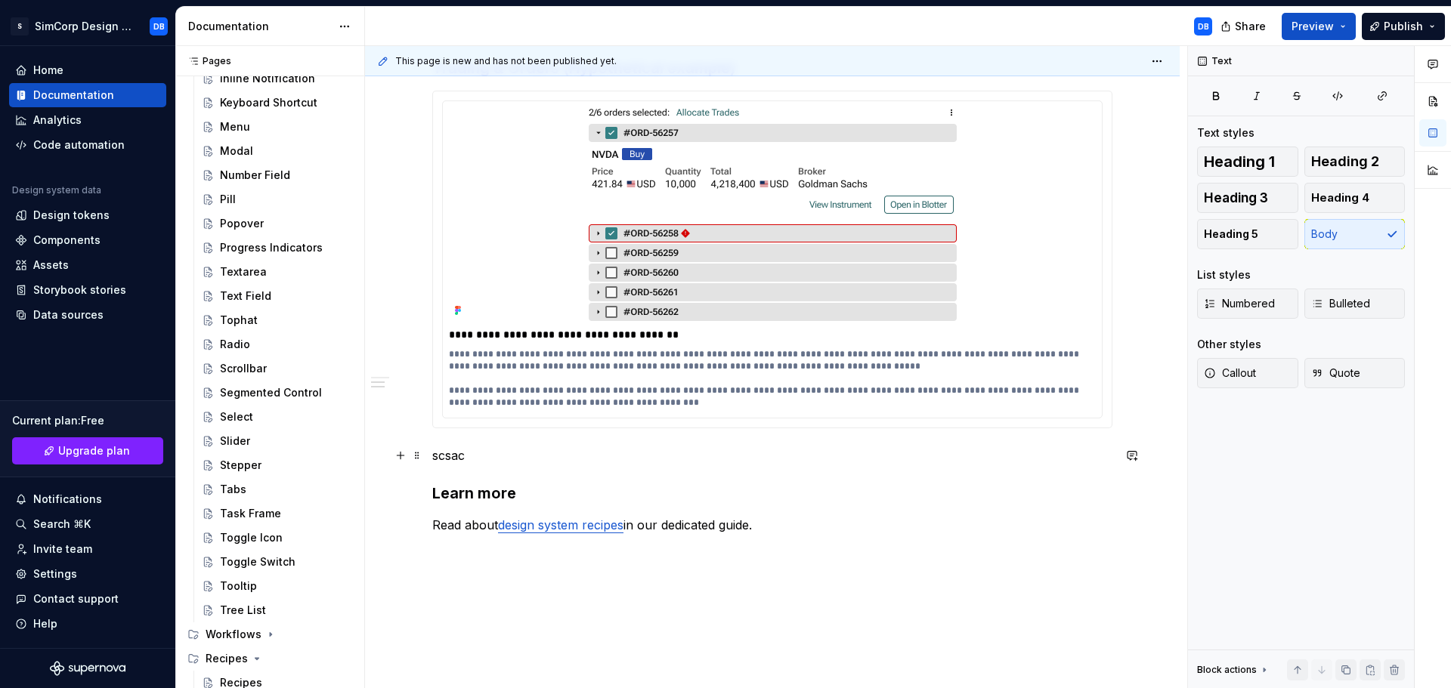
click at [490, 456] on p "scsac" at bounding box center [772, 456] width 680 height 18
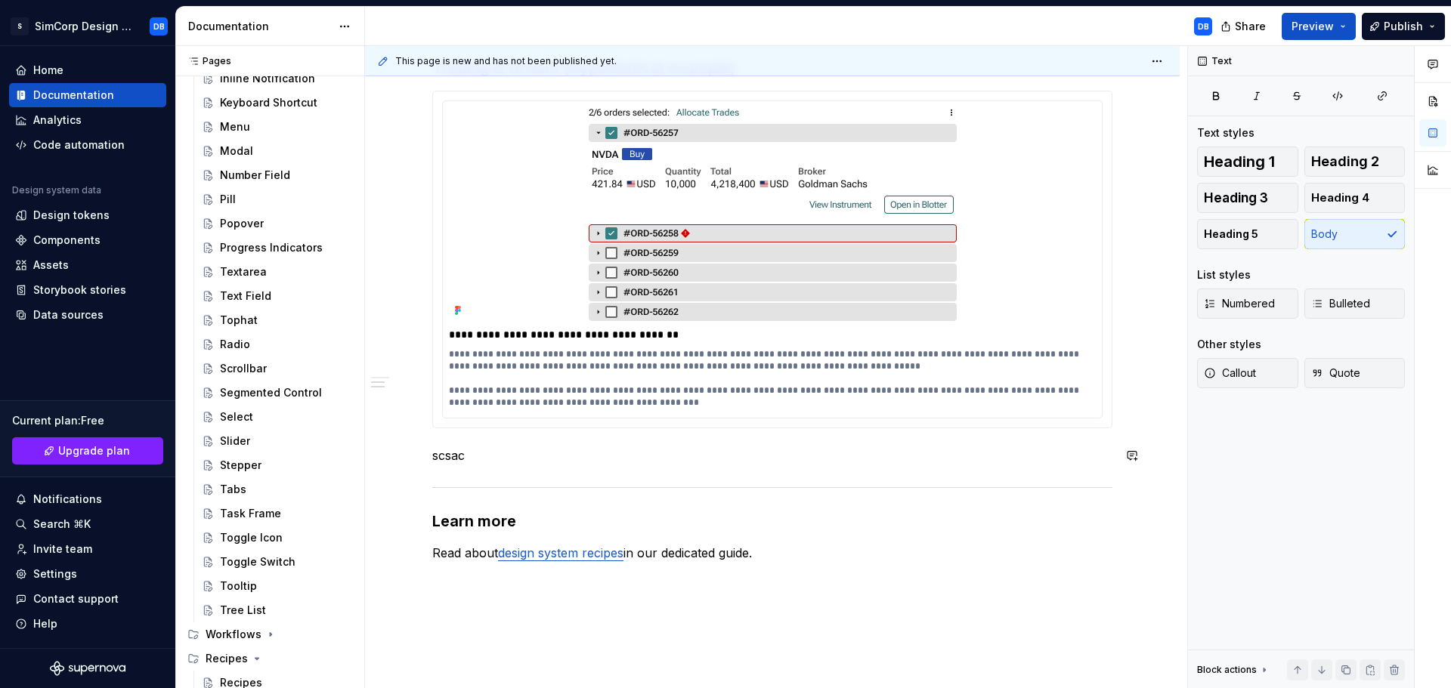
click at [494, 457] on p "scsac" at bounding box center [772, 456] width 680 height 18
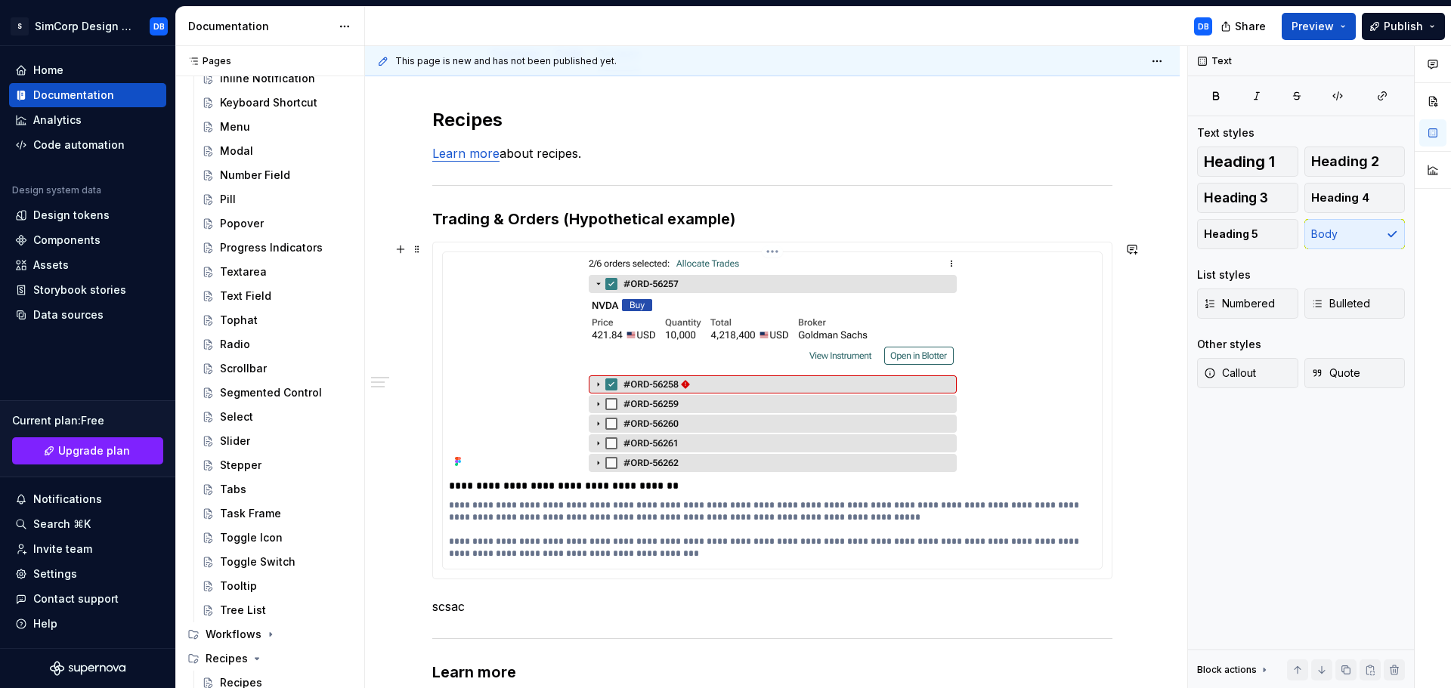
scroll to position [266, 0]
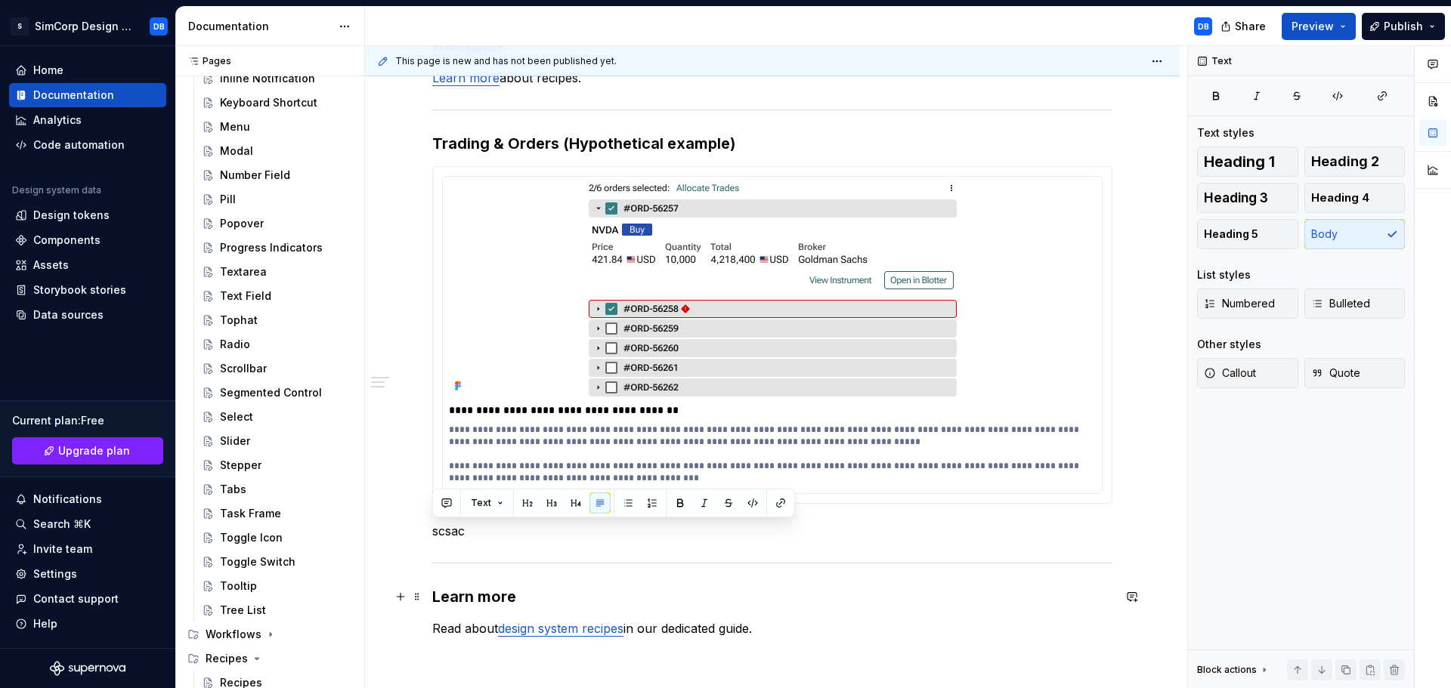
click at [530, 597] on h3 "Learn more" at bounding box center [772, 596] width 680 height 21
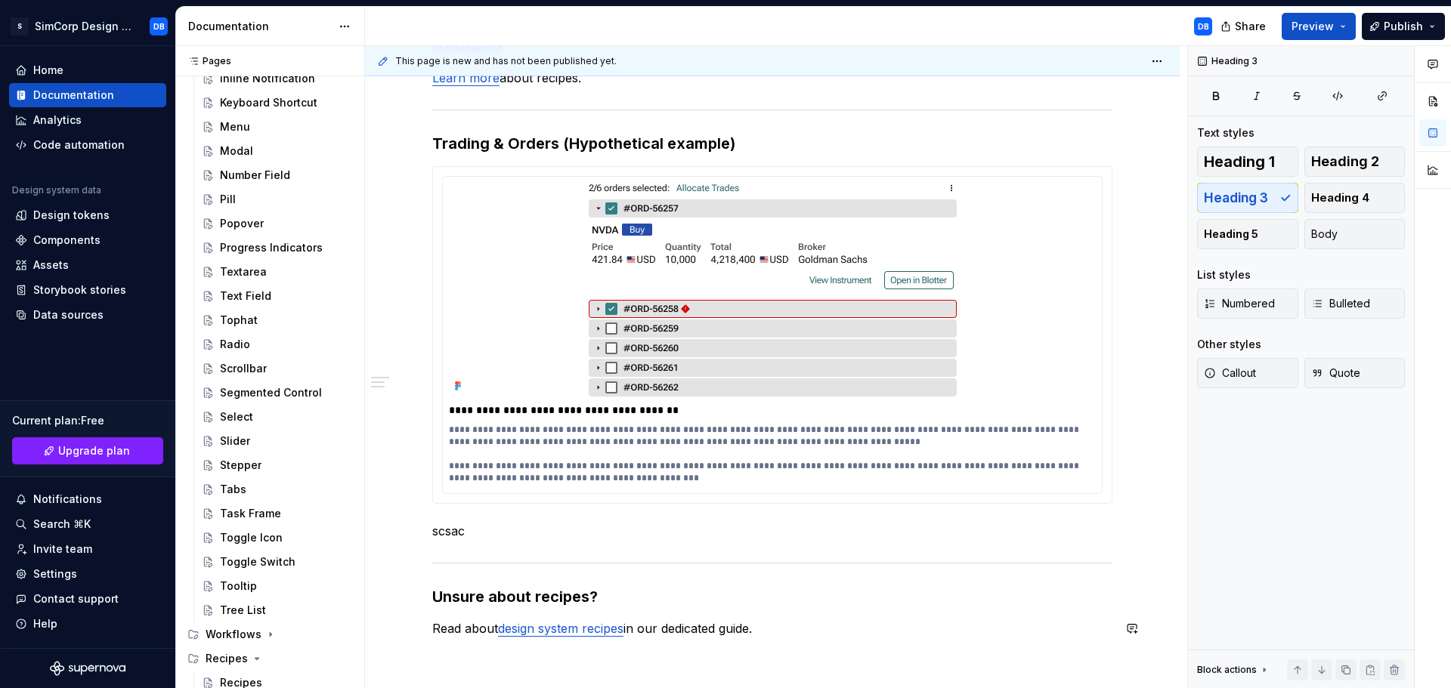
click at [819, 617] on div "**********" at bounding box center [772, 334] width 680 height 605
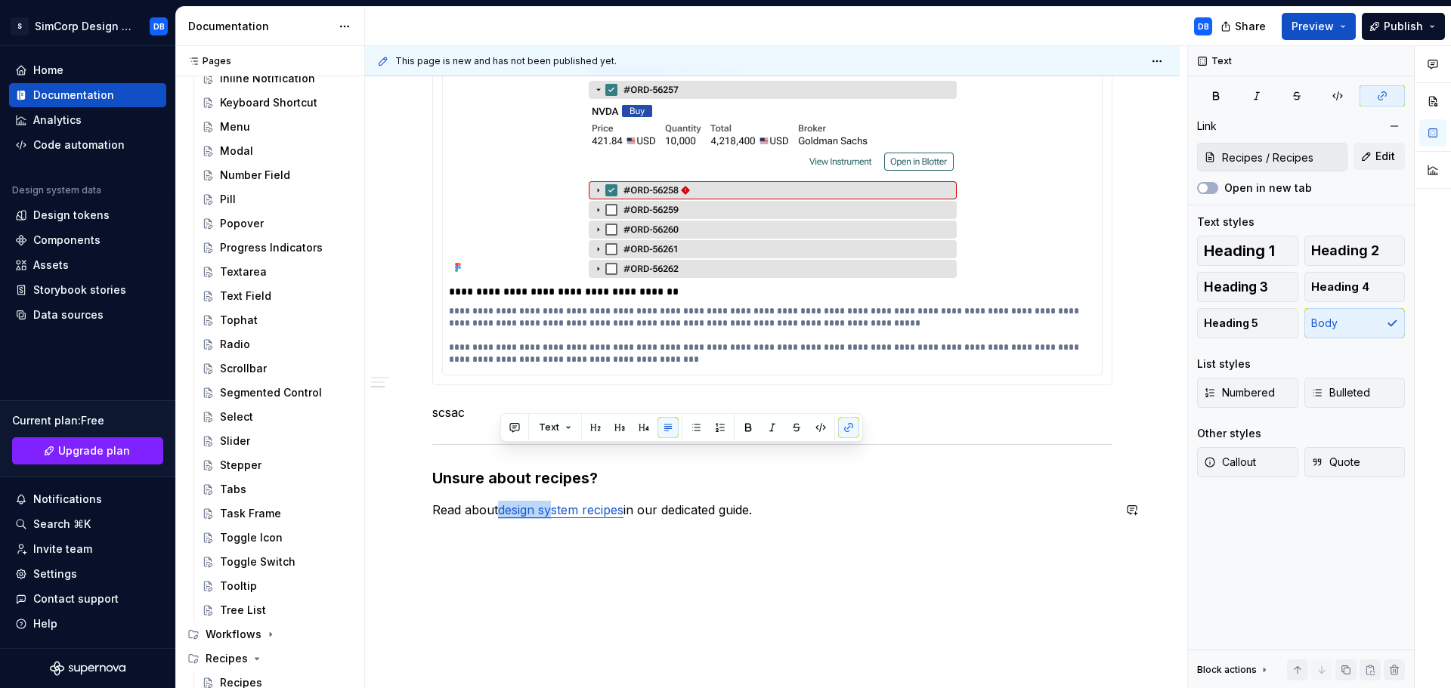
scroll to position [439, 0]
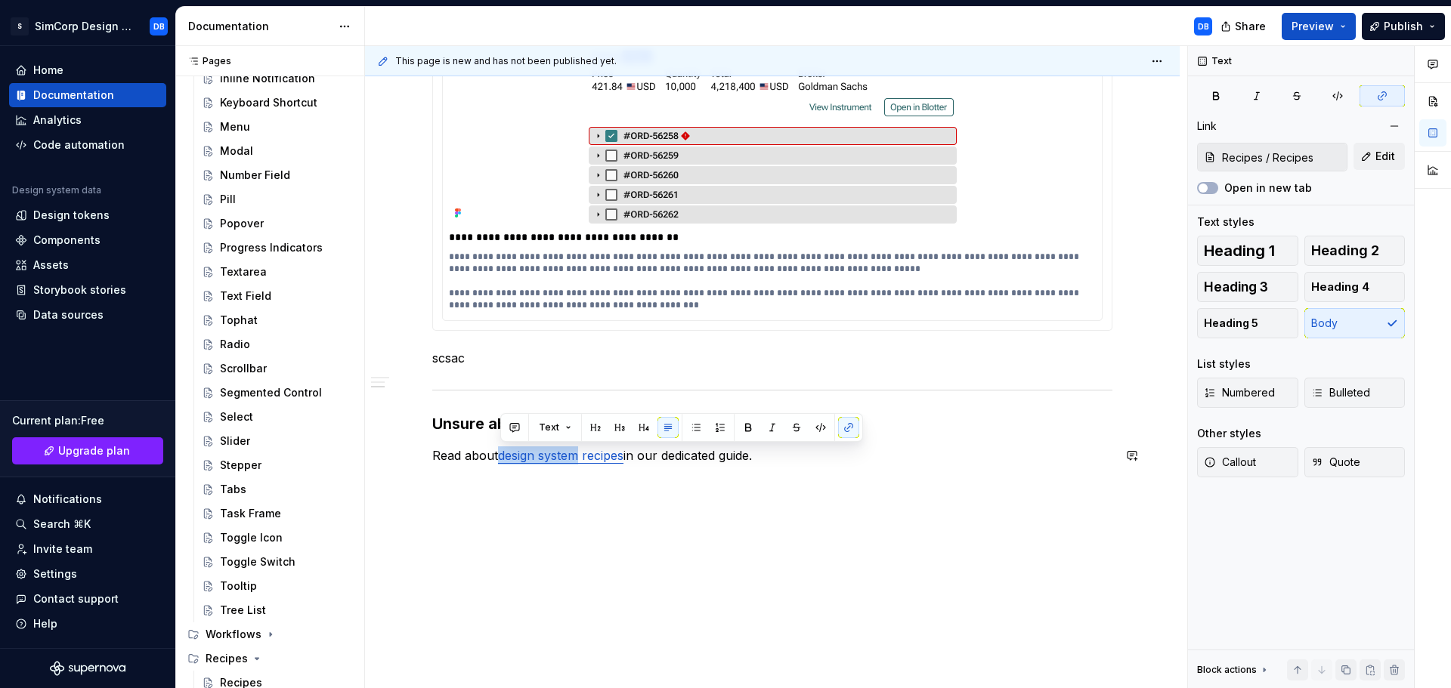
drag, startPoint x: 503, startPoint y: 628, endPoint x: 583, endPoint y: 493, distance: 157.2
click at [583, 493] on div "**********" at bounding box center [772, 256] width 815 height 866
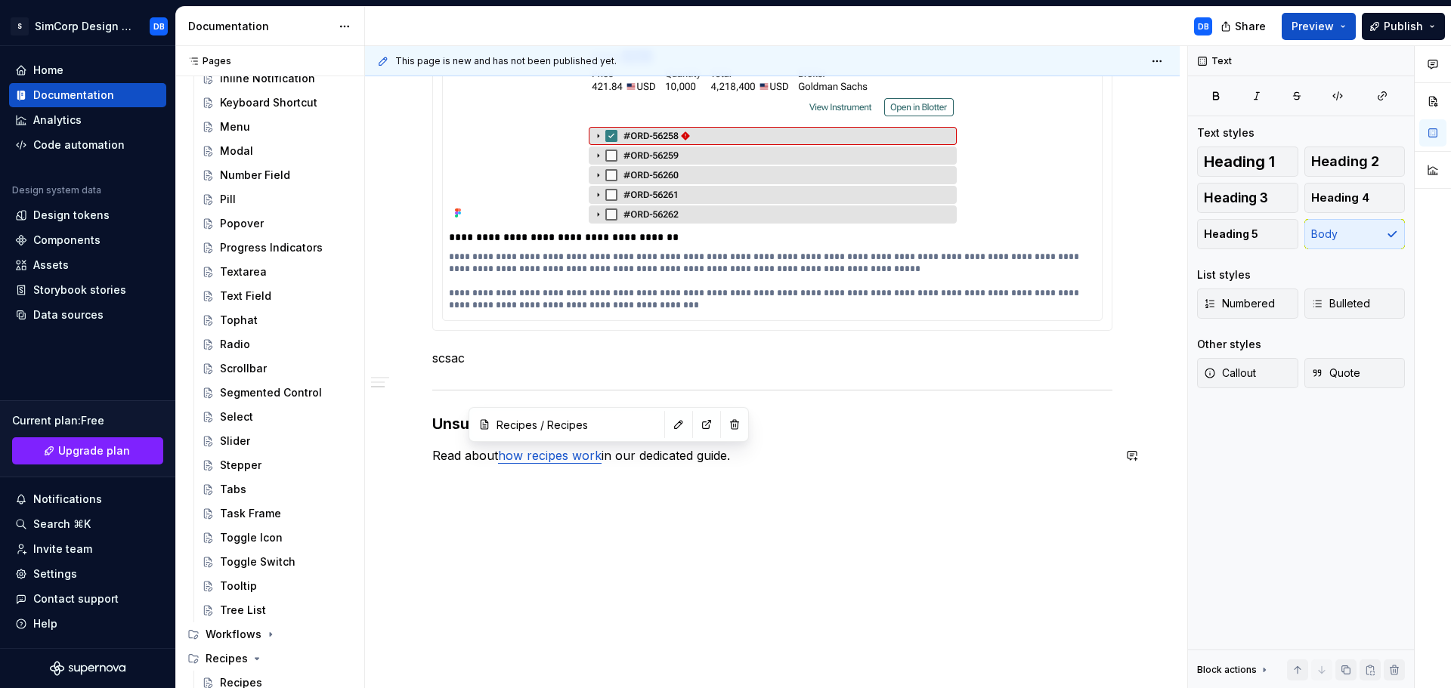
click at [628, 496] on div "**********" at bounding box center [772, 256] width 815 height 866
click at [717, 451] on p "Read about how recipes work in our dedicated guide." at bounding box center [772, 456] width 680 height 18
click at [505, 355] on p "scsac" at bounding box center [772, 358] width 680 height 18
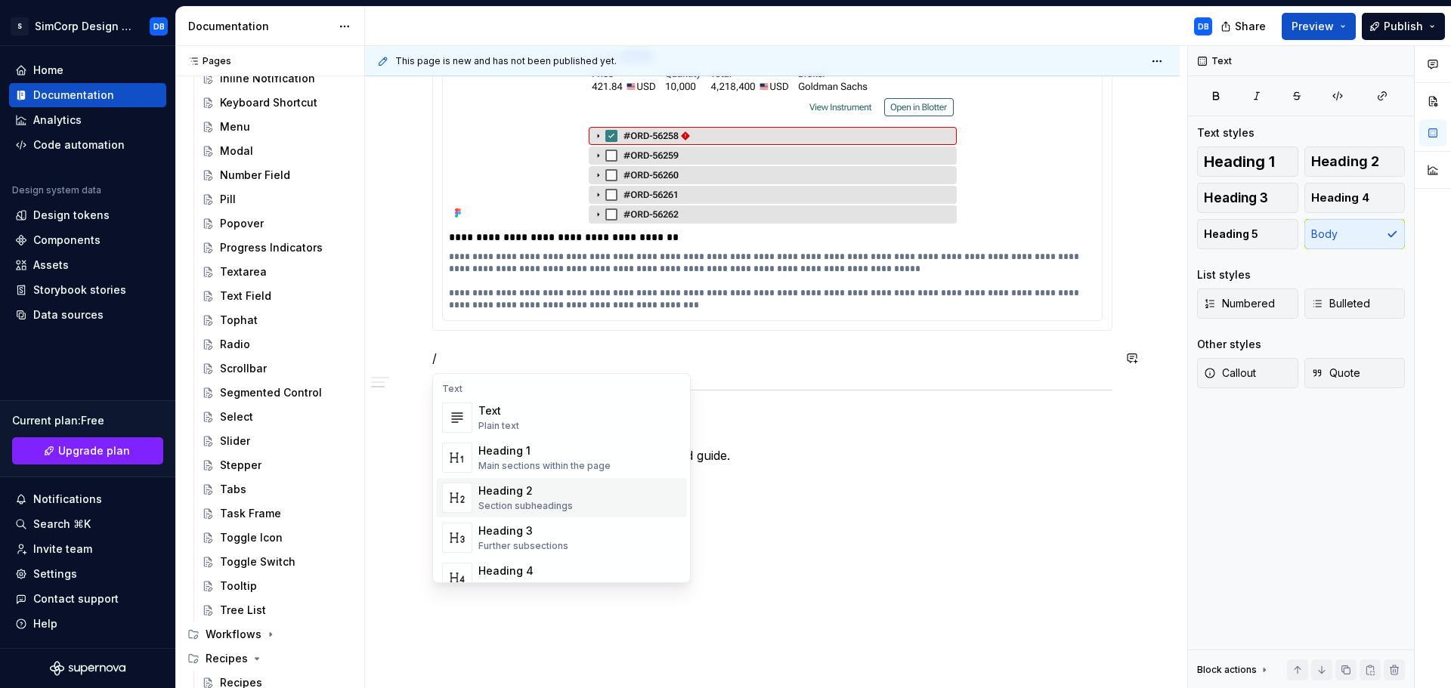
scroll to position [76, 0]
click at [587, 503] on div "Heading 4 Details in subsections" at bounding box center [579, 502] width 203 height 30
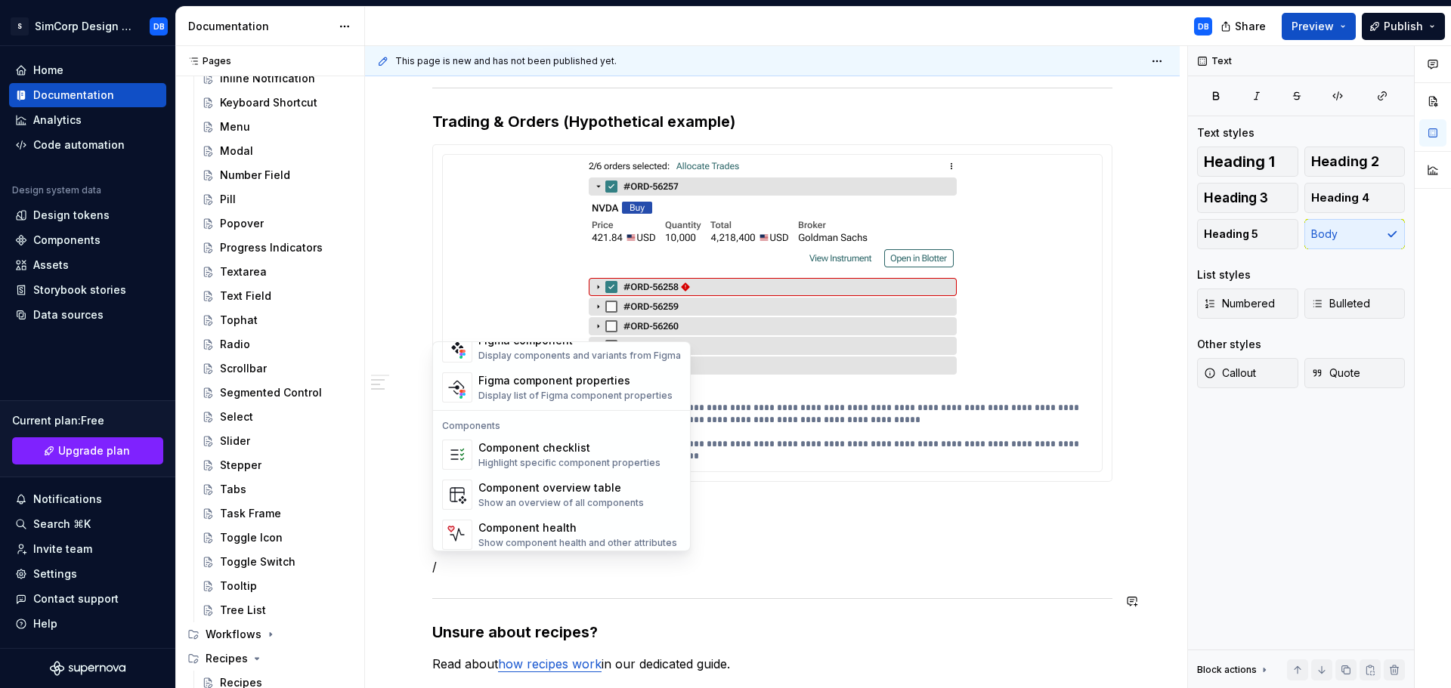
scroll to position [1505, 0]
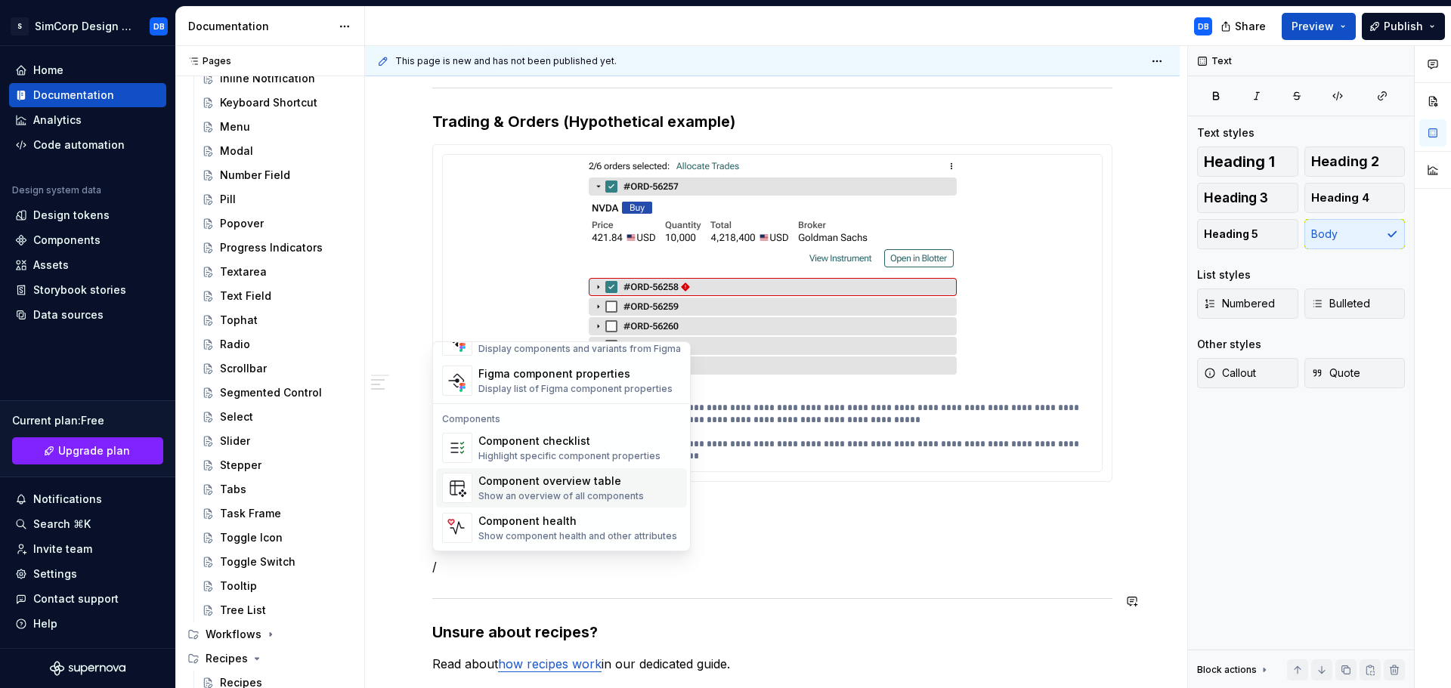
click at [609, 490] on div "Component overview table Show an overview of all components" at bounding box center [560, 488] width 165 height 29
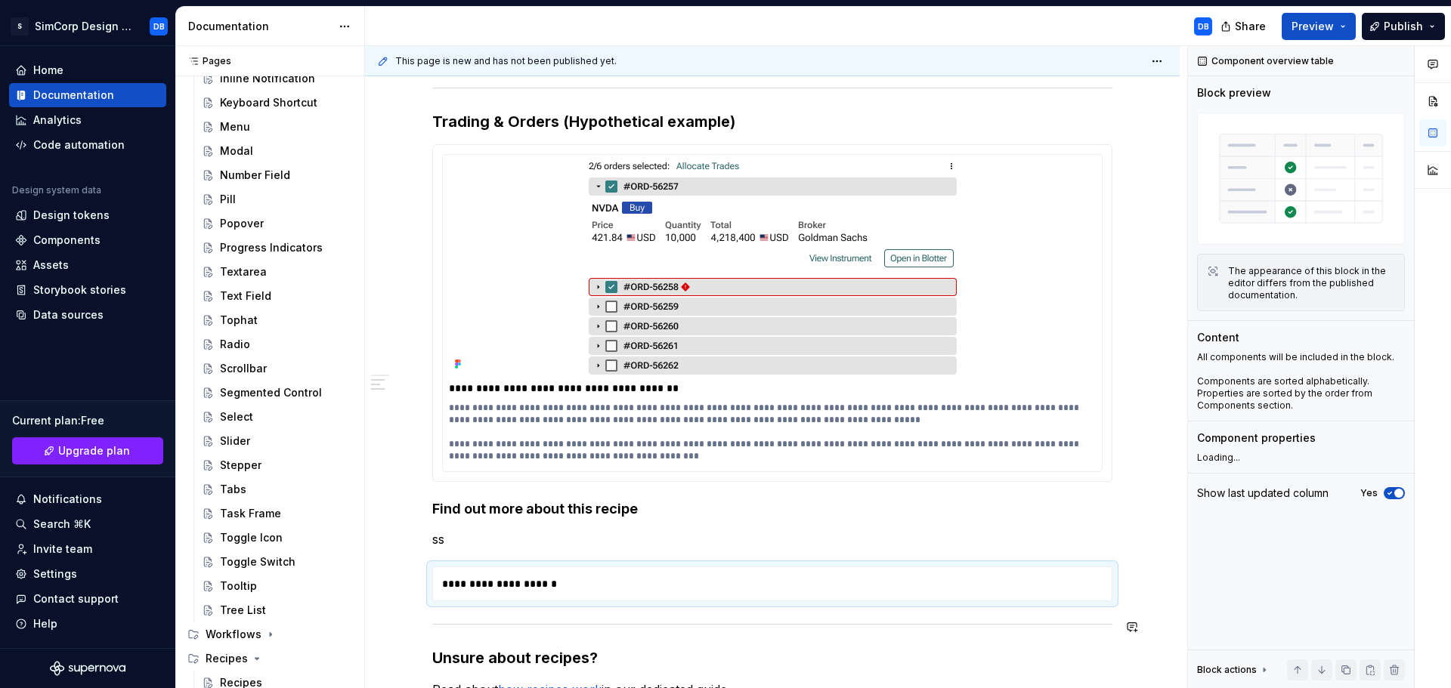
type textarea "*"
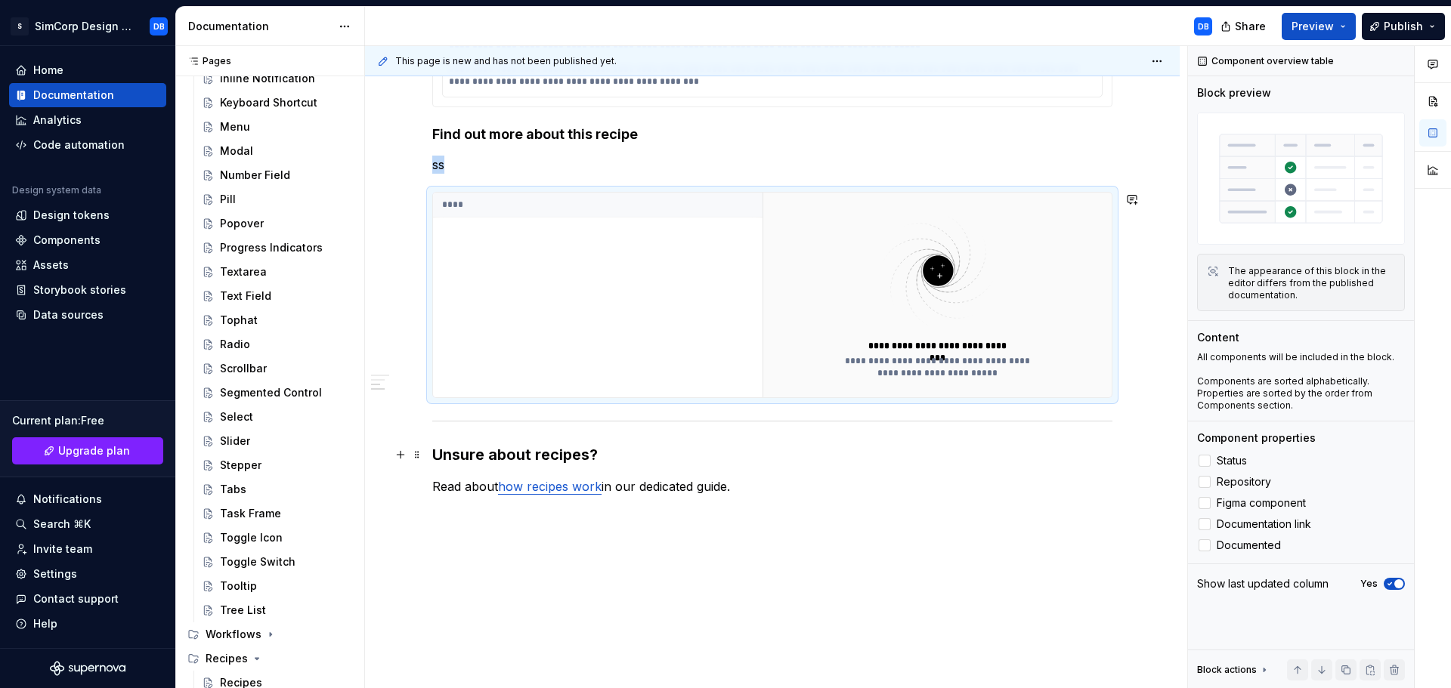
scroll to position [666, 0]
click at [572, 285] on div "****" at bounding box center [597, 292] width 329 height 205
click at [417, 194] on span at bounding box center [417, 196] width 12 height 21
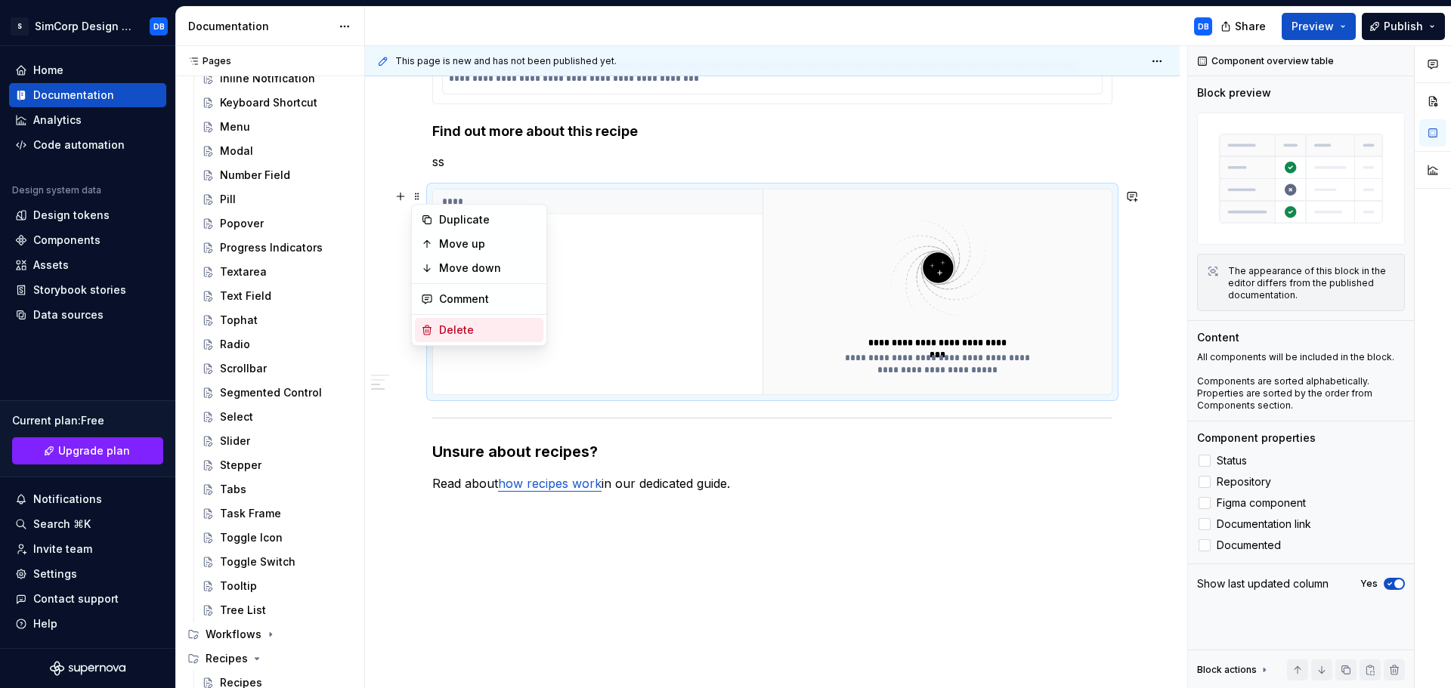
click at [456, 323] on div "Delete" at bounding box center [488, 330] width 98 height 15
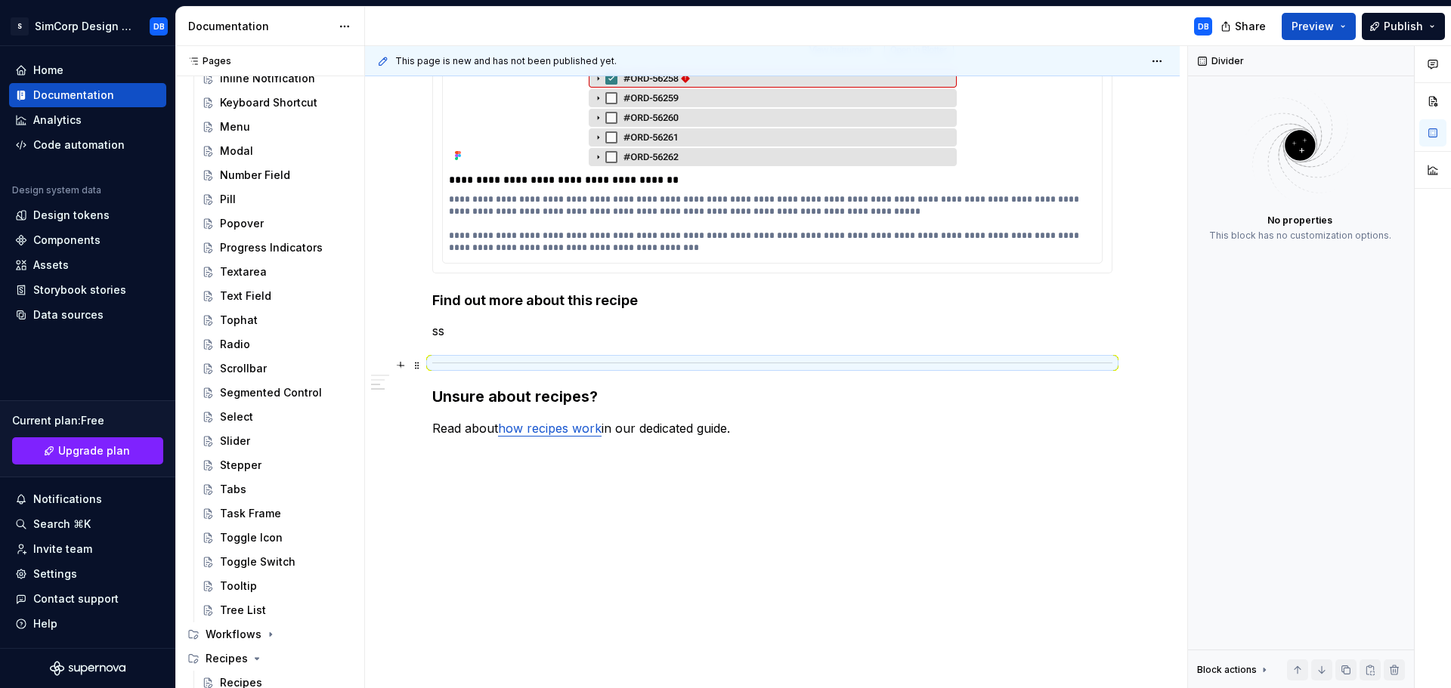
scroll to position [496, 0]
click at [456, 328] on p "ss" at bounding box center [772, 331] width 680 height 18
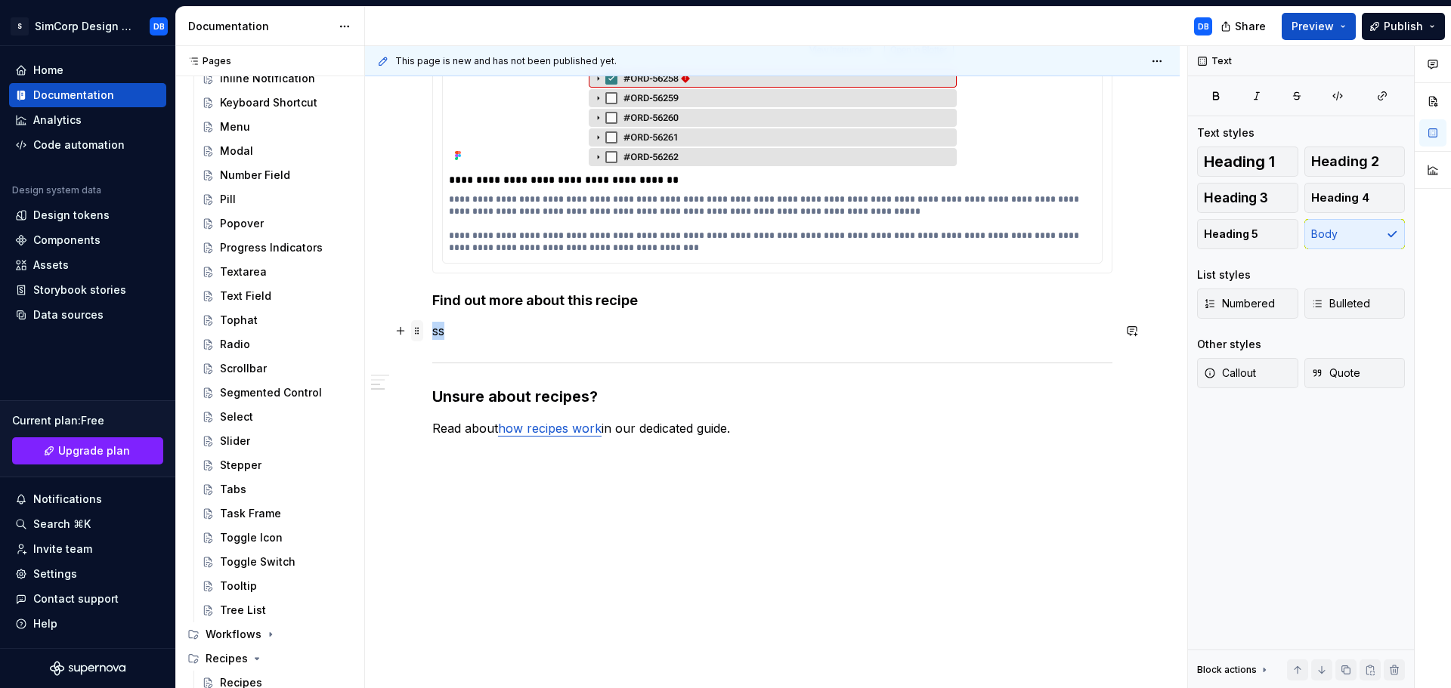
drag, startPoint x: 463, startPoint y: 329, endPoint x: 422, endPoint y: 329, distance: 40.8
click at [424, 329] on div "**********" at bounding box center [772, 227] width 815 height 923
click at [416, 329] on span at bounding box center [417, 330] width 12 height 21
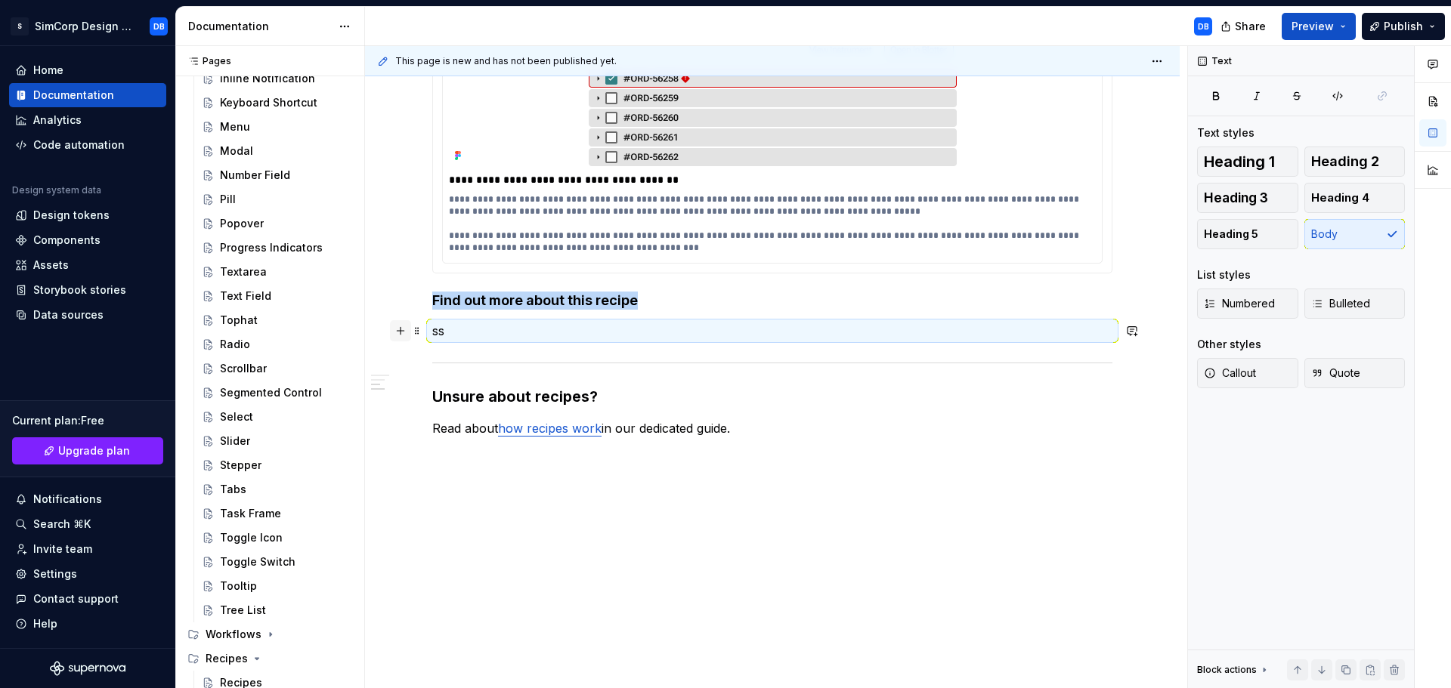
click at [401, 329] on button "button" at bounding box center [400, 330] width 21 height 21
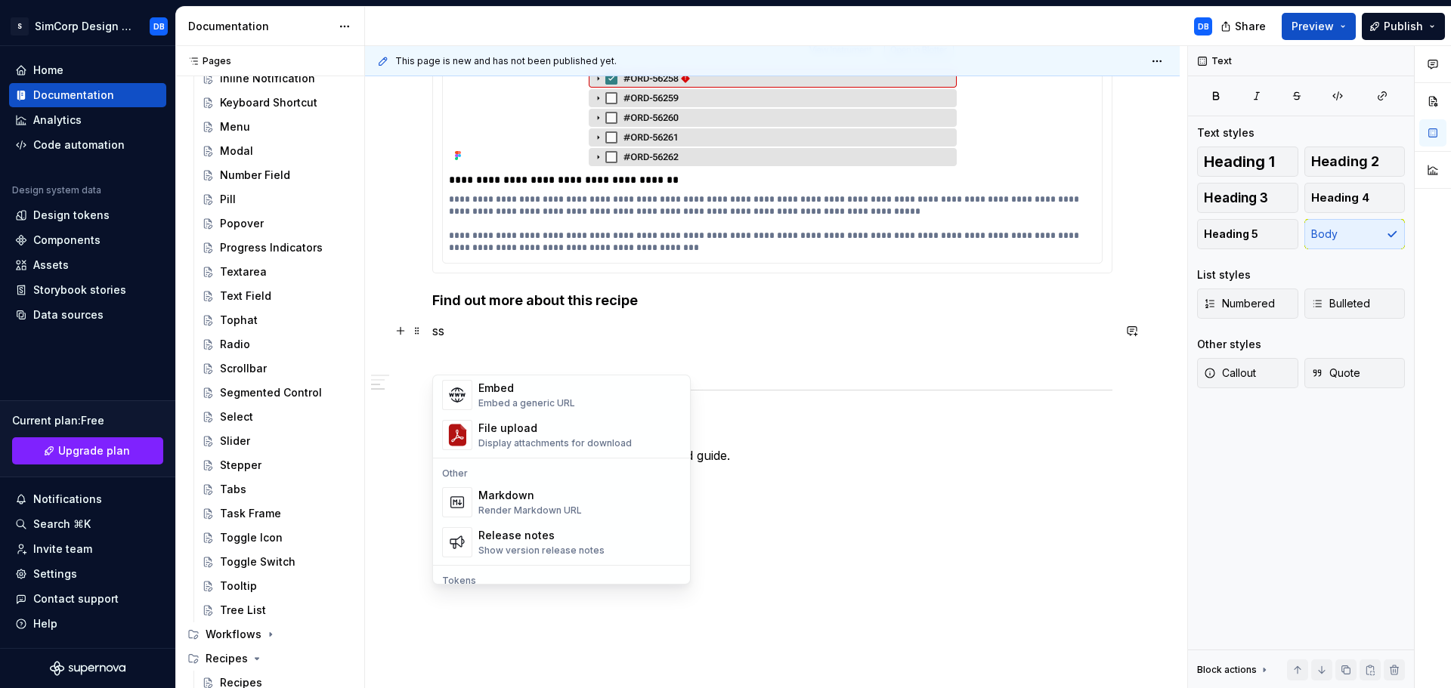
scroll to position [1505, 0]
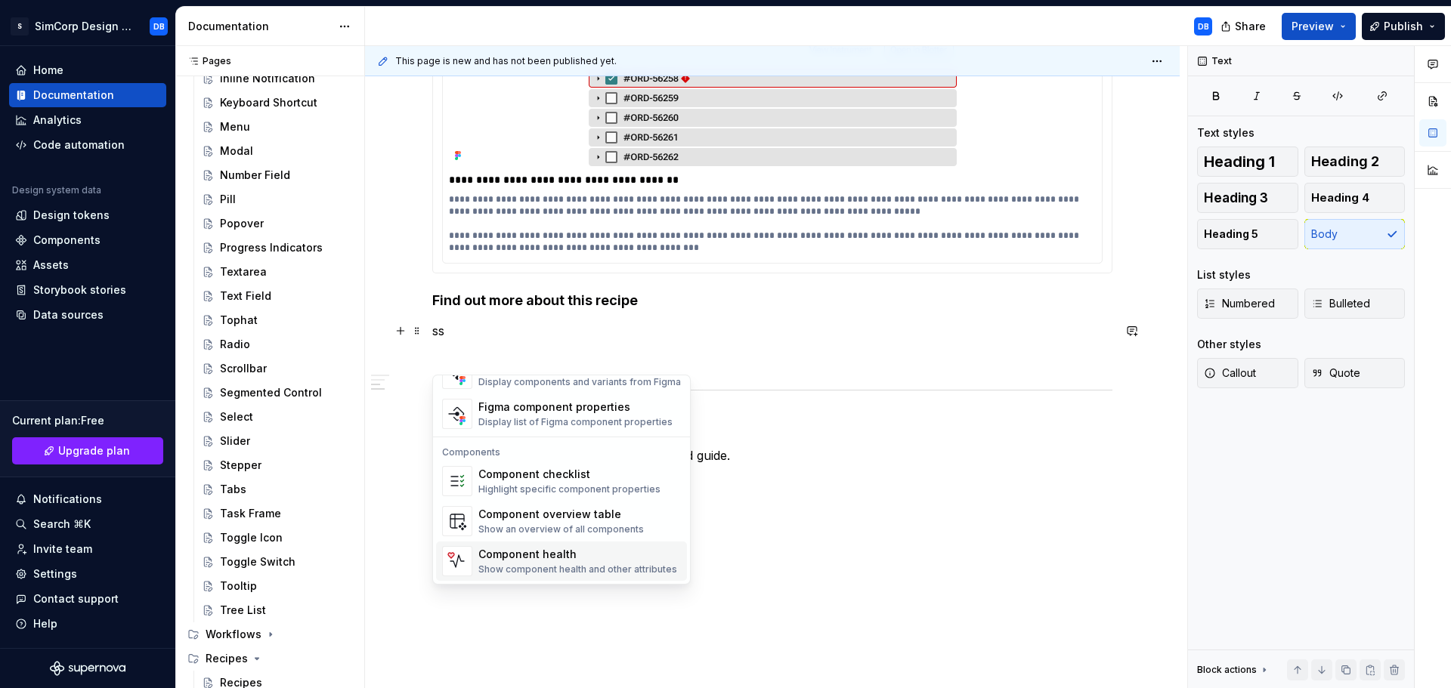
click at [578, 559] on div "Component health" at bounding box center [577, 554] width 199 height 15
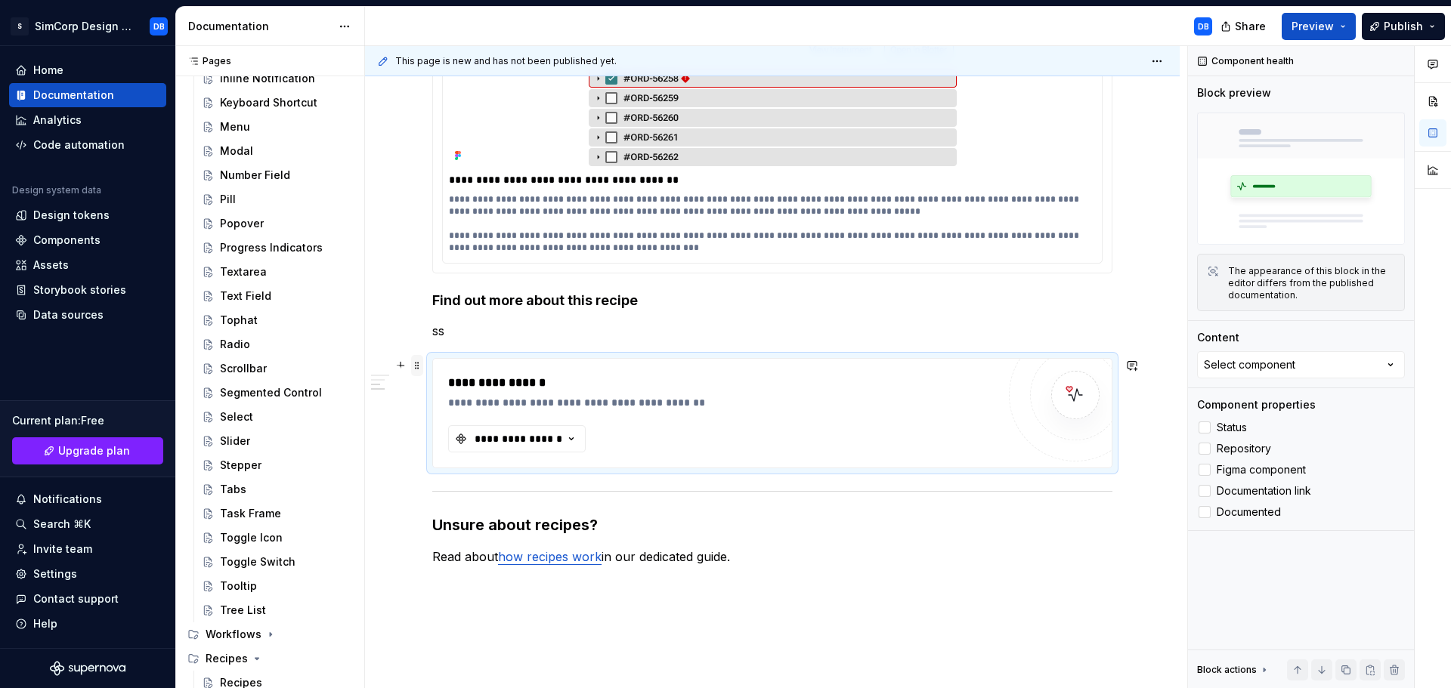
click at [414, 367] on span at bounding box center [417, 365] width 12 height 21
click at [452, 499] on div "Delete" at bounding box center [488, 499] width 98 height 15
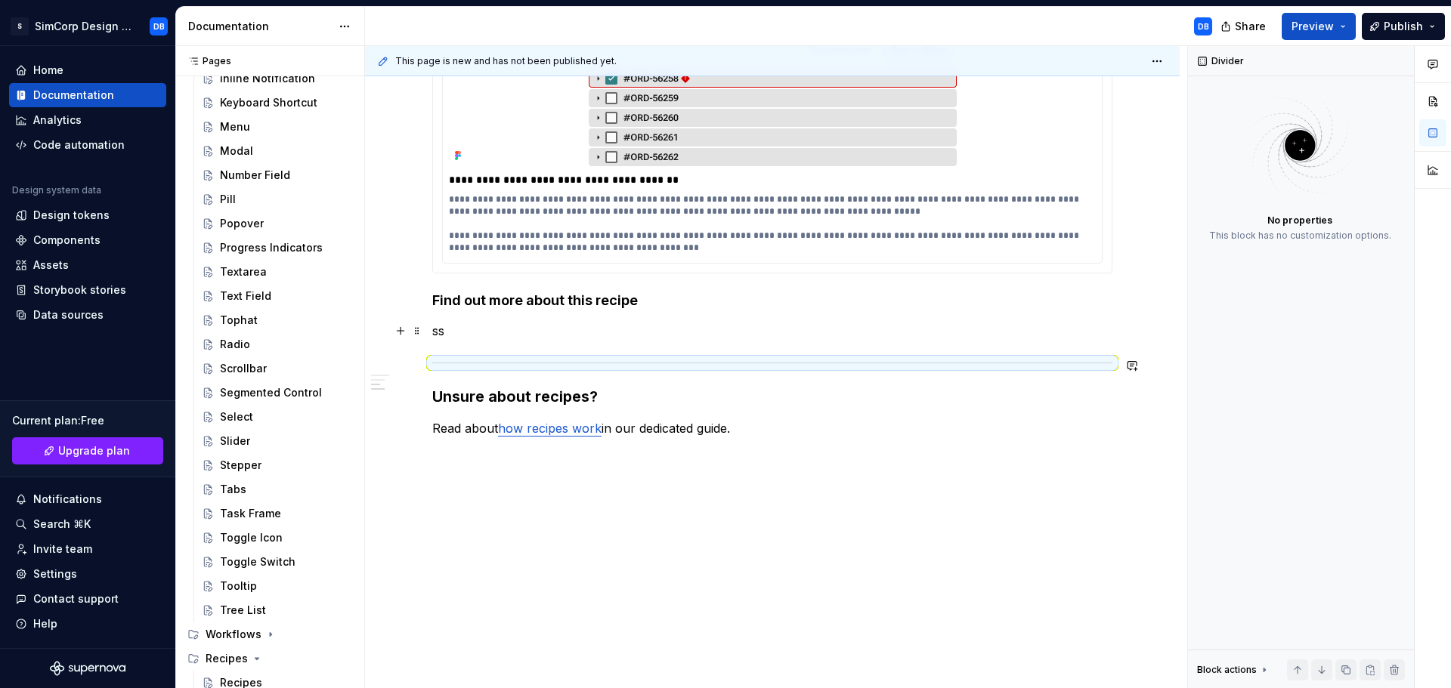
click at [468, 334] on p "ss" at bounding box center [772, 331] width 680 height 18
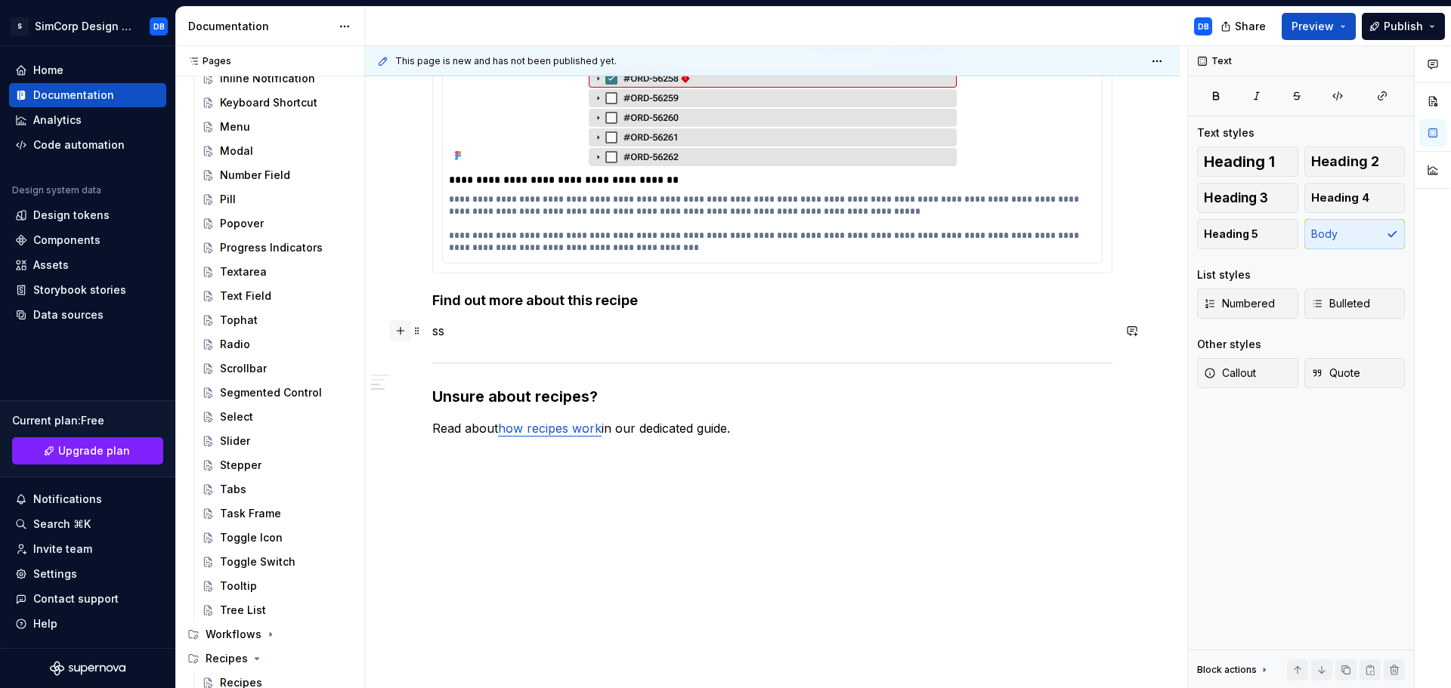
click at [399, 333] on button "button" at bounding box center [400, 330] width 21 height 21
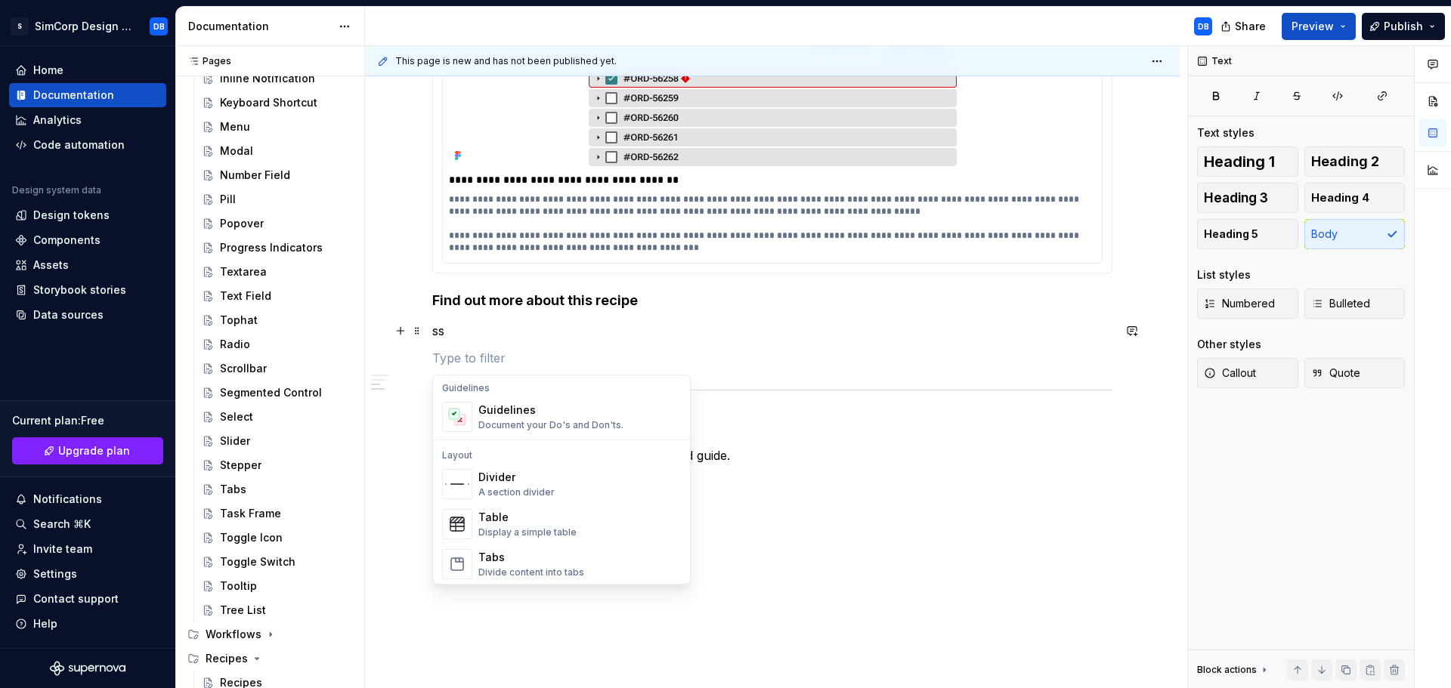
scroll to position [453, 0]
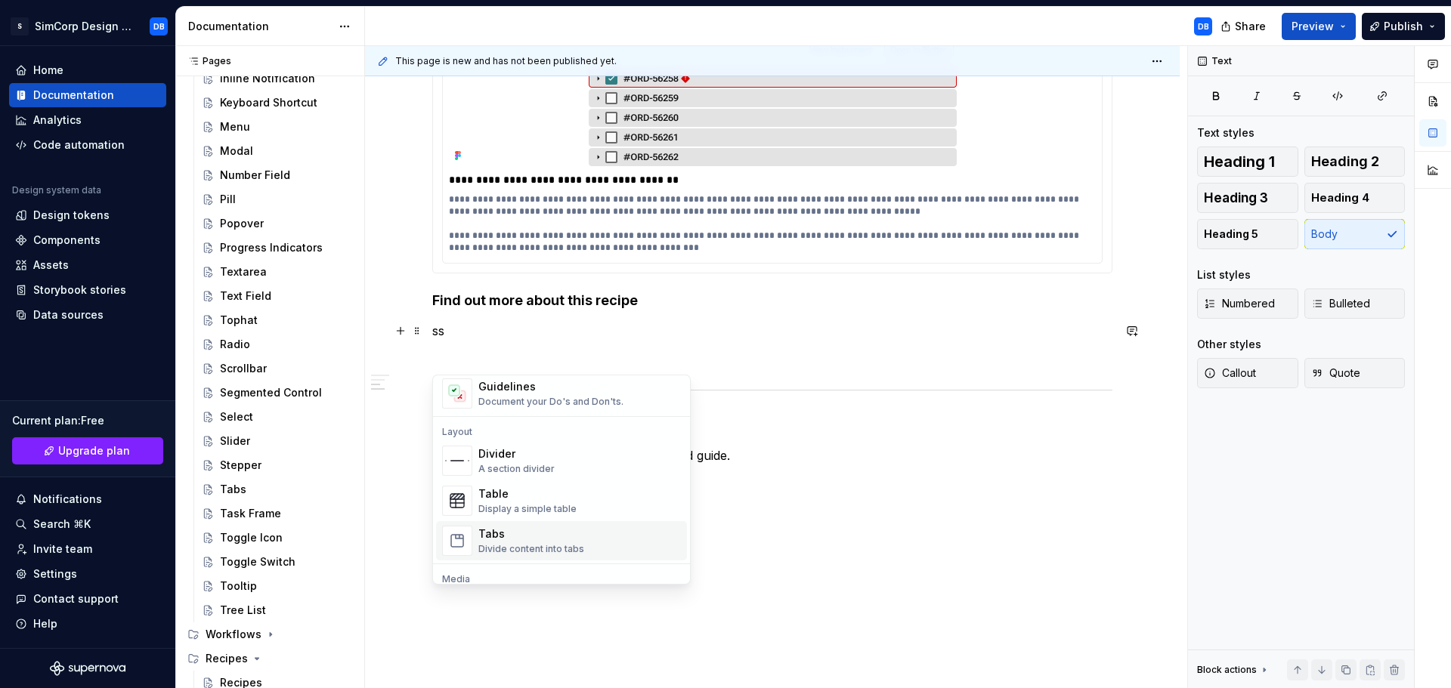
click at [528, 543] on div "Divide content into tabs" at bounding box center [531, 549] width 106 height 12
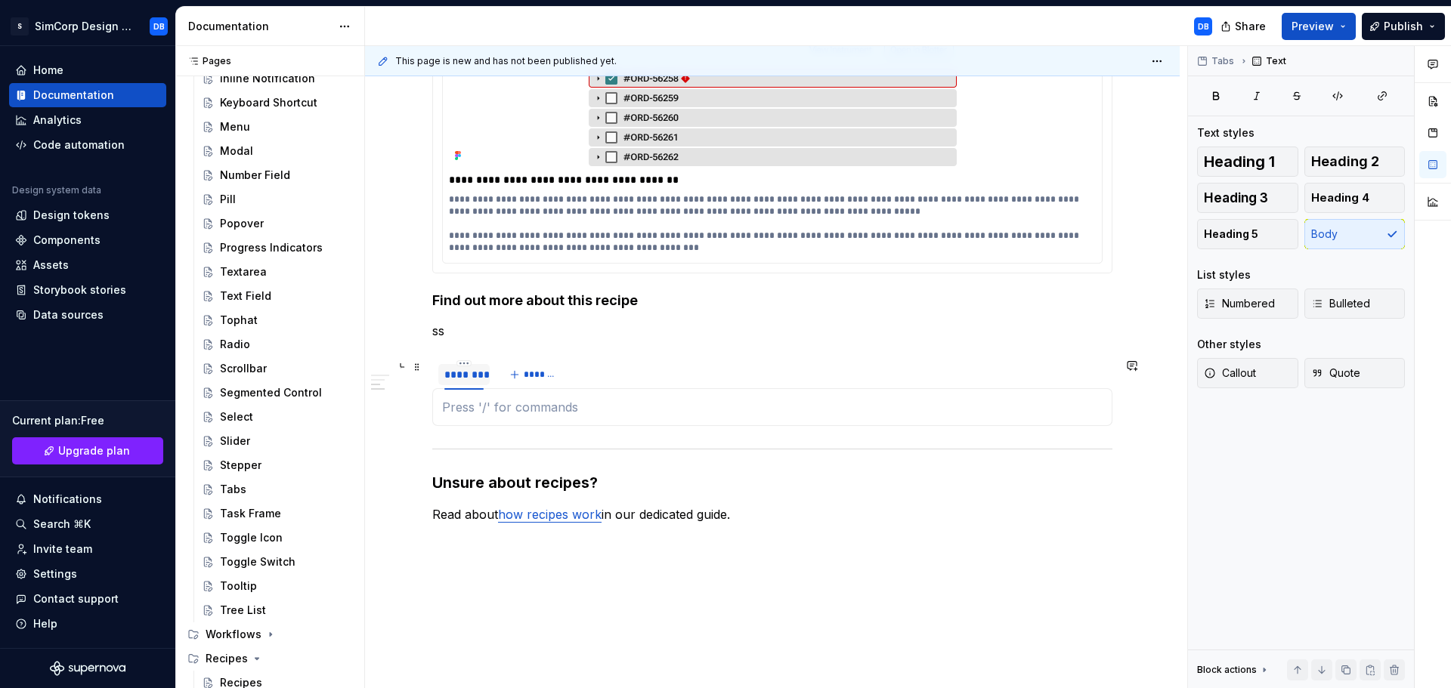
click at [470, 375] on div "********" at bounding box center [463, 374] width 39 height 15
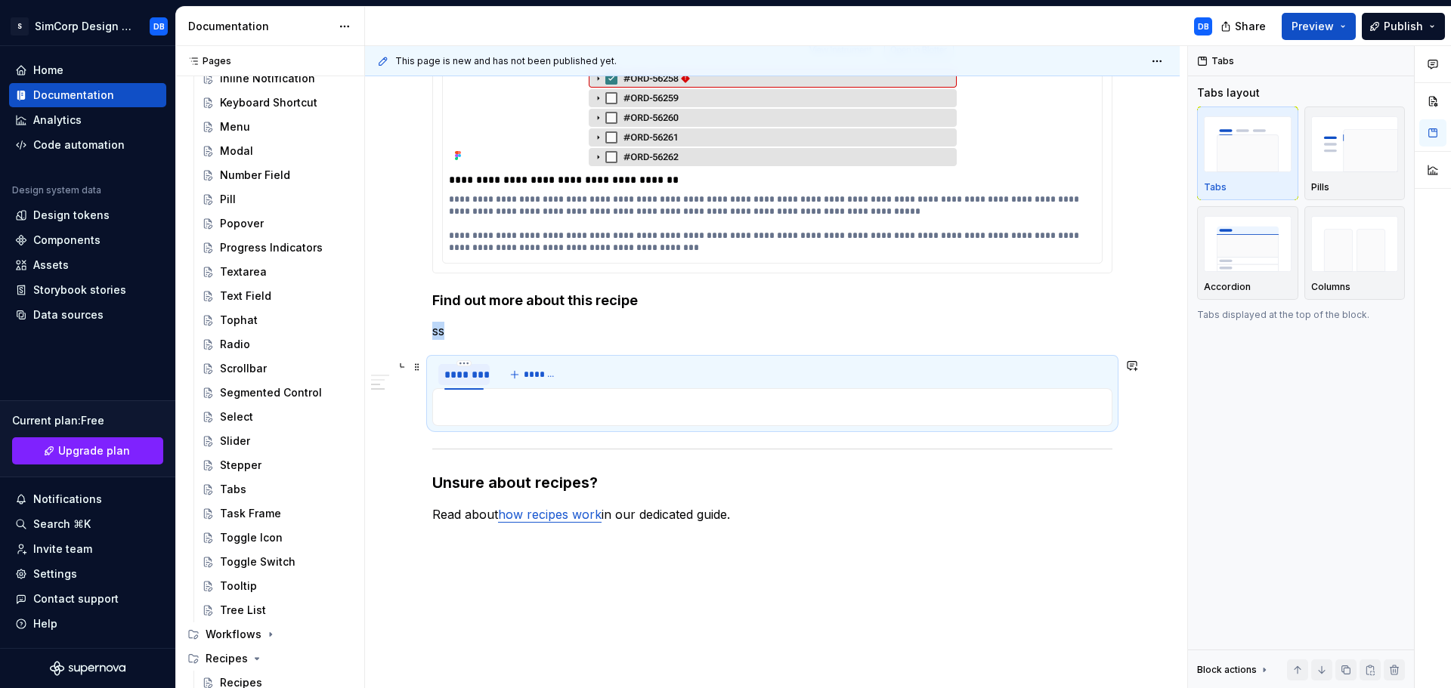
click at [470, 375] on div "********" at bounding box center [463, 374] width 39 height 15
type input "**********"
click at [486, 580] on div "**********" at bounding box center [772, 271] width 815 height 1010
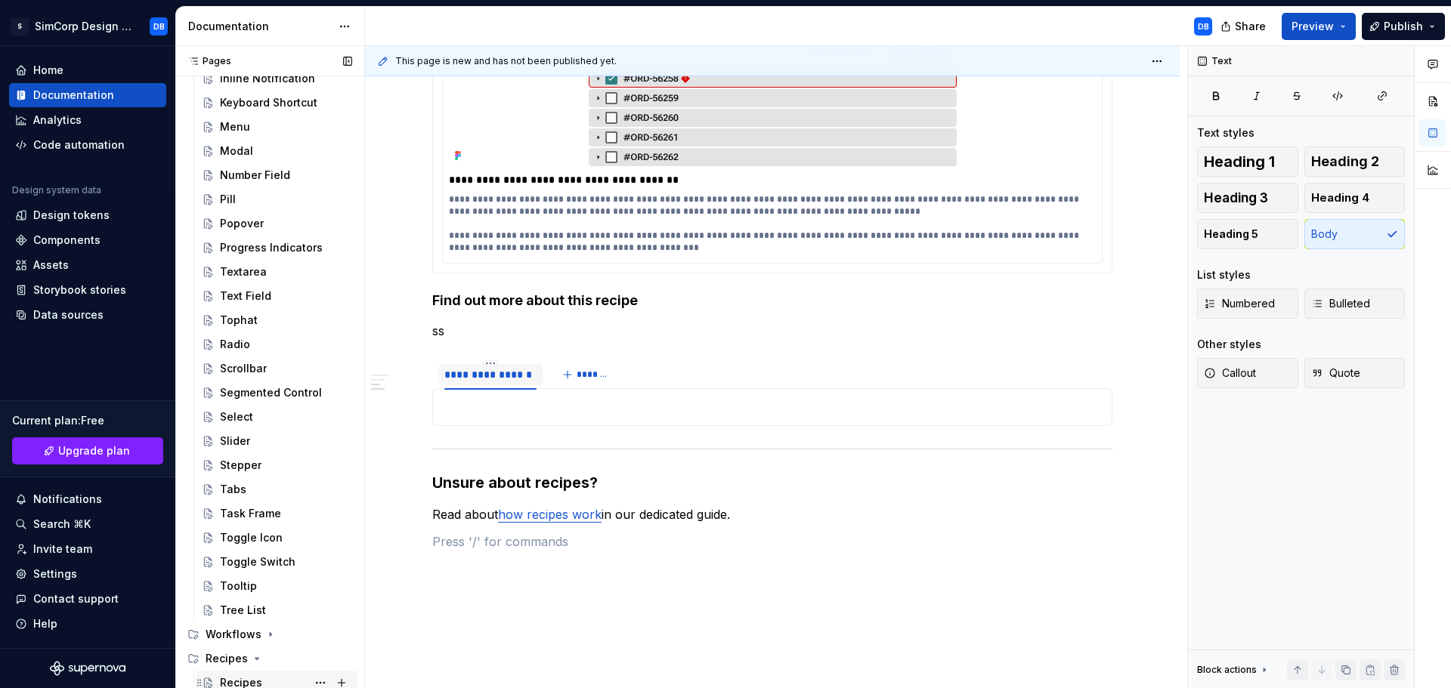
type textarea "*"
click at [595, 374] on span "*******" at bounding box center [594, 375] width 34 height 12
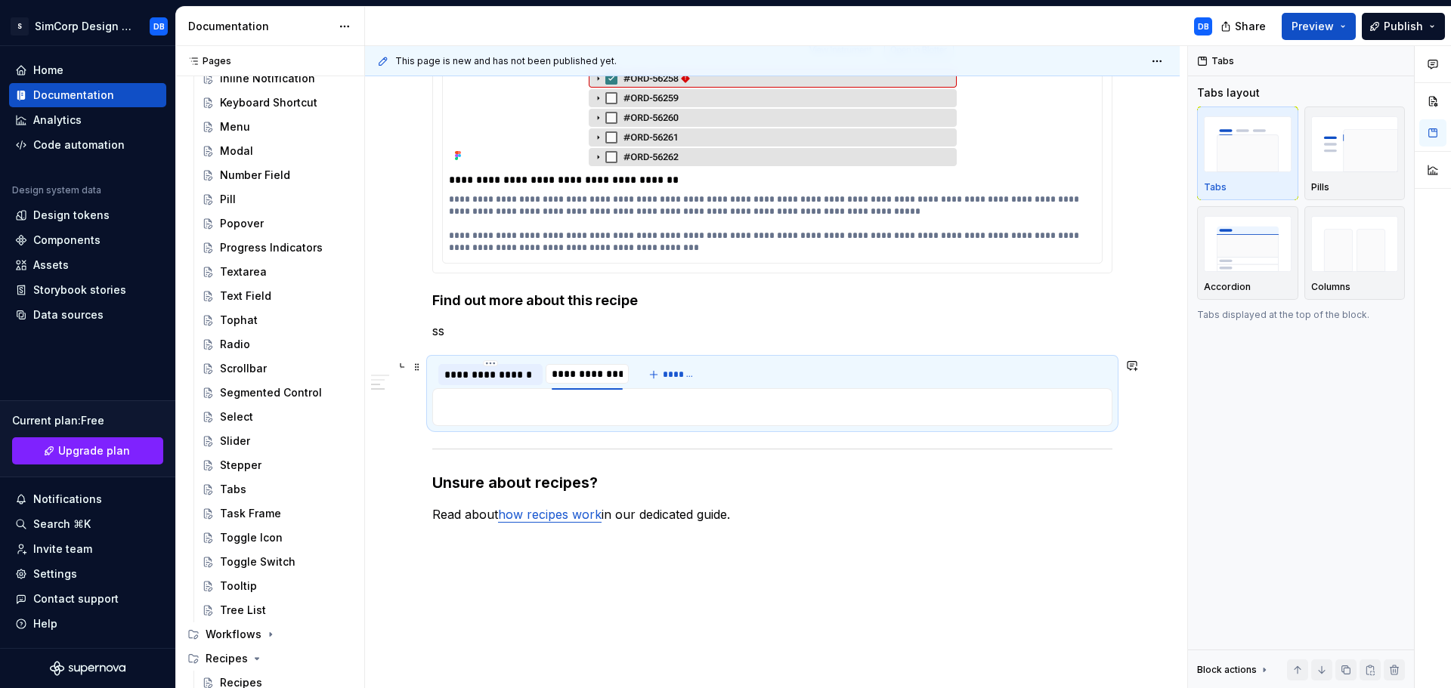
type input "**********"
click at [834, 501] on div "**********" at bounding box center [772, 176] width 680 height 749
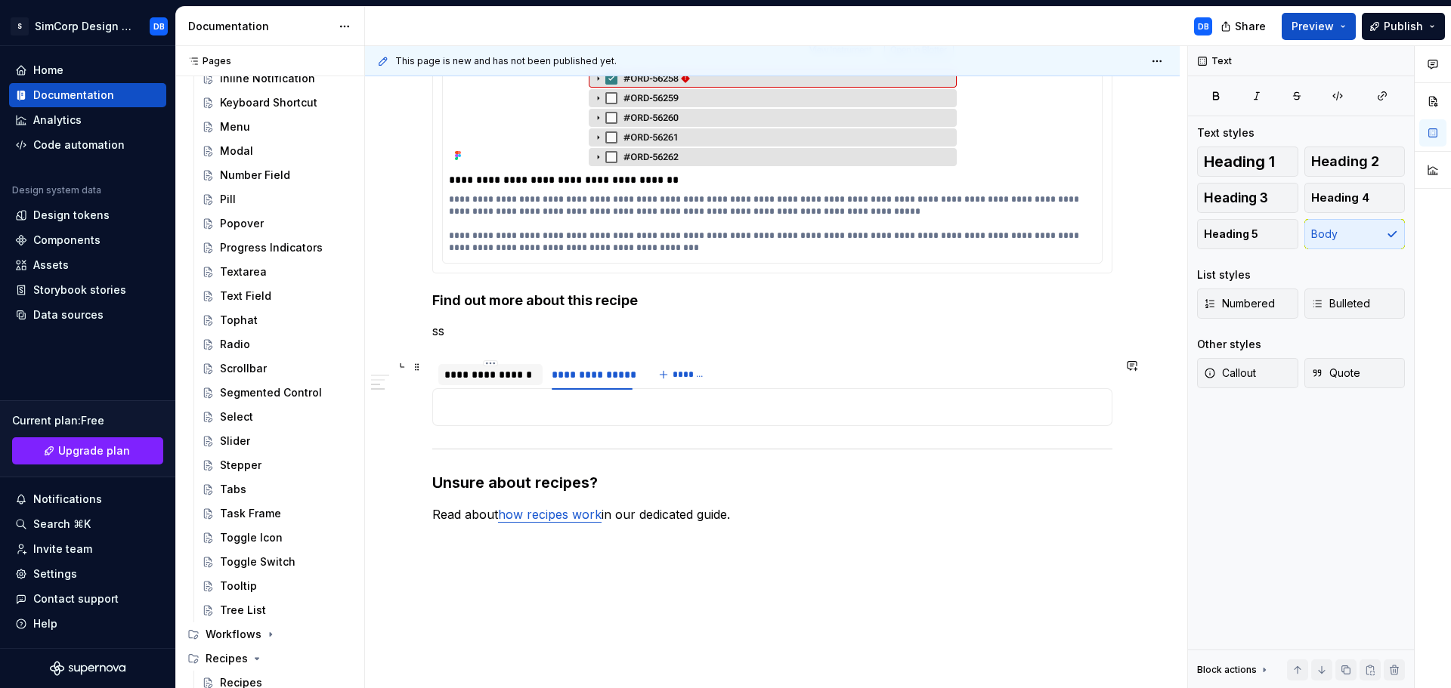
click at [519, 380] on div "**********" at bounding box center [490, 374] width 92 height 15
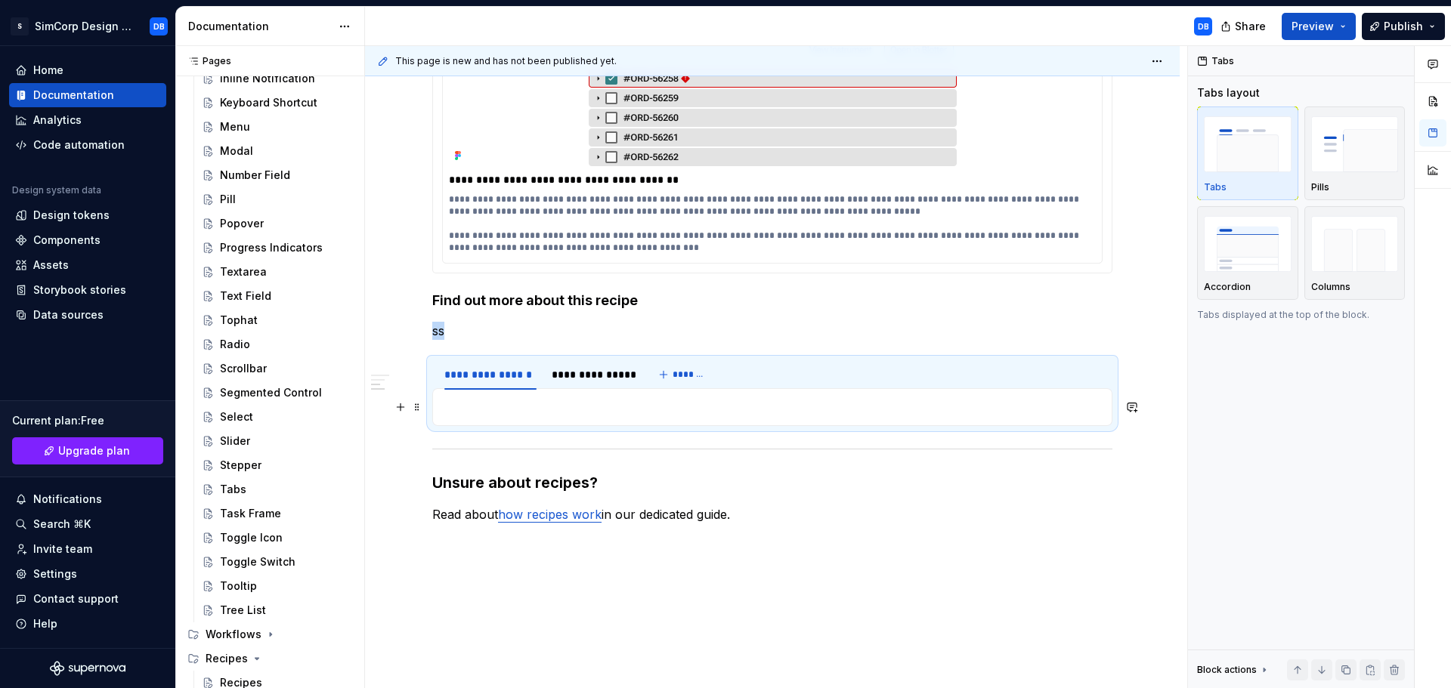
click at [518, 405] on p at bounding box center [772, 407] width 660 height 18
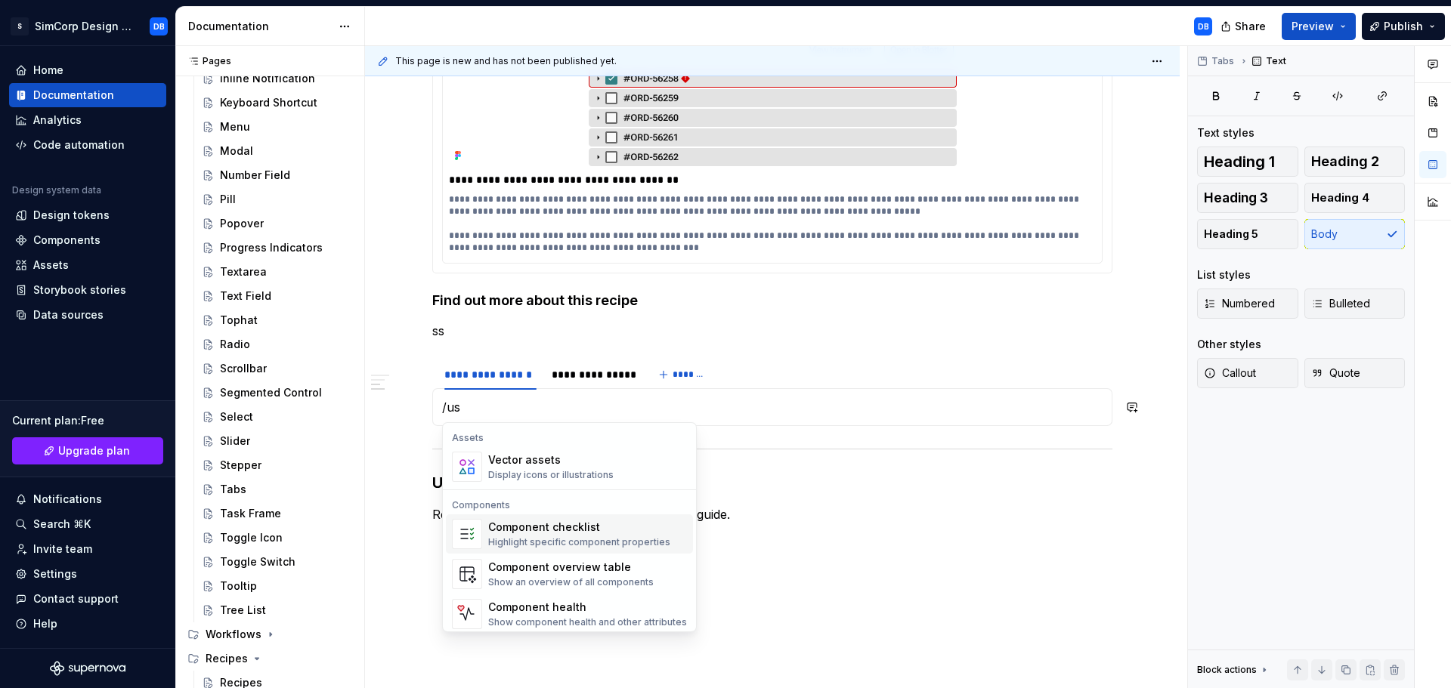
click at [526, 522] on div "Component checklist" at bounding box center [579, 527] width 182 height 15
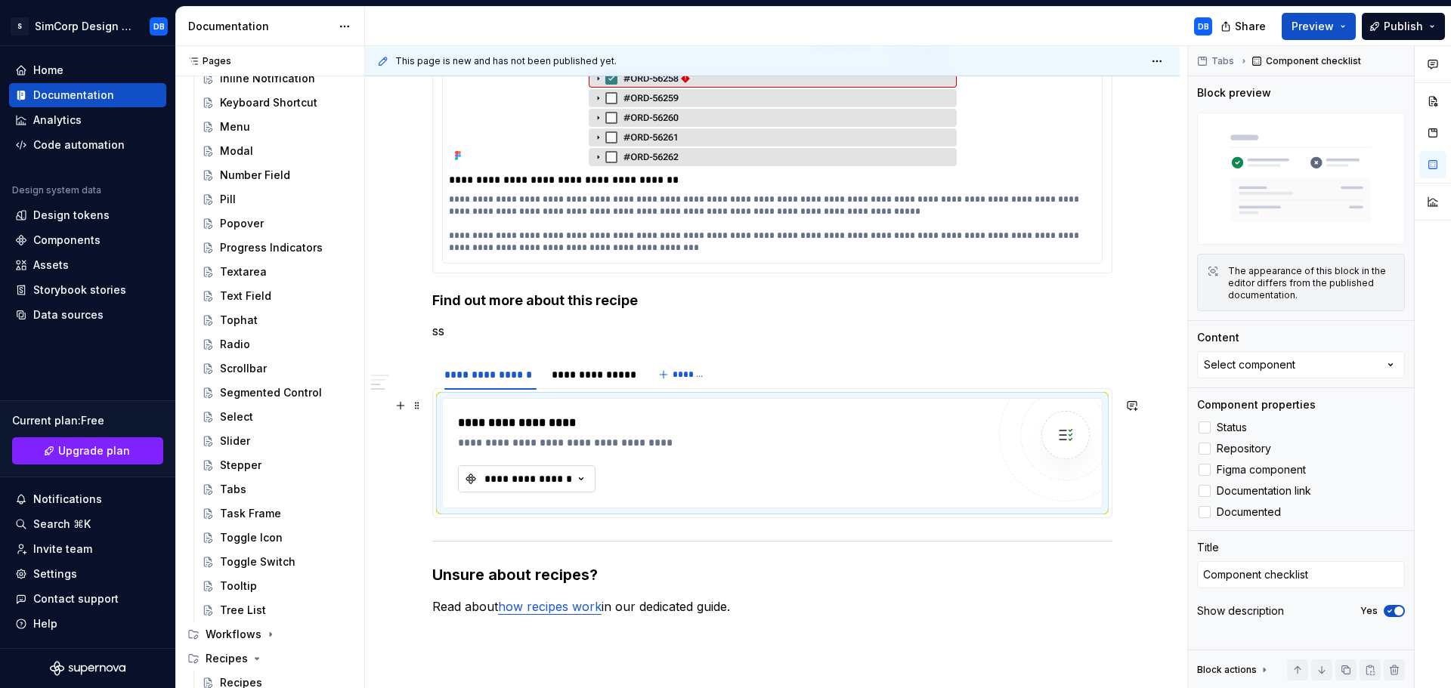
click at [544, 485] on div "**********" at bounding box center [528, 479] width 91 height 15
click at [654, 451] on div "**********" at bounding box center [722, 453] width 529 height 79
click at [472, 466] on button "**********" at bounding box center [527, 479] width 138 height 27
click at [1043, 463] on div at bounding box center [1065, 435] width 91 height 91
click at [421, 409] on span at bounding box center [417, 405] width 12 height 21
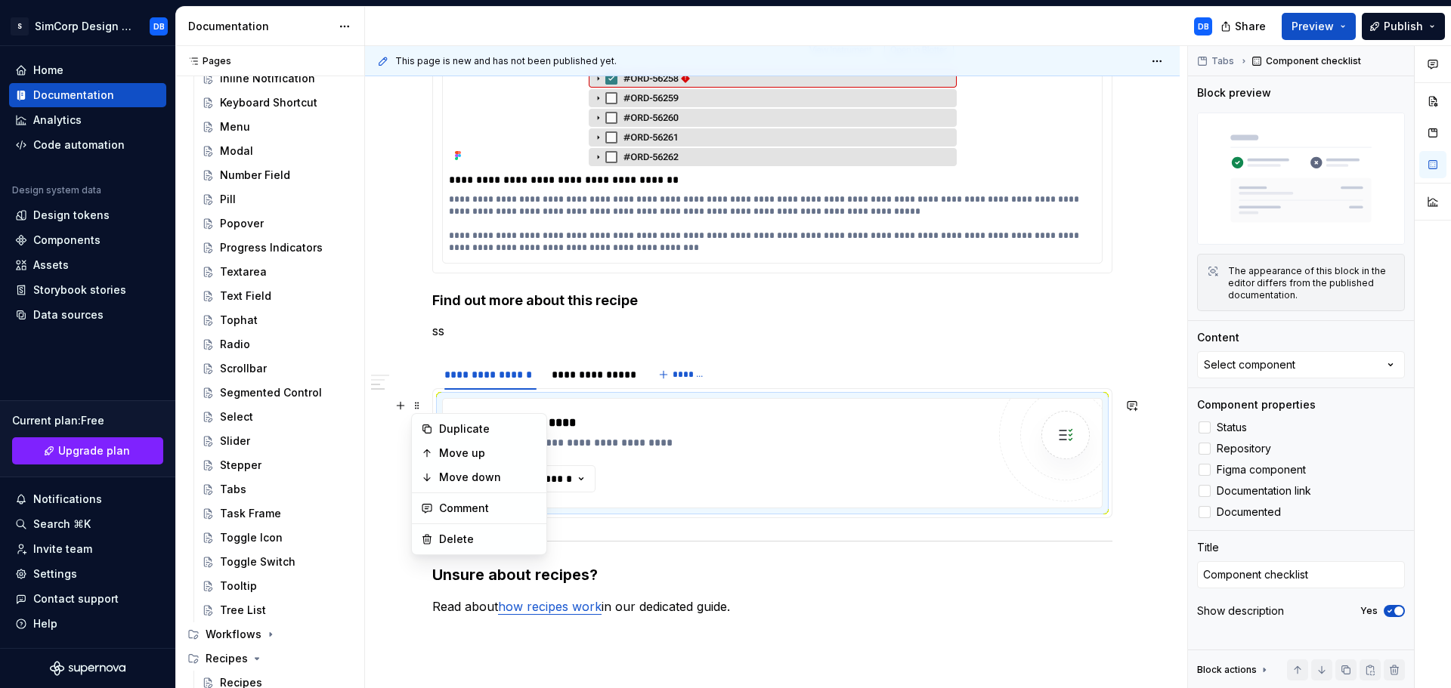
click at [868, 481] on div "**********" at bounding box center [722, 453] width 529 height 79
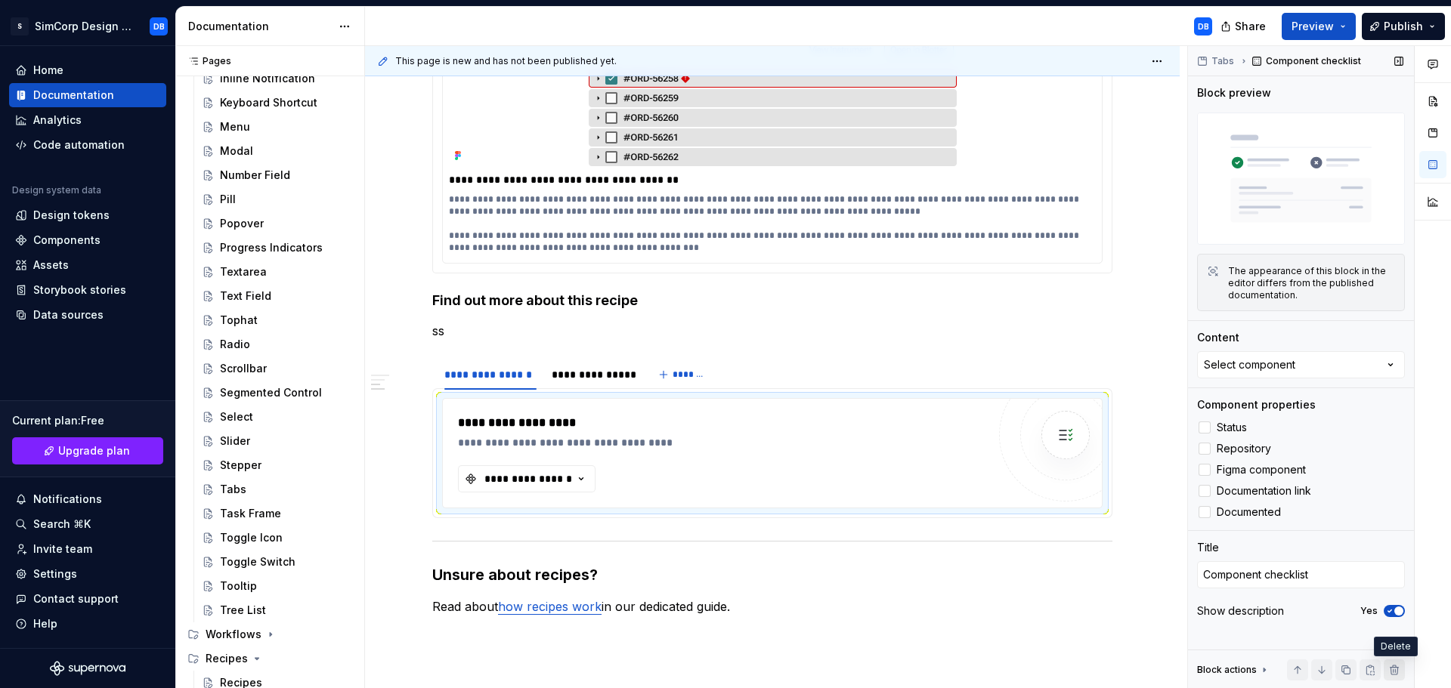
click at [1392, 672] on button "button" at bounding box center [1394, 670] width 21 height 21
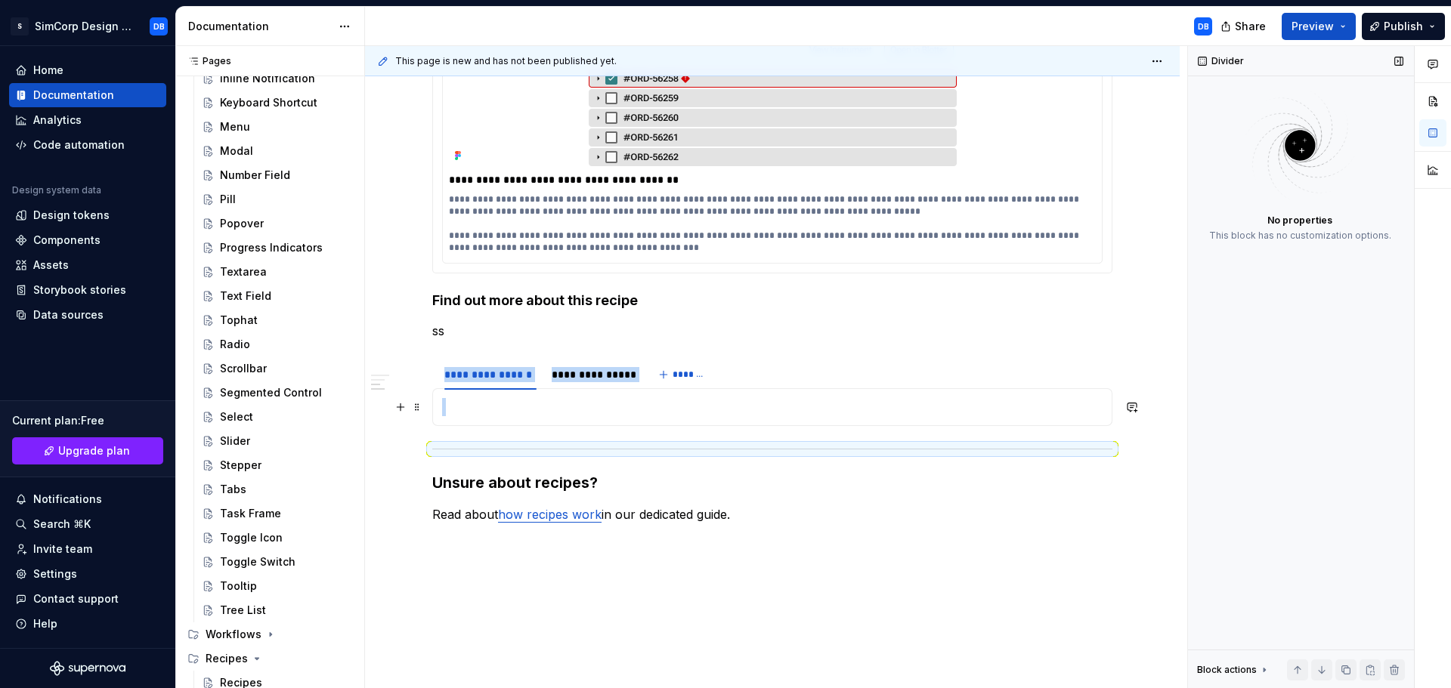
click at [487, 404] on p at bounding box center [772, 407] width 660 height 18
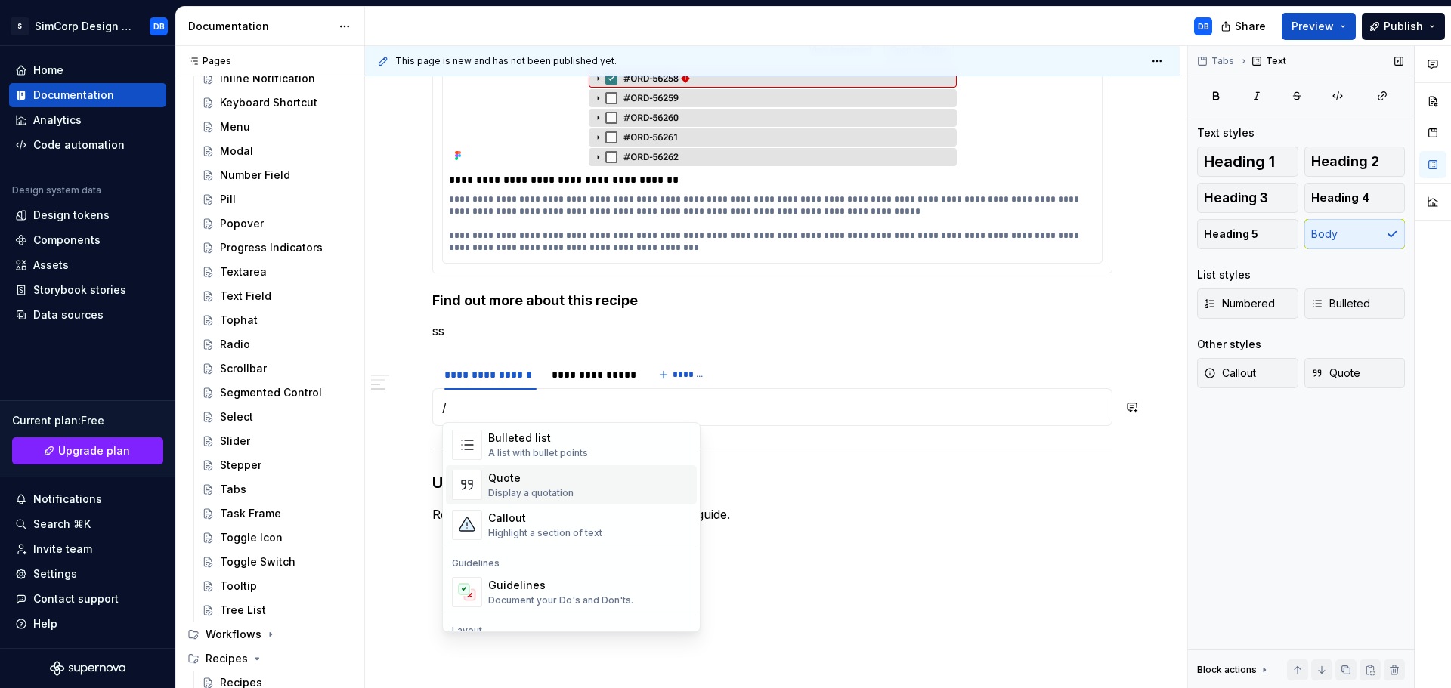
scroll to position [378, 0]
click at [571, 456] on div "Highlight a section of text" at bounding box center [545, 458] width 114 height 12
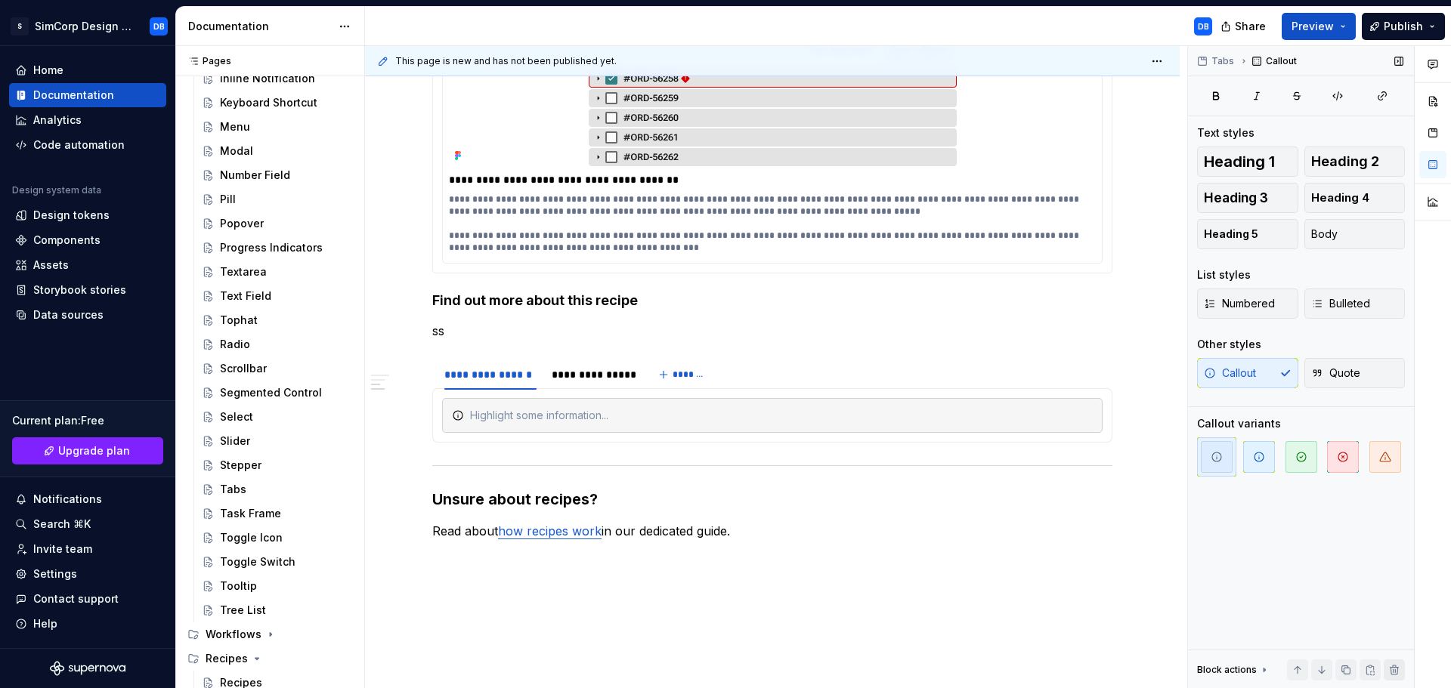
click at [1395, 671] on button "button" at bounding box center [1394, 670] width 21 height 21
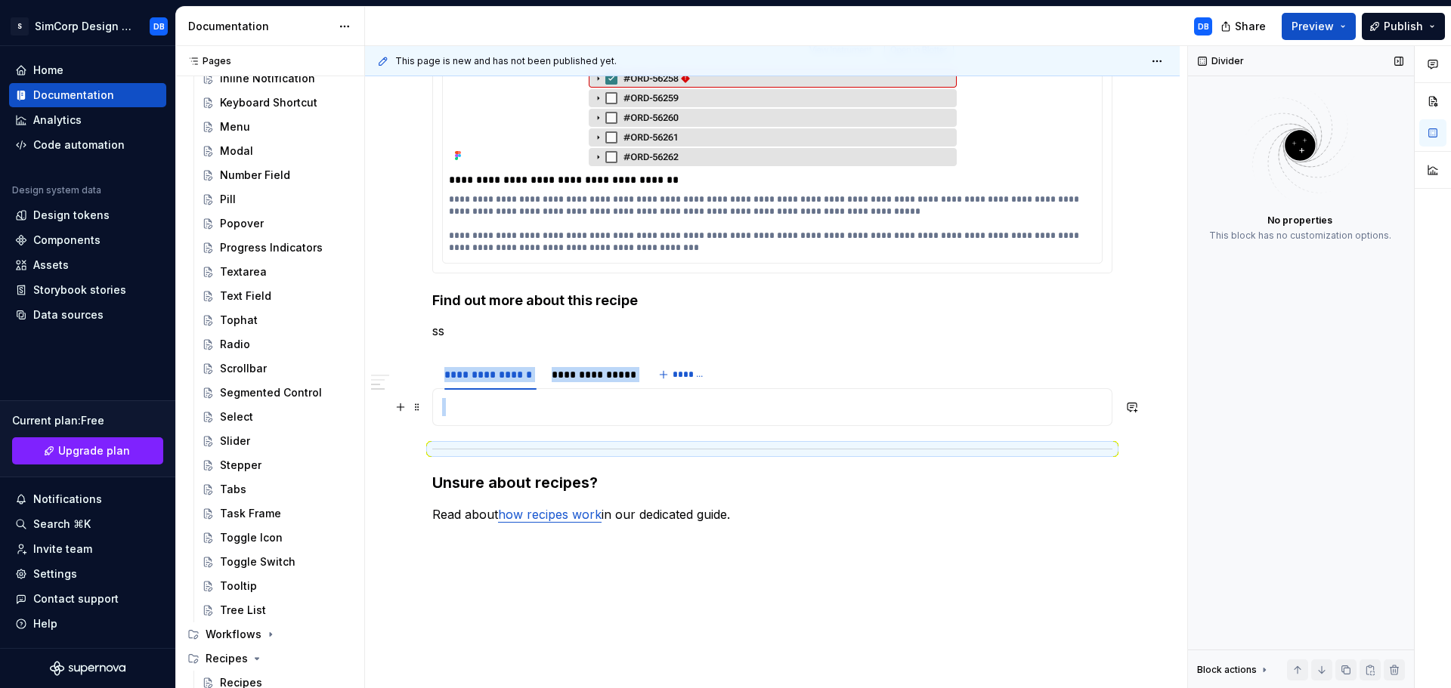
click at [509, 410] on p at bounding box center [772, 407] width 660 height 18
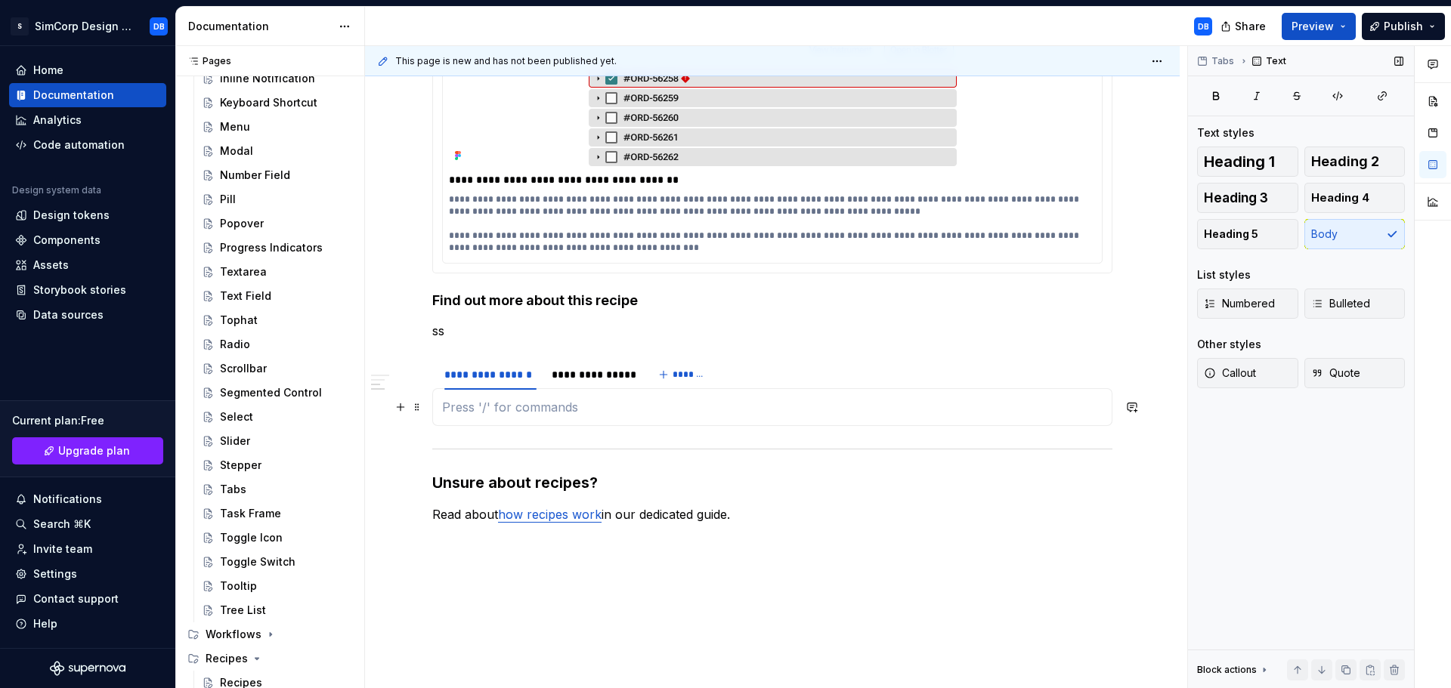
click at [509, 410] on p at bounding box center [772, 407] width 660 height 18
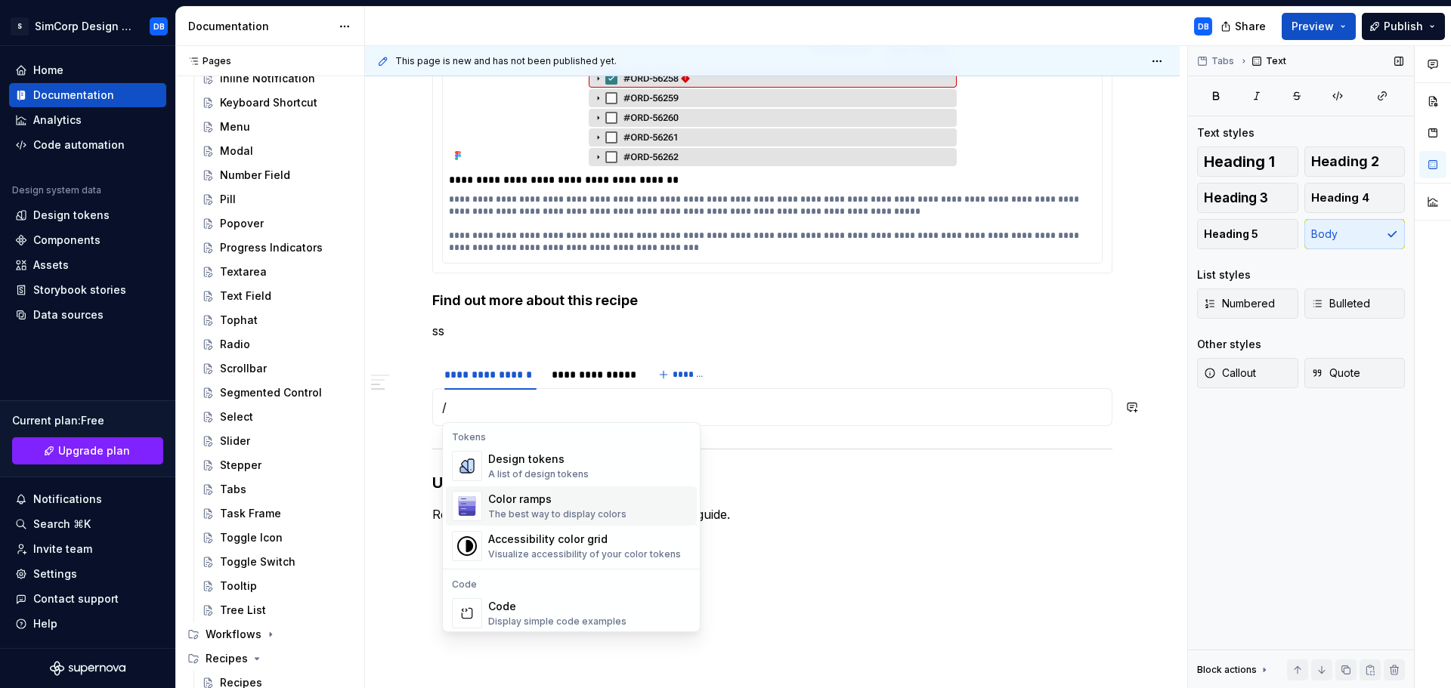
scroll to position [1134, 0]
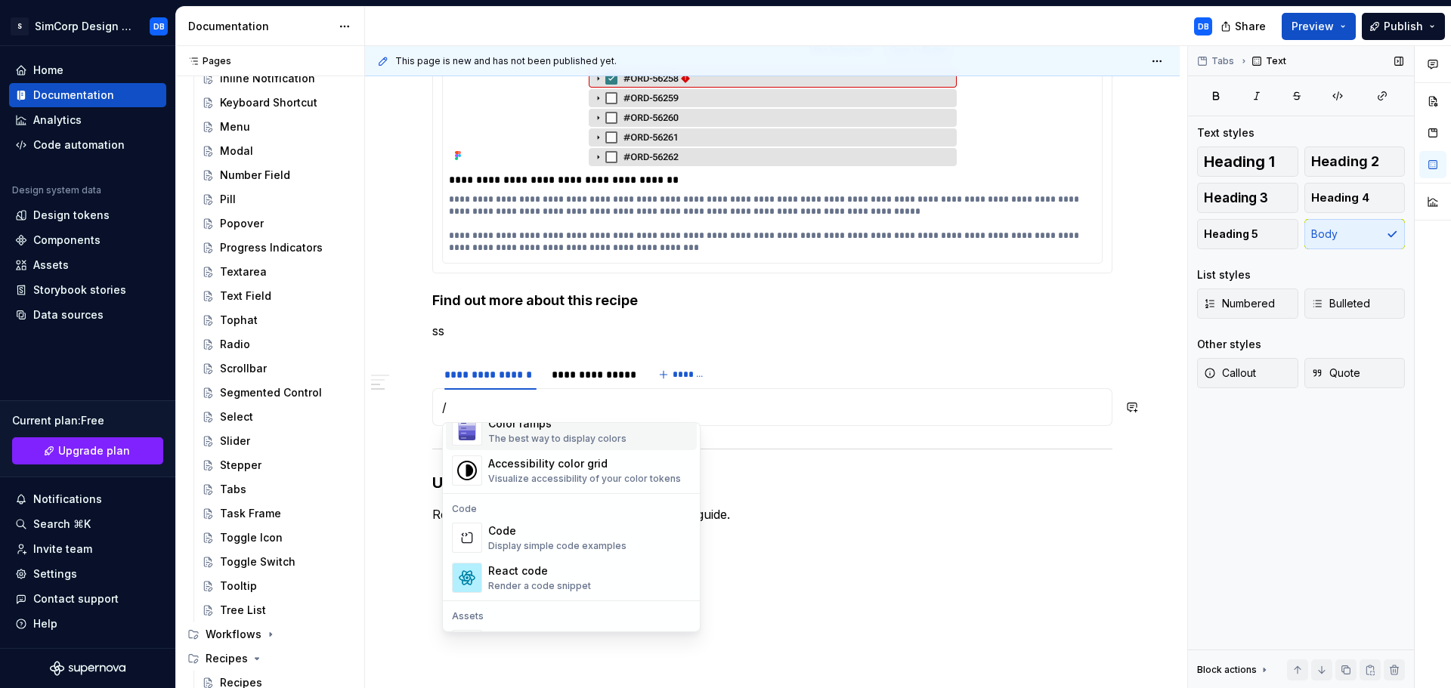
click at [746, 426] on section "**********" at bounding box center [772, 392] width 680 height 68
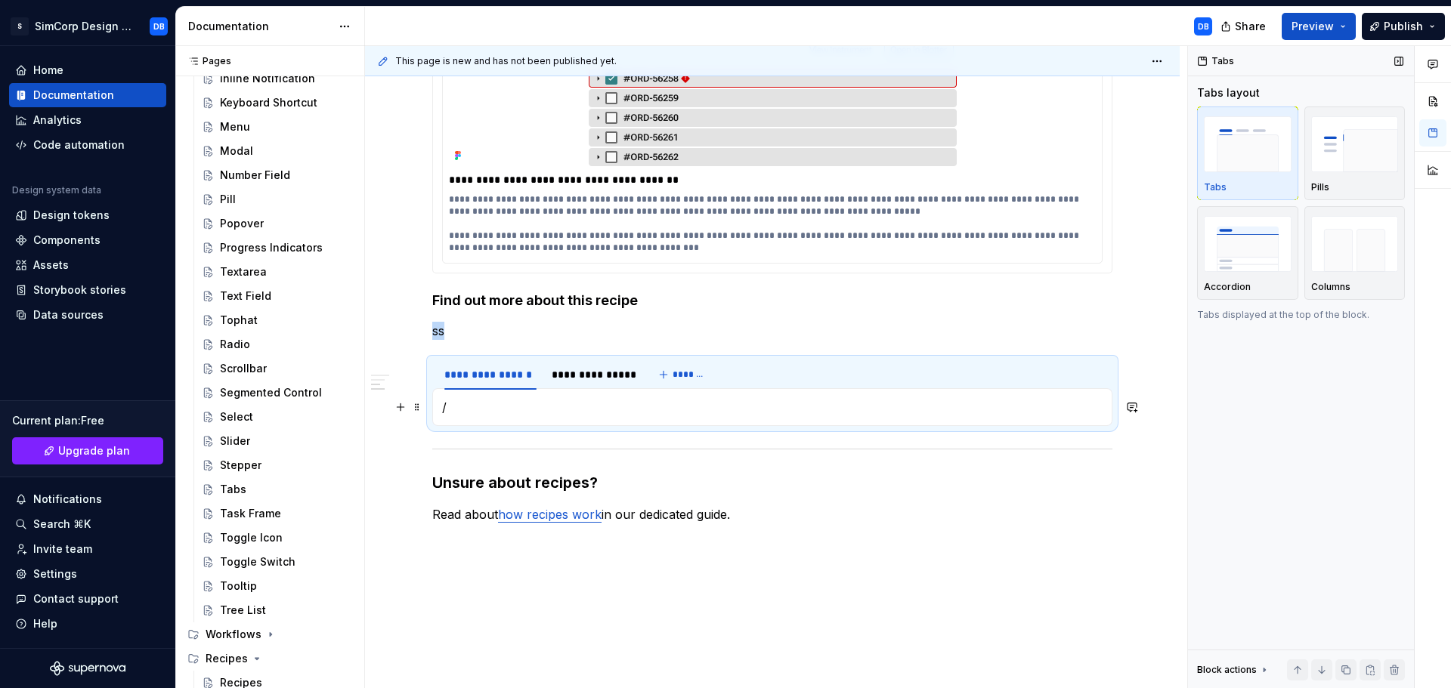
click at [681, 402] on p "/" at bounding box center [772, 407] width 660 height 18
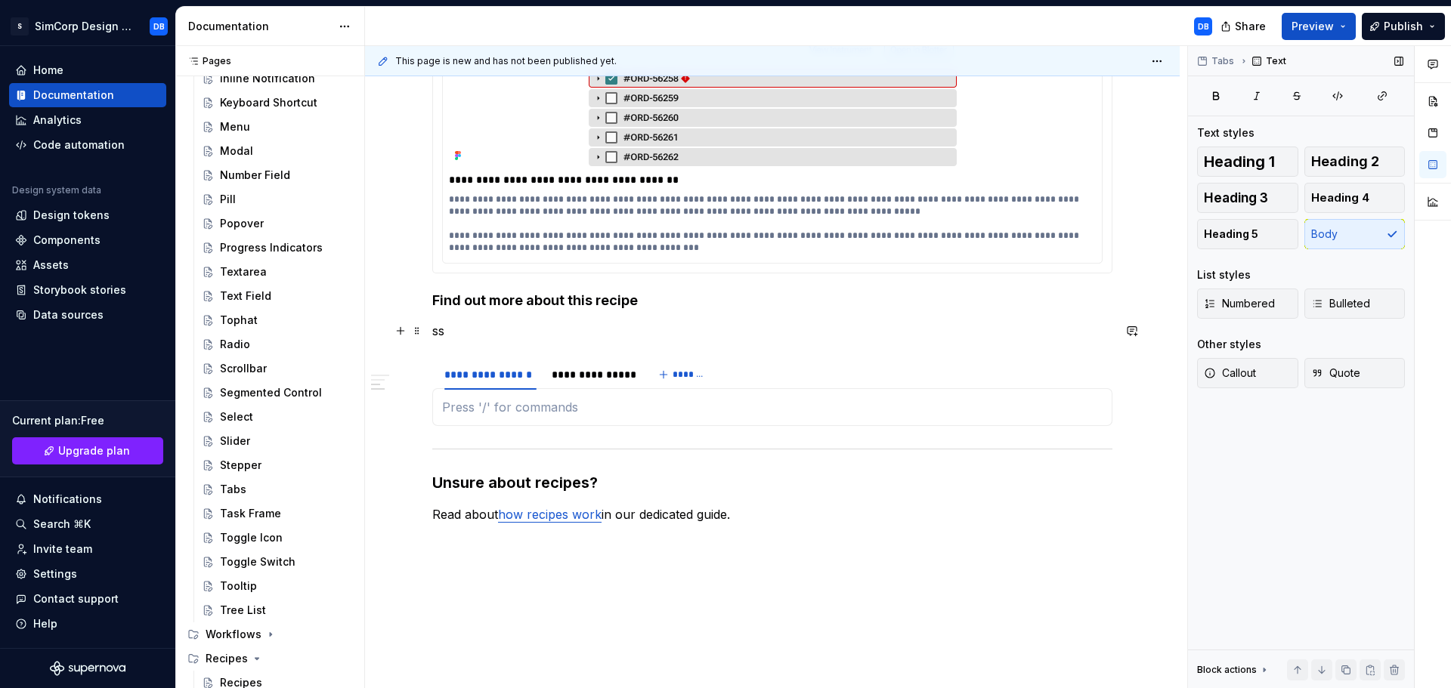
click at [461, 329] on p "ss" at bounding box center [772, 331] width 680 height 18
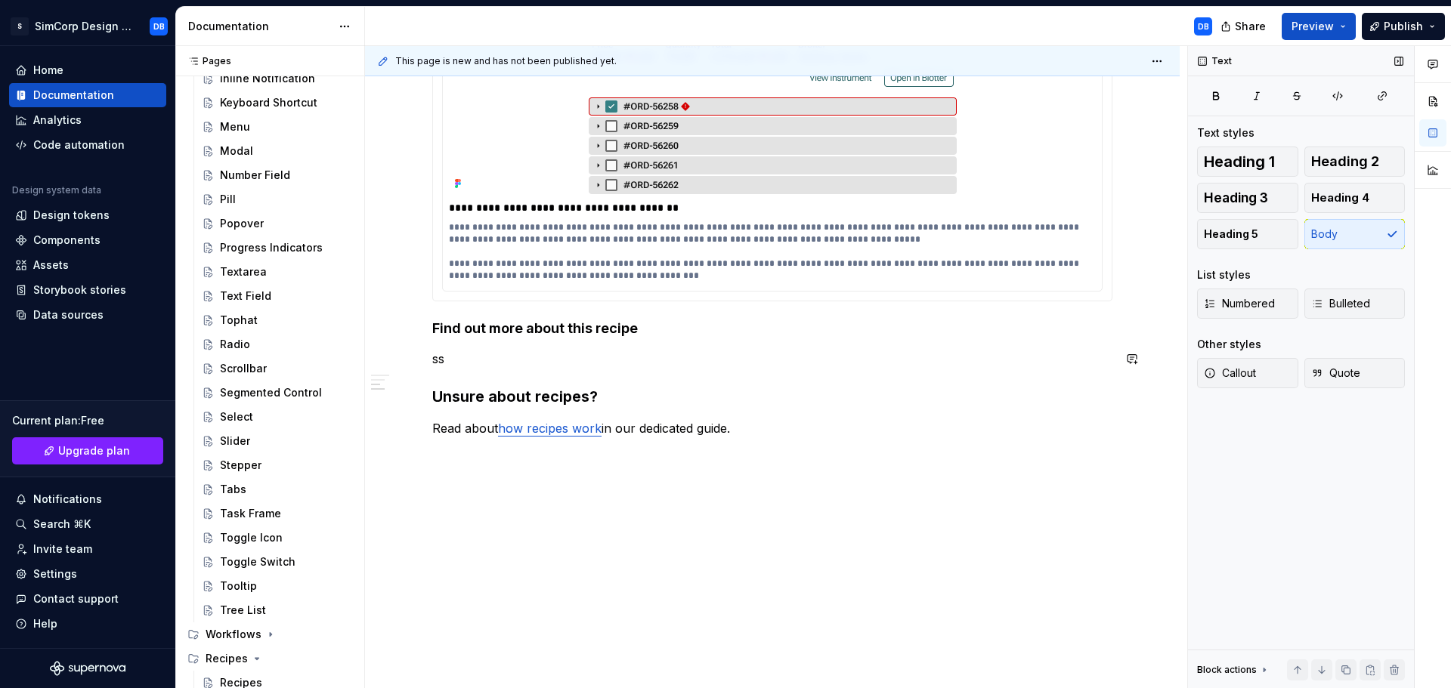
scroll to position [496, 0]
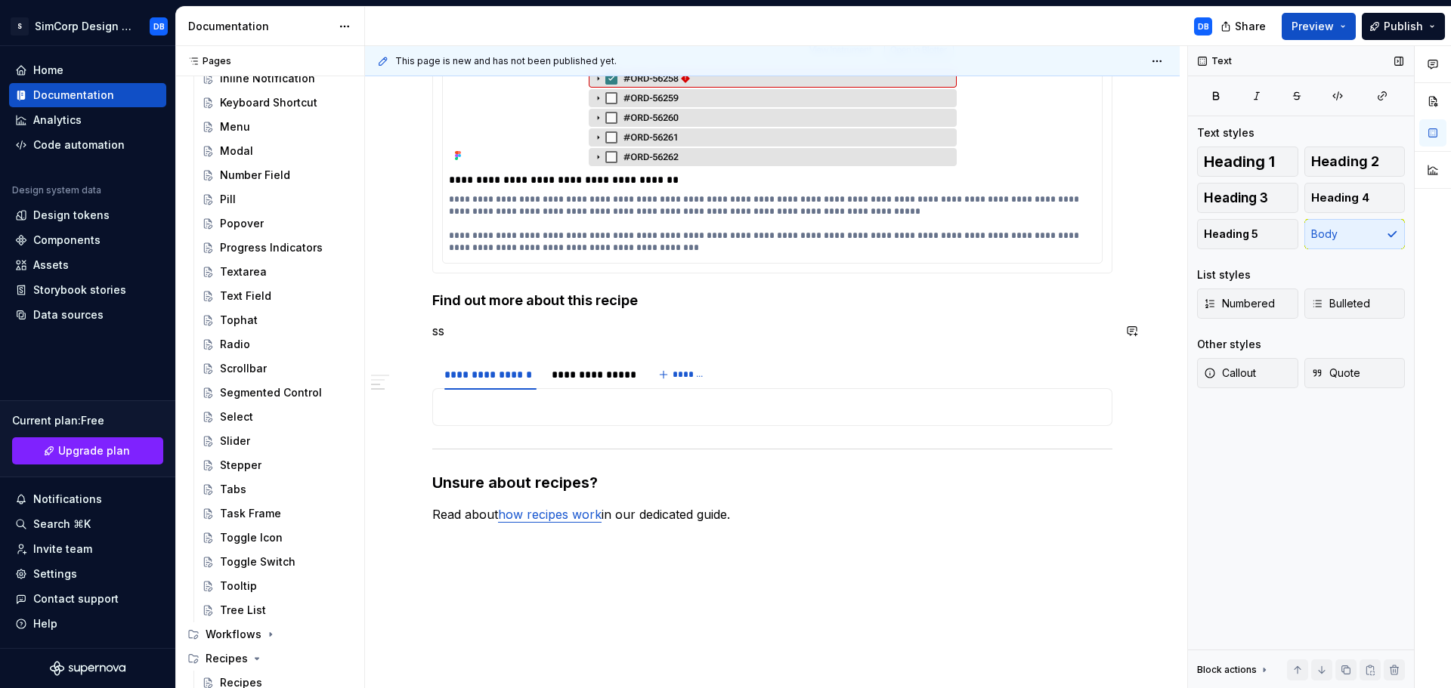
click at [472, 350] on div "**********" at bounding box center [772, 176] width 680 height 749
click at [478, 332] on p "ss" at bounding box center [772, 331] width 680 height 18
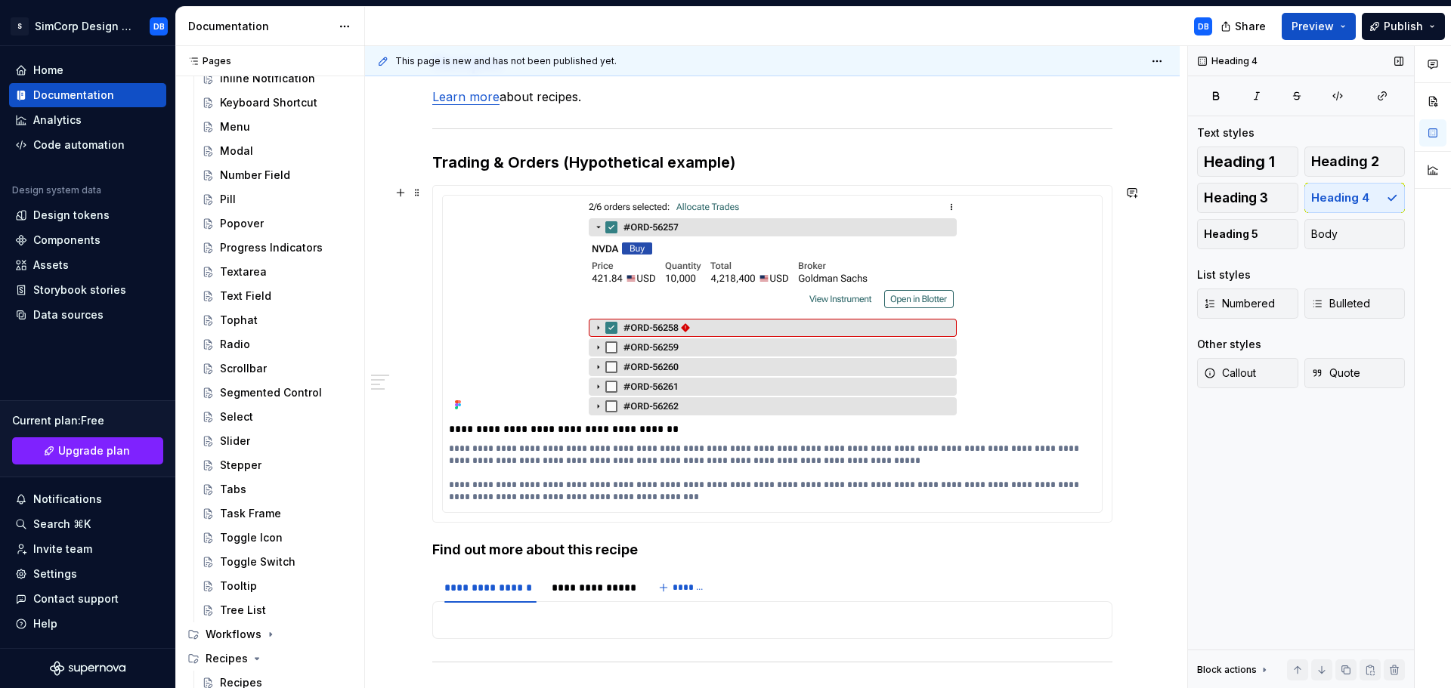
scroll to position [270, 0]
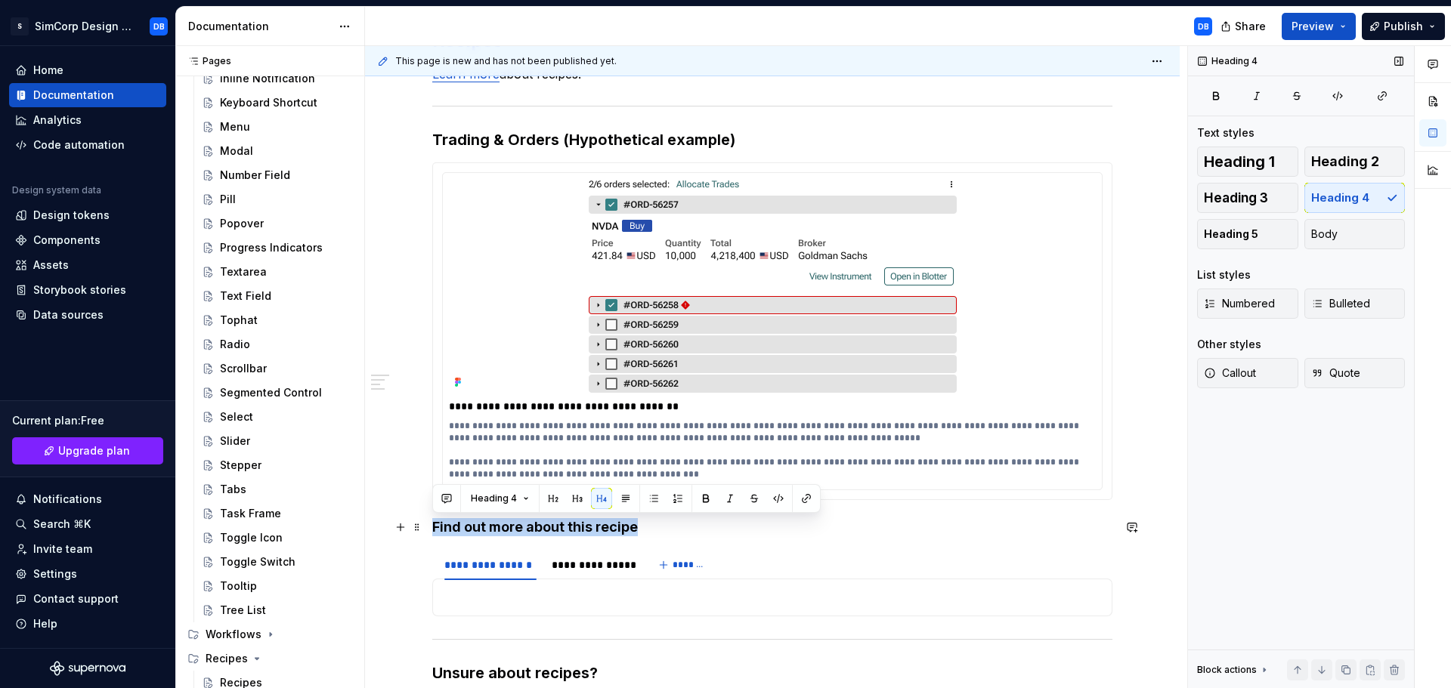
drag, startPoint x: 599, startPoint y: 526, endPoint x: 432, endPoint y: 529, distance: 167.8
click at [432, 529] on div "**********" at bounding box center [772, 478] width 815 height 973
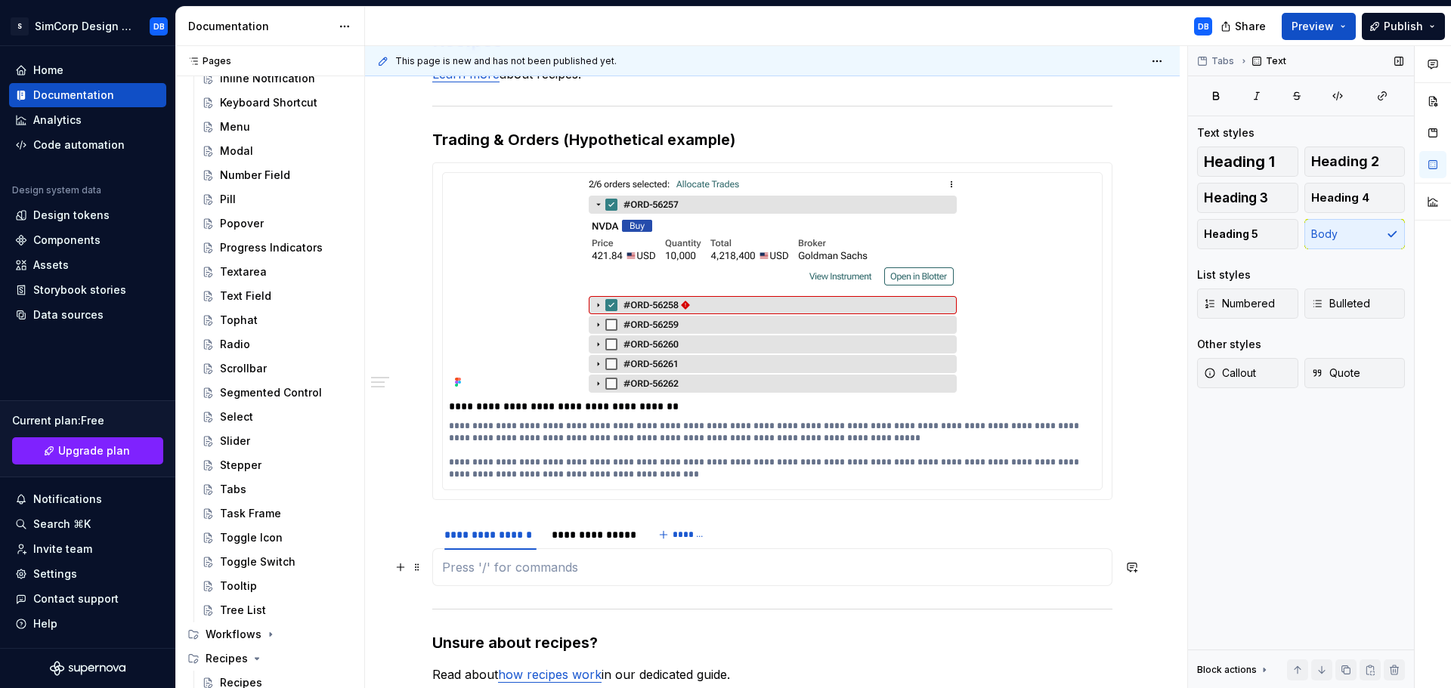
click at [520, 563] on p at bounding box center [772, 567] width 660 height 18
click at [495, 568] on p at bounding box center [772, 567] width 660 height 18
drag, startPoint x: 497, startPoint y: 567, endPoint x: 436, endPoint y: 569, distance: 61.3
click at [436, 569] on div "[PERSON_NAME]" at bounding box center [772, 568] width 680 height 38
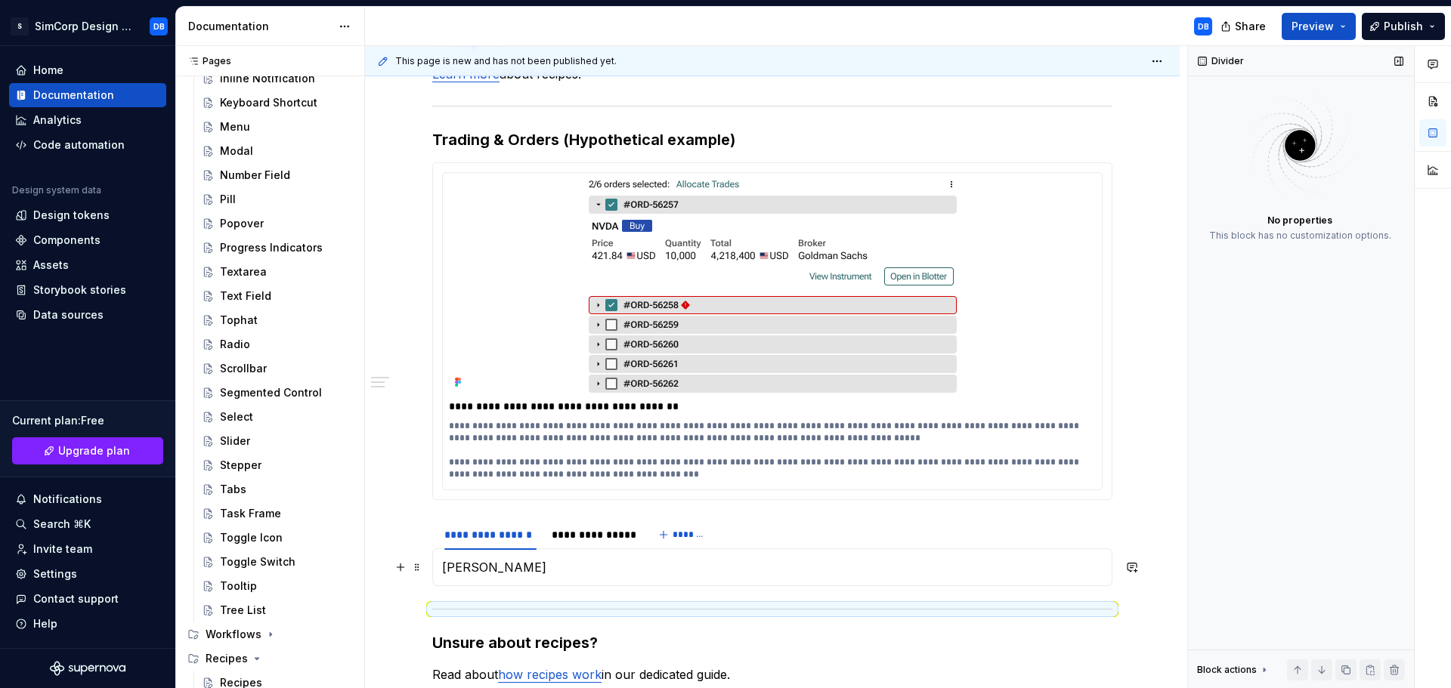
click at [471, 572] on p "[PERSON_NAME]" at bounding box center [772, 567] width 660 height 18
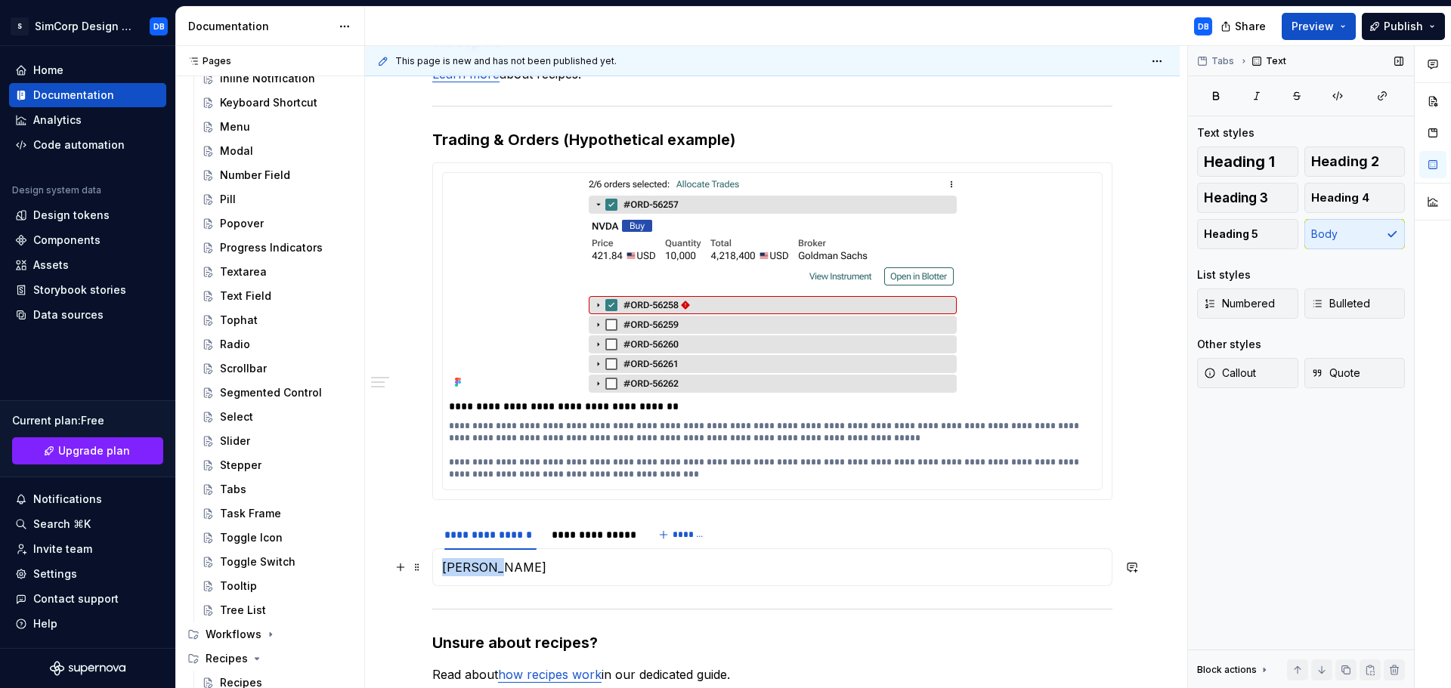
click at [471, 572] on p "[PERSON_NAME]" at bounding box center [772, 567] width 660 height 18
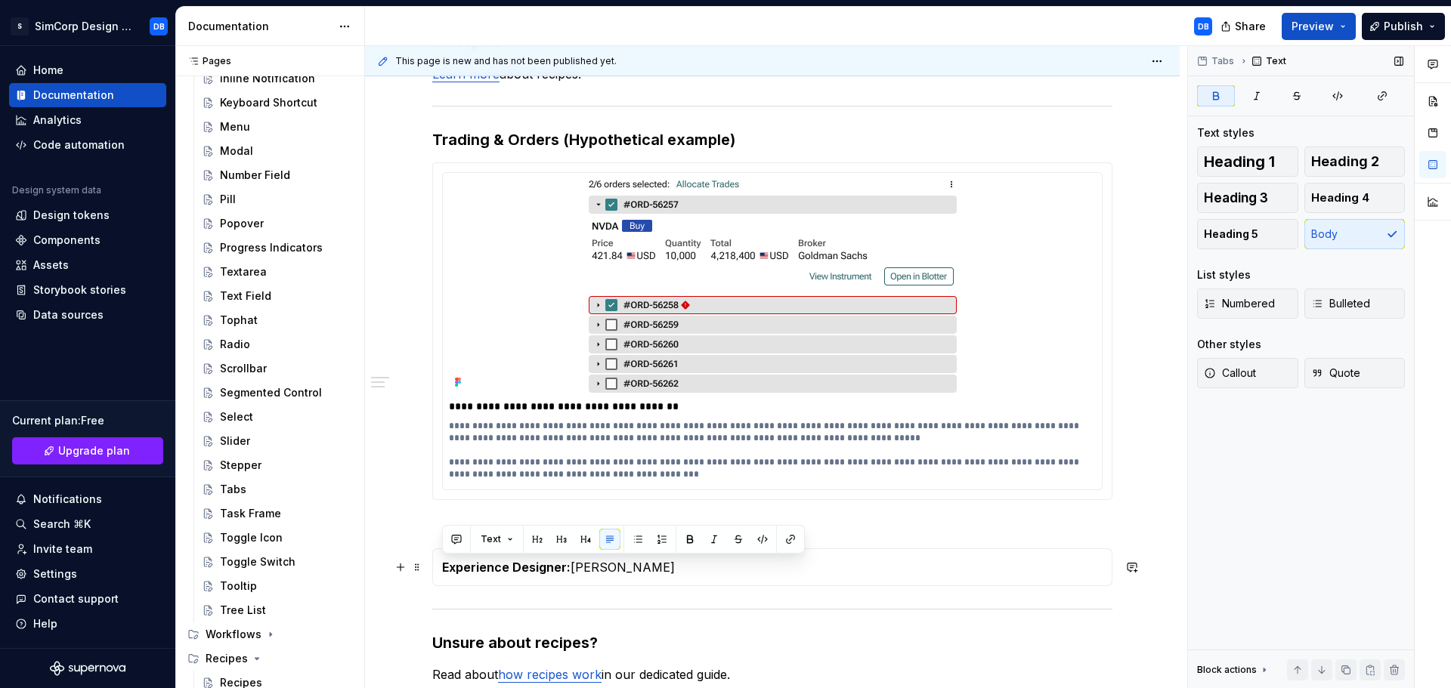
click at [599, 567] on p "Experience Designer: [PERSON_NAME]" at bounding box center [772, 567] width 660 height 18
drag, startPoint x: 573, startPoint y: 567, endPoint x: 680, endPoint y: 565, distance: 107.3
click at [680, 565] on p "Experience Designer: [PERSON_NAME]" at bounding box center [772, 567] width 660 height 18
click at [919, 540] on button "button" at bounding box center [919, 539] width 21 height 21
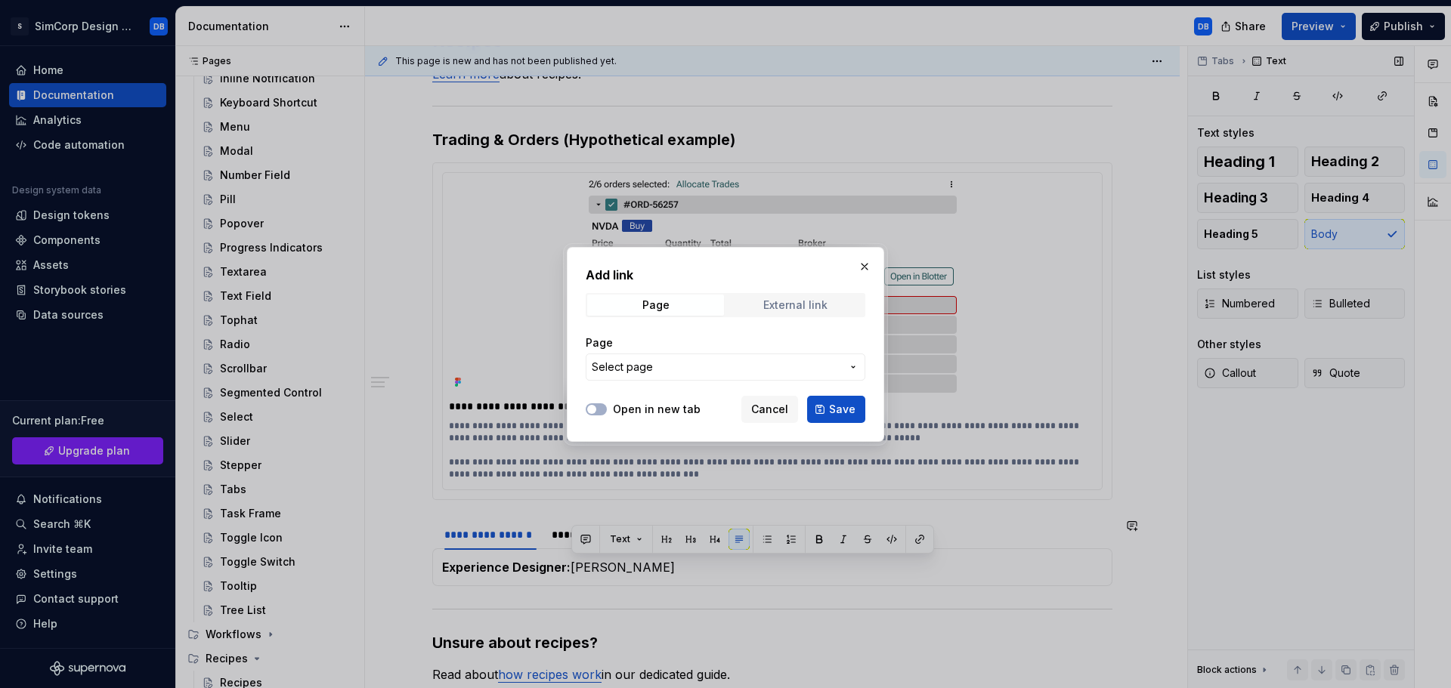
click at [797, 305] on div "External link" at bounding box center [795, 305] width 64 height 12
type textarea "*"
click at [621, 364] on input "URL" at bounding box center [726, 367] width 280 height 27
paste input "[URL][DOMAIN_NAME]"
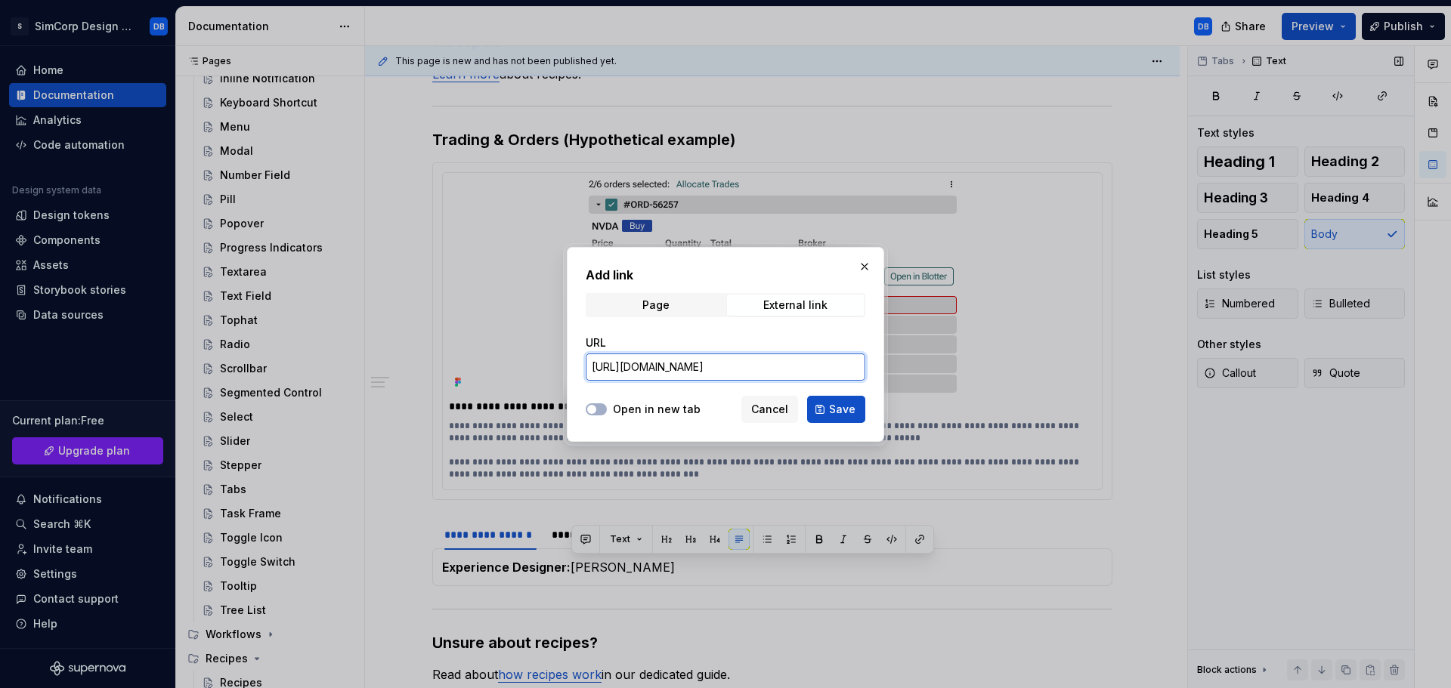
scroll to position [0, 86]
type input "[URL][DOMAIN_NAME]"
type textarea "*"
click at [827, 365] on input "[URL][DOMAIN_NAME]" at bounding box center [726, 367] width 280 height 27
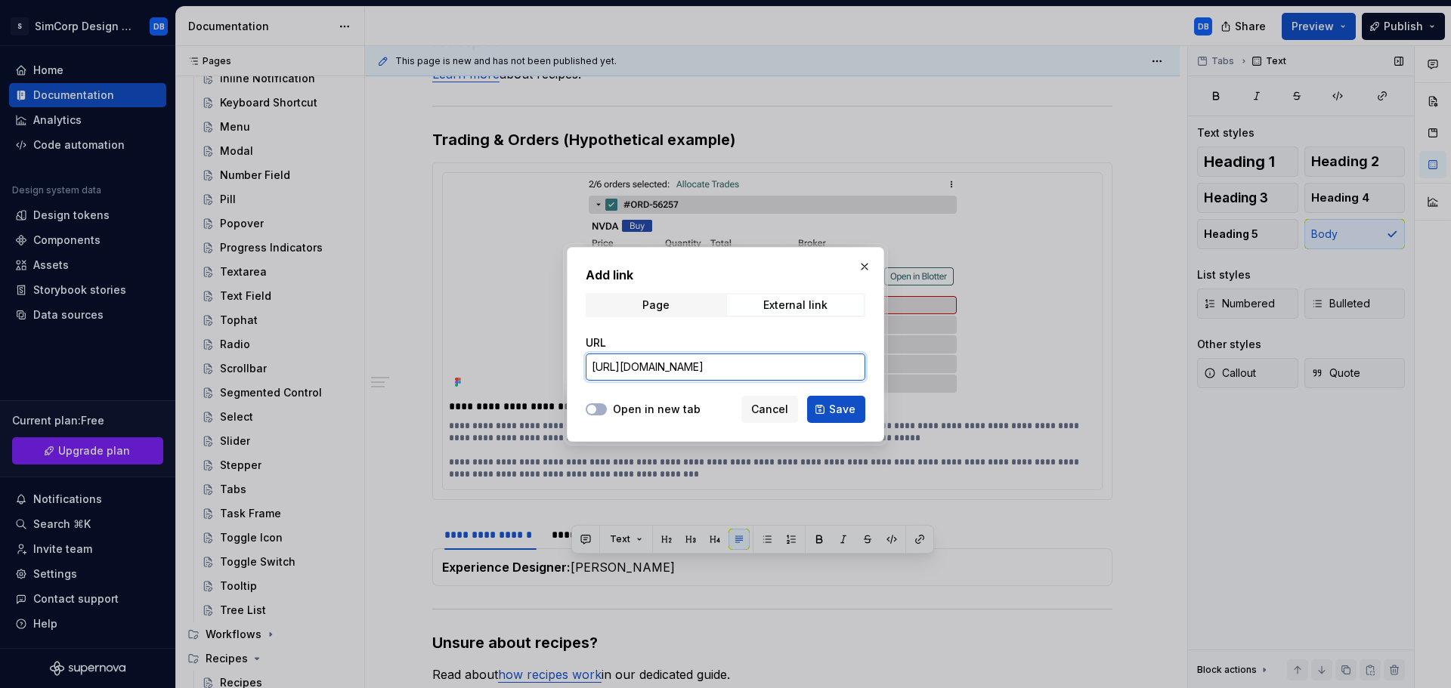
scroll to position [0, 86]
paste input "[EMAIL_ADDRESS][DOMAIN_NAME]"
type input "[URL][EMAIL_ADDRESS][DOMAIN_NAME][DOMAIN_NAME]"
click at [828, 409] on button "Save" at bounding box center [836, 409] width 58 height 27
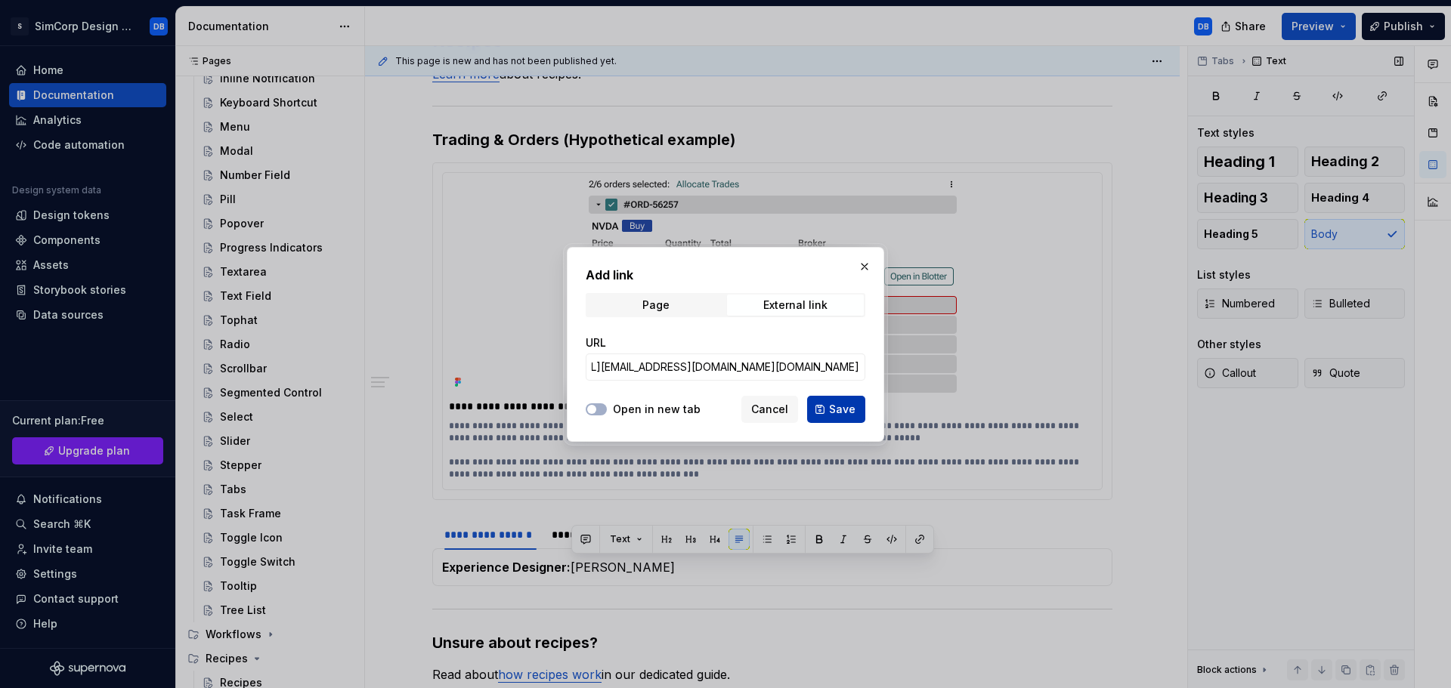
scroll to position [0, 0]
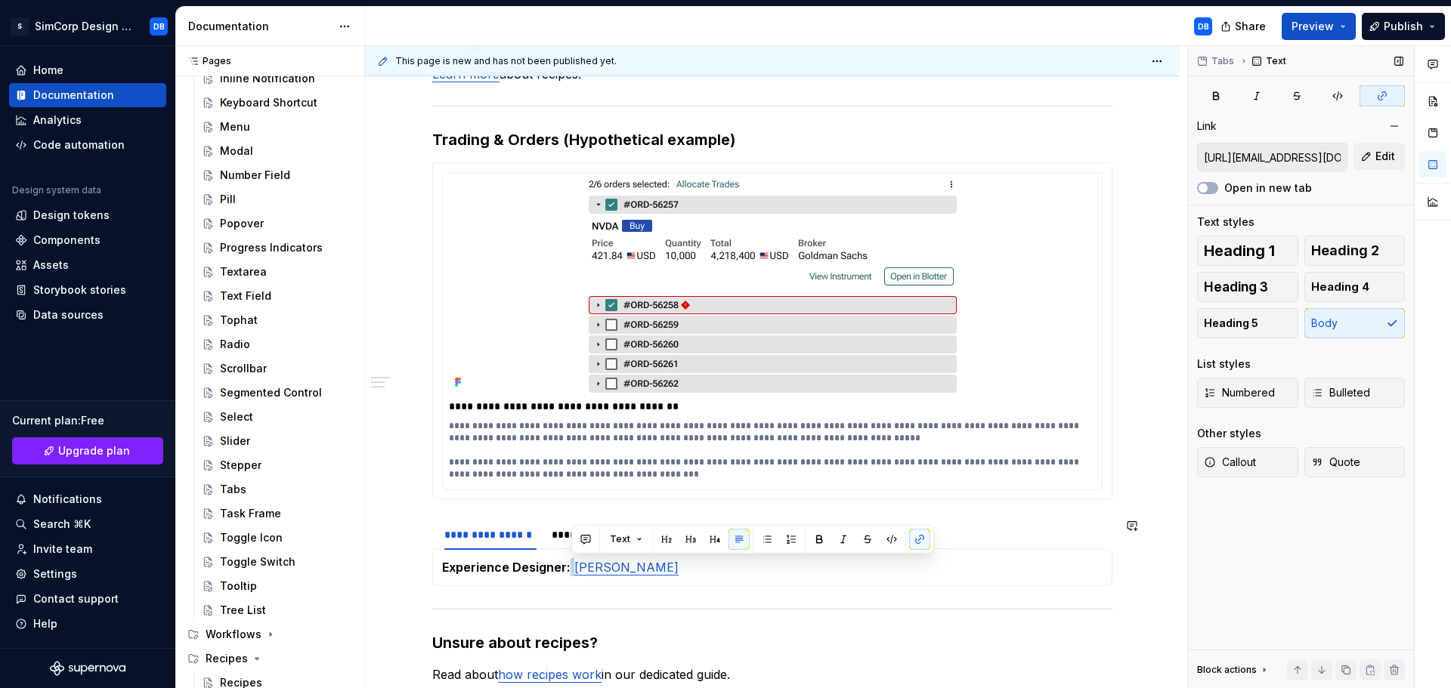
click at [731, 580] on div "Experience Designer: [PERSON_NAME]" at bounding box center [772, 568] width 680 height 38
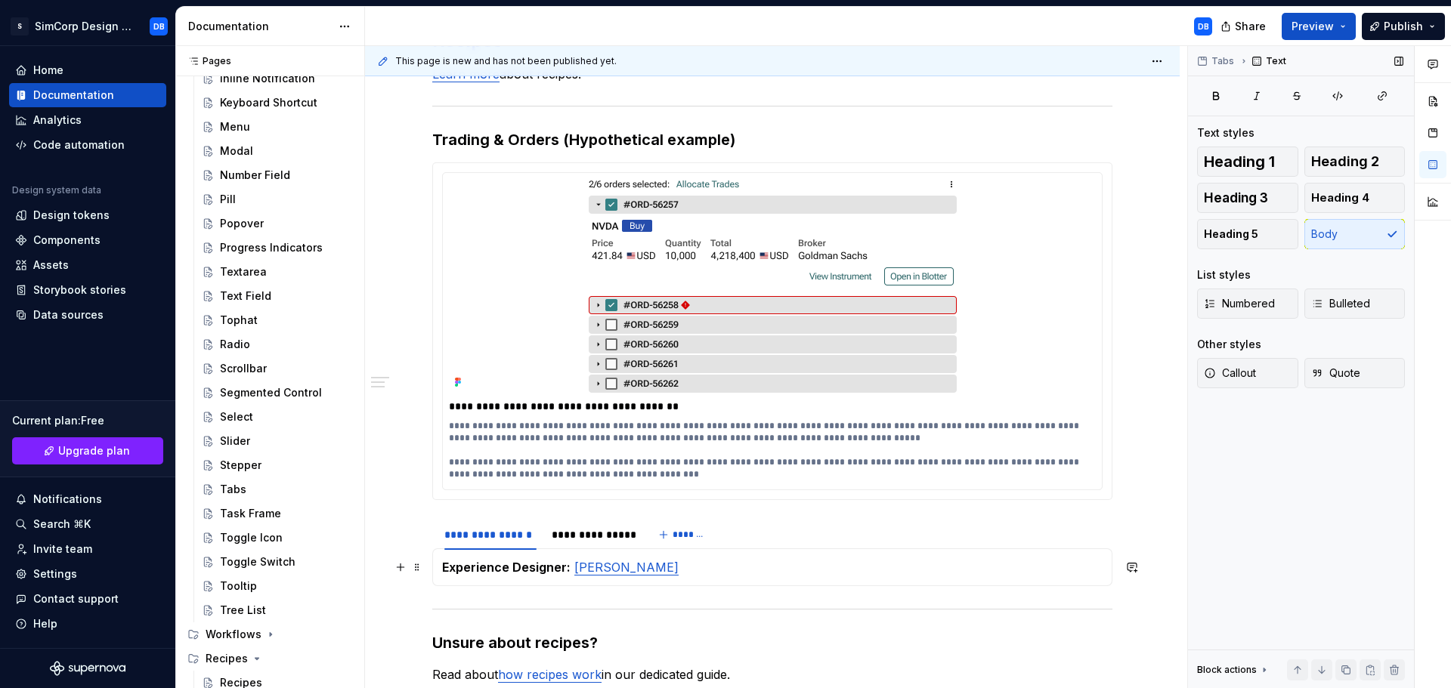
click at [443, 566] on strong "Experience Designer:" at bounding box center [506, 567] width 128 height 15
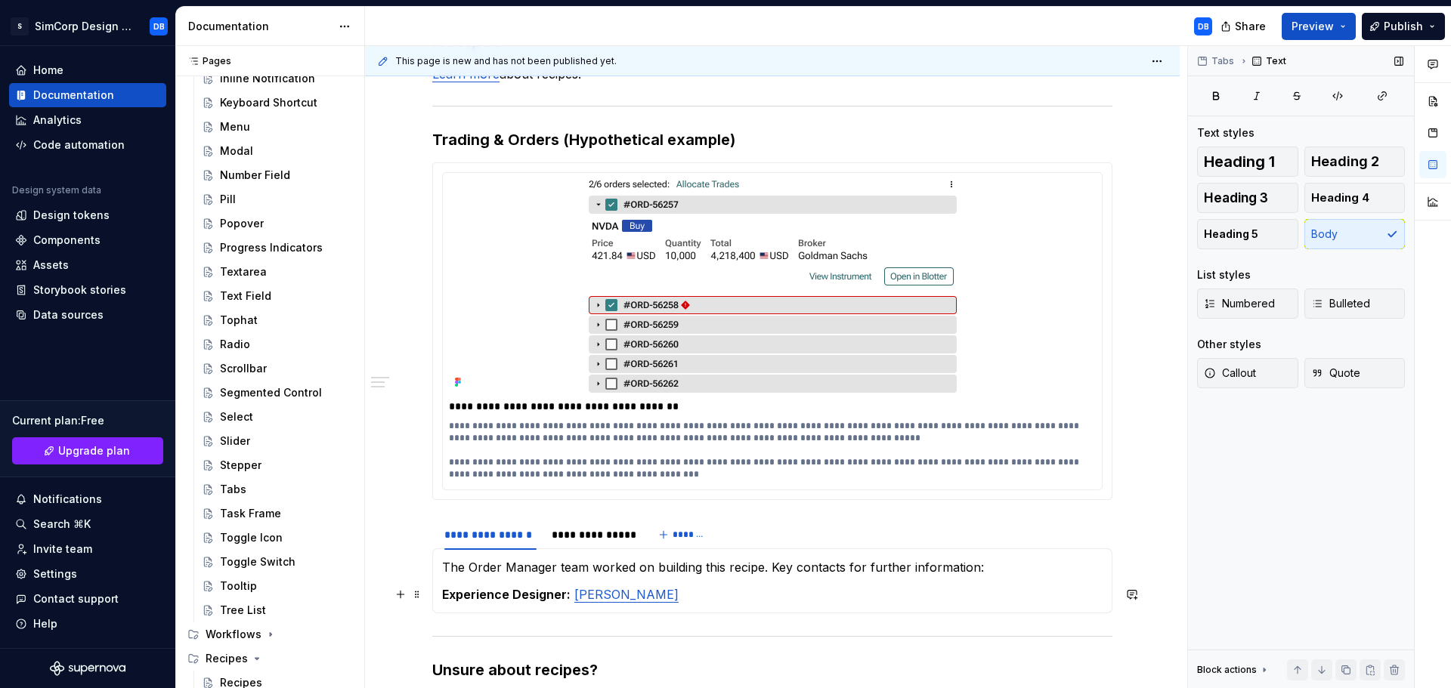
click at [698, 593] on p "Experience Designer: [PERSON_NAME]" at bounding box center [772, 595] width 660 height 18
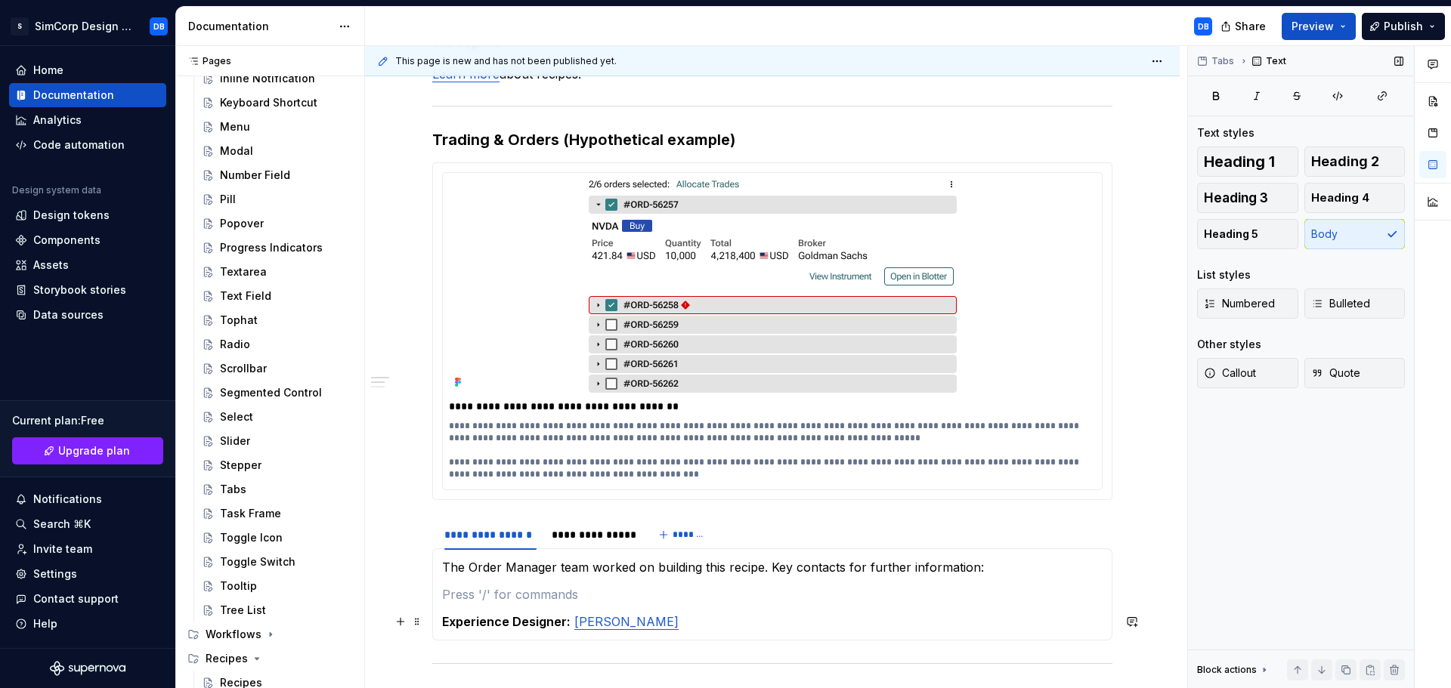
click at [443, 625] on strong "Experience Designer:" at bounding box center [506, 621] width 128 height 15
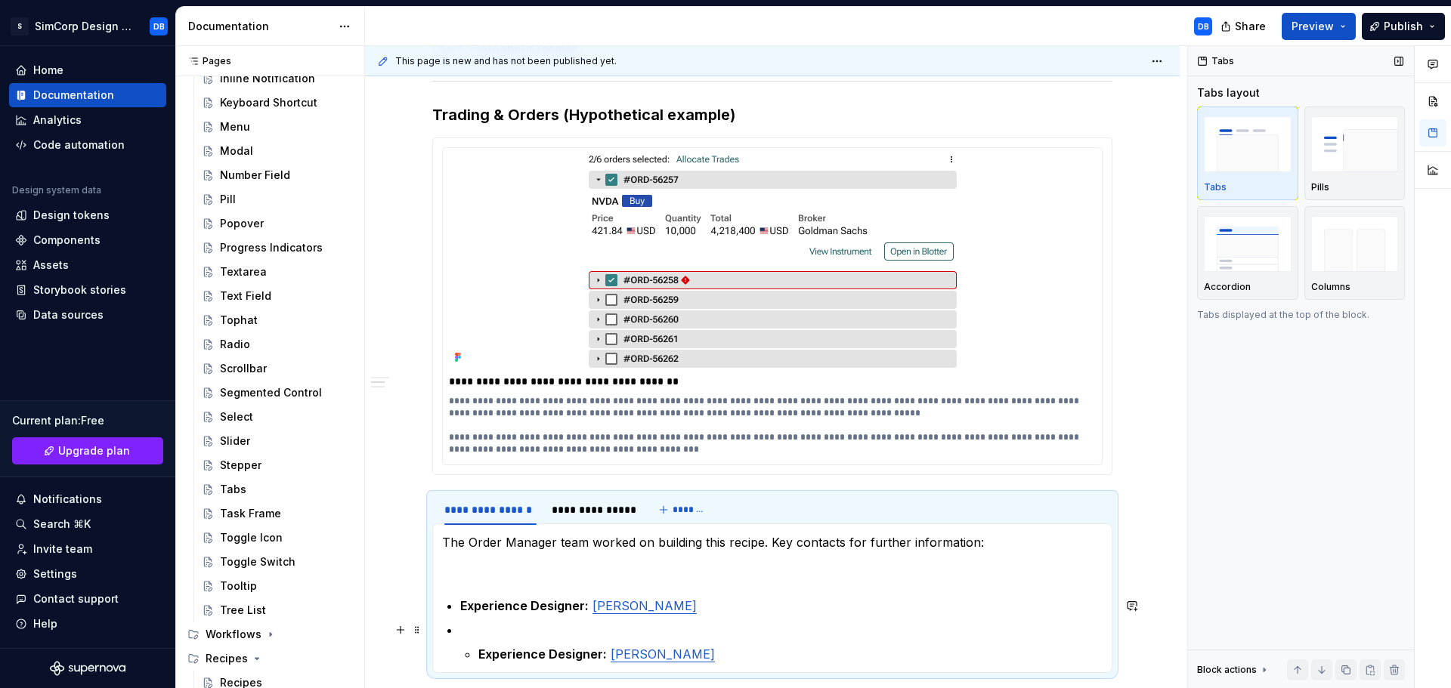
click at [477, 633] on p at bounding box center [781, 630] width 642 height 18
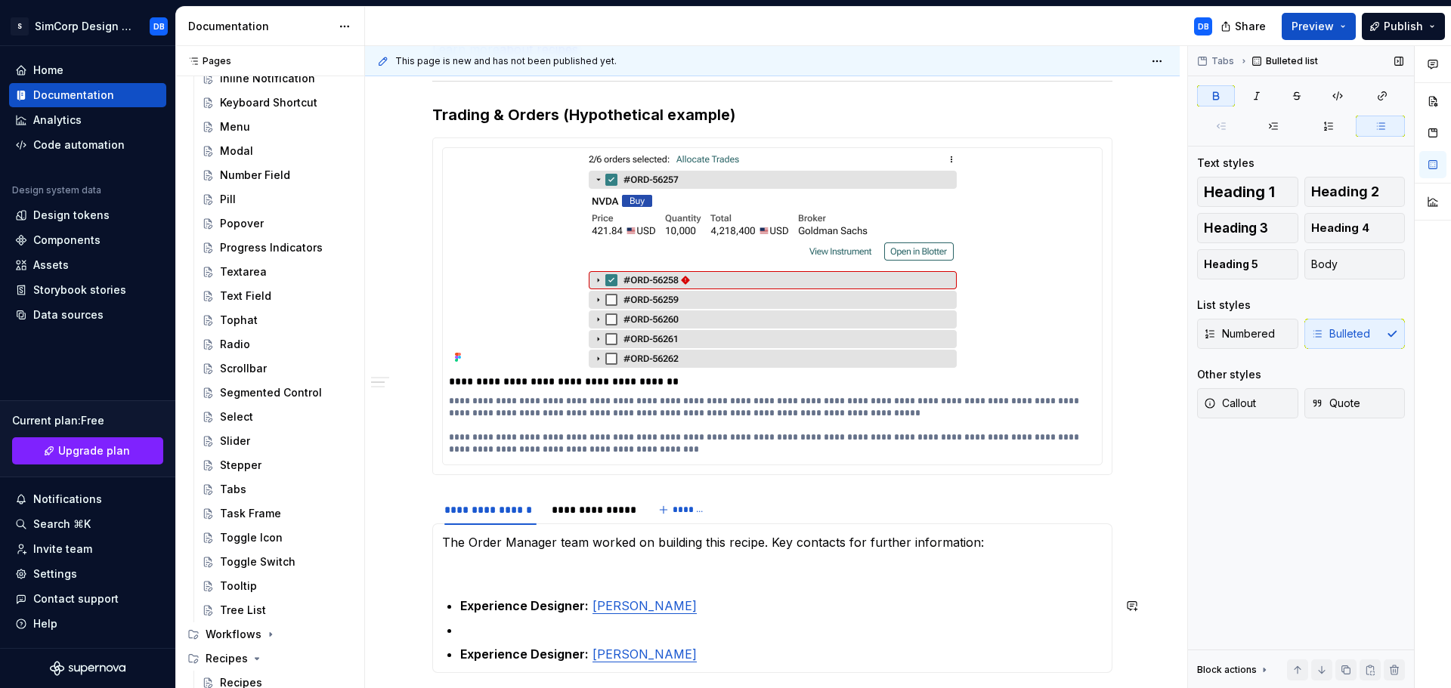
scroll to position [319, 0]
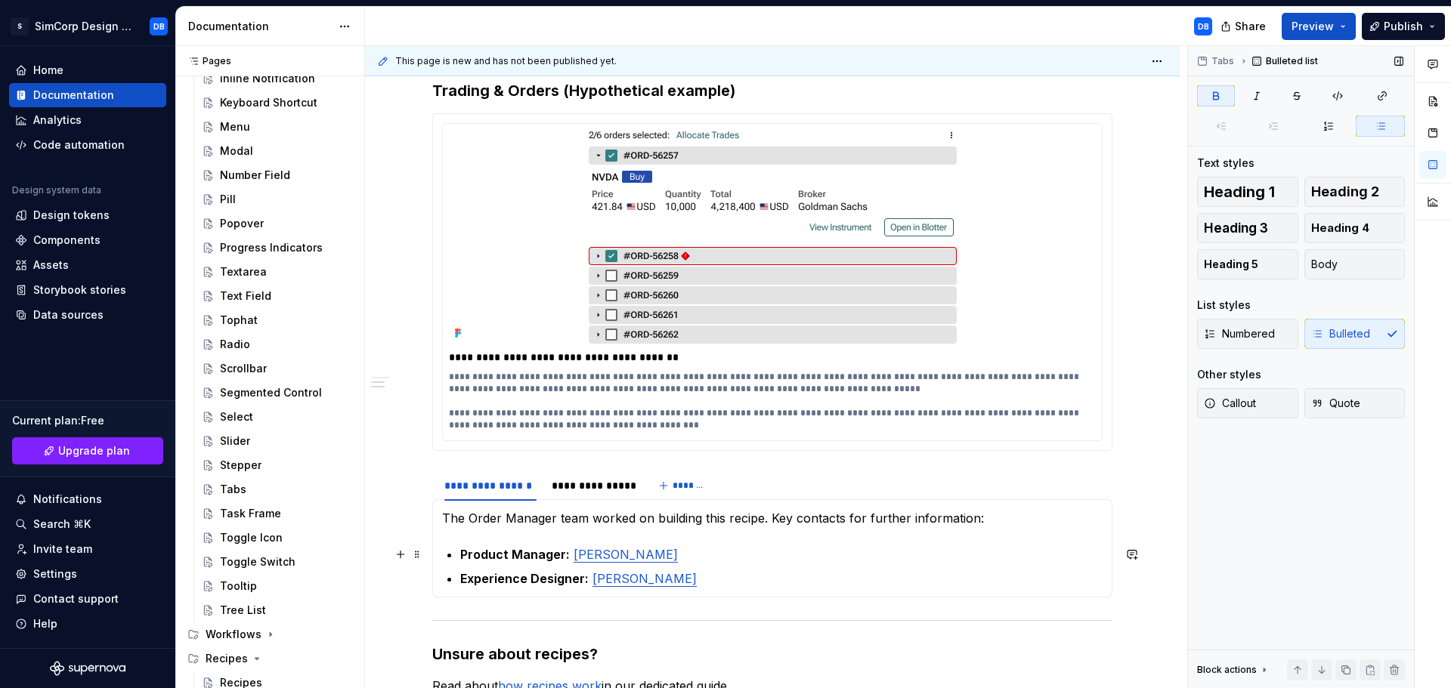
click at [542, 550] on strong "Product Manager:" at bounding box center [515, 554] width 110 height 15
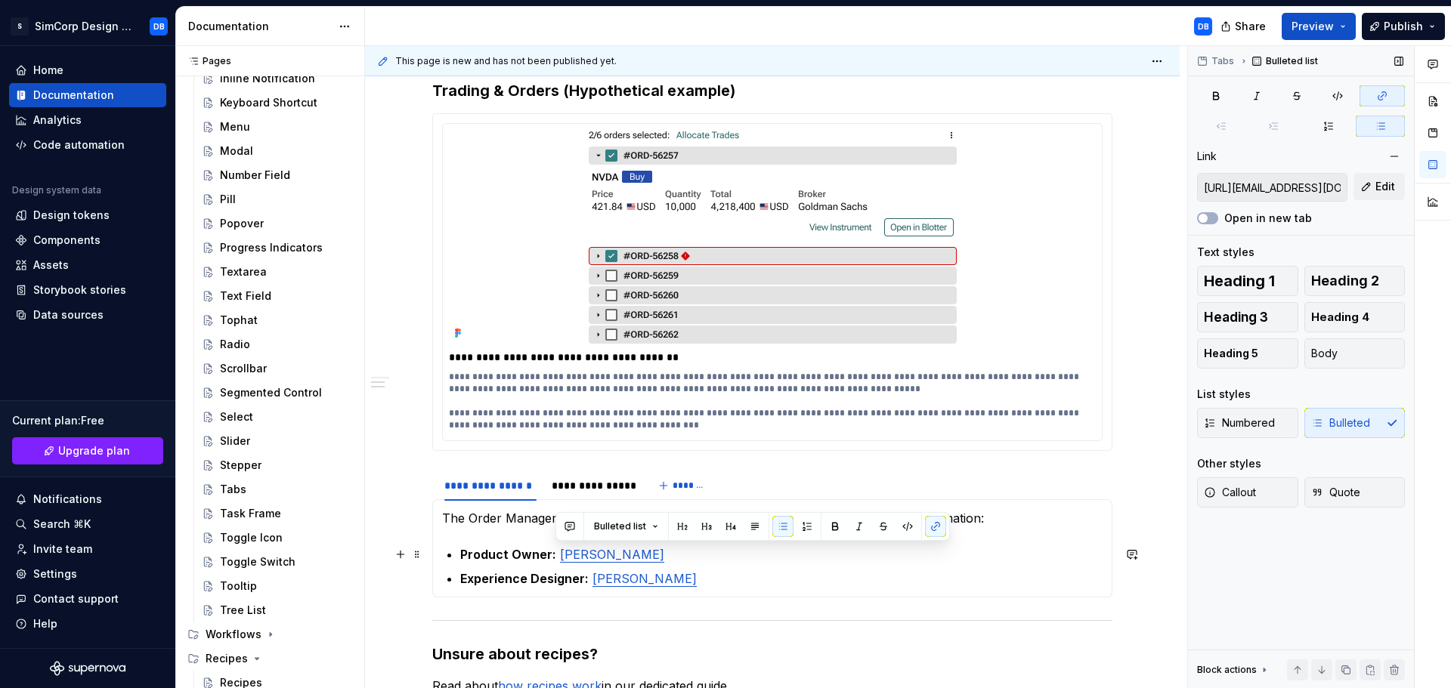
drag, startPoint x: 659, startPoint y: 554, endPoint x: 555, endPoint y: 556, distance: 103.6
click at [560, 556] on link "[PERSON_NAME]" at bounding box center [612, 554] width 104 height 15
click at [935, 524] on button "button" at bounding box center [935, 526] width 21 height 21
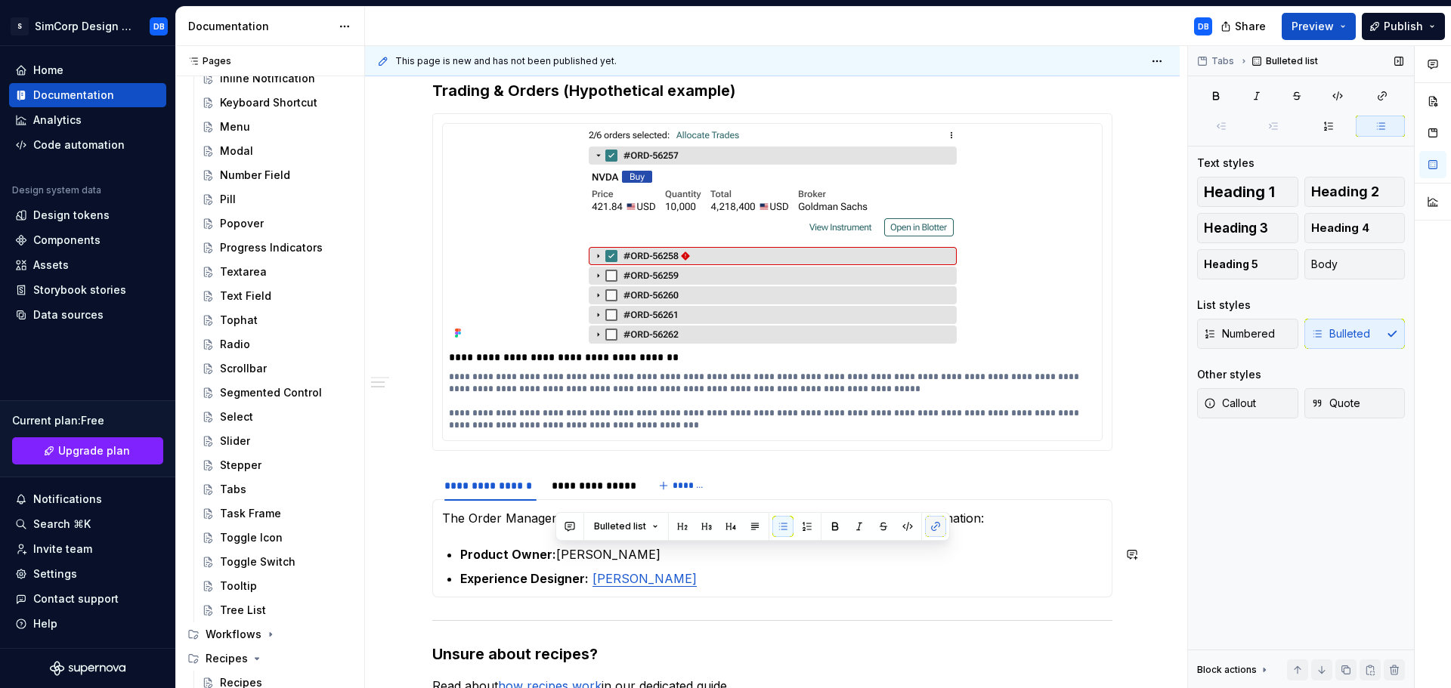
click at [935, 524] on button "button" at bounding box center [935, 526] width 21 height 21
type textarea "*"
click at [555, 549] on p "Product Owner: [PERSON_NAME]" at bounding box center [781, 555] width 642 height 18
click at [929, 522] on button "button" at bounding box center [935, 526] width 21 height 21
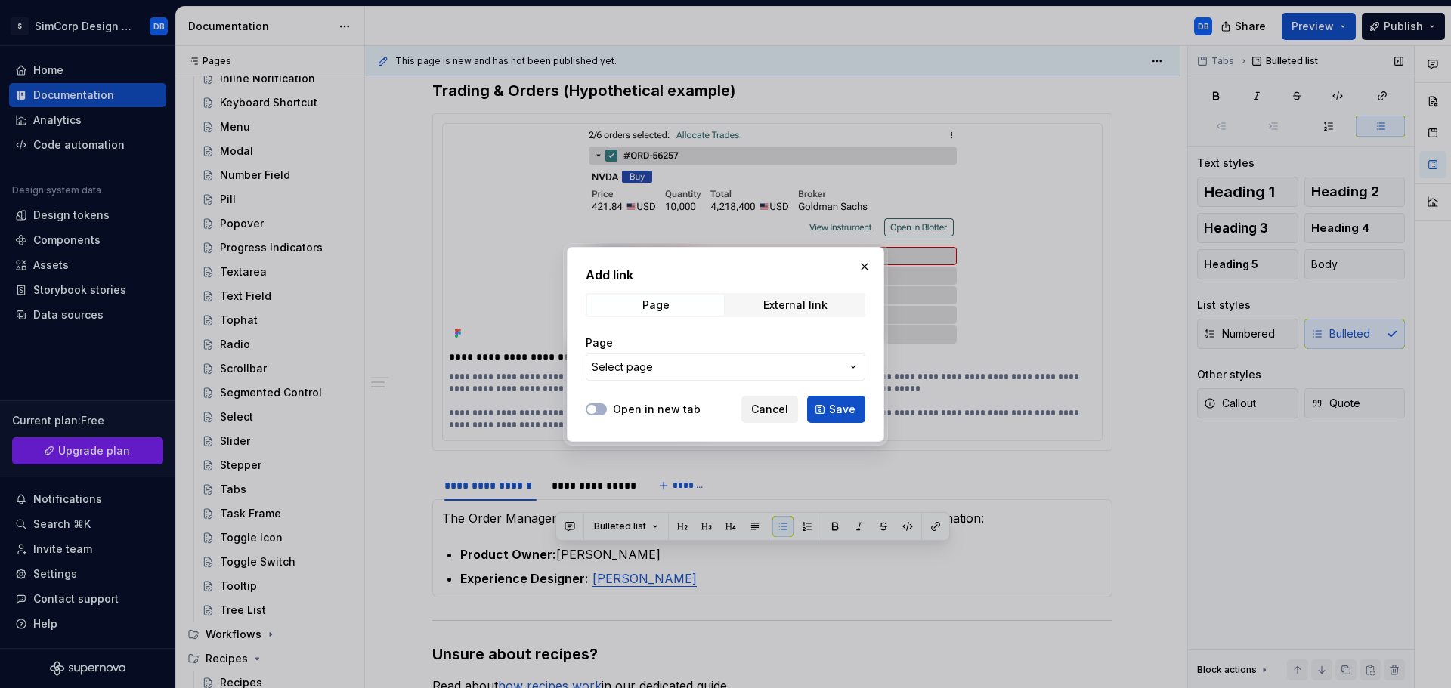
click at [769, 404] on span "Cancel" at bounding box center [769, 409] width 37 height 15
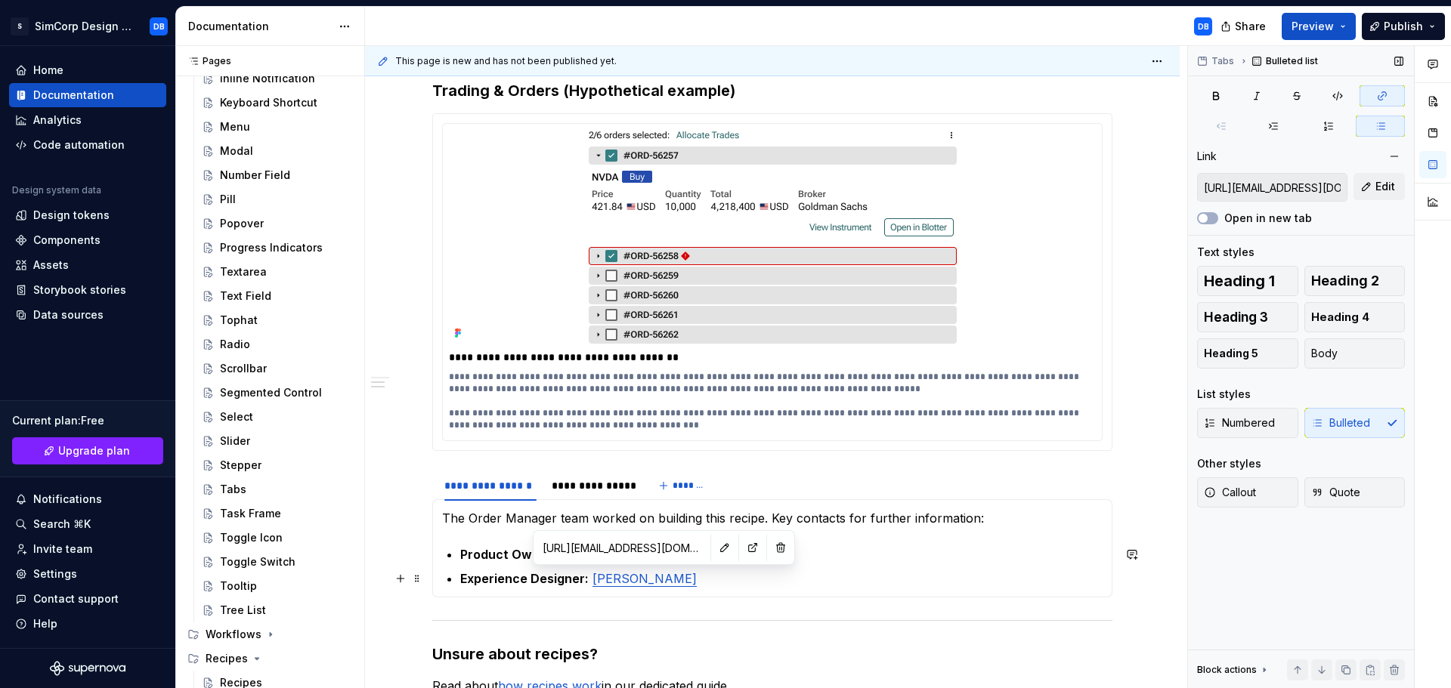
drag, startPoint x: 658, startPoint y: 580, endPoint x: 623, endPoint y: 543, distance: 50.8
click at [623, 543] on input "[URL][EMAIL_ADDRESS][DOMAIN_NAME][DOMAIN_NAME]" at bounding box center [622, 547] width 171 height 27
click at [846, 579] on p "Experience Designer: [PERSON_NAME]" at bounding box center [781, 579] width 642 height 18
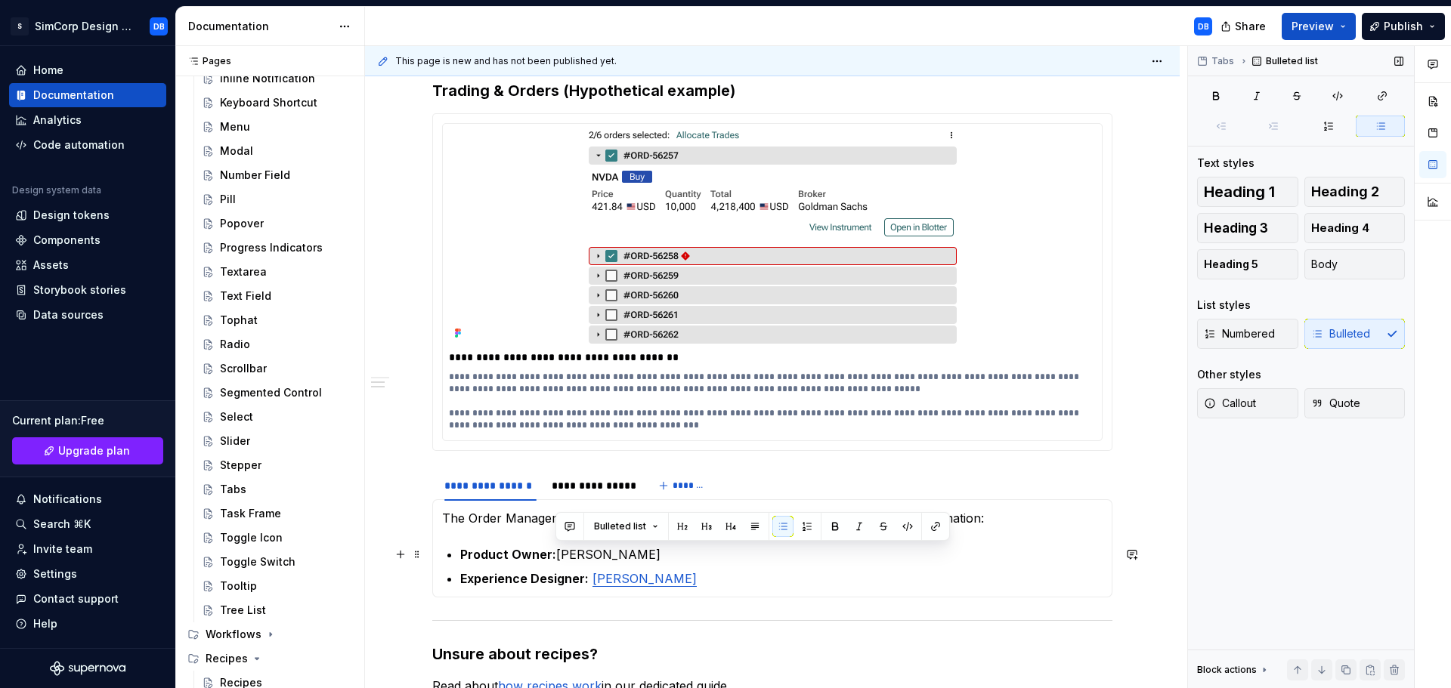
drag, startPoint x: 659, startPoint y: 555, endPoint x: 558, endPoint y: 552, distance: 100.6
click at [558, 552] on p "Product Owner: [PERSON_NAME]" at bounding box center [781, 555] width 642 height 18
click at [933, 524] on button "button" at bounding box center [935, 526] width 21 height 21
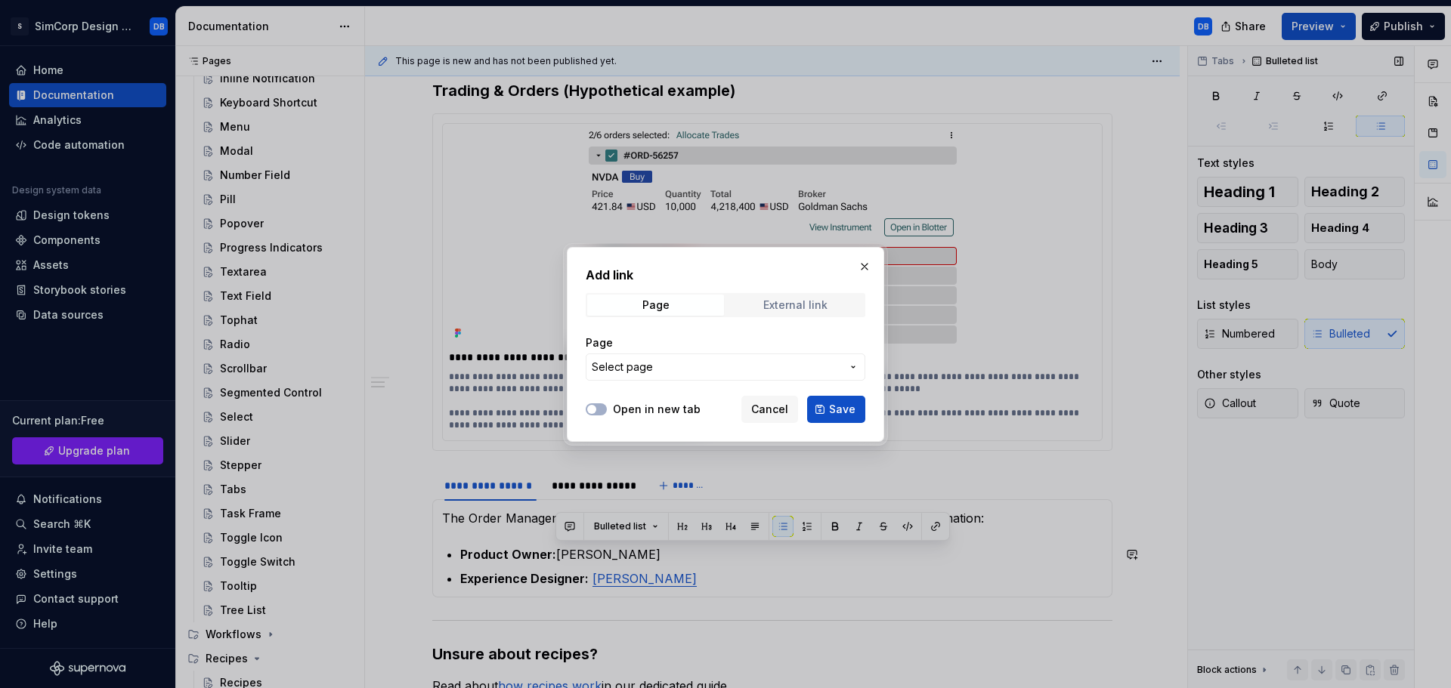
click at [766, 308] on div "External link" at bounding box center [795, 305] width 64 height 12
click at [646, 363] on input "URL" at bounding box center [726, 367] width 280 height 27
paste input "[URL][EMAIL_ADDRESS][DOMAIN_NAME][DOMAIN_NAME]"
type input "[URL][EMAIL_ADDRESS][DOMAIN_NAME][DOMAIN_NAME]"
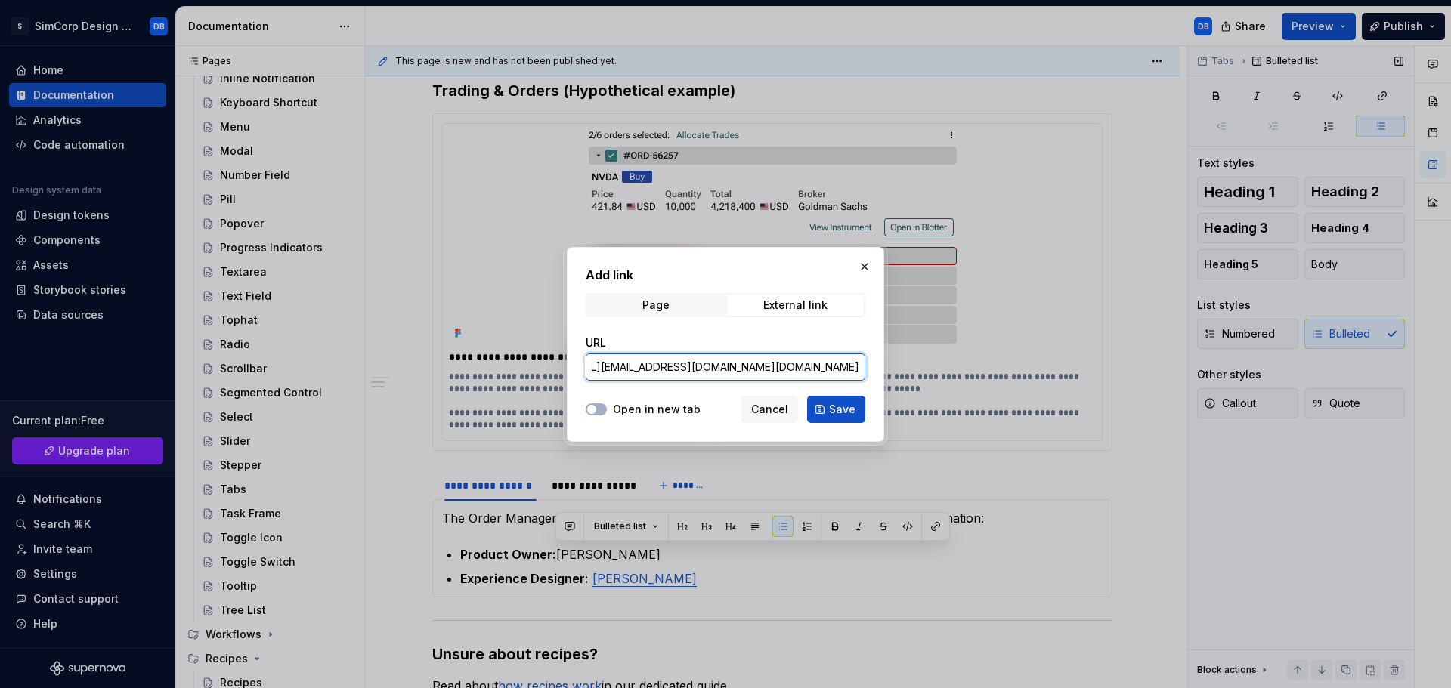
scroll to position [0, 0]
type textarea "*"
drag, startPoint x: 828, startPoint y: 367, endPoint x: 914, endPoint y: 364, distance: 85.4
click at [914, 364] on div "Add link Page External link URL [URL][EMAIL_ADDRESS][DOMAIN_NAME][DOMAIN_NAME] …" at bounding box center [725, 344] width 1451 height 688
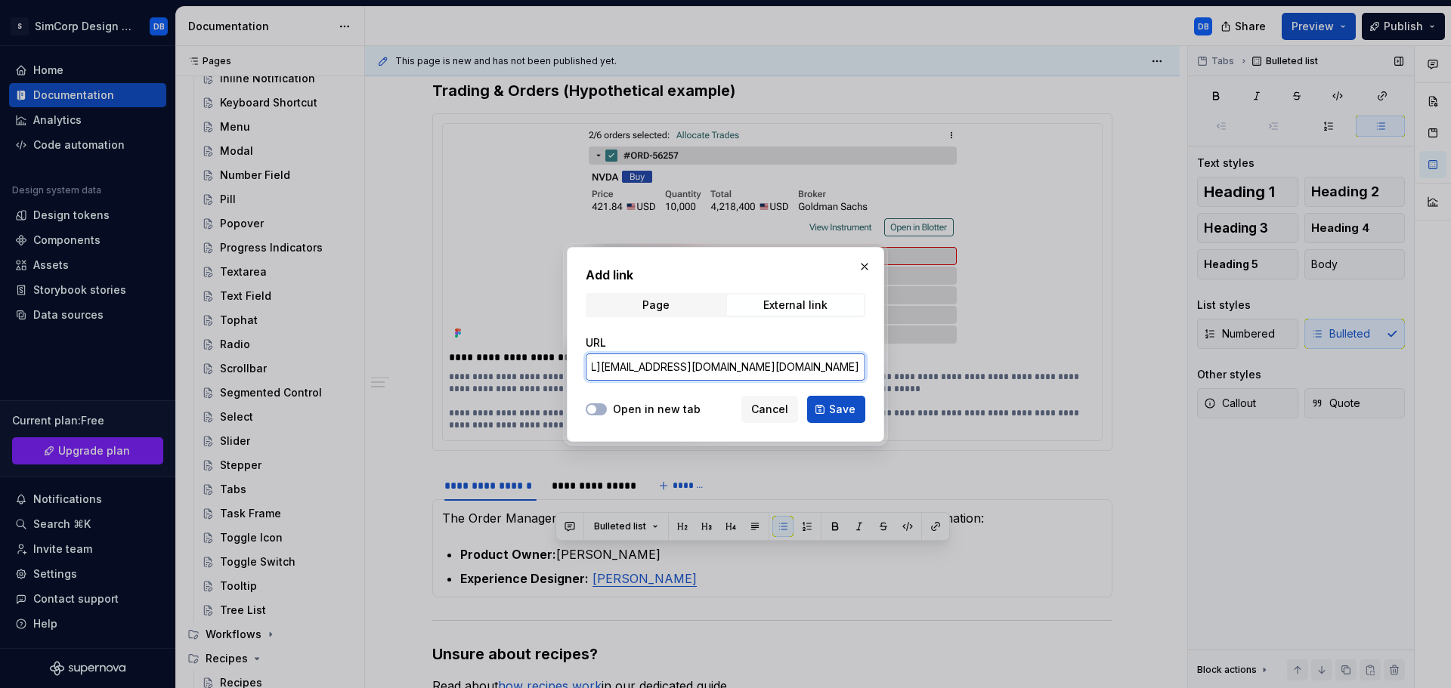
paste input "yasmina.geagea"
type input "[URL][EMAIL_ADDRESS][DOMAIN_NAME][DOMAIN_NAME]"
click at [837, 407] on span "Save" at bounding box center [842, 409] width 26 height 15
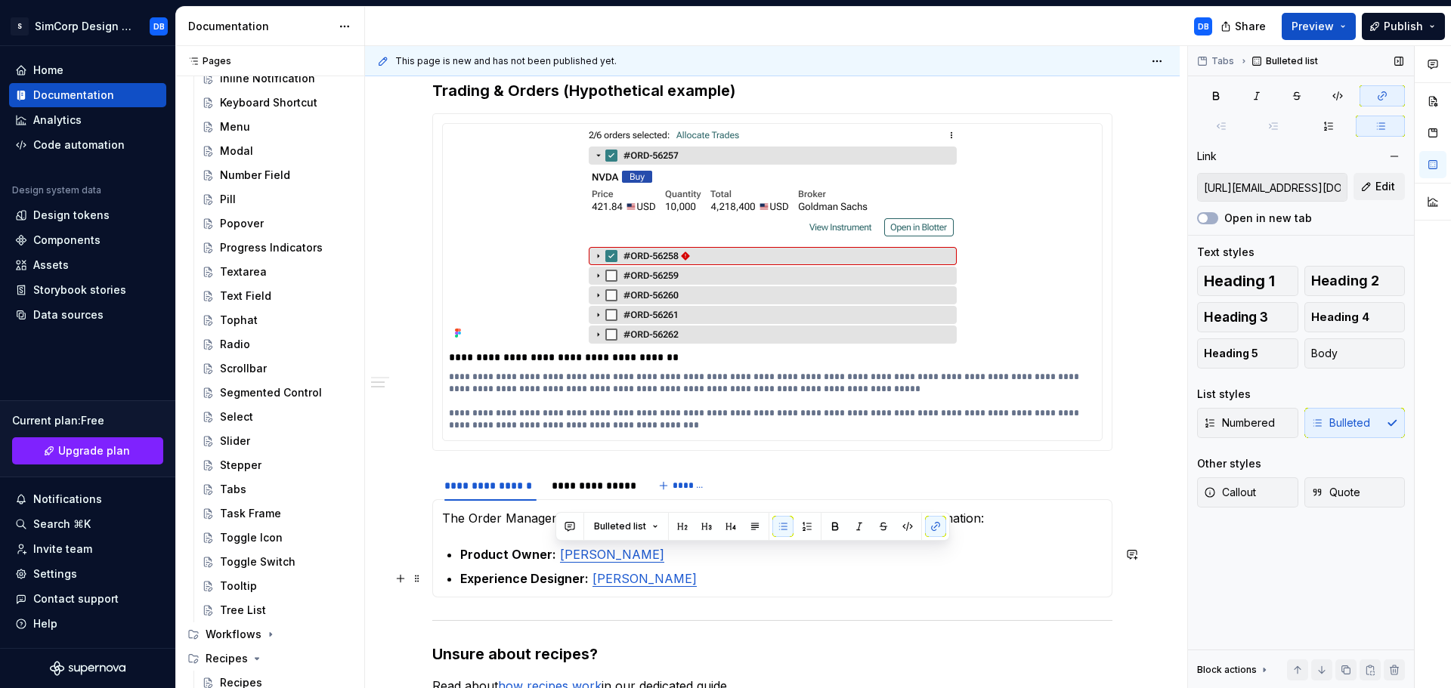
click at [751, 580] on p "Experience Designer: [PERSON_NAME]" at bounding box center [781, 579] width 642 height 18
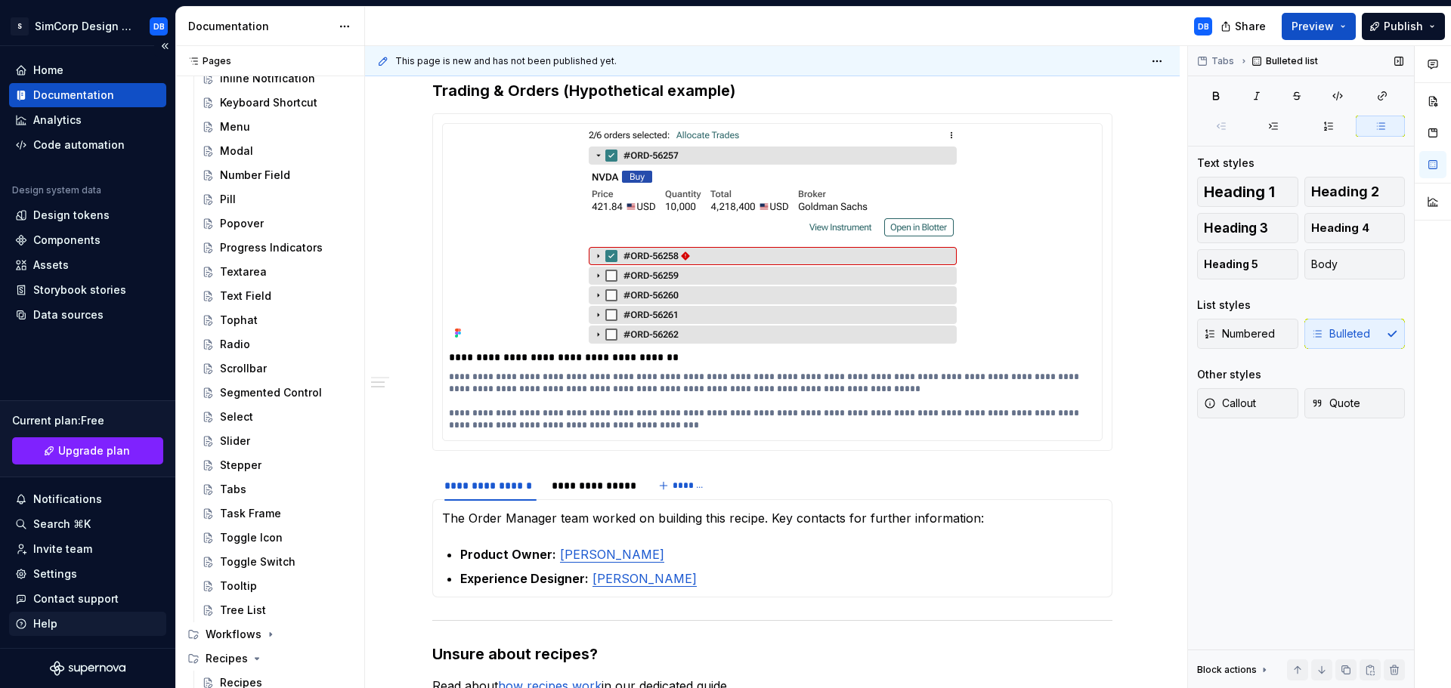
type textarea "*"
click at [710, 580] on p "Experience Designer: [PERSON_NAME]" at bounding box center [781, 579] width 642 height 18
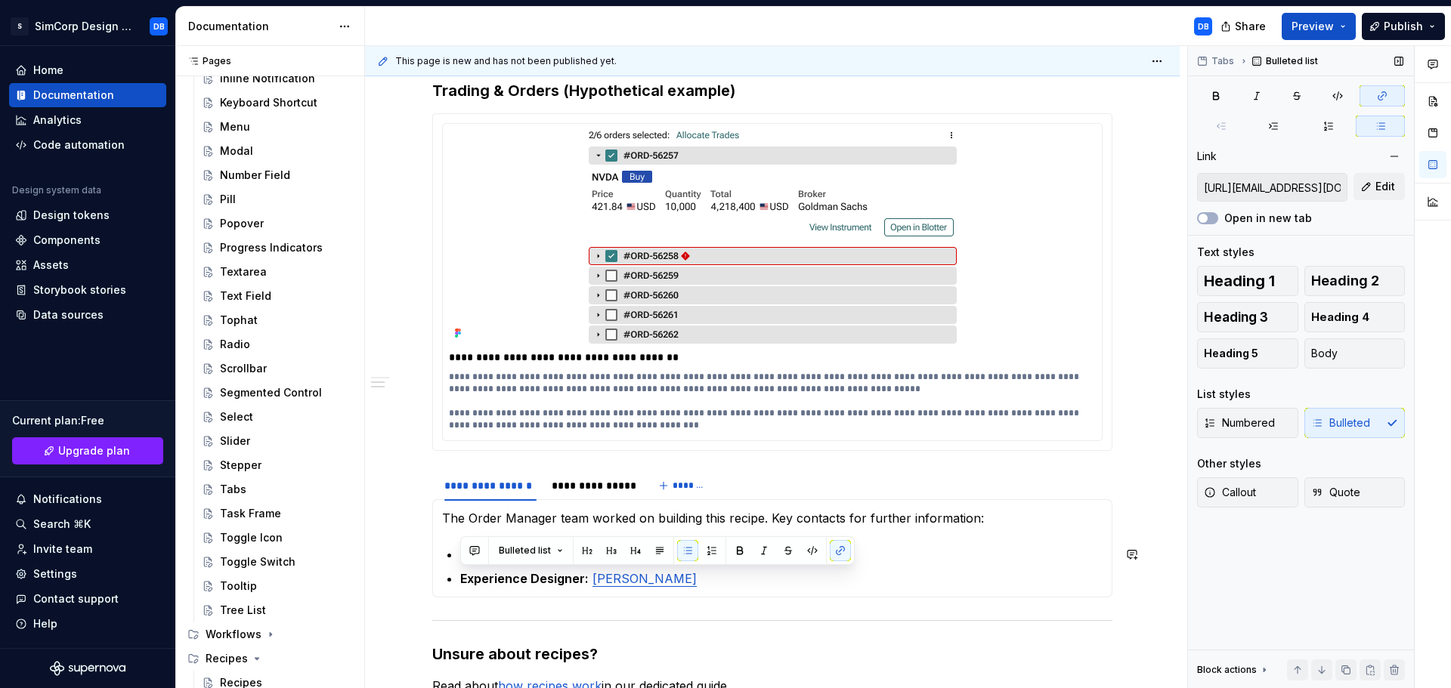
copy p "Experience Designer: [PERSON_NAME]"
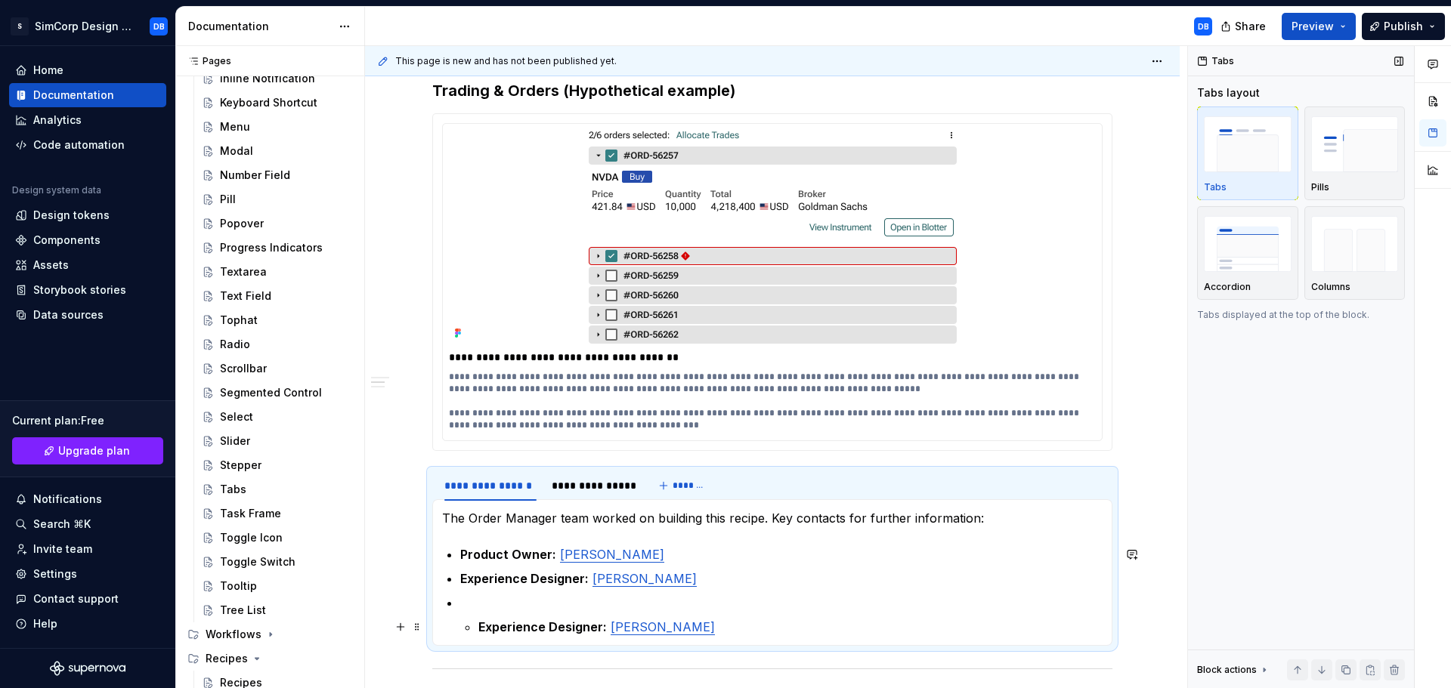
click at [551, 630] on strong "Experience Designer:" at bounding box center [542, 627] width 128 height 15
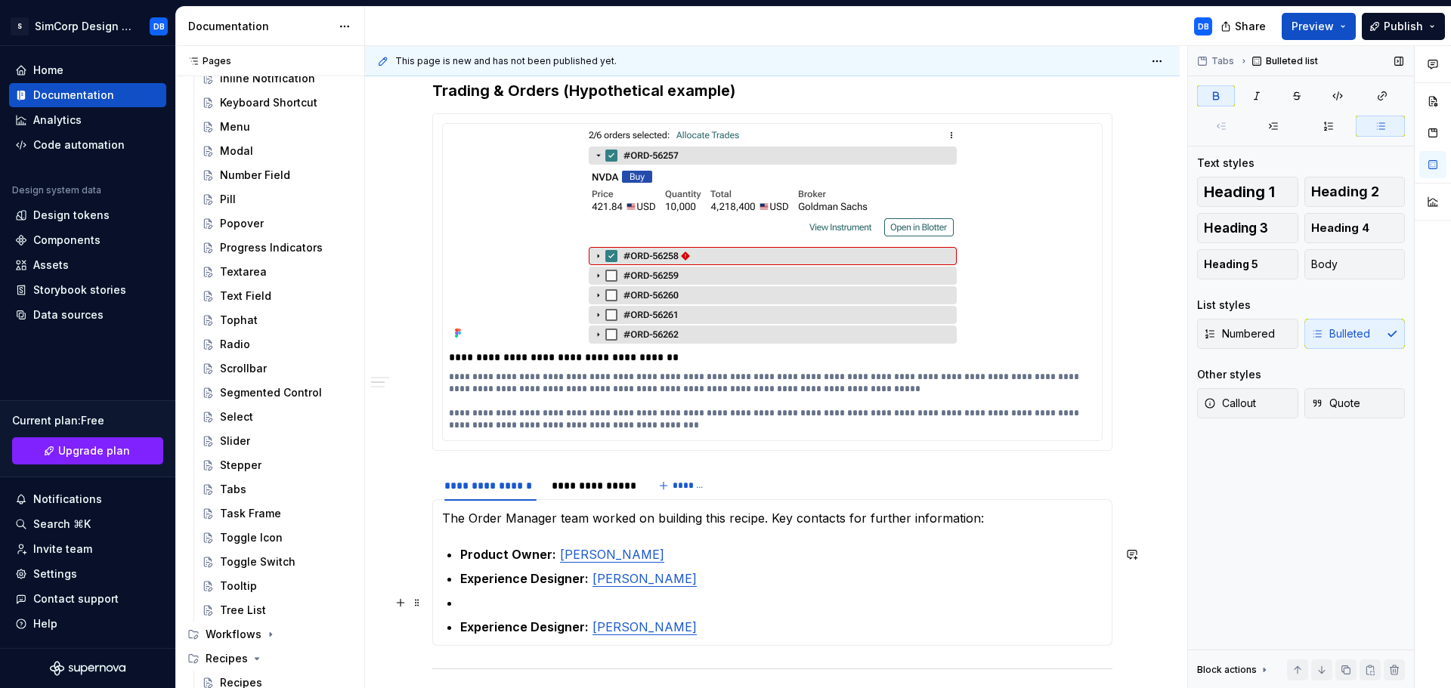
click at [490, 605] on p at bounding box center [781, 603] width 642 height 18
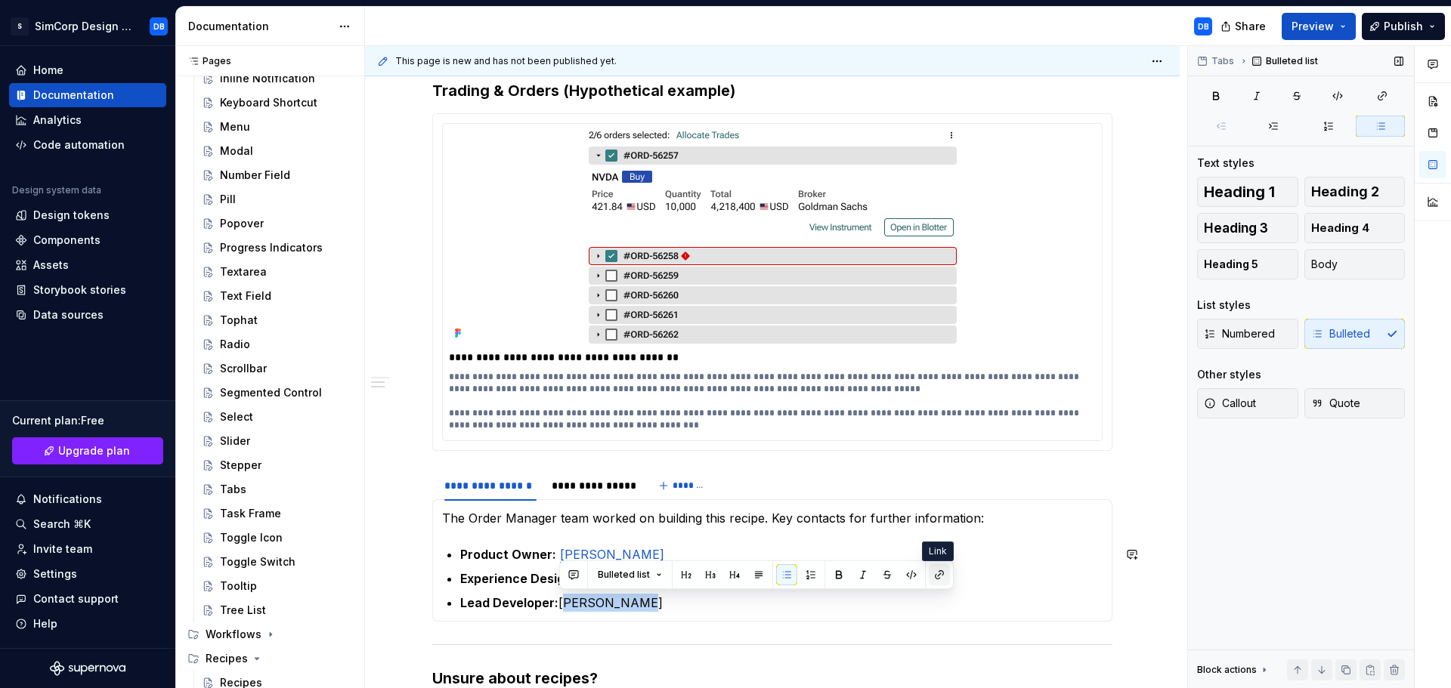
click at [937, 579] on button "button" at bounding box center [939, 575] width 21 height 21
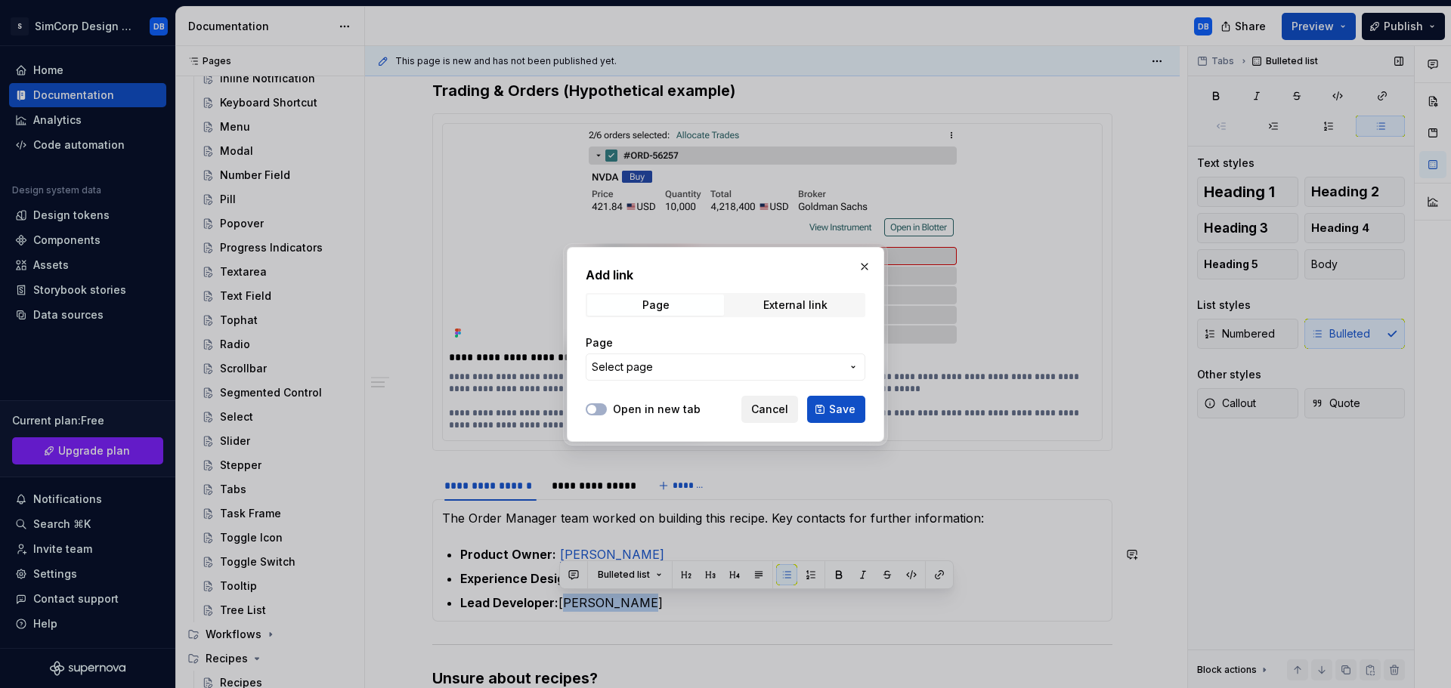
click at [776, 405] on span "Cancel" at bounding box center [769, 409] width 37 height 15
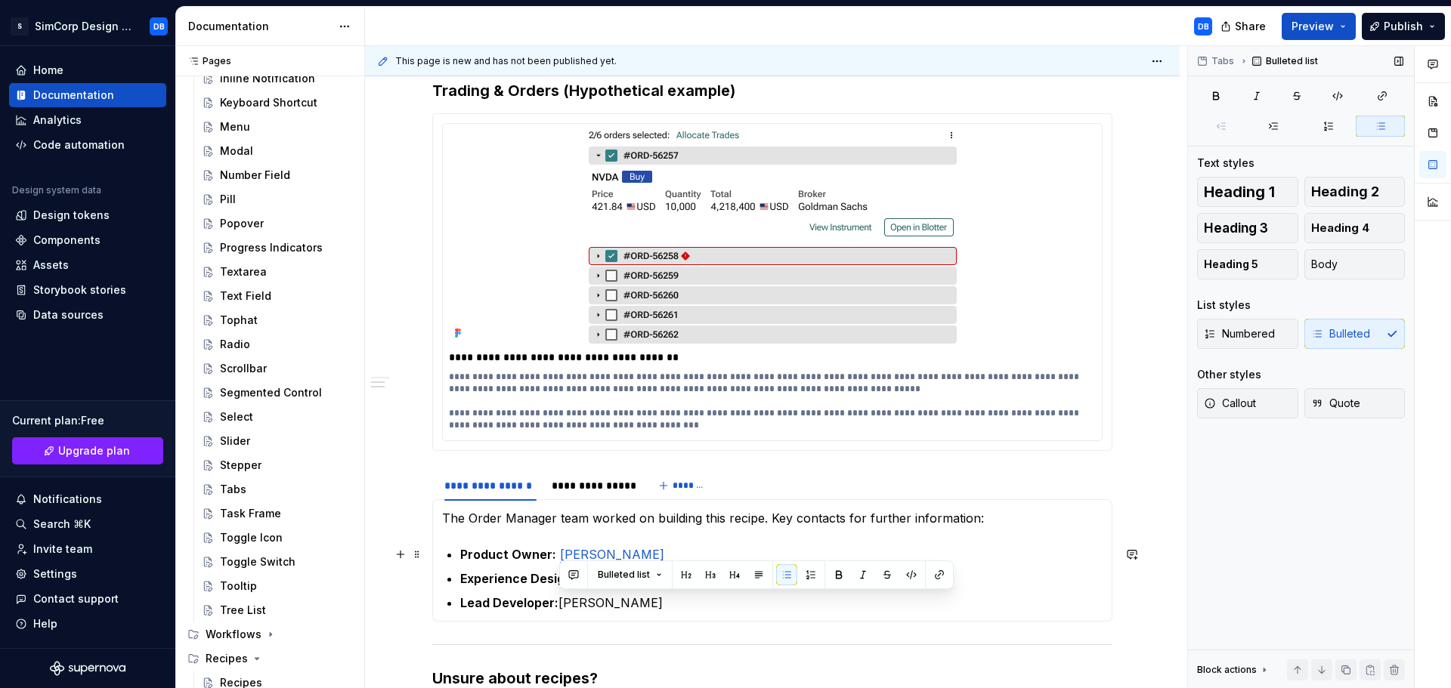
click at [618, 555] on link "[PERSON_NAME]" at bounding box center [612, 554] width 104 height 15
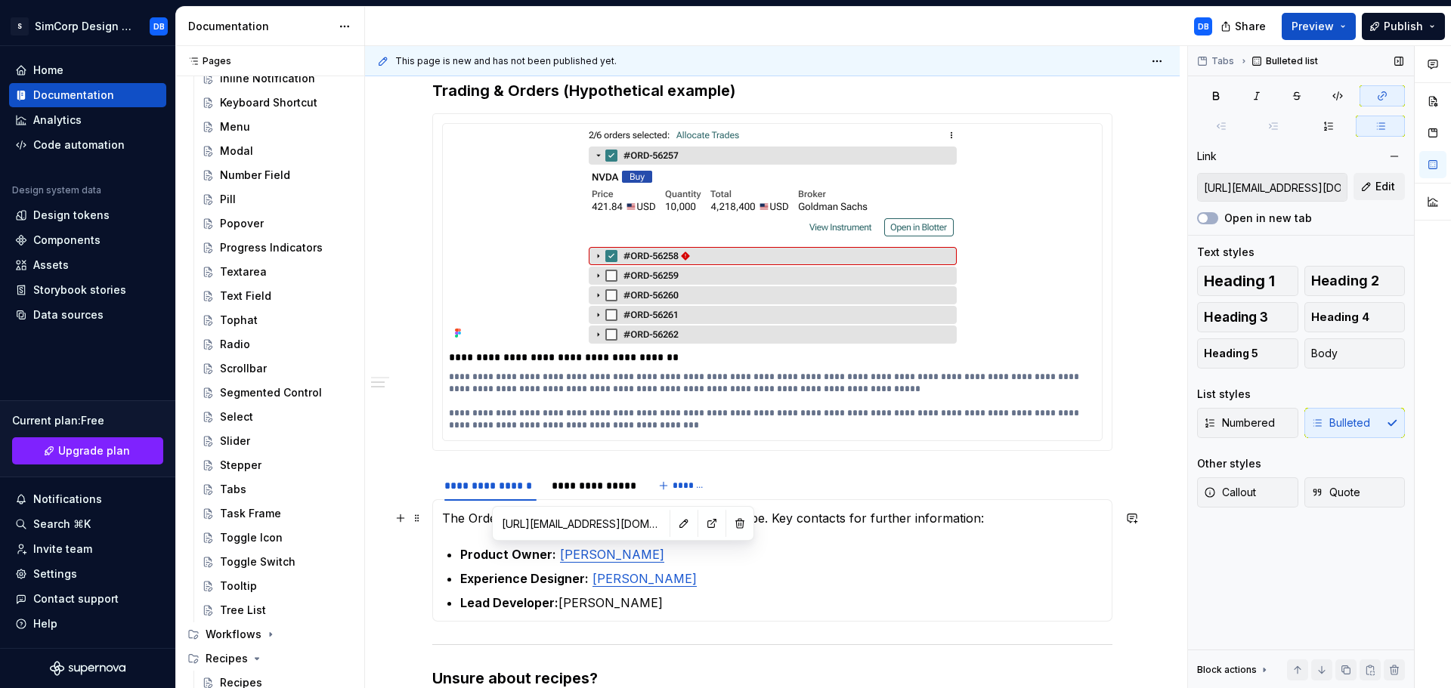
click at [603, 525] on input "[URL][EMAIL_ADDRESS][DOMAIN_NAME][DOMAIN_NAME]" at bounding box center [581, 523] width 171 height 27
click at [622, 605] on p "Lead Developer: [PERSON_NAME]" at bounding box center [781, 603] width 642 height 18
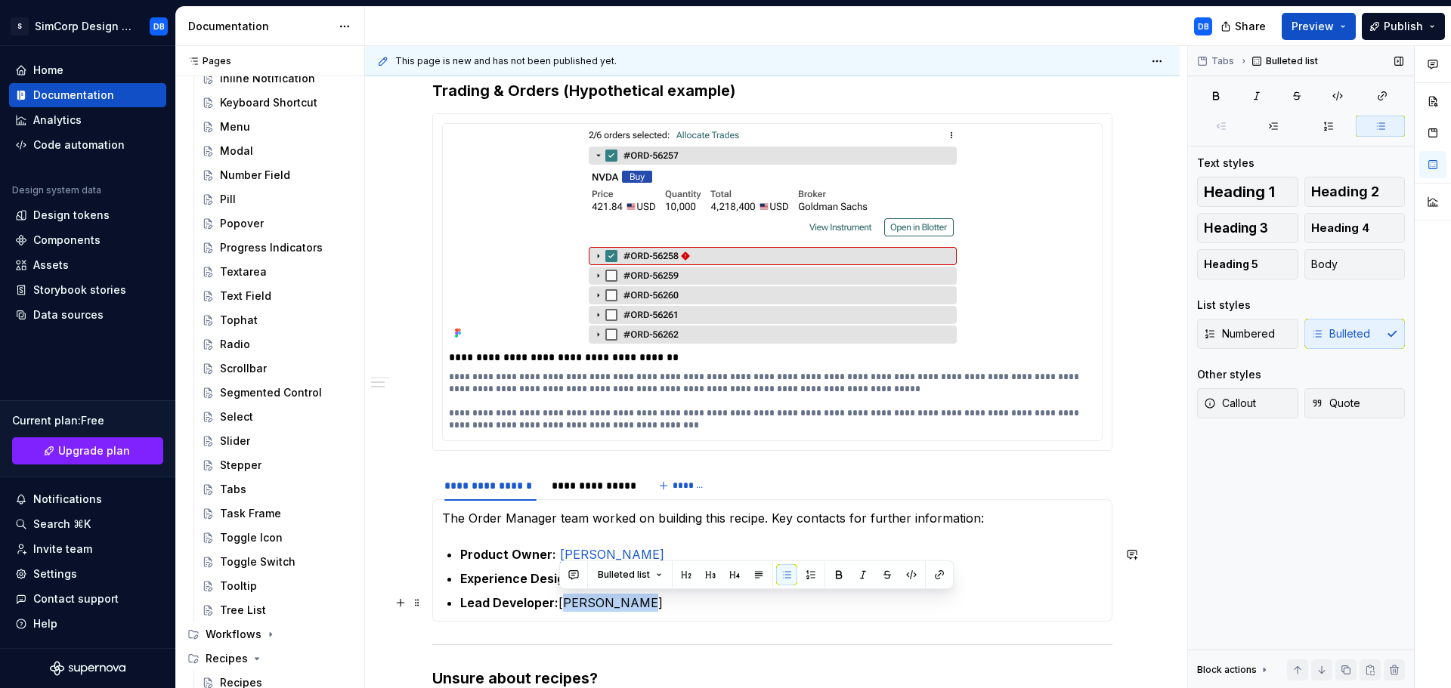
drag, startPoint x: 644, startPoint y: 605, endPoint x: 561, endPoint y: 607, distance: 82.4
click at [561, 607] on p "Lead Developer: [PERSON_NAME]" at bounding box center [781, 603] width 642 height 18
click at [933, 571] on button "button" at bounding box center [939, 575] width 21 height 21
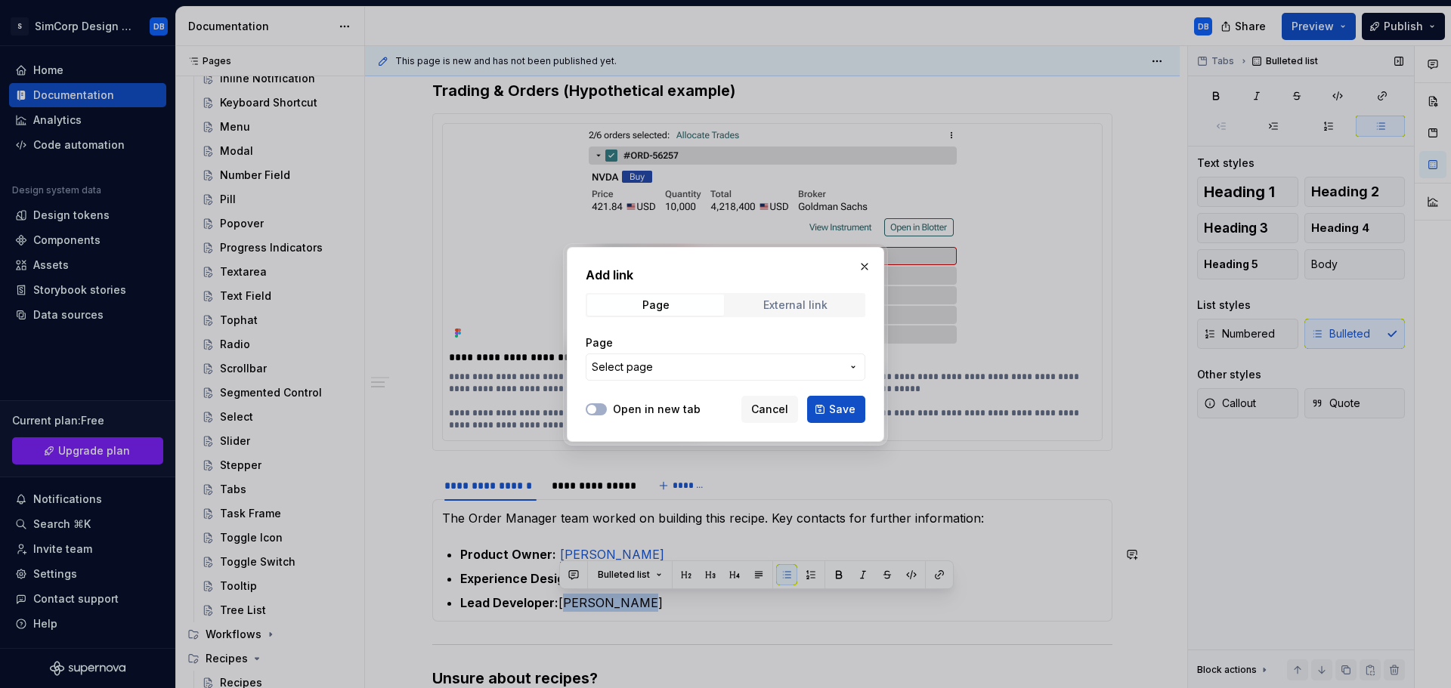
click at [781, 303] on div "External link" at bounding box center [795, 305] width 64 height 12
click at [681, 357] on input "URL" at bounding box center [726, 367] width 280 height 27
paste input "[URL][EMAIL_ADDRESS][DOMAIN_NAME][DOMAIN_NAME]"
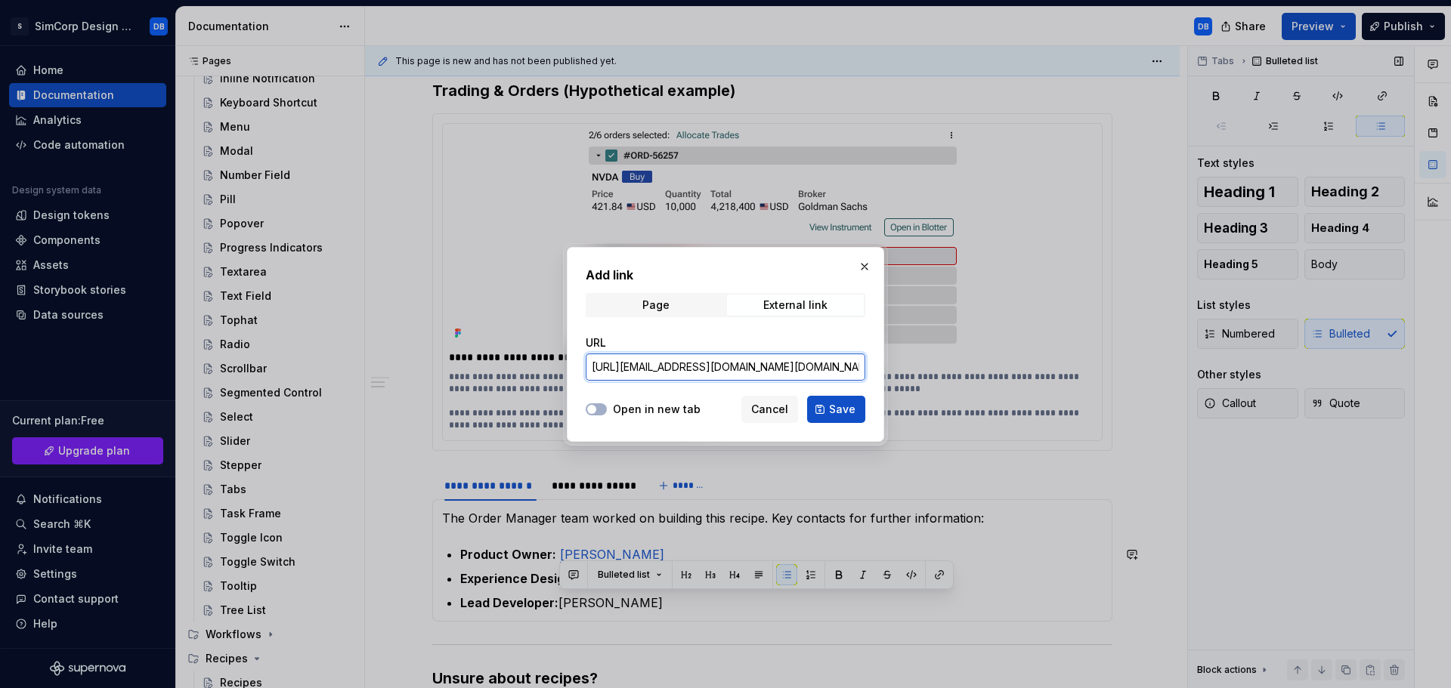
scroll to position [0, 123]
drag, startPoint x: 704, startPoint y: 367, endPoint x: 920, endPoint y: 368, distance: 216.1
click at [920, 368] on div "Add link Page External link URL [URL][EMAIL_ADDRESS][DOMAIN_NAME][DOMAIN_NAME] …" at bounding box center [725, 344] width 1451 height 688
type input "[URL][DOMAIN_NAME]"
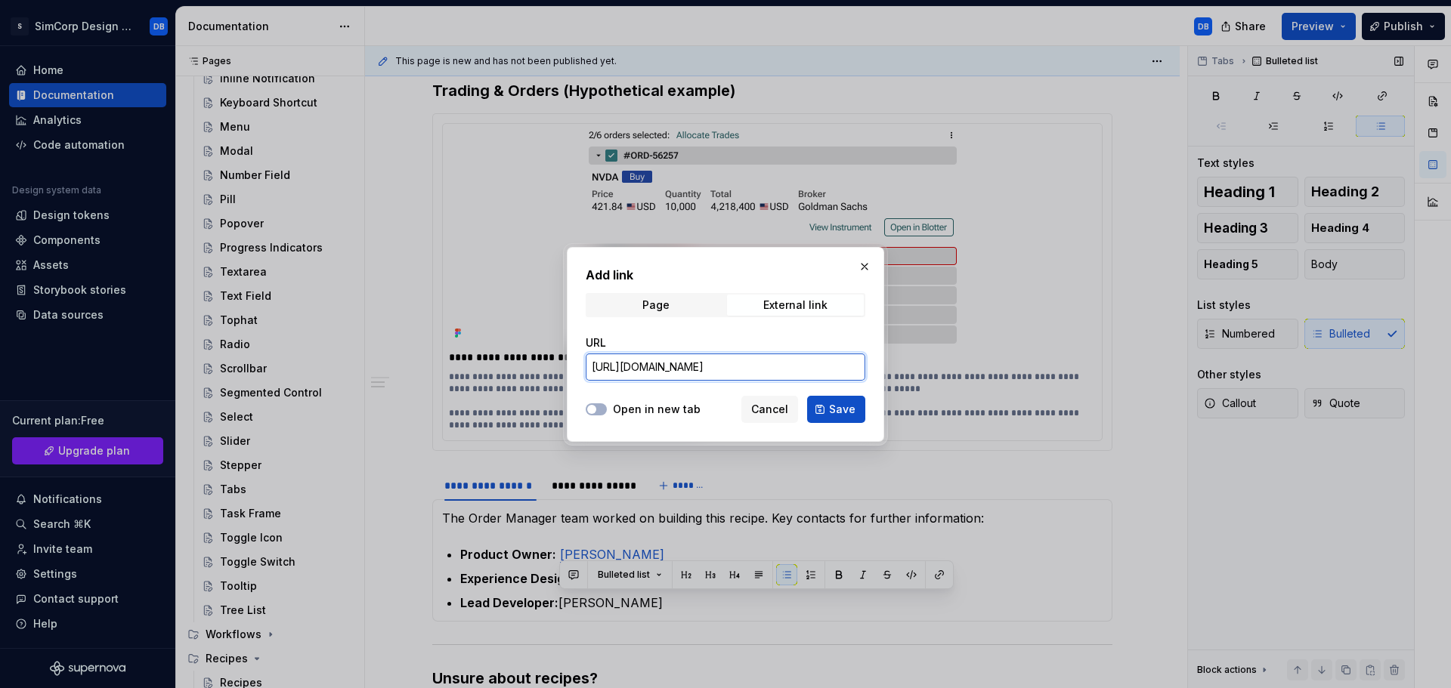
type textarea "*"
click at [831, 370] on input "[URL][DOMAIN_NAME]" at bounding box center [726, 367] width 280 height 27
paste input "[EMAIL_ADDRESS][DOMAIN_NAME]"
type input "[URL][EMAIL_ADDRESS][DOMAIN_NAME][DOMAIN_NAME]"
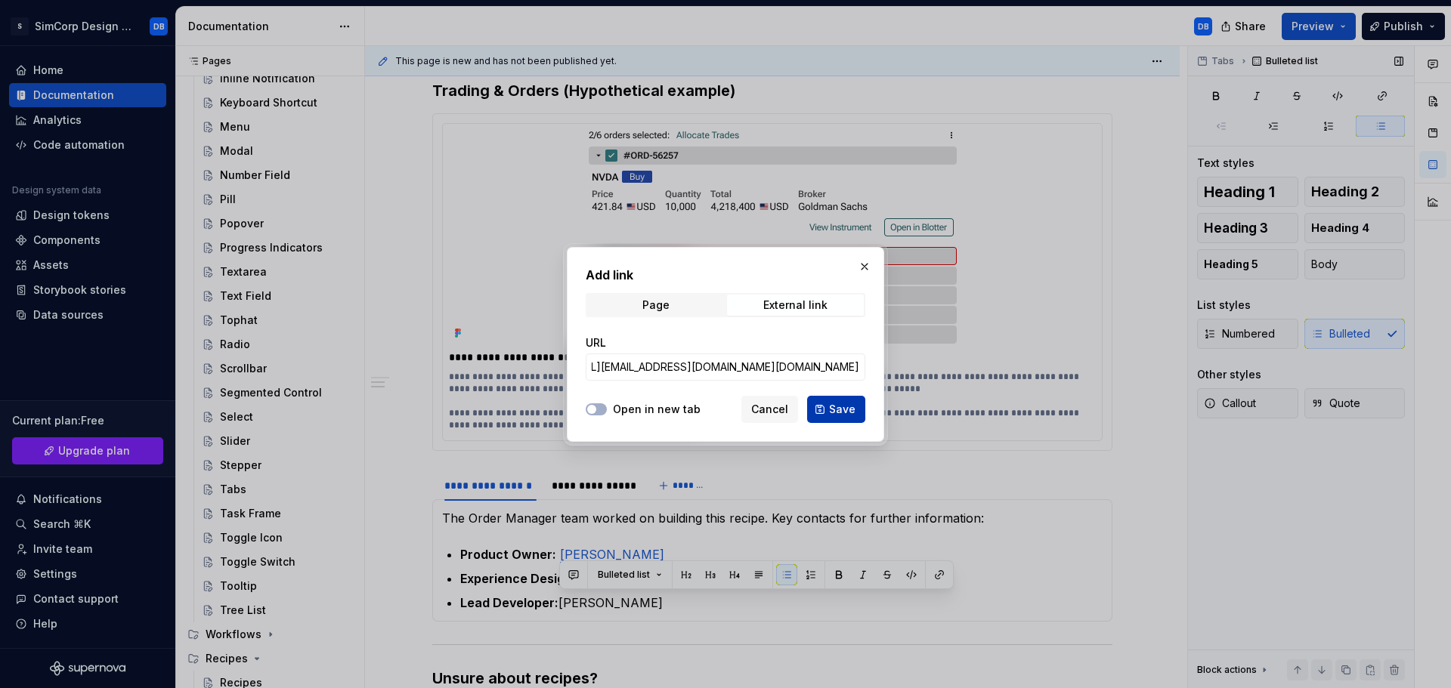
click at [849, 407] on span "Save" at bounding box center [842, 409] width 26 height 15
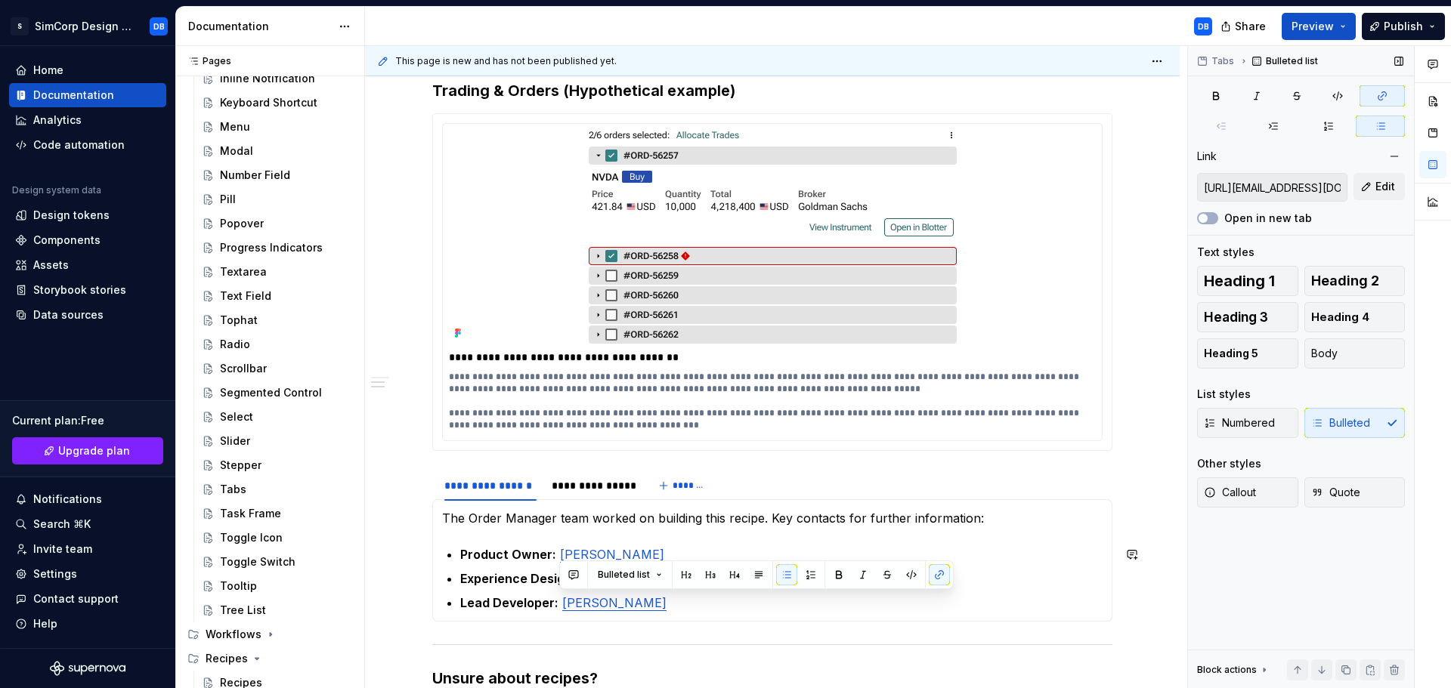
click at [1033, 587] on p "Experience Designer: [PERSON_NAME]" at bounding box center [781, 579] width 642 height 18
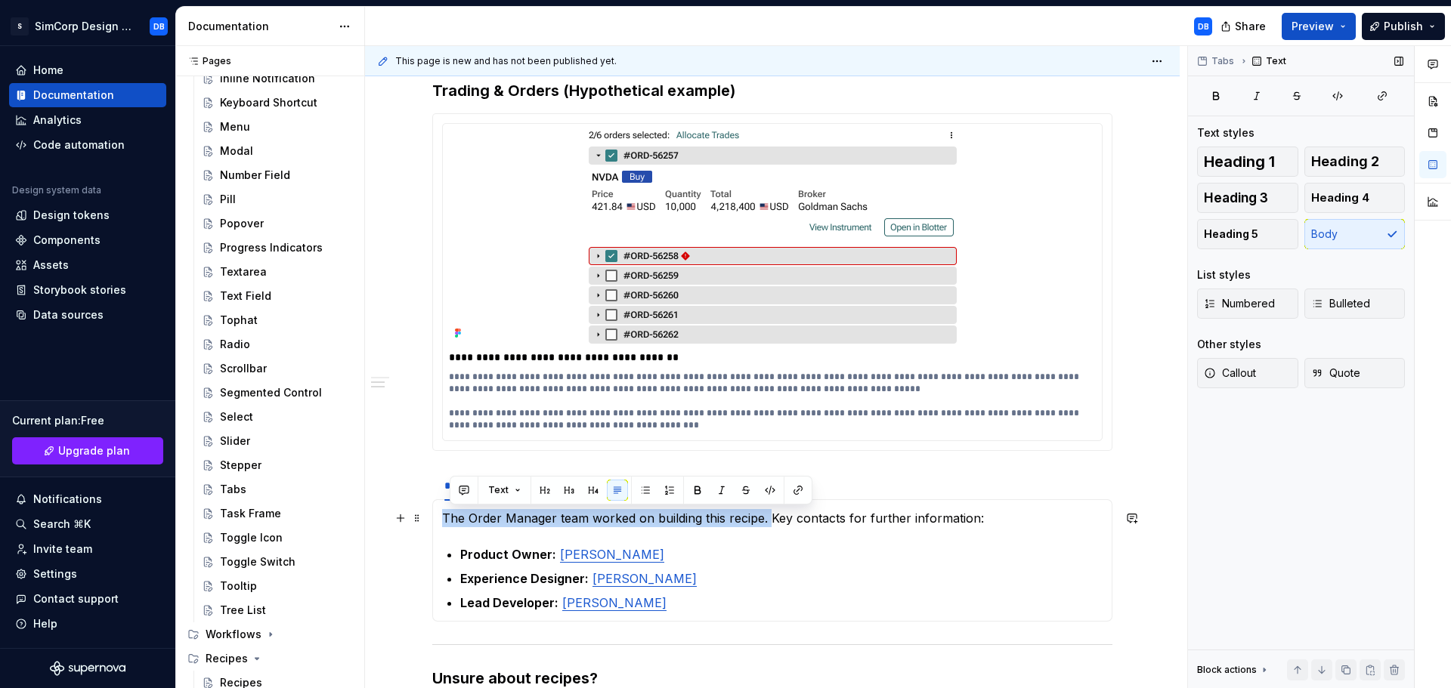
drag, startPoint x: 768, startPoint y: 518, endPoint x: 434, endPoint y: 514, distance: 334.0
click at [434, 514] on div "The Order Manager team worked on building this recipe. Key contacts for further…" at bounding box center [772, 561] width 680 height 122
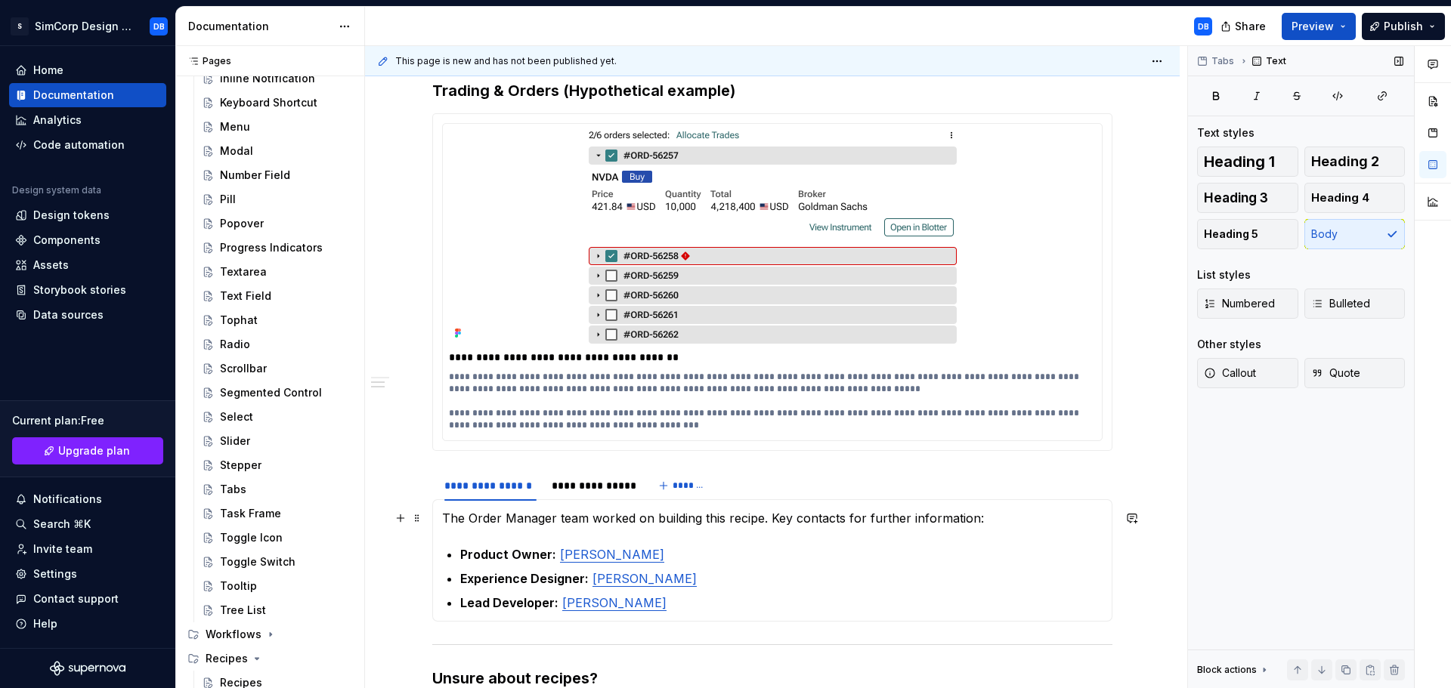
click at [612, 518] on p "The Order Manager team worked on building this recipe. Key contacts for further…" at bounding box center [772, 518] width 660 height 18
click at [699, 518] on p "The Order Manager team created this recipe. Key contacts for further informatio…" at bounding box center [772, 518] width 660 height 18
click at [1160, 532] on div "**********" at bounding box center [772, 457] width 815 height 1028
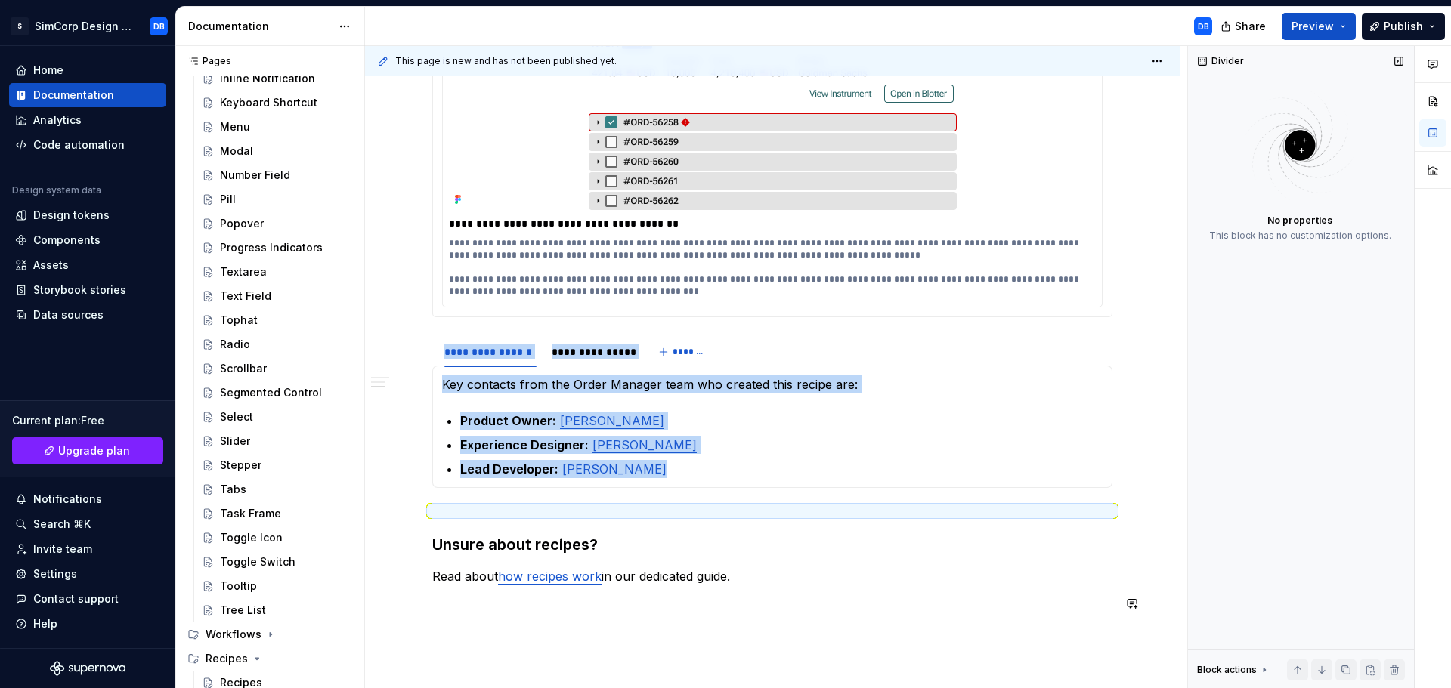
scroll to position [450, 0]
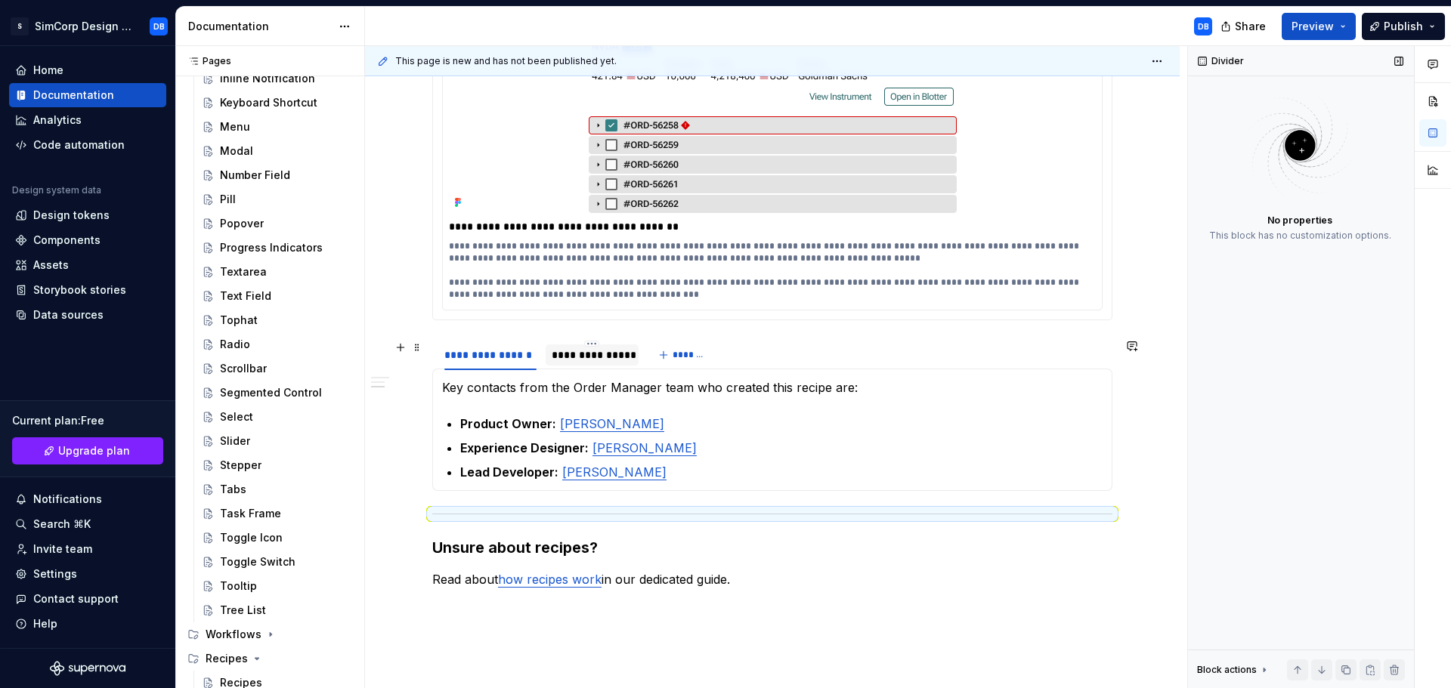
click at [591, 353] on div "**********" at bounding box center [593, 355] width 82 height 15
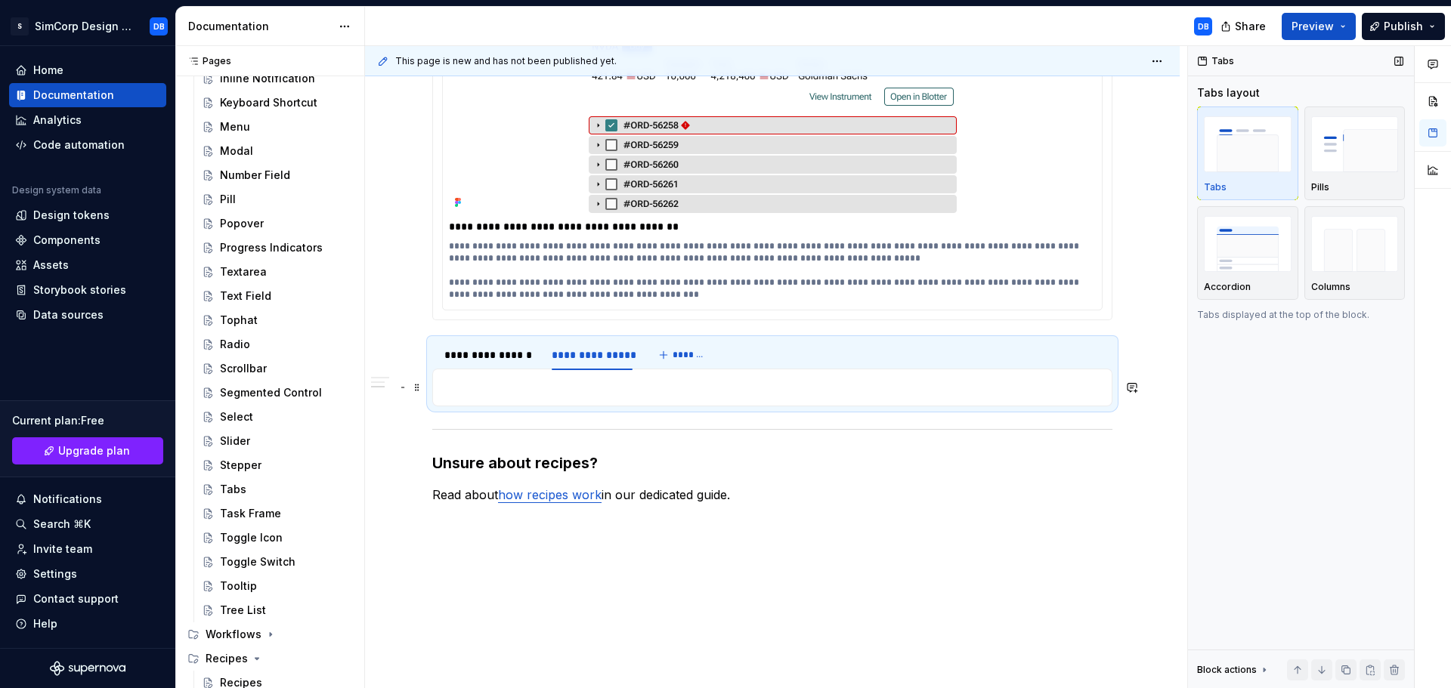
click at [577, 387] on p at bounding box center [772, 388] width 660 height 18
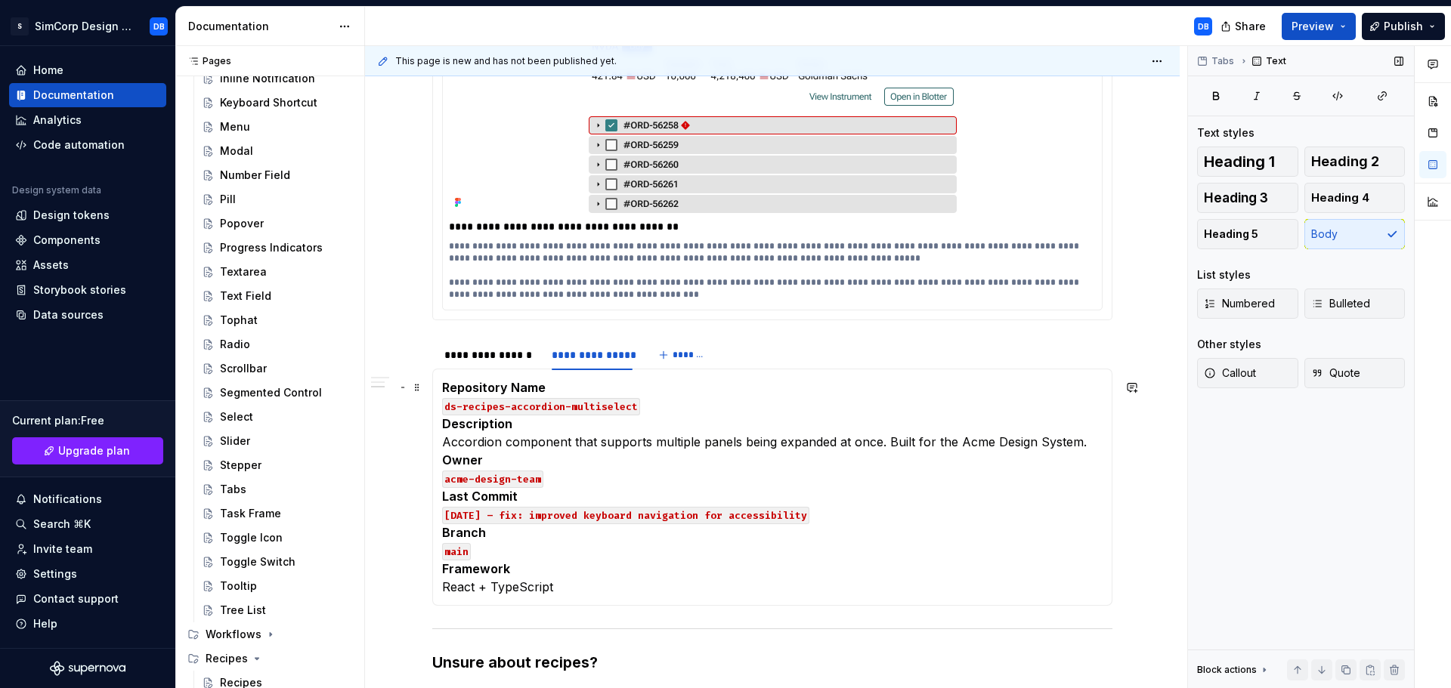
click at [501, 551] on p "Repository Name ds-recipes-accordion-multiselect Description Accordion componen…" at bounding box center [772, 488] width 660 height 218
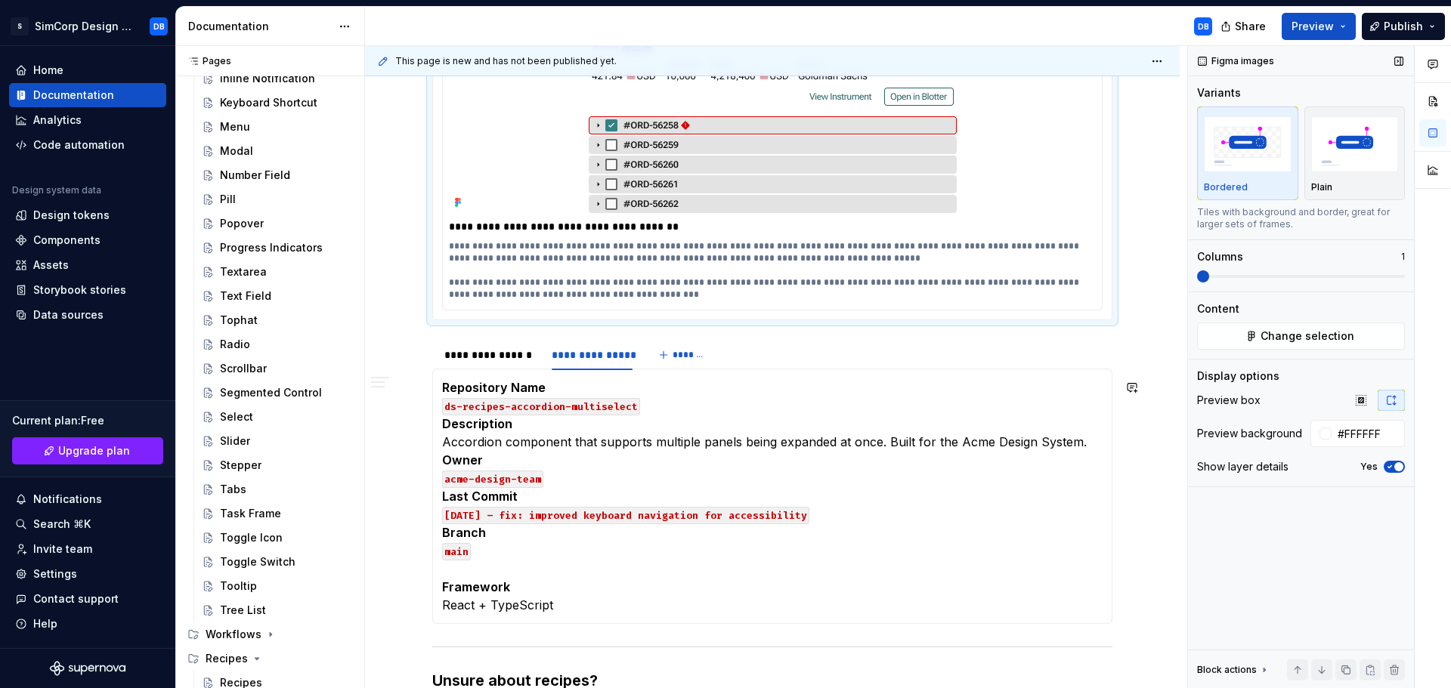
scroll to position [353, 0]
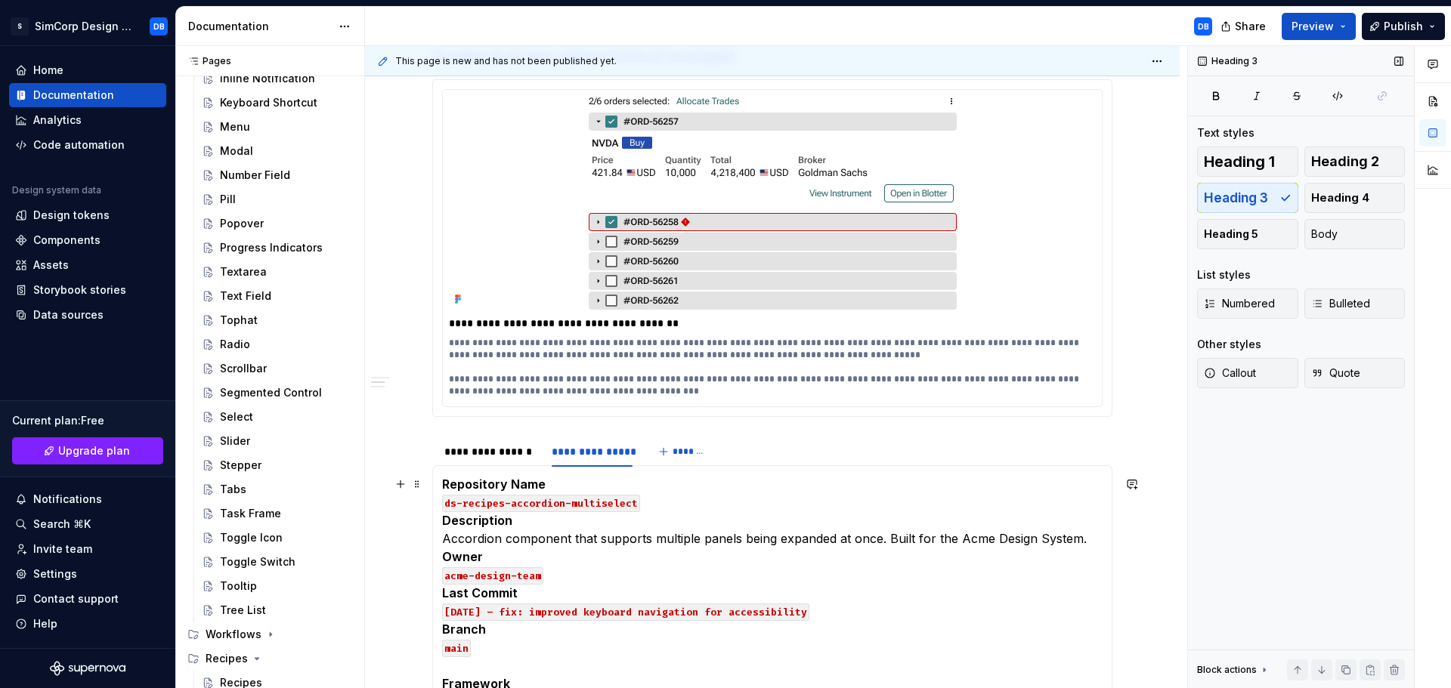
click at [445, 591] on strong "Last Commit" at bounding box center [480, 593] width 76 height 15
click at [855, 608] on p "Repository Name ds-recipes-accordion-multiselect Description Accordion componen…" at bounding box center [772, 593] width 660 height 236
click at [444, 587] on strong "Last Commit" at bounding box center [480, 593] width 76 height 15
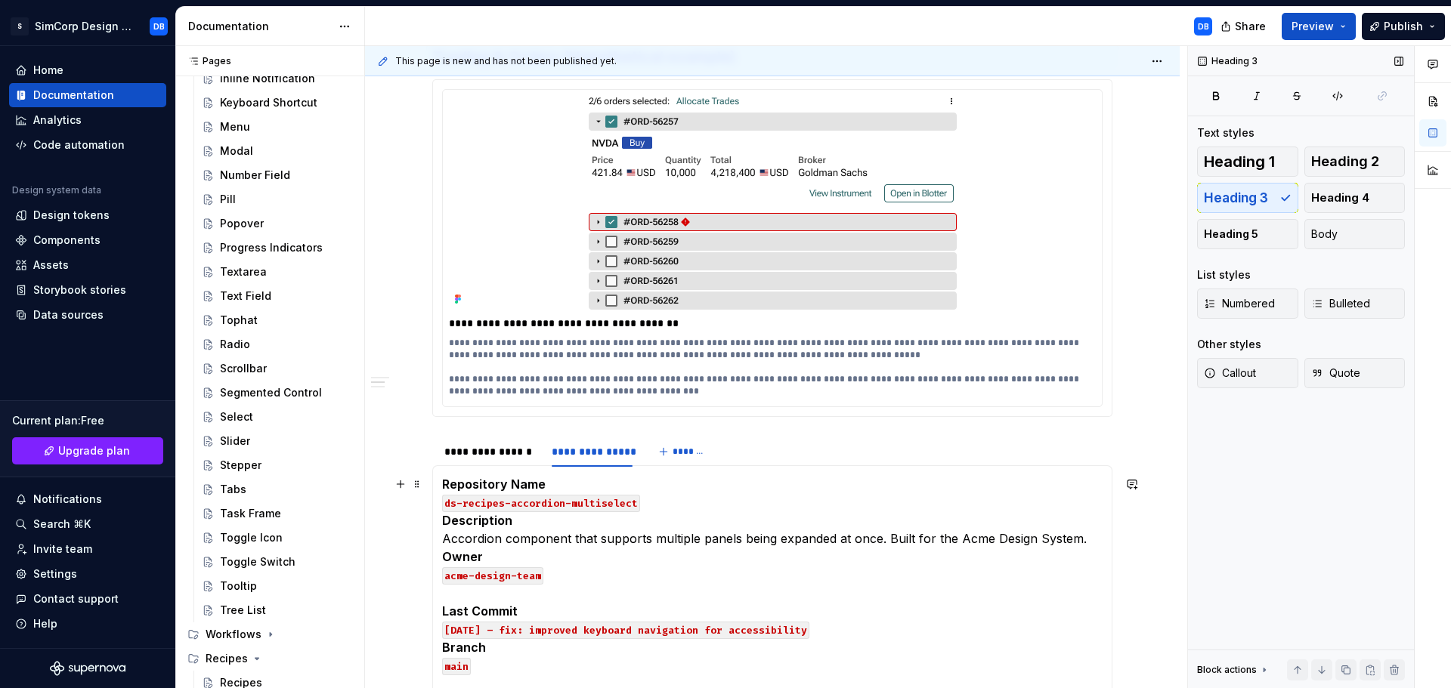
click at [446, 553] on strong "Owner" at bounding box center [462, 556] width 41 height 15
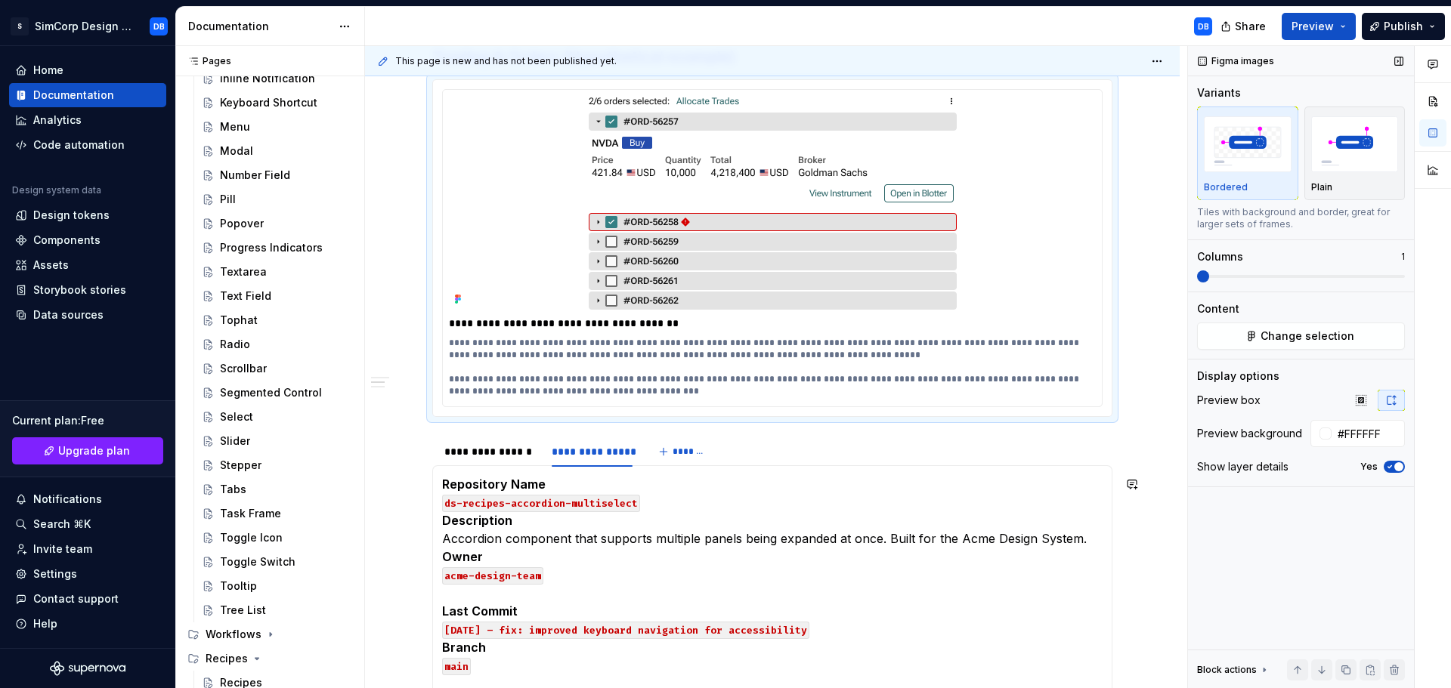
click at [446, 553] on strong "Owner" at bounding box center [462, 556] width 41 height 15
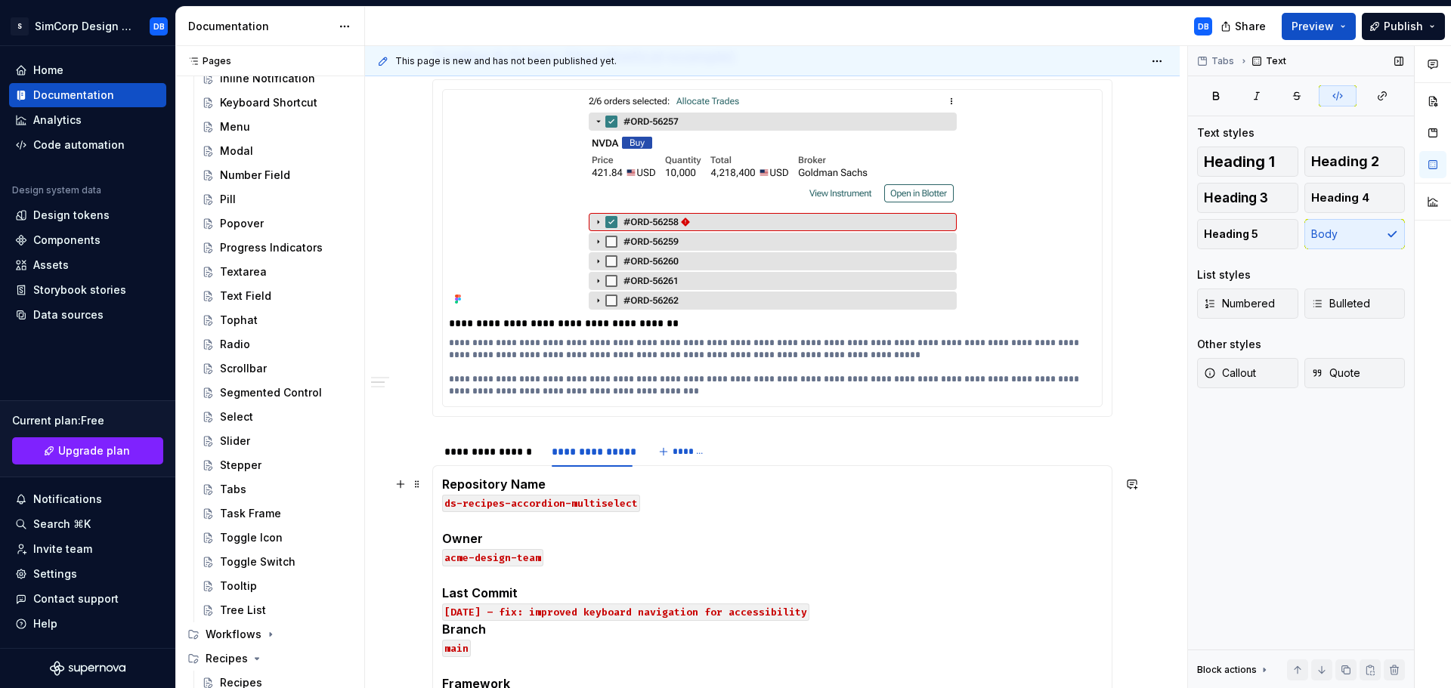
scroll to position [428, 0]
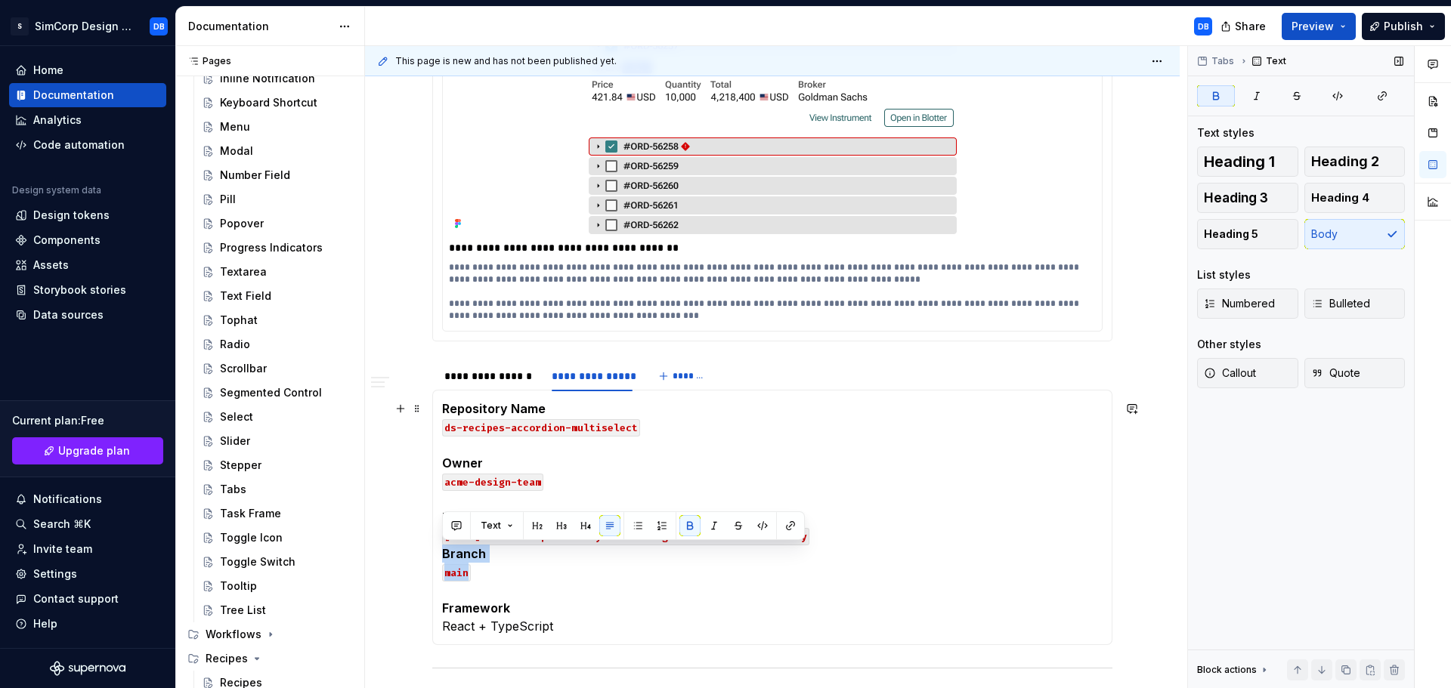
drag, startPoint x: 442, startPoint y: 555, endPoint x: 498, endPoint y: 576, distance: 59.5
click at [498, 576] on p "Repository Name ds-recipes-accordion-multiselect Owner acme-design-team Last Co…" at bounding box center [772, 518] width 660 height 236
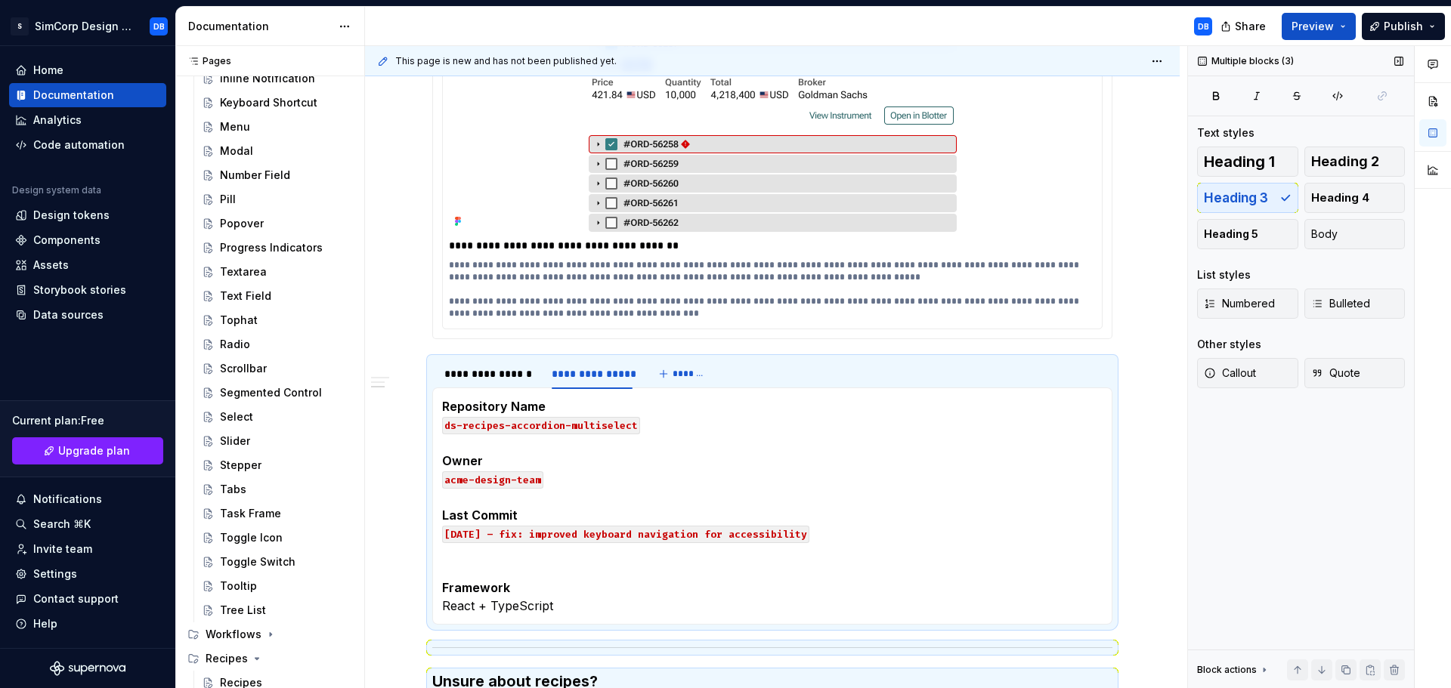
scroll to position [508, 0]
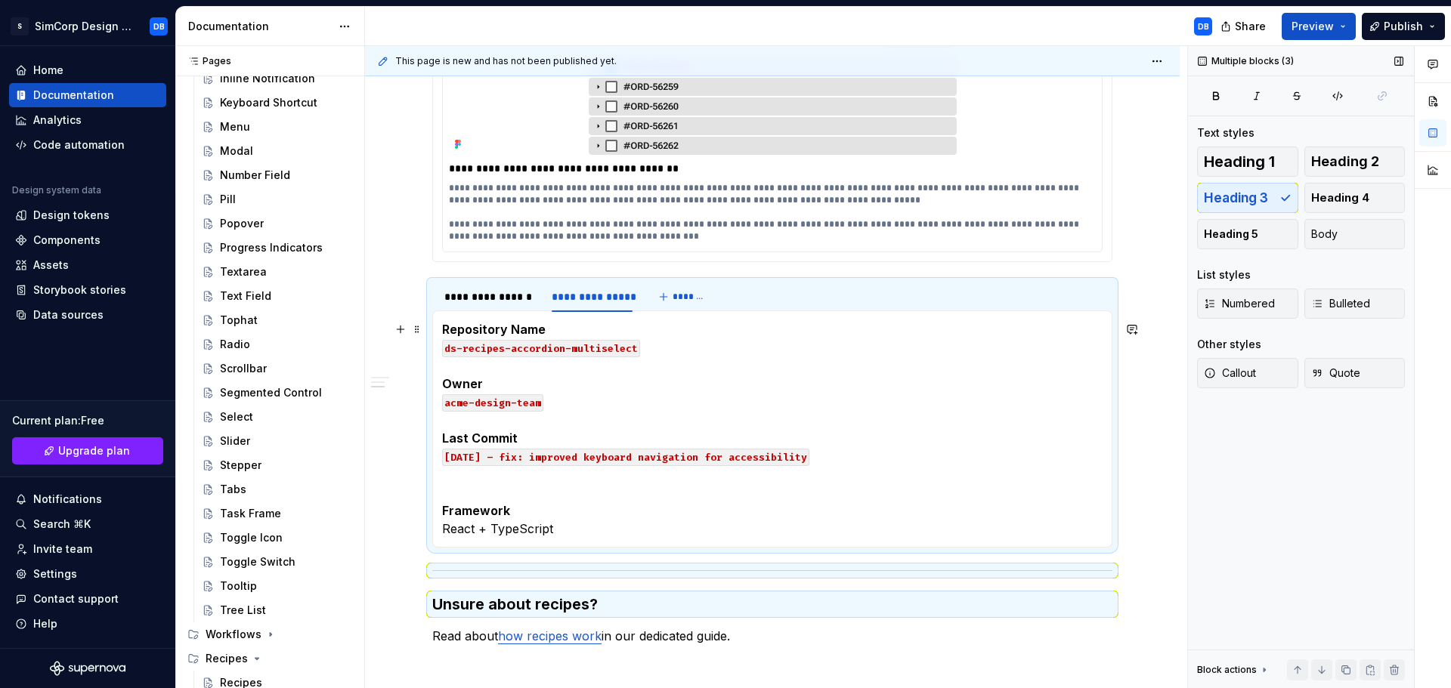
click at [567, 530] on p "Repository Name ds-recipes-accordion-multiselect Owner acme-design-team Last Co…" at bounding box center [772, 429] width 660 height 218
click at [553, 525] on p "Repository Name ds-recipes-accordion-multiselect Owner acme-design-team Last Co…" at bounding box center [772, 429] width 660 height 218
click at [464, 515] on strong "Framework" at bounding box center [476, 510] width 68 height 15
click at [442, 511] on strong "Framework" at bounding box center [476, 510] width 68 height 15
click at [448, 491] on p "Repository Name ds-recipes-accordion-multiselect Owner acme-design-team Last Co…" at bounding box center [772, 429] width 660 height 218
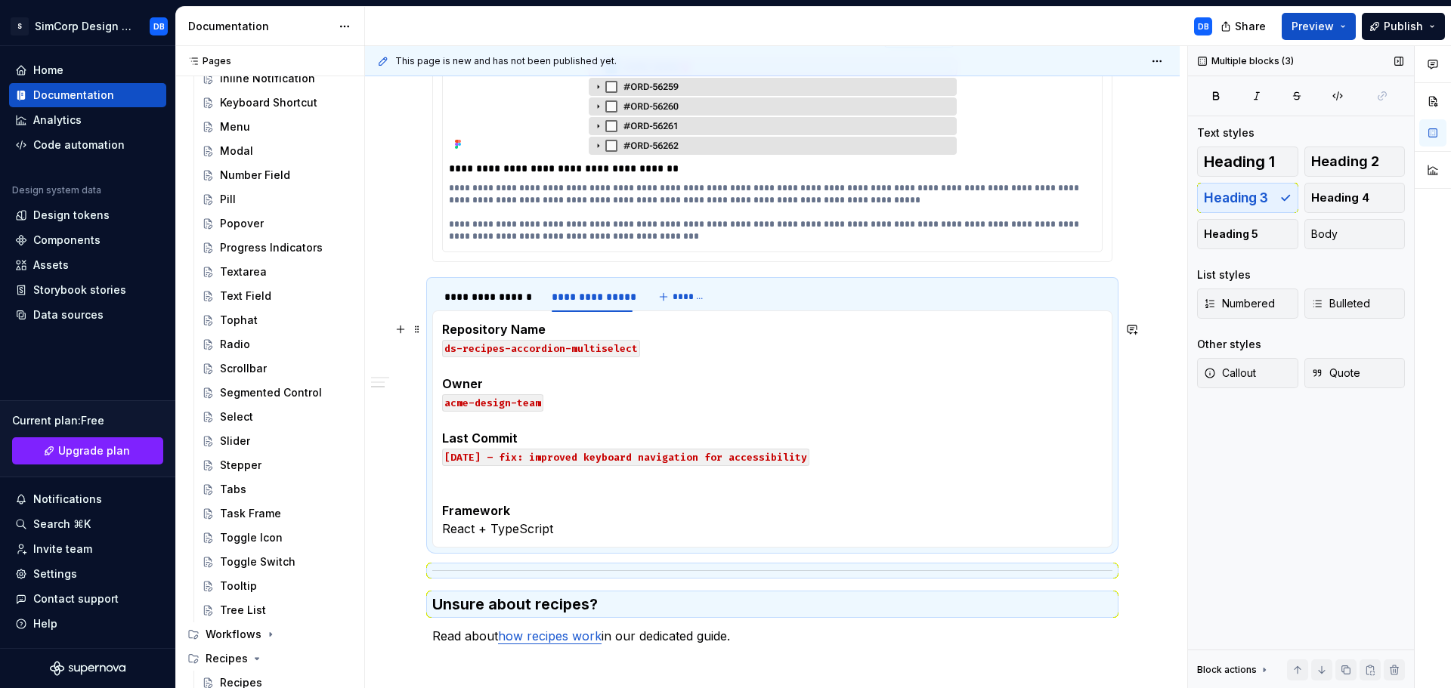
click at [400, 471] on div "**********" at bounding box center [772, 325] width 815 height 1143
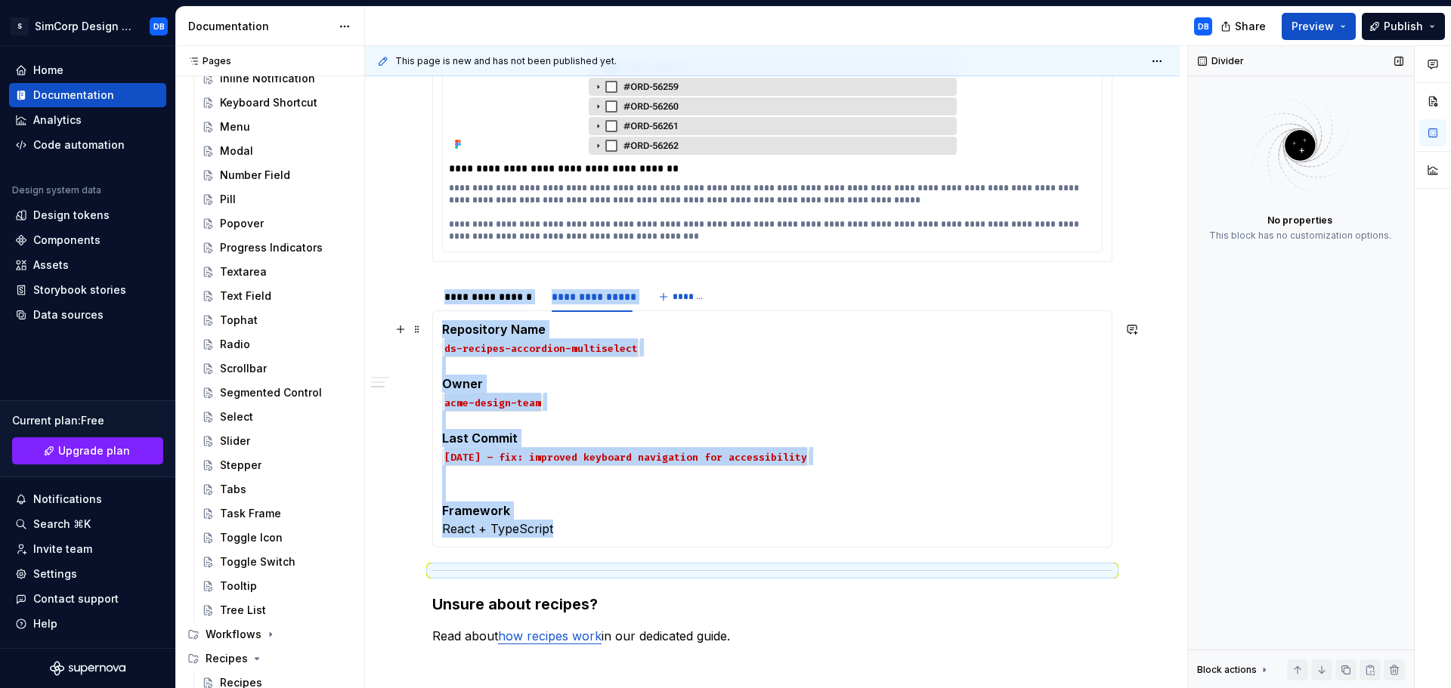
drag, startPoint x: 460, startPoint y: 491, endPoint x: 493, endPoint y: 522, distance: 44.9
click at [493, 522] on p "Repository Name ds-recipes-accordion-multiselect Owner acme-design-team Last Co…" at bounding box center [772, 429] width 660 height 218
click at [453, 512] on strong "Framework" at bounding box center [476, 510] width 68 height 15
drag, startPoint x: 440, startPoint y: 508, endPoint x: 461, endPoint y: 508, distance: 21.2
click at [461, 508] on div "Key contacts from the Order Manager team who created this recipe are: Product O…" at bounding box center [772, 429] width 680 height 237
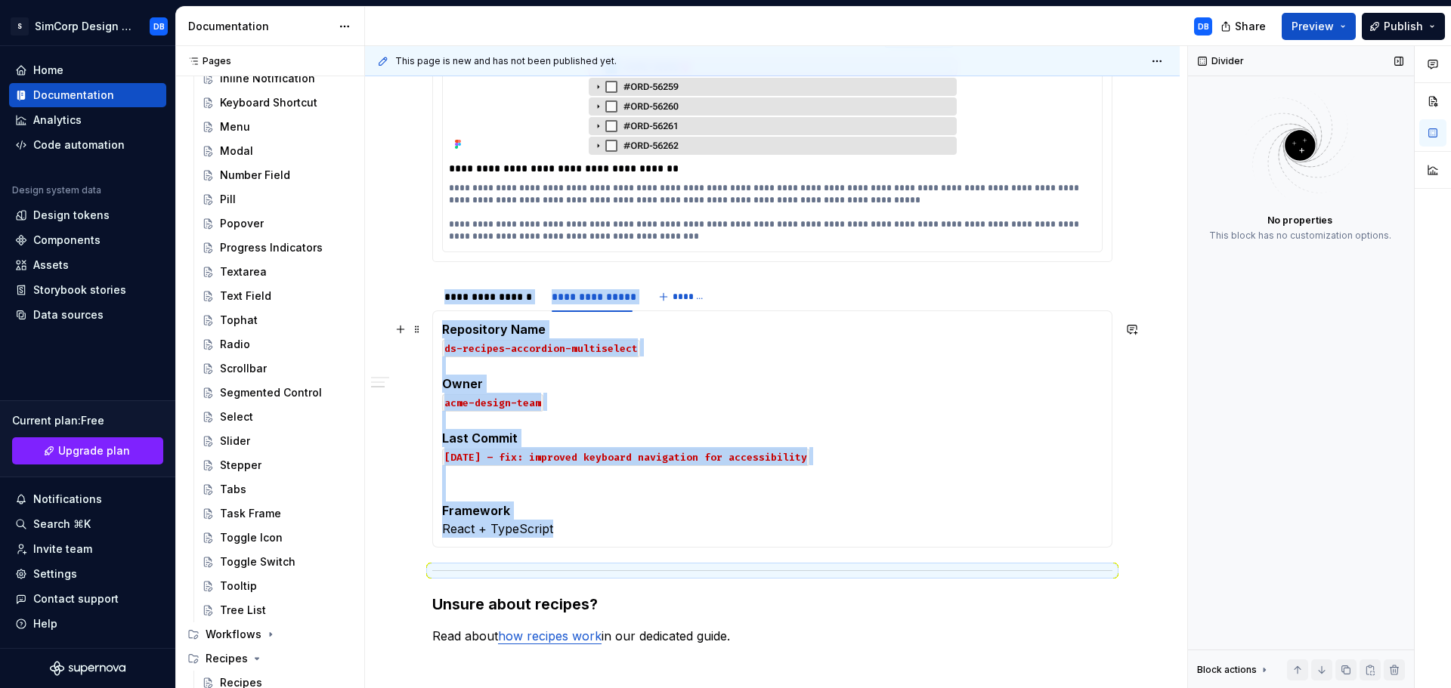
click at [456, 484] on p "Repository Name ds-recipes-accordion-multiselect Owner acme-design-team Last Co…" at bounding box center [772, 429] width 660 height 218
click at [461, 475] on p "Repository Name ds-recipes-accordion-multiselect Owner acme-design-team Last Co…" at bounding box center [772, 429] width 660 height 218
click at [502, 394] on p "Repository Name ds-recipes-accordion-multiselect Owner acme-design-team Last Co…" at bounding box center [772, 429] width 660 height 218
click at [509, 361] on p "Repository Name ds-recipes-accordion-multiselect Owner acme-design-team Last Co…" at bounding box center [772, 429] width 660 height 218
click at [412, 373] on div "**********" at bounding box center [772, 325] width 815 height 1143
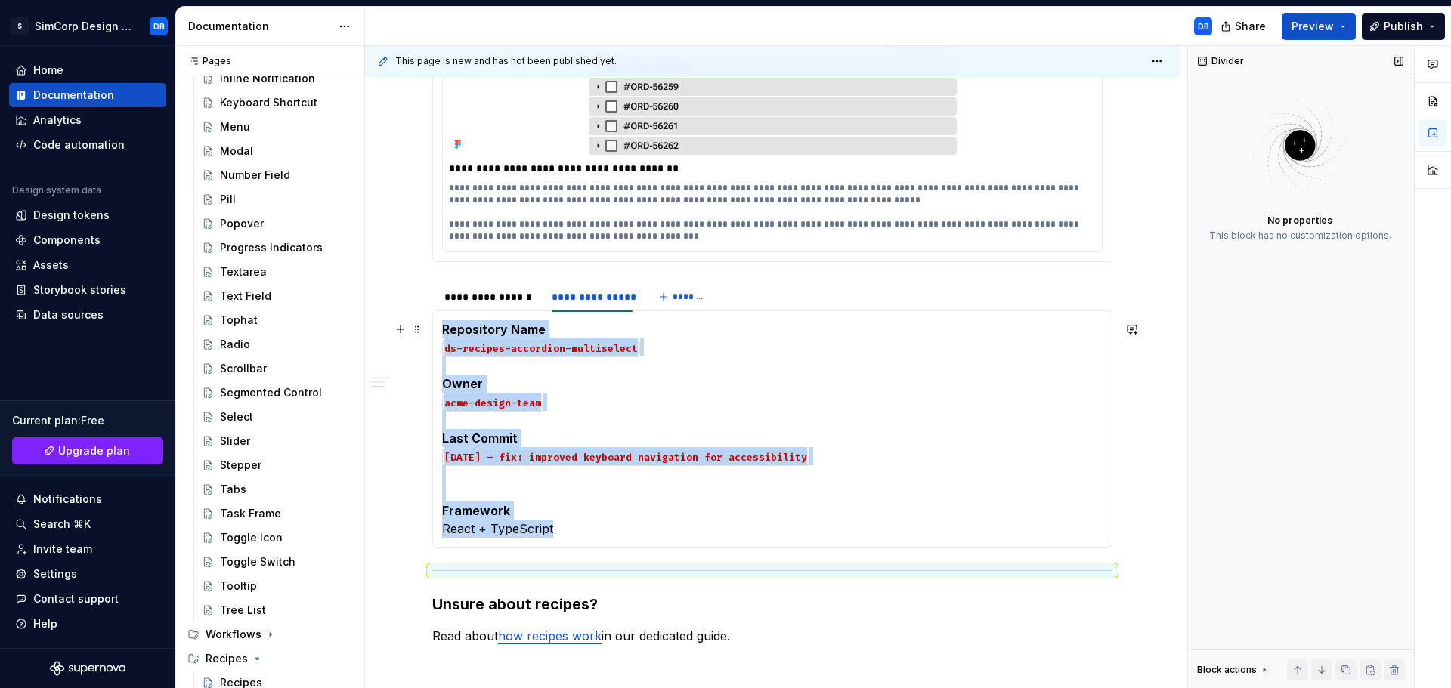
click at [399, 509] on div "**********" at bounding box center [772, 325] width 815 height 1143
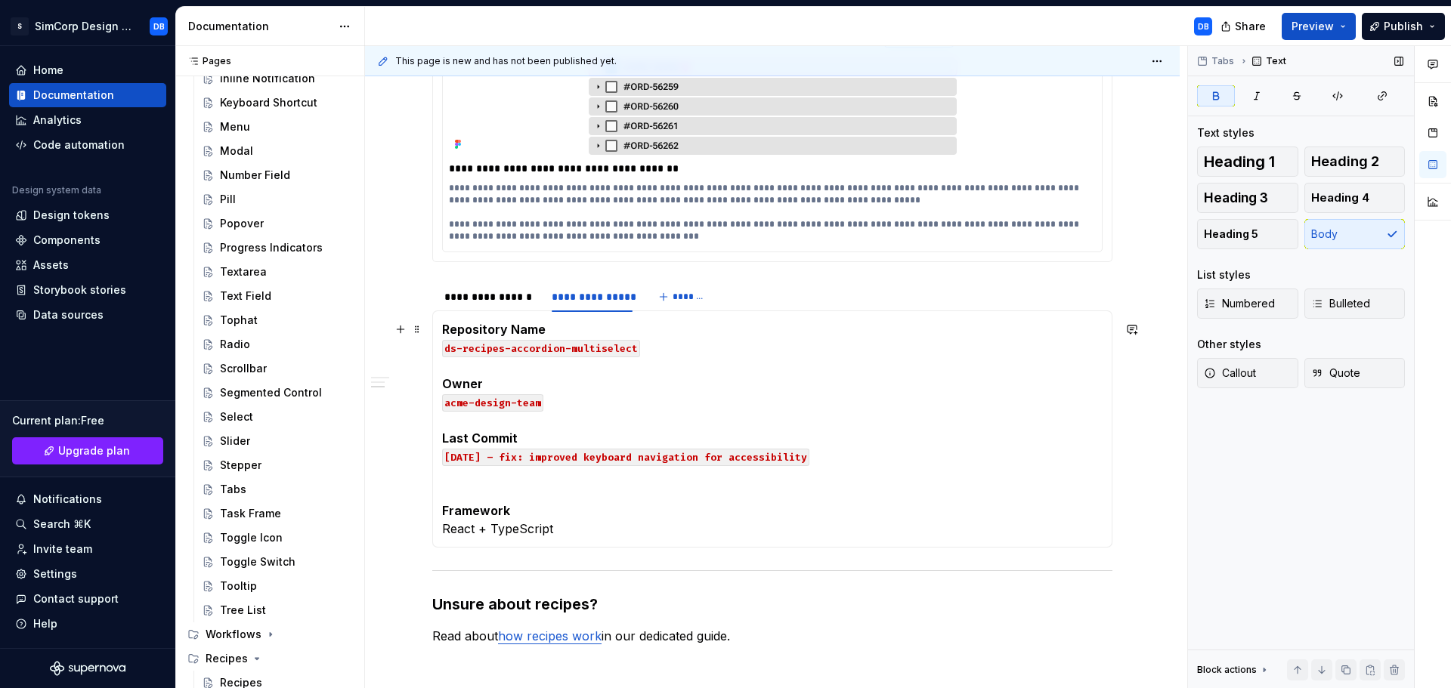
click at [460, 490] on p "Repository Name ds-recipes-accordion-multiselect Owner acme-design-team Last Co…" at bounding box center [772, 429] width 660 height 218
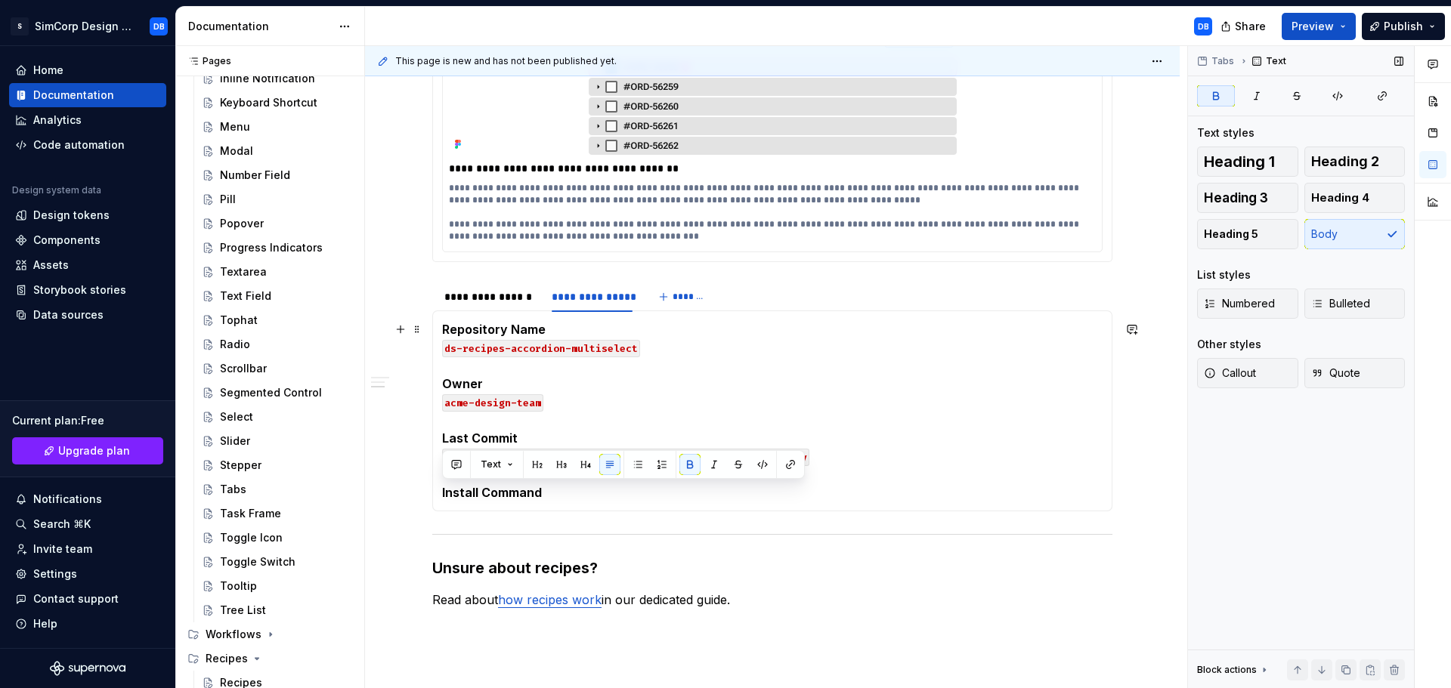
click at [558, 494] on p "Repository Name ds-recipes-accordion-multiselect Owner acme-design-team Last Co…" at bounding box center [772, 410] width 660 height 181
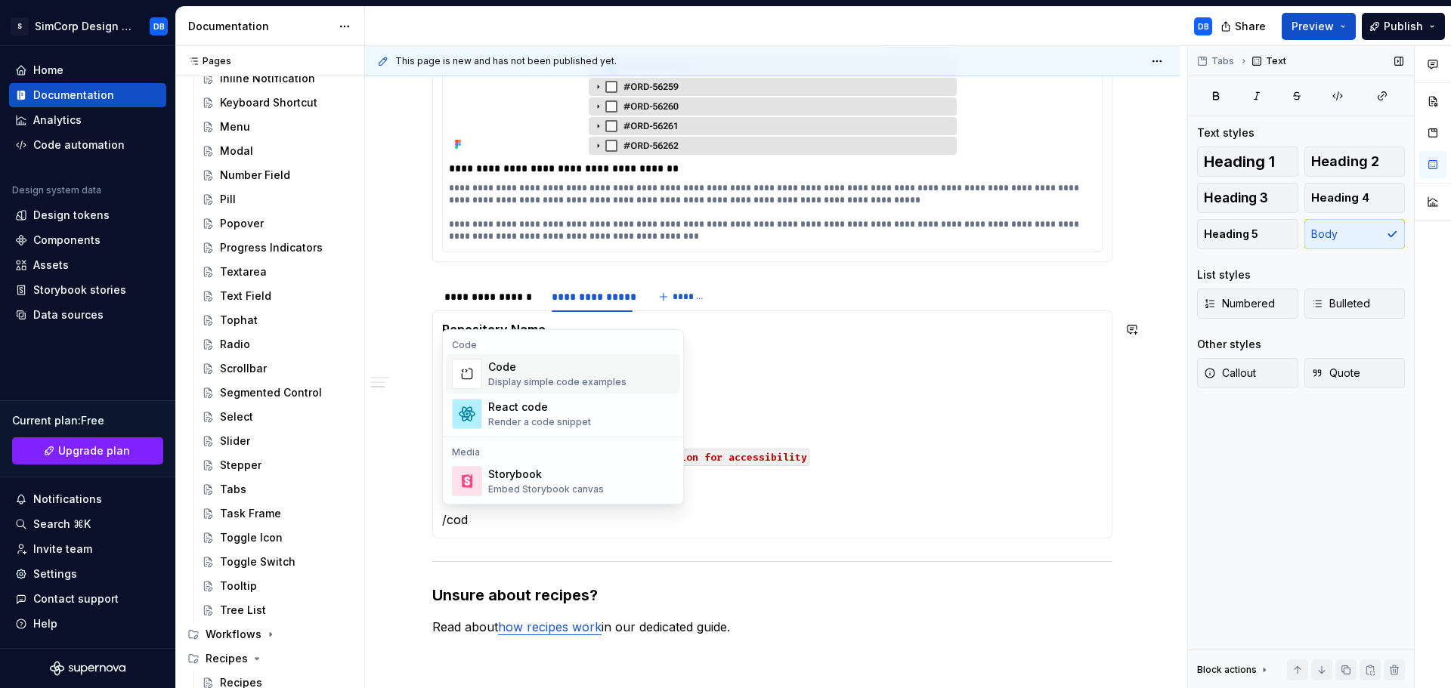
click at [537, 372] on div "Code" at bounding box center [557, 367] width 138 height 15
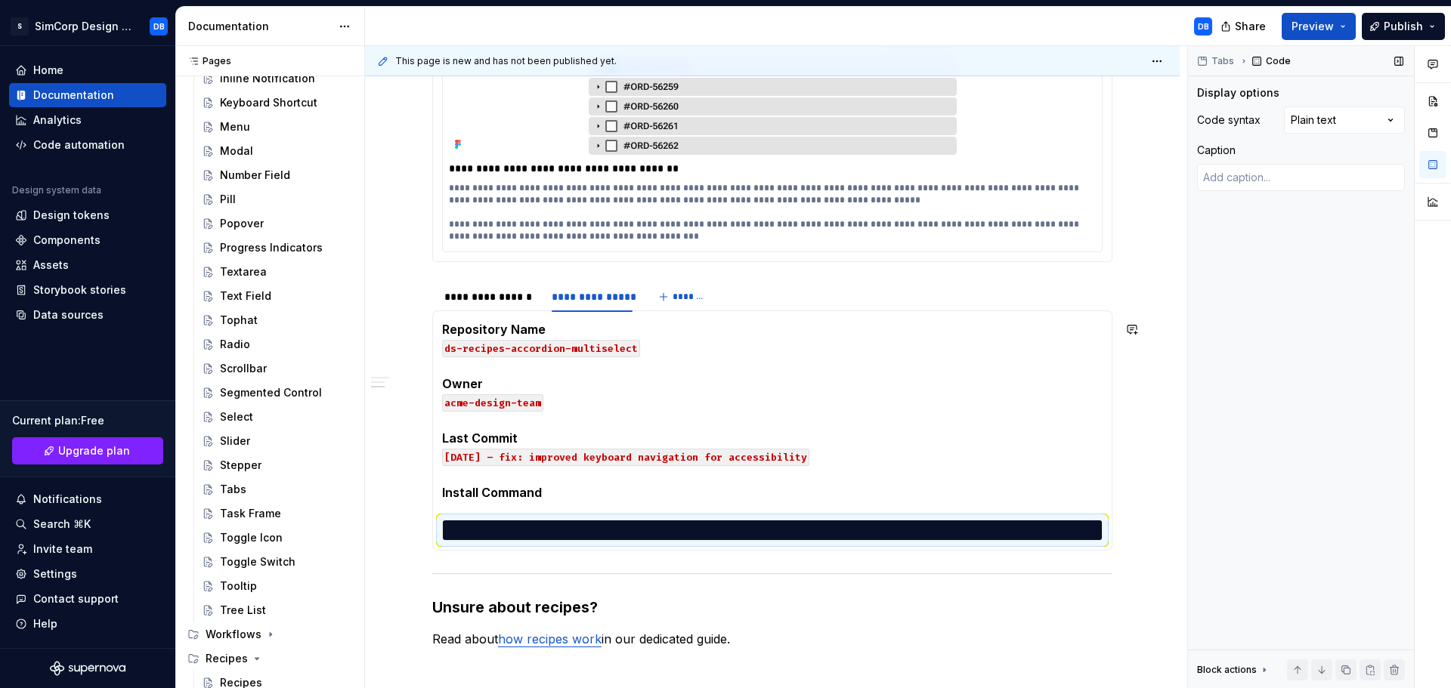
scroll to position [0, 0]
click at [583, 351] on code "ds-recipes-accordion-multiselect" at bounding box center [541, 348] width 198 height 17
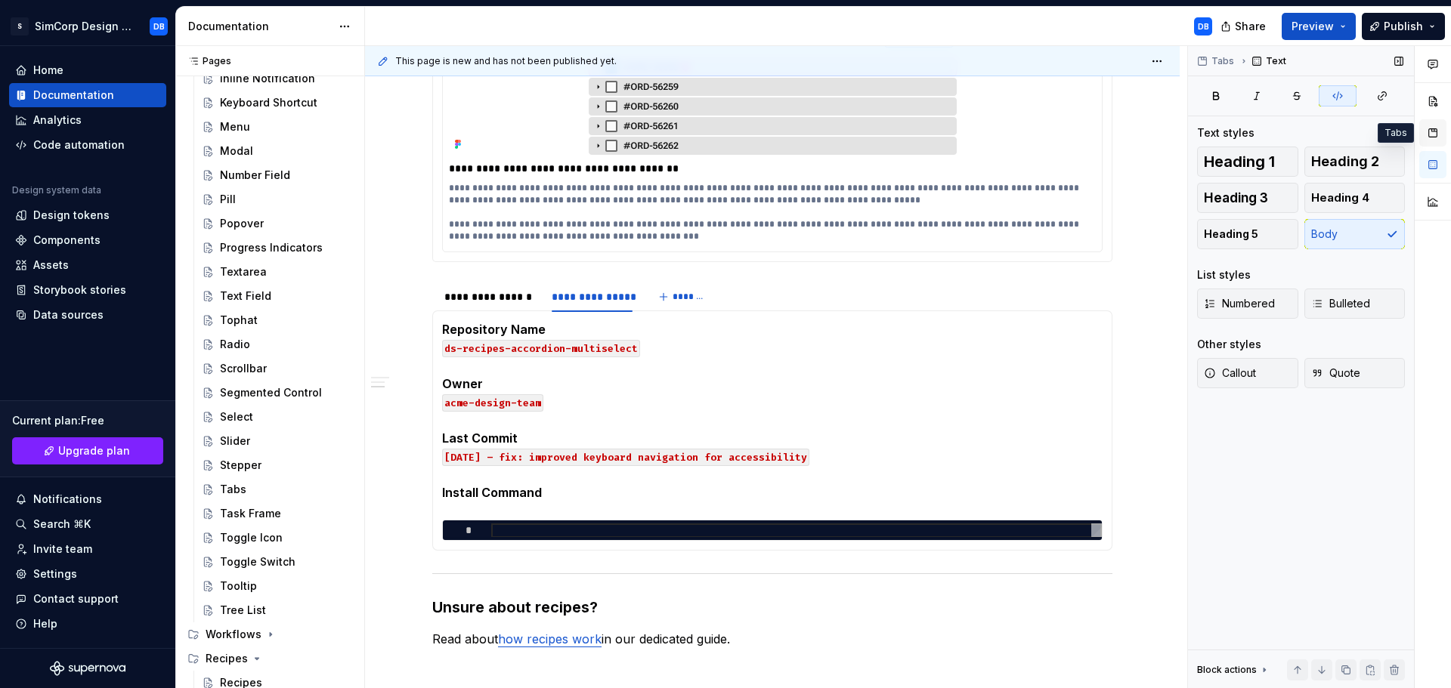
click at [1432, 130] on button "button" at bounding box center [1432, 132] width 27 height 27
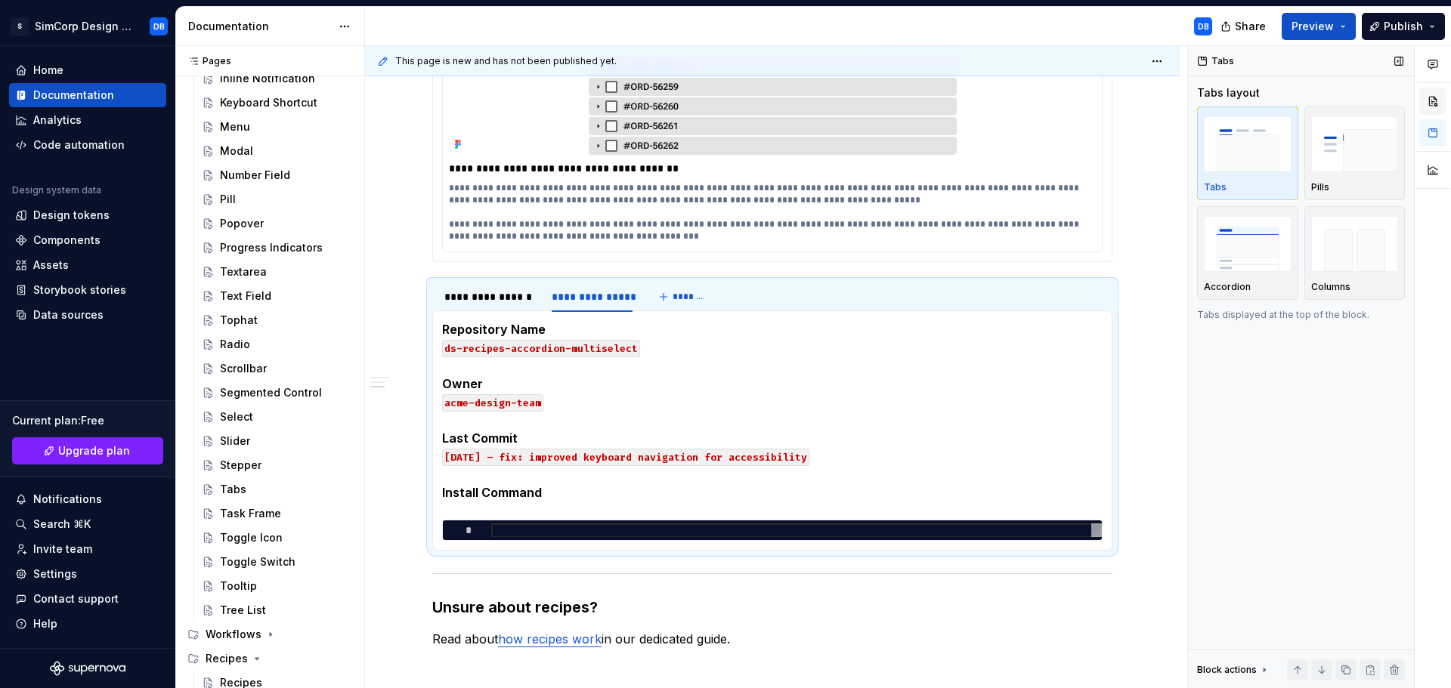
click at [1434, 103] on button "button" at bounding box center [1432, 101] width 27 height 27
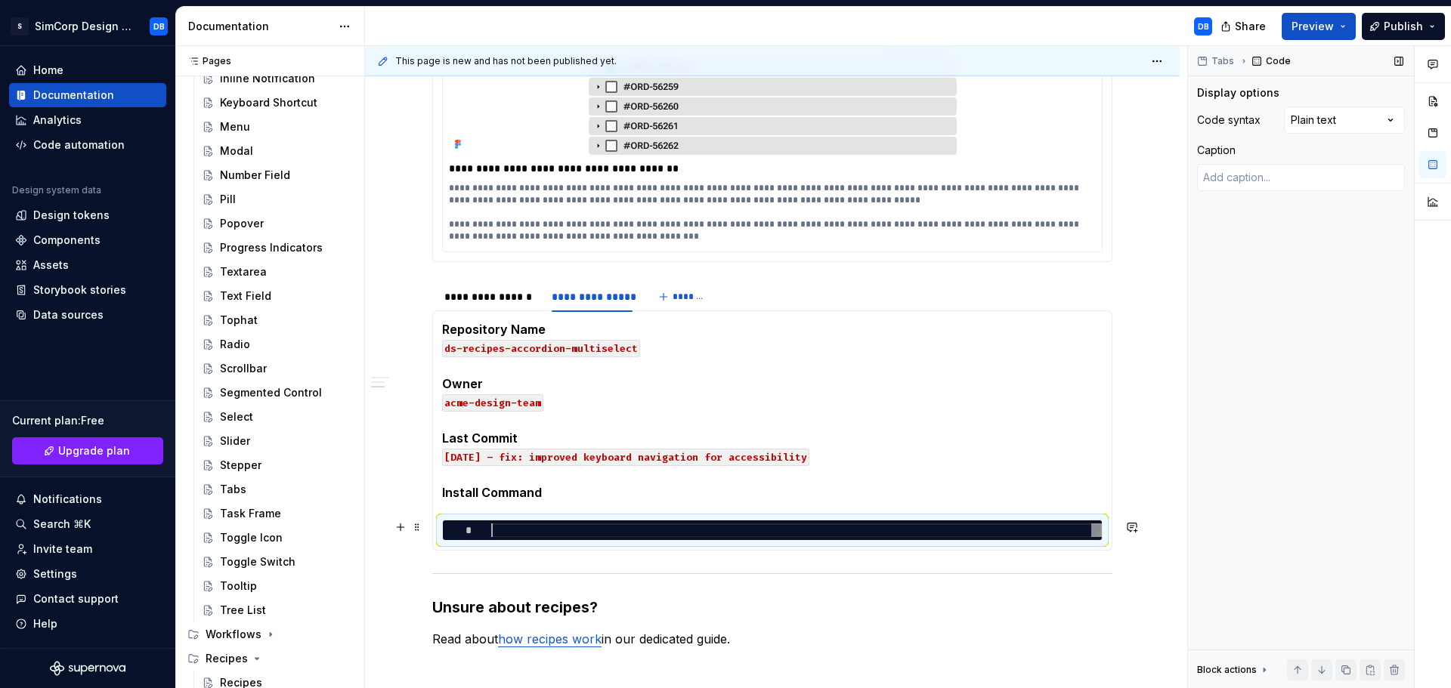
click at [503, 525] on div at bounding box center [796, 531] width 611 height 14
type textarea "*"
type textarea "**********"
click at [419, 527] on span at bounding box center [417, 527] width 12 height 21
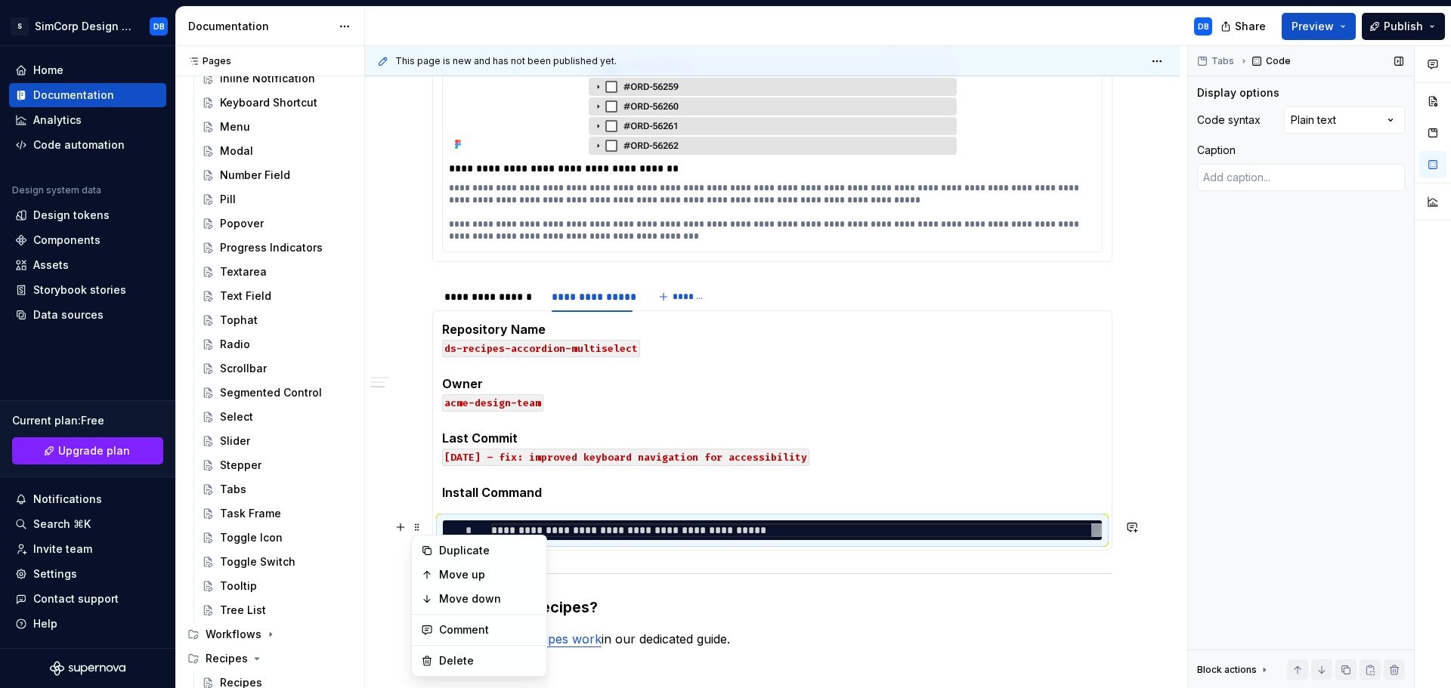
click at [515, 408] on code "acme-design-team" at bounding box center [492, 402] width 101 height 17
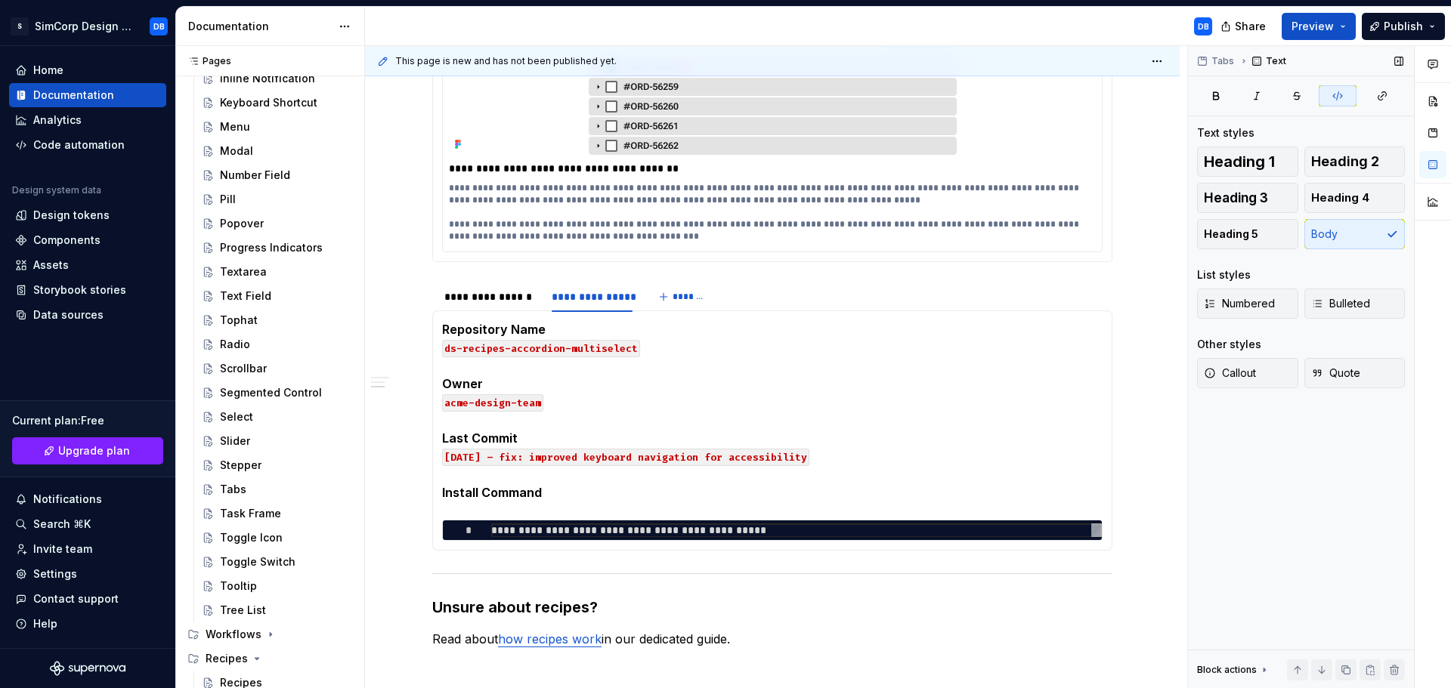
click at [1240, 666] on div "Block actions" at bounding box center [1227, 670] width 60 height 12
click at [1348, 233] on div "Heading 1 Heading 2 Heading 3 Heading 4 Heading 5 Body" at bounding box center [1301, 198] width 208 height 103
click at [846, 465] on p "Repository Name ds-recipes-accordion-multiselect Owner acme-design-team Last Co…" at bounding box center [772, 410] width 660 height 181
click at [410, 526] on button "button" at bounding box center [400, 527] width 21 height 21
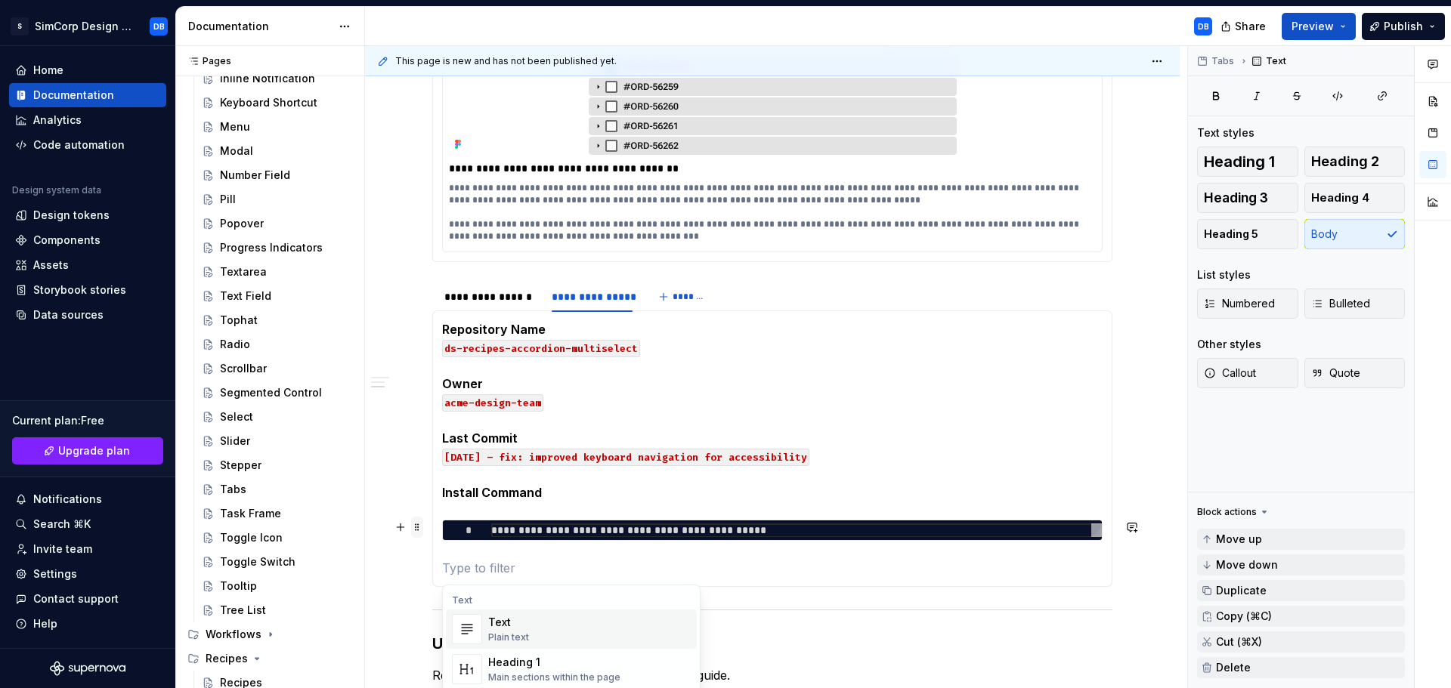
click at [416, 526] on span at bounding box center [417, 527] width 12 height 21
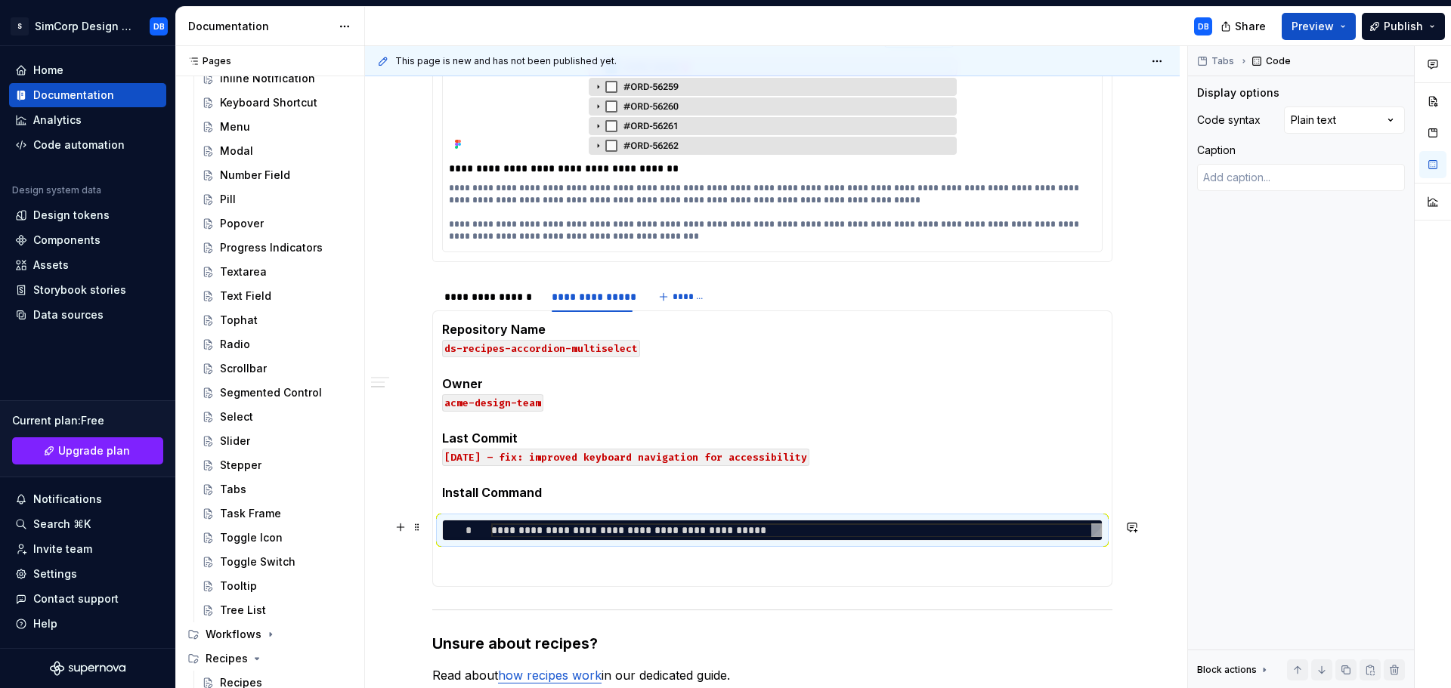
click at [412, 477] on div "**********" at bounding box center [772, 345] width 815 height 1182
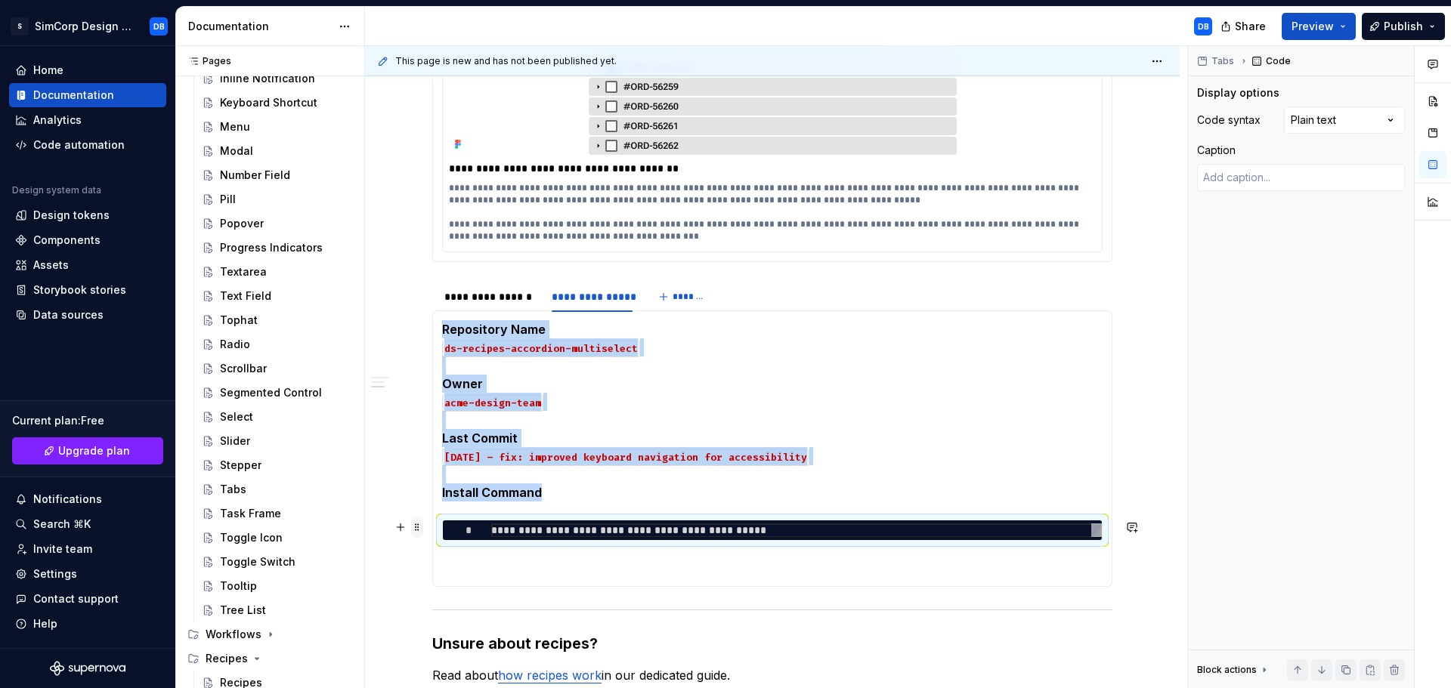
click at [417, 533] on span at bounding box center [417, 527] width 12 height 21
click at [438, 555] on div "Duplicate" at bounding box center [479, 551] width 128 height 24
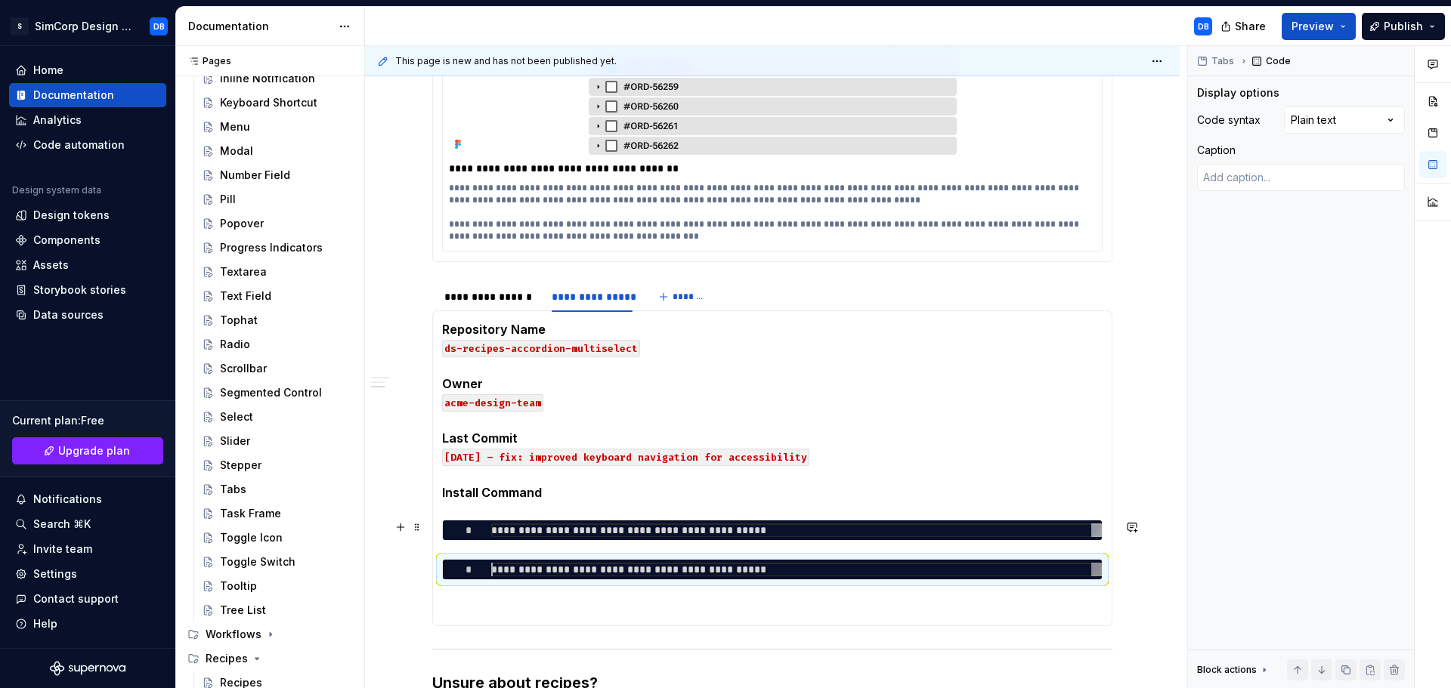
scroll to position [0, 120]
click at [418, 564] on span at bounding box center [417, 566] width 12 height 21
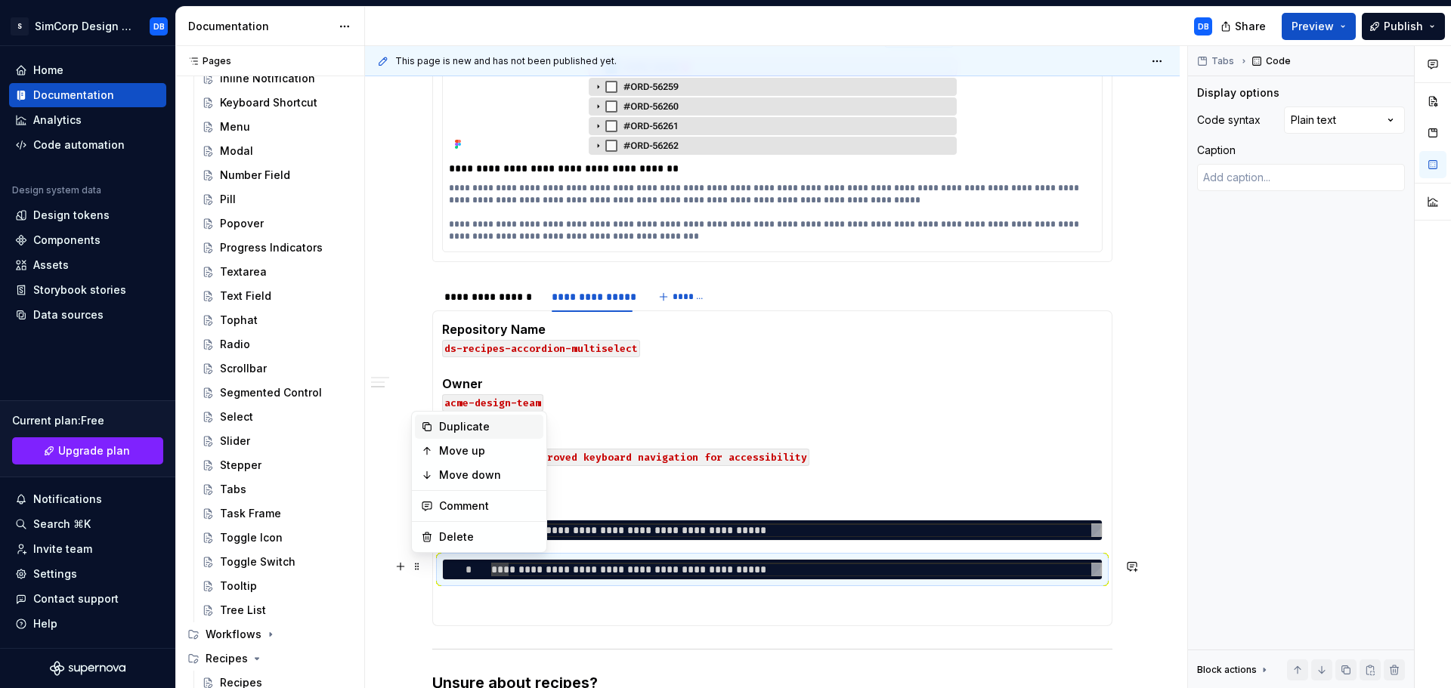
click at [456, 425] on div "Duplicate" at bounding box center [488, 426] width 98 height 15
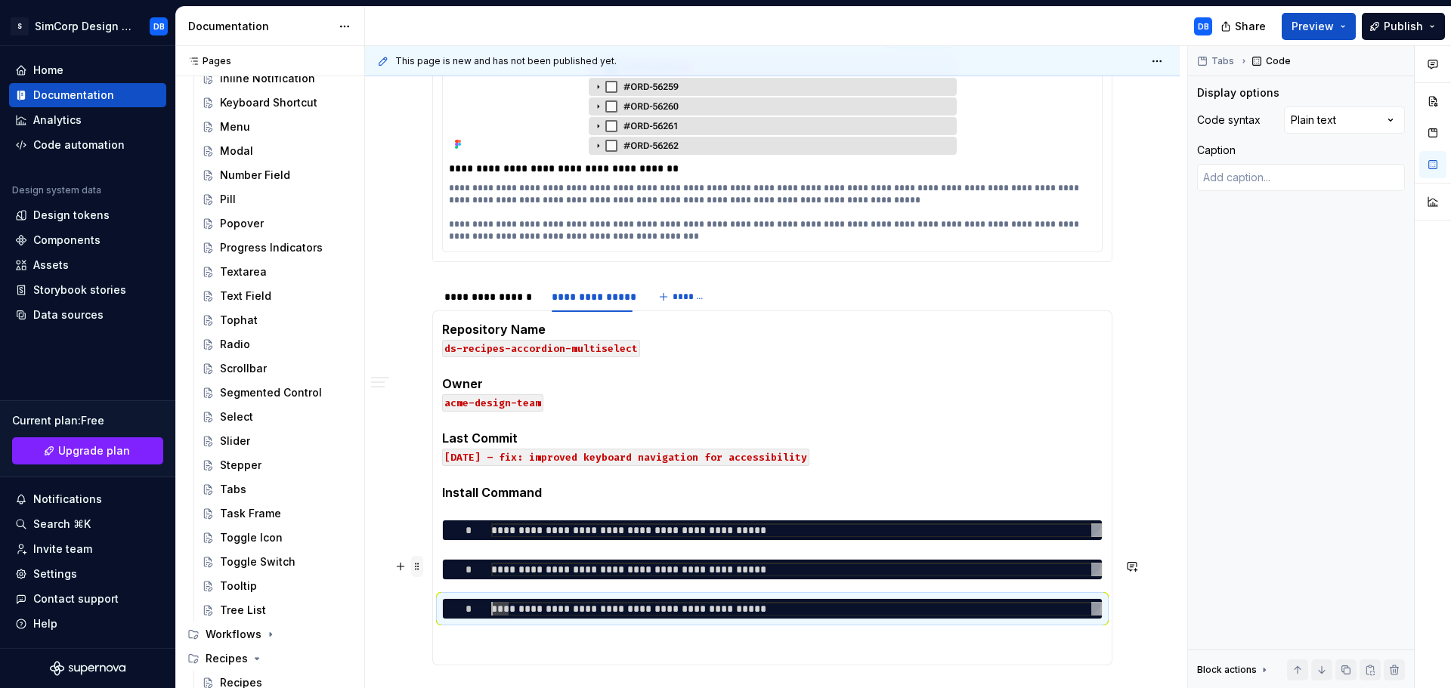
click at [419, 569] on span at bounding box center [417, 566] width 12 height 21
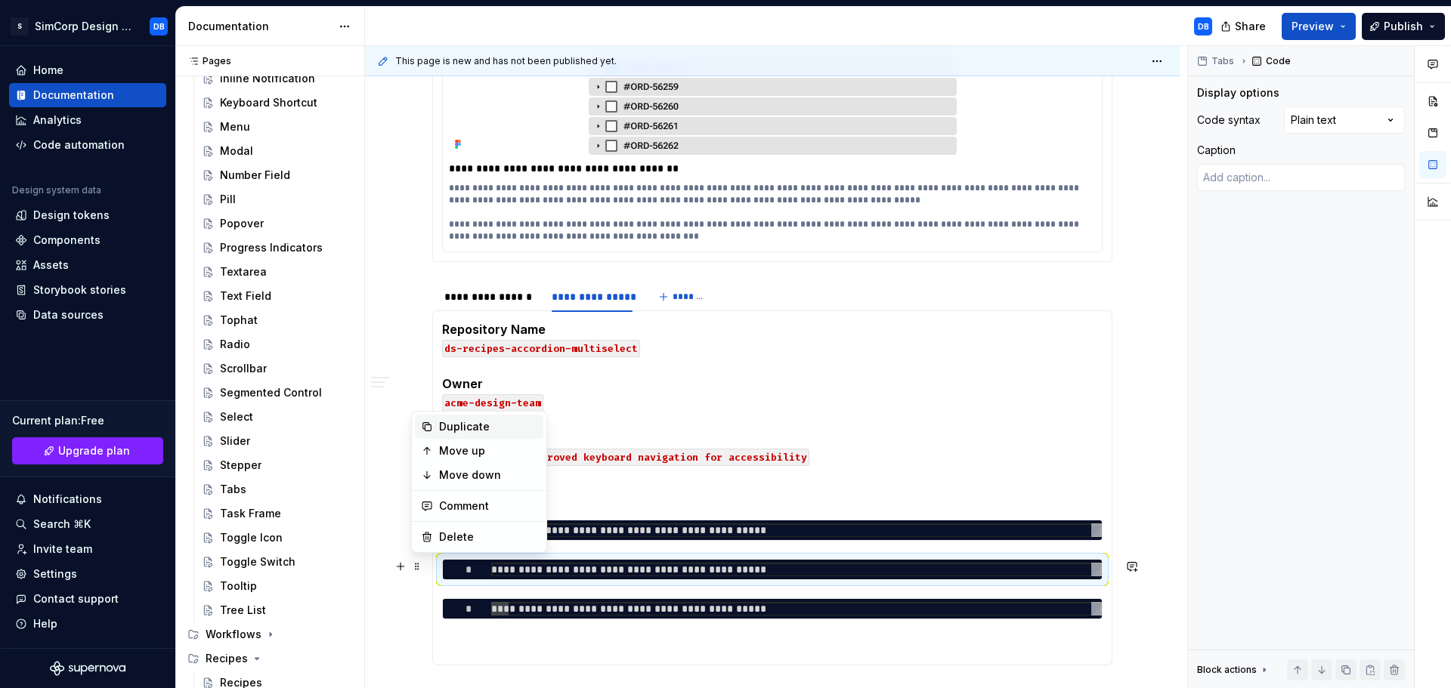
click at [450, 428] on div "Duplicate" at bounding box center [488, 426] width 98 height 15
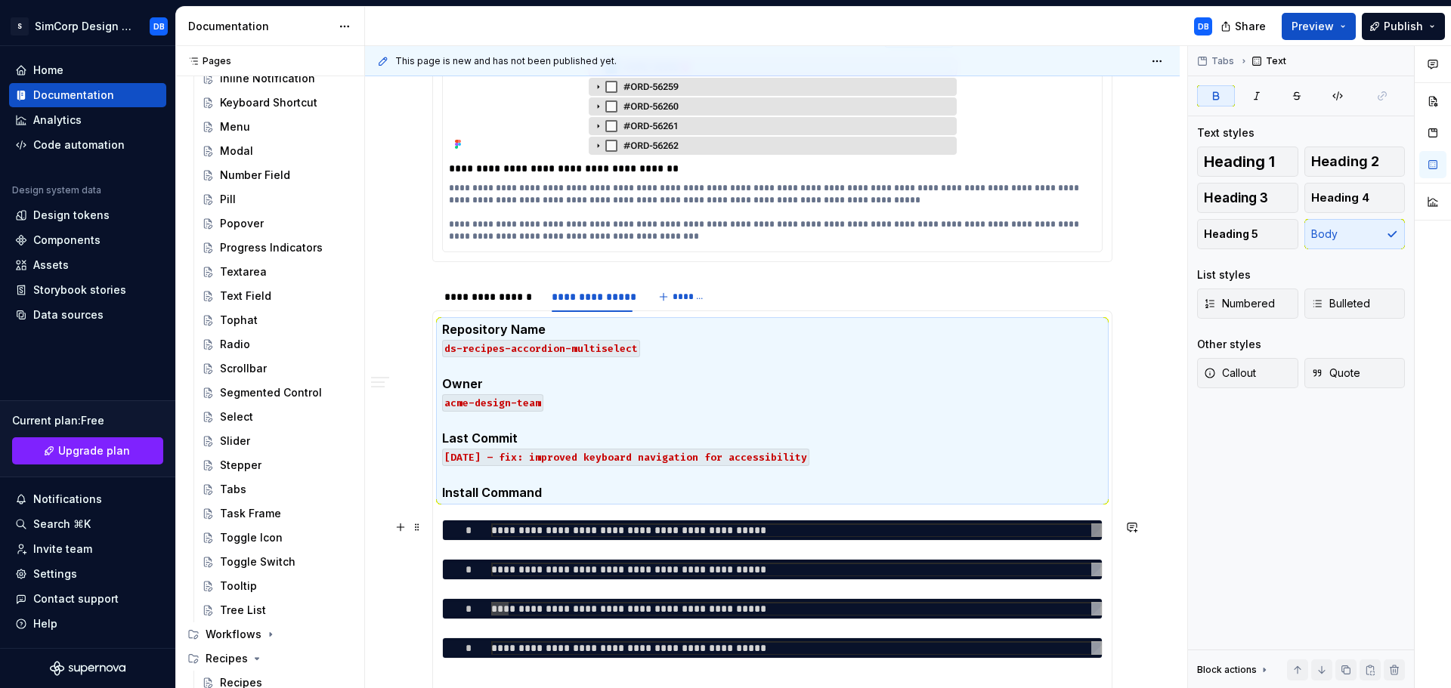
click at [513, 527] on div "**********" at bounding box center [796, 531] width 611 height 14
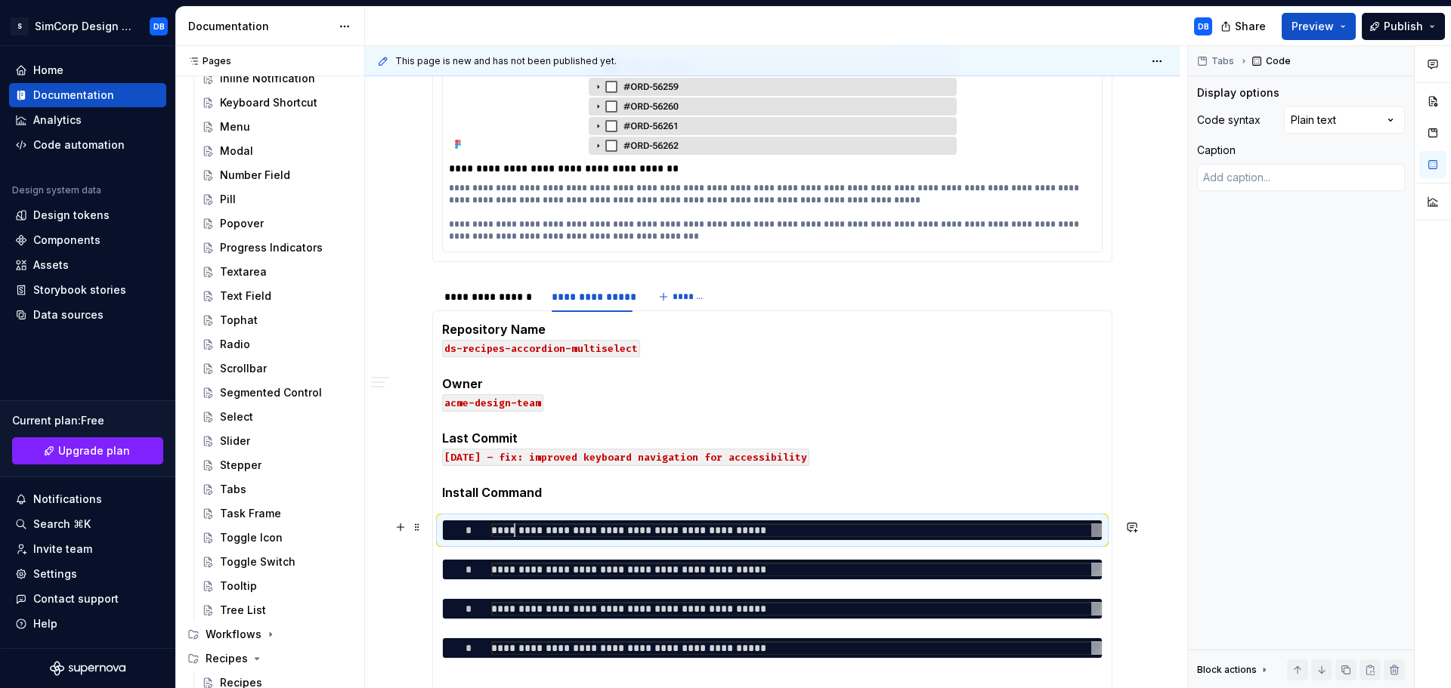
scroll to position [0, 289]
drag, startPoint x: 494, startPoint y: 527, endPoint x: 784, endPoint y: 519, distance: 290.3
click at [784, 524] on div "**********" at bounding box center [796, 531] width 611 height 14
click at [599, 347] on code "ds-recipes-accordion-multiselect" at bounding box center [541, 348] width 198 height 17
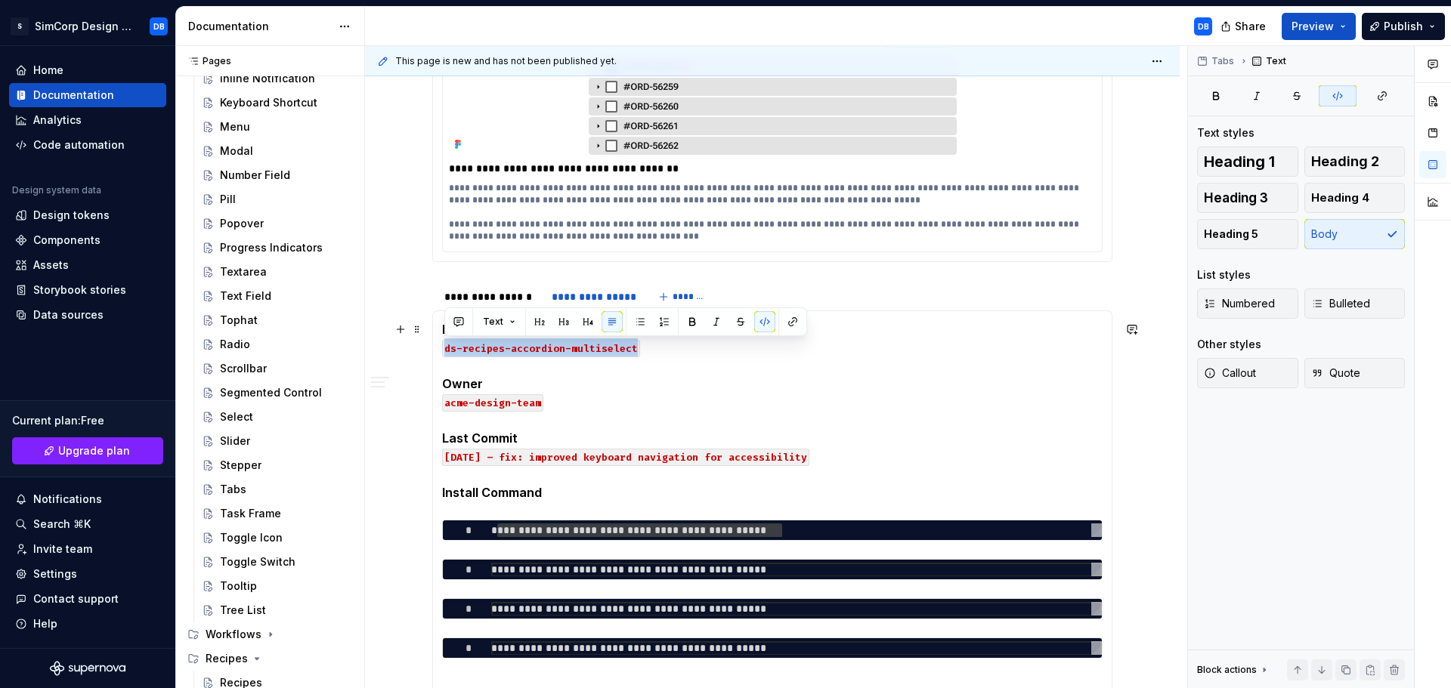
drag, startPoint x: 635, startPoint y: 349, endPoint x: 444, endPoint y: 346, distance: 191.2
click at [444, 346] on code "ds-recipes-accordion-multiselect" at bounding box center [541, 348] width 198 height 17
copy code "ds-recipes-accordion-multiselect"
click at [419, 648] on span at bounding box center [417, 645] width 12 height 21
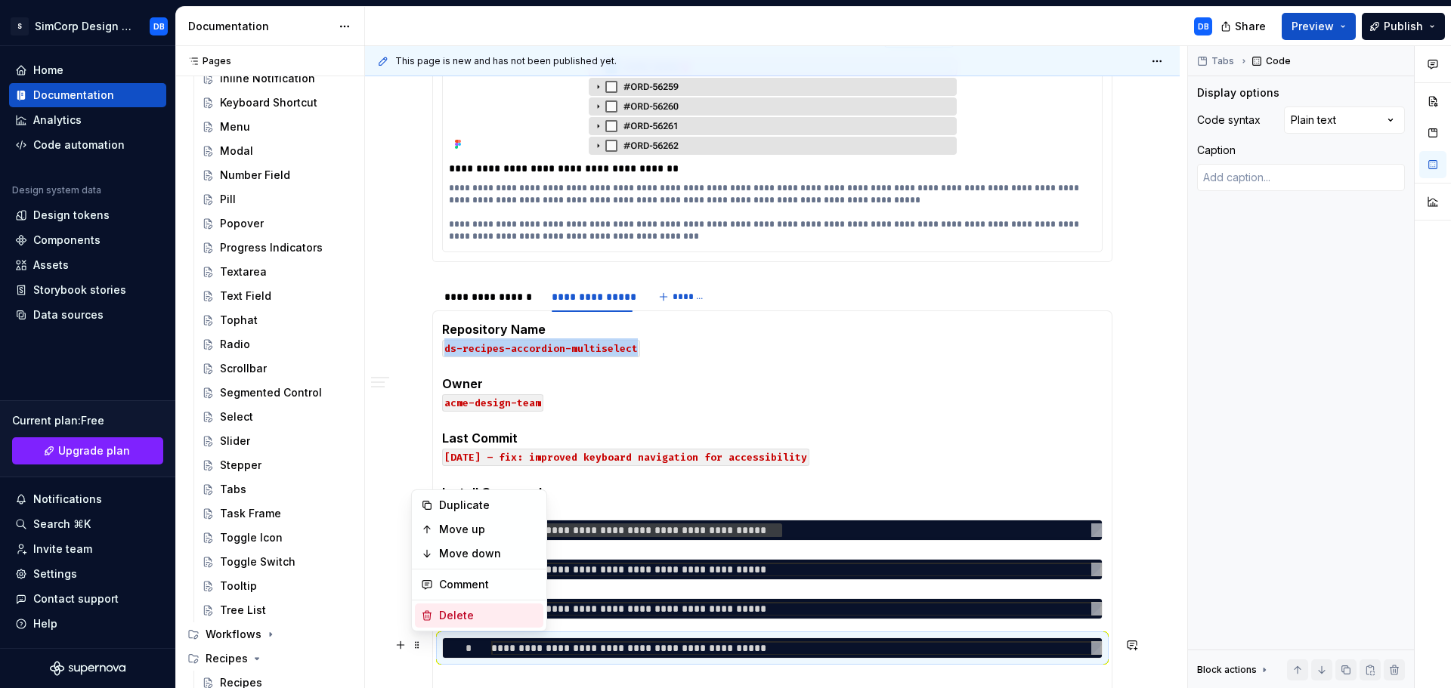
click at [443, 620] on div "Delete" at bounding box center [488, 615] width 98 height 15
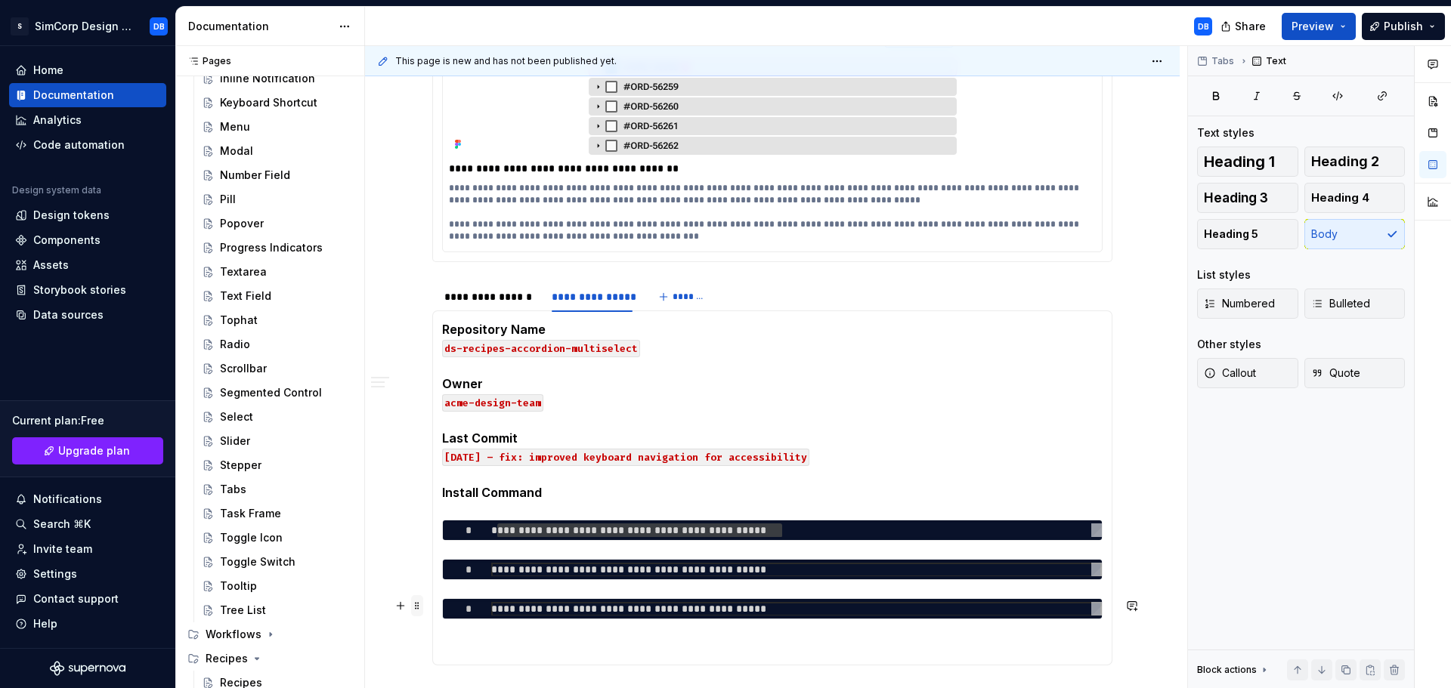
click at [418, 607] on span at bounding box center [417, 605] width 12 height 21
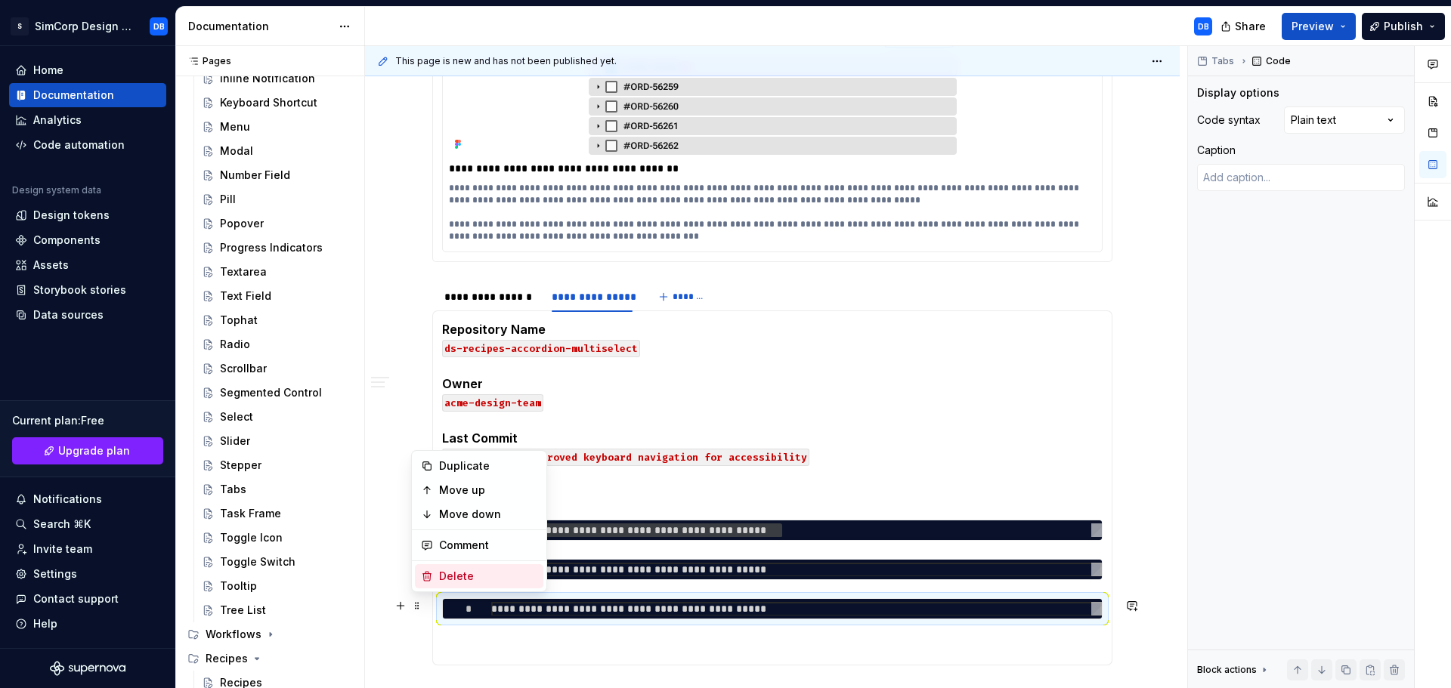
click at [453, 581] on div "Delete" at bounding box center [488, 576] width 98 height 15
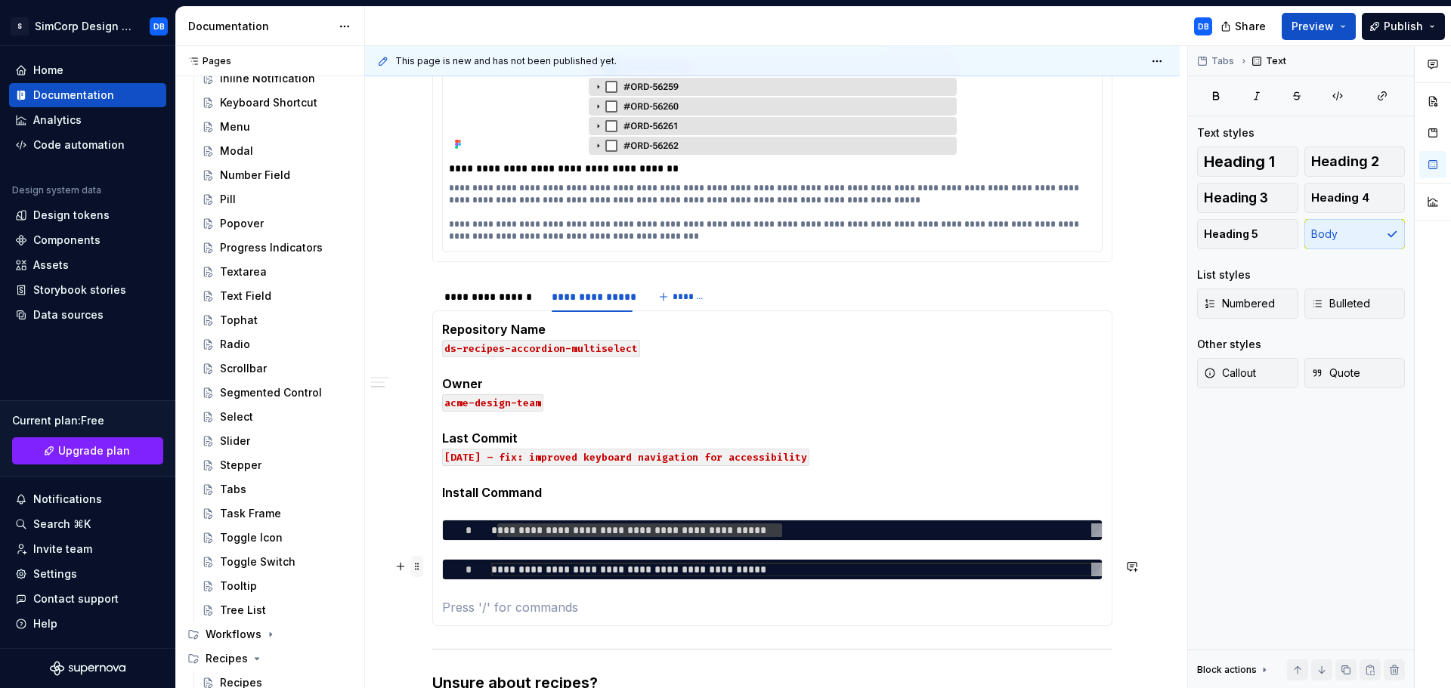
click at [415, 568] on span at bounding box center [417, 566] width 12 height 21
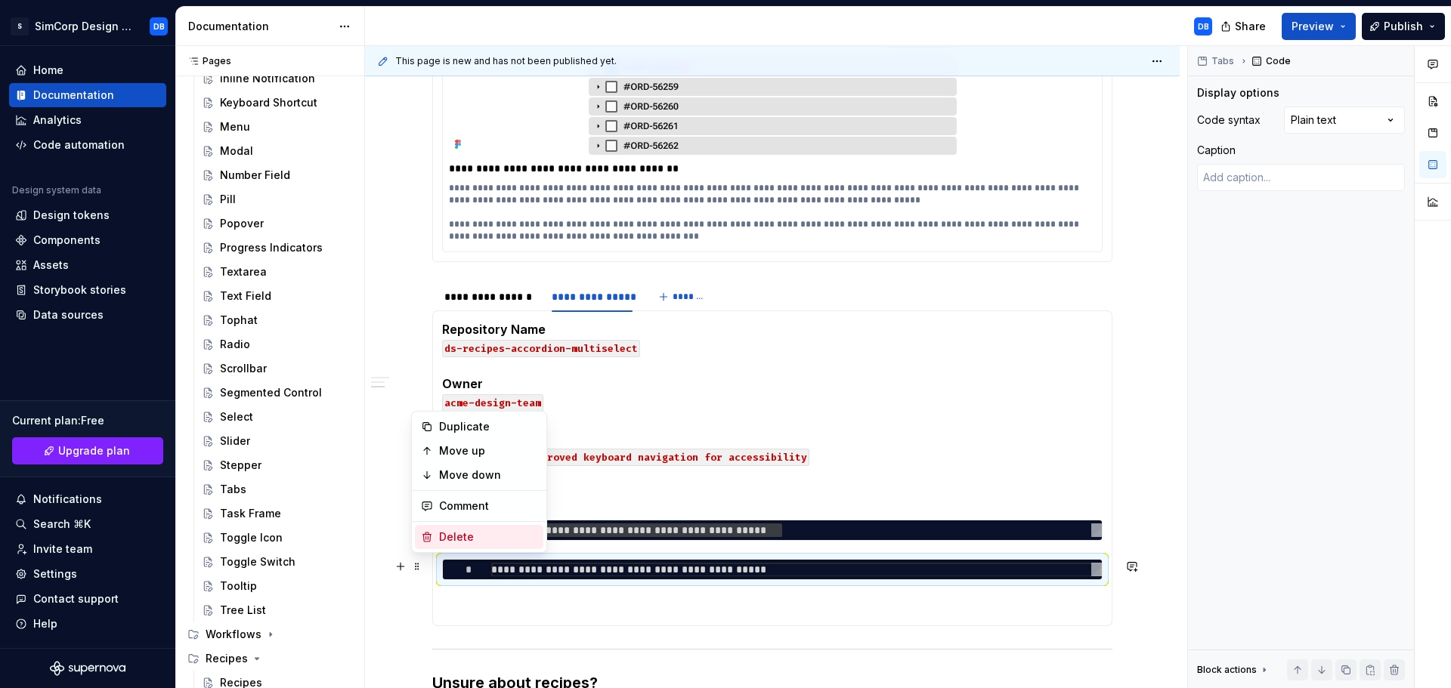
click at [444, 536] on div "Delete" at bounding box center [488, 537] width 98 height 15
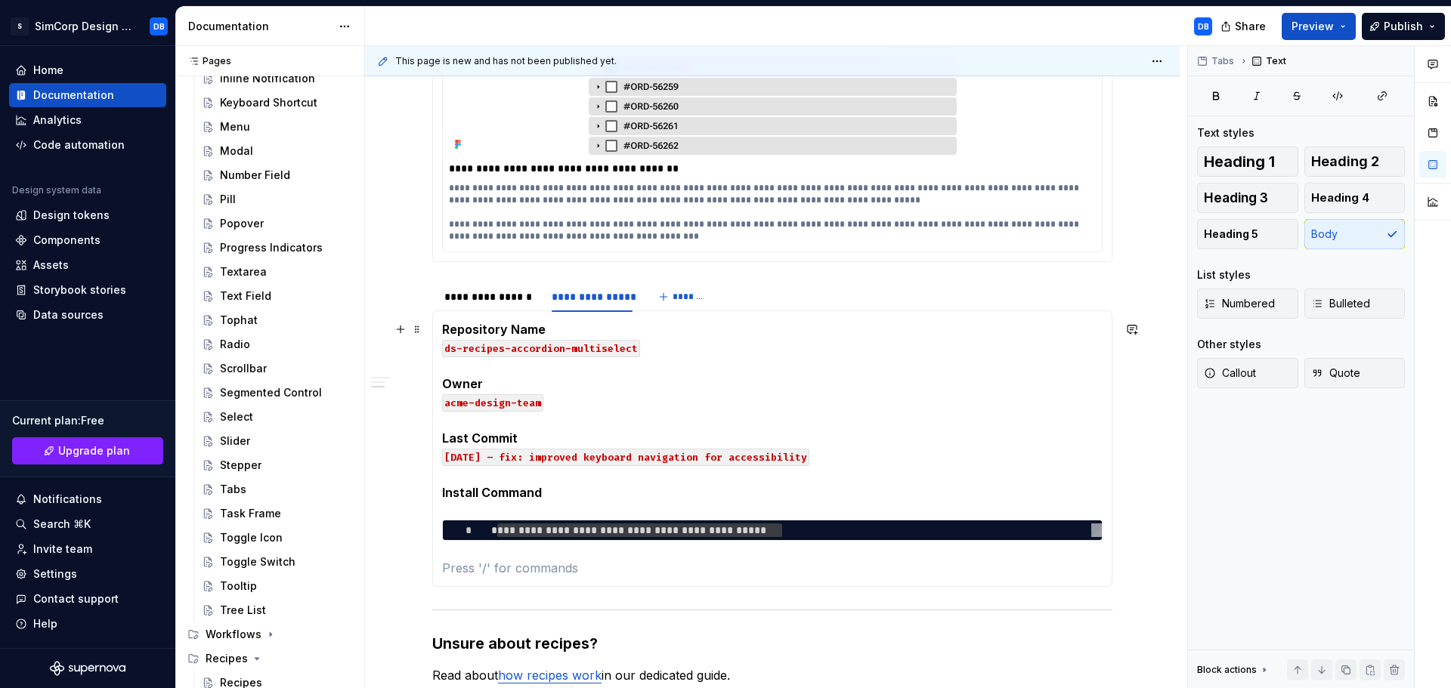
click at [1149, 416] on div "**********" at bounding box center [772, 345] width 815 height 1182
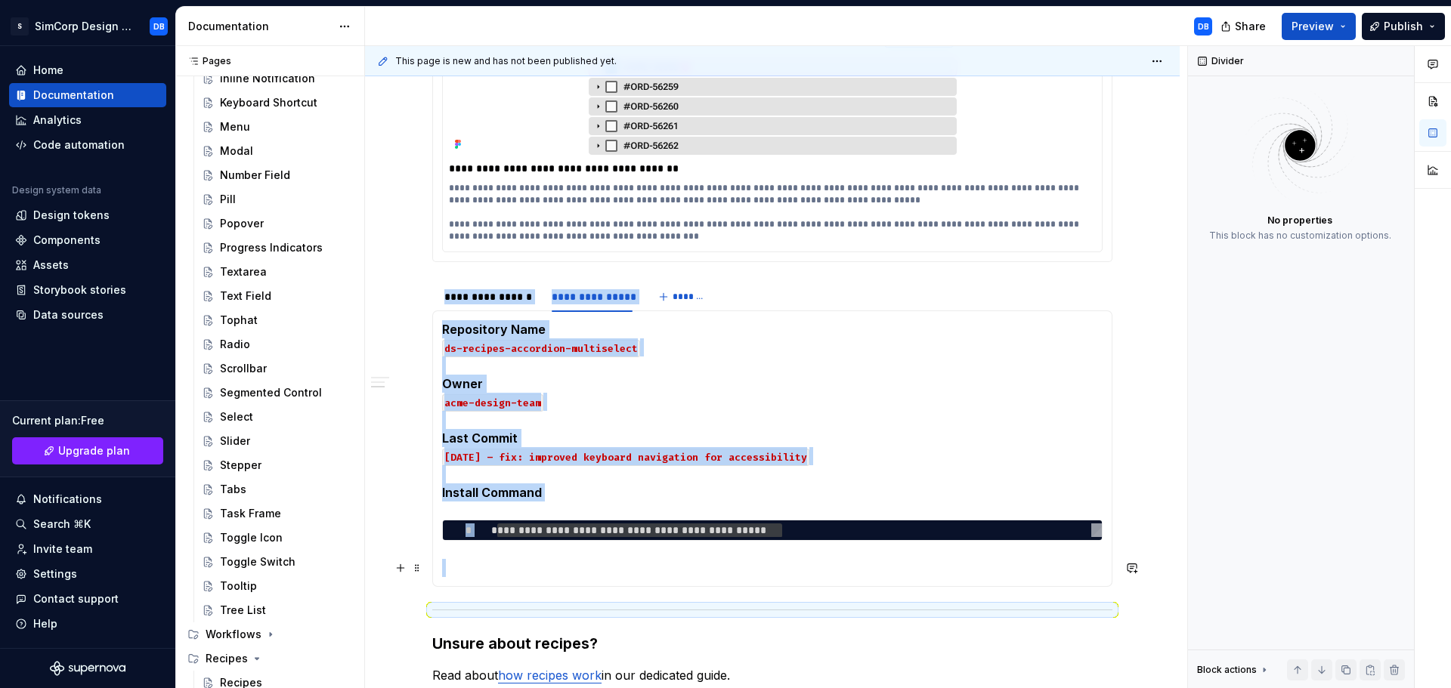
click at [619, 555] on section-item-column "**********" at bounding box center [772, 448] width 660 height 257
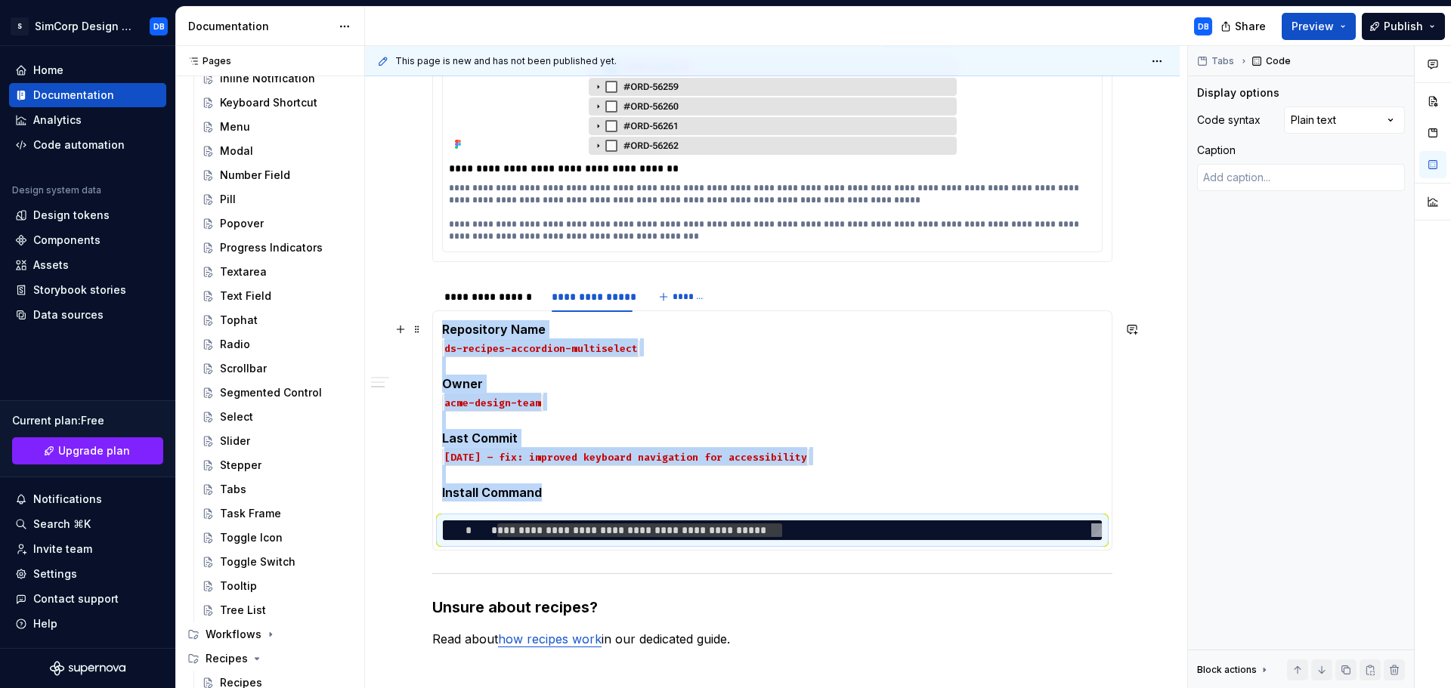
click at [1152, 422] on div "**********" at bounding box center [772, 327] width 815 height 1146
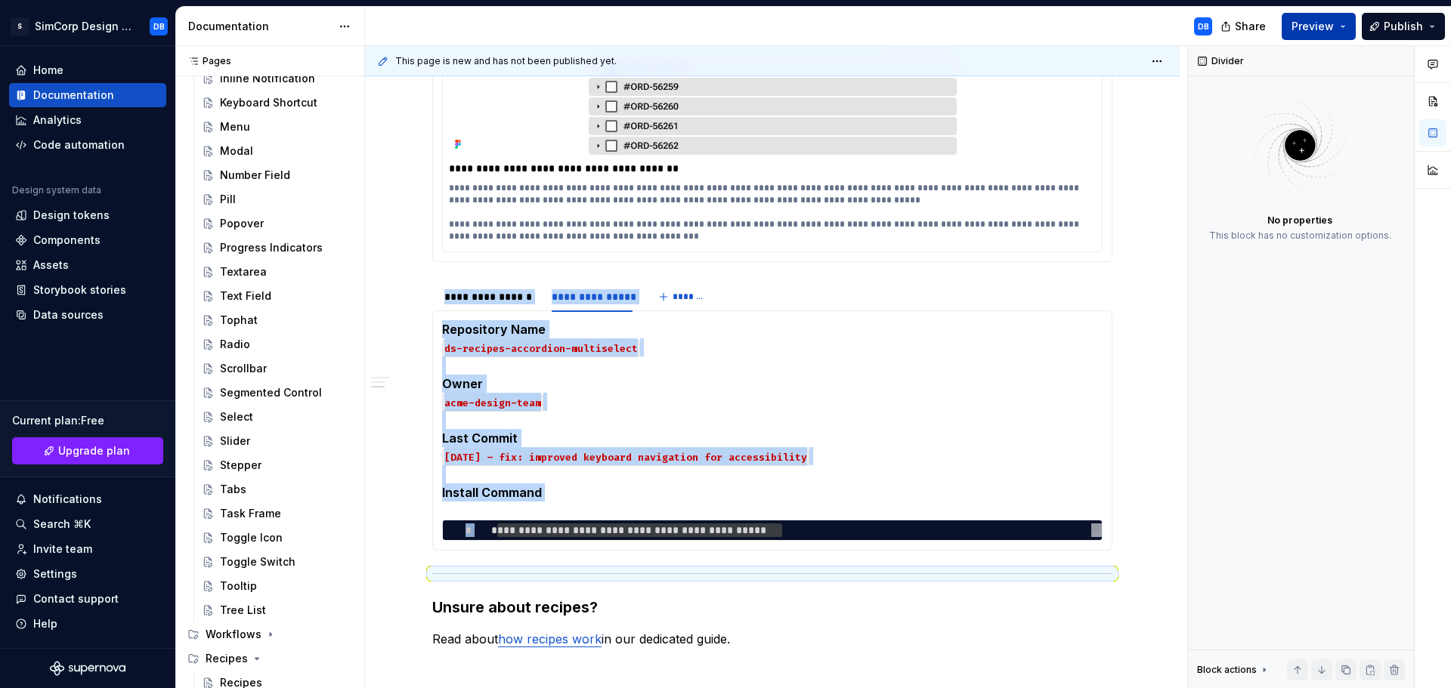
click at [1325, 20] on span "Preview" at bounding box center [1312, 26] width 42 height 15
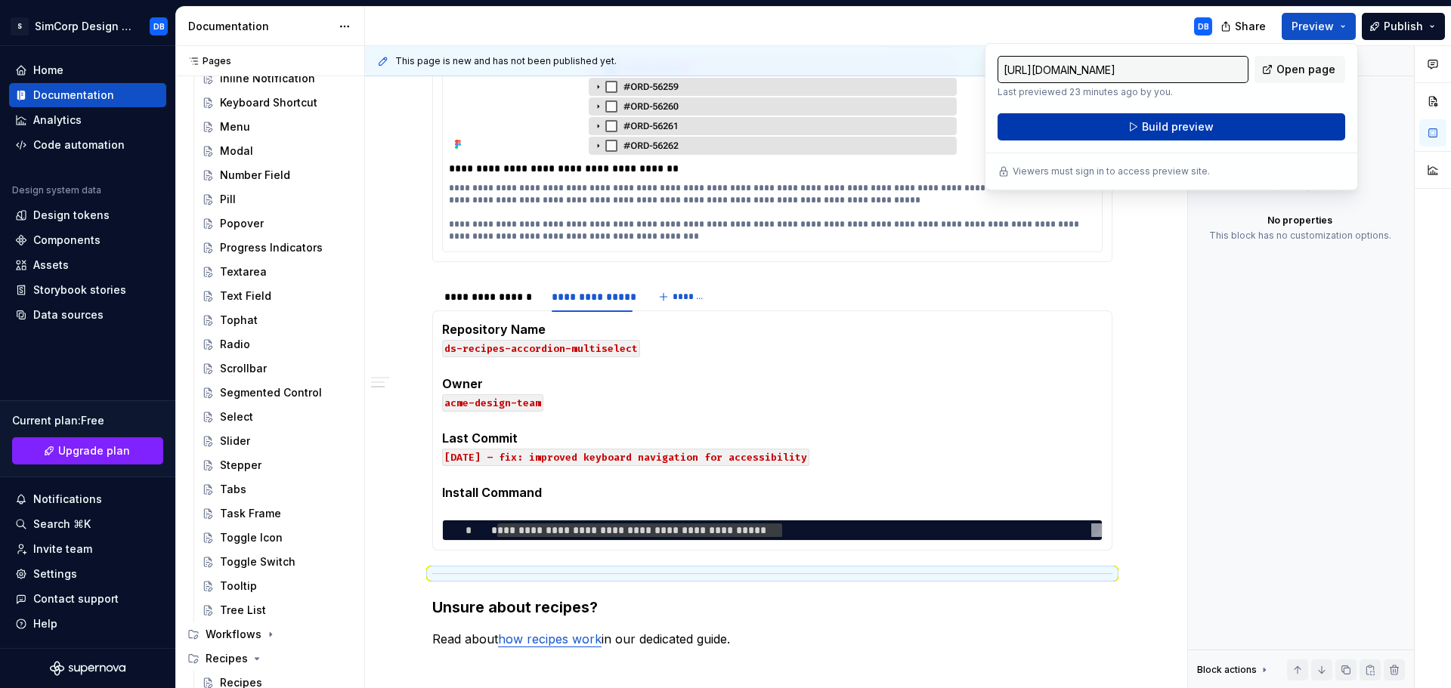
click at [1165, 131] on span "Build preview" at bounding box center [1178, 126] width 72 height 15
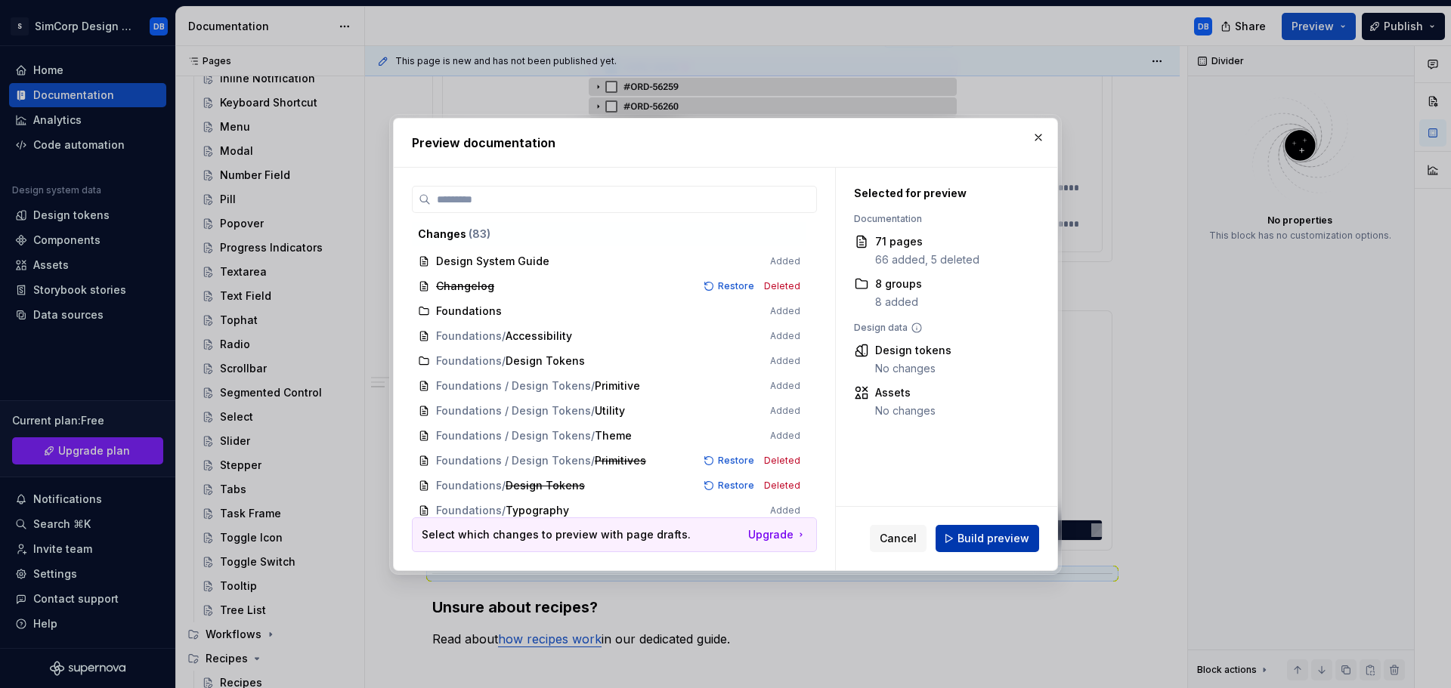
click at [982, 537] on span "Build preview" at bounding box center [993, 538] width 72 height 15
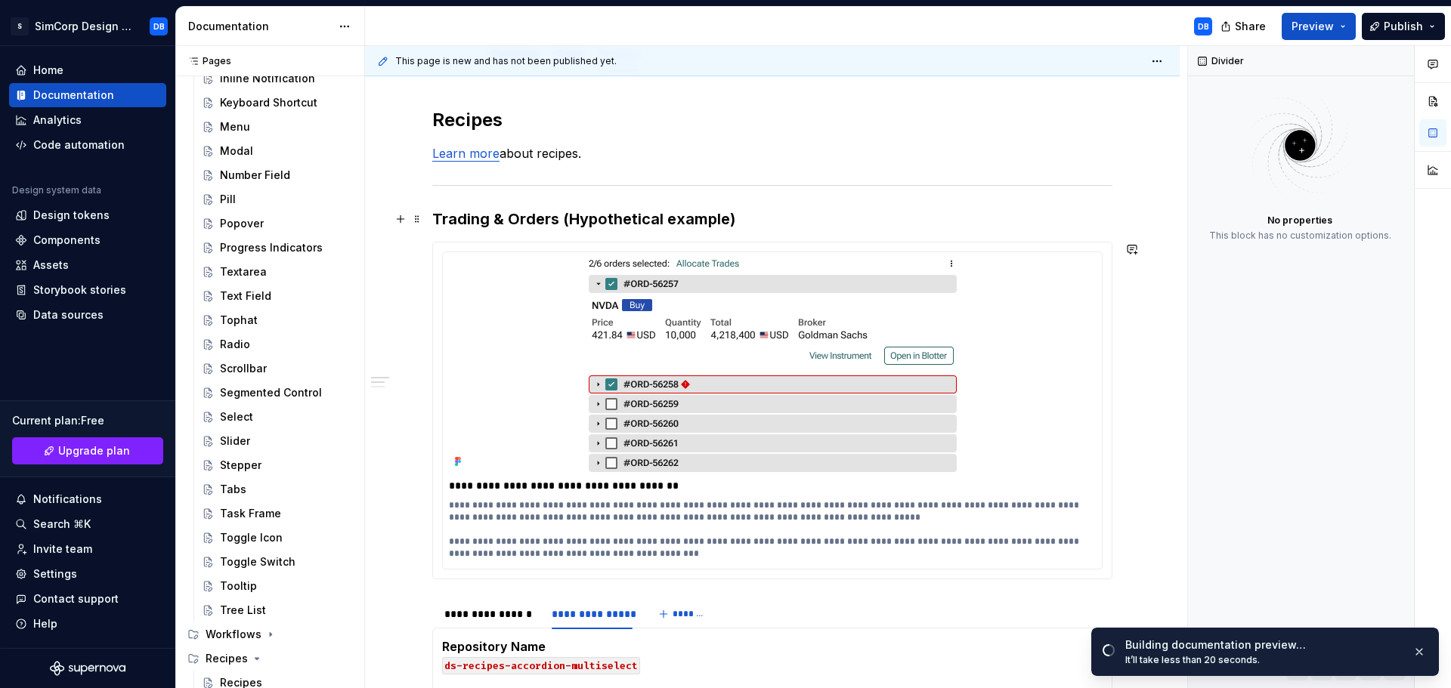
scroll to position [0, 0]
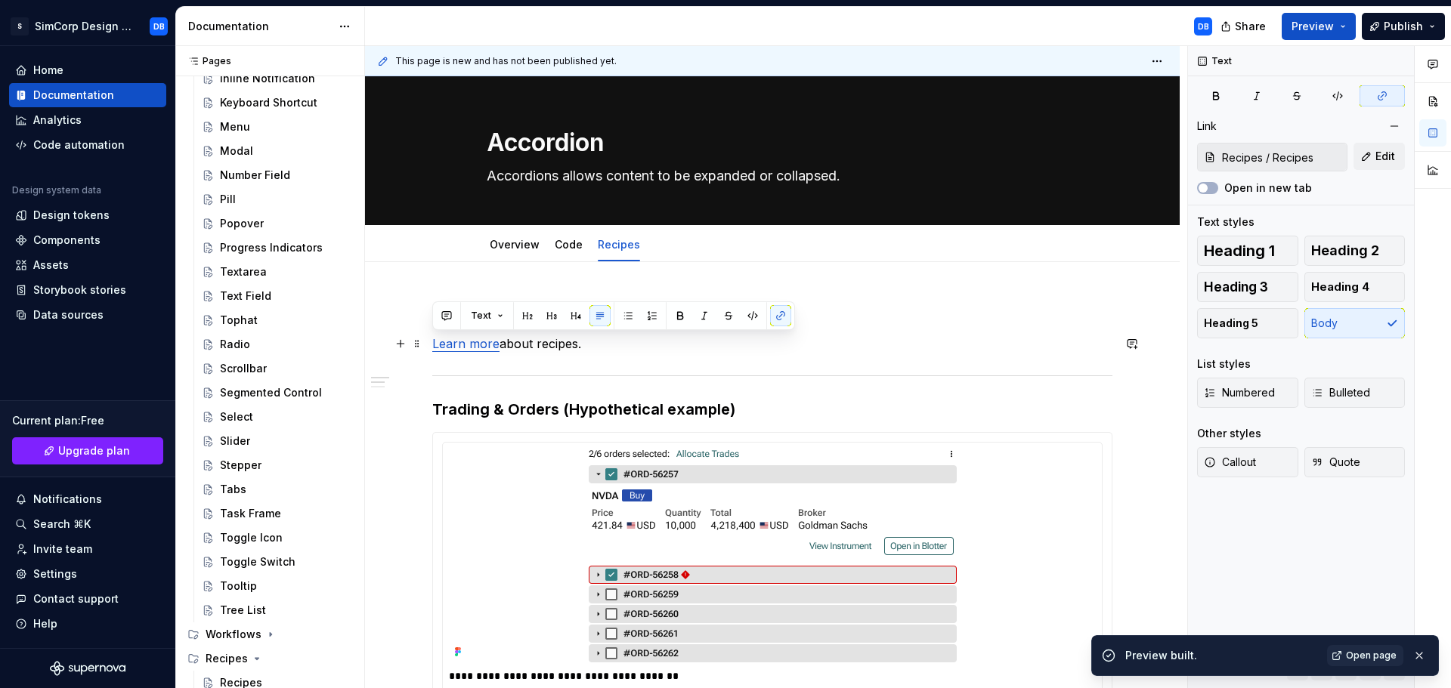
drag, startPoint x: 604, startPoint y: 342, endPoint x: 425, endPoint y: 340, distance: 179.1
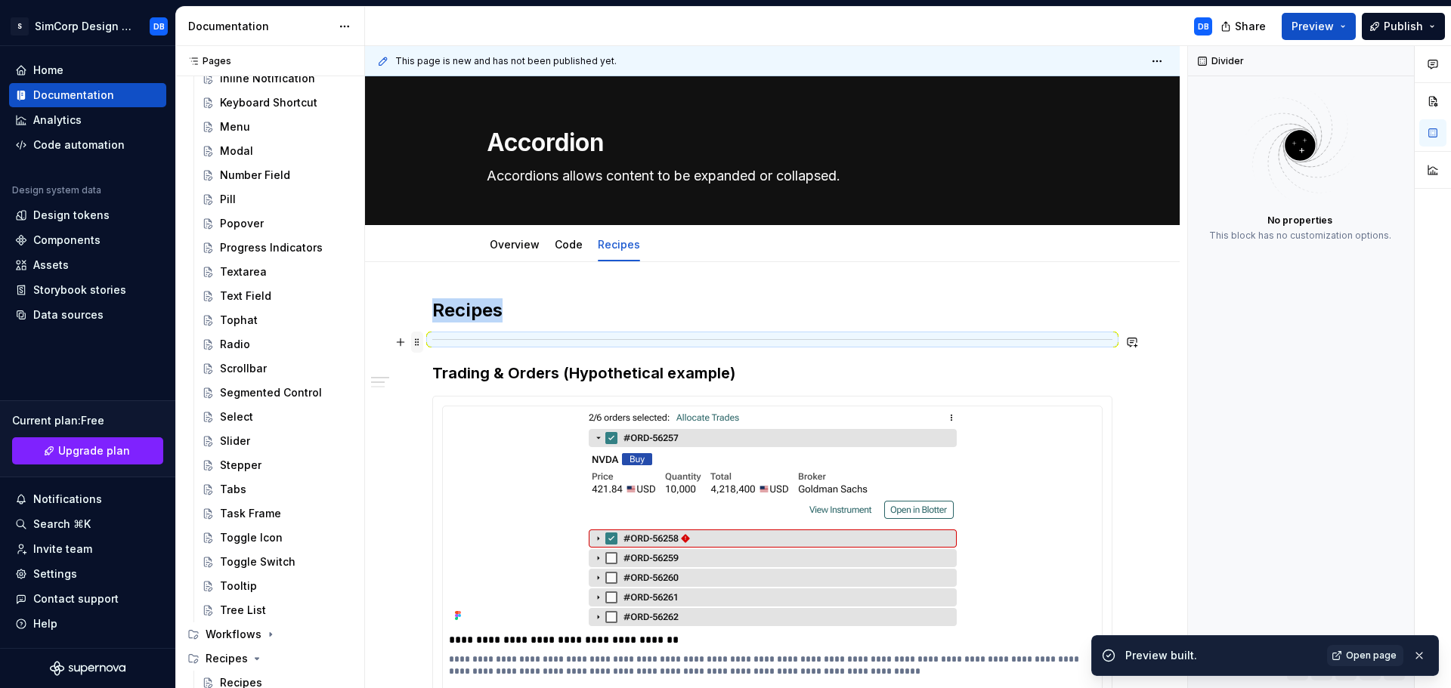
click at [422, 341] on span at bounding box center [417, 342] width 12 height 21
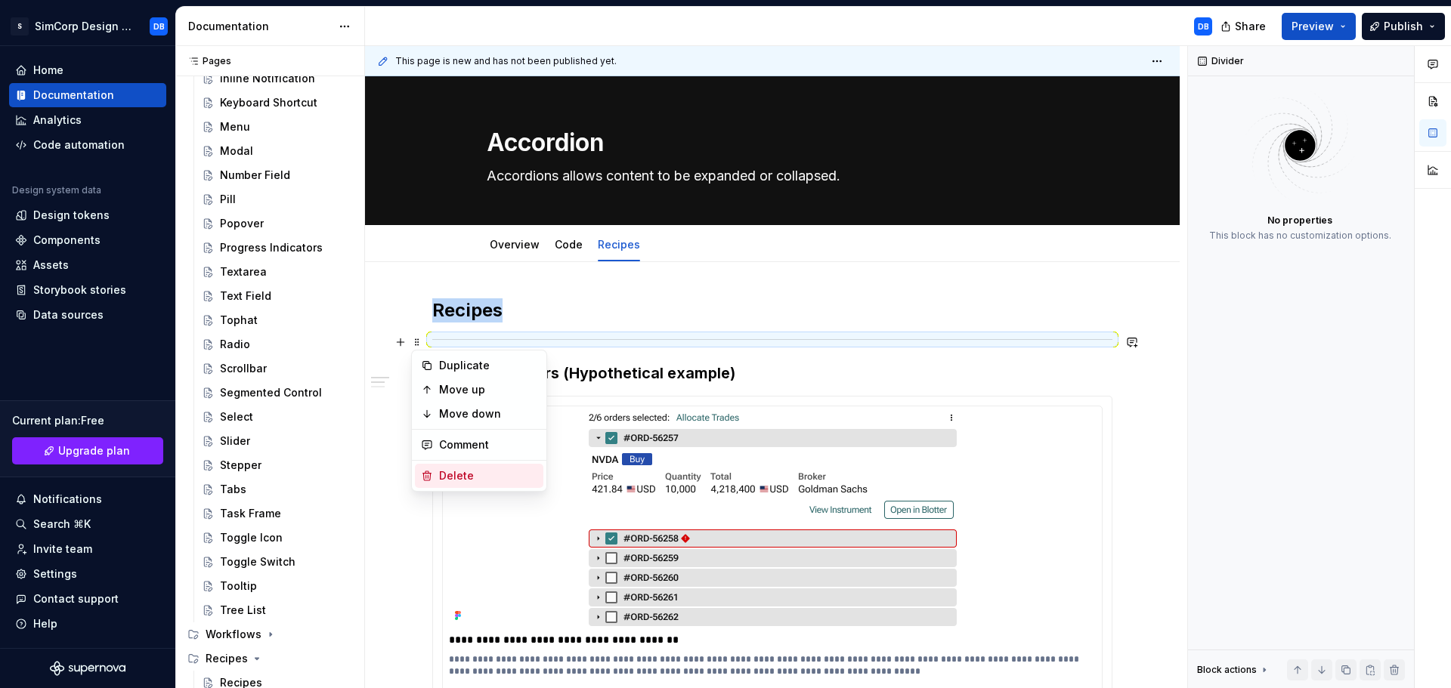
click at [459, 468] on div "Delete" at bounding box center [479, 476] width 128 height 24
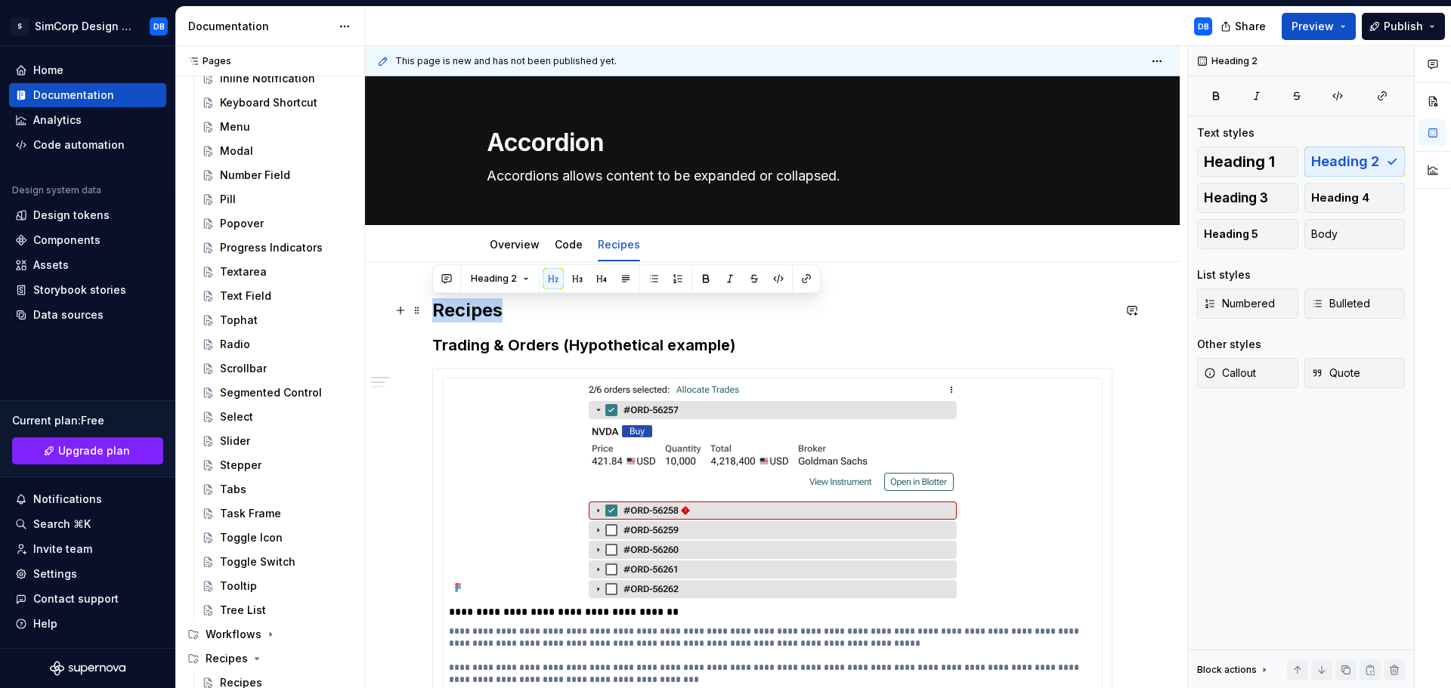
drag, startPoint x: 450, startPoint y: 306, endPoint x: 429, endPoint y: 312, distance: 22.0
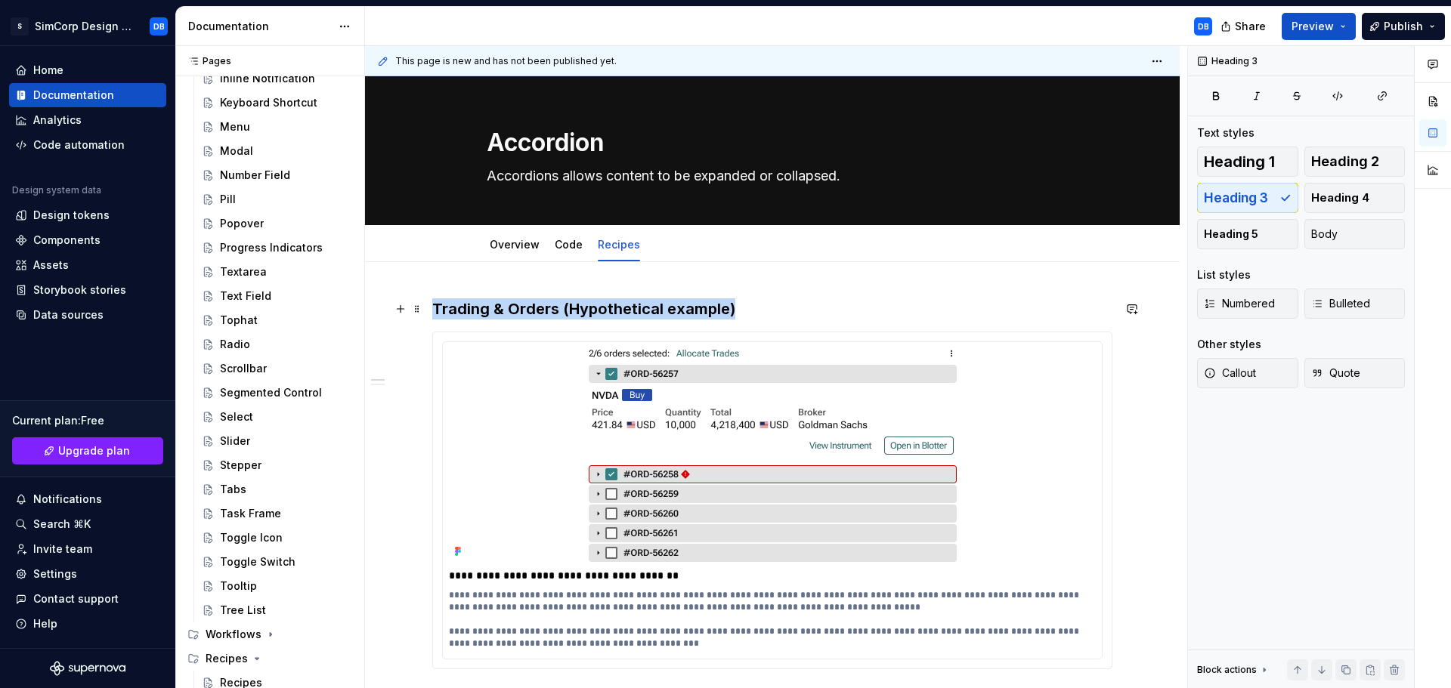
click at [749, 308] on h3 "Trading & Orders (Hypothetical example)" at bounding box center [772, 308] width 680 height 21
click at [550, 273] on button "button" at bounding box center [553, 279] width 21 height 21
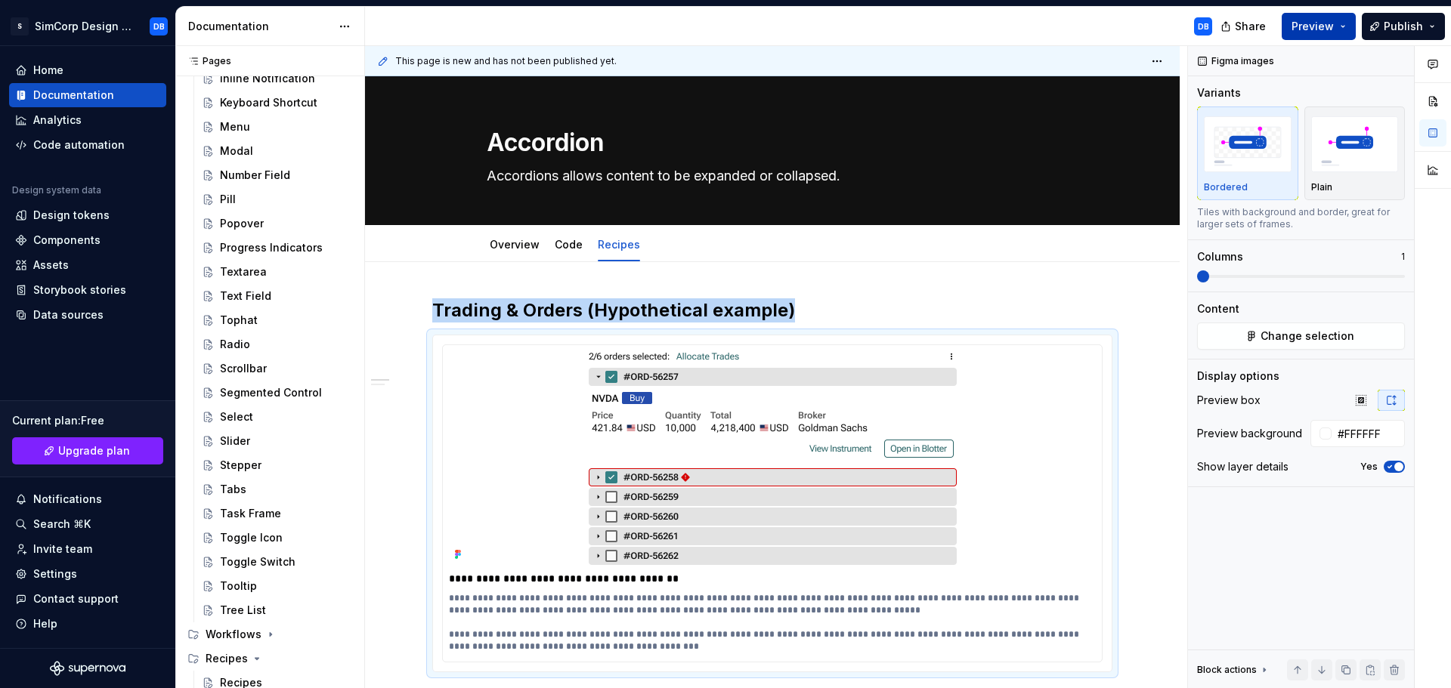
click at [1317, 28] on span "Preview" at bounding box center [1312, 26] width 42 height 15
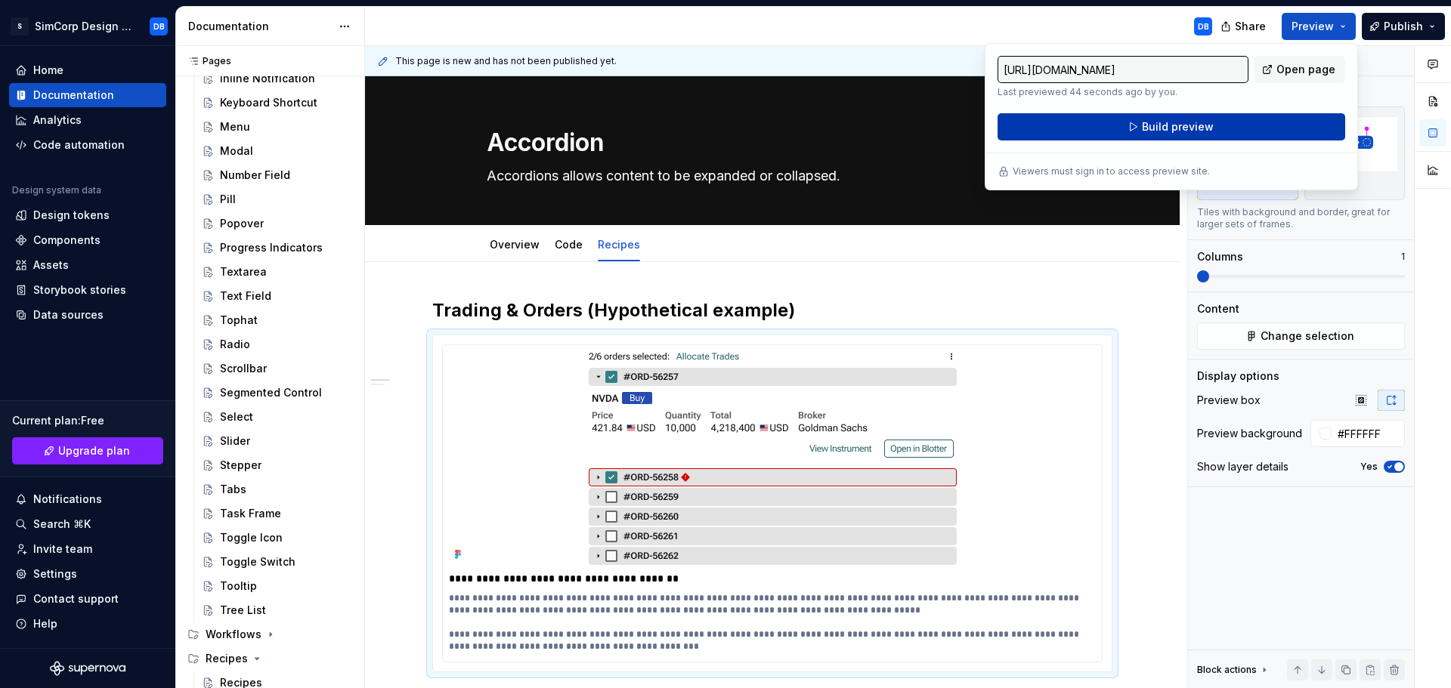
click at [1169, 114] on button "Build preview" at bounding box center [1172, 126] width 348 height 27
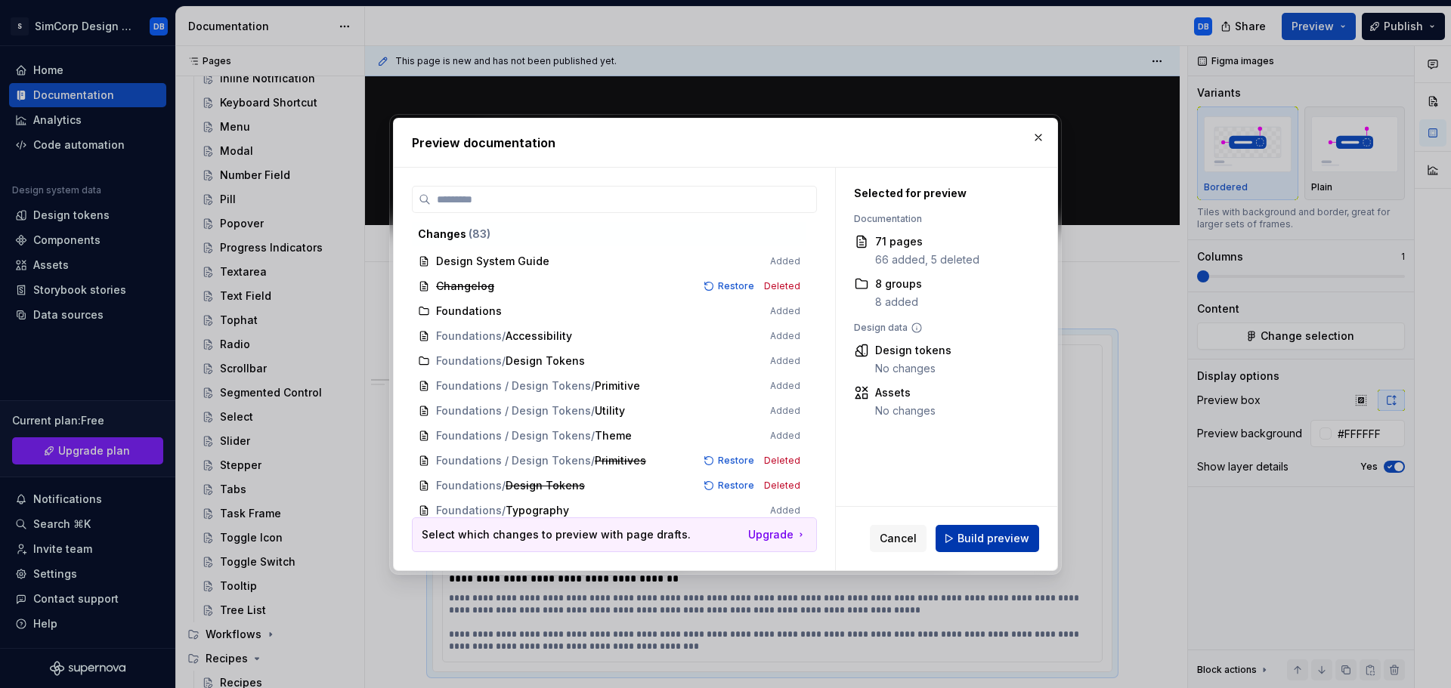
click at [970, 537] on span "Build preview" at bounding box center [993, 538] width 72 height 15
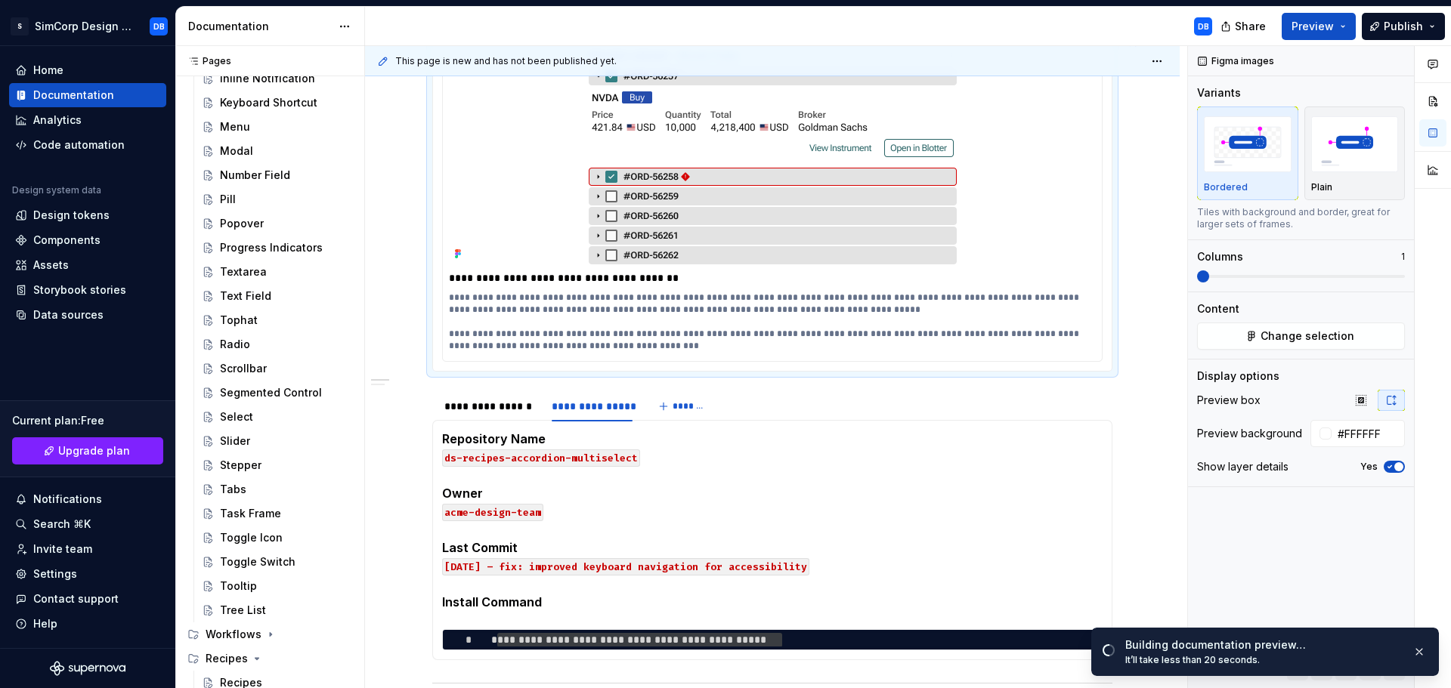
scroll to position [302, 0]
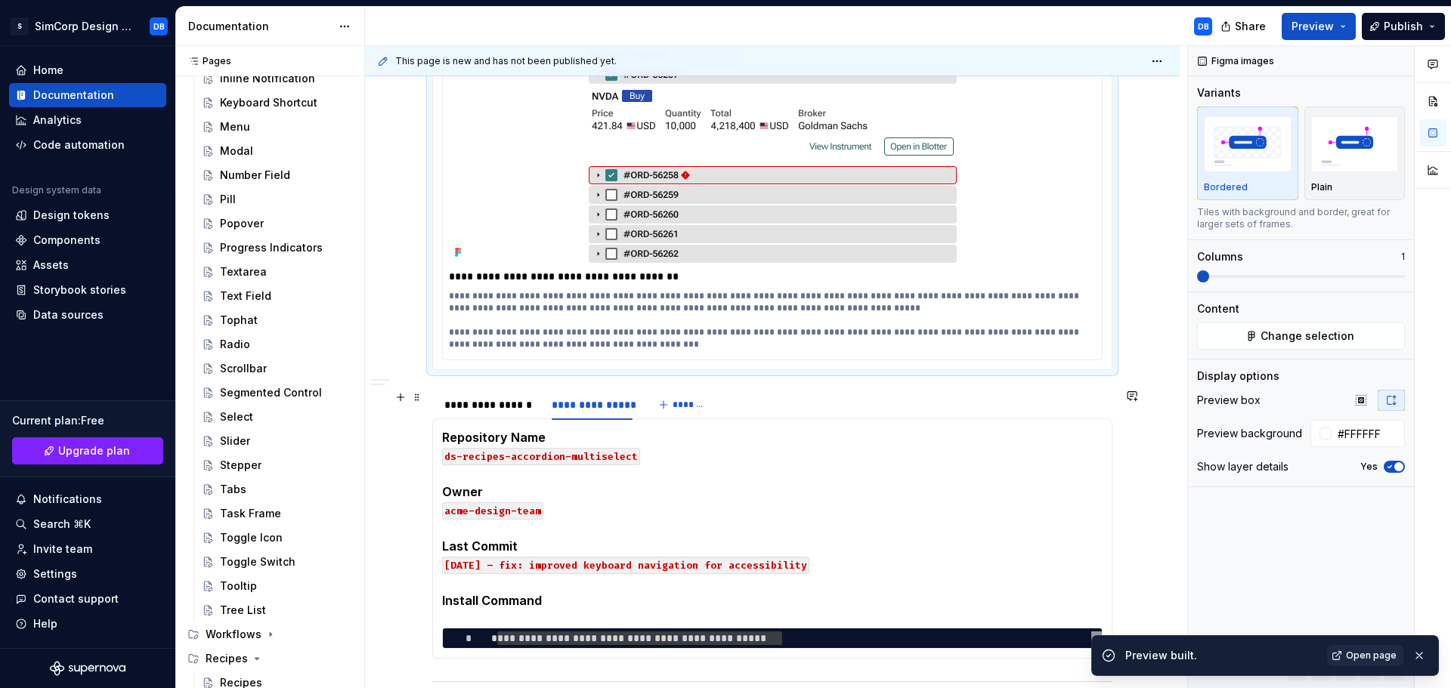
type textarea "*"
click at [678, 396] on button "*******" at bounding box center [684, 404] width 60 height 21
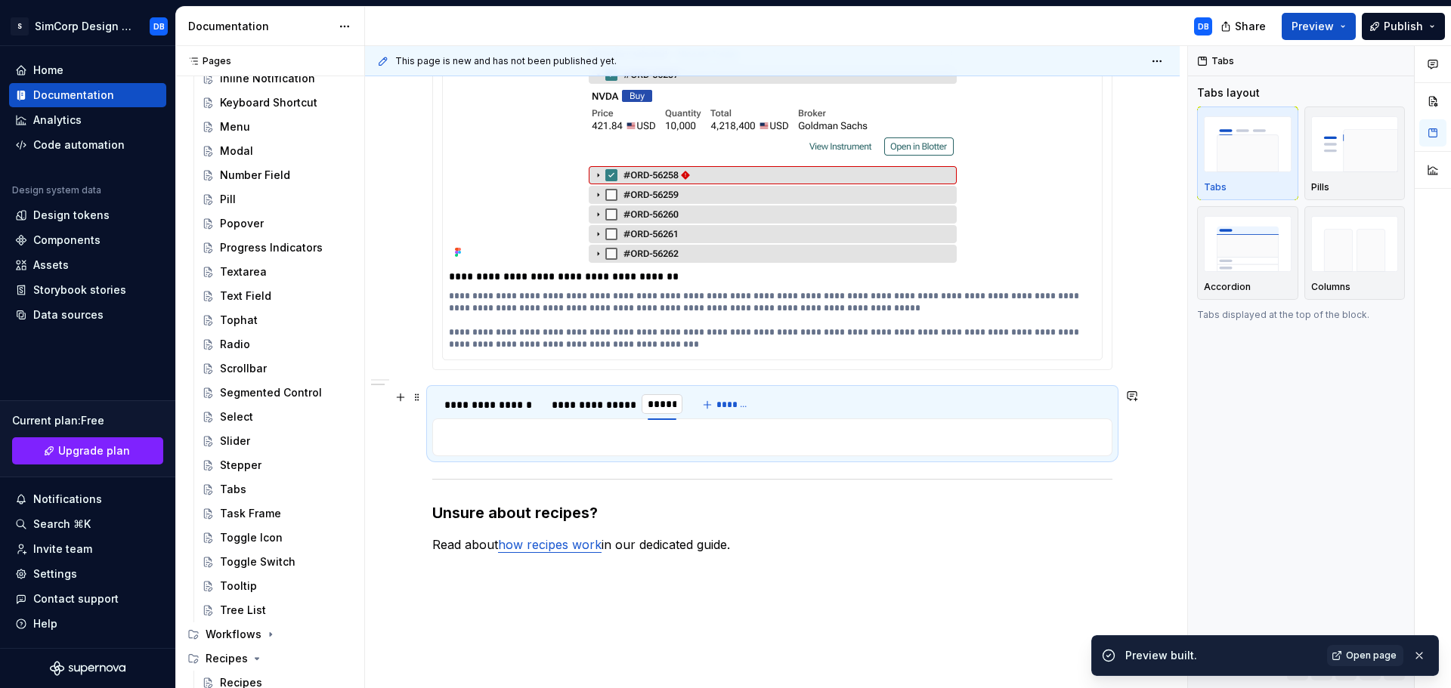
type input "******"
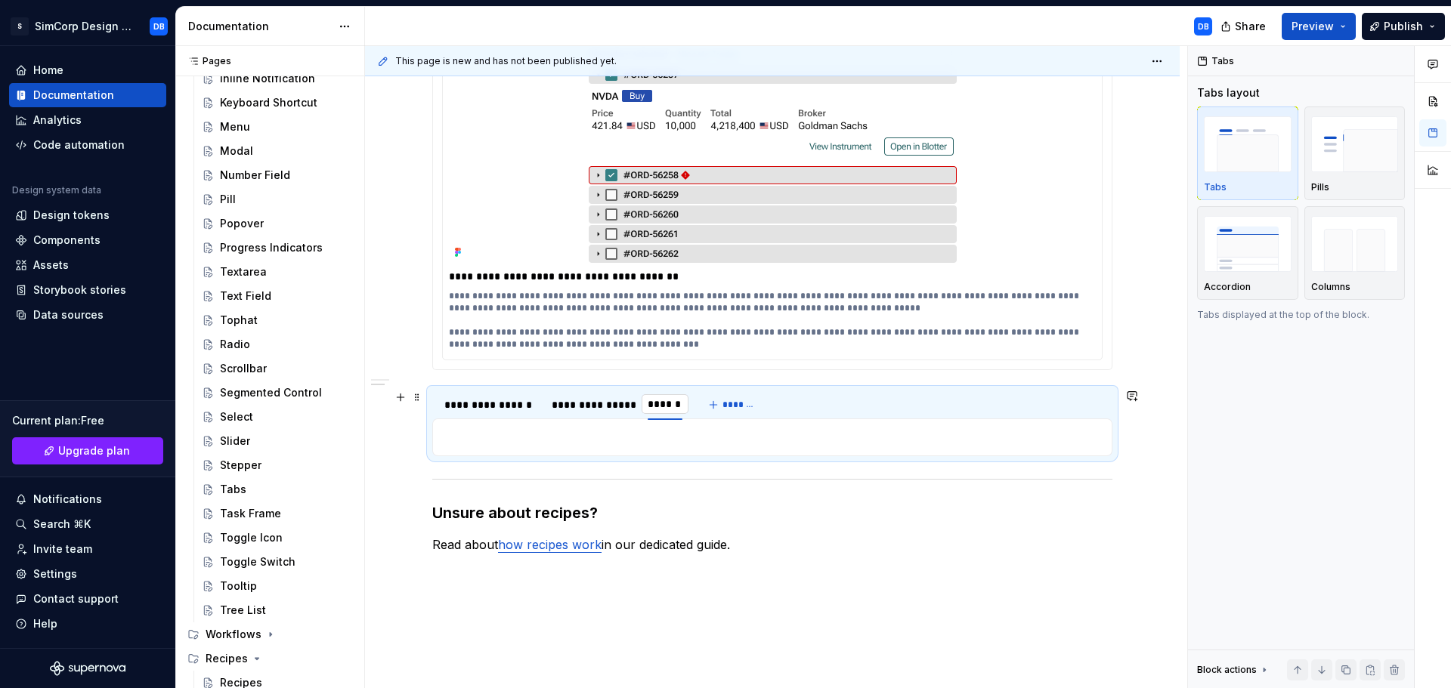
type textarea "*"
type input "*"
type input "********"
drag, startPoint x: 673, startPoint y: 407, endPoint x: 482, endPoint y: 404, distance: 191.2
click at [482, 404] on div "********" at bounding box center [480, 404] width 48 height 15
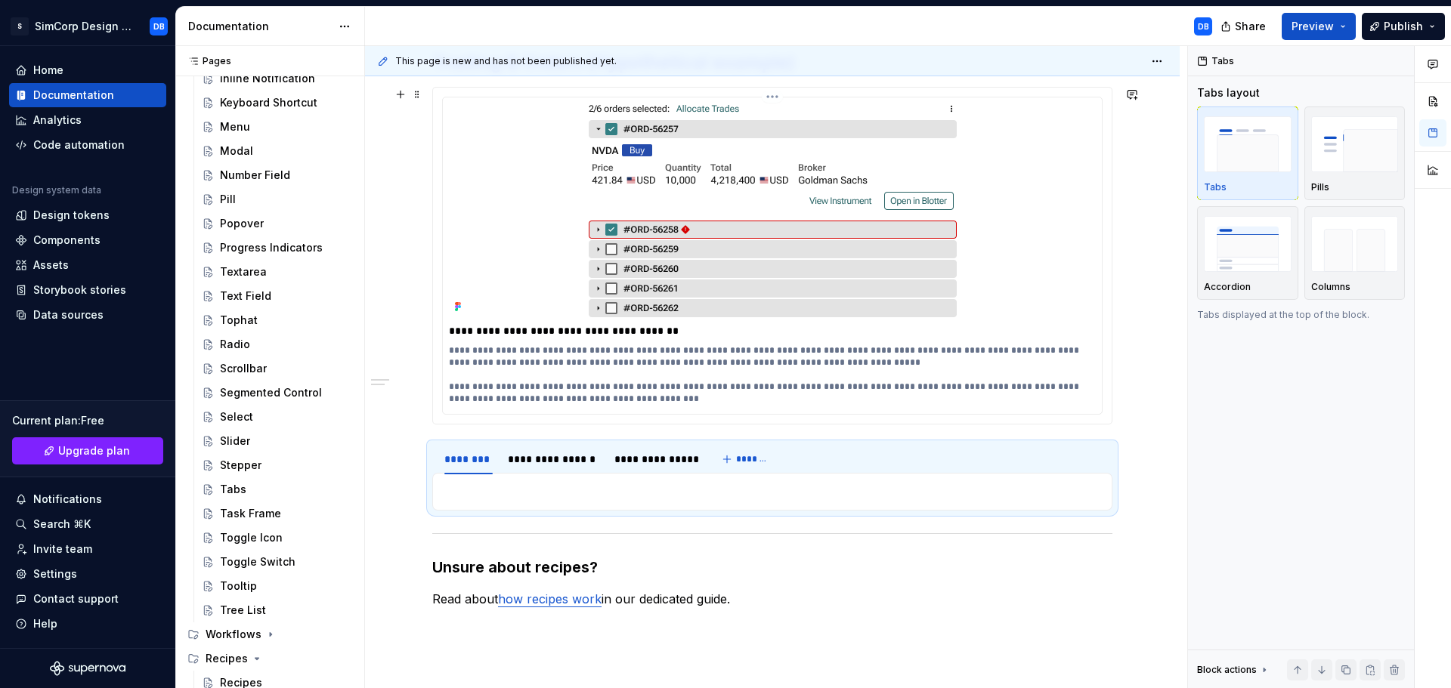
scroll to position [227, 0]
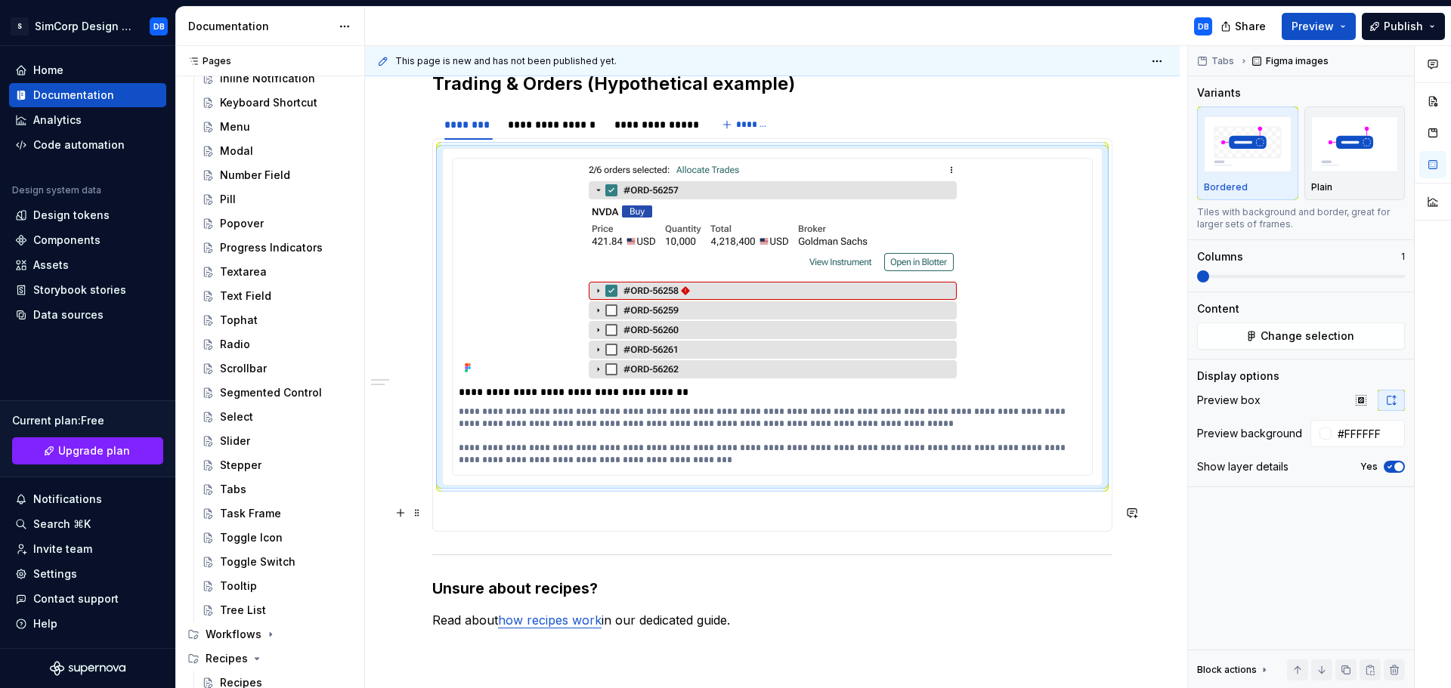
click at [458, 506] on p at bounding box center [772, 513] width 660 height 18
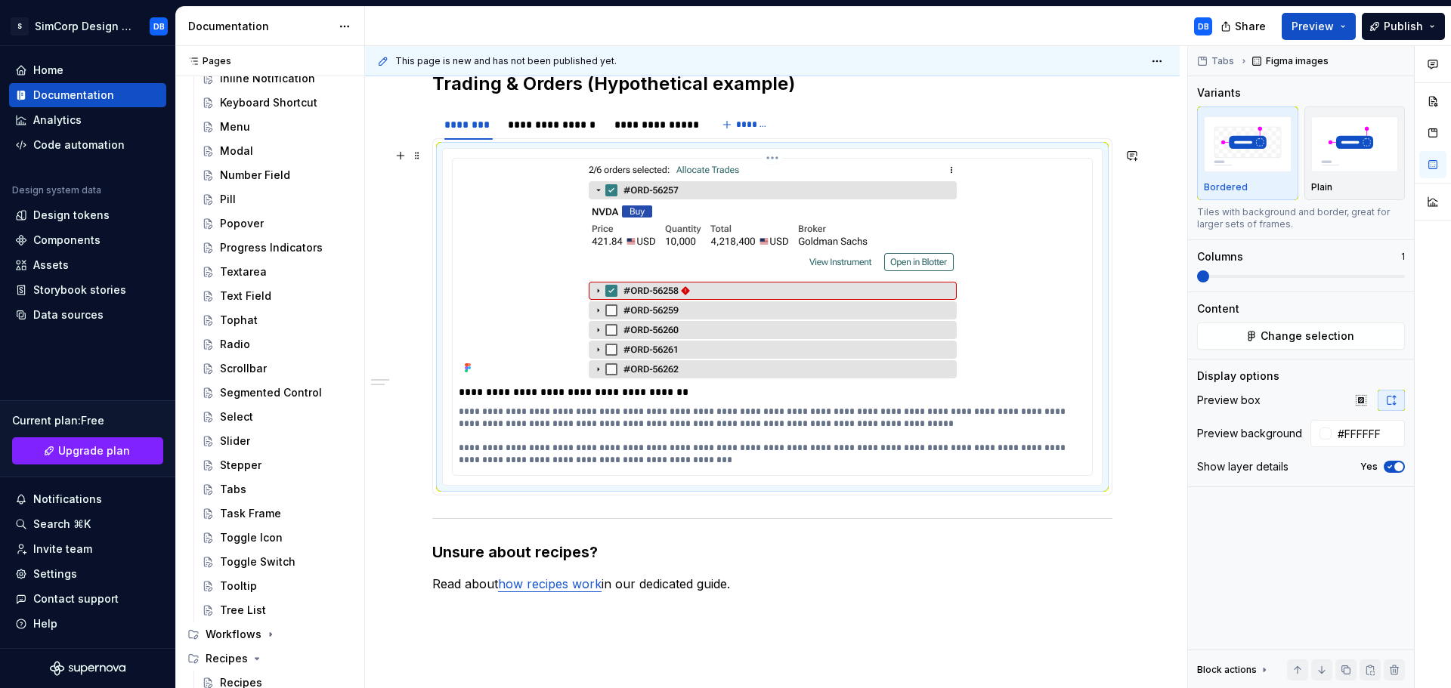
scroll to position [190, 0]
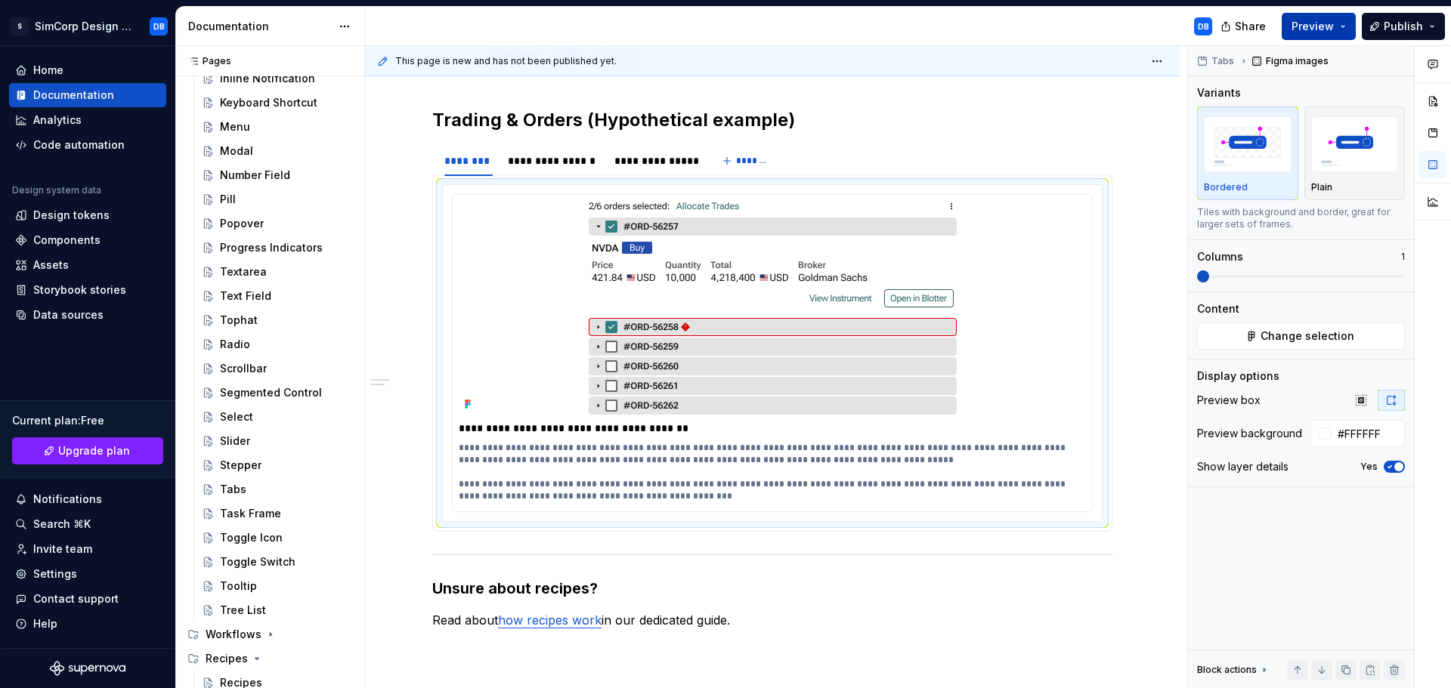
click at [1326, 26] on span "Preview" at bounding box center [1312, 26] width 42 height 15
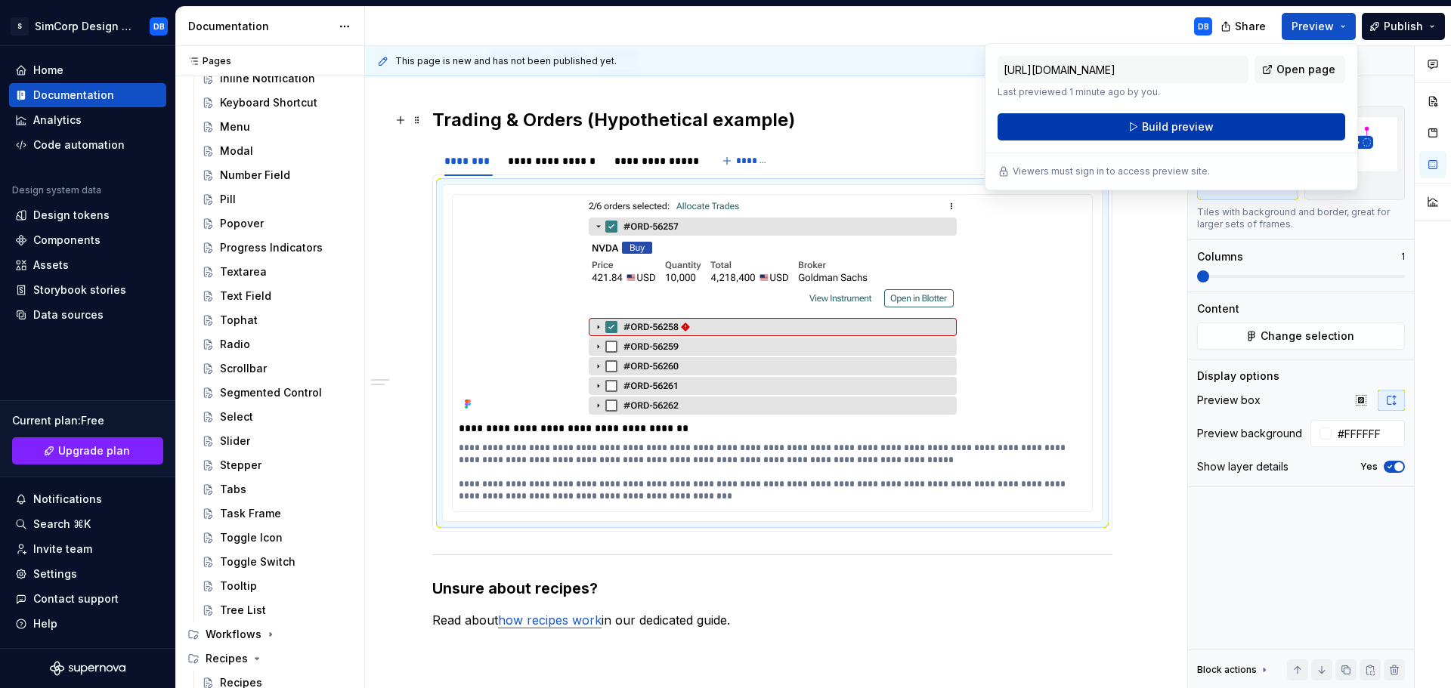
click at [1162, 129] on span "Build preview" at bounding box center [1178, 126] width 72 height 15
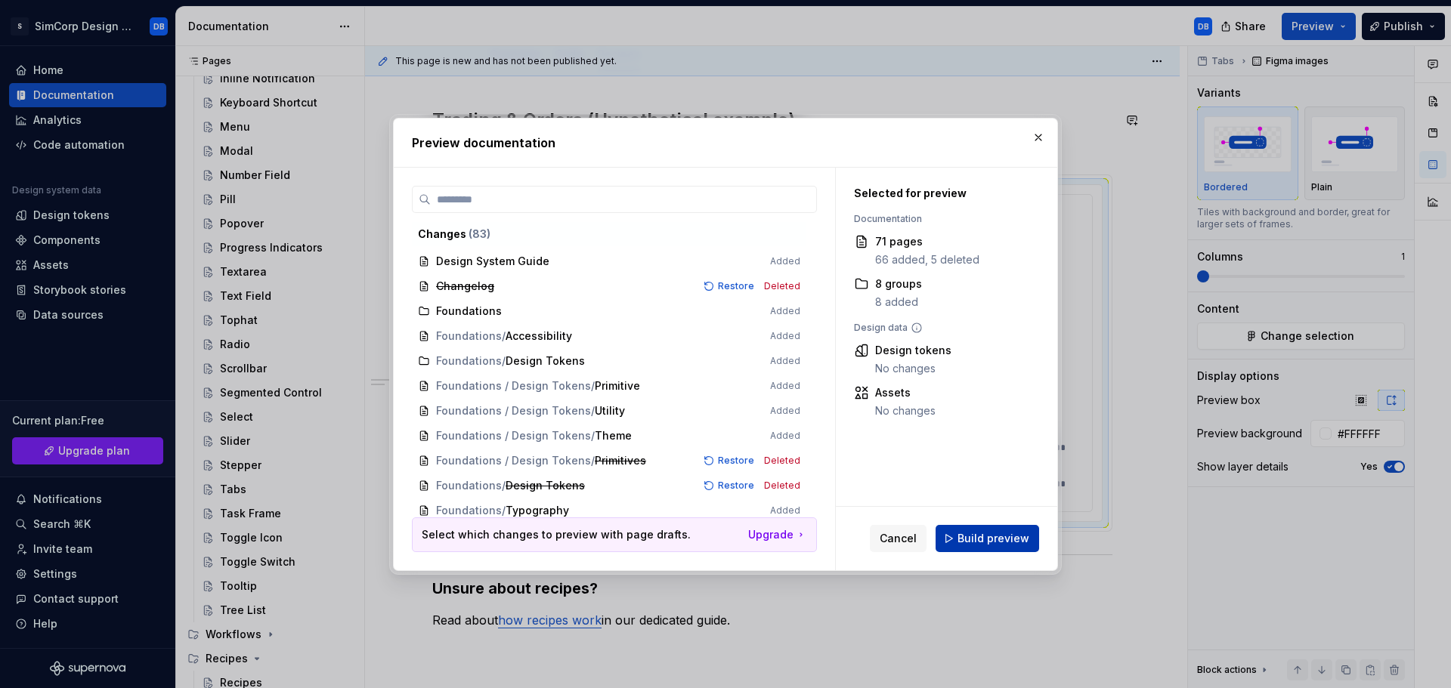
click at [992, 535] on span "Build preview" at bounding box center [993, 538] width 72 height 15
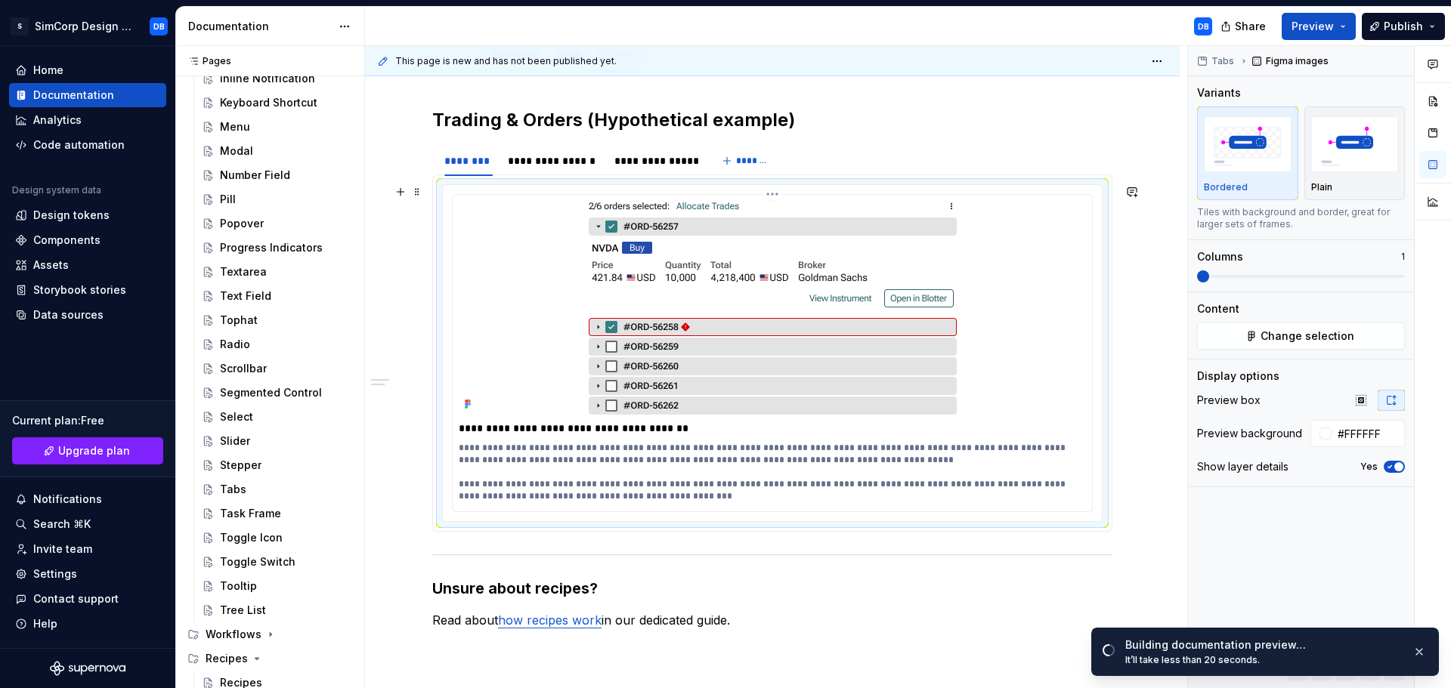
click at [738, 275] on img at bounding box center [773, 308] width 368 height 214
click at [472, 204] on div at bounding box center [772, 308] width 627 height 214
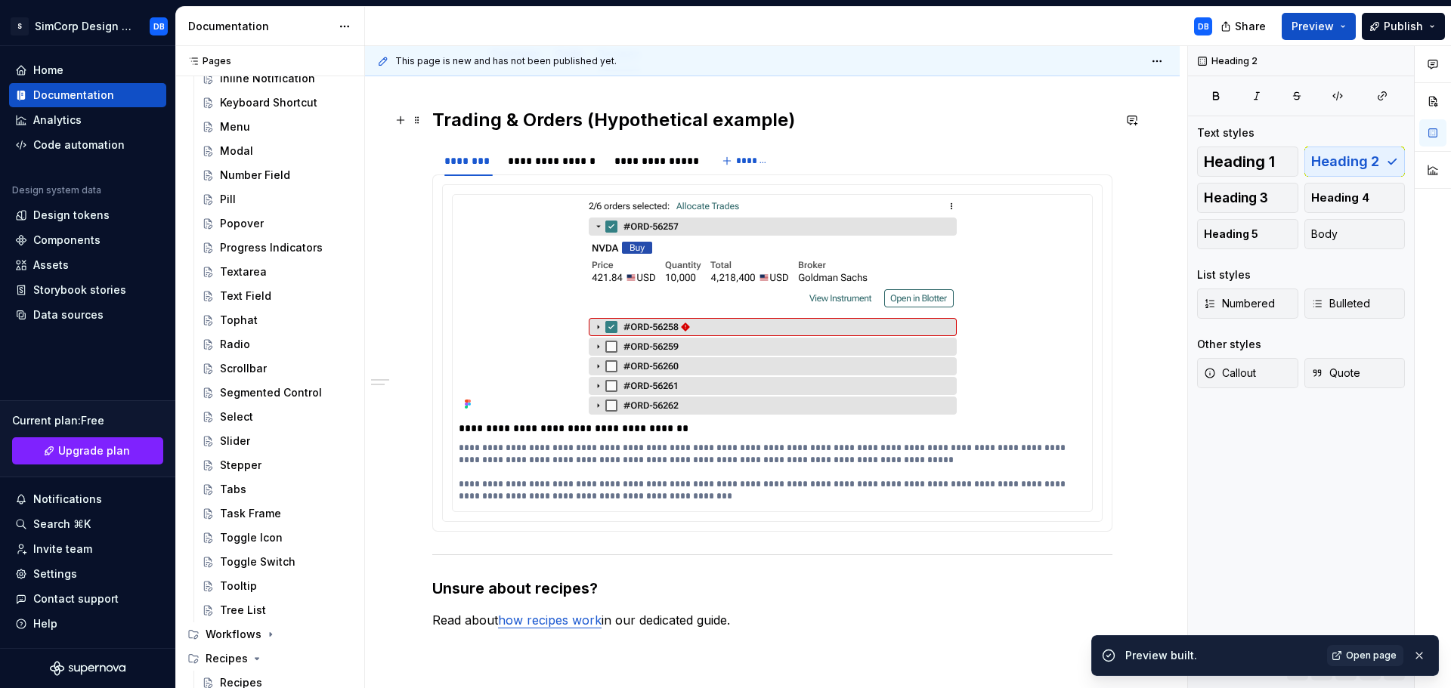
click at [466, 119] on h2 "Trading & Orders (Hypothetical example)" at bounding box center [772, 120] width 680 height 24
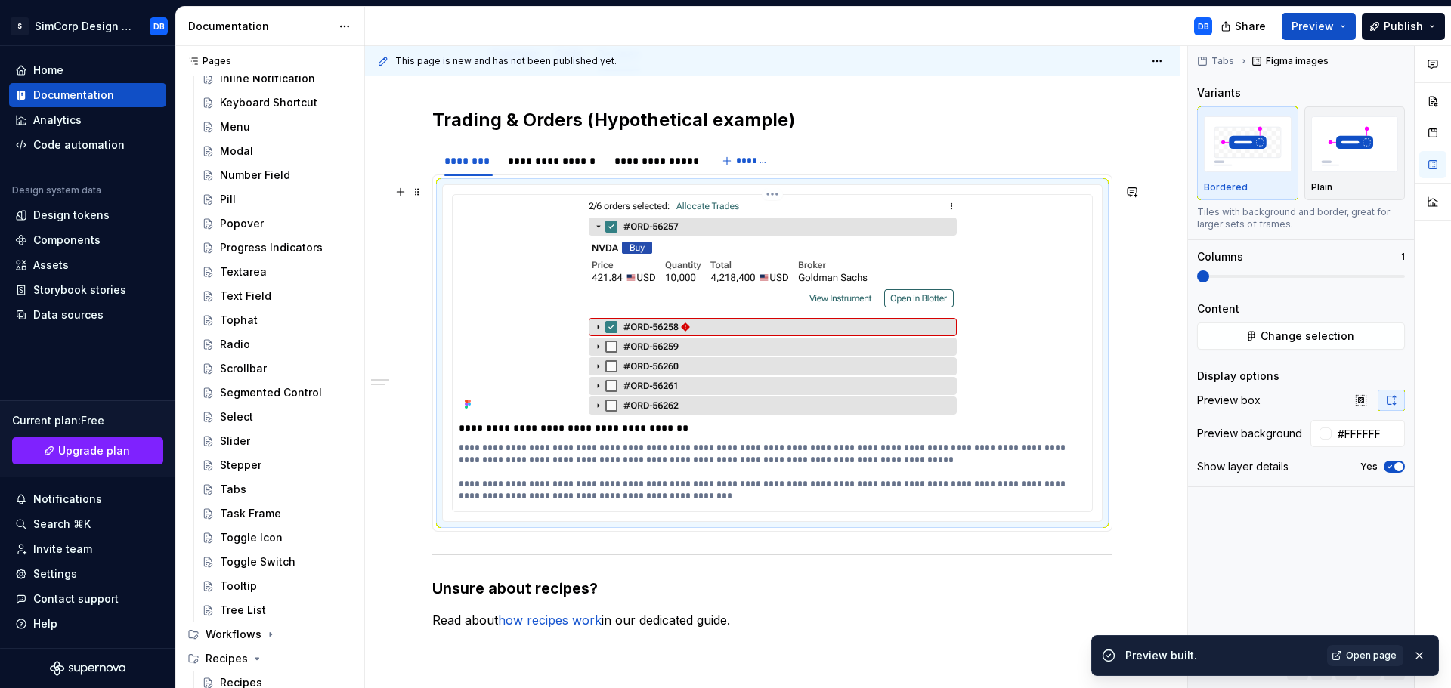
click at [503, 243] on div at bounding box center [772, 308] width 627 height 214
click at [1339, 144] on img "button" at bounding box center [1355, 143] width 88 height 55
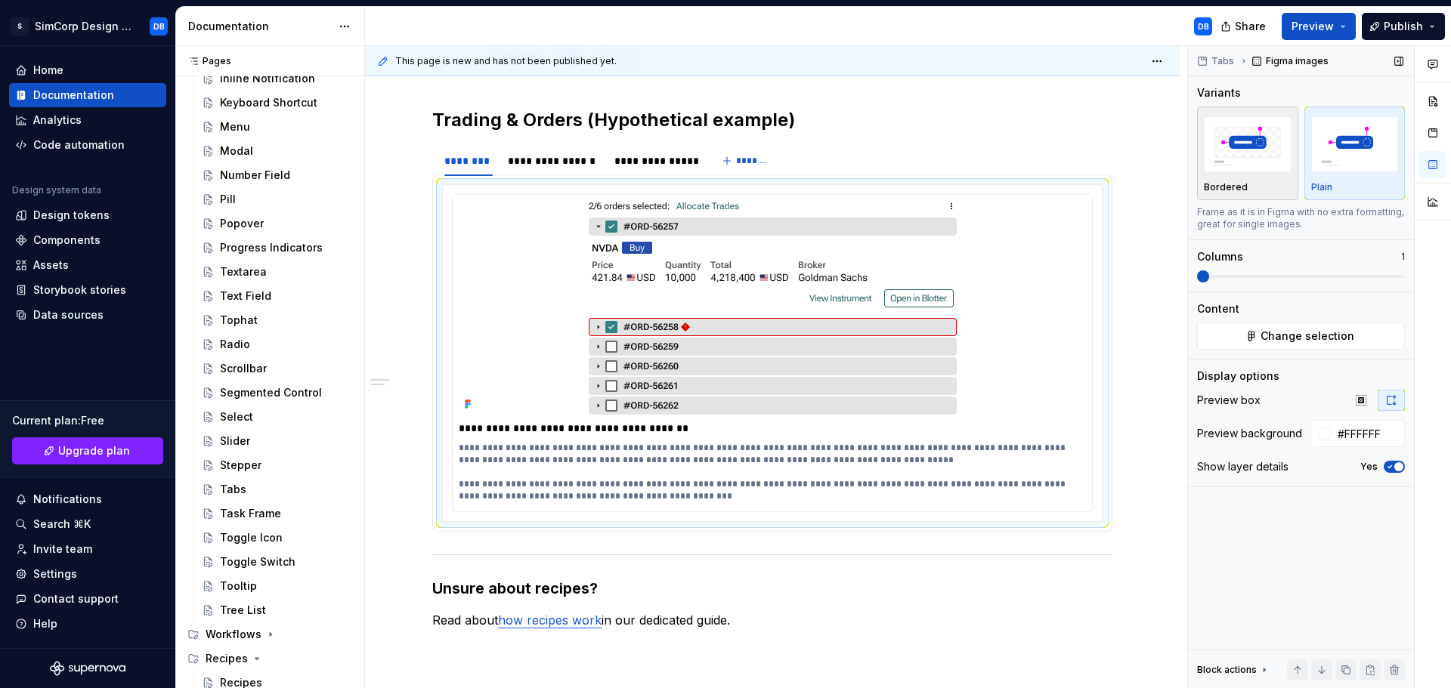
click at [1236, 140] on img "button" at bounding box center [1248, 143] width 88 height 55
click at [699, 350] on img at bounding box center [773, 308] width 368 height 214
click at [1329, 164] on img "button" at bounding box center [1355, 143] width 88 height 55
click at [1268, 162] on img "button" at bounding box center [1248, 143] width 88 height 55
click at [1350, 157] on img "button" at bounding box center [1355, 143] width 88 height 55
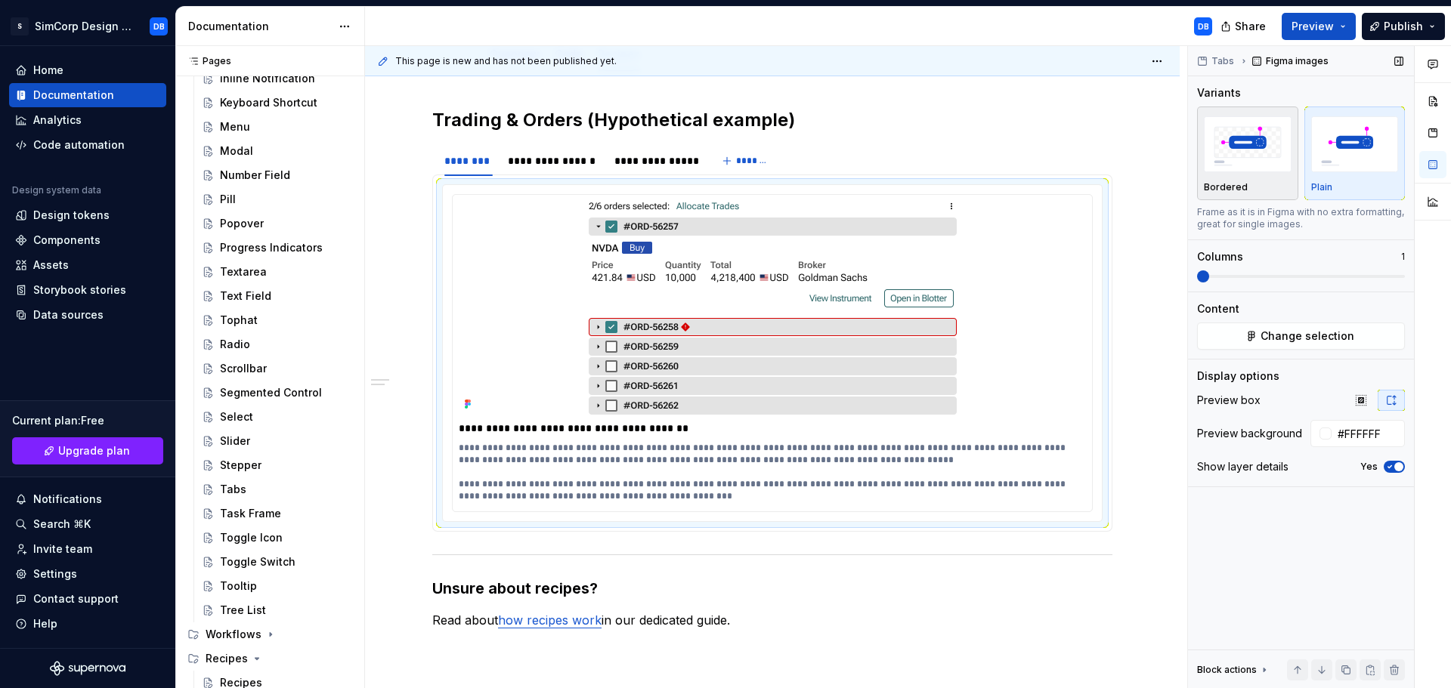
click at [1239, 157] on img "button" at bounding box center [1248, 143] width 88 height 55
click at [1130, 324] on div "**********" at bounding box center [772, 476] width 815 height 809
click at [593, 168] on div "**********" at bounding box center [554, 160] width 92 height 15
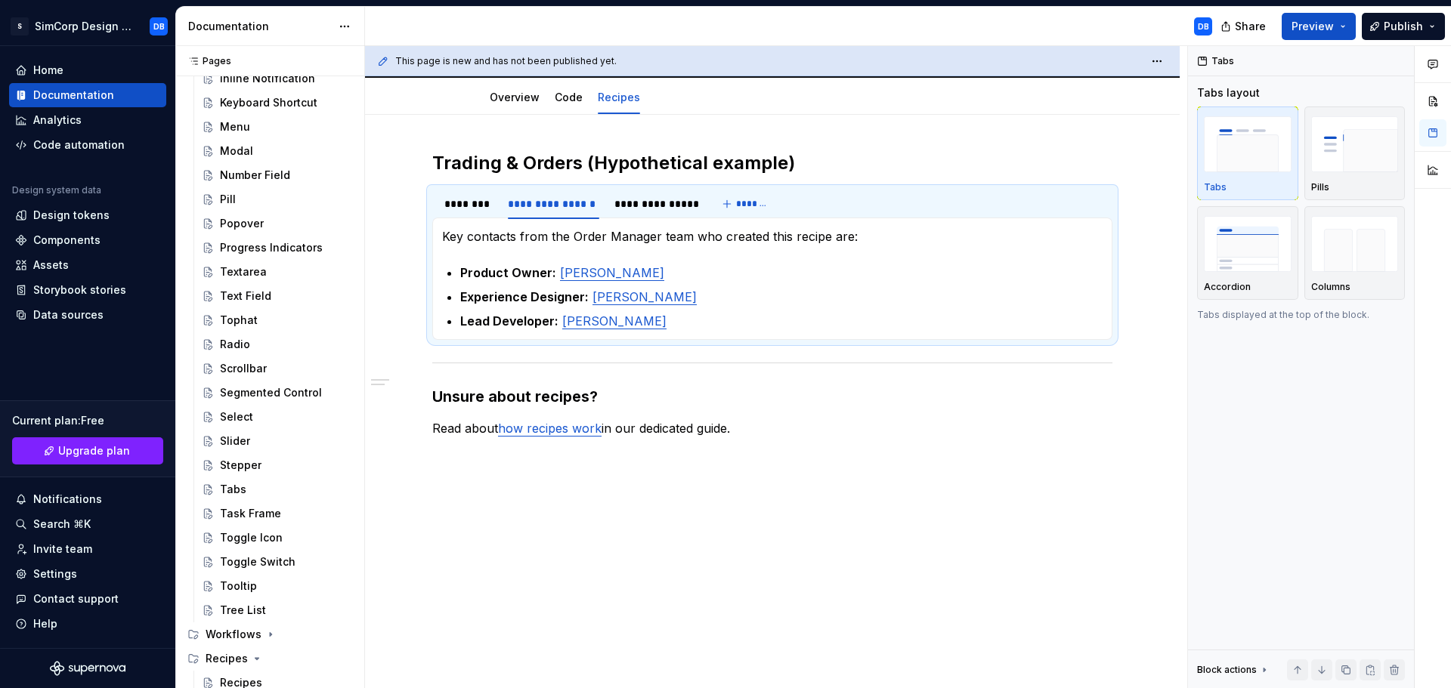
type textarea "*"
click at [642, 272] on link "[PERSON_NAME]" at bounding box center [612, 272] width 104 height 15
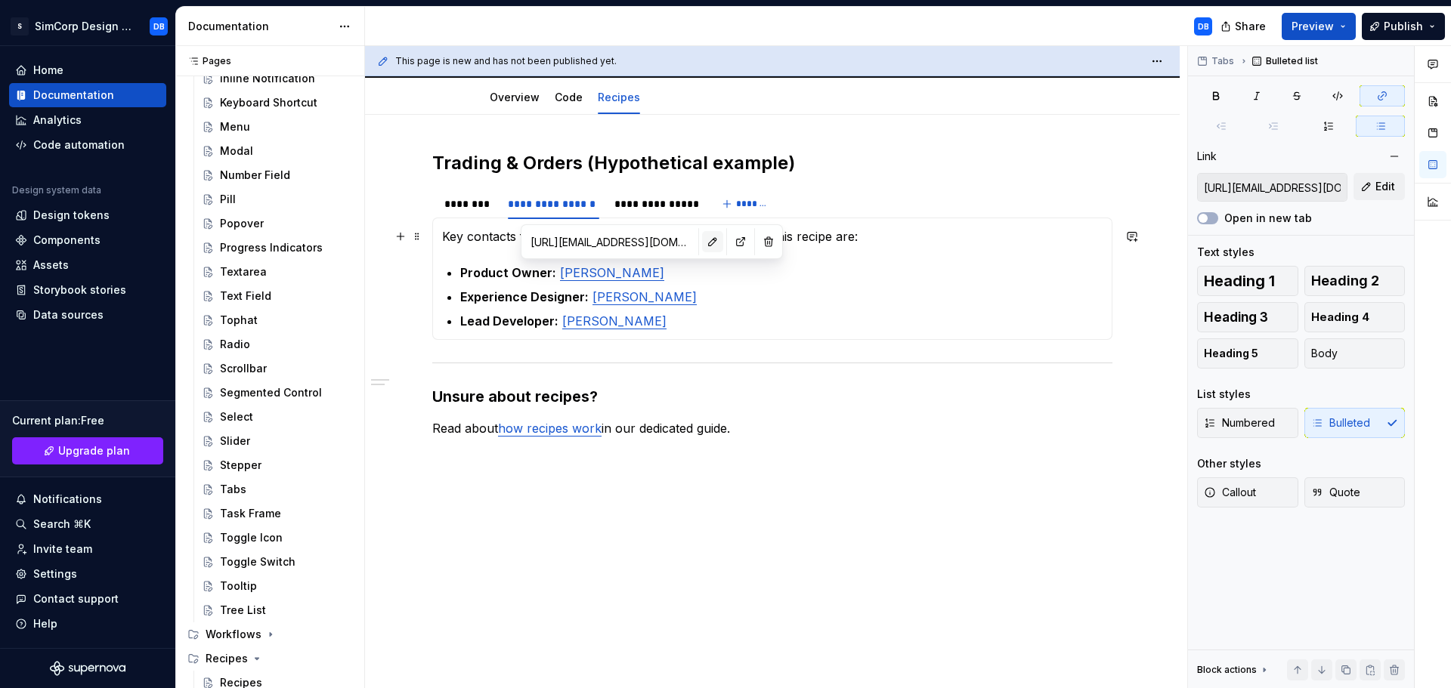
click at [704, 239] on button "button" at bounding box center [712, 241] width 21 height 21
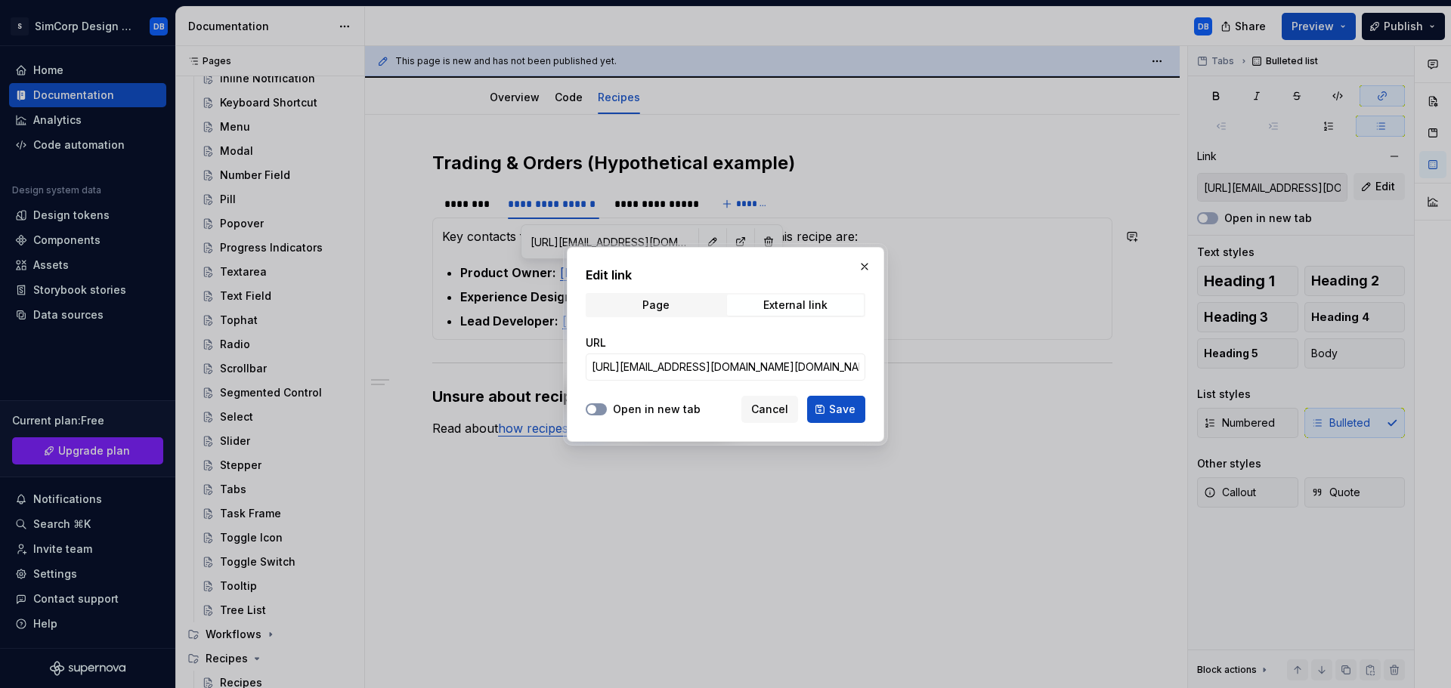
click at [604, 407] on button "Open in new tab" at bounding box center [596, 410] width 21 height 12
click at [846, 405] on span "Save" at bounding box center [842, 409] width 26 height 15
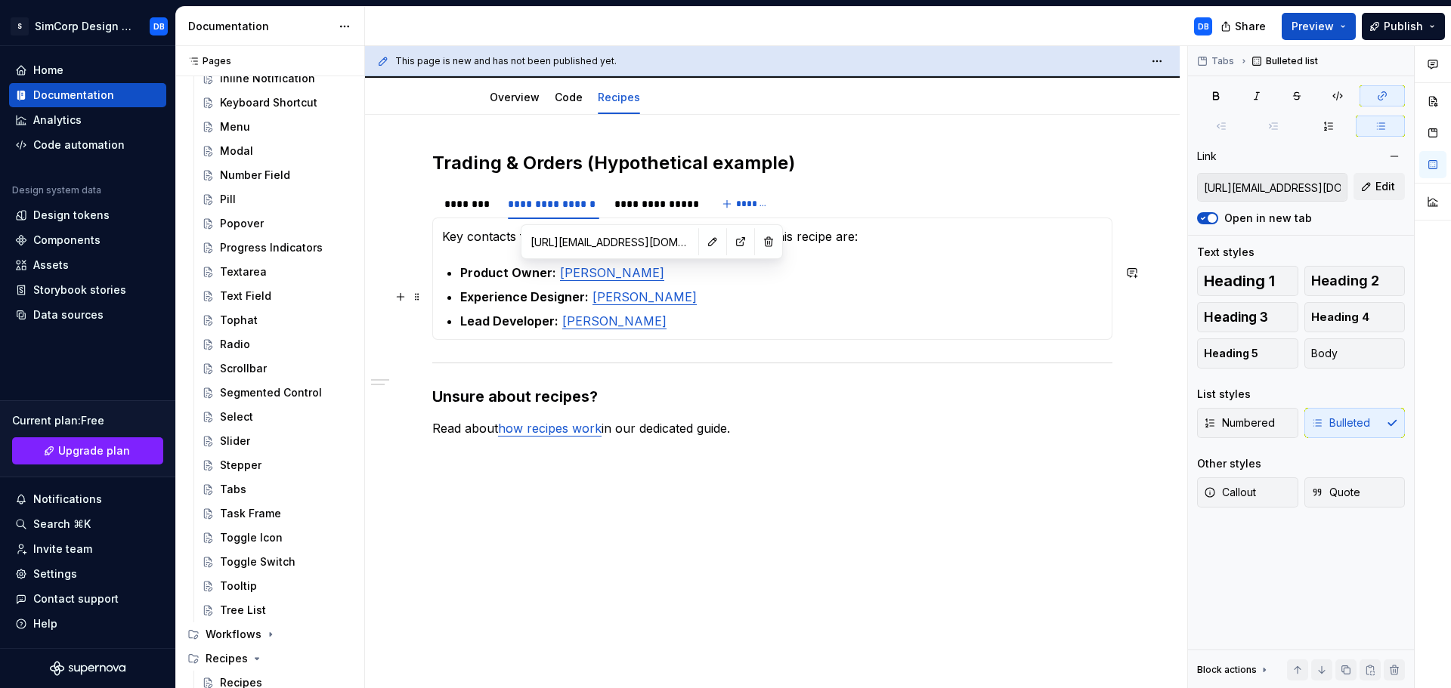
type input "[URL][EMAIL_ADDRESS][DOMAIN_NAME][DOMAIN_NAME]"
click at [636, 296] on link "[PERSON_NAME]" at bounding box center [644, 296] width 104 height 15
click at [691, 265] on button "button" at bounding box center [701, 265] width 21 height 21
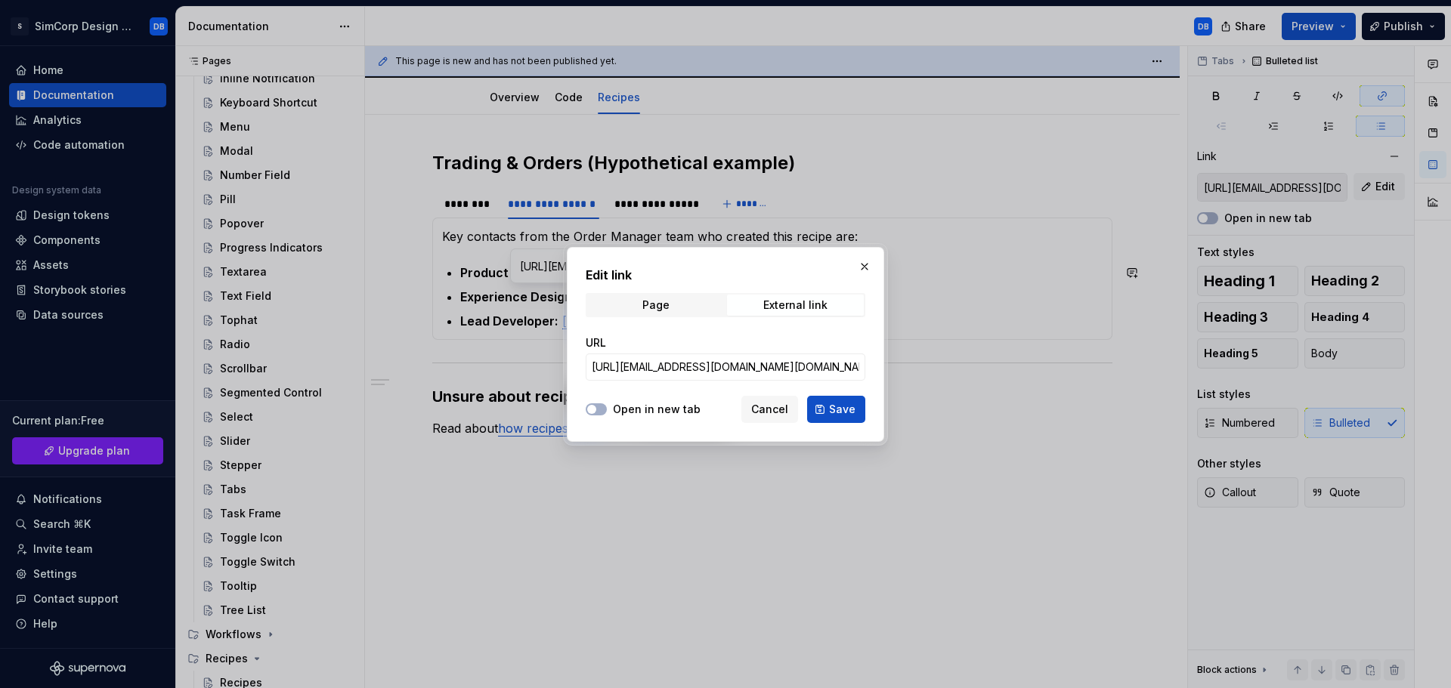
click at [647, 409] on label "Open in new tab" at bounding box center [657, 409] width 88 height 15
click at [607, 409] on button "Open in new tab" at bounding box center [596, 410] width 21 height 12
click at [832, 401] on button "Save" at bounding box center [836, 409] width 58 height 27
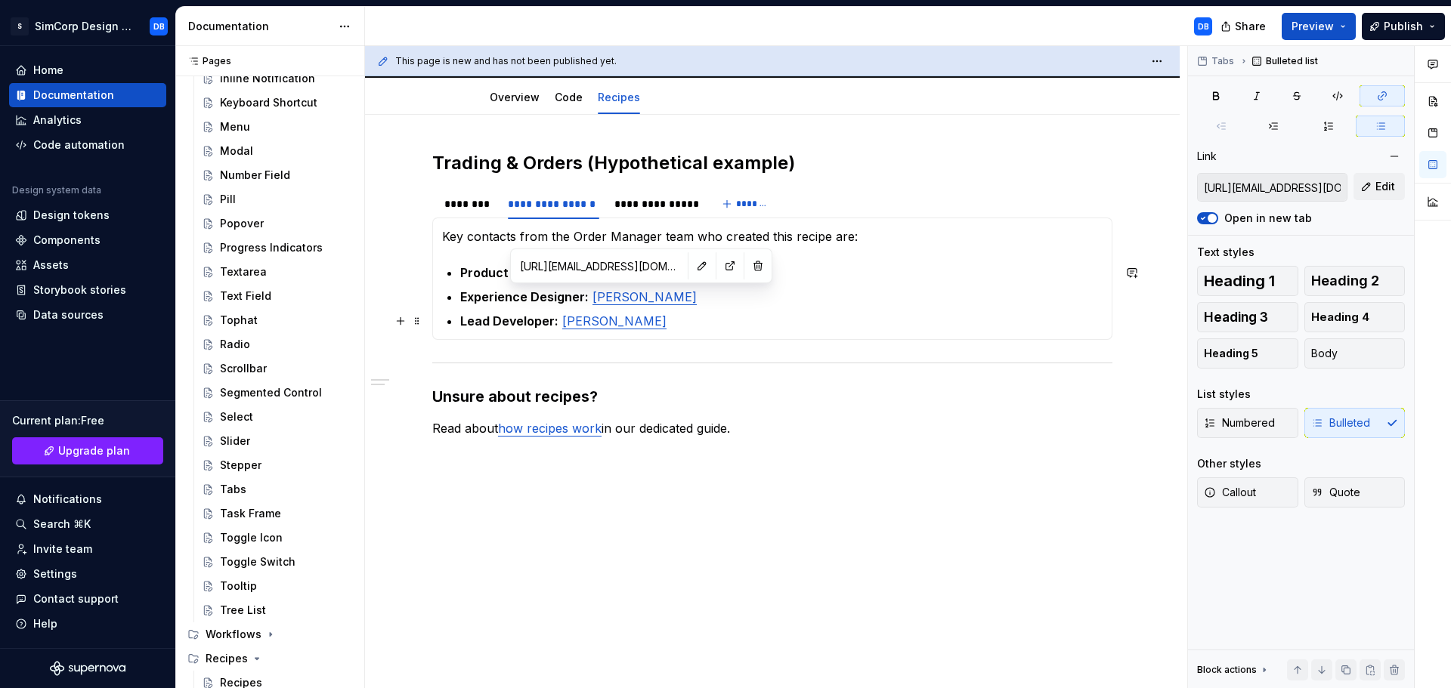
type input "[URL][EMAIL_ADDRESS][DOMAIN_NAME][DOMAIN_NAME]"
click at [606, 323] on link "[PERSON_NAME]" at bounding box center [614, 321] width 104 height 15
click at [663, 289] on button "button" at bounding box center [673, 290] width 21 height 21
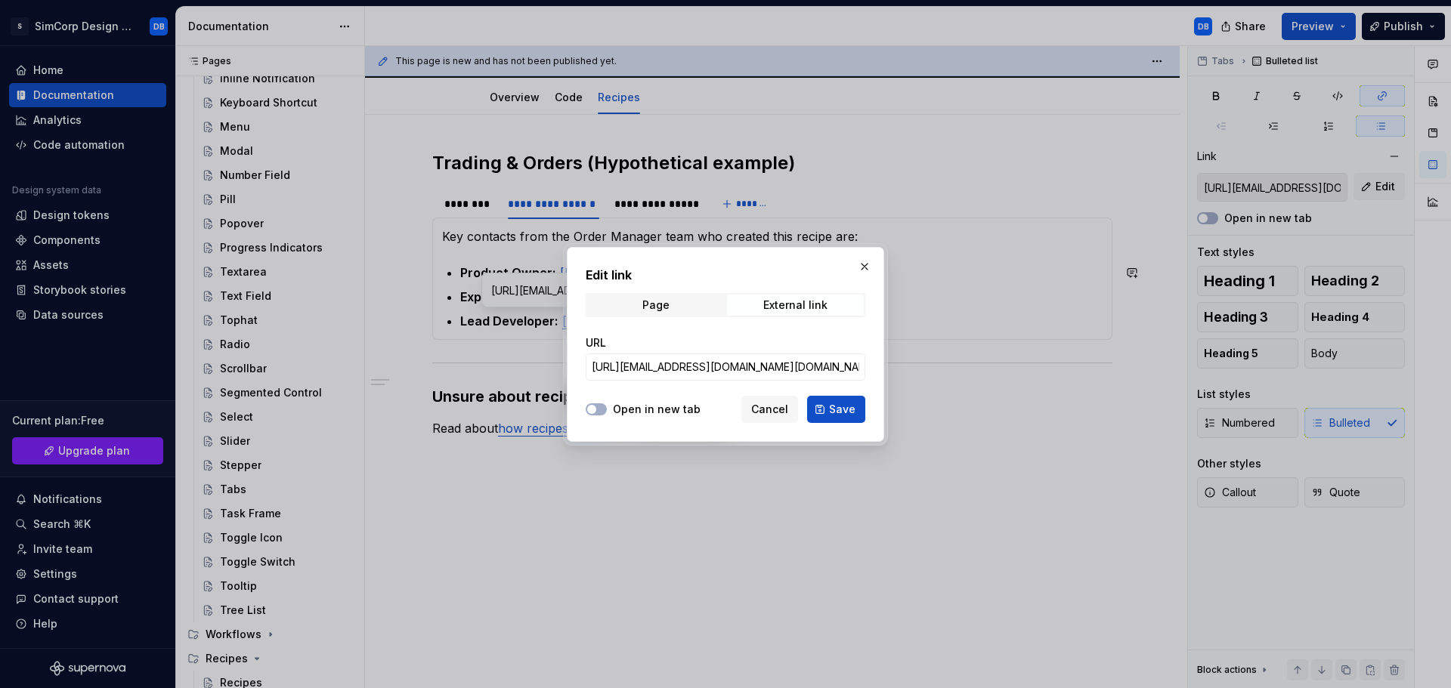
click at [667, 406] on label "Open in new tab" at bounding box center [657, 409] width 88 height 15
click at [607, 406] on button "Open in new tab" at bounding box center [596, 410] width 21 height 12
click at [835, 407] on span "Save" at bounding box center [842, 409] width 26 height 15
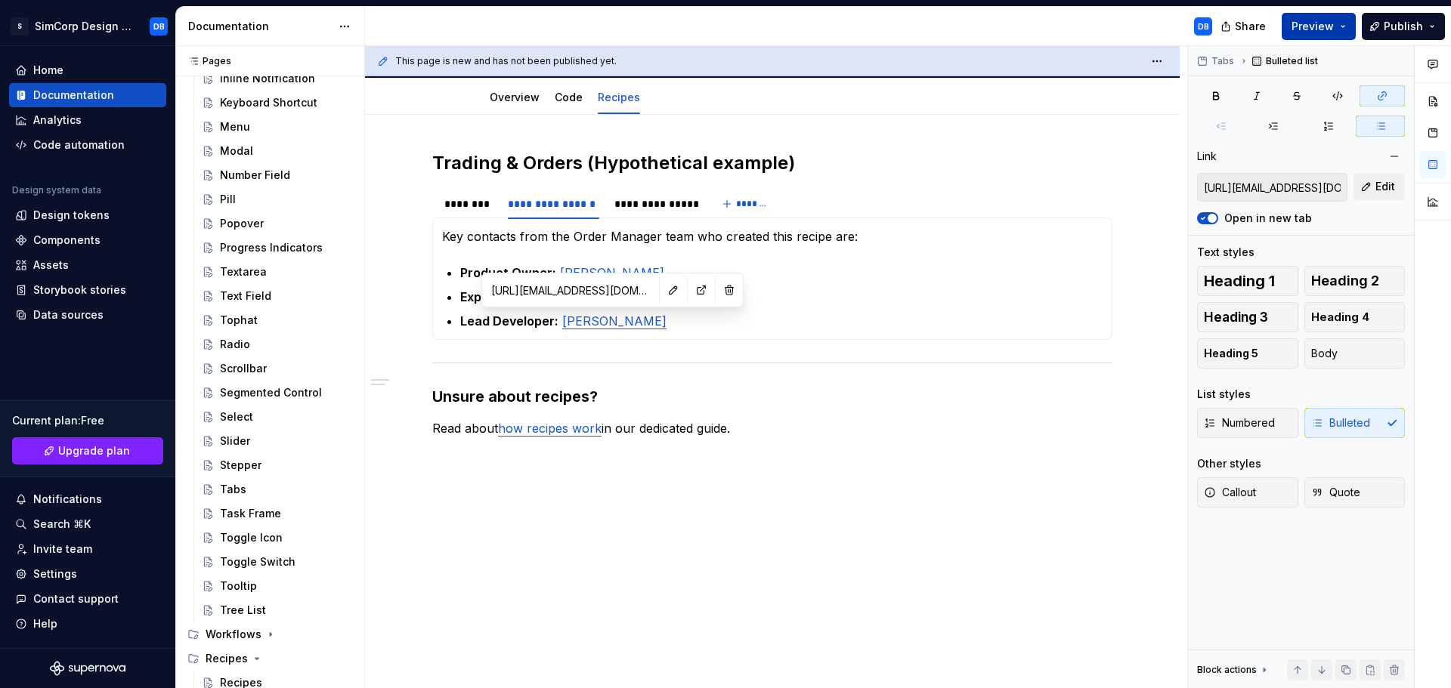
click at [1325, 23] on span "Preview" at bounding box center [1312, 26] width 42 height 15
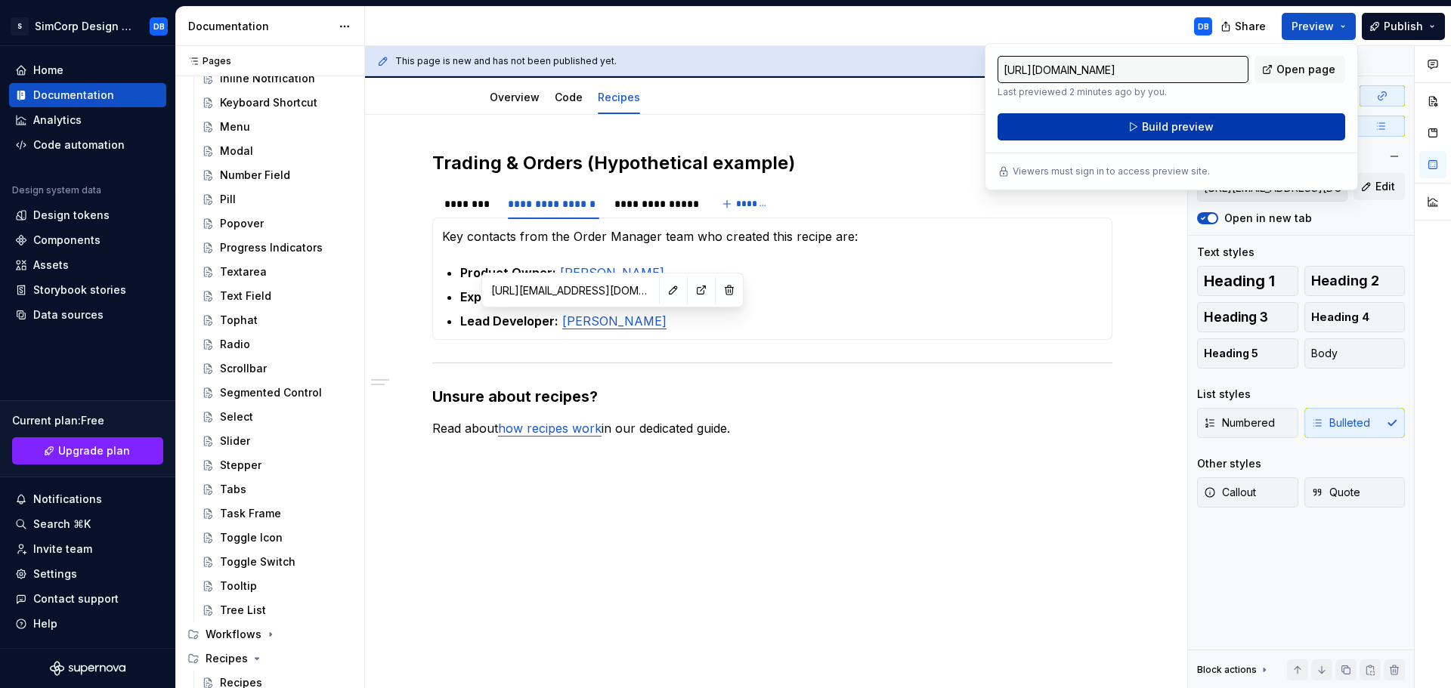
click at [1169, 128] on span "Build preview" at bounding box center [1178, 126] width 72 height 15
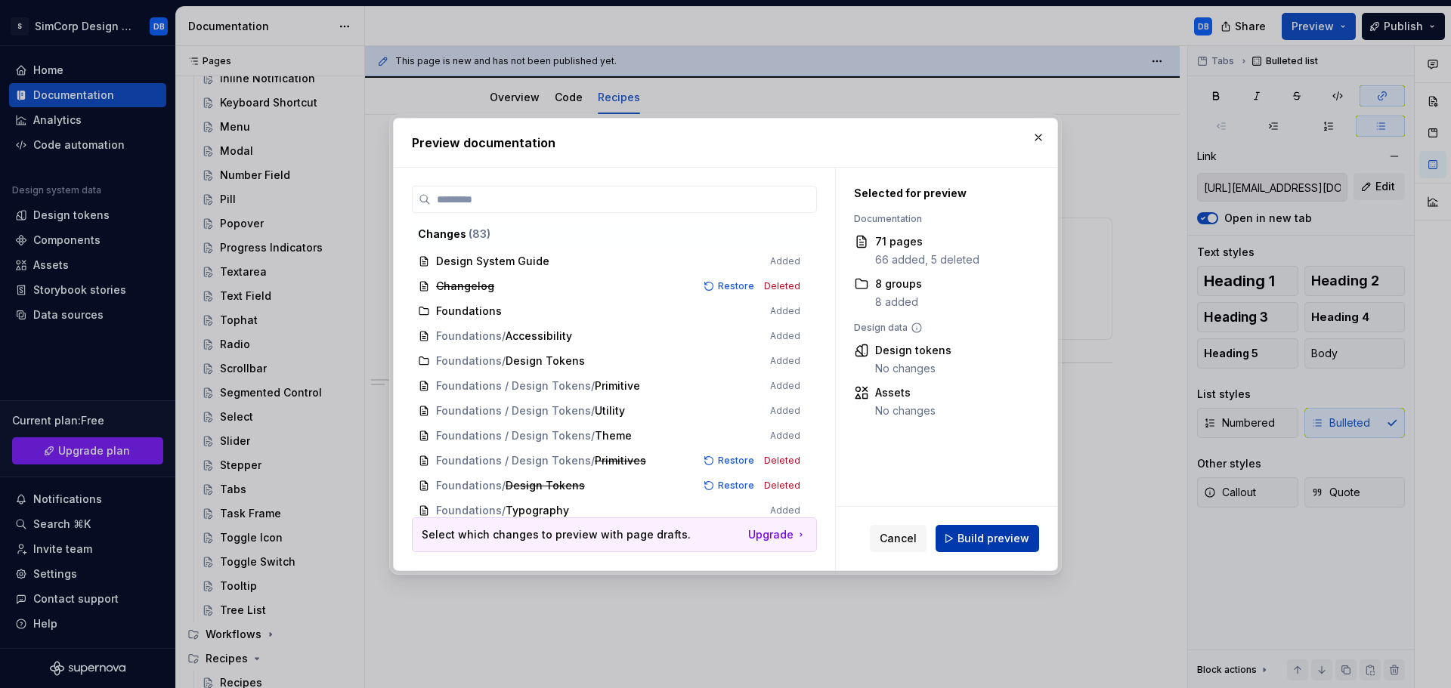
click at [983, 530] on button "Build preview" at bounding box center [988, 538] width 104 height 27
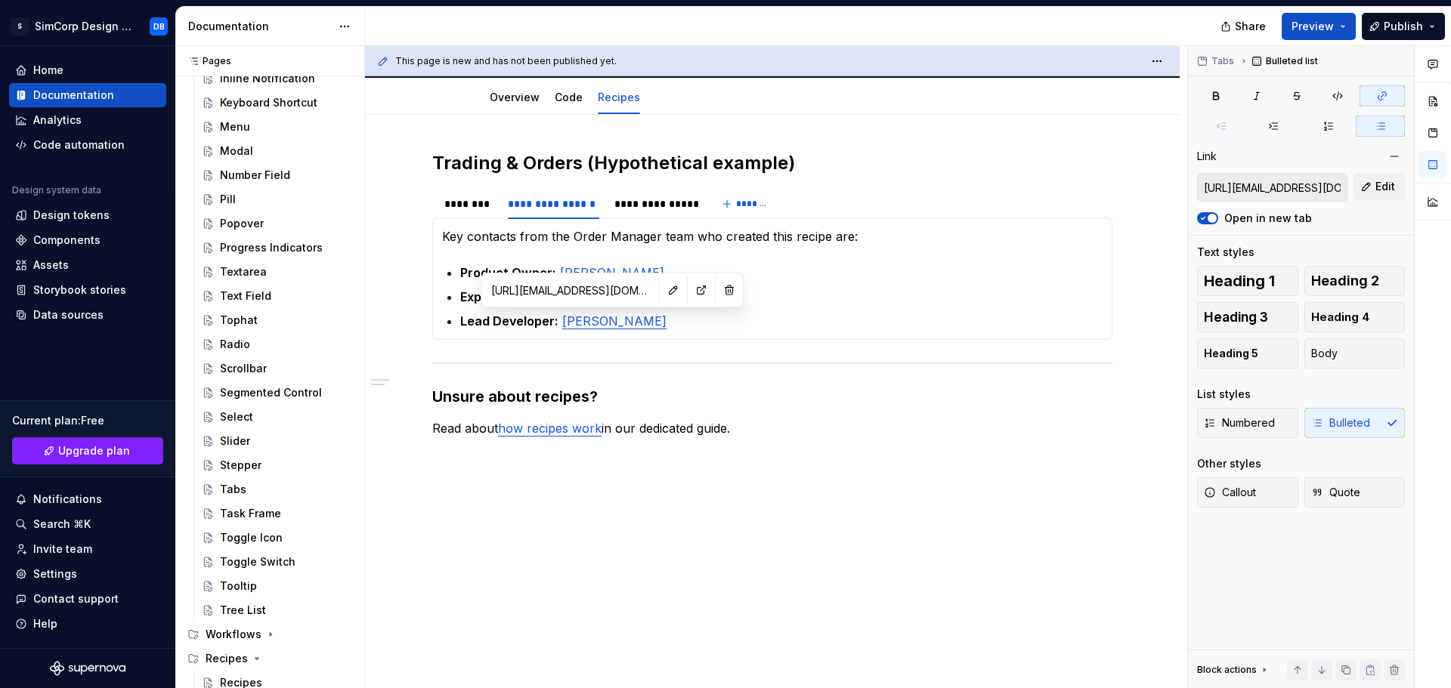
type textarea "*"
